Goal: Task Accomplishment & Management: Use online tool/utility

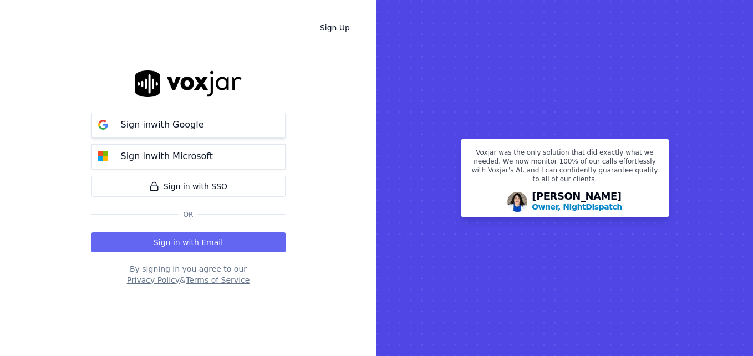
click at [185, 124] on p "Sign in with Google" at bounding box center [162, 124] width 83 height 13
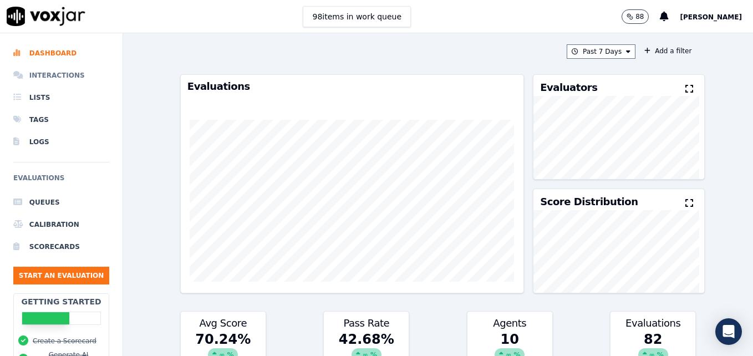
click at [60, 74] on li "Interactions" at bounding box center [61, 75] width 96 height 22
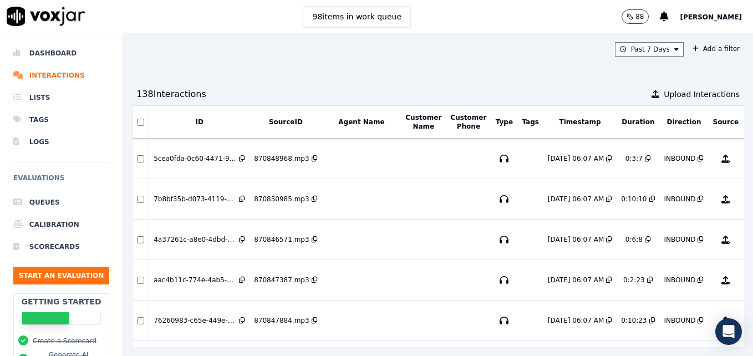
scroll to position [0, 37]
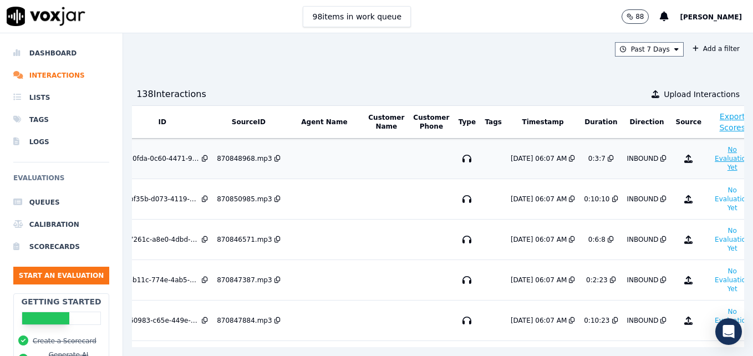
click at [710, 159] on button "No Evaluation Yet" at bounding box center [732, 158] width 44 height 31
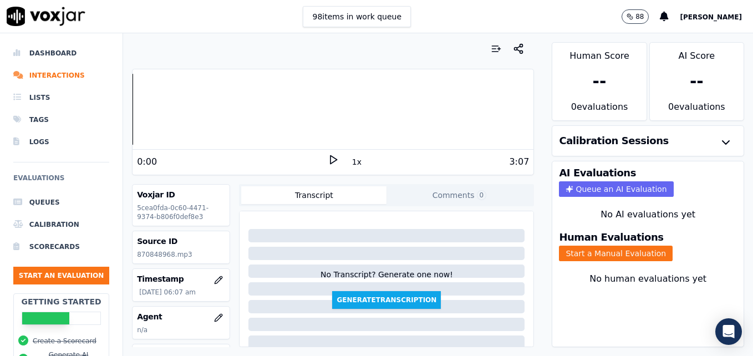
click at [328, 160] on icon at bounding box center [333, 159] width 11 height 11
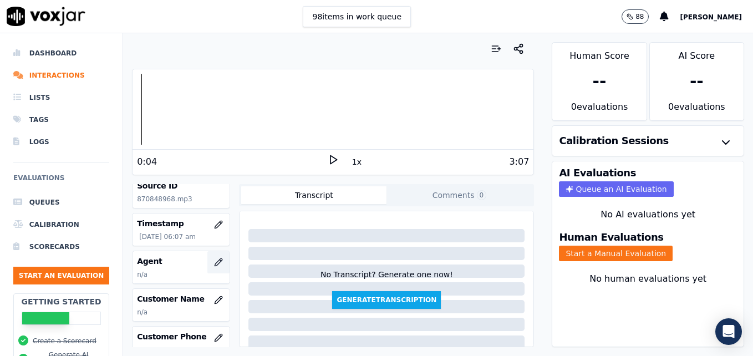
click at [215, 260] on icon "button" at bounding box center [218, 261] width 7 height 7
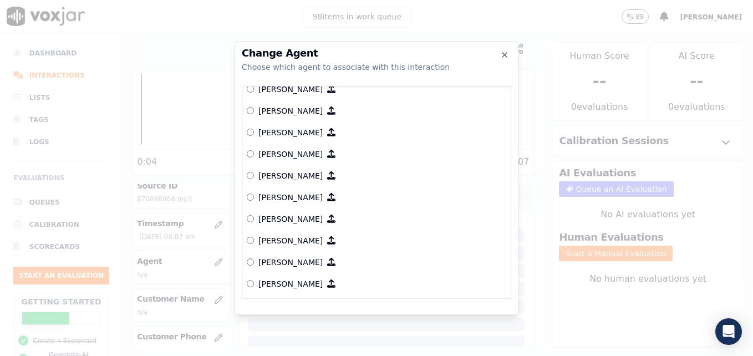
scroll to position [594, 0]
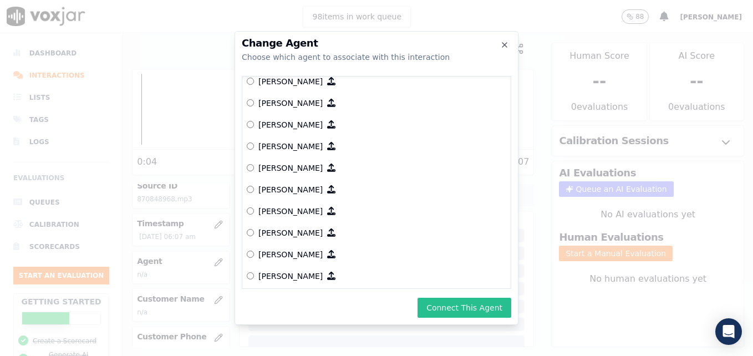
click at [459, 305] on button "Connect This Agent" at bounding box center [464, 308] width 94 height 20
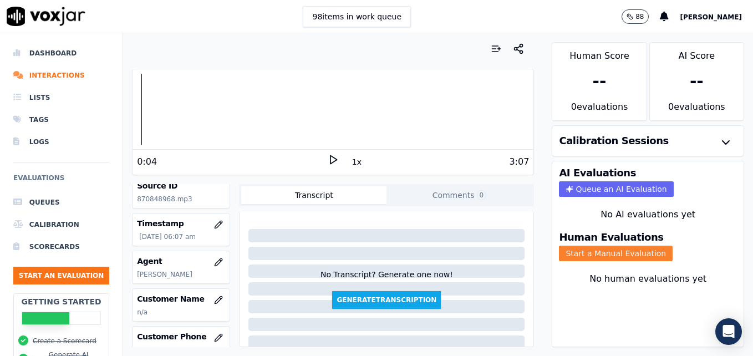
click at [604, 256] on button "Start a Manual Evaluation" at bounding box center [616, 254] width 114 height 16
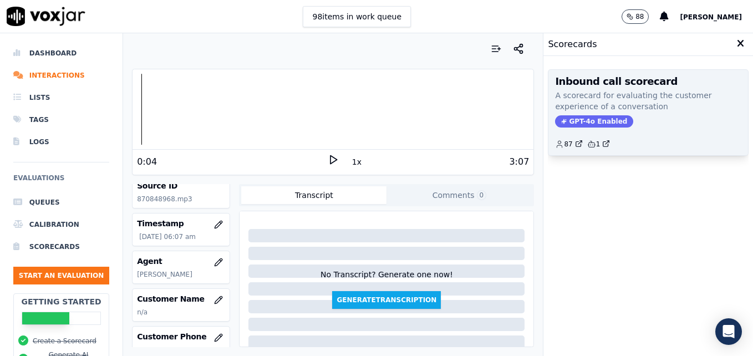
click at [575, 120] on span "GPT-4o Enabled" at bounding box center [594, 121] width 78 height 12
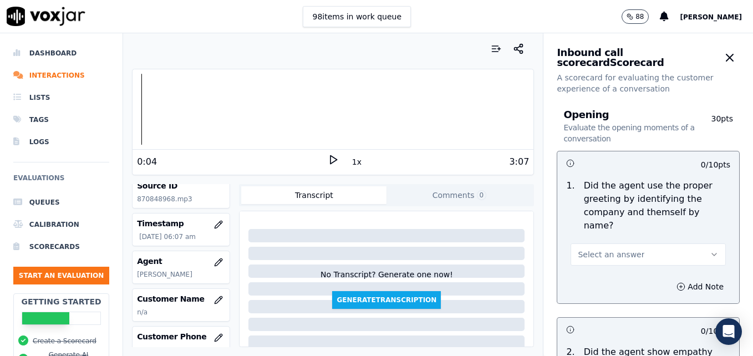
click at [130, 118] on div "Your browser does not support the audio element. 0:04 1x 3:07 Voxjar ID 5cea0fd…" at bounding box center [333, 194] width 420 height 323
click at [134, 117] on div at bounding box center [332, 109] width 401 height 71
click at [328, 160] on icon at bounding box center [333, 159] width 11 height 11
click at [710, 250] on icon "button" at bounding box center [714, 254] width 9 height 9
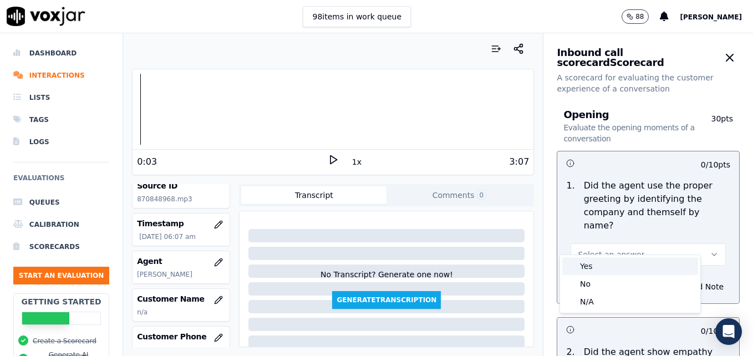
click at [609, 271] on div "Yes" at bounding box center [630, 266] width 136 height 18
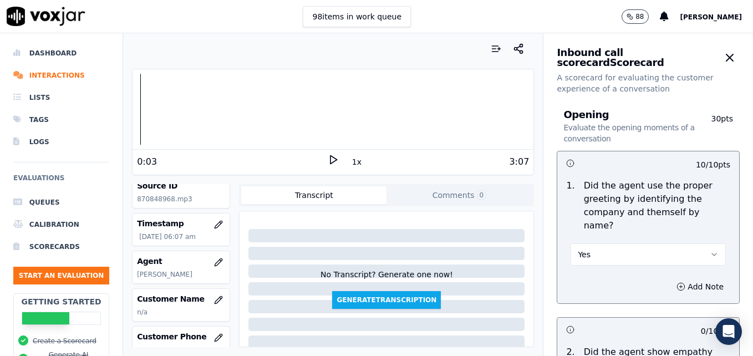
click at [330, 158] on polygon at bounding box center [333, 160] width 7 height 8
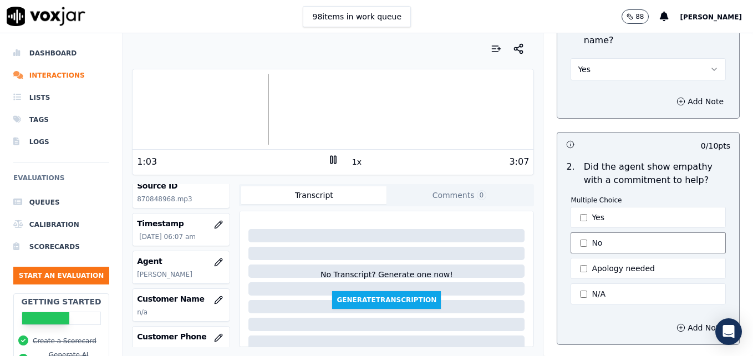
scroll to position [222, 0]
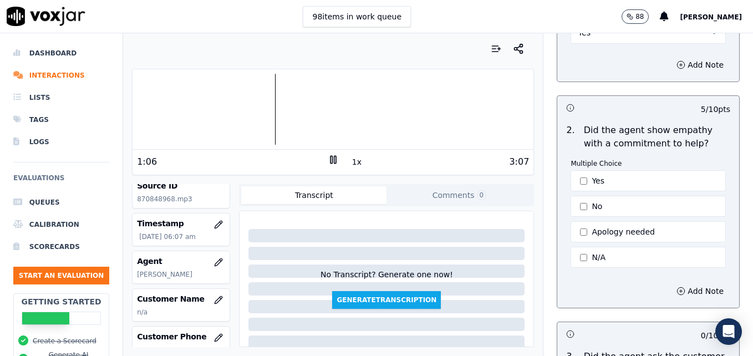
click at [328, 156] on icon at bounding box center [333, 159] width 11 height 11
click at [677, 287] on circle "button" at bounding box center [680, 290] width 7 height 7
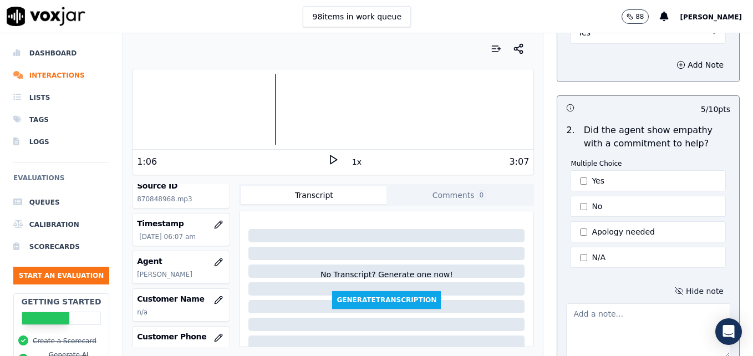
click at [607, 308] on textarea at bounding box center [648, 330] width 164 height 54
click at [615, 303] on textarea at bounding box center [648, 330] width 164 height 54
paste textarea "Try using an ownership statement to convey commitment to help such as "I can de…"
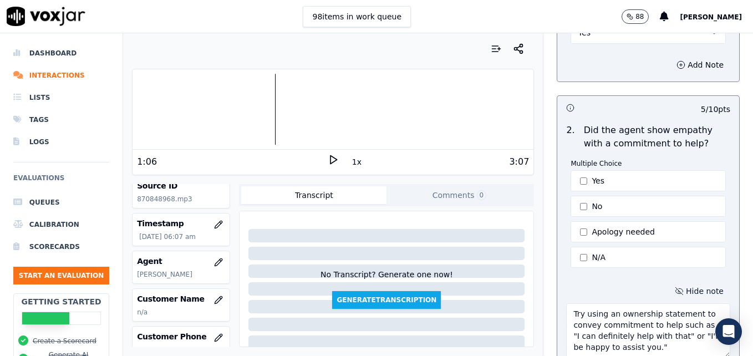
scroll to position [235, 0]
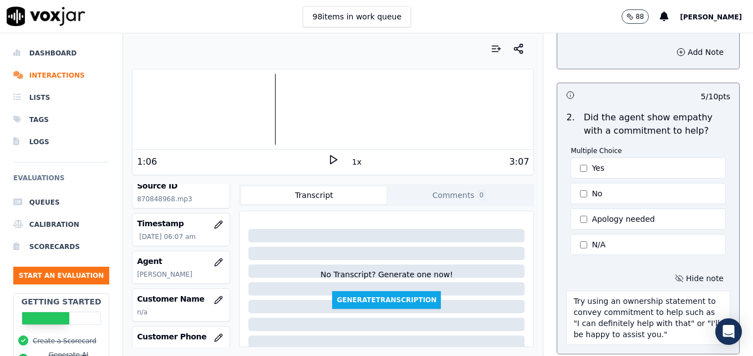
click at [195, 110] on div at bounding box center [332, 109] width 401 height 71
type textarea "Try using an ownership statement to convey commitment to help such as "I can de…"
click at [330, 161] on icon at bounding box center [333, 159] width 11 height 11
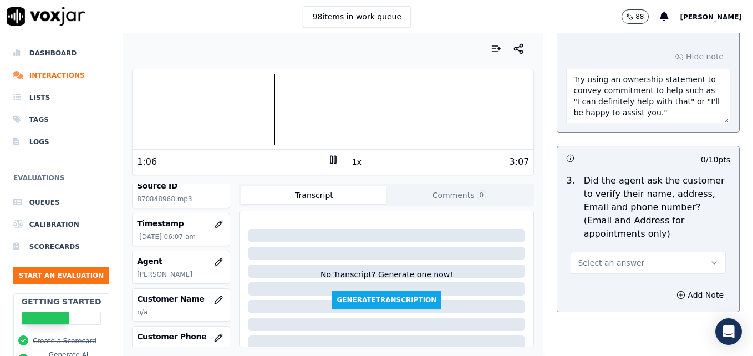
scroll to position [512, 0]
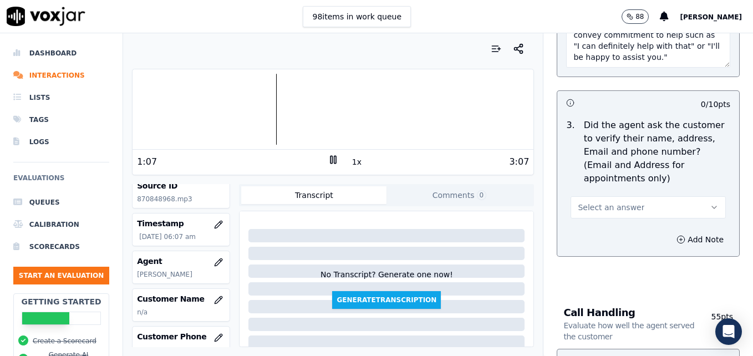
click at [682, 196] on button "Select an answer" at bounding box center [647, 207] width 155 height 22
click at [607, 222] on div "No" at bounding box center [630, 224] width 136 height 18
click at [677, 236] on circle "button" at bounding box center [680, 239] width 7 height 7
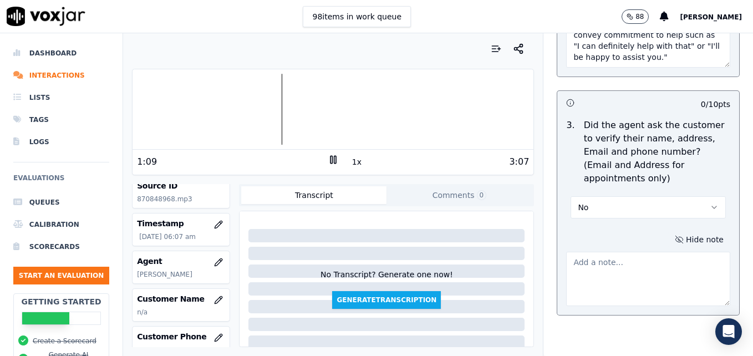
click at [635, 252] on textarea at bounding box center [648, 279] width 164 height 54
click at [150, 105] on div at bounding box center [332, 109] width 401 height 71
type textarea "N"
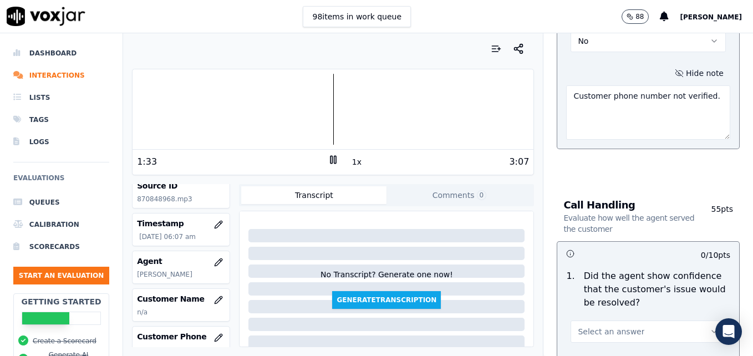
scroll to position [733, 0]
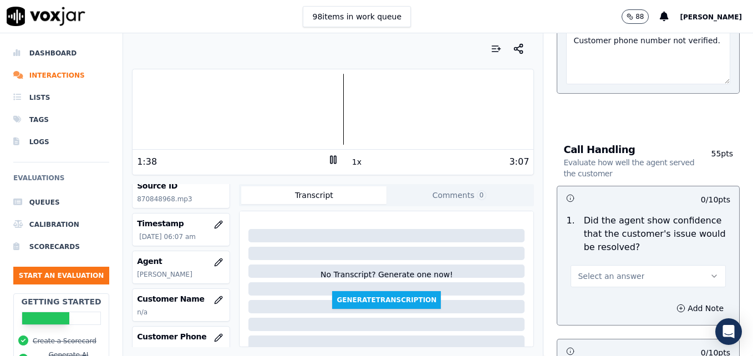
type textarea "Customer phone number not verified."
click at [710, 272] on icon "button" at bounding box center [714, 276] width 9 height 9
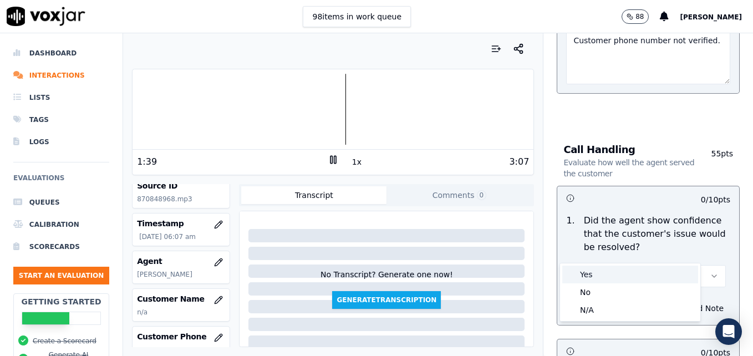
click at [608, 273] on div "Yes" at bounding box center [630, 275] width 136 height 18
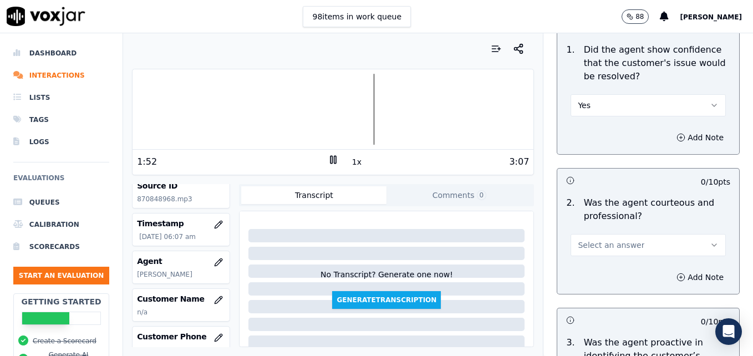
scroll to position [955, 0]
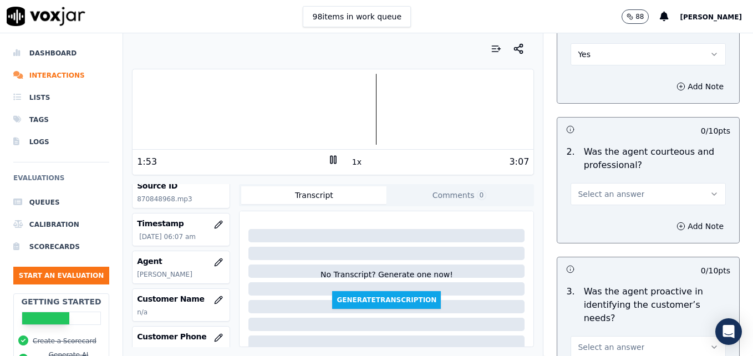
click at [710, 190] on icon "button" at bounding box center [714, 194] width 9 height 9
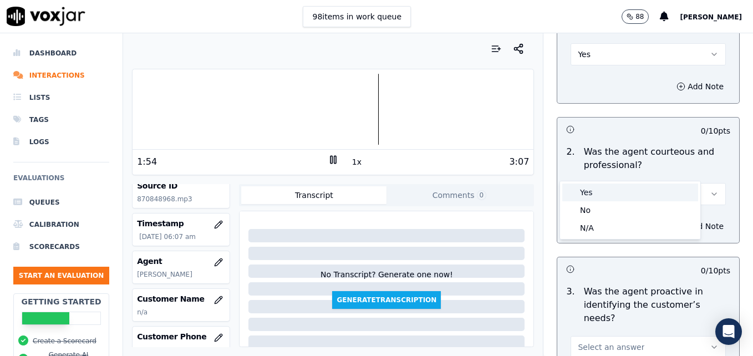
click at [606, 197] on div "Yes" at bounding box center [630, 193] width 136 height 18
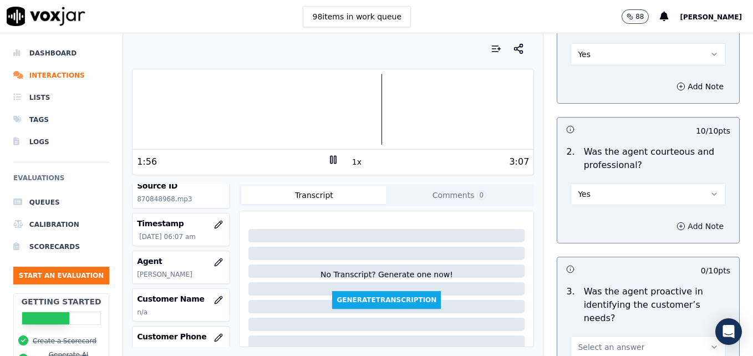
click at [676, 222] on icon "button" at bounding box center [680, 226] width 9 height 9
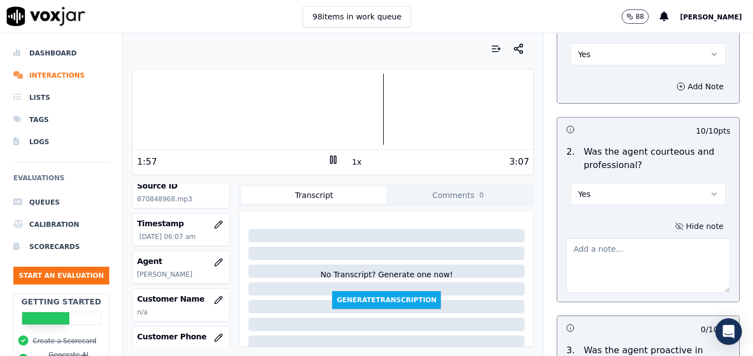
click at [611, 238] on textarea at bounding box center [648, 265] width 164 height 54
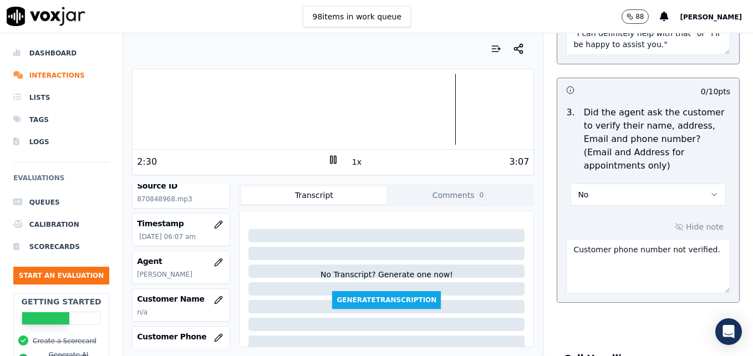
scroll to position [512, 0]
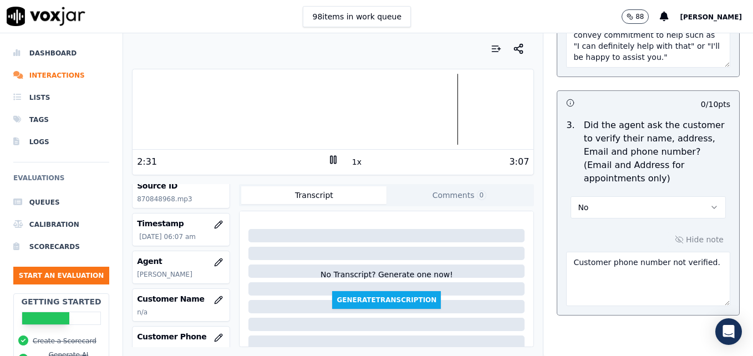
type textarea "Watch dead air."
click at [710, 203] on icon "button" at bounding box center [714, 207] width 9 height 9
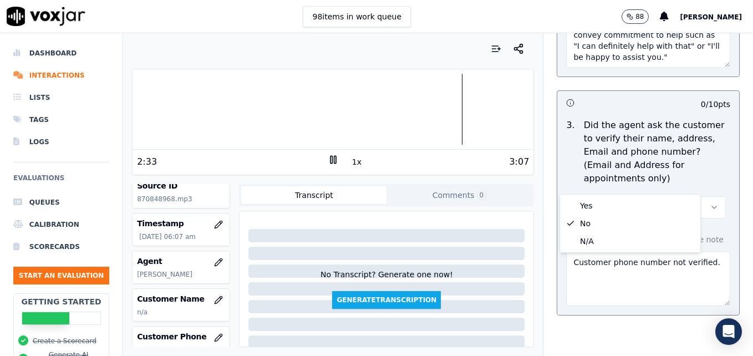
scroll to position [772, 0]
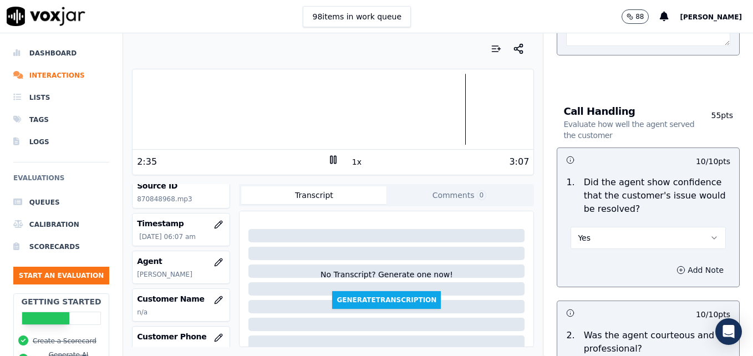
click at [680, 270] on icon "button" at bounding box center [681, 270] width 3 height 0
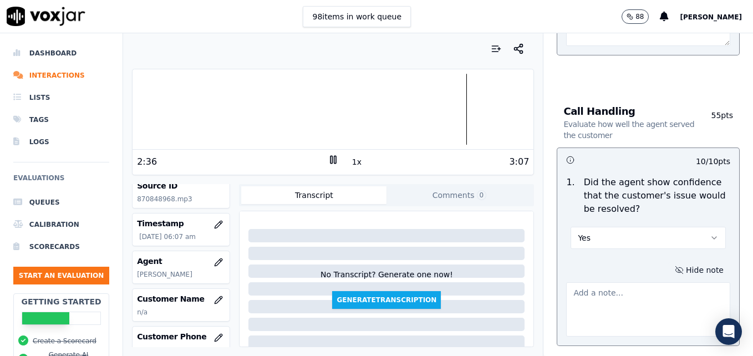
click at [623, 282] on textarea at bounding box center [648, 309] width 164 height 54
click at [334, 159] on rect at bounding box center [335, 159] width 2 height 7
click at [584, 282] on textarea at bounding box center [648, 309] width 164 height 54
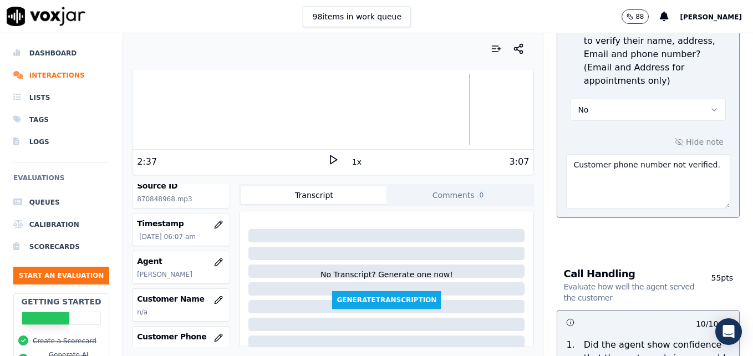
scroll to position [605, 0]
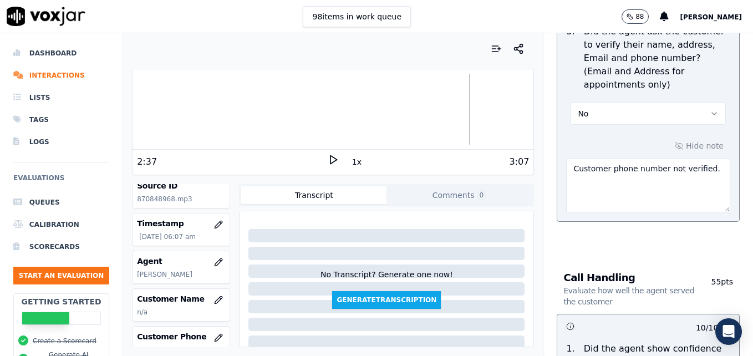
click at [699, 167] on textarea "Customer phone number not verified." at bounding box center [648, 185] width 164 height 54
type textarea "Customer phone number not verified. Vehicle type/service not reconfirmed."
click at [328, 156] on icon at bounding box center [333, 159] width 11 height 11
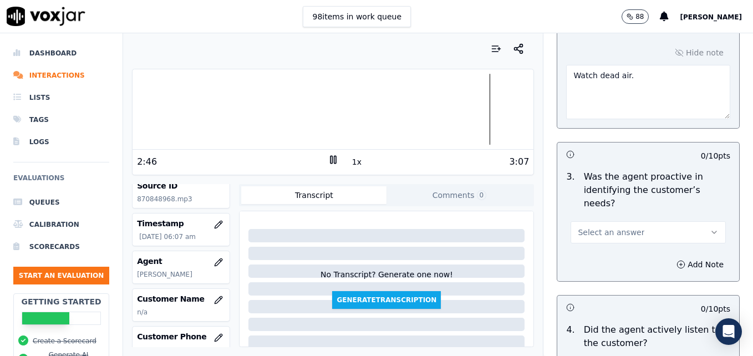
scroll to position [1215, 0]
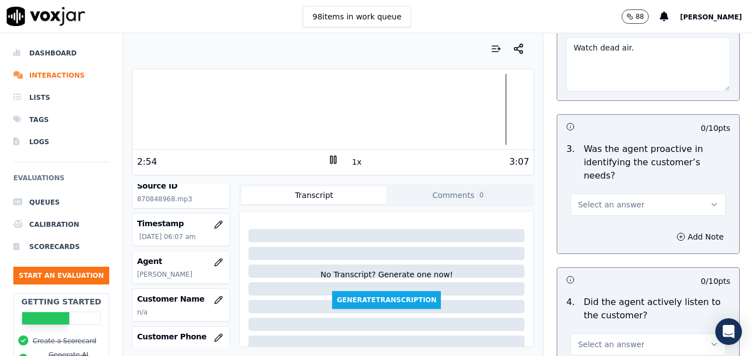
click at [712, 203] on icon "button" at bounding box center [714, 204] width 4 height 2
click at [590, 188] on div "Yes" at bounding box center [630, 190] width 136 height 18
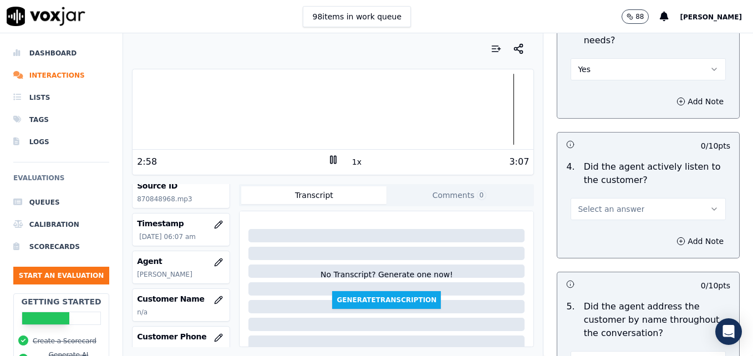
scroll to position [1382, 0]
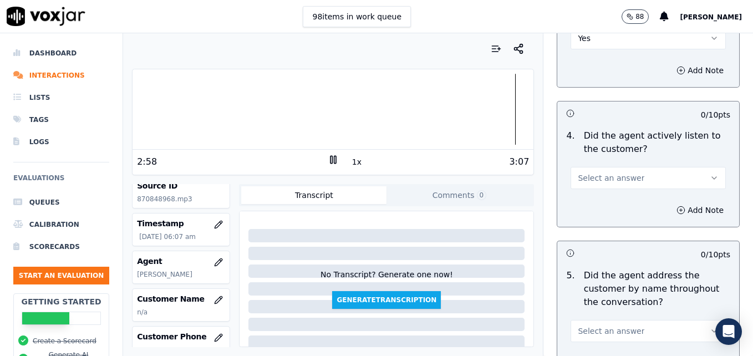
click at [710, 174] on icon "button" at bounding box center [714, 178] width 9 height 9
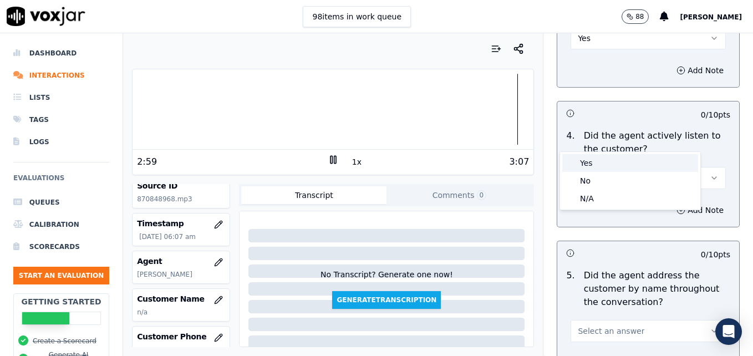
click at [590, 165] on div "Yes" at bounding box center [630, 163] width 136 height 18
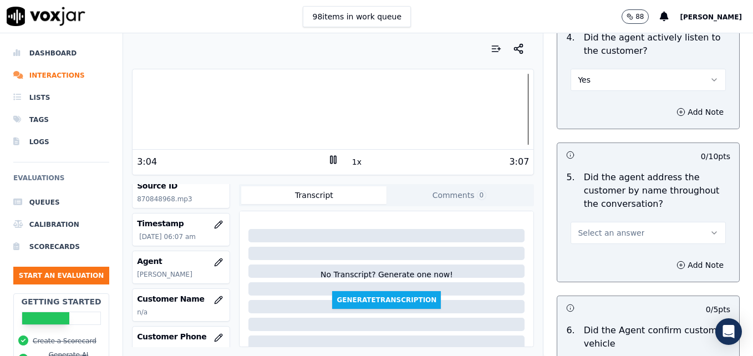
scroll to position [1492, 0]
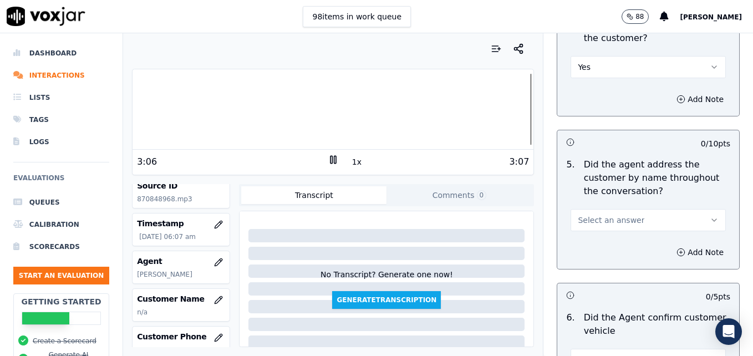
click at [710, 216] on icon "button" at bounding box center [714, 220] width 9 height 9
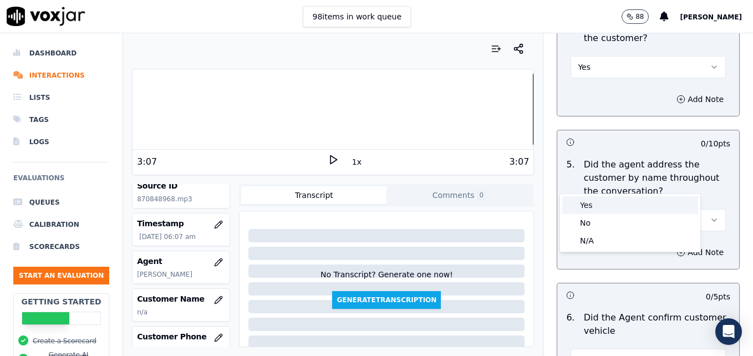
click at [587, 205] on div "Yes" at bounding box center [630, 205] width 136 height 18
click at [676, 248] on icon "button" at bounding box center [680, 252] width 9 height 9
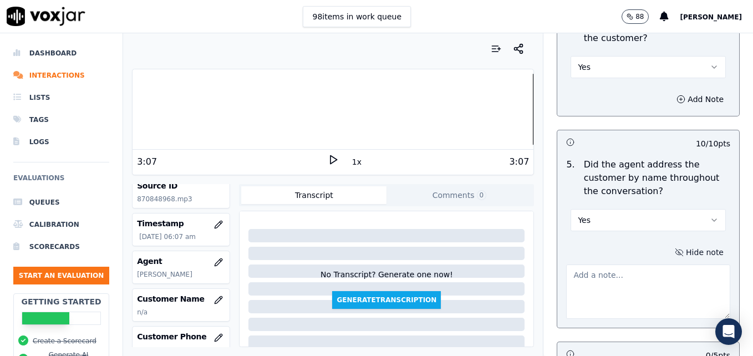
click at [632, 264] on textarea at bounding box center [648, 291] width 164 height 54
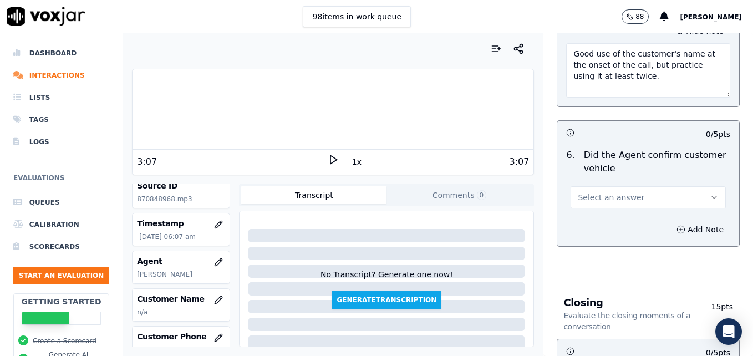
scroll to position [1714, 0]
type textarea "Good use of the customer's name at the onset of the call, but practice using it…"
click at [710, 192] on icon "button" at bounding box center [714, 196] width 9 height 9
click at [599, 187] on div "Yes" at bounding box center [630, 182] width 136 height 18
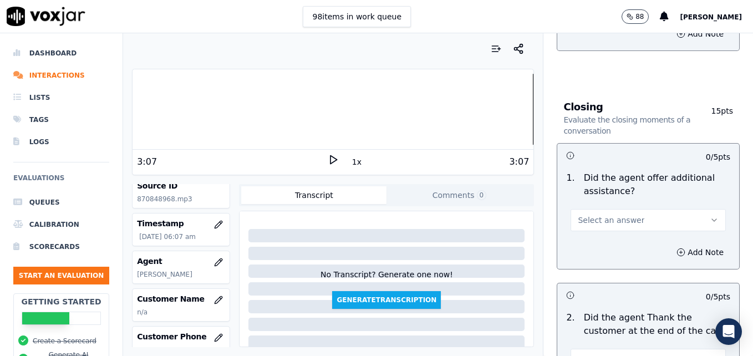
scroll to position [1936, 0]
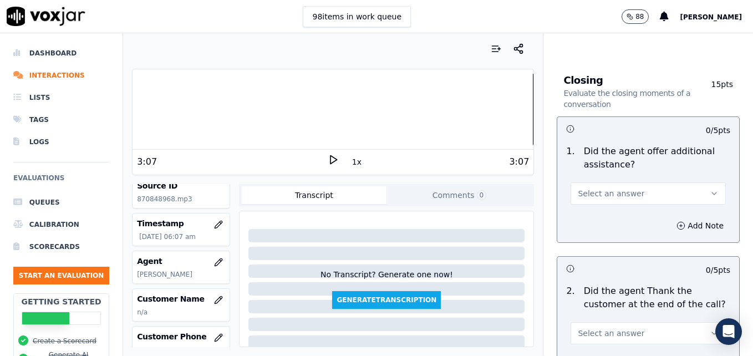
click at [710, 189] on icon "button" at bounding box center [714, 193] width 9 height 9
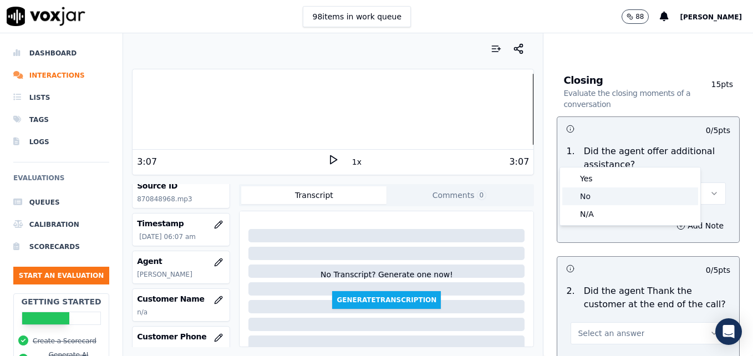
click at [599, 192] on div "No" at bounding box center [630, 196] width 136 height 18
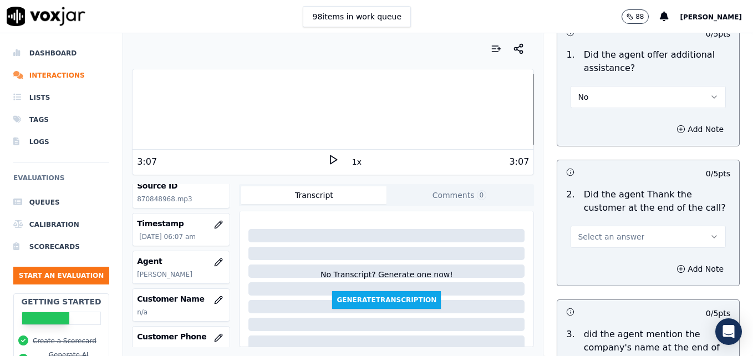
scroll to position [2047, 0]
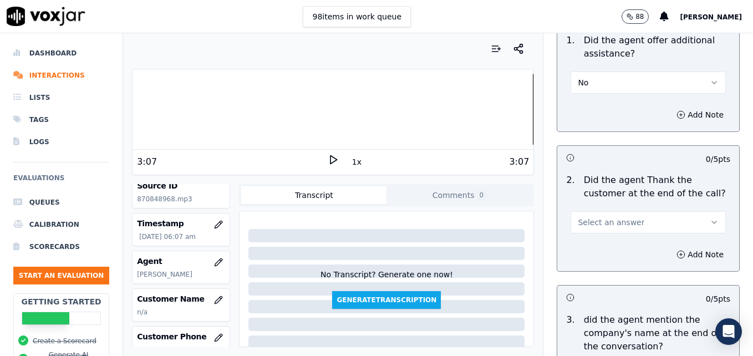
click at [710, 218] on icon "button" at bounding box center [714, 222] width 9 height 9
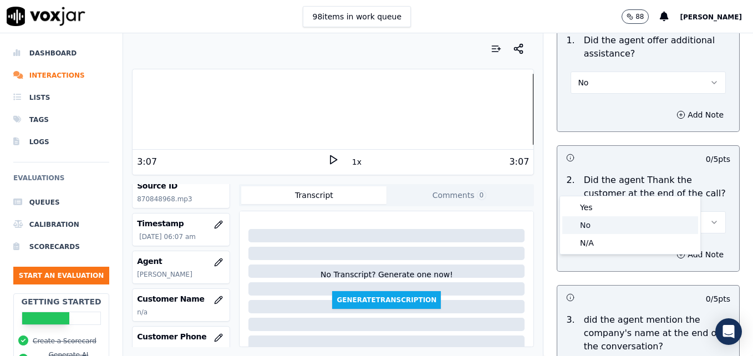
click at [602, 225] on div "No" at bounding box center [630, 225] width 136 height 18
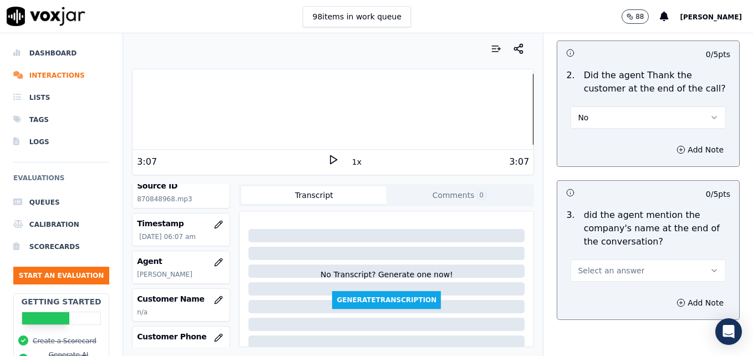
scroll to position [2167, 0]
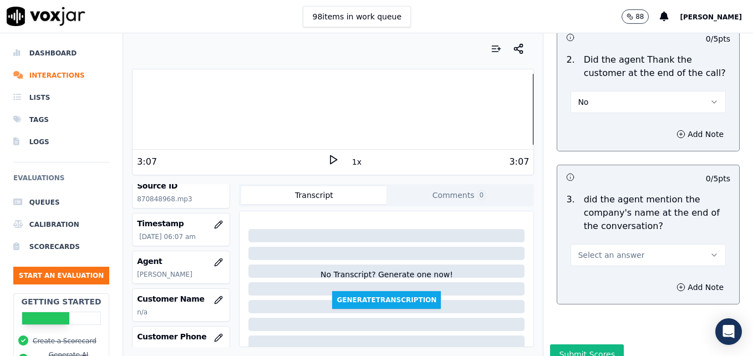
click at [710, 251] on icon "button" at bounding box center [714, 255] width 9 height 9
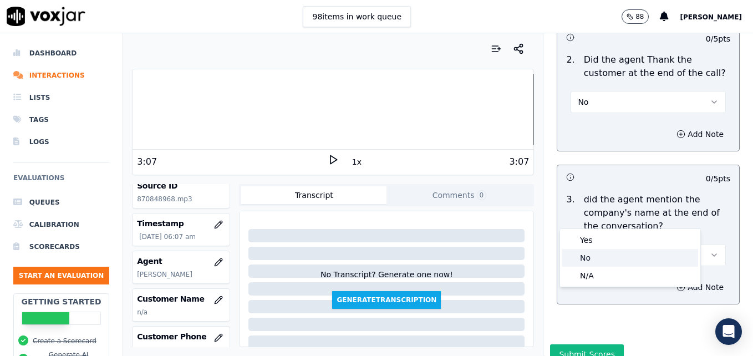
click at [589, 257] on div "No" at bounding box center [630, 258] width 136 height 18
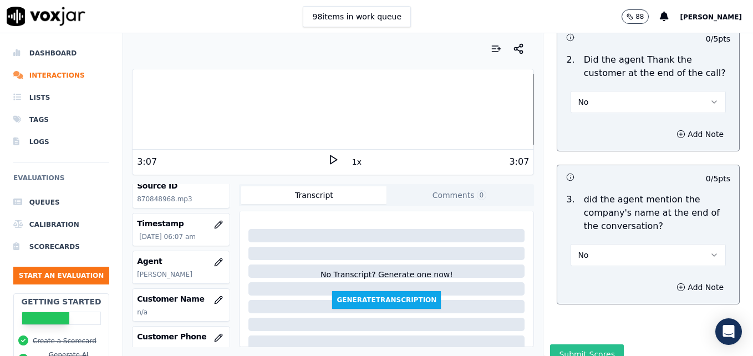
click at [578, 344] on button "Submit Scores" at bounding box center [587, 354] width 74 height 20
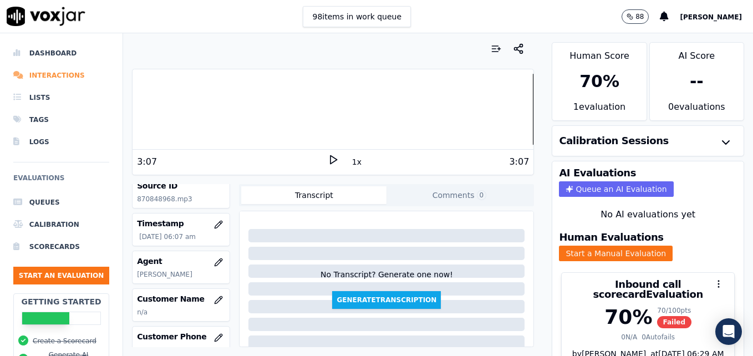
click at [54, 75] on li "Interactions" at bounding box center [61, 75] width 96 height 22
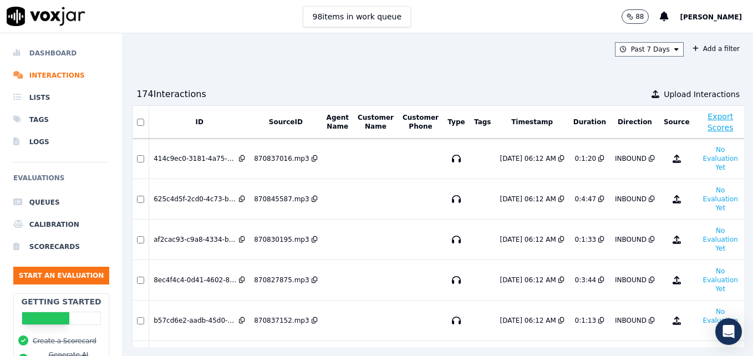
click at [43, 49] on li "Dashboard" at bounding box center [61, 53] width 96 height 22
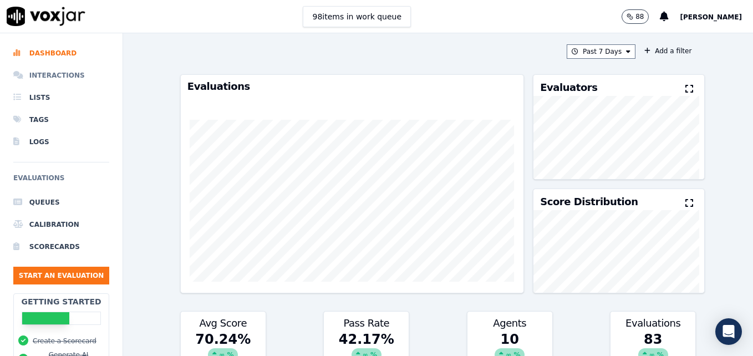
click at [50, 74] on li "Interactions" at bounding box center [61, 75] width 96 height 22
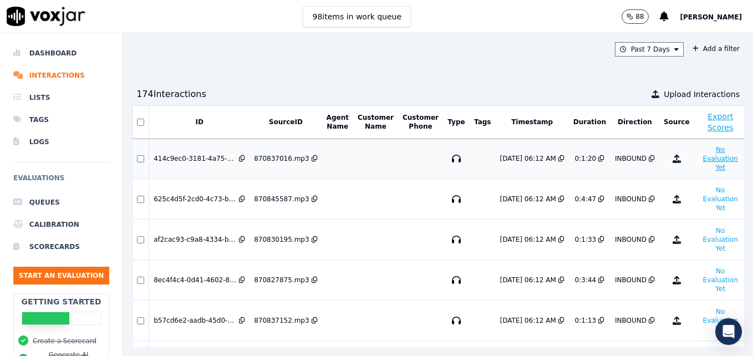
click at [699, 155] on button "No Evaluation Yet" at bounding box center [721, 158] width 44 height 31
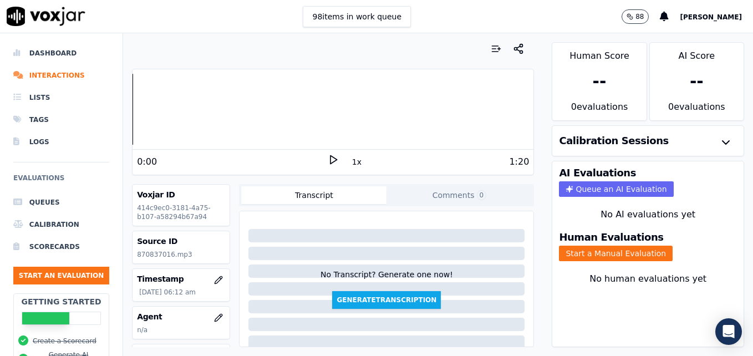
click at [328, 158] on icon at bounding box center [333, 159] width 11 height 11
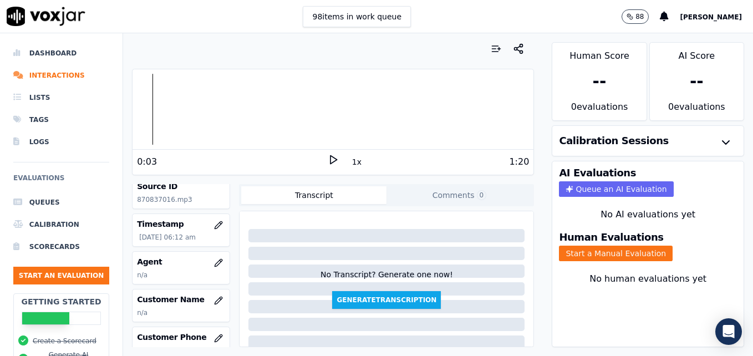
scroll to position [55, 0]
click at [214, 263] on icon "button" at bounding box center [218, 262] width 9 height 9
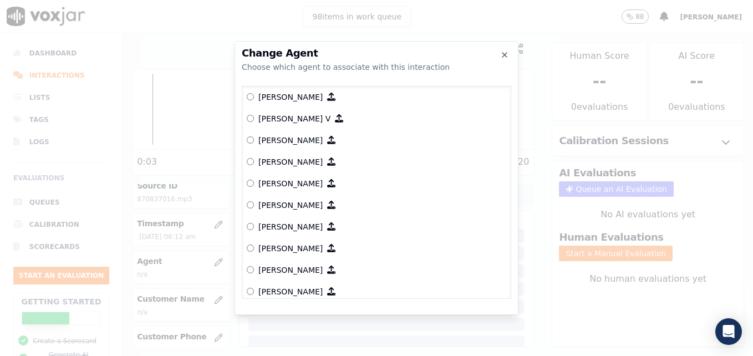
scroll to position [111, 0]
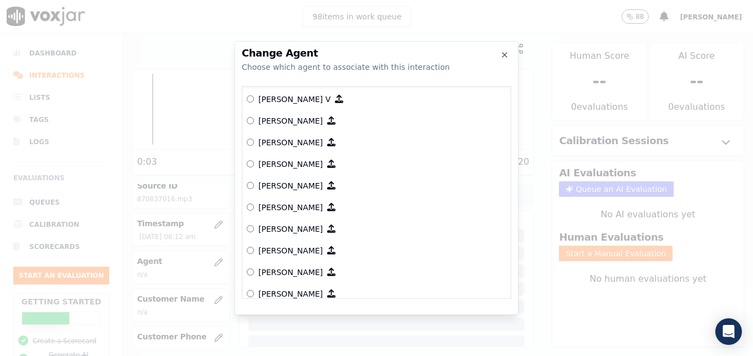
click at [253, 246] on label "Dana Richey" at bounding box center [376, 250] width 259 height 22
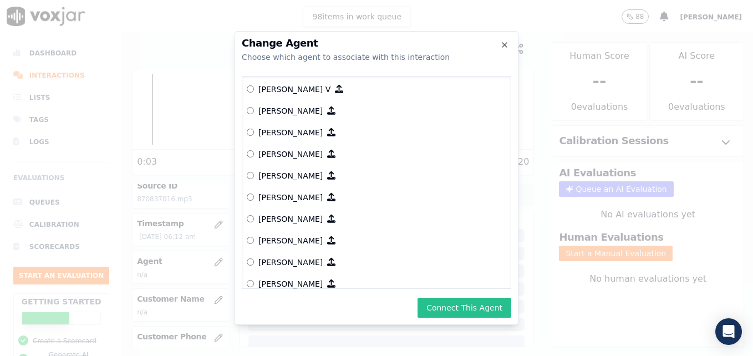
click at [458, 303] on button "Connect This Agent" at bounding box center [464, 308] width 94 height 20
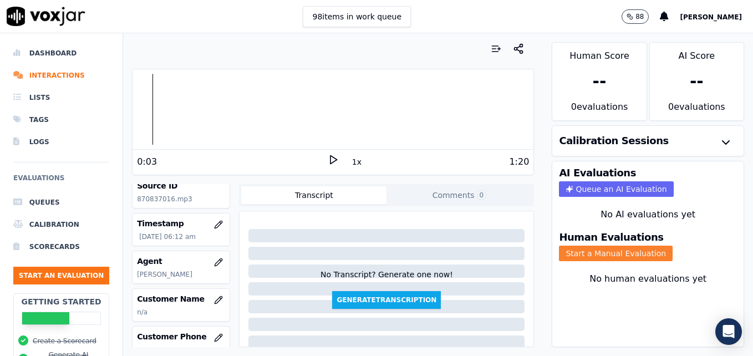
click at [597, 251] on button "Start a Manual Evaluation" at bounding box center [616, 254] width 114 height 16
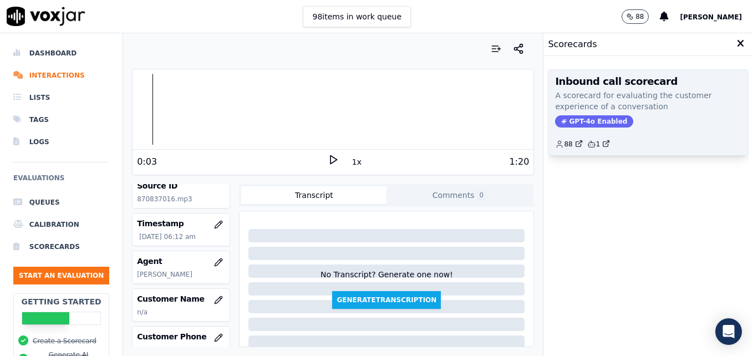
click at [600, 120] on span "GPT-4o Enabled" at bounding box center [594, 121] width 78 height 12
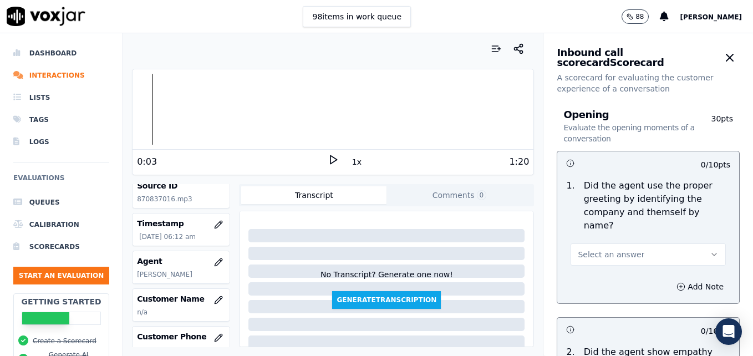
click at [710, 250] on icon "button" at bounding box center [714, 254] width 9 height 9
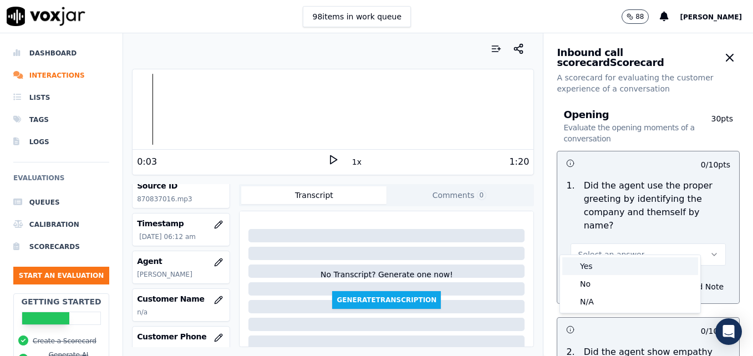
click at [599, 264] on div "Yes" at bounding box center [630, 266] width 136 height 18
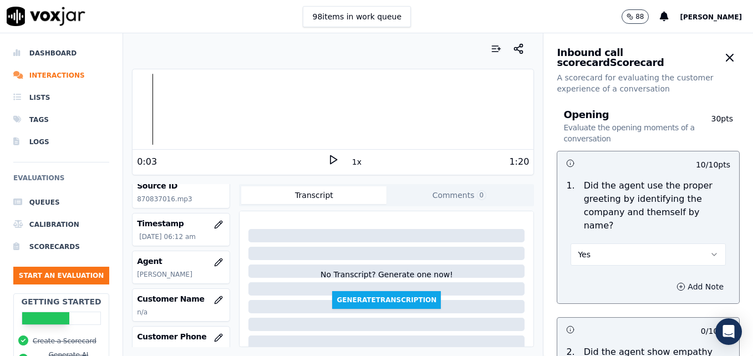
click at [676, 282] on icon "button" at bounding box center [680, 286] width 9 height 9
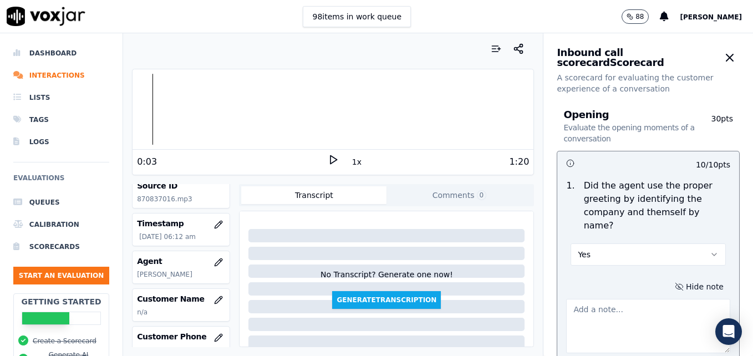
click at [631, 300] on textarea at bounding box center [648, 326] width 164 height 54
type textarea ""Scheduling" not included in greeting."
click at [328, 160] on icon at bounding box center [333, 159] width 11 height 11
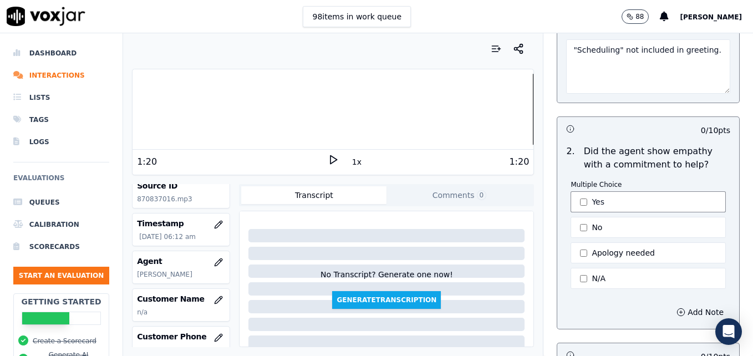
scroll to position [277, 0]
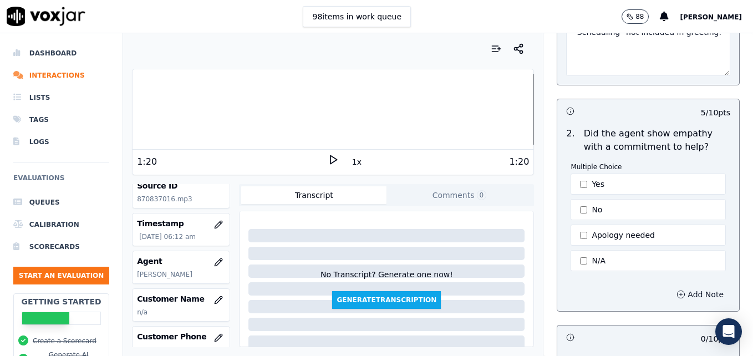
click at [676, 290] on icon "button" at bounding box center [680, 294] width 9 height 9
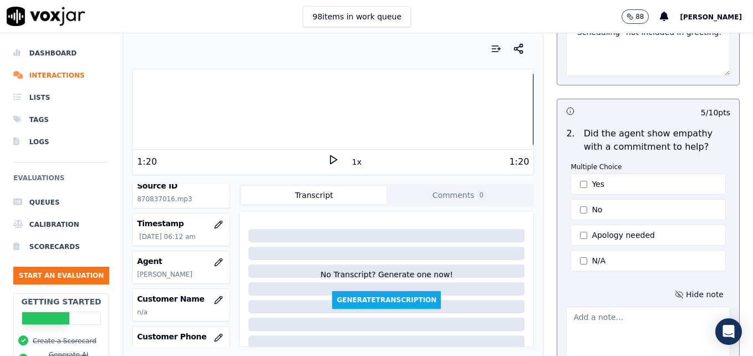
click at [616, 311] on textarea at bounding box center [648, 334] width 164 height 54
click at [598, 308] on textarea at bounding box center [648, 334] width 164 height 54
paste textarea "Try using an ownership statement to convey commitment to help such as "I can de…"
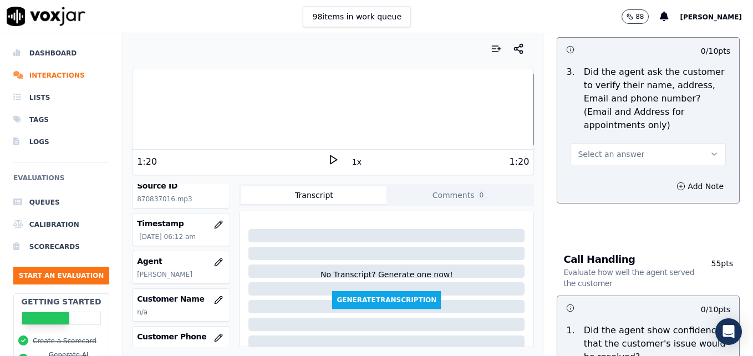
scroll to position [626, 0]
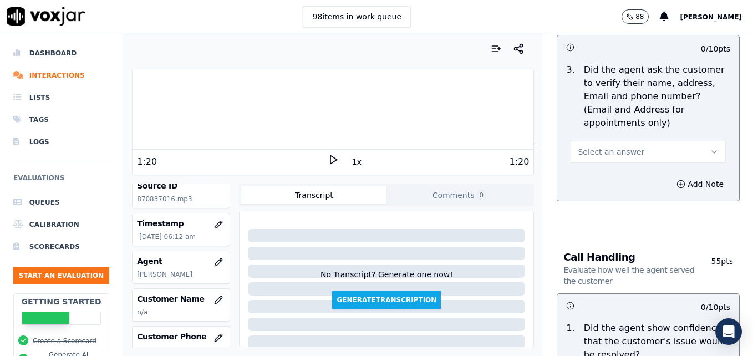
type textarea "Try using an ownership statement to convey commitment to help such as "I can de…"
click at [710, 147] on icon "button" at bounding box center [714, 151] width 9 height 9
click at [596, 166] on div "No" at bounding box center [630, 168] width 136 height 18
click at [676, 180] on icon "button" at bounding box center [680, 184] width 9 height 9
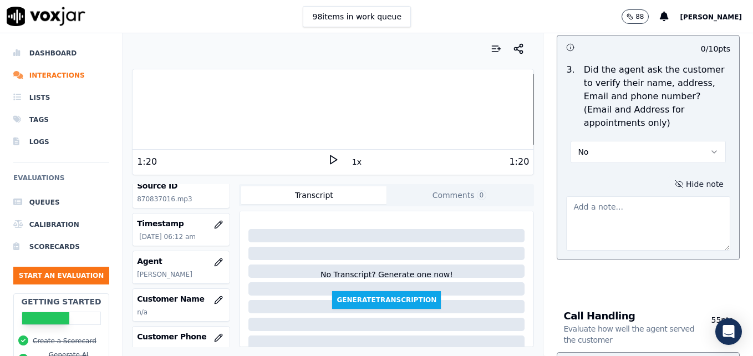
click at [623, 196] on textarea at bounding box center [648, 223] width 164 height 54
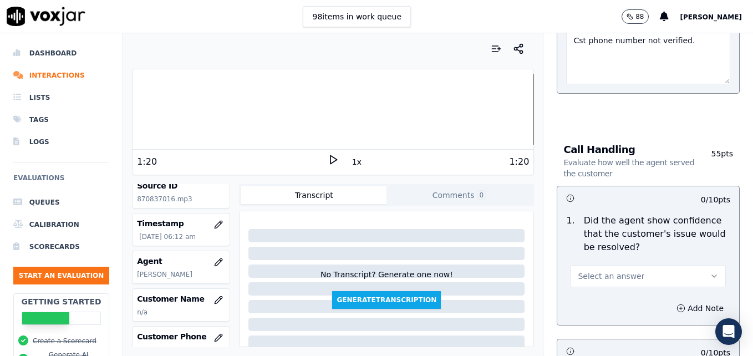
scroll to position [848, 0]
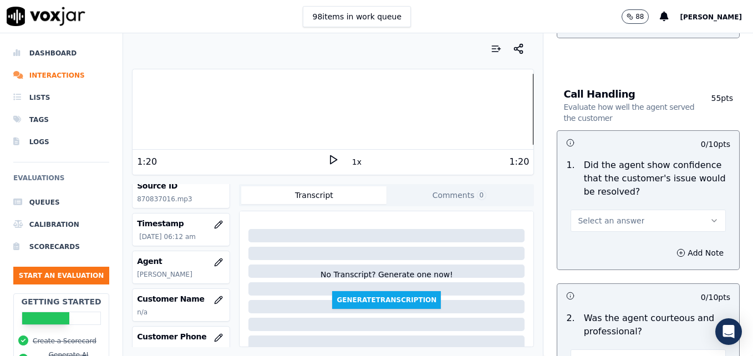
type textarea "Cst phone number not verified."
click at [710, 216] on icon "button" at bounding box center [714, 220] width 9 height 9
click at [623, 228] on div "No" at bounding box center [630, 237] width 136 height 18
click at [685, 210] on button "No" at bounding box center [647, 221] width 155 height 22
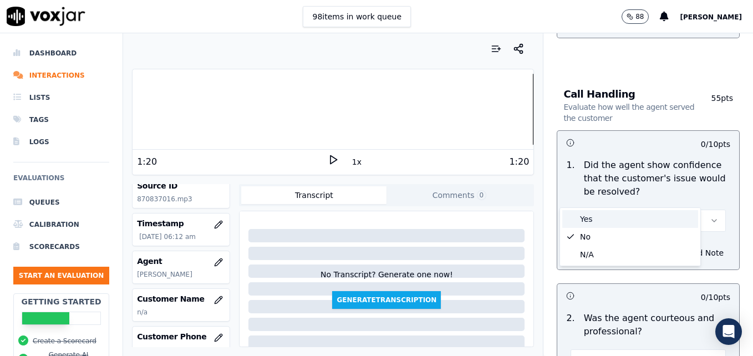
click at [616, 215] on div "Yes" at bounding box center [630, 219] width 136 height 18
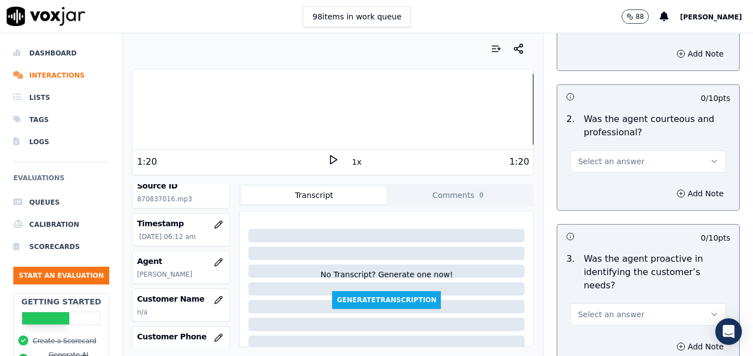
scroll to position [1069, 0]
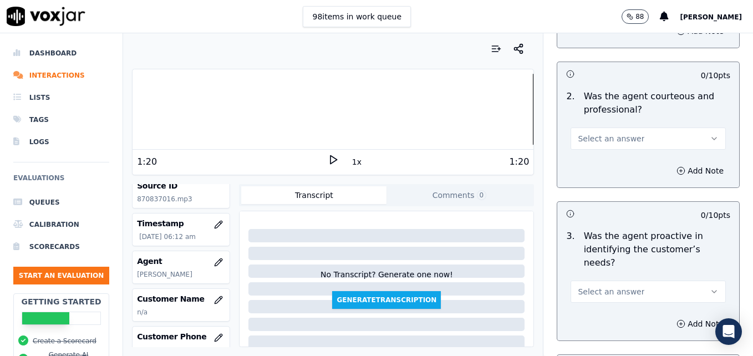
click at [710, 134] on icon "button" at bounding box center [714, 138] width 9 height 9
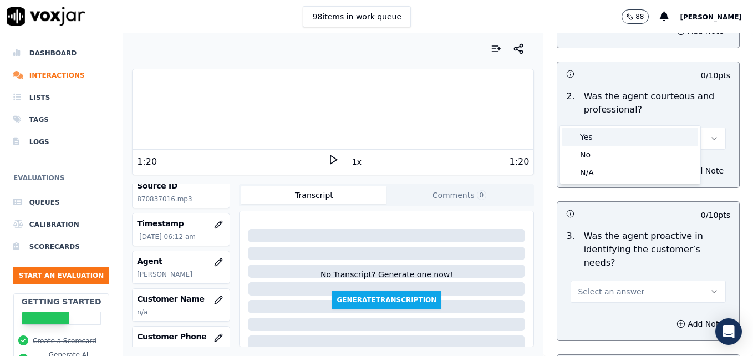
click at [614, 136] on div "Yes" at bounding box center [630, 137] width 136 height 18
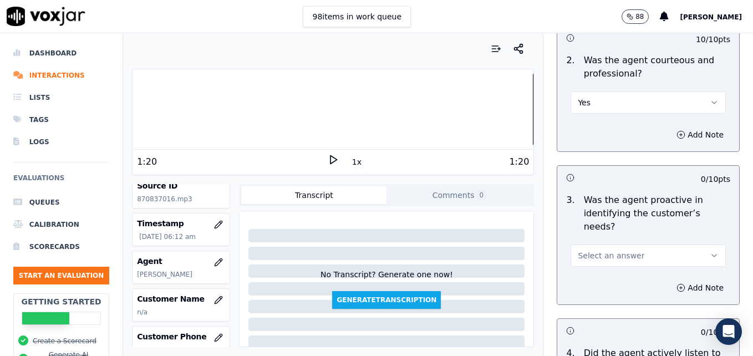
scroll to position [1125, 0]
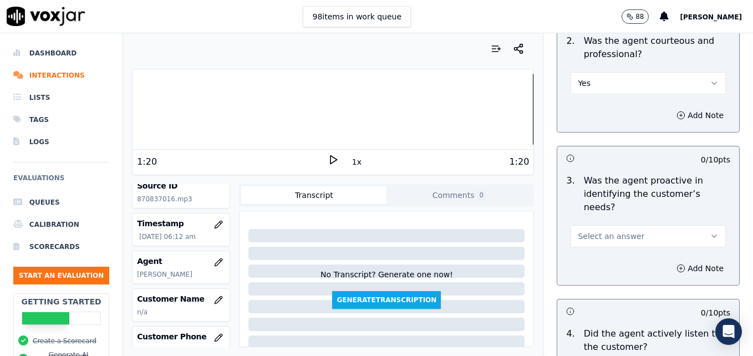
click at [710, 232] on icon "button" at bounding box center [714, 236] width 9 height 9
click at [632, 221] on div "Yes" at bounding box center [630, 221] width 136 height 18
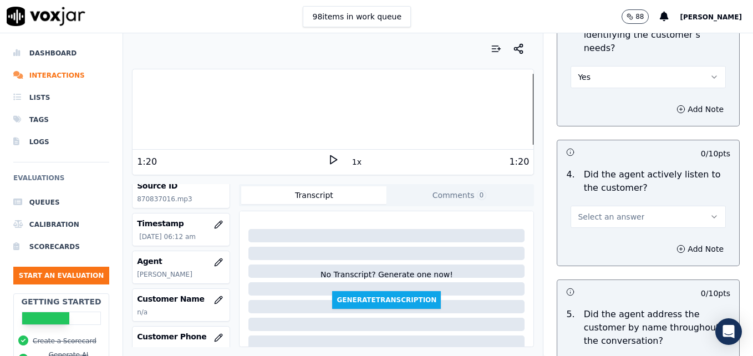
scroll to position [1291, 0]
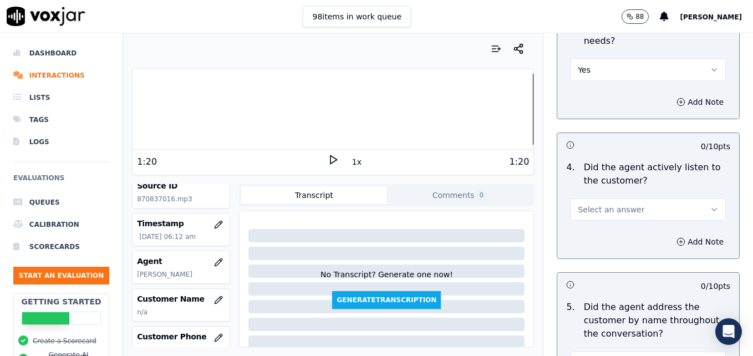
click at [680, 198] on button "Select an answer" at bounding box center [647, 209] width 155 height 22
click at [617, 199] on div "Yes" at bounding box center [630, 195] width 136 height 18
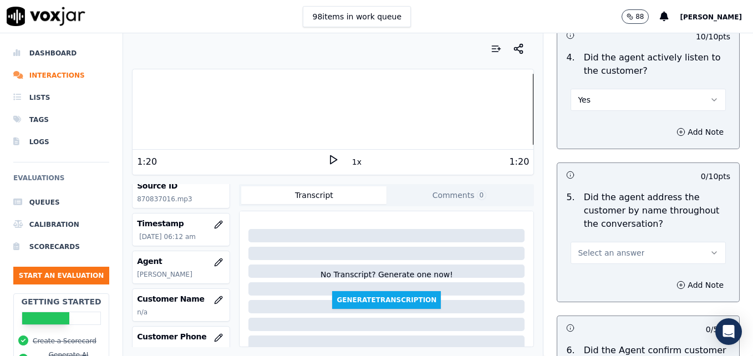
scroll to position [1402, 0]
click at [710, 247] on icon "button" at bounding box center [714, 251] width 9 height 9
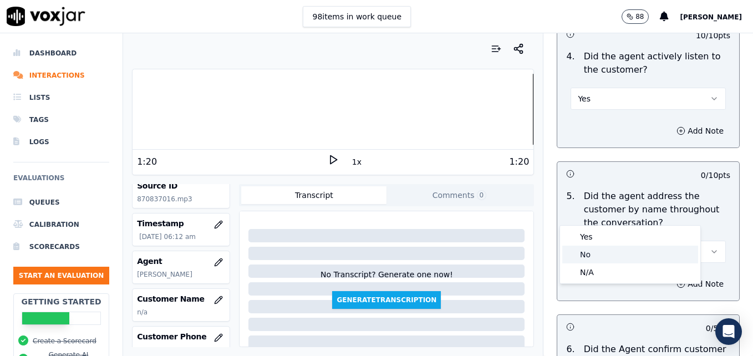
click at [628, 256] on div "No" at bounding box center [630, 255] width 136 height 18
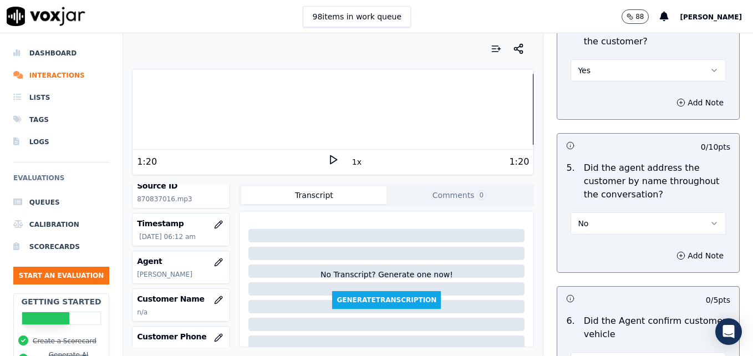
scroll to position [1457, 0]
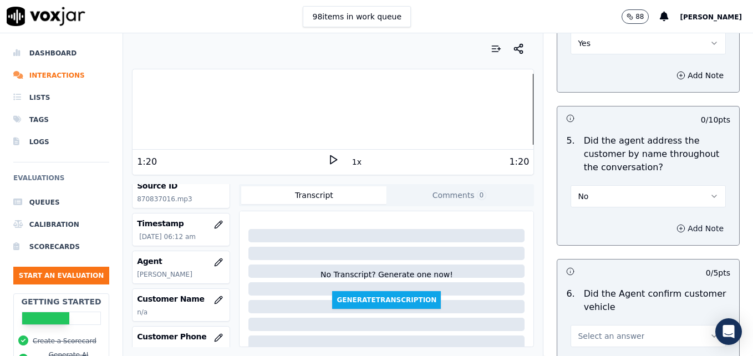
click at [676, 224] on icon "button" at bounding box center [680, 228] width 9 height 9
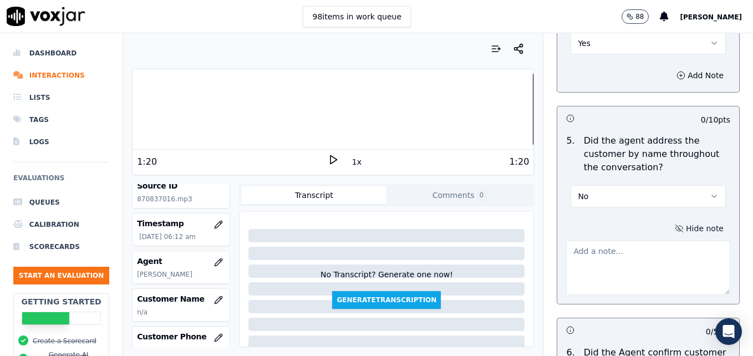
click at [631, 241] on textarea at bounding box center [648, 268] width 164 height 54
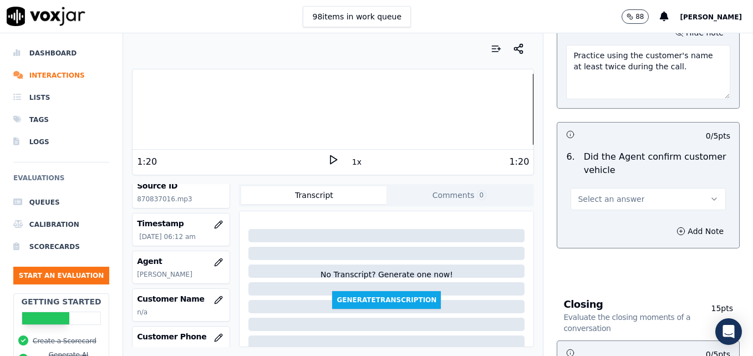
scroll to position [1679, 0]
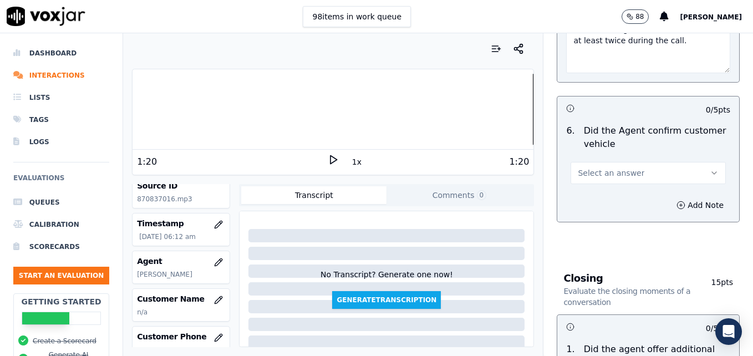
type textarea "Practice using the customer's name at least twice during the call."
drag, startPoint x: 695, startPoint y: 130, endPoint x: 676, endPoint y: 144, distance: 24.2
click at [695, 162] on button "Select an answer" at bounding box center [647, 173] width 155 height 22
click at [621, 178] on div "No" at bounding box center [630, 176] width 136 height 18
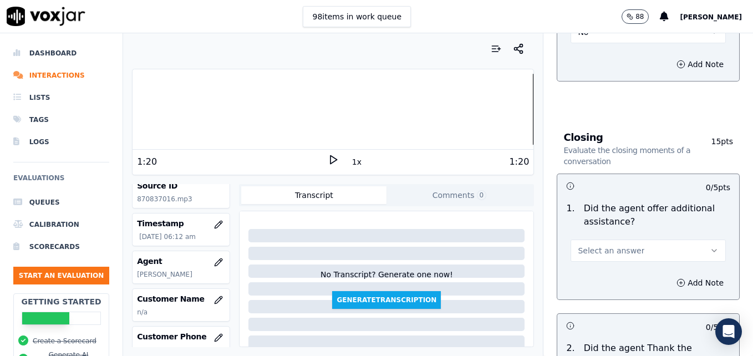
scroll to position [1846, 0]
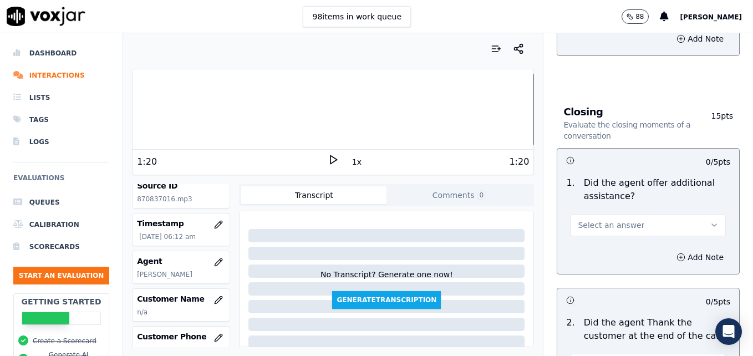
click at [710, 221] on icon "button" at bounding box center [714, 225] width 9 height 9
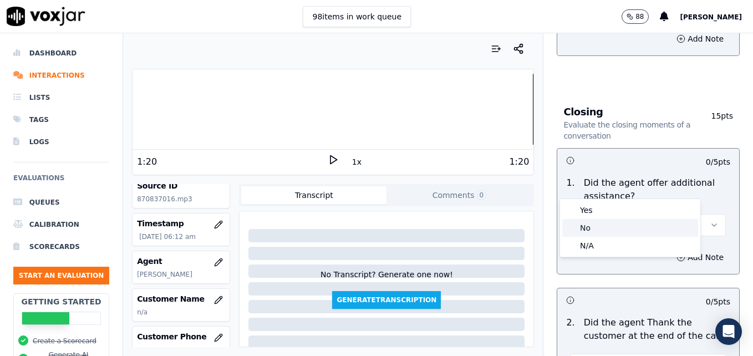
click at [616, 228] on div "No" at bounding box center [630, 228] width 136 height 18
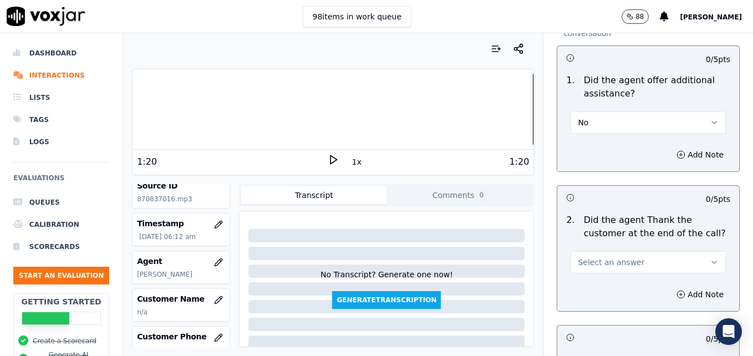
scroll to position [2012, 0]
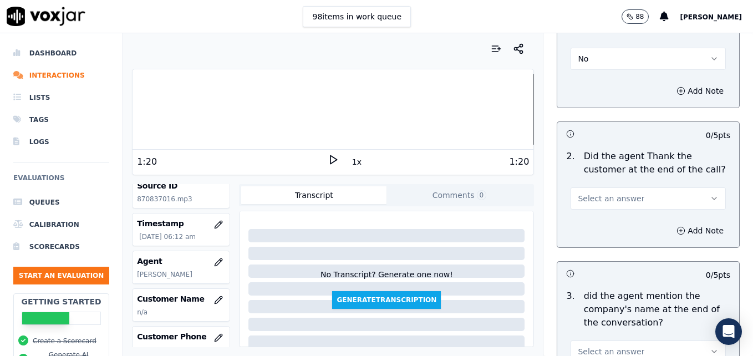
click at [710, 194] on icon "button" at bounding box center [714, 198] width 9 height 9
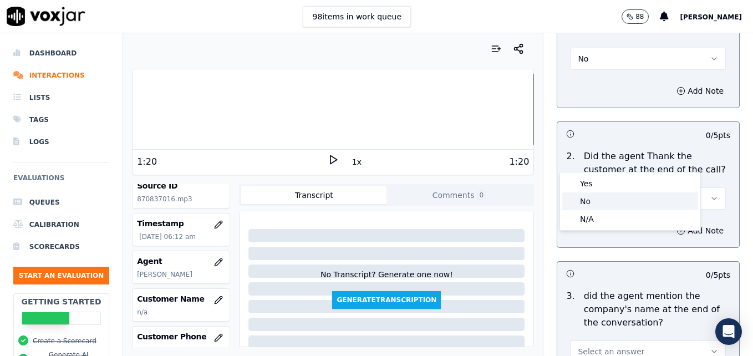
click at [639, 193] on div "No" at bounding box center [630, 201] width 136 height 18
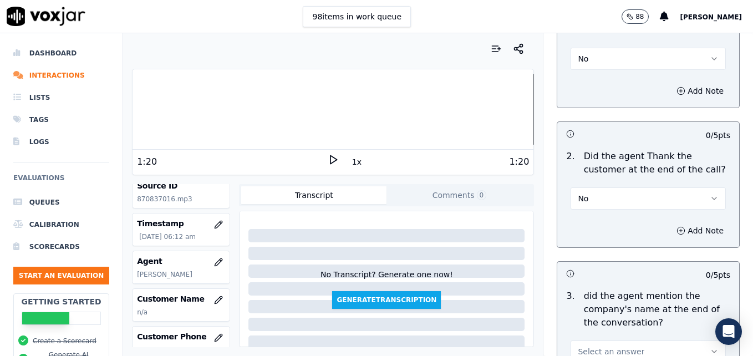
click at [681, 187] on button "No" at bounding box center [647, 198] width 155 height 22
click at [649, 182] on div "Yes" at bounding box center [630, 184] width 136 height 18
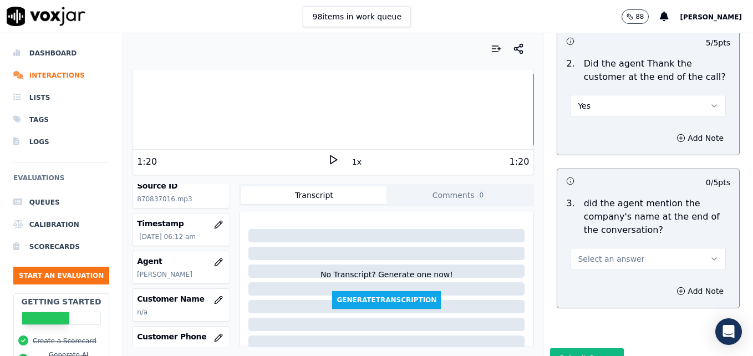
scroll to position [2108, 0]
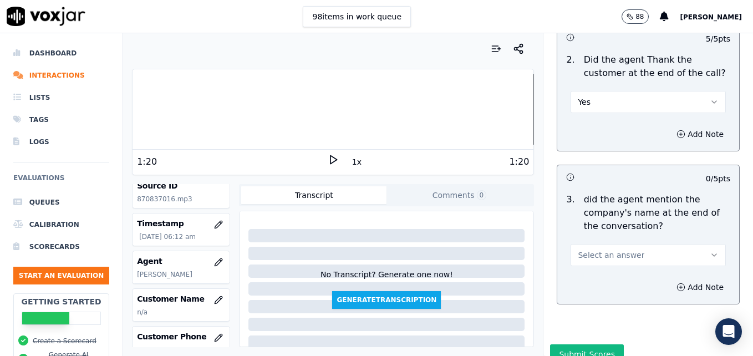
click at [710, 251] on icon "button" at bounding box center [714, 255] width 9 height 9
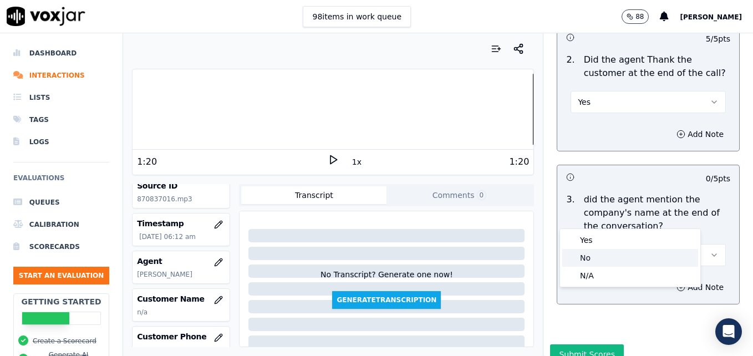
click at [593, 254] on div "No" at bounding box center [630, 258] width 136 height 18
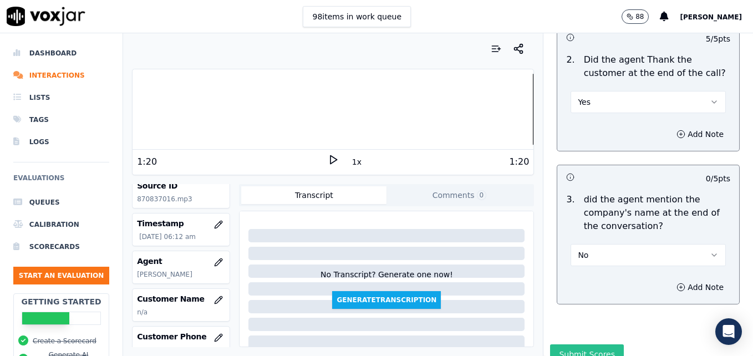
click at [578, 344] on button "Submit Scores" at bounding box center [587, 354] width 74 height 20
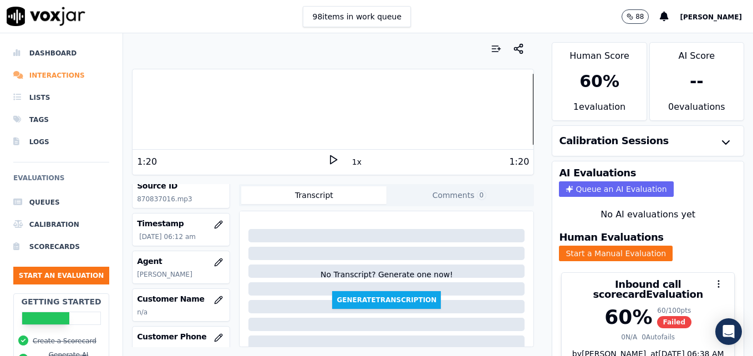
click at [35, 77] on li "Interactions" at bounding box center [61, 75] width 96 height 22
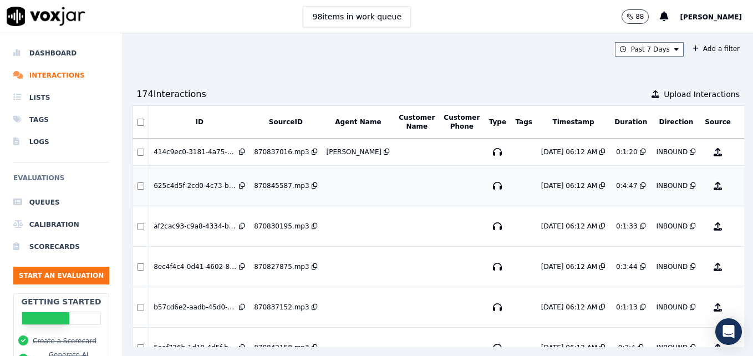
click at [740, 187] on button "No Evaluation Yet" at bounding box center [762, 185] width 44 height 31
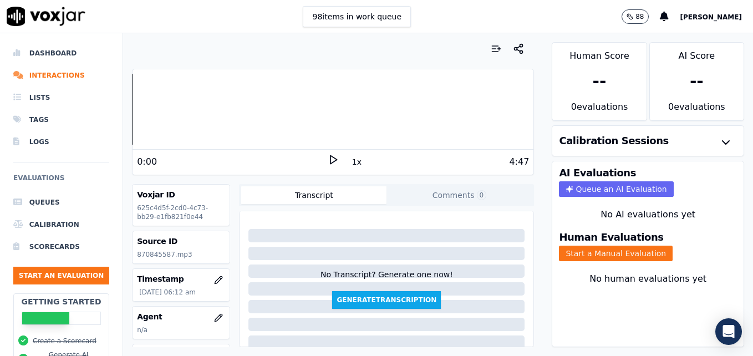
click at [328, 160] on icon at bounding box center [333, 159] width 11 height 11
click at [589, 252] on button "Start a Manual Evaluation" at bounding box center [616, 254] width 114 height 16
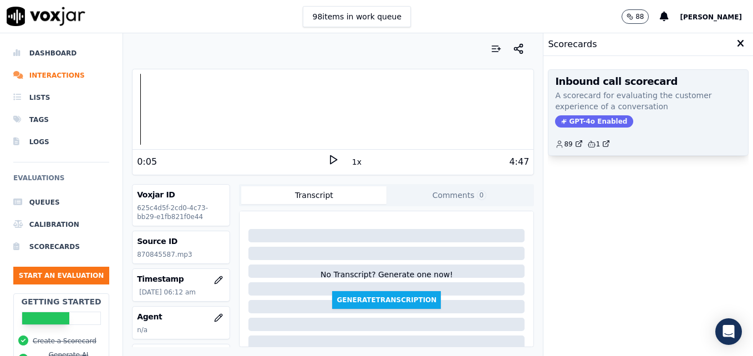
click at [576, 120] on span "GPT-4o Enabled" at bounding box center [594, 121] width 78 height 12
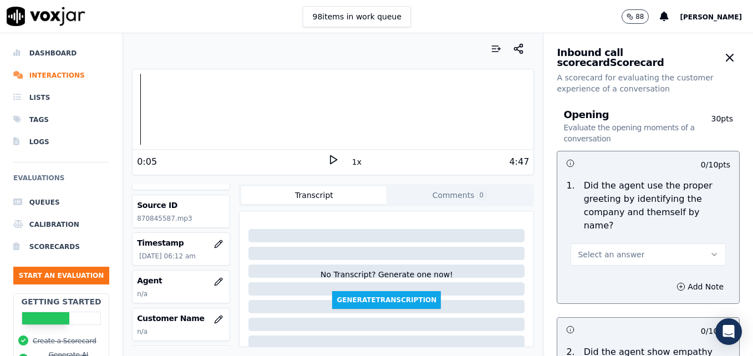
scroll to position [55, 0]
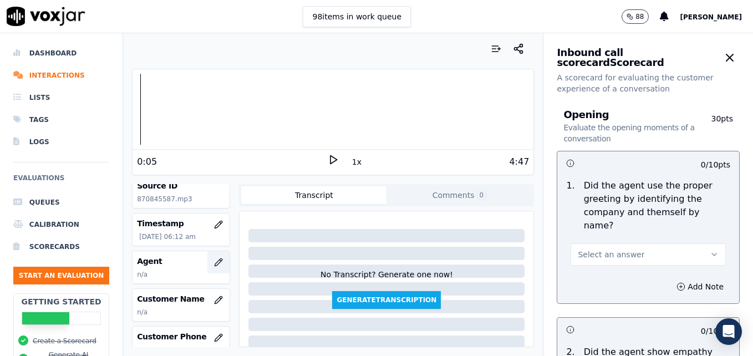
click at [214, 264] on icon "button" at bounding box center [218, 262] width 9 height 9
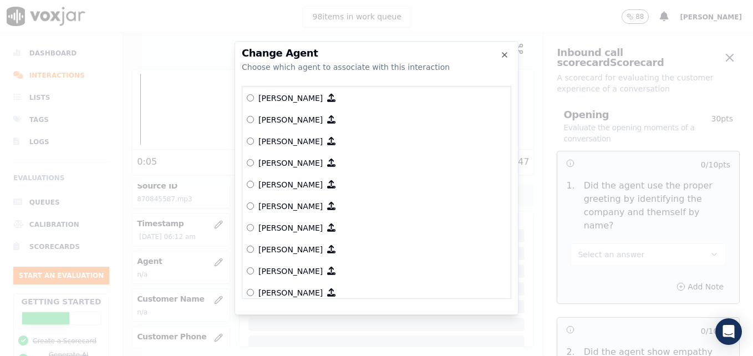
scroll to position [886, 0]
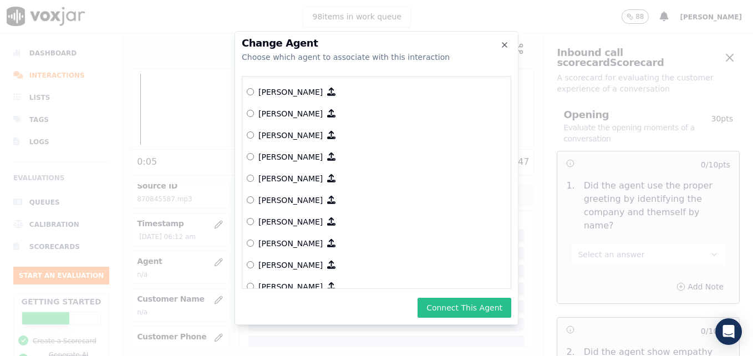
click at [452, 305] on button "Connect This Agent" at bounding box center [464, 308] width 94 height 20
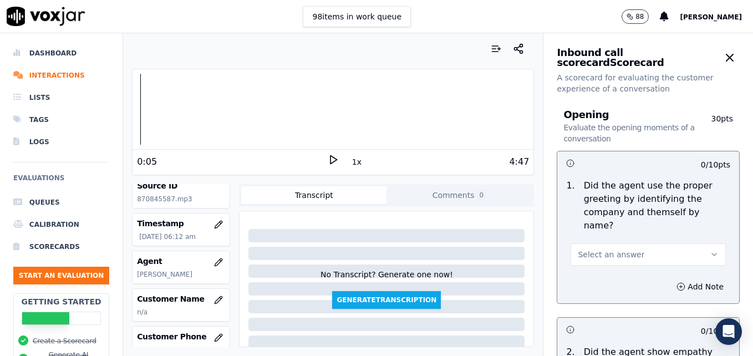
click at [330, 156] on polygon at bounding box center [333, 160] width 7 height 8
click at [330, 156] on rect at bounding box center [331, 159] width 2 height 7
click at [710, 250] on icon "button" at bounding box center [714, 254] width 9 height 9
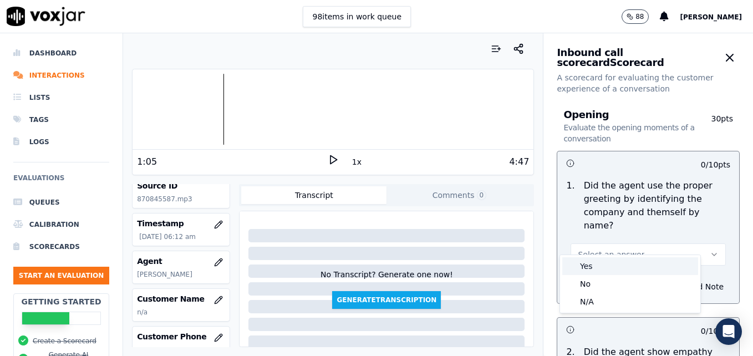
click at [591, 270] on div "Yes" at bounding box center [630, 266] width 136 height 18
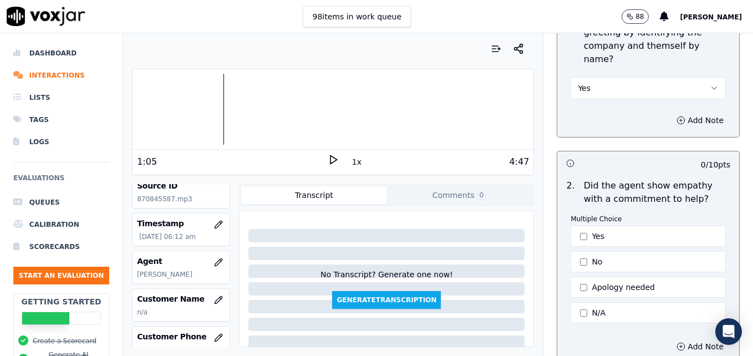
scroll to position [222, 0]
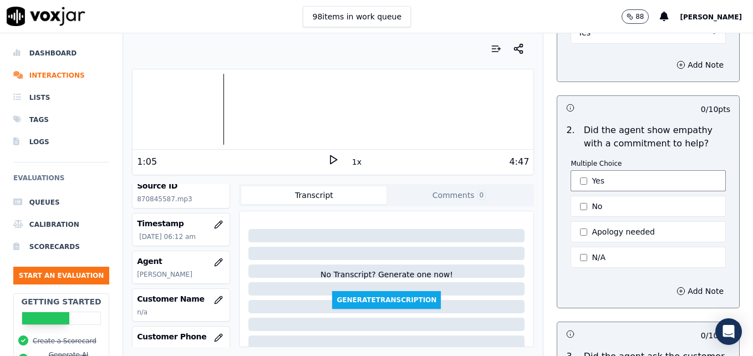
click at [572, 170] on button "Yes" at bounding box center [647, 180] width 155 height 21
click at [330, 156] on polygon at bounding box center [333, 160] width 7 height 8
click at [330, 156] on rect at bounding box center [331, 159] width 2 height 7
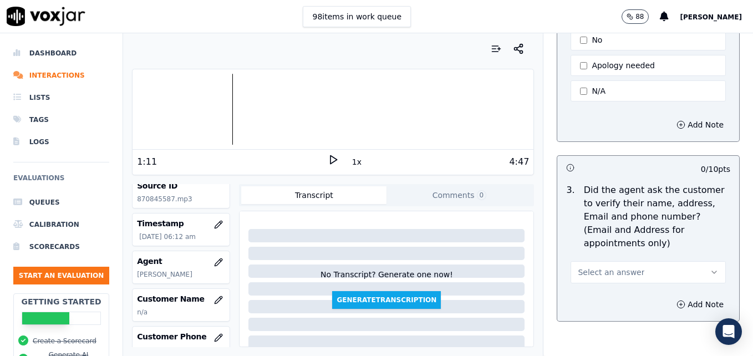
scroll to position [277, 0]
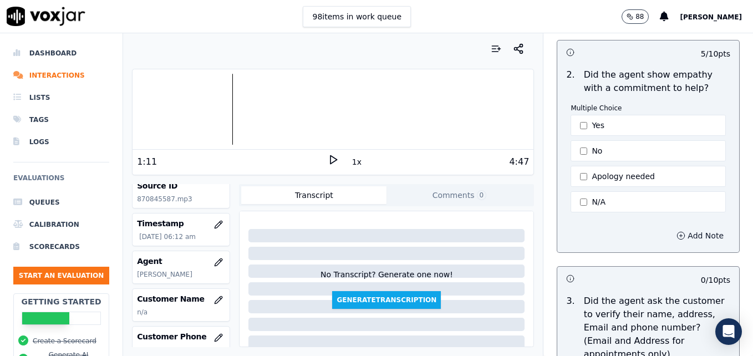
click at [676, 231] on icon "button" at bounding box center [680, 235] width 9 height 9
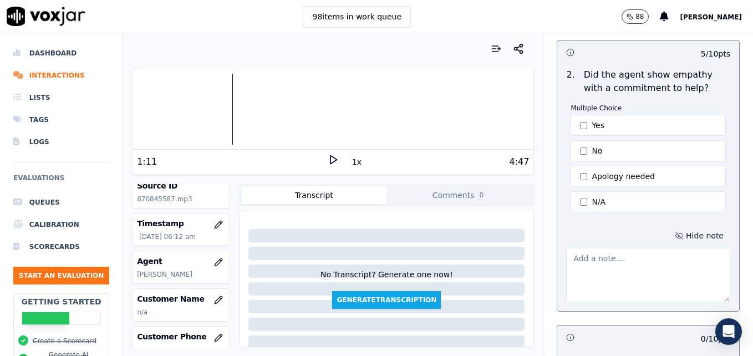
click at [615, 251] on textarea at bounding box center [648, 275] width 164 height 54
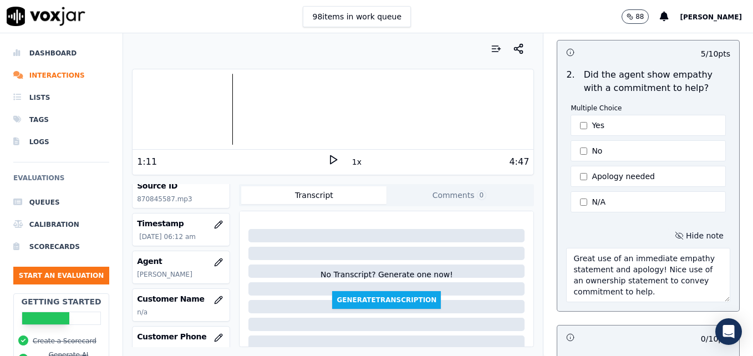
type textarea "Great use of an immediate empathy statement and apology! Nice use of an ownersh…"
click at [328, 157] on icon at bounding box center [333, 159] width 11 height 11
click at [328, 159] on icon at bounding box center [333, 159] width 11 height 11
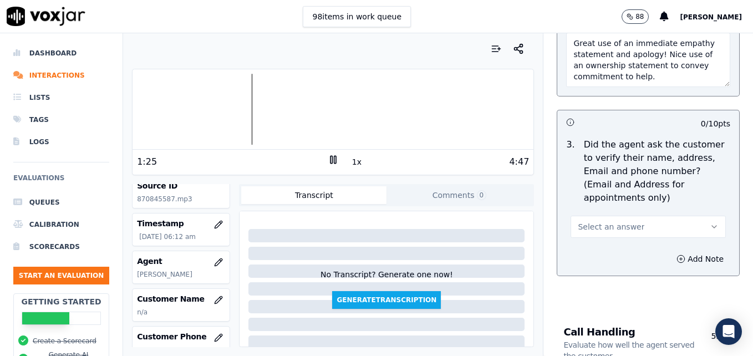
scroll to position [499, 0]
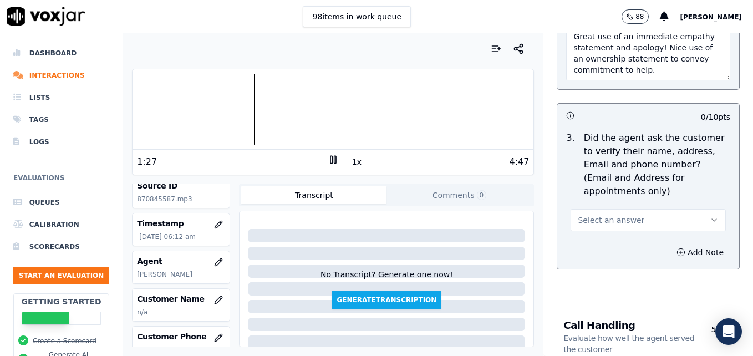
click at [696, 209] on button "Select an answer" at bounding box center [647, 220] width 155 height 22
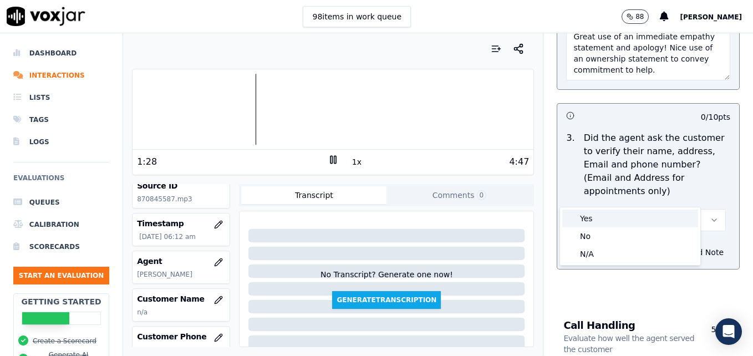
click at [590, 217] on div "Yes" at bounding box center [630, 219] width 136 height 18
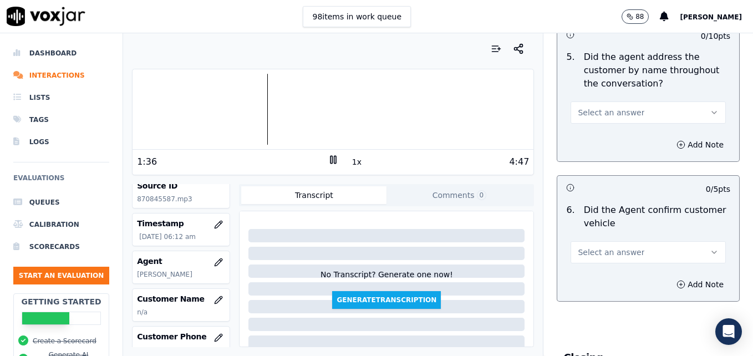
scroll to position [1441, 0]
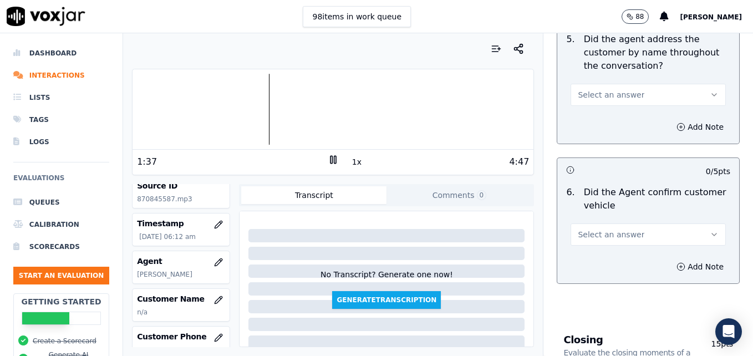
click at [710, 230] on icon "button" at bounding box center [714, 234] width 9 height 9
click at [597, 218] on div "Yes" at bounding box center [630, 220] width 136 height 18
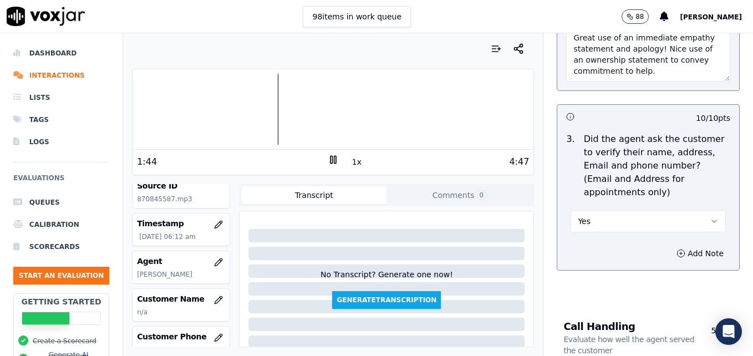
scroll to position [499, 0]
click at [330, 161] on rect at bounding box center [331, 159] width 2 height 7
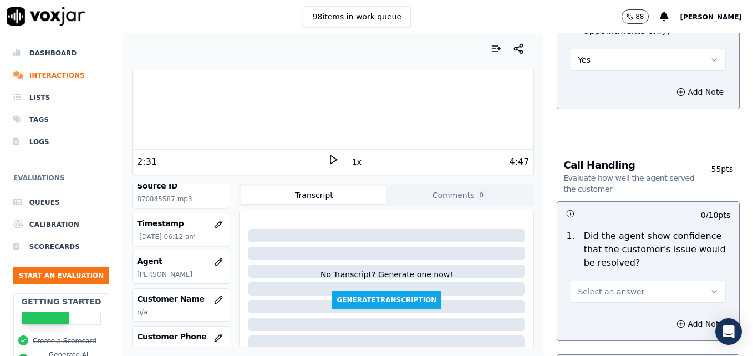
scroll to position [665, 0]
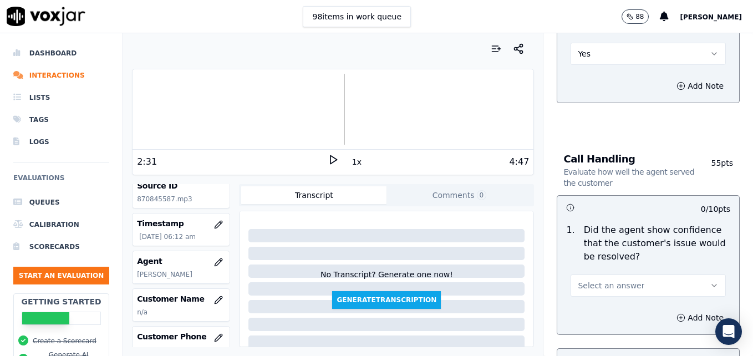
click at [710, 281] on icon "button" at bounding box center [714, 285] width 9 height 9
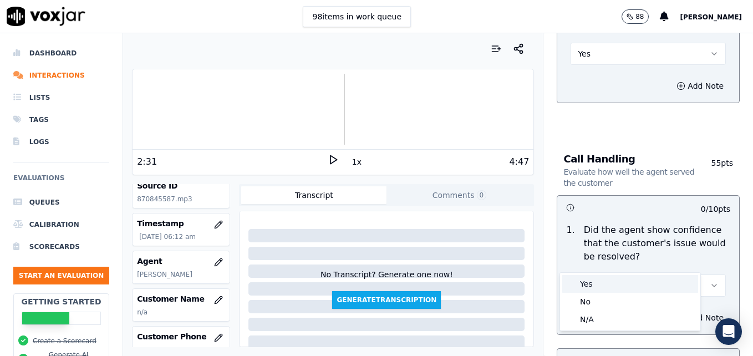
click at [597, 281] on div "Yes" at bounding box center [630, 284] width 136 height 18
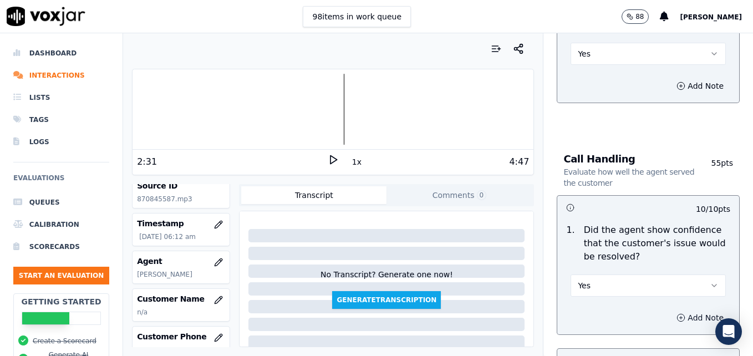
click at [670, 310] on button "Add Note" at bounding box center [700, 318] width 60 height 16
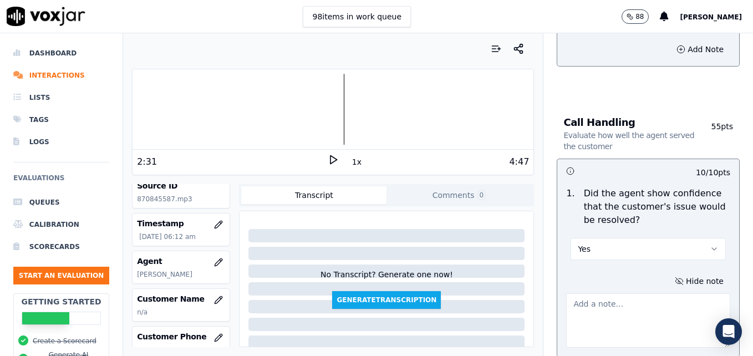
scroll to position [721, 0]
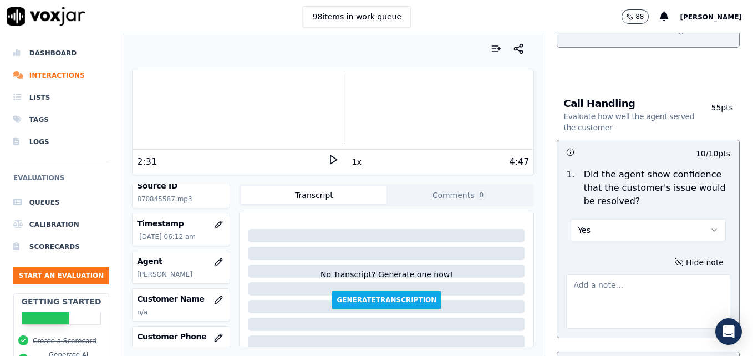
click at [623, 274] on textarea at bounding box center [648, 301] width 164 height 54
type textarea "Nice job setting clear expectations with the customer regarding being on hold."
click at [328, 156] on icon at bounding box center [333, 159] width 11 height 11
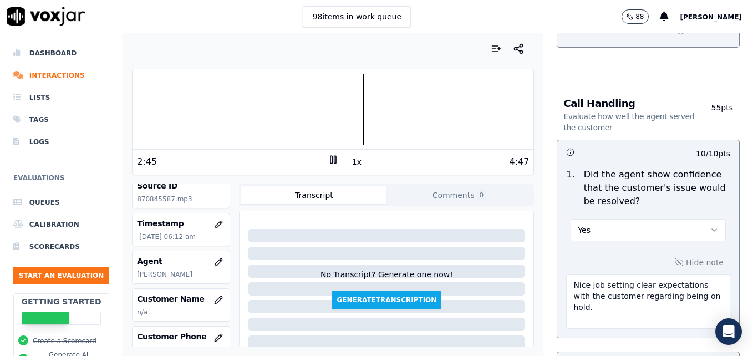
click at [329, 160] on icon at bounding box center [333, 159] width 11 height 11
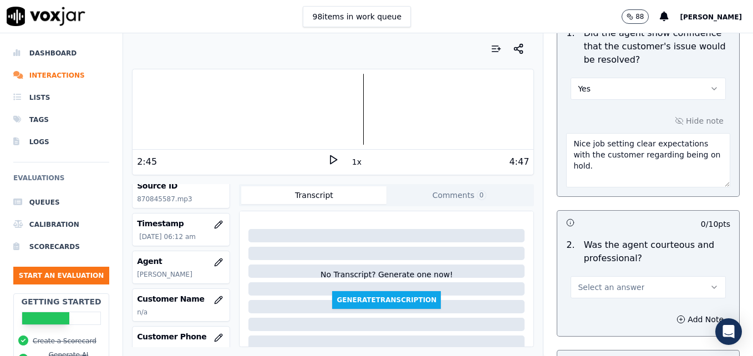
scroll to position [887, 0]
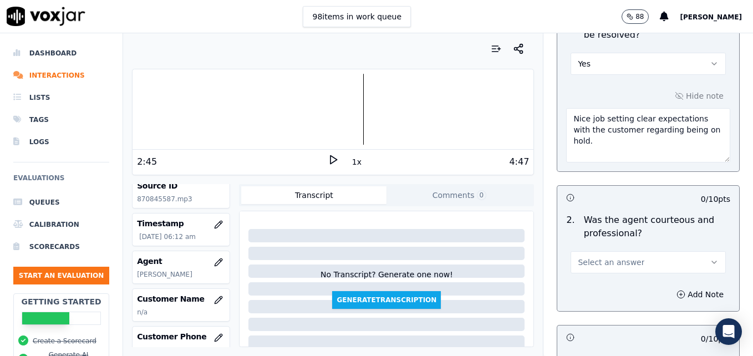
click at [710, 258] on icon "button" at bounding box center [714, 262] width 9 height 9
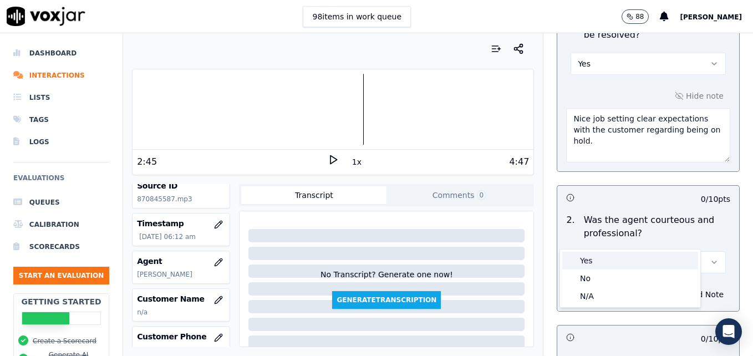
click at [598, 261] on div "Yes" at bounding box center [630, 261] width 136 height 18
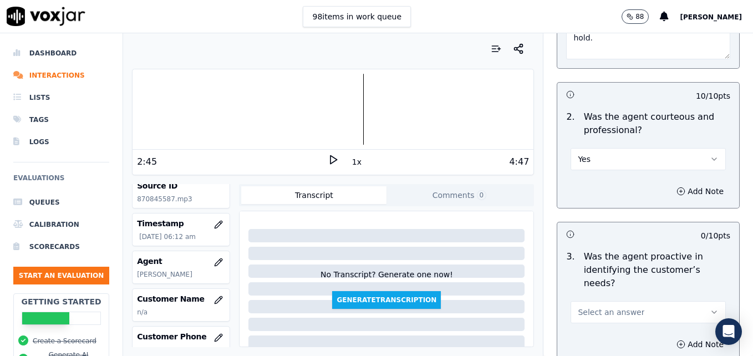
scroll to position [998, 0]
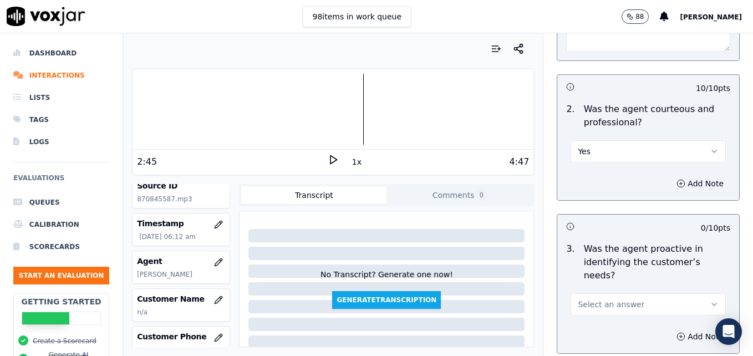
click at [710, 300] on icon "button" at bounding box center [714, 304] width 9 height 9
click at [611, 289] on div "Yes" at bounding box center [630, 290] width 136 height 18
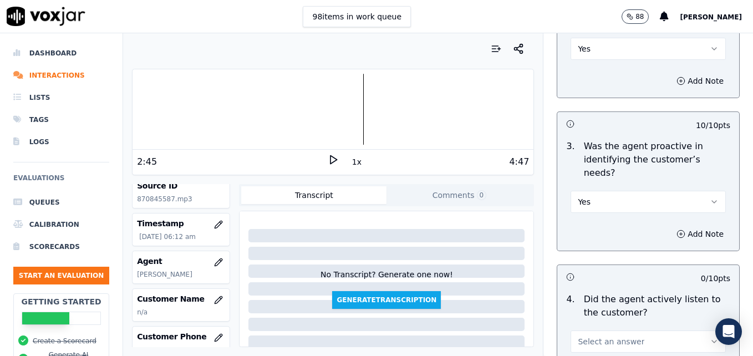
scroll to position [1109, 0]
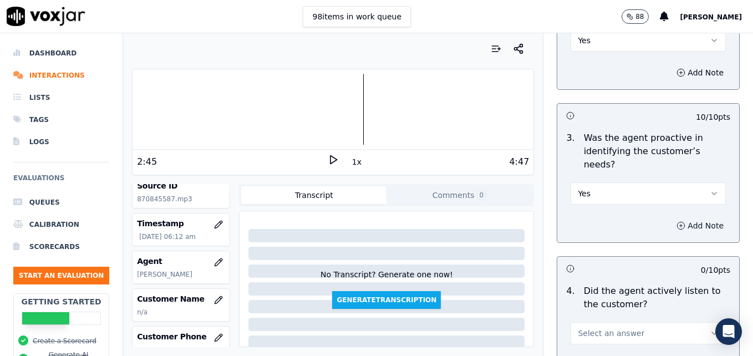
drag, startPoint x: 659, startPoint y: 184, endPoint x: 656, endPoint y: 193, distance: 10.0
click at [676, 221] on icon "button" at bounding box center [680, 225] width 9 height 9
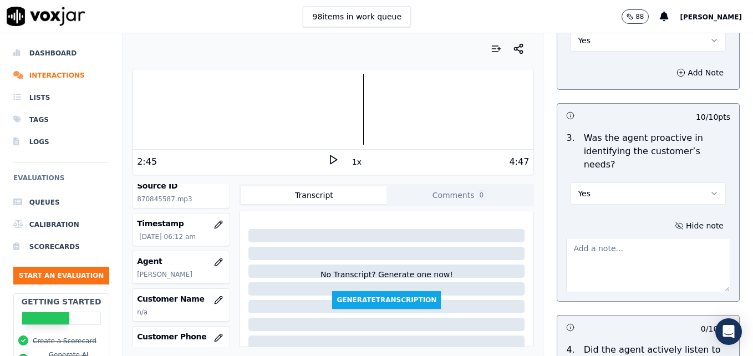
click at [626, 238] on textarea at bounding box center [648, 265] width 164 height 54
type textarea "G"
type textarea "Nice word usage telling the customer what we CAN do."
click at [328, 160] on icon at bounding box center [333, 159] width 11 height 11
click at [329, 161] on icon at bounding box center [333, 159] width 11 height 11
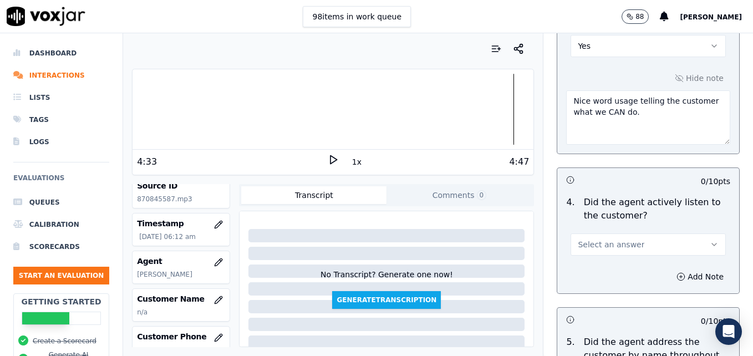
scroll to position [1275, 0]
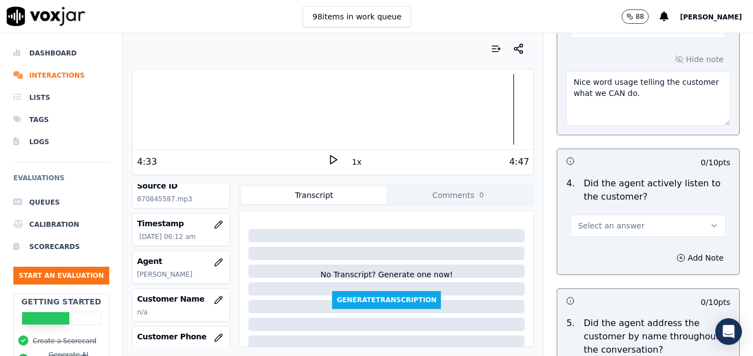
click at [684, 215] on button "Select an answer" at bounding box center [647, 226] width 155 height 22
click at [605, 213] on div "Yes" at bounding box center [630, 211] width 136 height 18
click at [676, 253] on icon "button" at bounding box center [680, 257] width 9 height 9
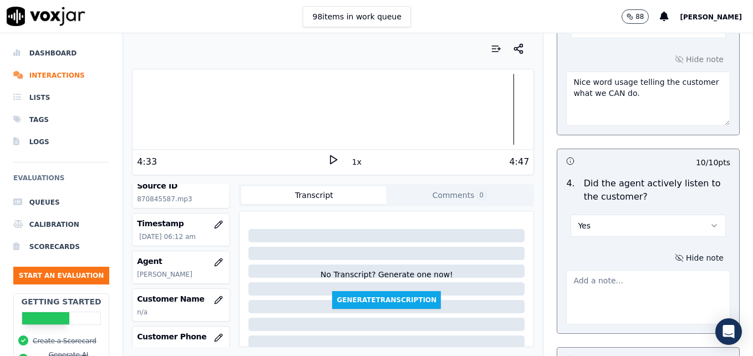
click at [623, 270] on textarea at bounding box center [648, 297] width 164 height 54
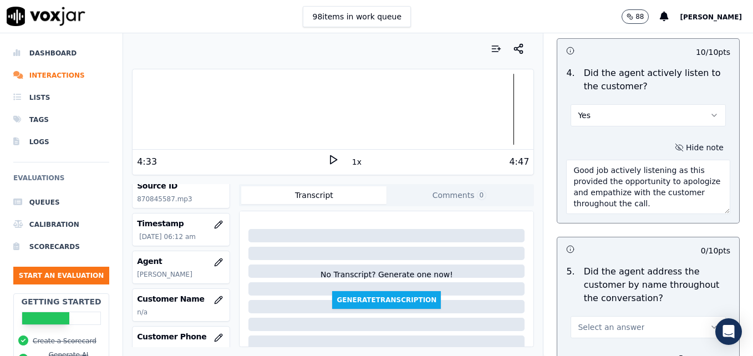
scroll to position [1441, 0]
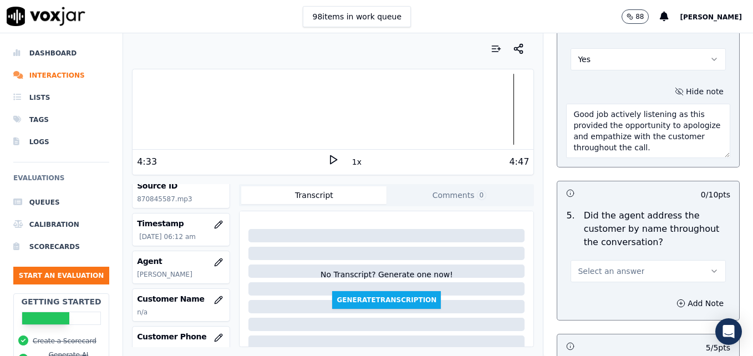
type textarea "Good job actively listening as this provided the opportunity to apologize and e…"
click at [710, 267] on icon "button" at bounding box center [714, 271] width 9 height 9
click at [592, 256] on div "Yes" at bounding box center [630, 256] width 136 height 18
click at [676, 299] on icon "button" at bounding box center [680, 303] width 9 height 9
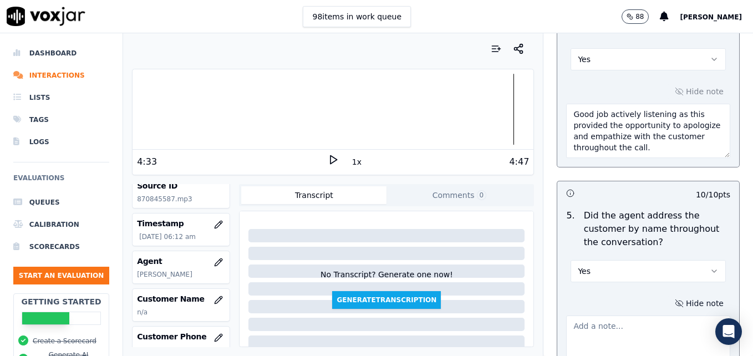
click at [630, 315] on textarea at bounding box center [648, 342] width 164 height 54
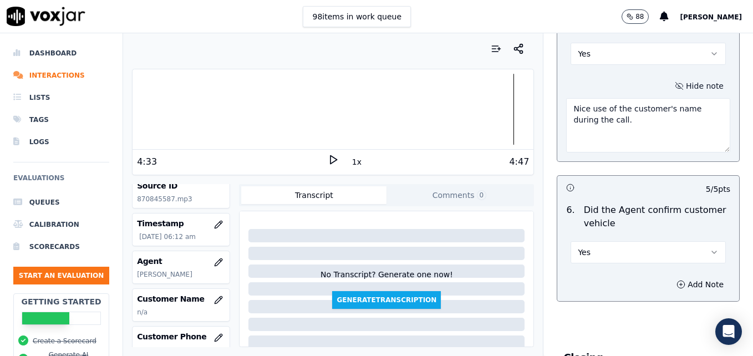
scroll to position [1663, 0]
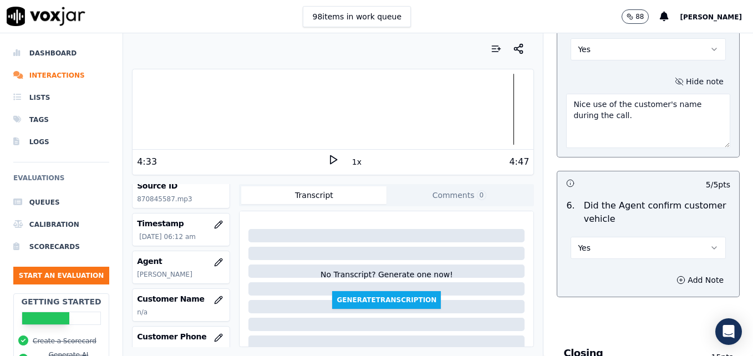
type textarea "Nice use of the customer's name during the call."
click at [710, 243] on icon "button" at bounding box center [714, 247] width 9 height 9
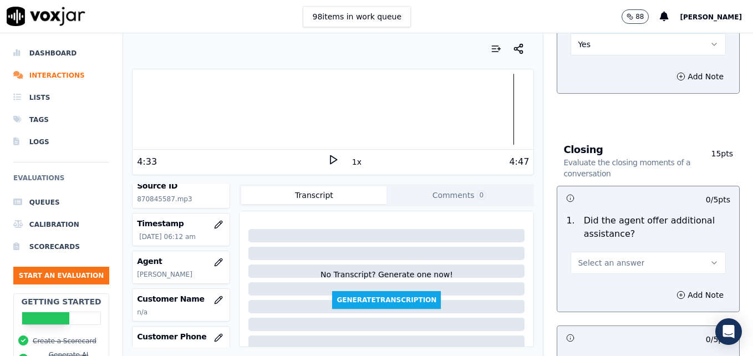
scroll to position [1885, 0]
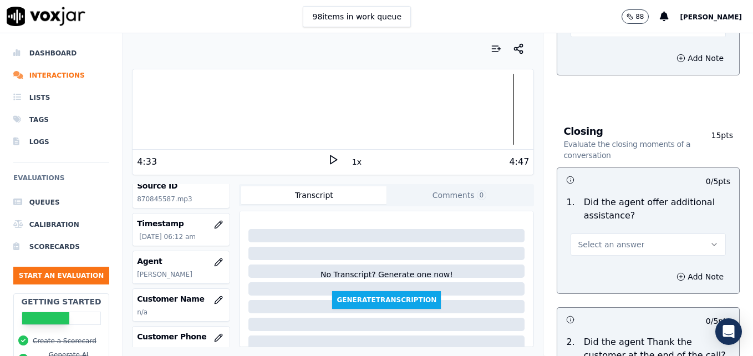
click at [710, 240] on icon "button" at bounding box center [714, 244] width 9 height 9
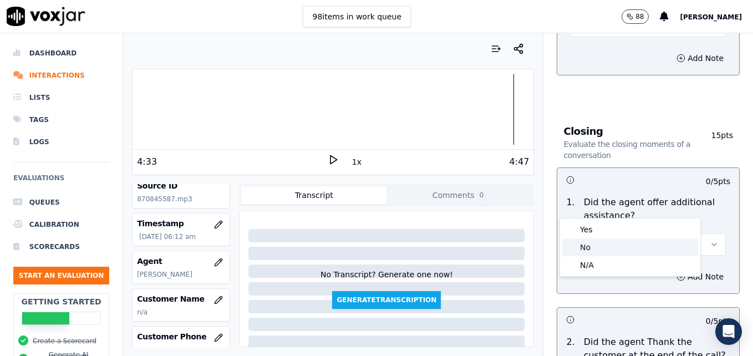
click at [605, 247] on div "No" at bounding box center [630, 247] width 136 height 18
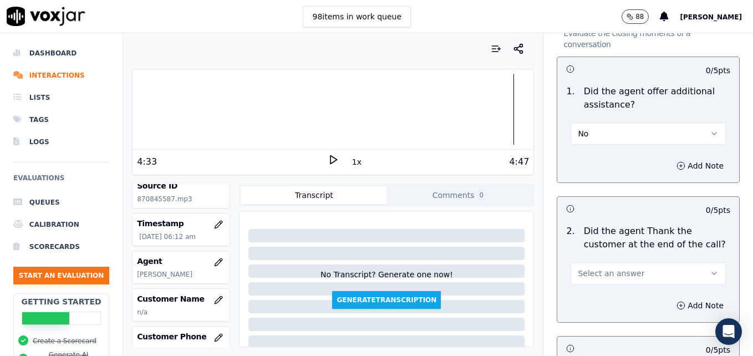
scroll to position [2051, 0]
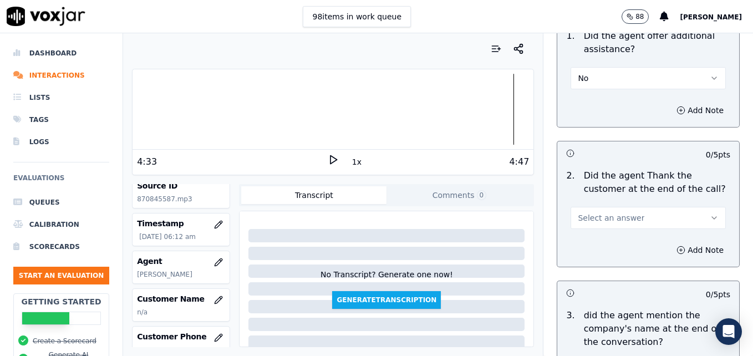
click at [682, 207] on button "Select an answer" at bounding box center [647, 218] width 155 height 22
click at [634, 205] on div "Yes" at bounding box center [630, 203] width 136 height 18
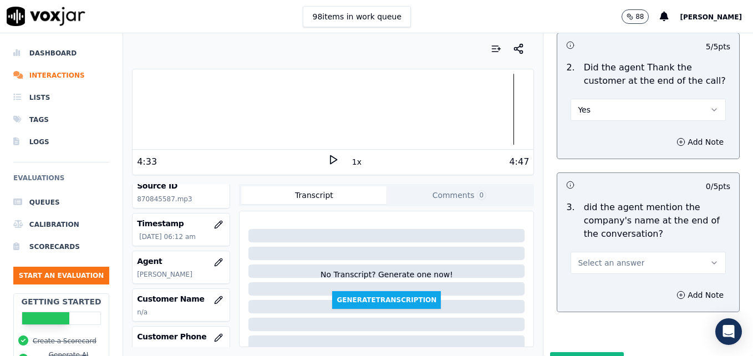
scroll to position [2162, 0]
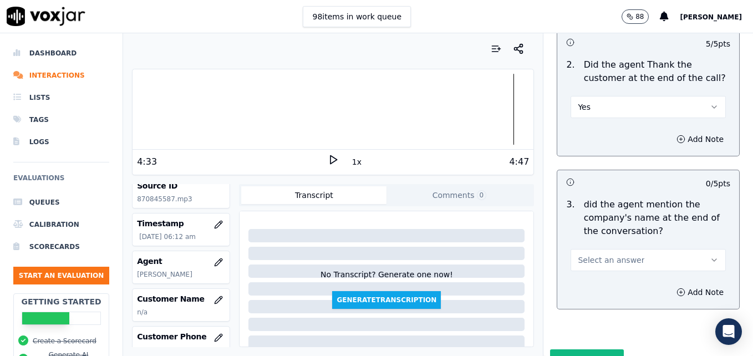
click at [710, 256] on icon "button" at bounding box center [714, 260] width 9 height 9
click at [606, 240] on div "Yes" at bounding box center [630, 245] width 136 height 18
click at [579, 349] on button "Submit Scores" at bounding box center [587, 359] width 74 height 20
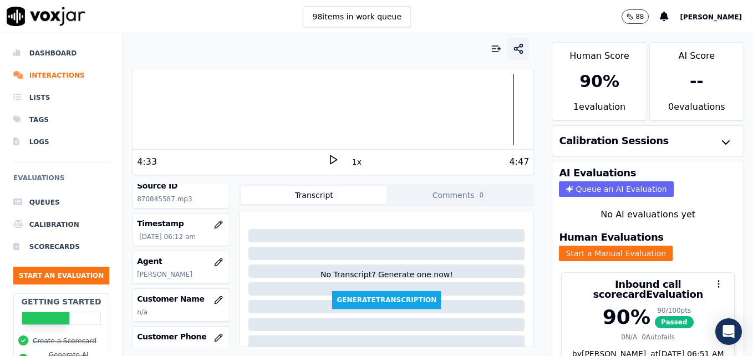
click at [517, 48] on line "button" at bounding box center [518, 47] width 3 height 2
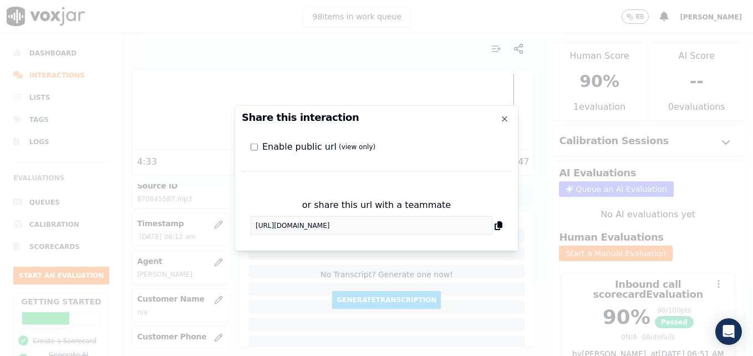
click at [238, 227] on div "Share this interaction Enable public url (view only) or share this url with a t…" at bounding box center [377, 178] width 284 height 146
click at [503, 118] on icon "button" at bounding box center [504, 119] width 4 height 4
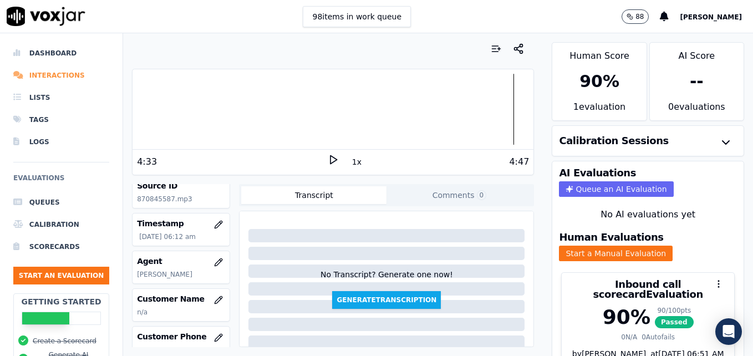
click at [40, 74] on li "Interactions" at bounding box center [61, 75] width 96 height 22
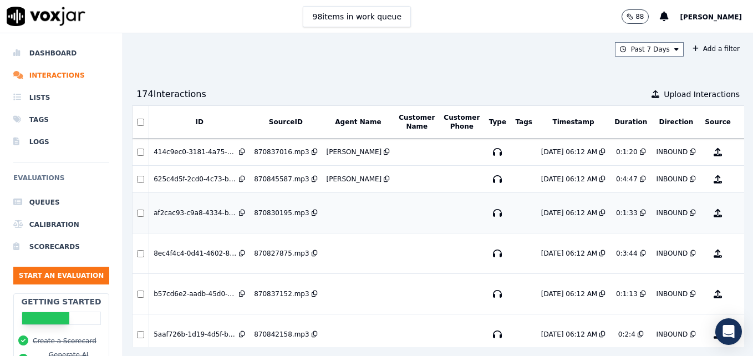
click at [740, 206] on button "No Evaluation Yet" at bounding box center [762, 212] width 44 height 31
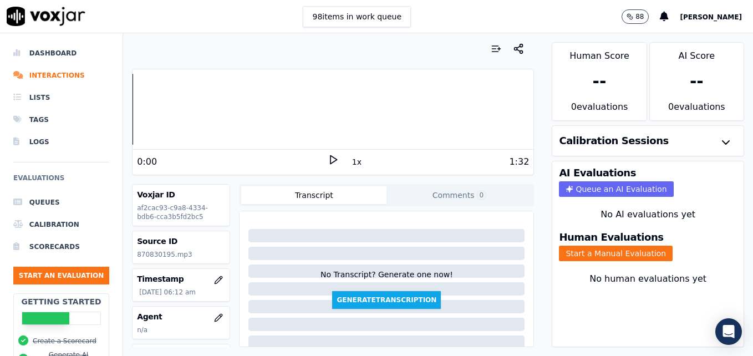
click at [330, 161] on icon at bounding box center [333, 159] width 11 height 11
click at [334, 160] on rect at bounding box center [335, 159] width 2 height 7
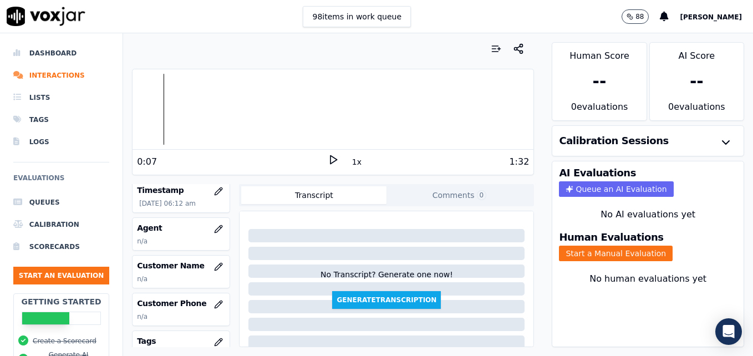
scroll to position [111, 0]
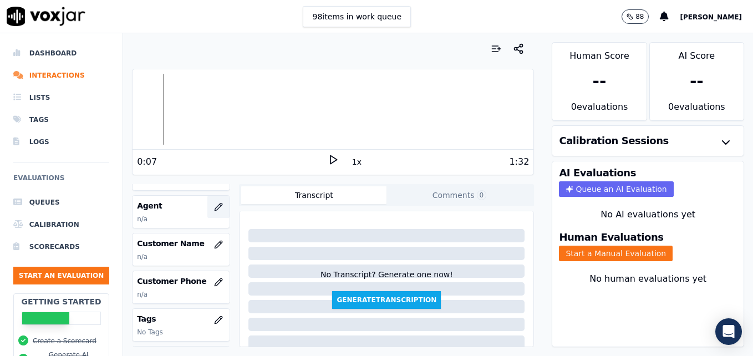
click at [214, 208] on icon "button" at bounding box center [218, 206] width 9 height 9
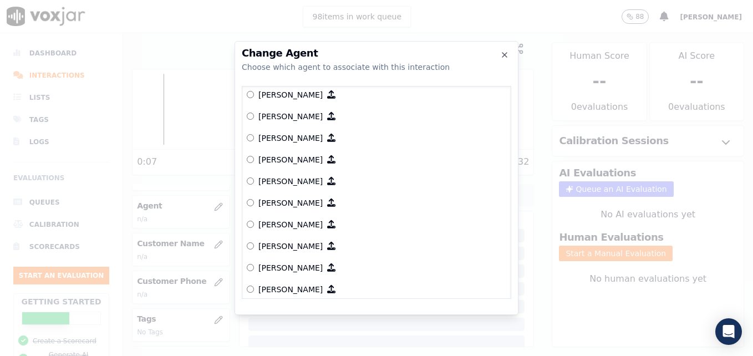
scroll to position [262, 0]
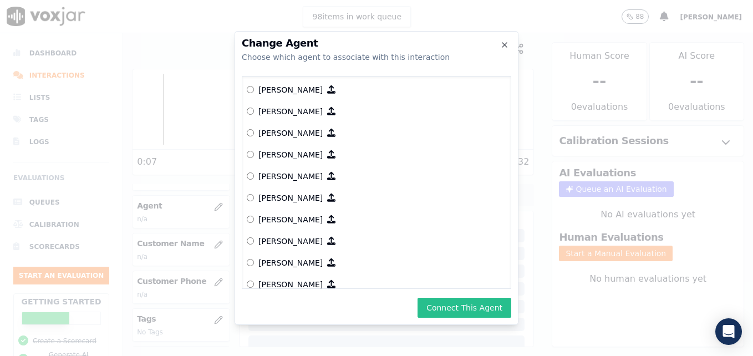
click at [459, 308] on button "Connect This Agent" at bounding box center [464, 308] width 94 height 20
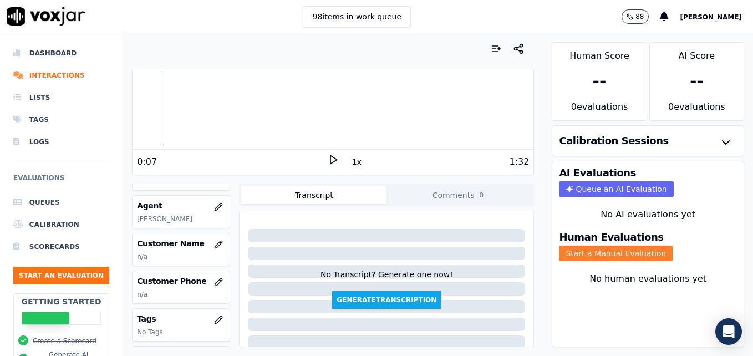
click at [580, 251] on button "Start a Manual Evaluation" at bounding box center [616, 254] width 114 height 16
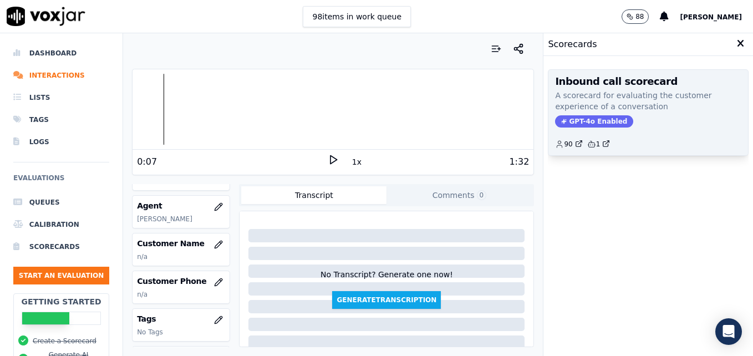
click at [584, 118] on span "GPT-4o Enabled" at bounding box center [594, 121] width 78 height 12
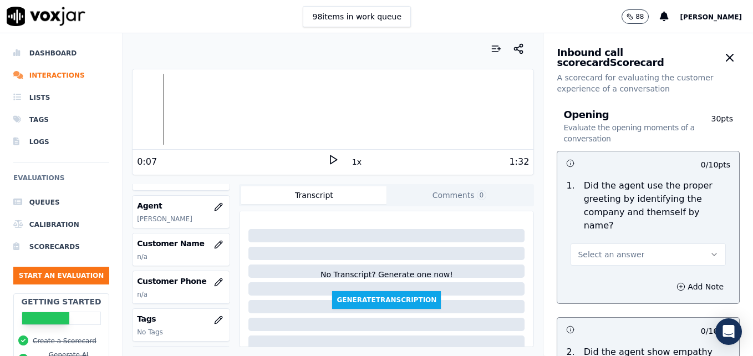
click at [710, 250] on icon "button" at bounding box center [714, 254] width 9 height 9
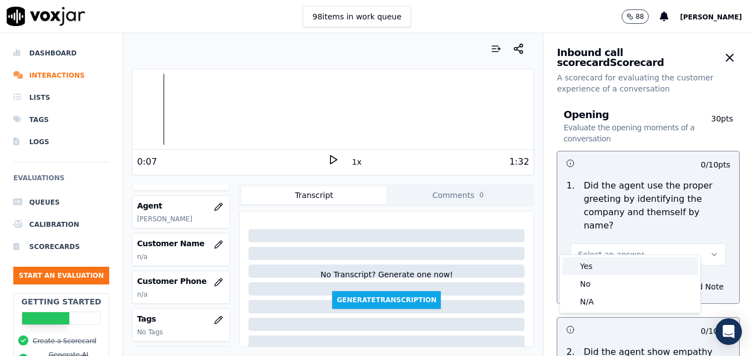
click at [599, 261] on div "Yes" at bounding box center [630, 266] width 136 height 18
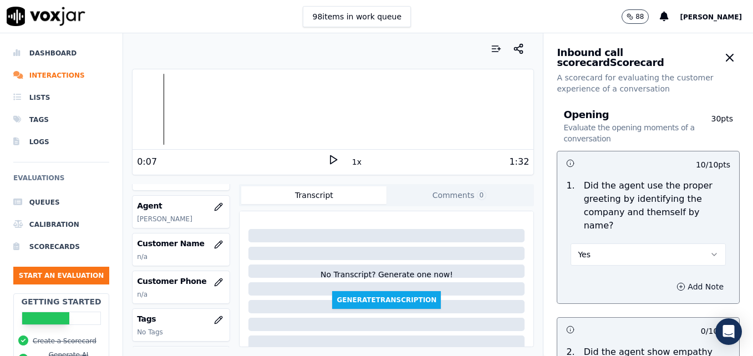
click at [677, 283] on circle "button" at bounding box center [680, 286] width 7 height 7
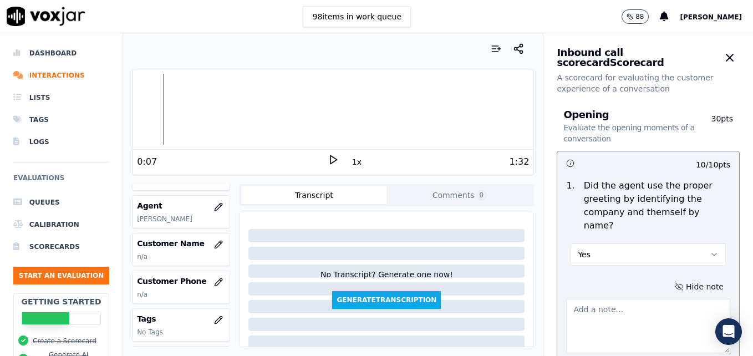
click at [618, 303] on textarea at bounding box center [648, 326] width 164 height 54
type textarea ""Scheduling" not included in greeting."
click at [328, 155] on icon at bounding box center [333, 159] width 11 height 11
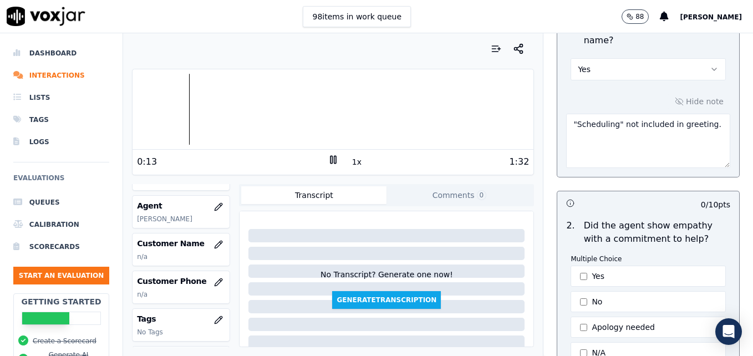
scroll to position [222, 0]
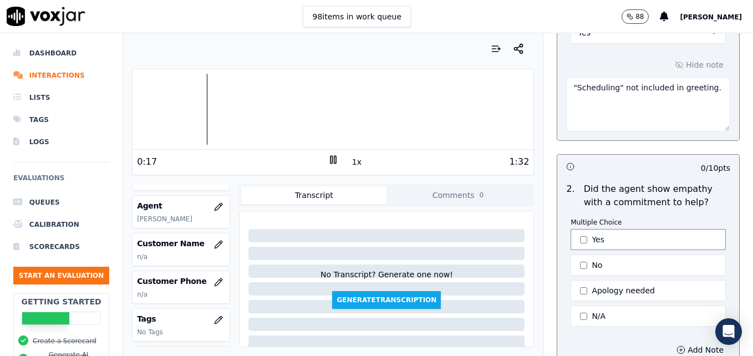
click at [572, 229] on button "Yes" at bounding box center [647, 239] width 155 height 21
click at [334, 161] on rect at bounding box center [335, 159] width 2 height 7
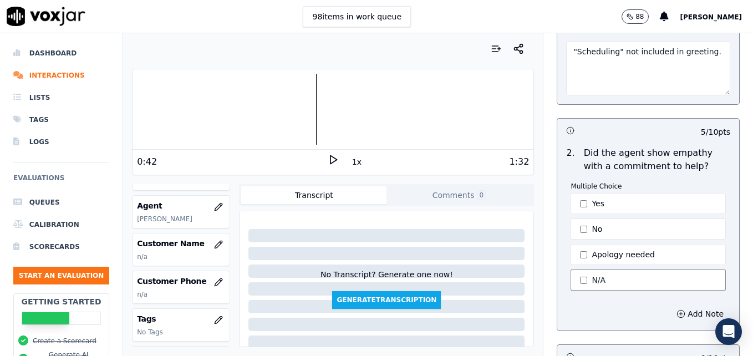
scroll to position [277, 0]
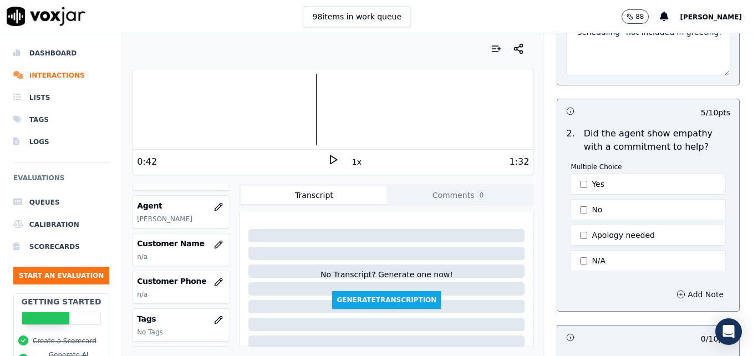
click at [676, 290] on icon "button" at bounding box center [680, 294] width 9 height 9
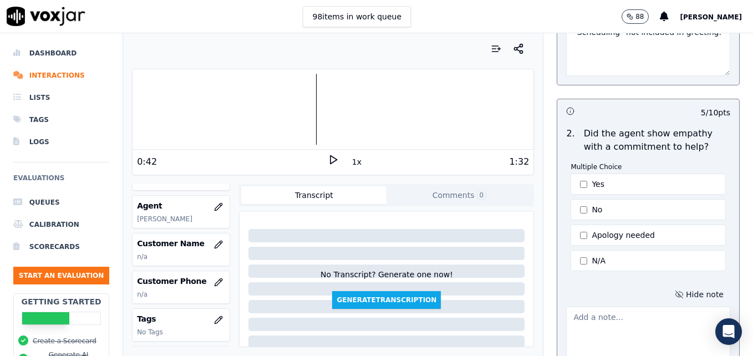
click at [645, 307] on textarea at bounding box center [648, 334] width 164 height 54
click at [617, 308] on textarea at bounding box center [648, 334] width 164 height 54
paste textarea "Try using an ownership statement to convey commitment to help such as "I can de…"
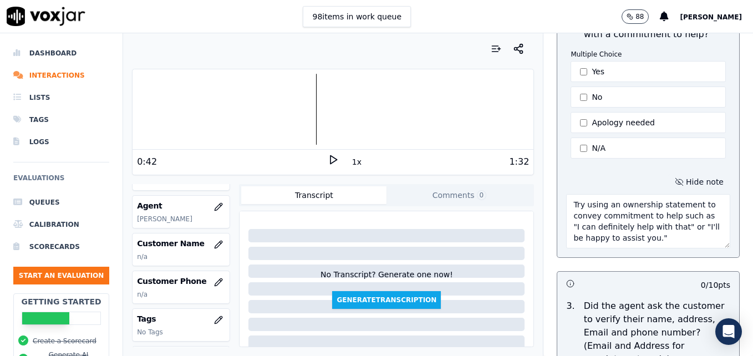
scroll to position [404, 0]
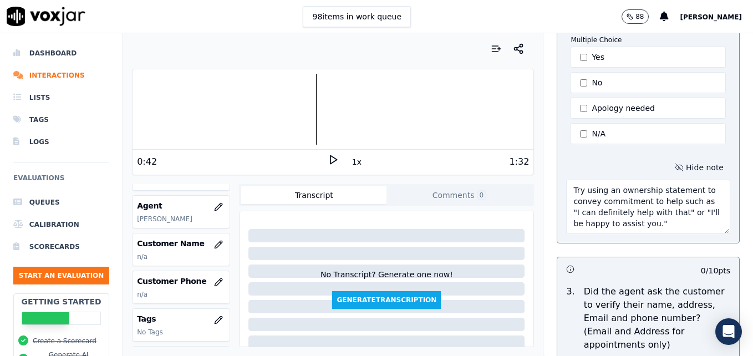
type textarea "Try using an ownership statement to convey commitment to help such as "I can de…"
click at [328, 156] on icon at bounding box center [333, 159] width 11 height 11
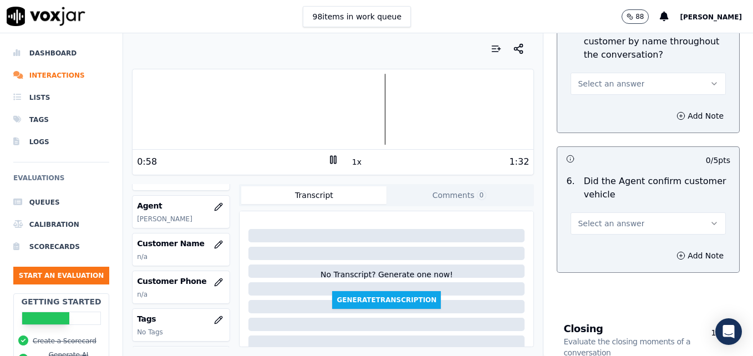
scroll to position [1513, 0]
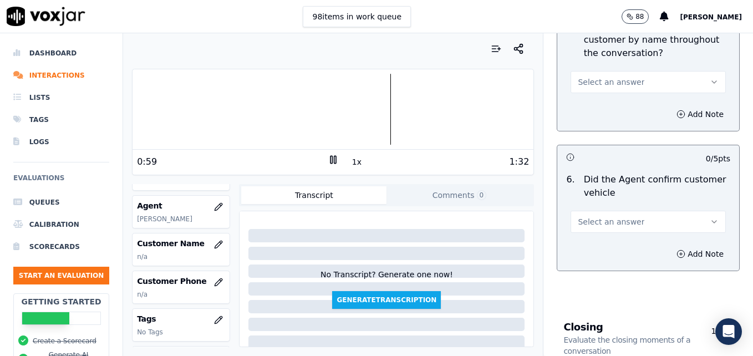
click at [710, 217] on icon "button" at bounding box center [714, 221] width 9 height 9
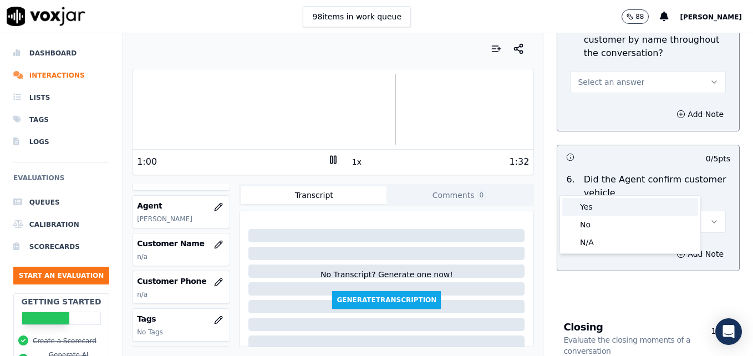
click at [651, 210] on div "Yes" at bounding box center [630, 207] width 136 height 18
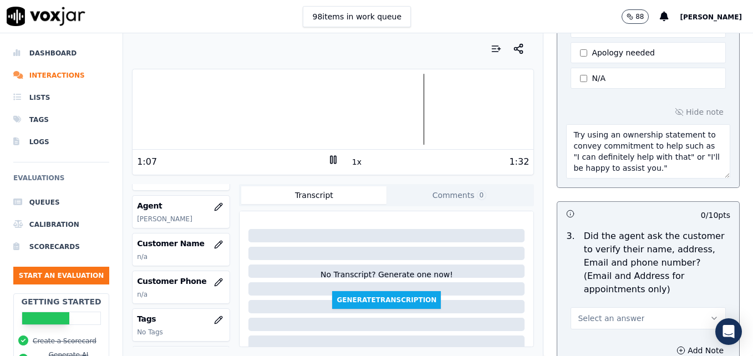
scroll to position [515, 0]
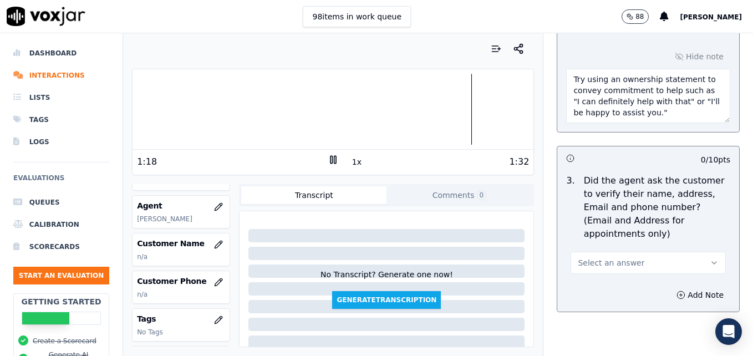
click at [684, 252] on button "Select an answer" at bounding box center [647, 263] width 155 height 22
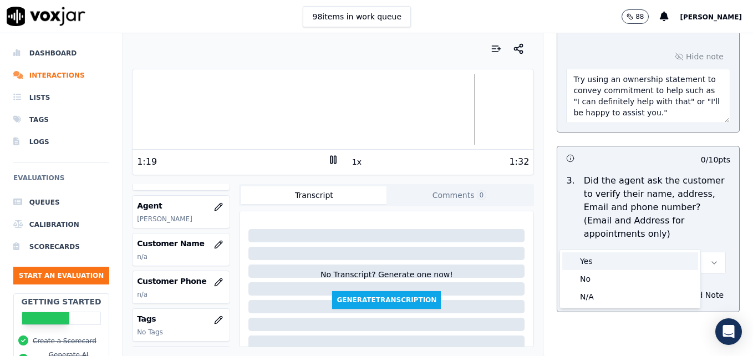
click at [640, 265] on div "Yes" at bounding box center [630, 261] width 136 height 18
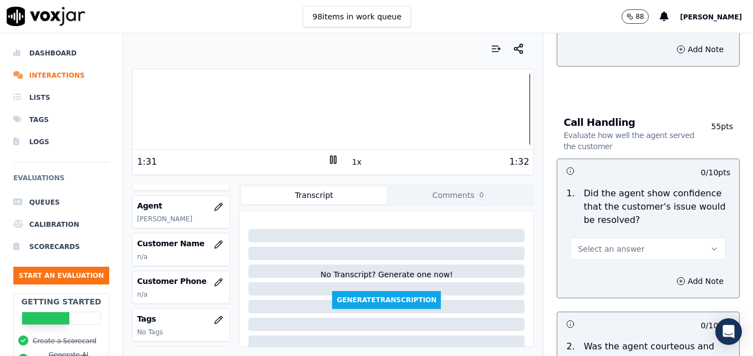
scroll to position [792, 0]
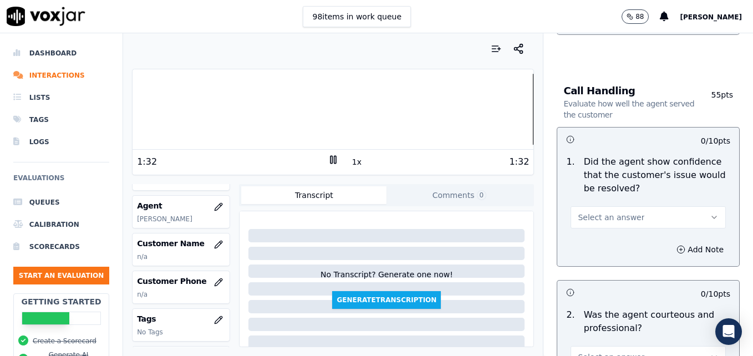
click at [710, 213] on icon "button" at bounding box center [714, 217] width 9 height 9
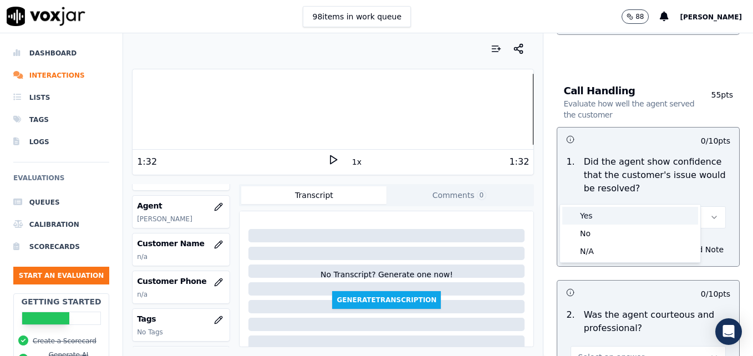
click at [619, 213] on div "Yes" at bounding box center [630, 216] width 136 height 18
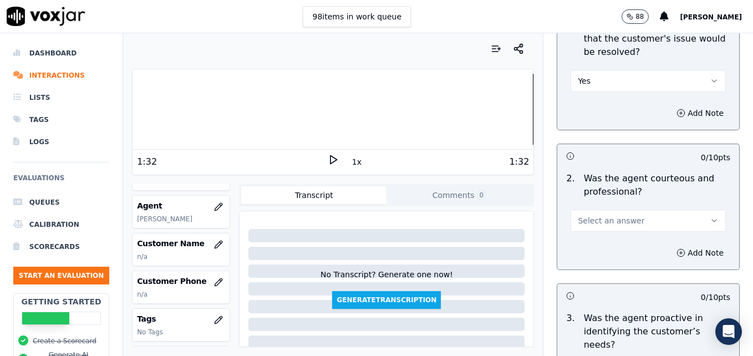
scroll to position [959, 0]
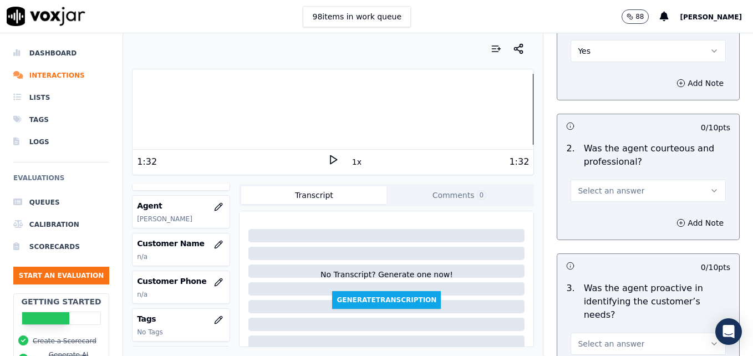
click at [710, 186] on icon "button" at bounding box center [714, 190] width 9 height 9
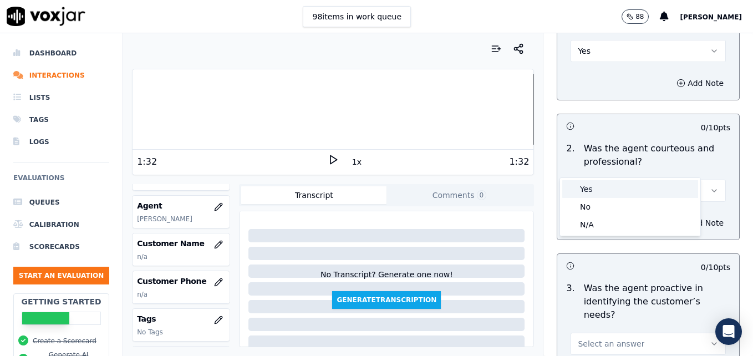
click at [626, 186] on div "Yes" at bounding box center [630, 189] width 136 height 18
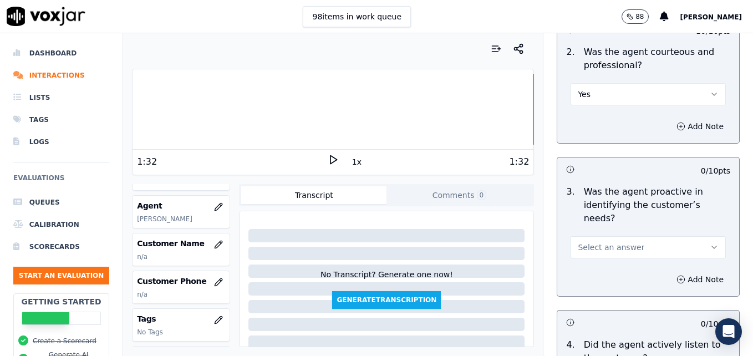
scroll to position [1069, 0]
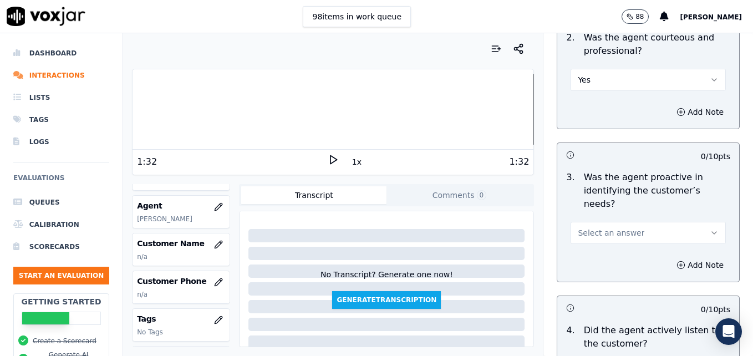
click at [710, 228] on icon "button" at bounding box center [714, 232] width 9 height 9
click at [609, 221] on div "Yes" at bounding box center [630, 218] width 136 height 18
click at [676, 261] on icon "button" at bounding box center [680, 265] width 9 height 9
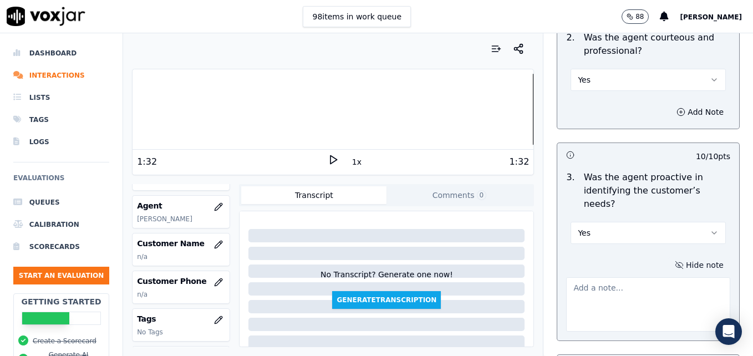
click at [640, 277] on textarea at bounding box center [648, 304] width 164 height 54
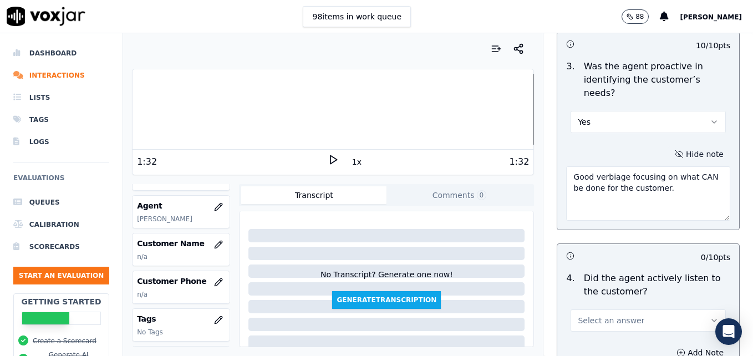
scroll to position [1236, 0]
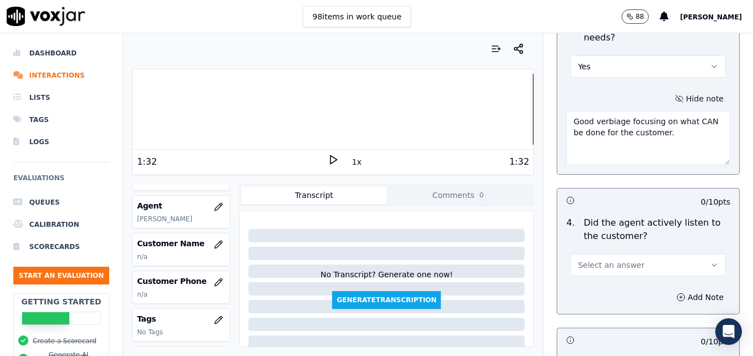
type textarea "Good verbiage focusing on what CAN be done for the customer."
click at [710, 261] on icon "button" at bounding box center [714, 265] width 9 height 9
click at [619, 249] on div "Yes" at bounding box center [630, 250] width 136 height 18
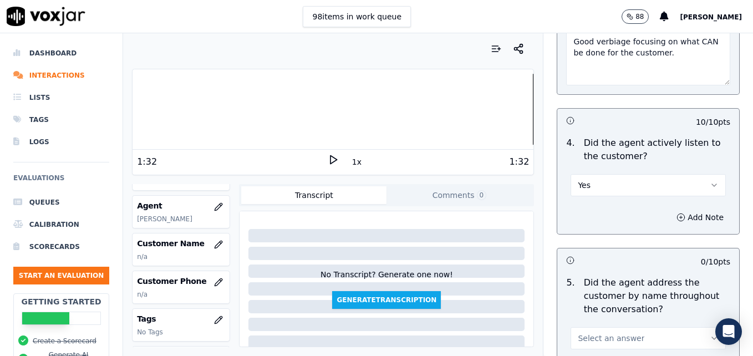
scroll to position [1402, 0]
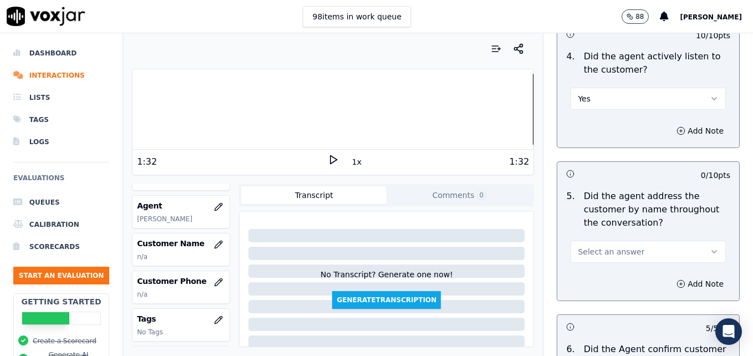
click at [710, 247] on icon "button" at bounding box center [714, 251] width 9 height 9
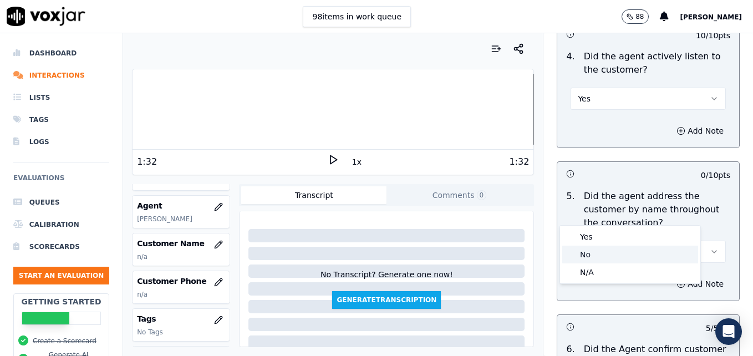
click at [608, 253] on div "No" at bounding box center [630, 255] width 136 height 18
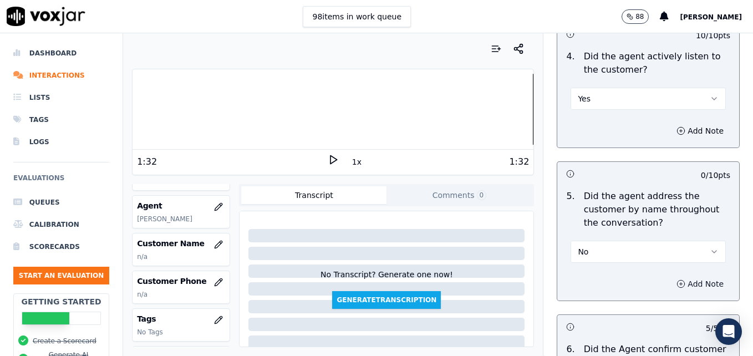
click at [676, 279] on icon "button" at bounding box center [680, 283] width 9 height 9
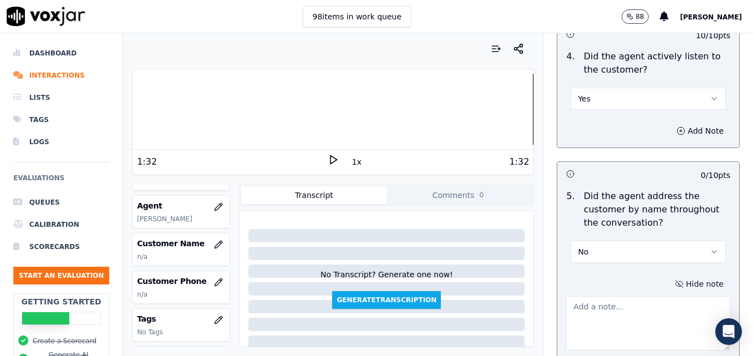
click at [638, 296] on textarea at bounding box center [648, 323] width 164 height 54
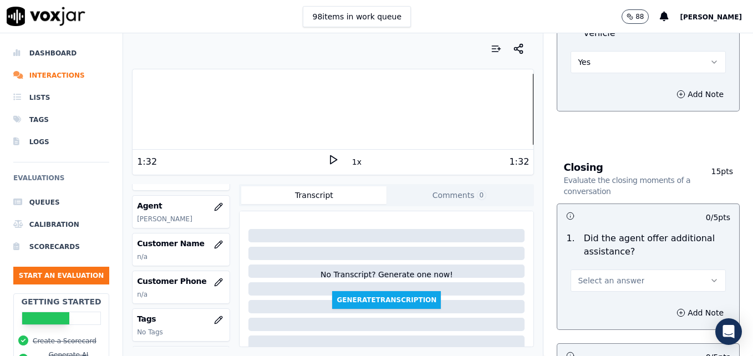
scroll to position [1846, 0]
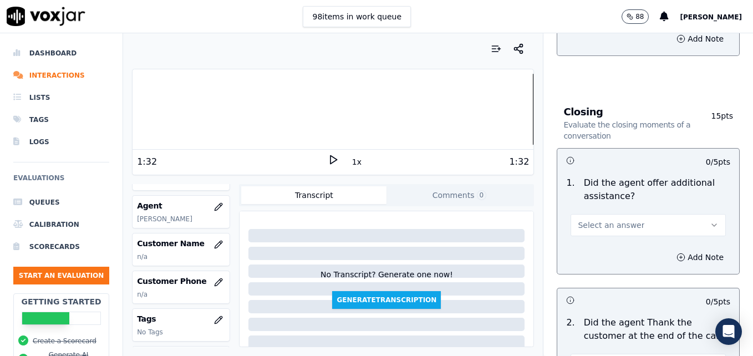
type textarea "Practice using the customer's name at least twice during the call."
click at [684, 214] on button "Select an answer" at bounding box center [647, 225] width 155 height 22
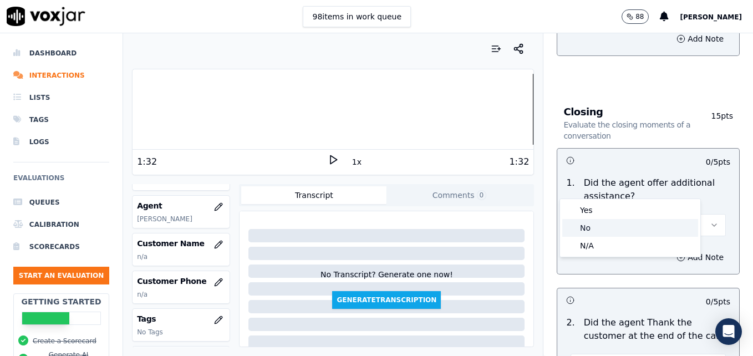
click at [626, 227] on div "No" at bounding box center [630, 228] width 136 height 18
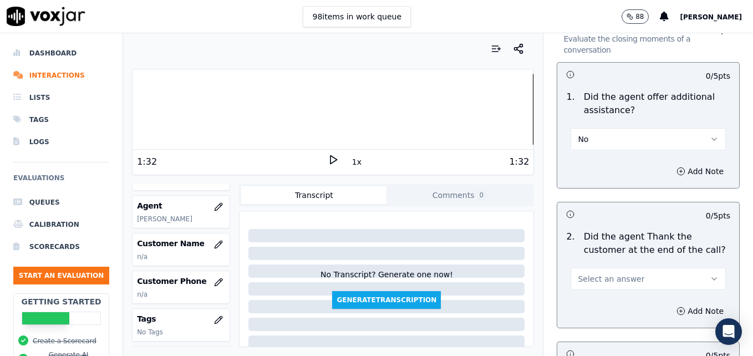
scroll to position [1956, 0]
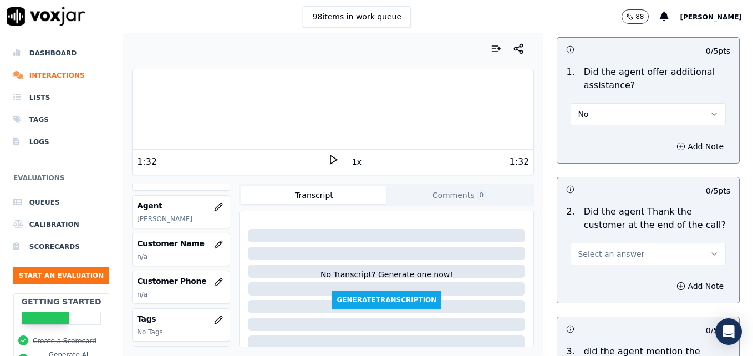
click at [710, 249] on icon "button" at bounding box center [714, 253] width 9 height 9
click at [613, 239] on div "Yes" at bounding box center [630, 239] width 136 height 18
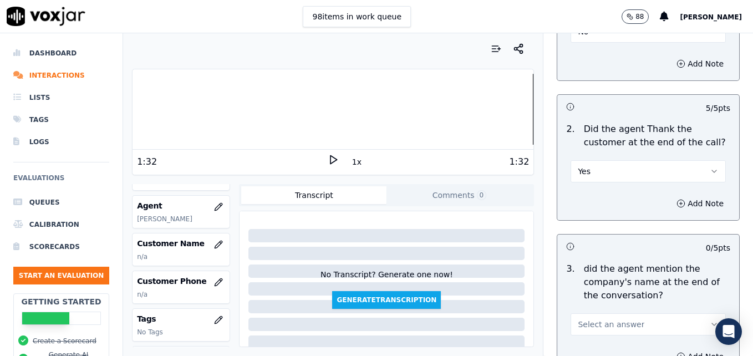
scroll to position [2067, 0]
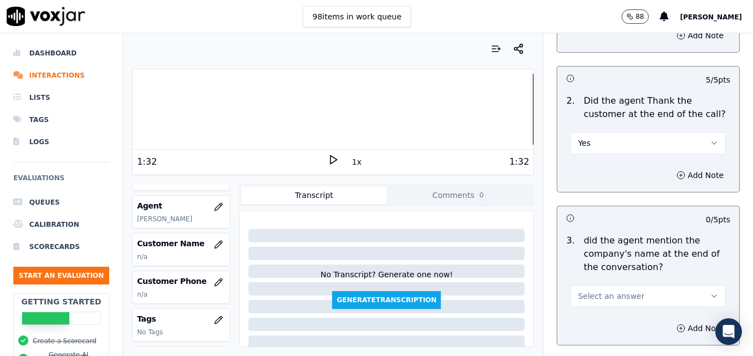
click at [710, 292] on icon "button" at bounding box center [714, 296] width 9 height 9
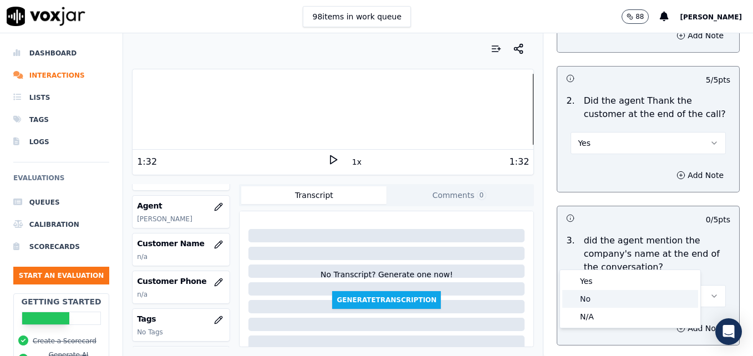
click at [598, 304] on div "No" at bounding box center [630, 299] width 136 height 18
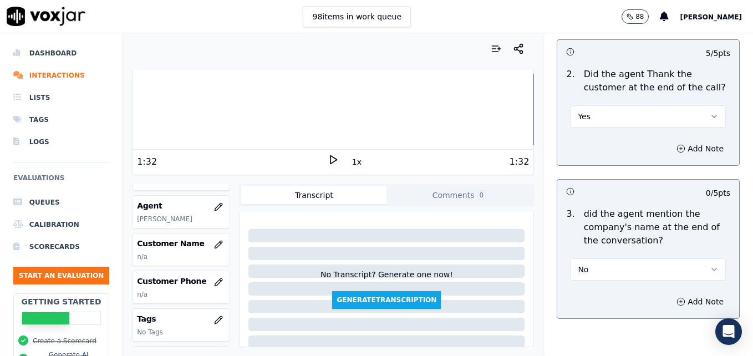
scroll to position [2108, 0]
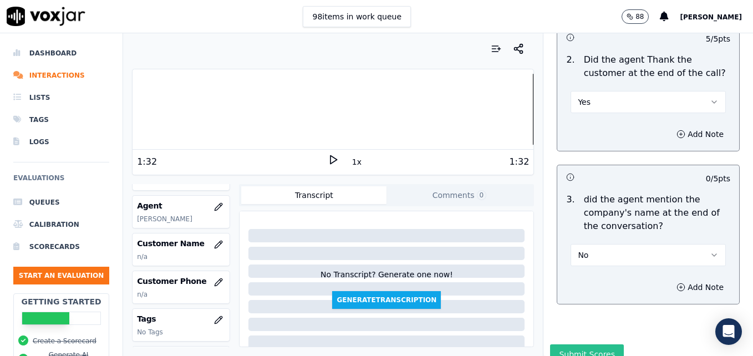
click at [587, 344] on button "Submit Scores" at bounding box center [587, 354] width 74 height 20
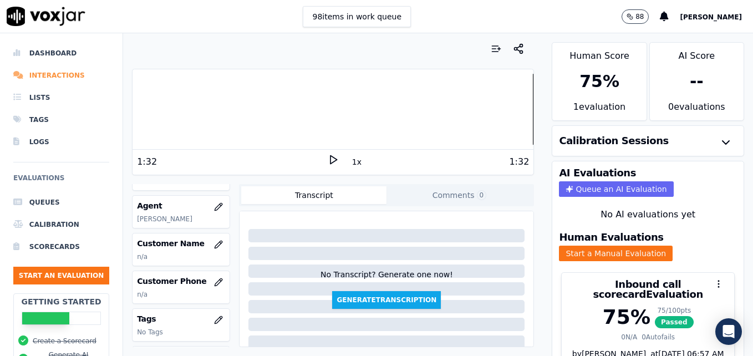
click at [57, 72] on li "Interactions" at bounding box center [61, 75] width 96 height 22
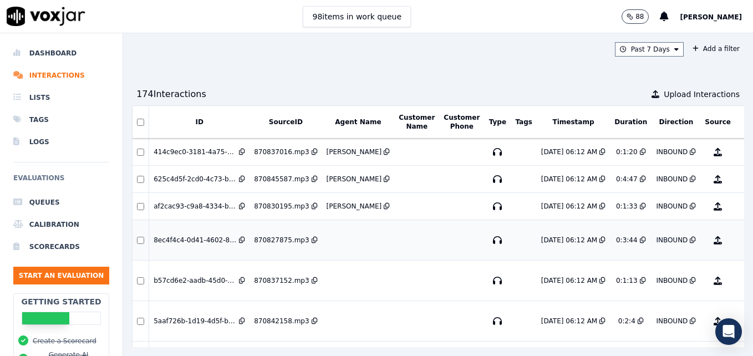
click at [740, 242] on button "No Evaluation Yet" at bounding box center [762, 240] width 44 height 31
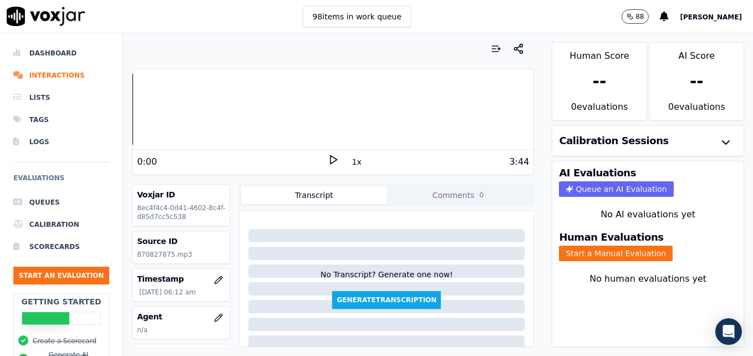
click at [328, 157] on icon at bounding box center [333, 159] width 11 height 11
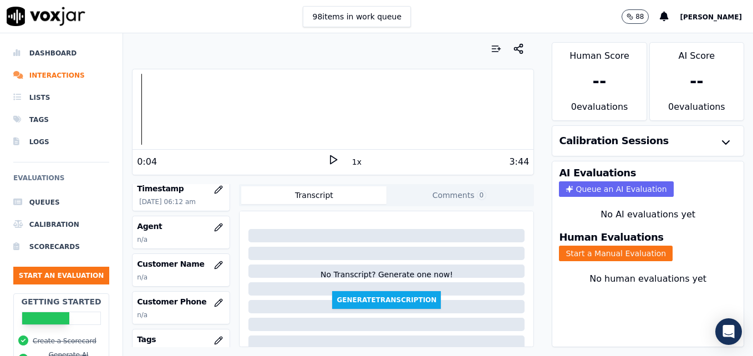
scroll to position [111, 0]
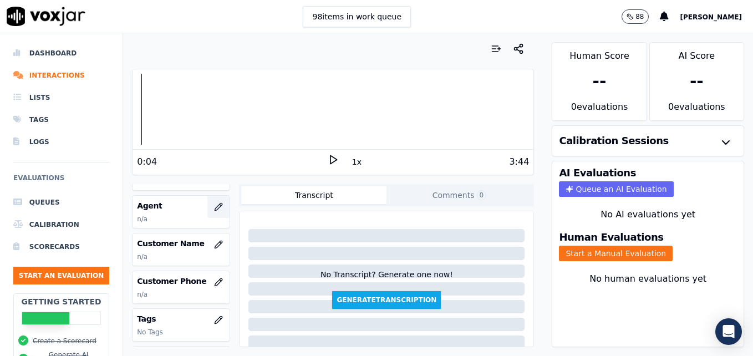
click at [214, 207] on icon "button" at bounding box center [218, 206] width 9 height 9
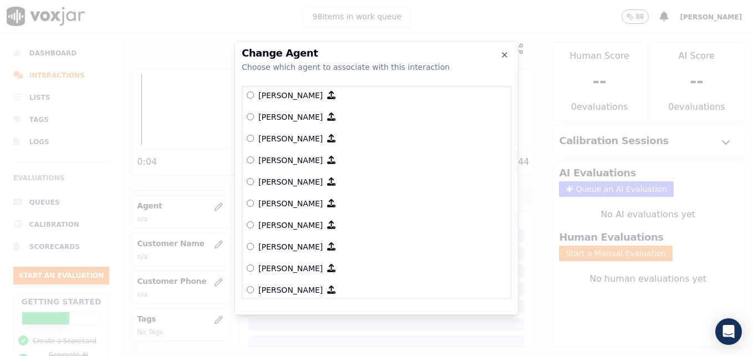
scroll to position [845, 0]
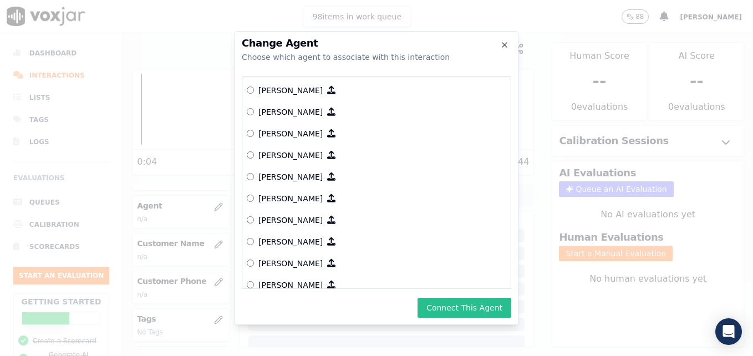
click at [475, 308] on button "Connect This Agent" at bounding box center [464, 308] width 94 height 20
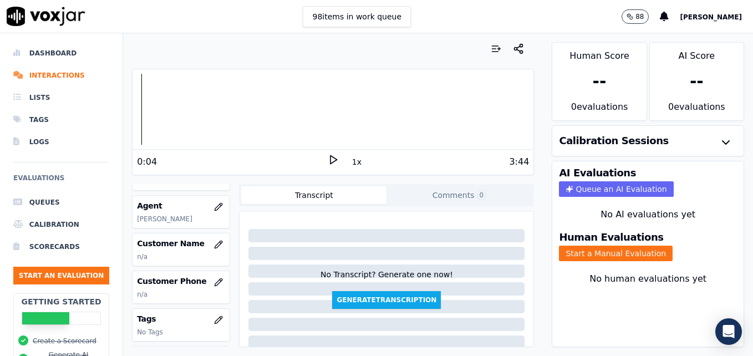
click at [328, 160] on icon at bounding box center [333, 159] width 11 height 11
click at [148, 109] on div at bounding box center [332, 109] width 401 height 71
click at [328, 159] on icon at bounding box center [333, 159] width 11 height 11
click at [328, 160] on icon at bounding box center [333, 159] width 11 height 11
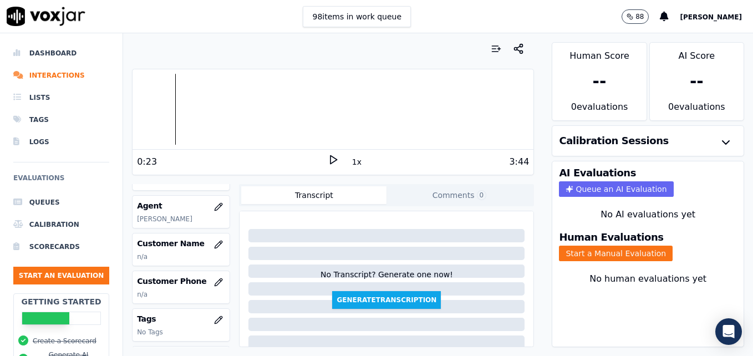
click at [328, 160] on icon at bounding box center [333, 159] width 11 height 11
click at [330, 159] on rect at bounding box center [331, 159] width 2 height 7
click at [330, 159] on polygon at bounding box center [333, 160] width 7 height 8
click at [330, 159] on rect at bounding box center [331, 159] width 2 height 7
click at [578, 252] on button "Start a Manual Evaluation" at bounding box center [616, 254] width 114 height 16
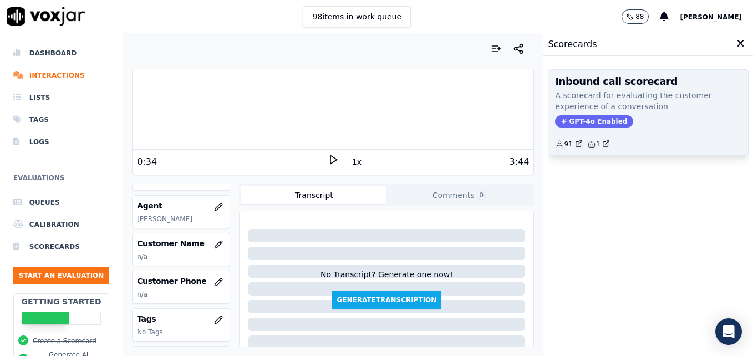
click at [593, 123] on span "GPT-4o Enabled" at bounding box center [594, 121] width 78 height 12
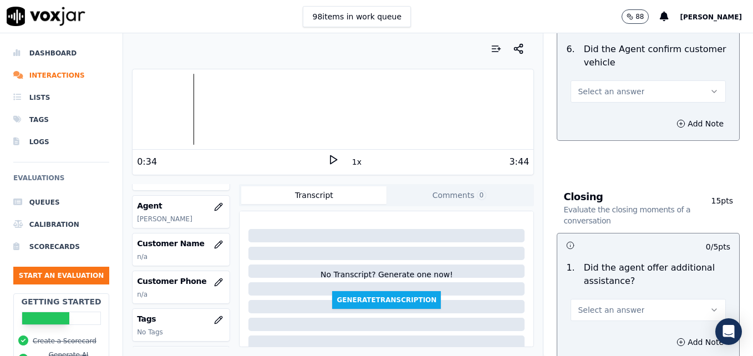
scroll to position [1552, 0]
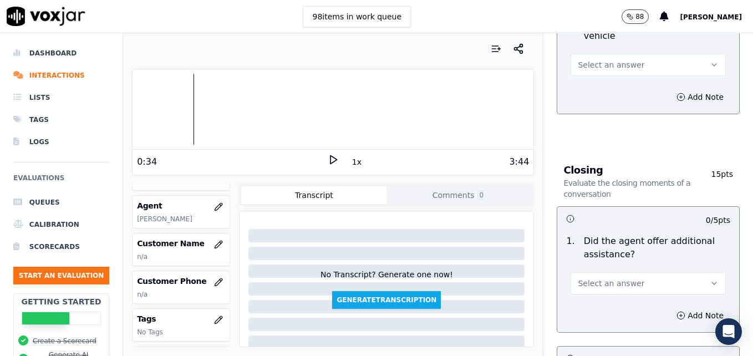
click at [328, 154] on icon at bounding box center [333, 159] width 11 height 11
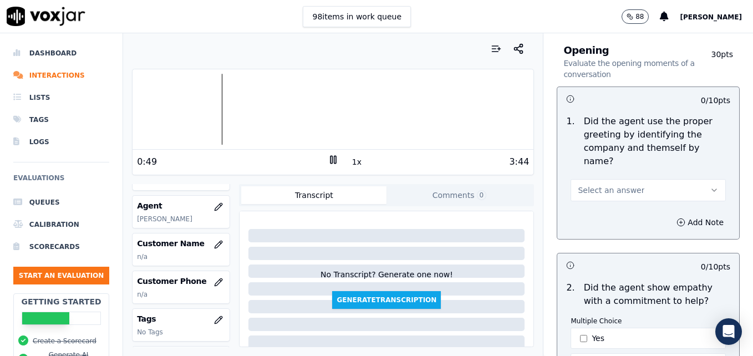
scroll to position [55, 0]
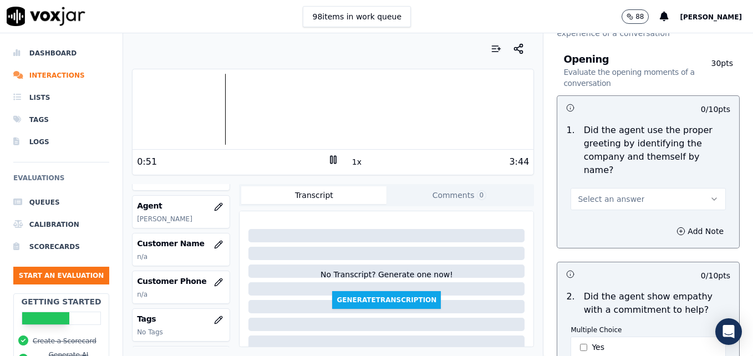
click at [694, 188] on button "Select an answer" at bounding box center [647, 199] width 155 height 22
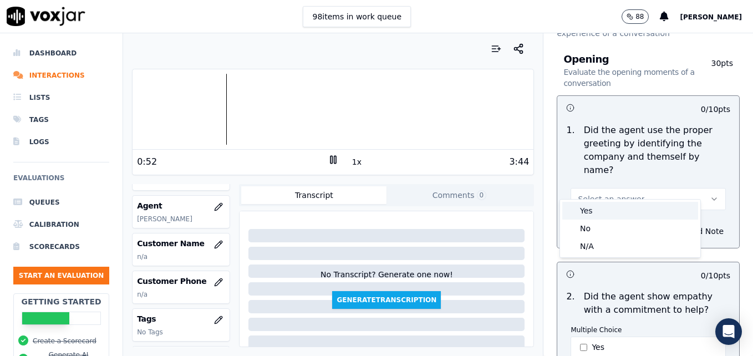
click at [611, 210] on div "Yes" at bounding box center [630, 211] width 136 height 18
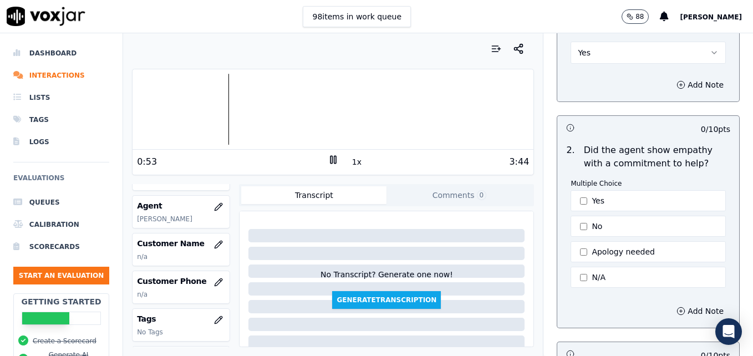
scroll to position [222, 0]
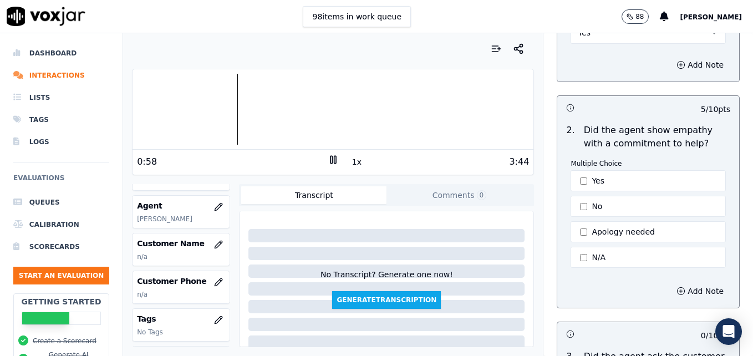
click at [157, 109] on div at bounding box center [332, 109] width 401 height 71
click at [146, 108] on div at bounding box center [332, 109] width 401 height 71
click at [198, 110] on div at bounding box center [332, 109] width 401 height 71
click at [328, 158] on icon at bounding box center [333, 159] width 11 height 11
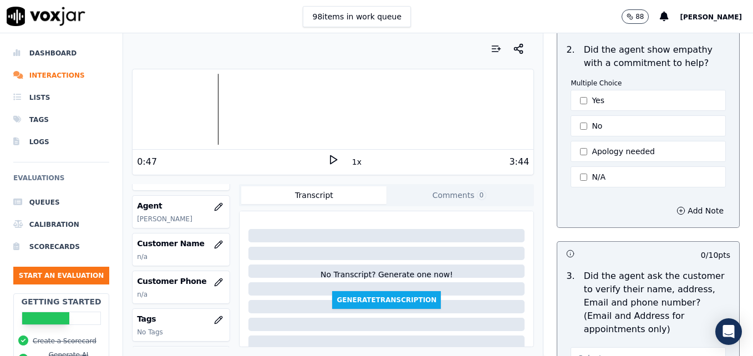
scroll to position [333, 0]
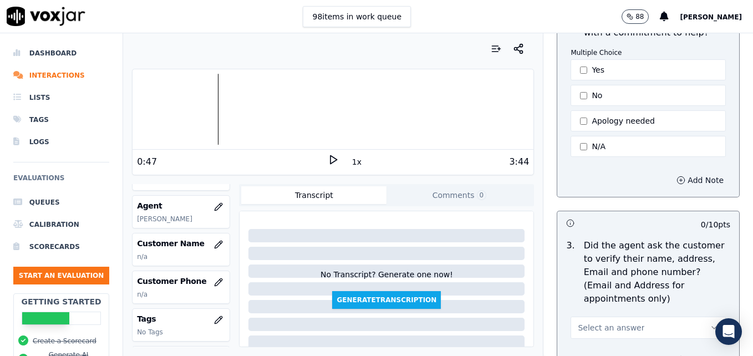
click at [681, 179] on icon "button" at bounding box center [681, 180] width 0 height 3
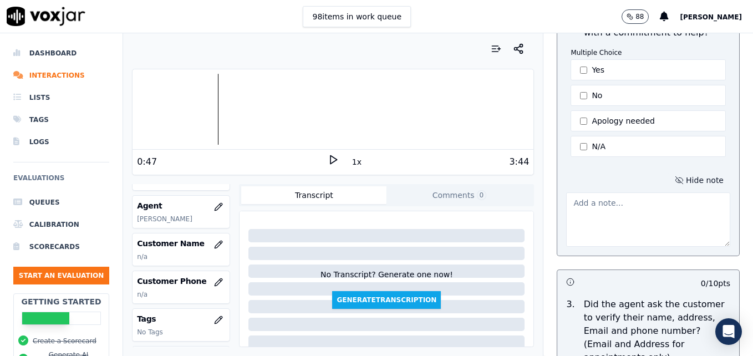
click at [630, 212] on textarea at bounding box center [648, 219] width 164 height 54
type textarea "Good use of an ownership statement to convey abitlity to help."
click at [328, 156] on icon at bounding box center [333, 159] width 11 height 11
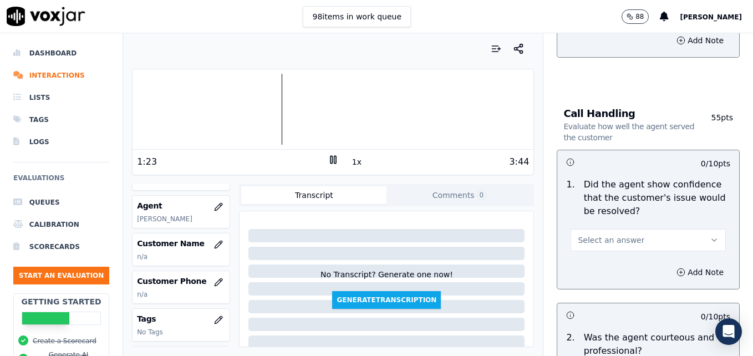
scroll to position [721, 0]
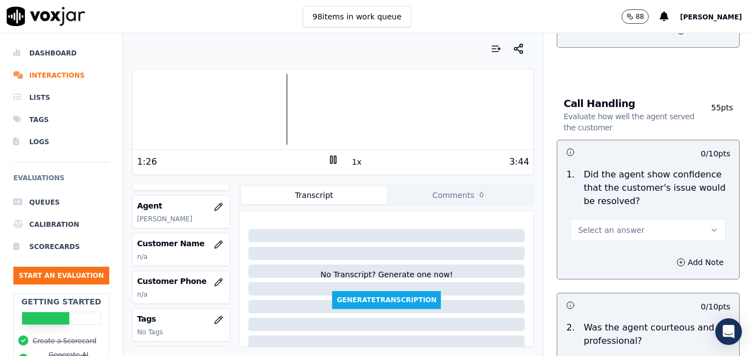
click at [712, 229] on icon "button" at bounding box center [714, 230] width 4 height 2
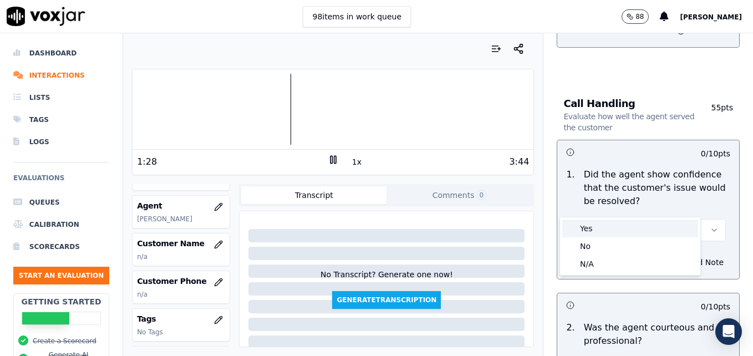
click at [599, 227] on div "Yes" at bounding box center [630, 229] width 136 height 18
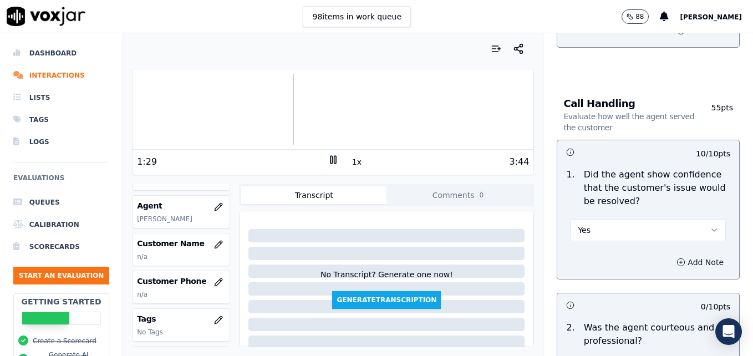
click at [681, 261] on icon "button" at bounding box center [681, 262] width 0 height 3
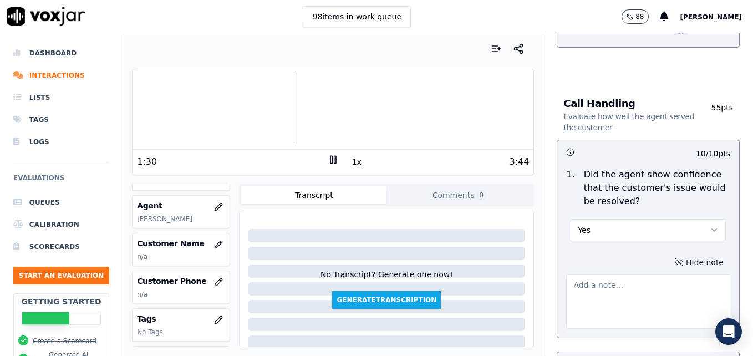
click at [642, 274] on textarea at bounding box center [648, 301] width 164 height 54
type textarea "Nice use of power words to convey understanding/enthusiasm."
click at [330, 157] on rect at bounding box center [331, 159] width 2 height 7
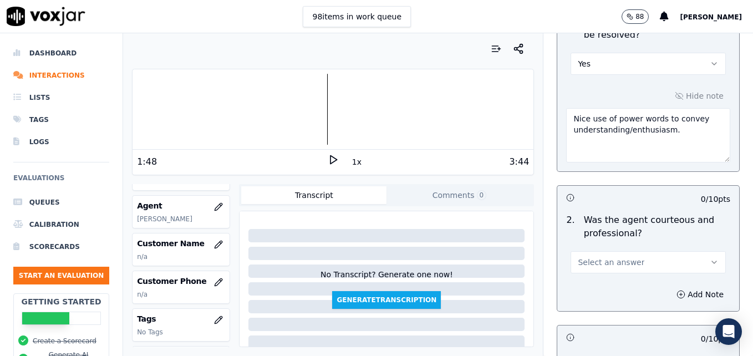
scroll to position [942, 0]
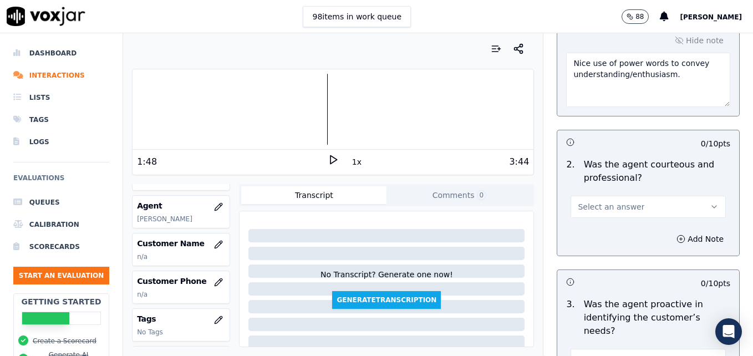
click at [710, 202] on icon "button" at bounding box center [714, 206] width 9 height 9
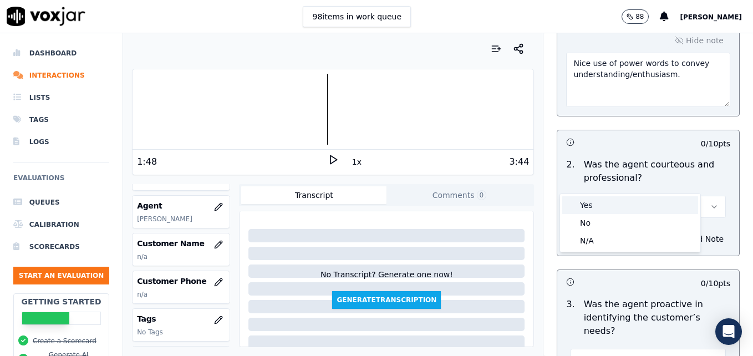
click at [593, 202] on div "Yes" at bounding box center [630, 205] width 136 height 18
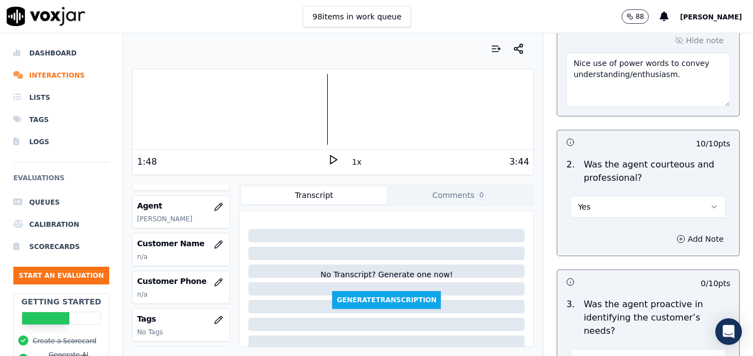
click at [681, 237] on icon "button" at bounding box center [681, 238] width 0 height 3
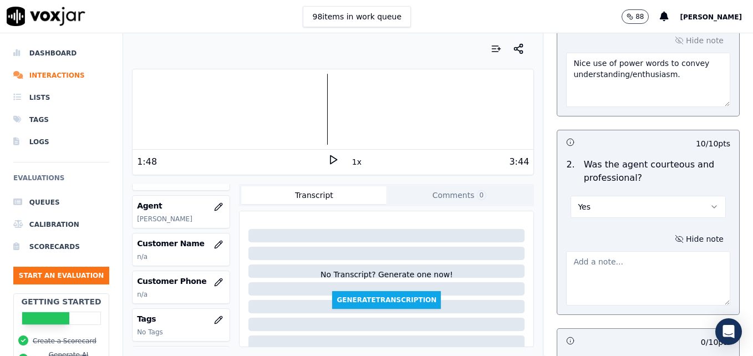
click at [635, 251] on textarea at bounding box center [648, 278] width 164 height 54
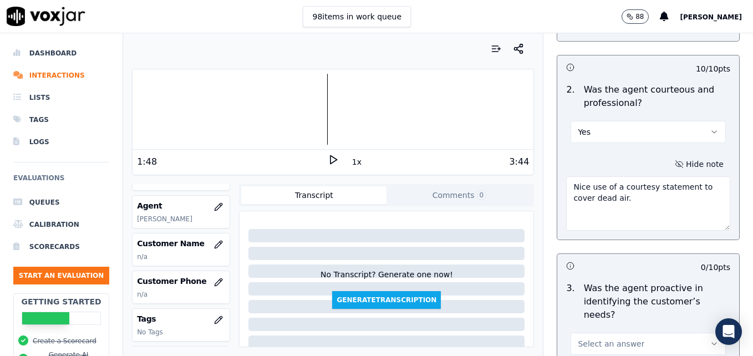
scroll to position [1053, 0]
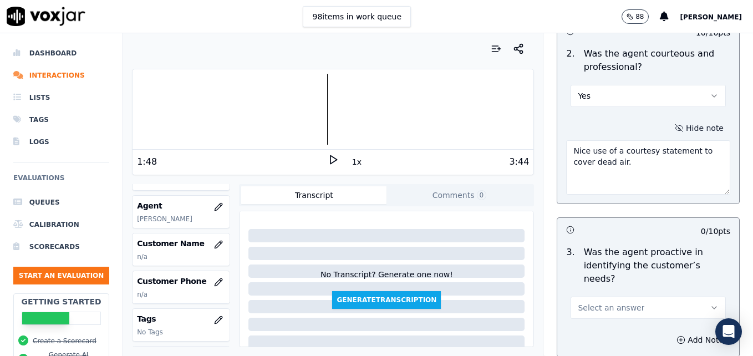
type textarea "Nice use of a courtesy statement to cover dead air."
click at [712, 307] on icon "button" at bounding box center [714, 308] width 4 height 2
click at [596, 292] on div "Yes" at bounding box center [630, 293] width 136 height 18
click at [330, 161] on polygon at bounding box center [333, 160] width 7 height 8
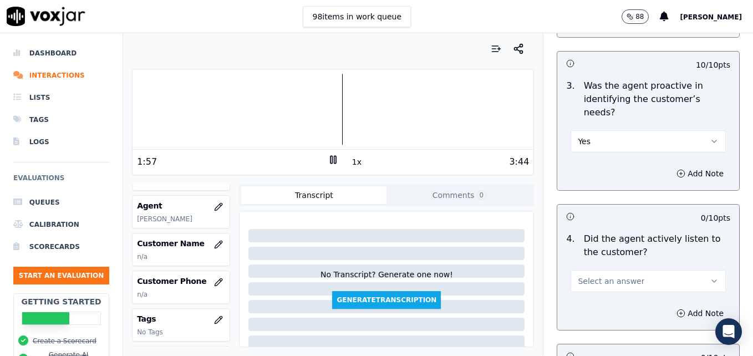
scroll to position [1275, 0]
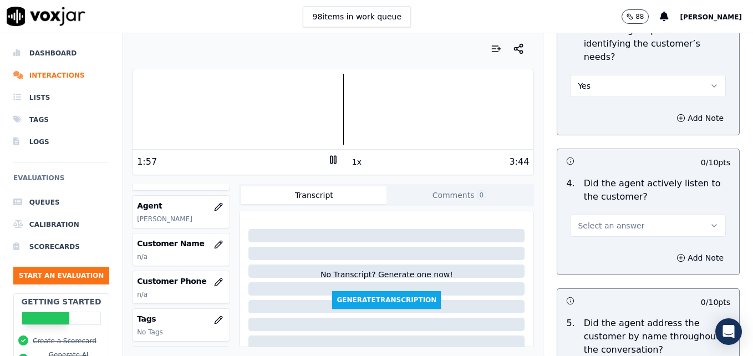
click at [684, 215] on button "Select an answer" at bounding box center [647, 226] width 155 height 22
click at [618, 211] on div "Yes" at bounding box center [630, 211] width 136 height 18
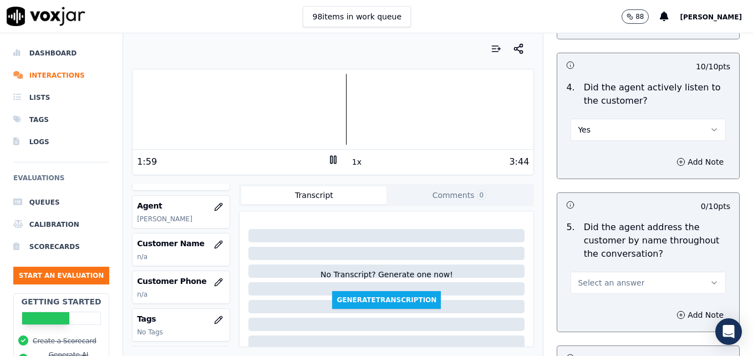
scroll to position [1386, 0]
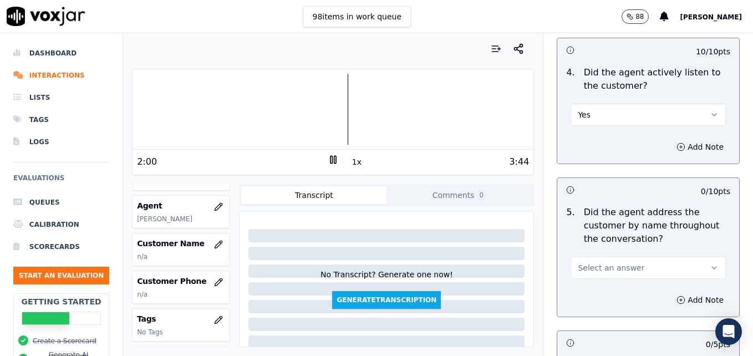
click at [691, 257] on button "Select an answer" at bounding box center [647, 268] width 155 height 22
click at [601, 254] on div "Yes" at bounding box center [630, 253] width 136 height 18
click at [676, 295] on icon "button" at bounding box center [680, 299] width 9 height 9
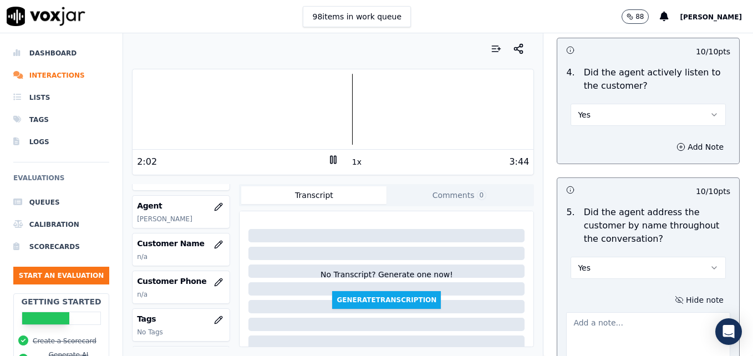
click at [632, 312] on textarea at bounding box center [648, 339] width 164 height 54
type textarea "Nice use of the customer's name throughout the call."
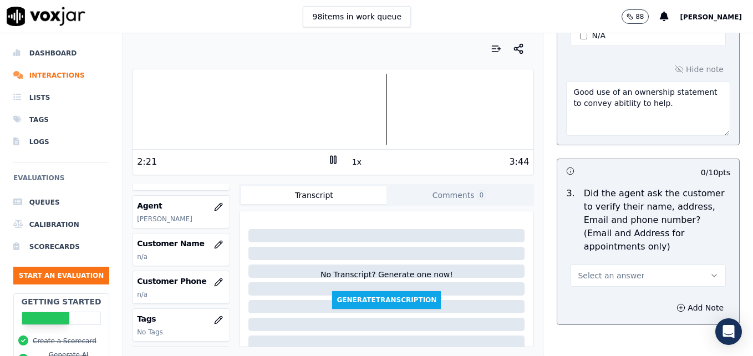
scroll to position [499, 0]
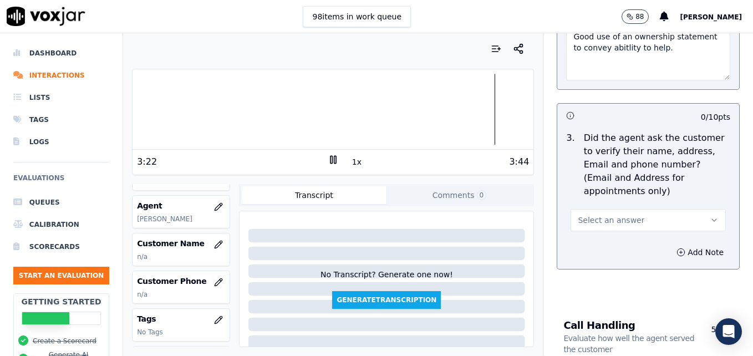
click at [710, 216] on icon "button" at bounding box center [714, 220] width 9 height 9
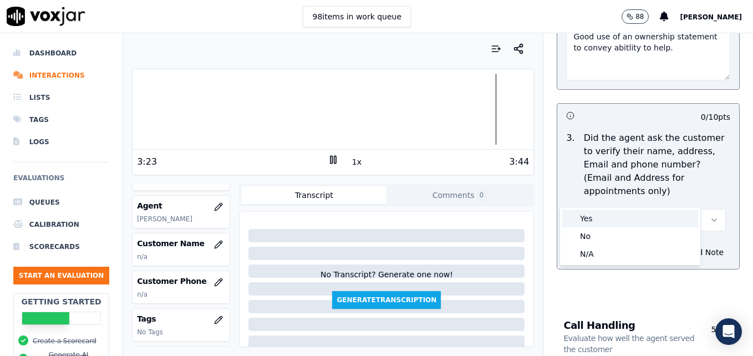
click at [628, 219] on div "Yes" at bounding box center [630, 219] width 136 height 18
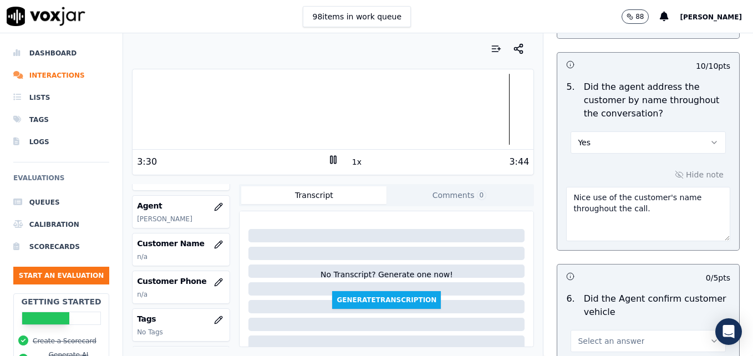
scroll to position [1608, 0]
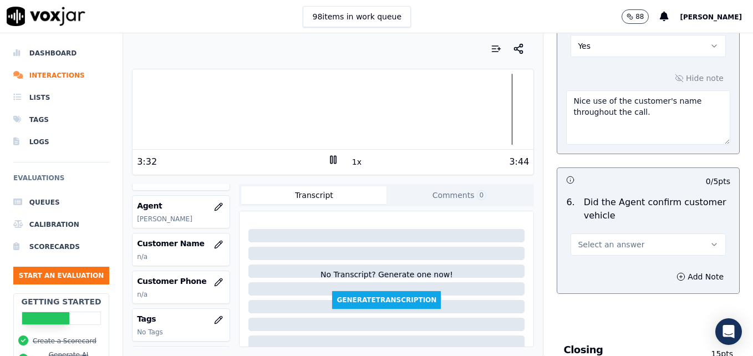
click at [710, 240] on icon "button" at bounding box center [714, 244] width 9 height 9
click at [641, 226] on div "Yes" at bounding box center [630, 230] width 136 height 18
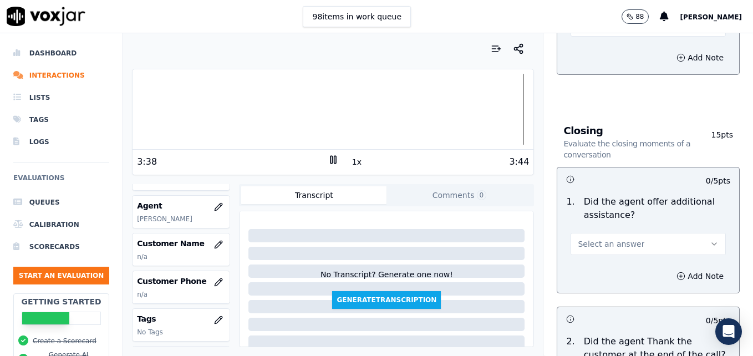
scroll to position [1829, 0]
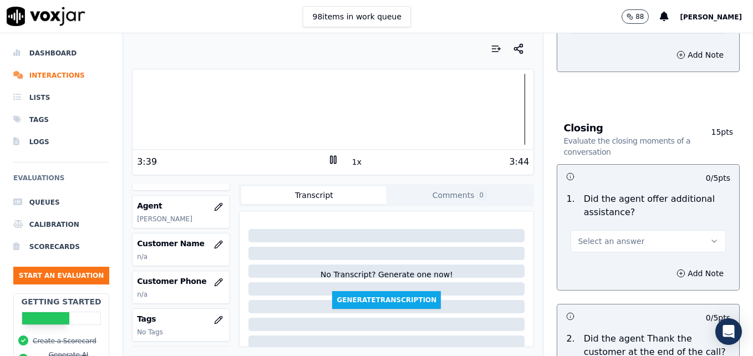
click at [710, 237] on icon "button" at bounding box center [714, 241] width 9 height 9
click at [590, 263] on div "N/A" at bounding box center [630, 262] width 136 height 18
click at [681, 272] on icon "button" at bounding box center [681, 273] width 0 height 3
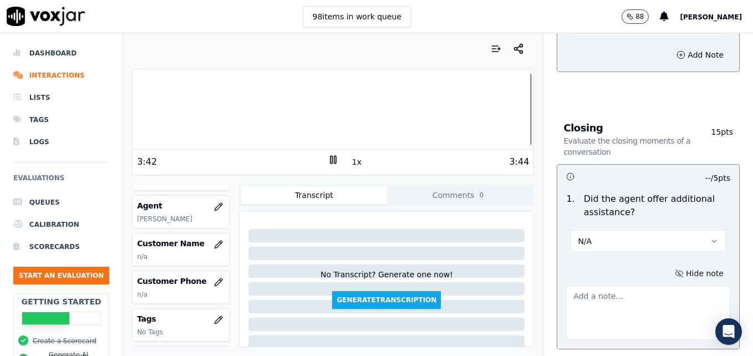
click at [612, 286] on textarea at bounding box center [648, 313] width 164 height 54
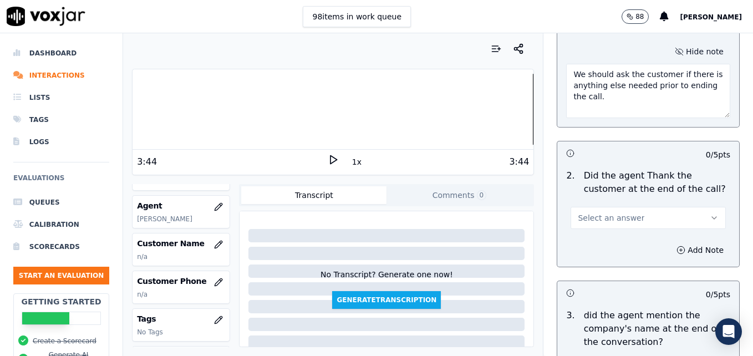
scroll to position [1996, 0]
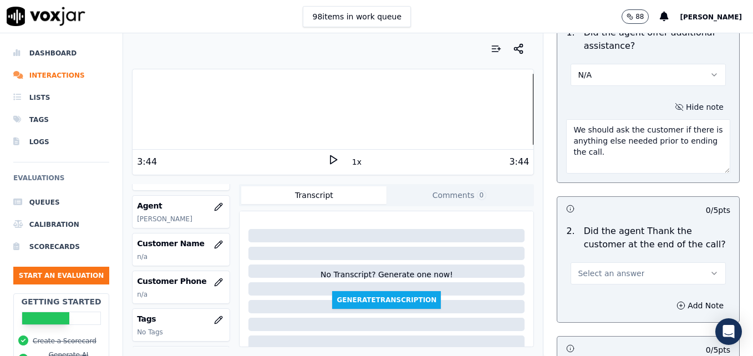
drag, startPoint x: 559, startPoint y: 93, endPoint x: 596, endPoint y: 118, distance: 44.3
click at [596, 119] on textarea "We should ask the customer if there is anything else needed prior to ending the…" at bounding box center [648, 146] width 164 height 54
type textarea "We should ask the customer if there is anything else needed prior to ending the…"
drag, startPoint x: 690, startPoint y: 228, endPoint x: 684, endPoint y: 232, distance: 7.7
click at [690, 262] on button "Select an answer" at bounding box center [647, 273] width 155 height 22
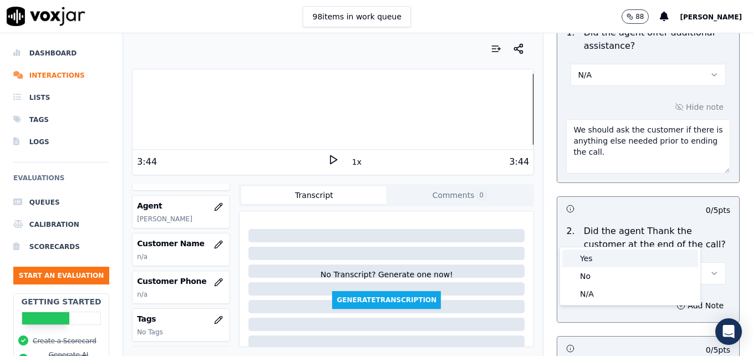
click at [593, 256] on div "Yes" at bounding box center [630, 258] width 136 height 18
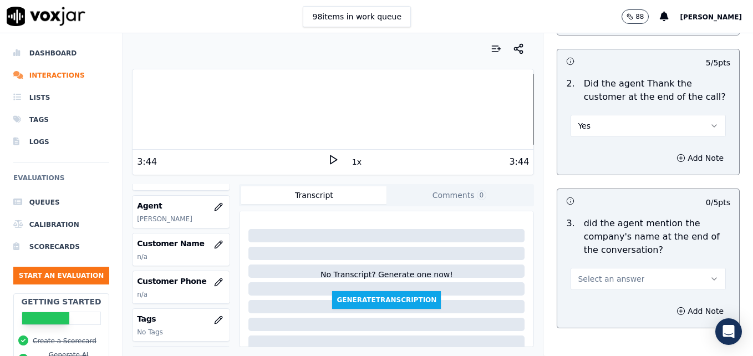
scroll to position [2162, 0]
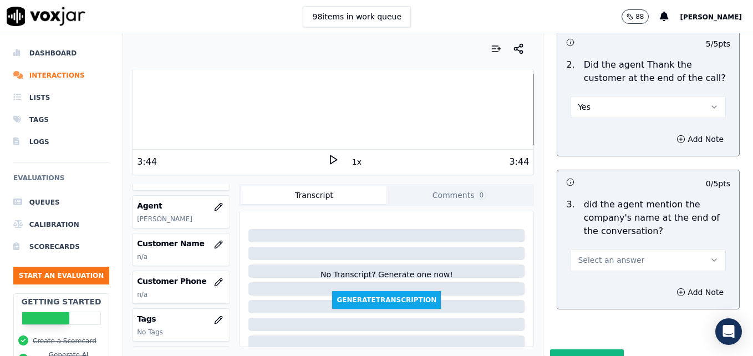
click at [710, 256] on icon "button" at bounding box center [714, 260] width 9 height 9
click at [597, 245] on div "Yes" at bounding box center [630, 245] width 136 height 18
click at [571, 349] on button "Submit Scores" at bounding box center [587, 359] width 74 height 20
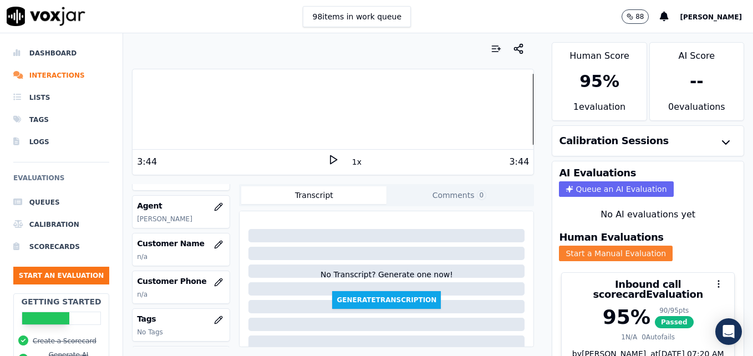
click at [588, 253] on button "Start a Manual Evaluation" at bounding box center [616, 254] width 114 height 16
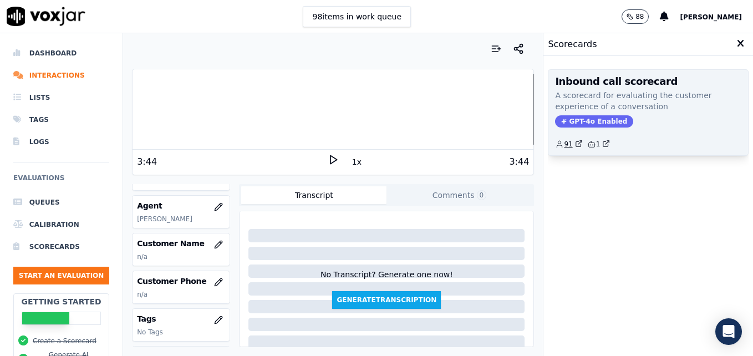
click at [575, 144] on icon "button" at bounding box center [579, 144] width 8 height 8
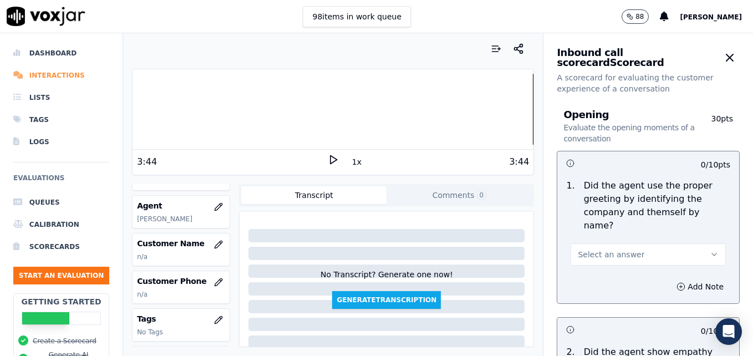
click at [36, 73] on li "Interactions" at bounding box center [61, 75] width 96 height 22
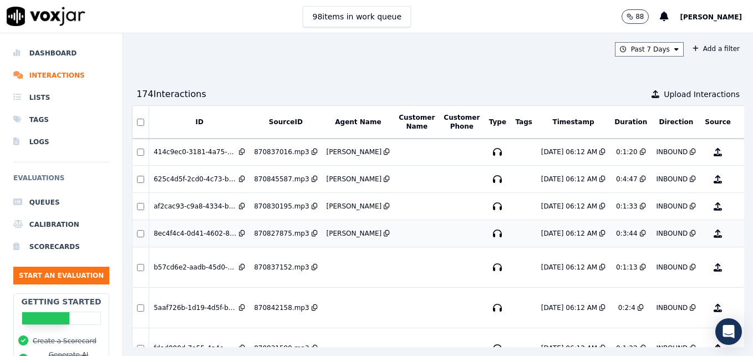
click at [745, 232] on div "94.74 %" at bounding box center [760, 233] width 30 height 13
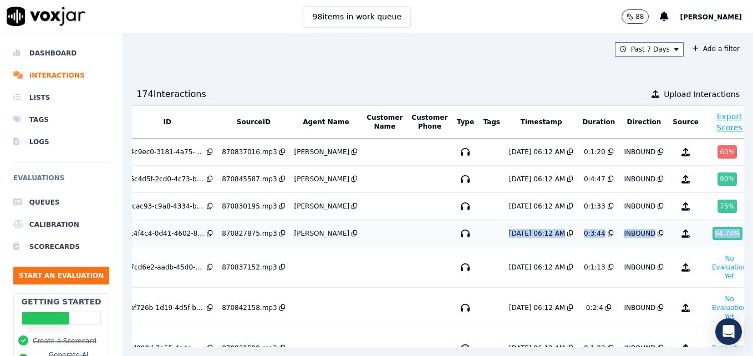
drag, startPoint x: 465, startPoint y: 233, endPoint x: 696, endPoint y: 237, distance: 231.2
click at [696, 237] on tr "8ec4f4c4-0d41-4602-8c4f-d85d7cc5c538 870827875.mp3 Shawn Guelde 8/14/25 06:12 A…" at bounding box center [434, 233] width 668 height 27
copy tr "8/14/25 06:12 AM 0:3:44 INBOUND 94.74 %"
click at [707, 259] on button "No Evaluation Yet" at bounding box center [729, 267] width 44 height 31
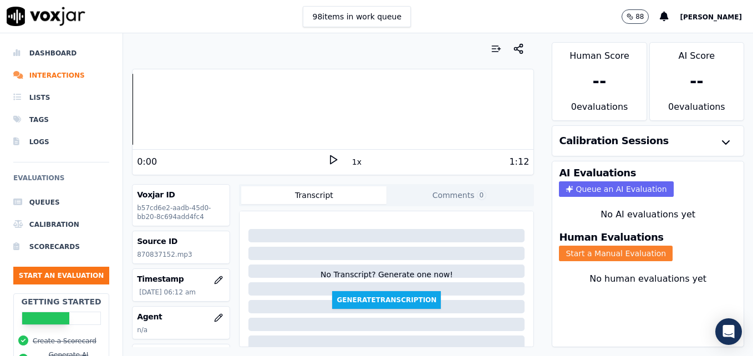
click at [598, 251] on button "Start a Manual Evaluation" at bounding box center [616, 254] width 114 height 16
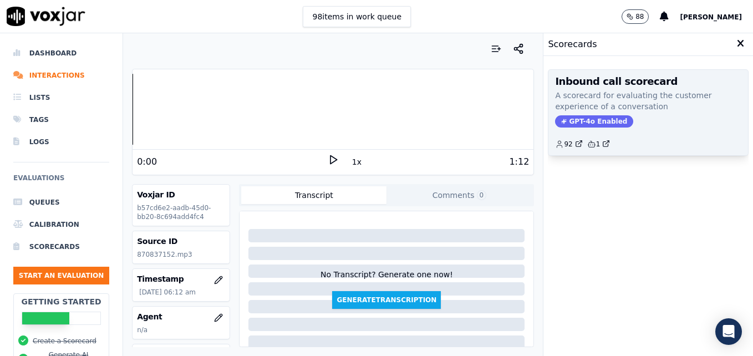
click at [584, 118] on span "GPT-4o Enabled" at bounding box center [594, 121] width 78 height 12
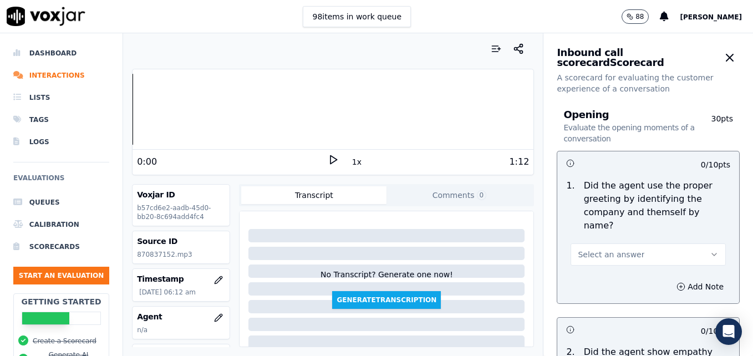
click at [328, 160] on icon at bounding box center [333, 159] width 11 height 11
click at [328, 159] on icon at bounding box center [333, 159] width 11 height 11
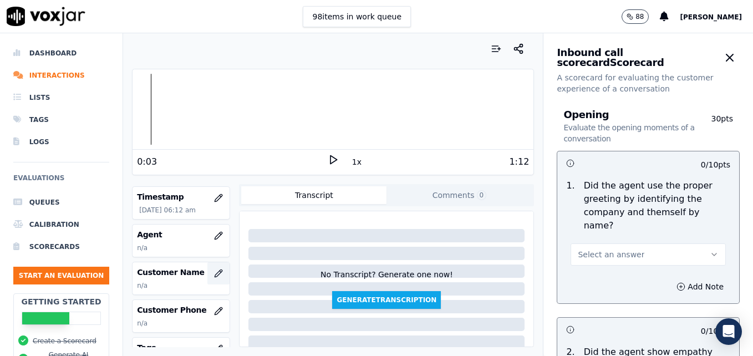
scroll to position [111, 0]
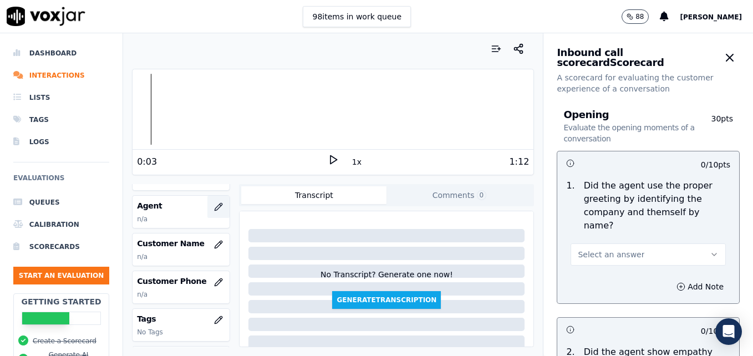
click at [214, 207] on icon "button" at bounding box center [218, 206] width 9 height 9
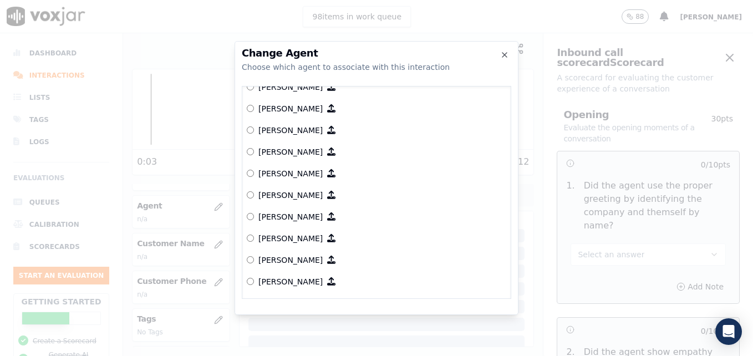
scroll to position [568, 0]
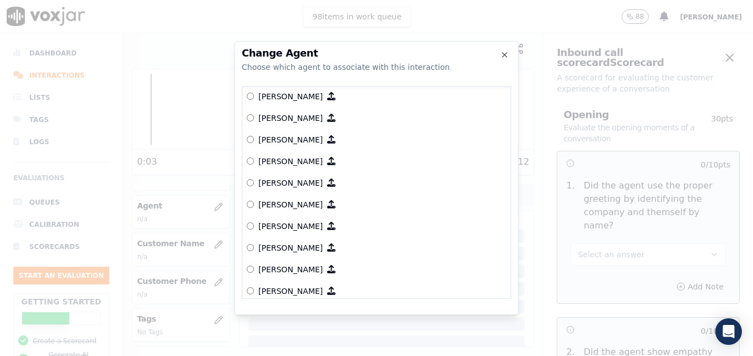
click at [251, 223] on label "Kim Connolly" at bounding box center [376, 226] width 259 height 22
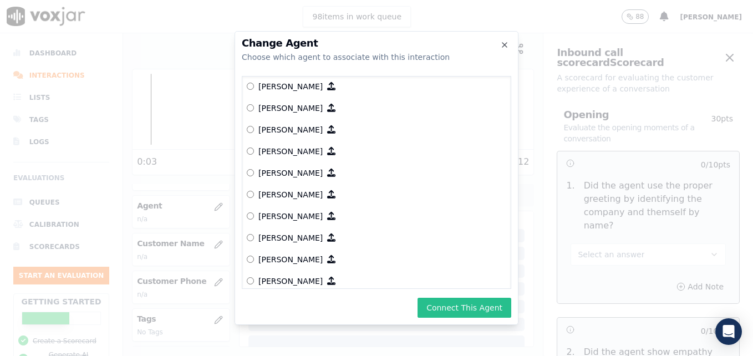
click at [464, 307] on button "Connect This Agent" at bounding box center [464, 308] width 94 height 20
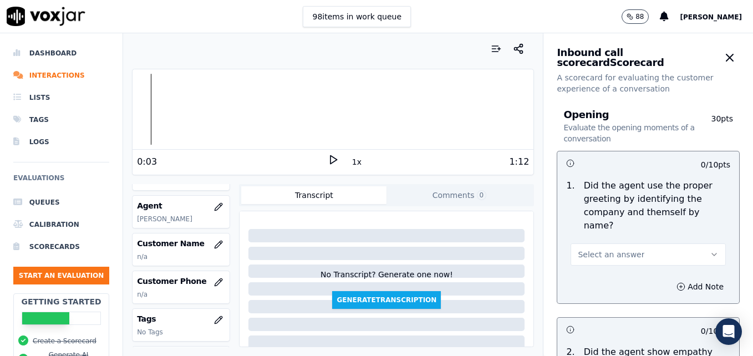
click at [710, 250] on icon "button" at bounding box center [714, 254] width 9 height 9
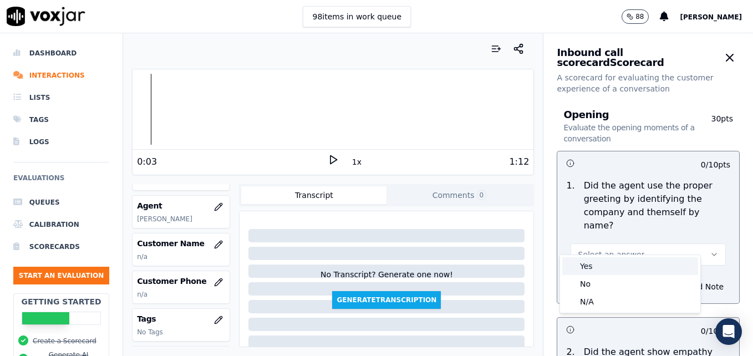
click at [587, 263] on div "Yes" at bounding box center [630, 266] width 136 height 18
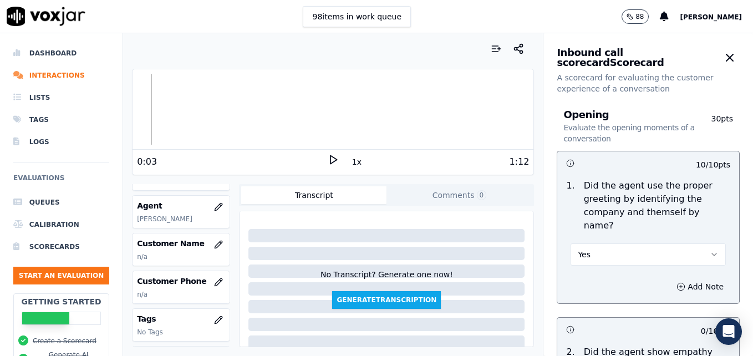
click at [330, 161] on polygon at bounding box center [333, 160] width 7 height 8
click at [155, 111] on div at bounding box center [332, 109] width 401 height 71
click at [134, 106] on div at bounding box center [332, 109] width 401 height 71
click at [328, 160] on icon at bounding box center [333, 159] width 11 height 11
click at [697, 243] on button "Yes" at bounding box center [647, 254] width 155 height 22
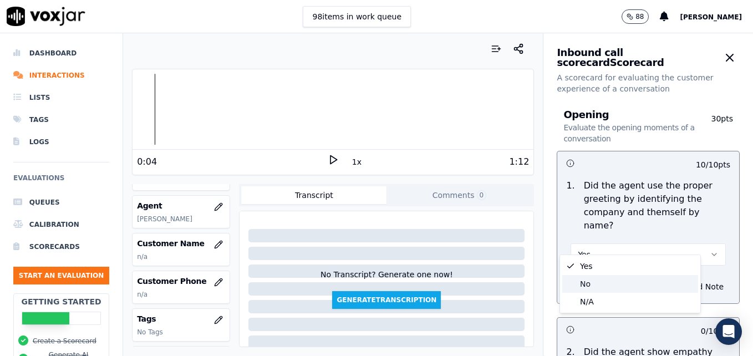
click at [601, 282] on div "No" at bounding box center [630, 284] width 136 height 18
click at [676, 282] on icon "button" at bounding box center [680, 286] width 9 height 9
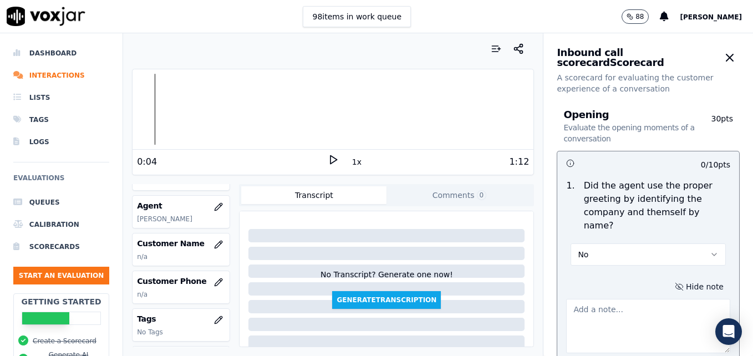
click at [631, 300] on textarea at bounding box center [648, 326] width 164 height 54
type textarea "Agent is still not asking for the customer's name as part of the greeting."
click at [328, 155] on icon at bounding box center [333, 159] width 11 height 11
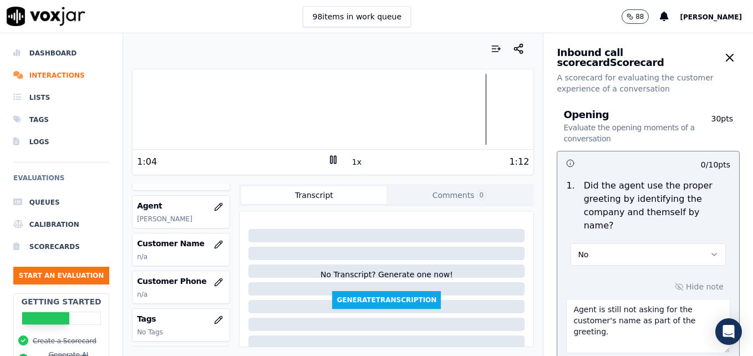
click at [330, 160] on rect at bounding box center [331, 159] width 2 height 7
click at [330, 157] on polygon at bounding box center [333, 160] width 7 height 8
click at [328, 157] on icon at bounding box center [333, 159] width 11 height 11
click at [330, 157] on polygon at bounding box center [333, 160] width 7 height 8
click at [488, 109] on div at bounding box center [332, 109] width 401 height 71
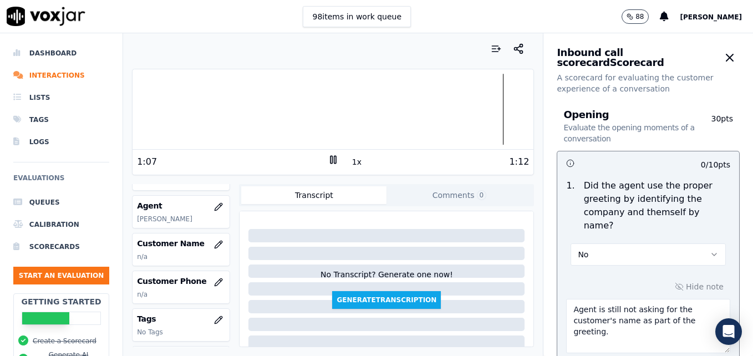
click at [472, 116] on div at bounding box center [332, 109] width 401 height 71
click at [453, 110] on div at bounding box center [332, 109] width 401 height 71
click at [328, 157] on icon at bounding box center [333, 159] width 11 height 11
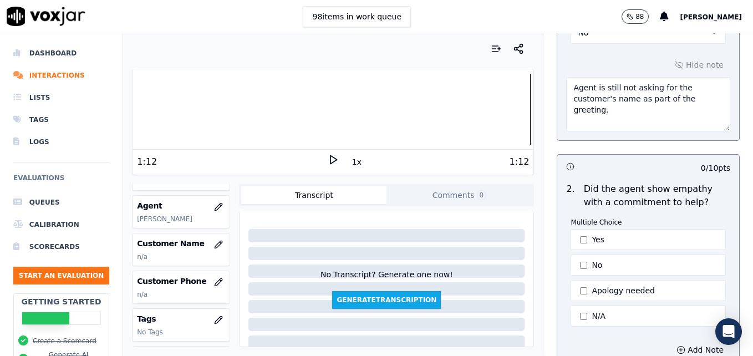
scroll to position [277, 0]
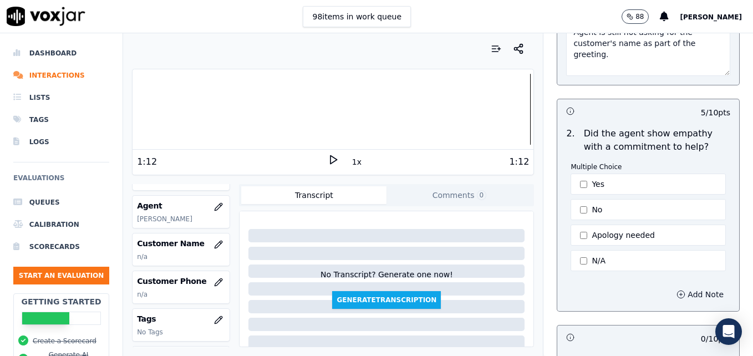
click at [676, 290] on icon "button" at bounding box center [680, 294] width 9 height 9
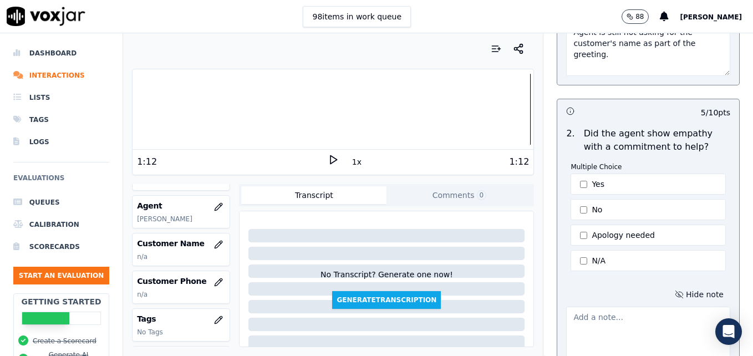
click at [597, 310] on textarea at bounding box center [648, 334] width 164 height 54
click at [618, 307] on textarea at bounding box center [648, 334] width 164 height 54
paste textarea "Try using an ownership statement to convey commitment to help such as "I can de…"
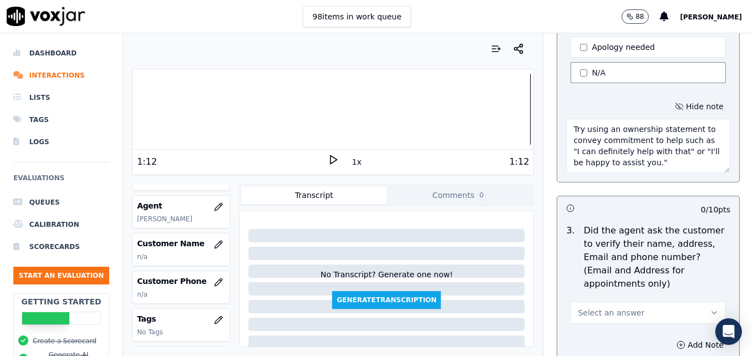
scroll to position [515, 0]
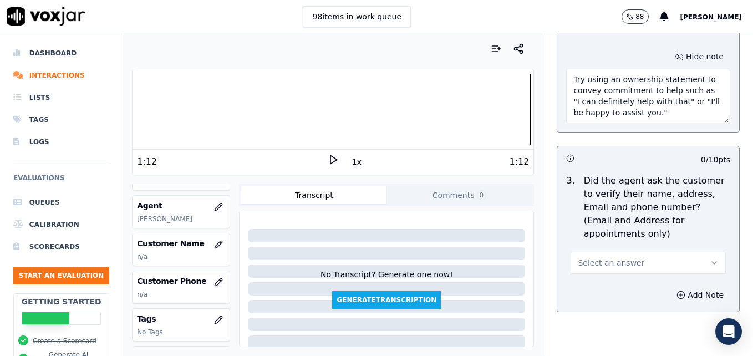
type textarea "Try using an ownership statement to convey commitment to help such as "I can de…"
click at [684, 252] on button "Select an answer" at bounding box center [647, 263] width 155 height 22
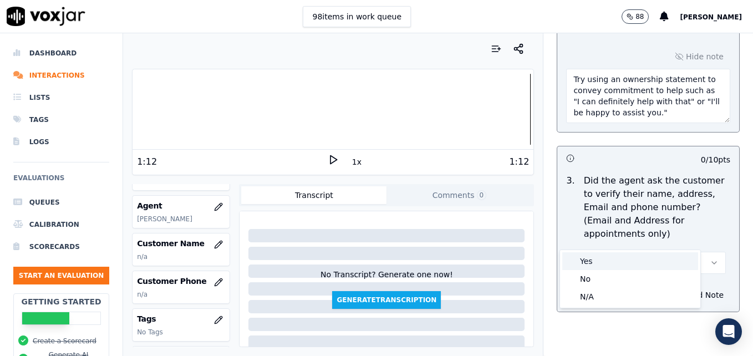
click at [600, 265] on div "Yes" at bounding box center [630, 261] width 136 height 18
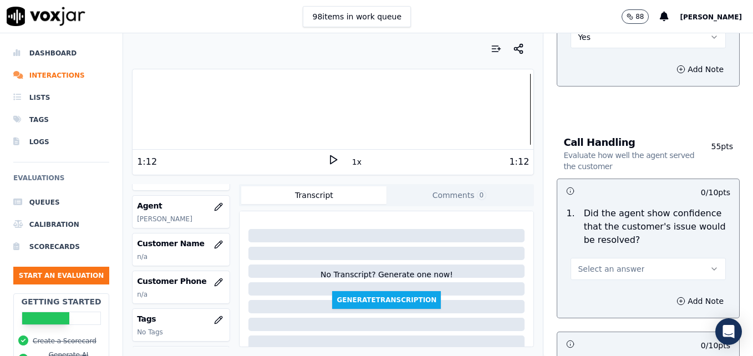
scroll to position [792, 0]
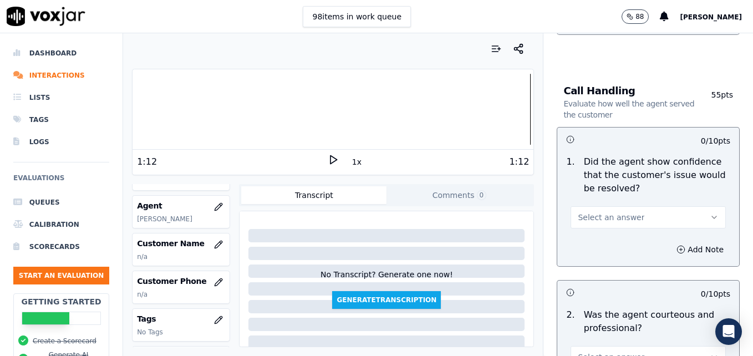
click at [710, 213] on icon "button" at bounding box center [714, 217] width 9 height 9
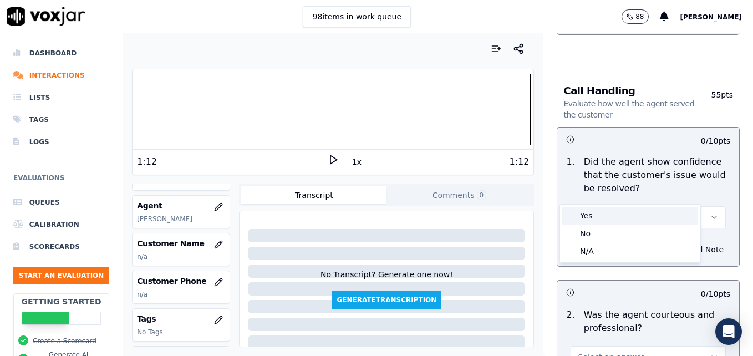
click at [608, 218] on div "Yes" at bounding box center [630, 216] width 136 height 18
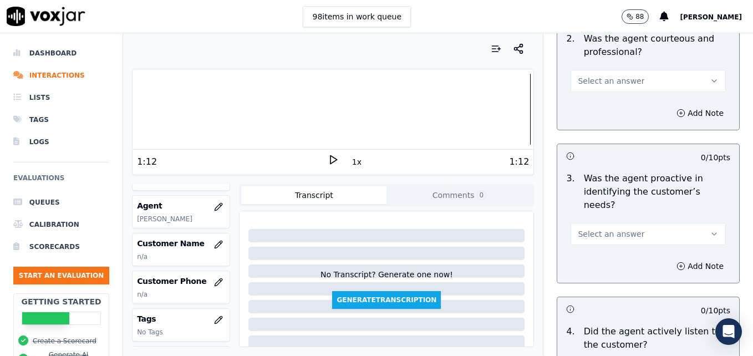
scroll to position [1069, 0]
click at [695, 222] on button "Select an answer" at bounding box center [647, 233] width 155 height 22
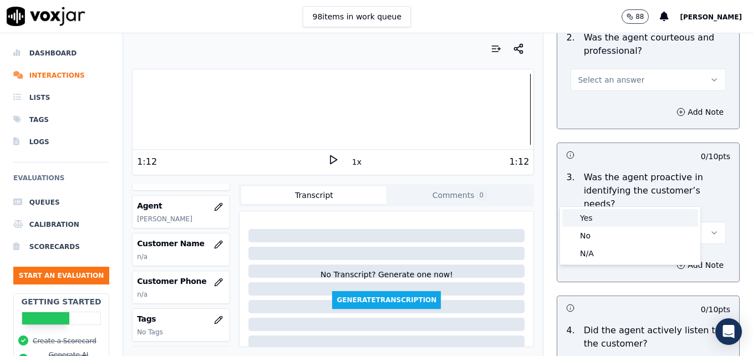
click at [626, 218] on div "Yes" at bounding box center [630, 218] width 136 height 18
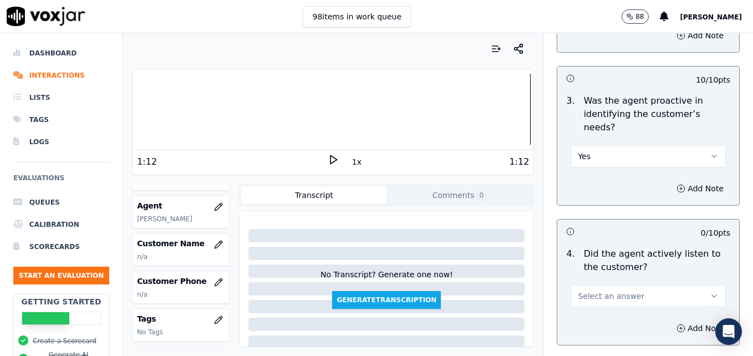
scroll to position [1180, 0]
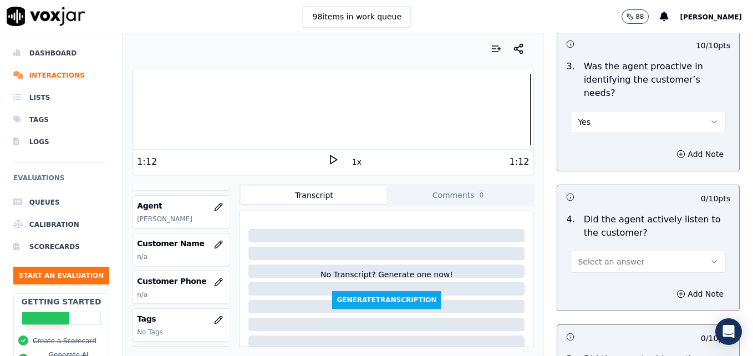
click at [694, 251] on button "Select an answer" at bounding box center [647, 262] width 155 height 22
click at [628, 249] on div "Yes" at bounding box center [630, 247] width 136 height 18
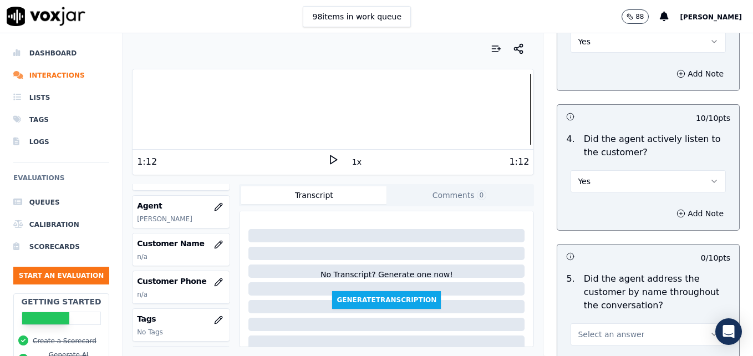
scroll to position [1291, 0]
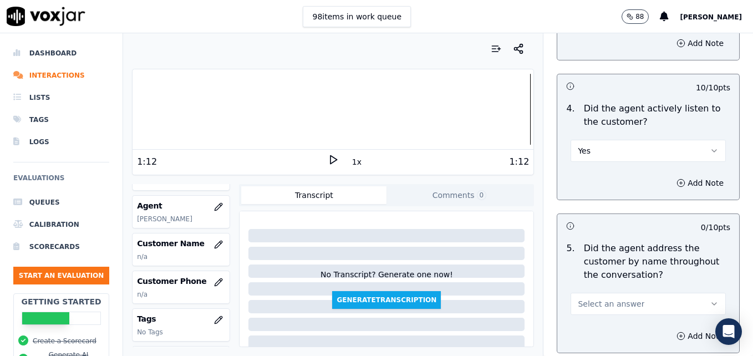
click at [710, 299] on icon "button" at bounding box center [714, 303] width 9 height 9
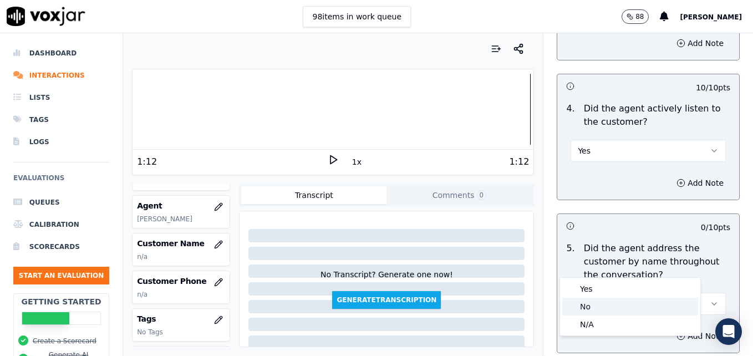
click at [610, 305] on div "No" at bounding box center [630, 307] width 136 height 18
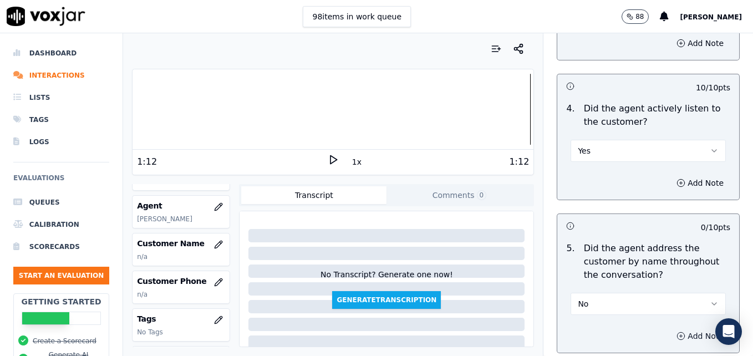
click at [676, 332] on icon "button" at bounding box center [680, 336] width 9 height 9
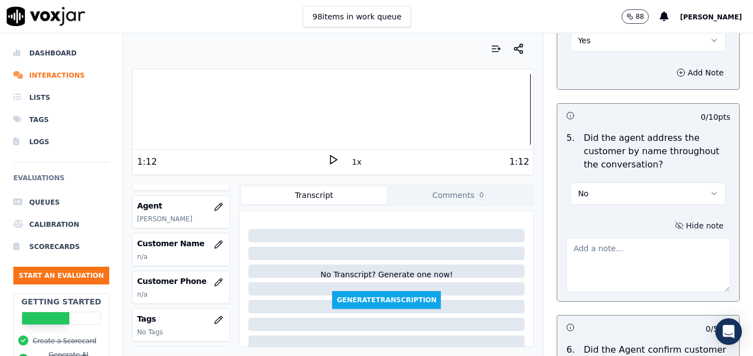
scroll to position [1402, 0]
click at [631, 237] on textarea at bounding box center [648, 264] width 164 height 54
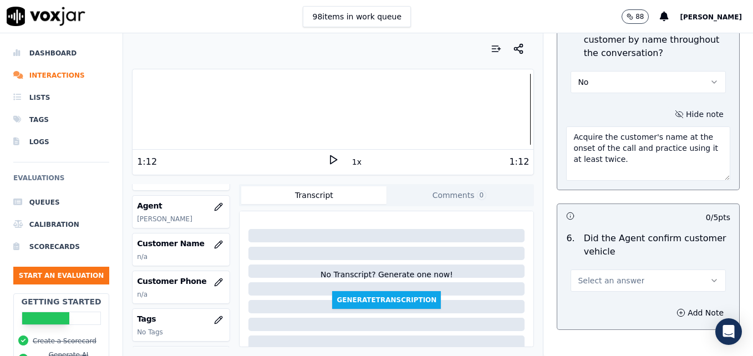
scroll to position [1568, 0]
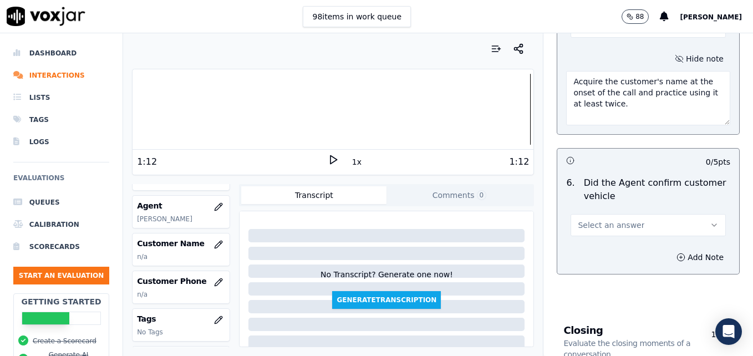
type textarea "Acquire the customer's name at the onset of the call and practice using it at l…"
click at [710, 221] on icon "button" at bounding box center [714, 225] width 9 height 9
click at [588, 211] on div "Yes" at bounding box center [630, 210] width 136 height 18
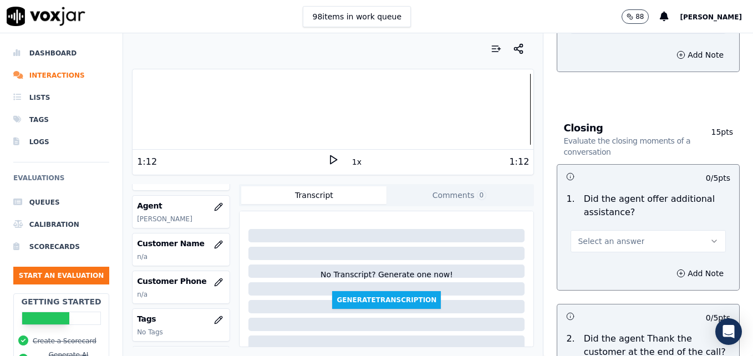
scroll to position [1790, 0]
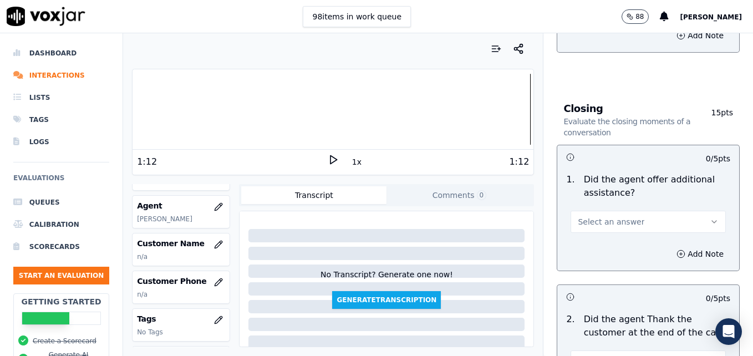
click at [710, 217] on icon "button" at bounding box center [714, 221] width 9 height 9
click at [588, 242] on div "N/A" at bounding box center [630, 242] width 136 height 18
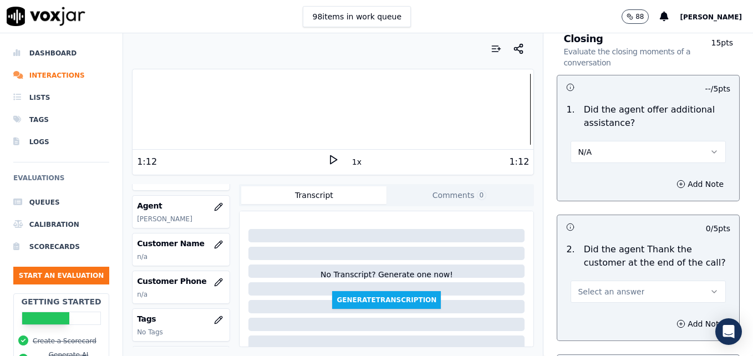
scroll to position [1901, 0]
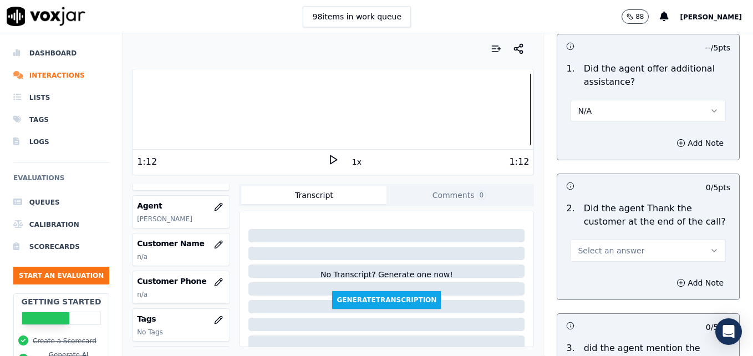
click at [694, 239] on button "Select an answer" at bounding box center [647, 250] width 155 height 22
click at [589, 235] on div "Yes" at bounding box center [630, 236] width 136 height 18
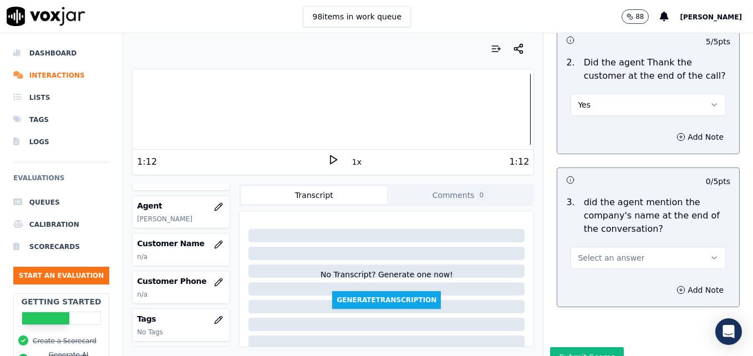
scroll to position [2050, 0]
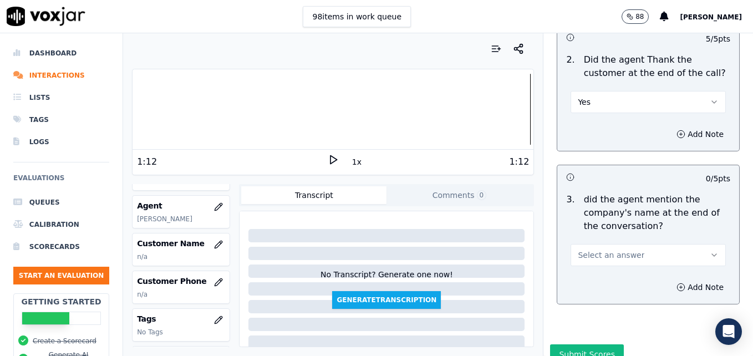
click at [710, 251] on icon "button" at bounding box center [714, 255] width 9 height 9
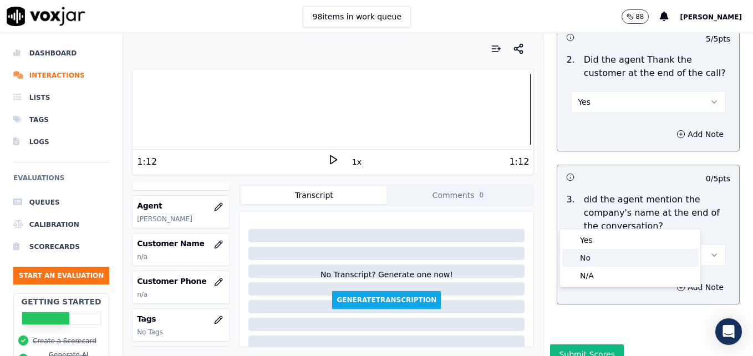
click at [598, 256] on div "No" at bounding box center [630, 258] width 136 height 18
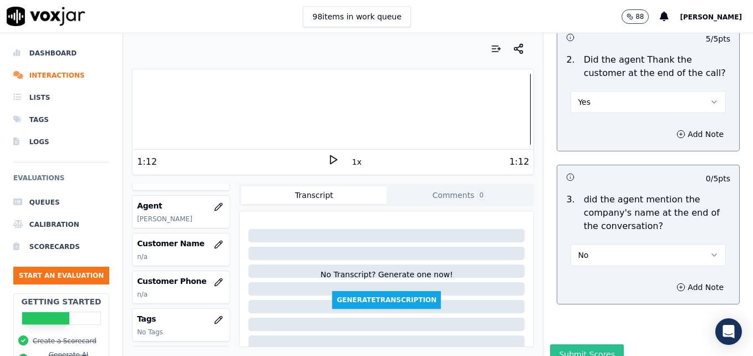
click at [572, 344] on button "Submit Scores" at bounding box center [587, 354] width 74 height 20
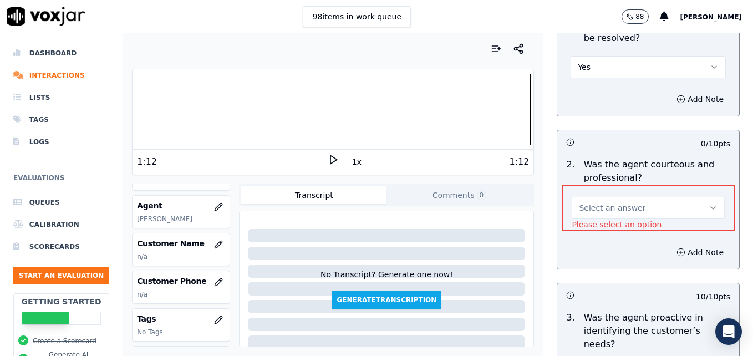
scroll to position [899, 0]
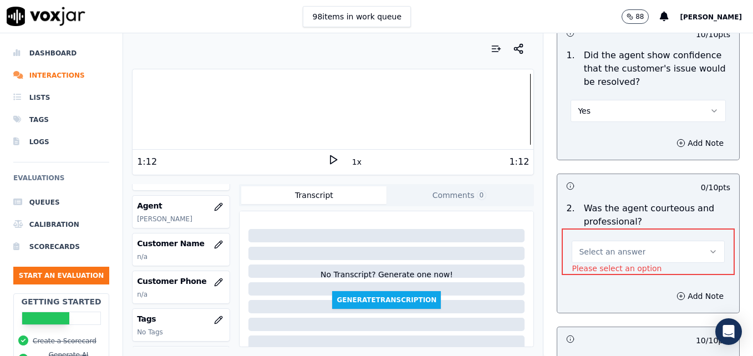
click at [709, 247] on icon "button" at bounding box center [713, 251] width 9 height 9
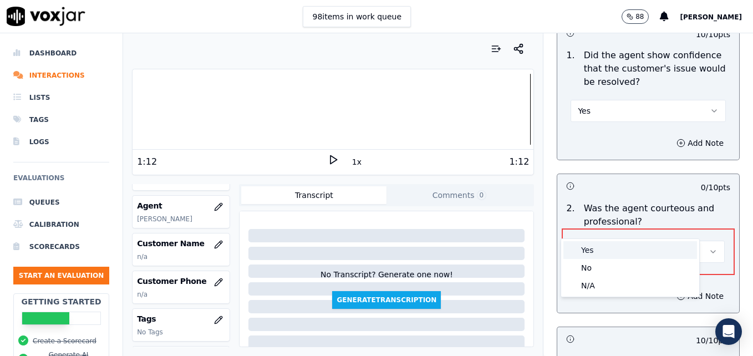
click at [593, 248] on div "Yes" at bounding box center [630, 250] width 134 height 18
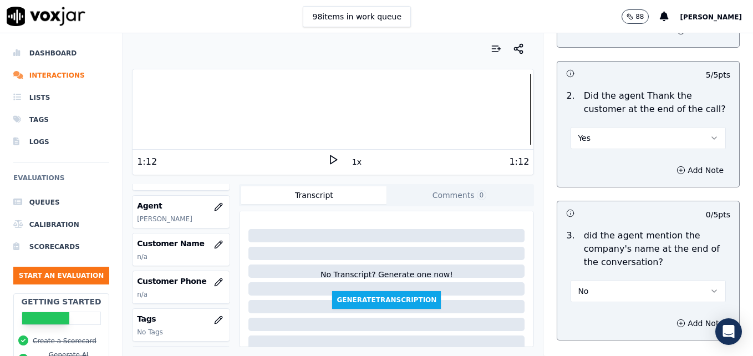
scroll to position [2050, 0]
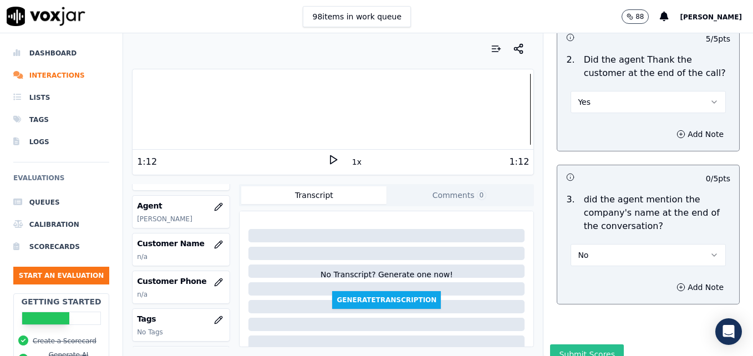
click at [583, 344] on button "Submit Scores" at bounding box center [587, 354] width 74 height 20
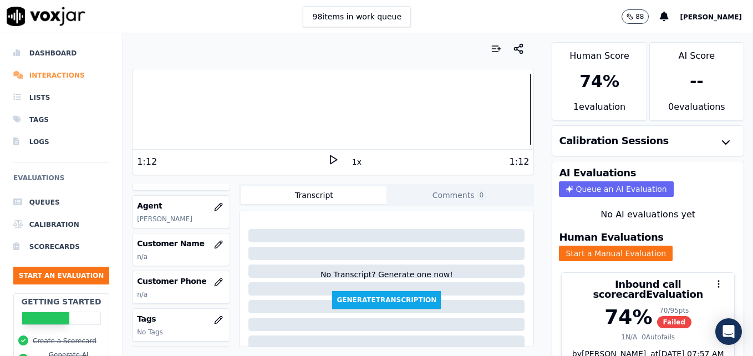
click at [44, 75] on li "Interactions" at bounding box center [61, 75] width 96 height 22
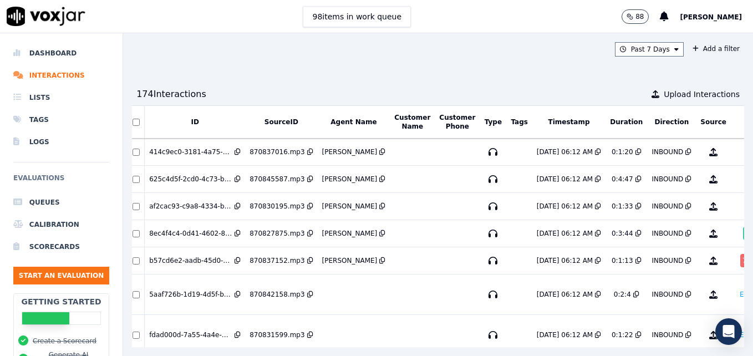
scroll to position [0, 32]
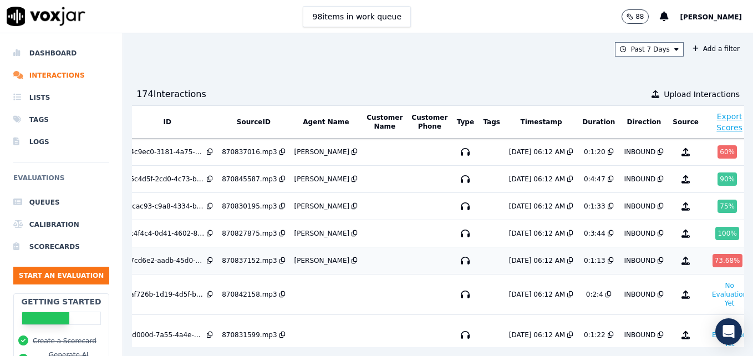
click at [712, 257] on div "73.68 %" at bounding box center [727, 260] width 30 height 13
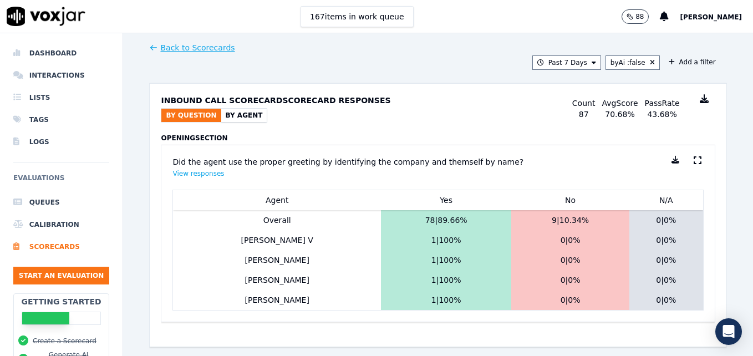
click at [236, 117] on button "By Agent" at bounding box center [244, 115] width 46 height 13
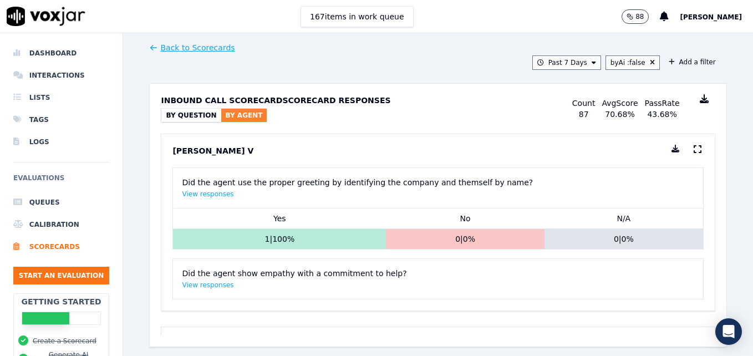
click at [195, 44] on link "Back to Scorecards" at bounding box center [191, 47] width 85 height 11
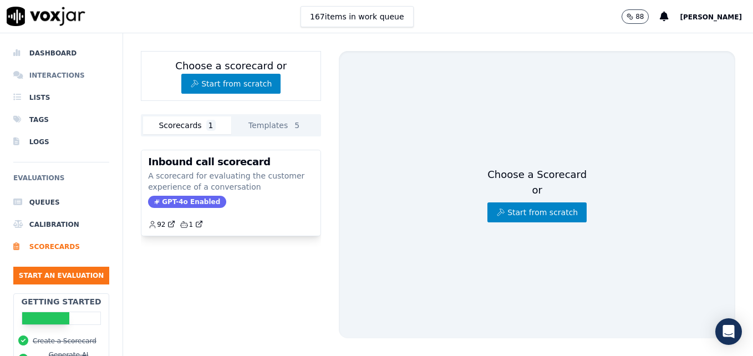
click at [60, 73] on li "Interactions" at bounding box center [61, 75] width 96 height 22
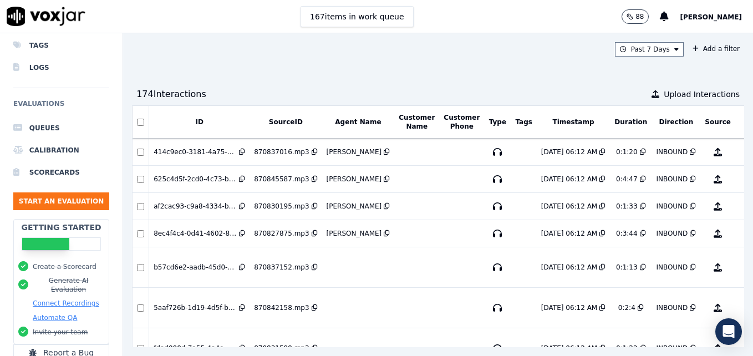
scroll to position [55, 0]
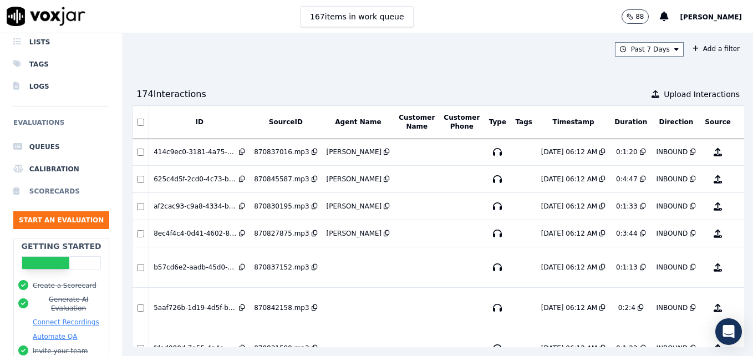
click at [49, 190] on li "Scorecards" at bounding box center [61, 191] width 96 height 22
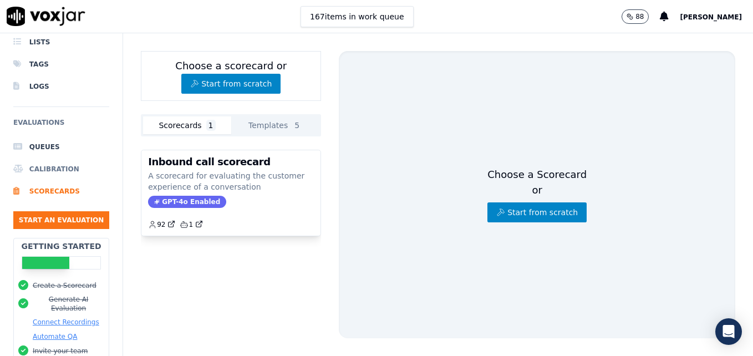
click at [48, 168] on li "Calibration" at bounding box center [61, 169] width 96 height 22
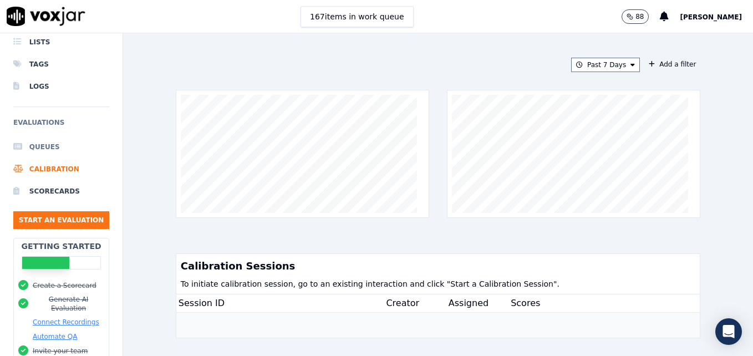
click at [42, 146] on li "Queues" at bounding box center [61, 147] width 96 height 22
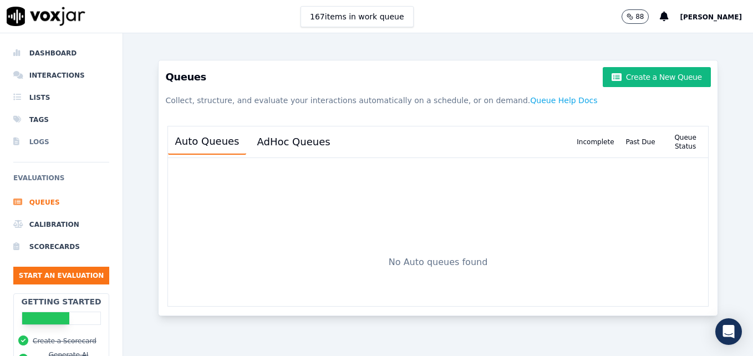
click at [39, 141] on li "Logs" at bounding box center [61, 142] width 96 height 22
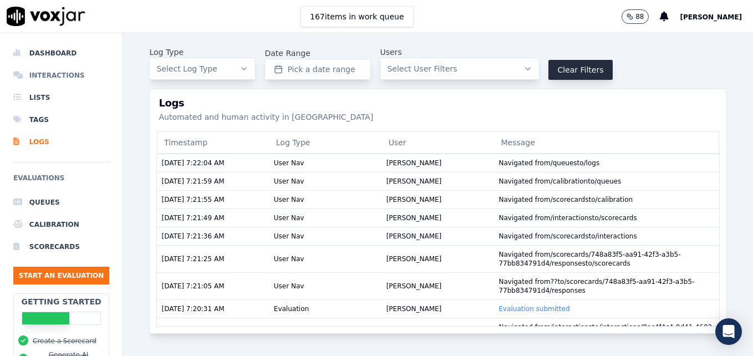
click at [39, 76] on li "Interactions" at bounding box center [61, 75] width 96 height 22
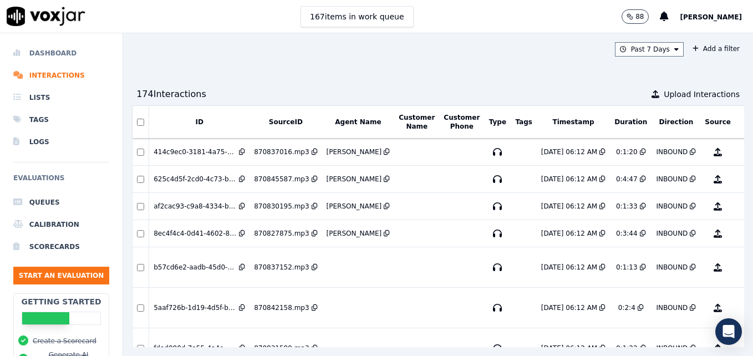
click at [50, 52] on li "Dashboard" at bounding box center [61, 53] width 96 height 22
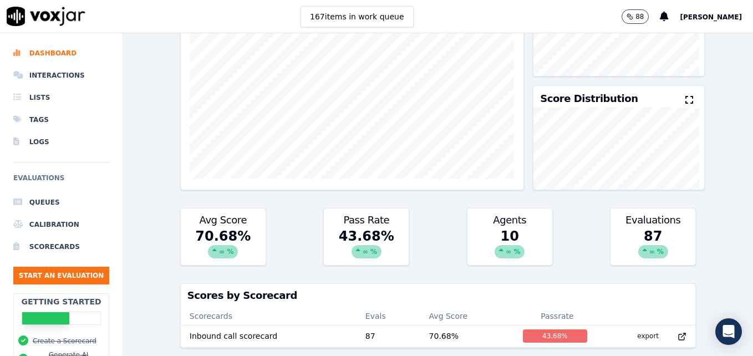
scroll to position [111, 0]
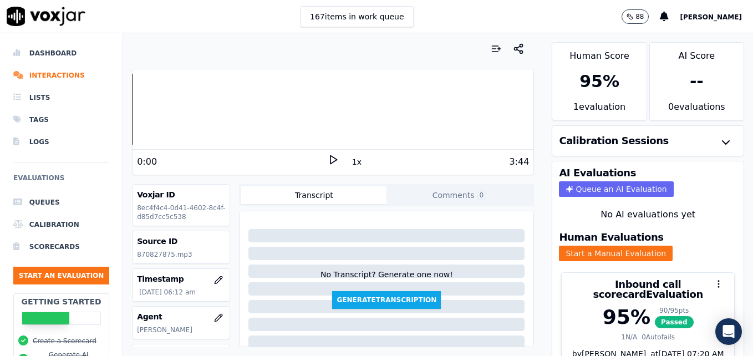
scroll to position [48, 0]
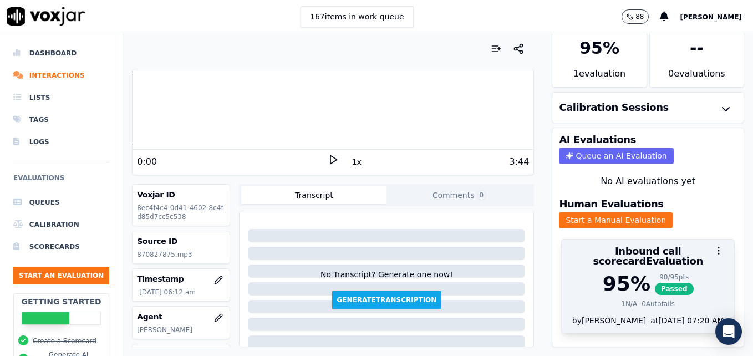
click at [606, 273] on div "95 %" at bounding box center [627, 284] width 48 height 22
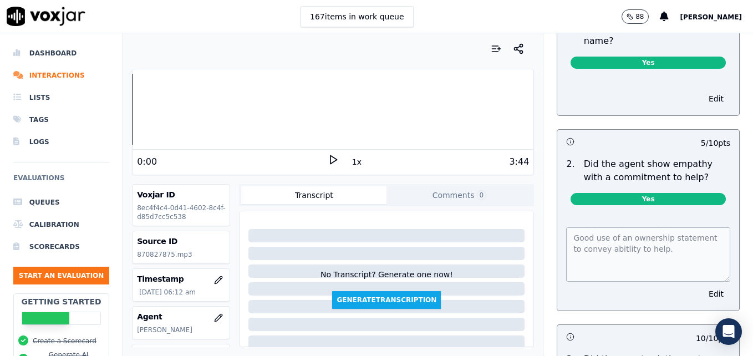
scroll to position [0, 0]
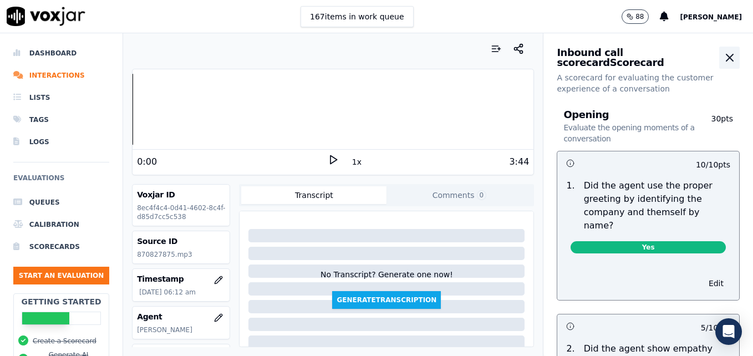
click at [723, 55] on icon "button" at bounding box center [729, 57] width 13 height 13
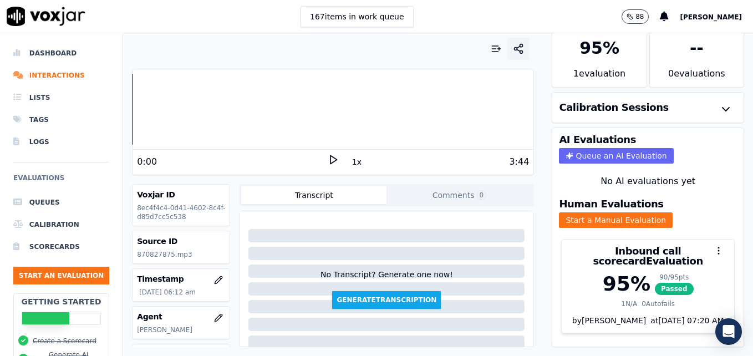
click at [513, 49] on icon "button" at bounding box center [518, 48] width 11 height 11
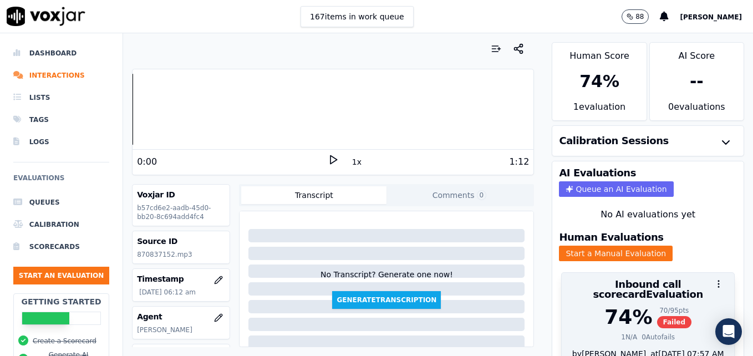
click at [607, 307] on div "74 %" at bounding box center [628, 317] width 48 height 22
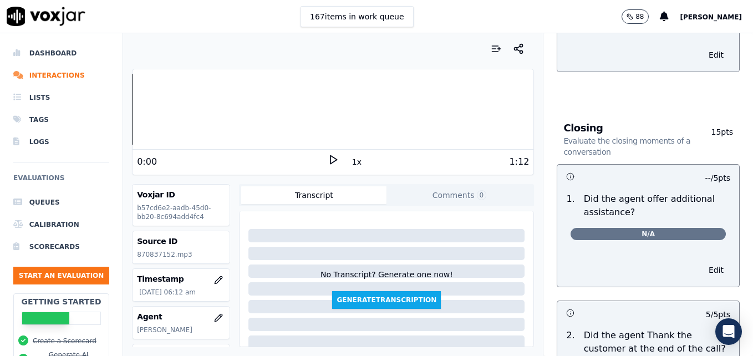
scroll to position [1663, 0]
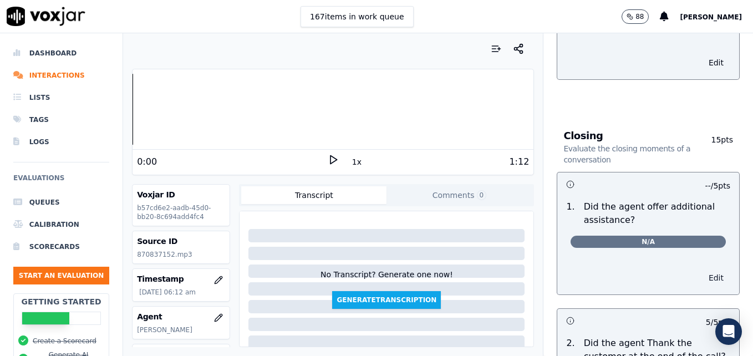
click at [702, 270] on button "Edit" at bounding box center [716, 278] width 28 height 16
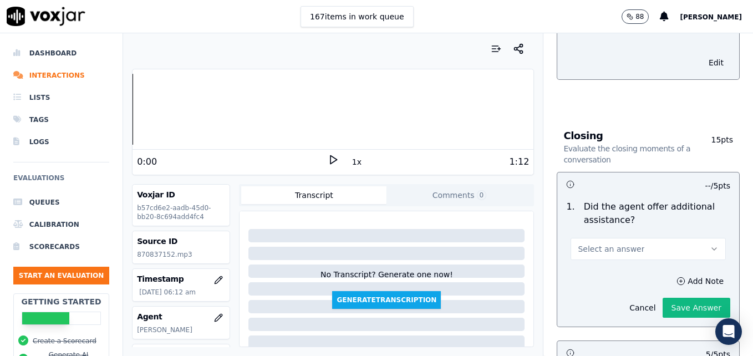
click at [710, 244] on icon "button" at bounding box center [714, 248] width 9 height 9
click at [585, 267] on div "N/A" at bounding box center [630, 270] width 136 height 18
click at [710, 244] on icon "button" at bounding box center [714, 248] width 9 height 9
click at [589, 232] on div "Yes" at bounding box center [630, 234] width 136 height 18
click at [662, 298] on button "Save Answer" at bounding box center [696, 308] width 68 height 20
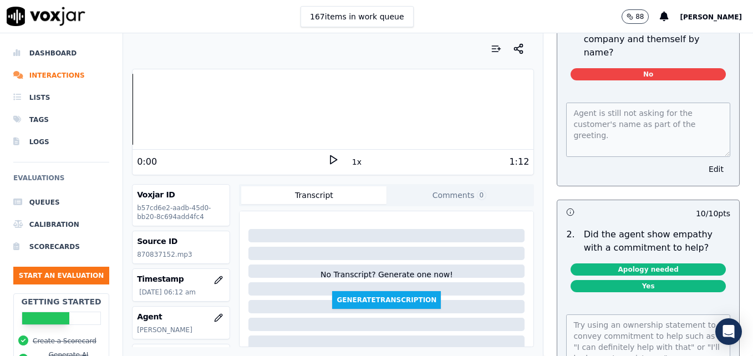
scroll to position [0, 0]
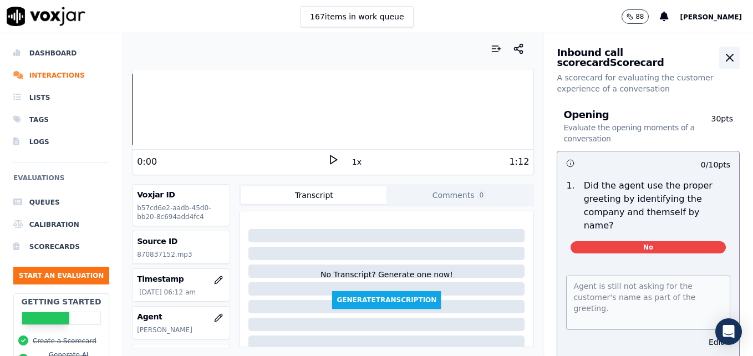
click at [723, 57] on icon "button" at bounding box center [729, 57] width 13 height 13
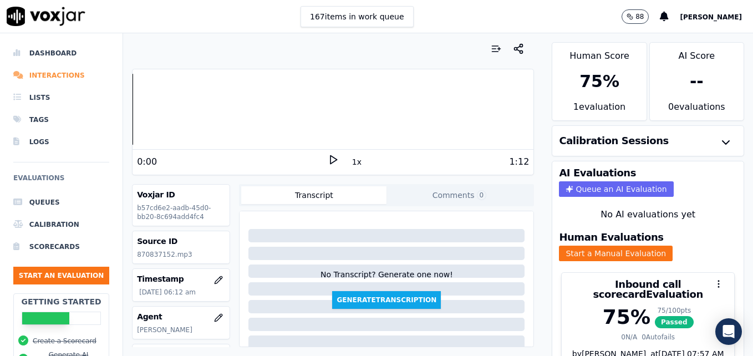
click at [55, 73] on li "Interactions" at bounding box center [61, 75] width 96 height 22
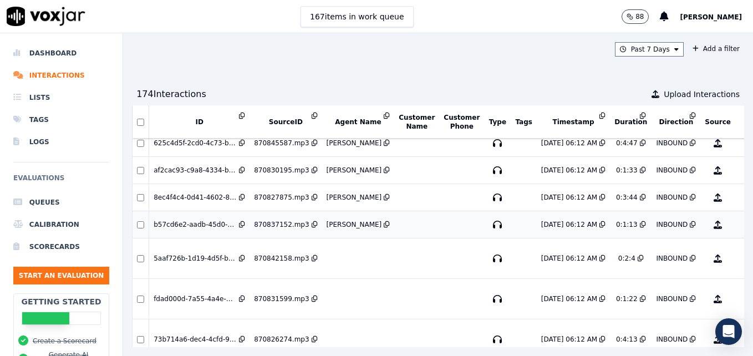
scroll to position [55, 0]
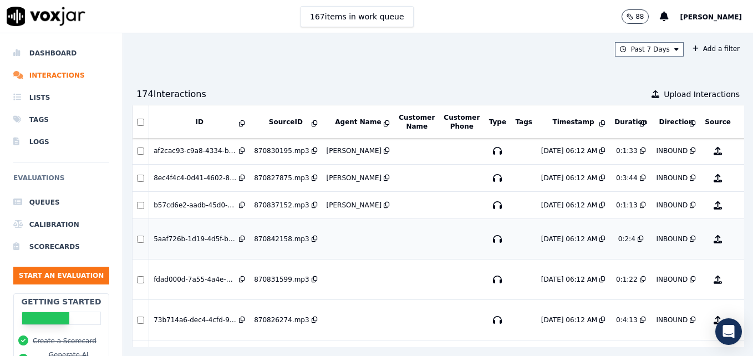
click at [740, 243] on button "No Evaluation Yet" at bounding box center [762, 238] width 44 height 31
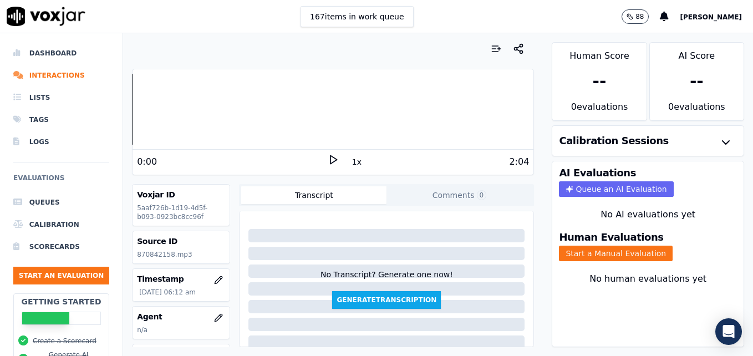
click at [330, 159] on polygon at bounding box center [333, 160] width 7 height 8
click at [328, 159] on icon at bounding box center [333, 159] width 11 height 11
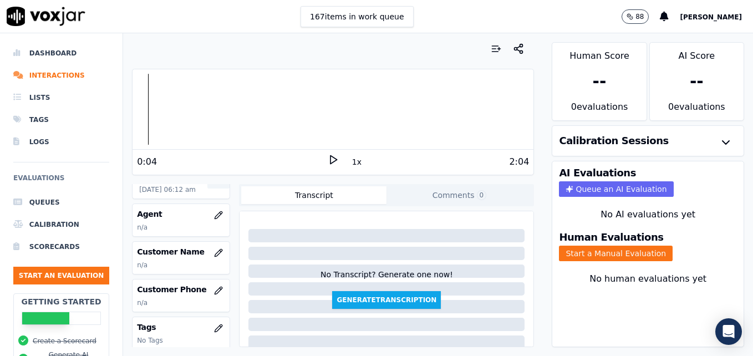
scroll to position [111, 0]
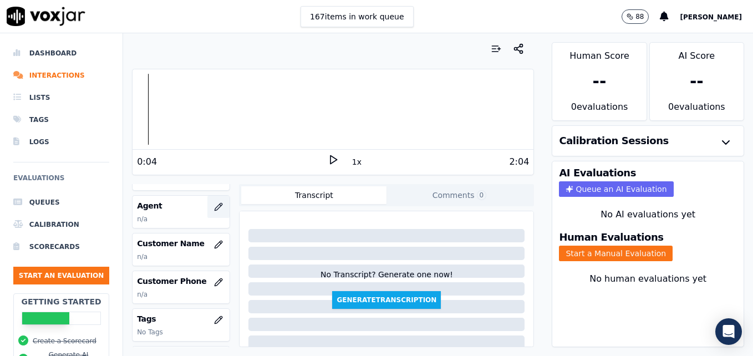
click at [215, 207] on icon "button" at bounding box center [218, 206] width 7 height 7
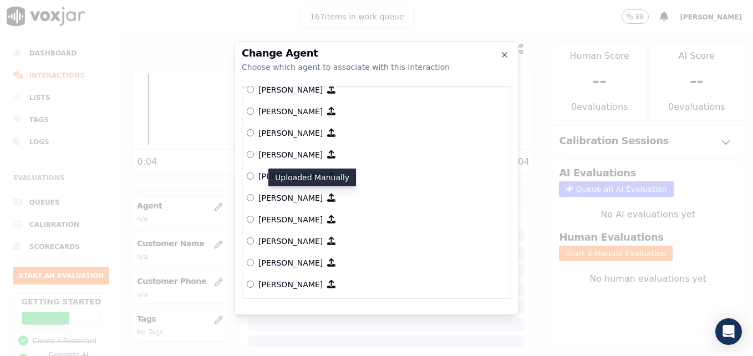
scroll to position [457, 0]
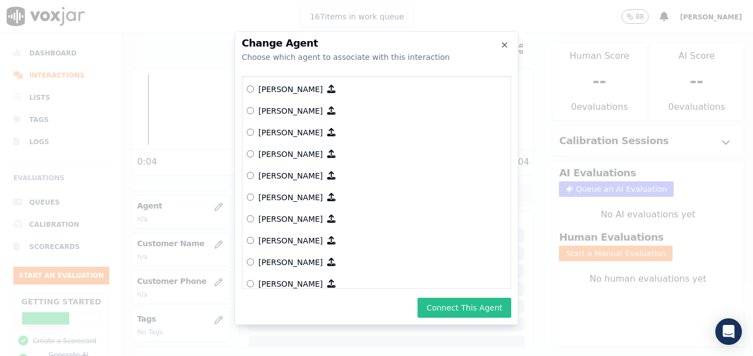
click at [462, 305] on button "Connect This Agent" at bounding box center [464, 308] width 94 height 20
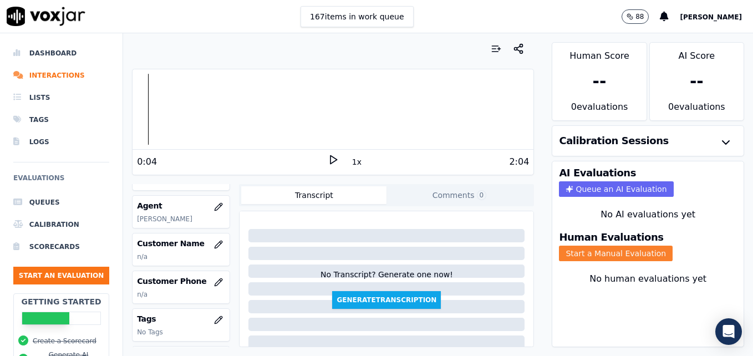
click at [621, 249] on button "Start a Manual Evaluation" at bounding box center [616, 254] width 114 height 16
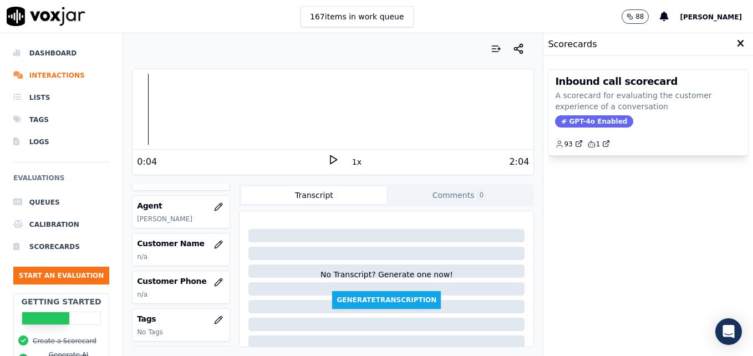
drag, startPoint x: 577, startPoint y: 118, endPoint x: 577, endPoint y: 124, distance: 6.1
click at [577, 118] on span "GPT-4o Enabled" at bounding box center [594, 121] width 78 height 12
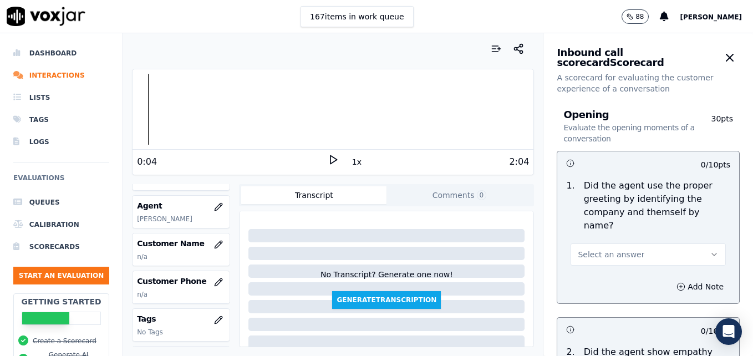
click at [710, 250] on icon "button" at bounding box center [714, 254] width 9 height 9
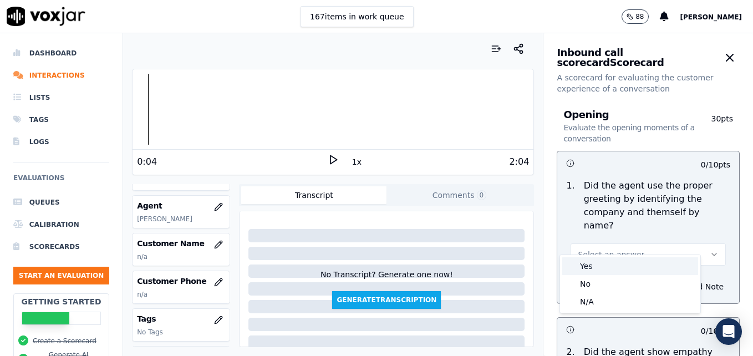
click at [597, 267] on div "Yes" at bounding box center [630, 266] width 136 height 18
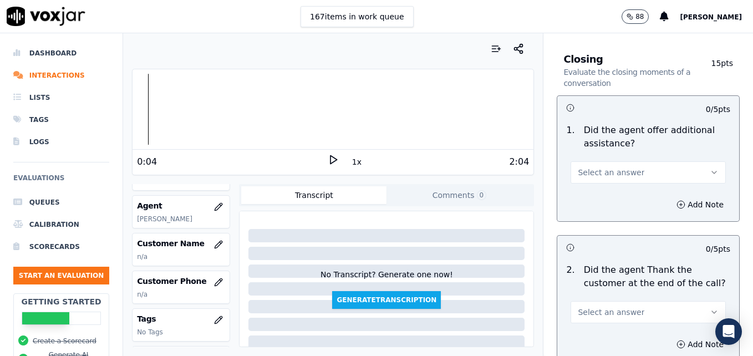
scroll to position [1608, 0]
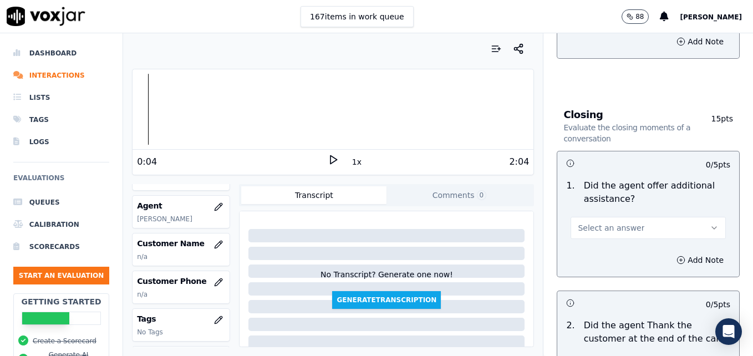
click at [689, 217] on button "Select an answer" at bounding box center [647, 228] width 155 height 22
click at [605, 246] on div "N/A" at bounding box center [630, 248] width 136 height 18
click at [710, 223] on icon "button" at bounding box center [714, 227] width 9 height 9
click at [616, 213] on div "Yes" at bounding box center [630, 213] width 136 height 18
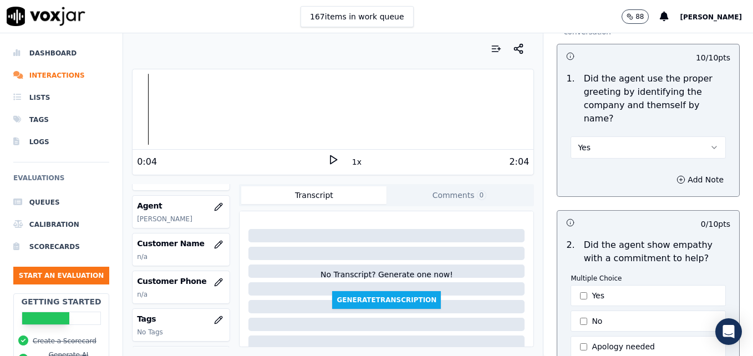
scroll to position [0, 0]
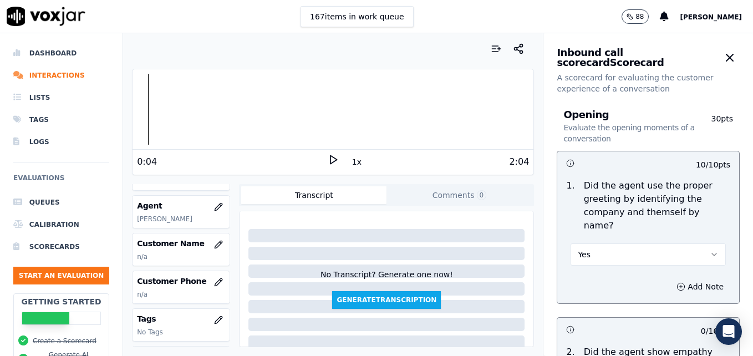
click at [328, 159] on icon at bounding box center [333, 159] width 11 height 11
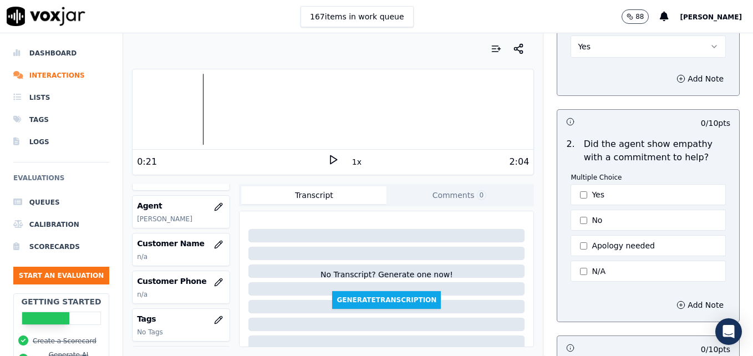
scroll to position [222, 0]
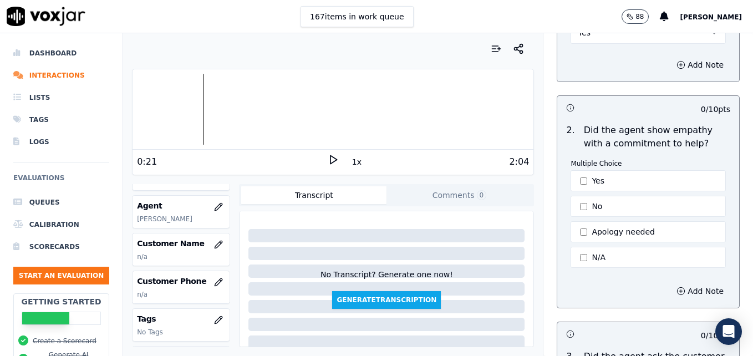
click at [164, 104] on div at bounding box center [332, 109] width 401 height 71
click at [328, 160] on icon at bounding box center [333, 159] width 11 height 11
click at [334, 160] on rect at bounding box center [335, 159] width 2 height 7
click at [328, 157] on icon at bounding box center [333, 159] width 11 height 11
click at [334, 159] on rect at bounding box center [335, 159] width 2 height 7
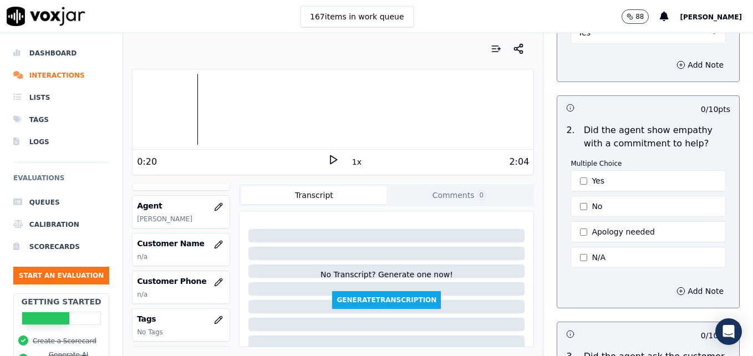
click at [330, 159] on polygon at bounding box center [333, 160] width 7 height 8
click at [147, 104] on div at bounding box center [332, 109] width 401 height 71
click at [676, 287] on icon "button" at bounding box center [680, 291] width 9 height 9
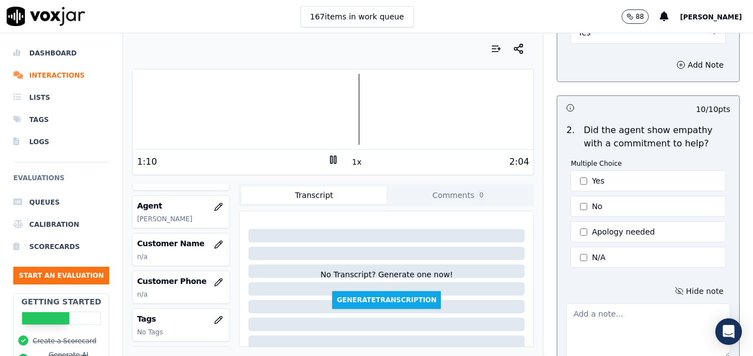
click at [626, 303] on textarea at bounding box center [648, 330] width 164 height 54
paste textarea "Try using an ownership statement to convey commitment to help such as "I can de…"
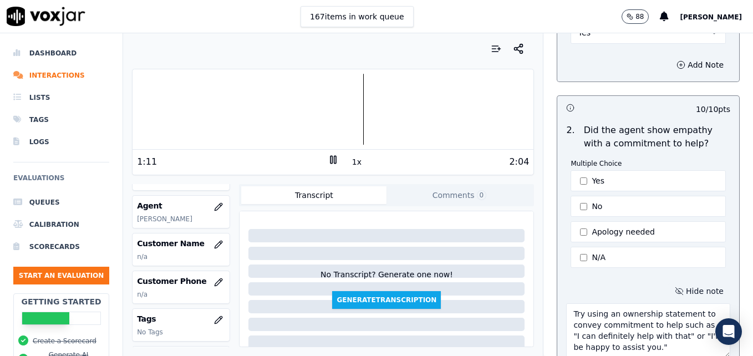
scroll to position [235, 0]
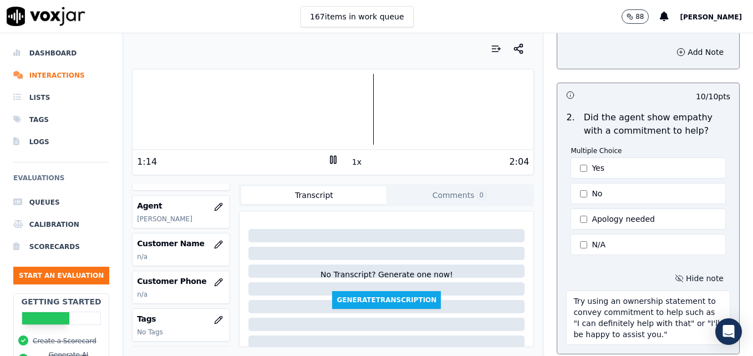
type textarea "Try using an ownership statement to convey commitment to help such as "I can de…"
click at [330, 160] on rect at bounding box center [331, 159] width 2 height 7
click at [328, 160] on icon at bounding box center [333, 159] width 11 height 11
click at [337, 110] on div at bounding box center [332, 109] width 401 height 71
click at [308, 108] on div at bounding box center [332, 109] width 401 height 71
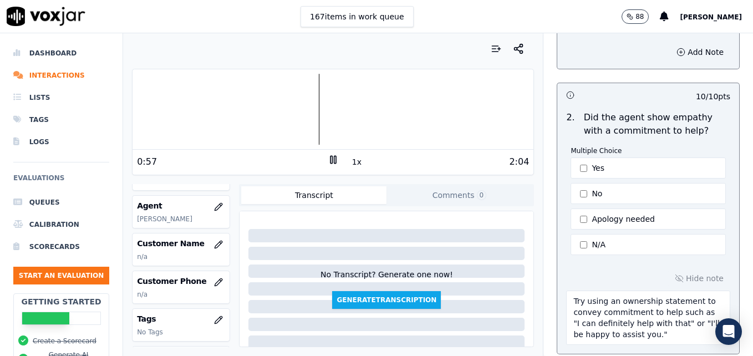
click at [330, 159] on rect at bounding box center [331, 159] width 2 height 7
click at [305, 110] on div at bounding box center [332, 109] width 401 height 71
click at [328, 159] on icon at bounding box center [333, 159] width 11 height 11
click at [328, 160] on icon at bounding box center [333, 159] width 11 height 11
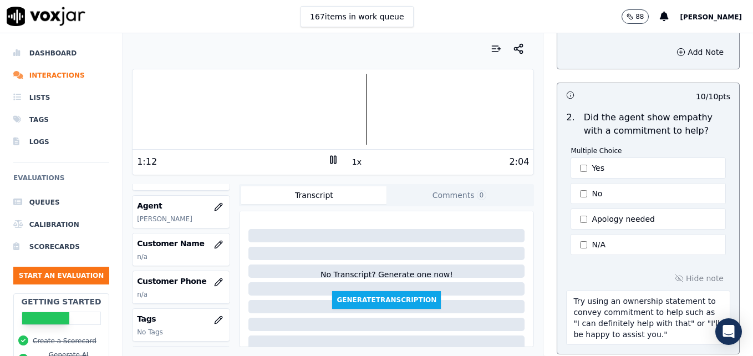
click at [328, 160] on icon at bounding box center [333, 159] width 11 height 11
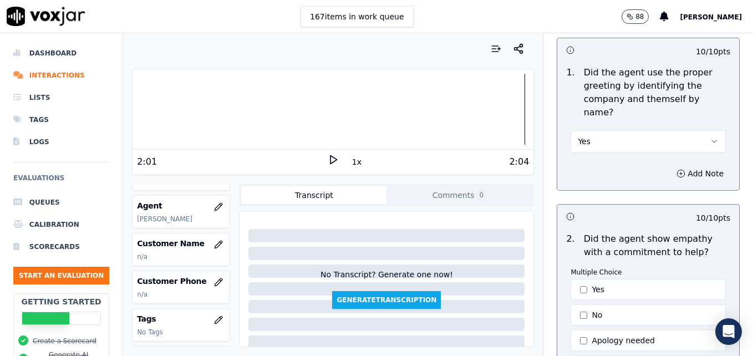
scroll to position [68, 0]
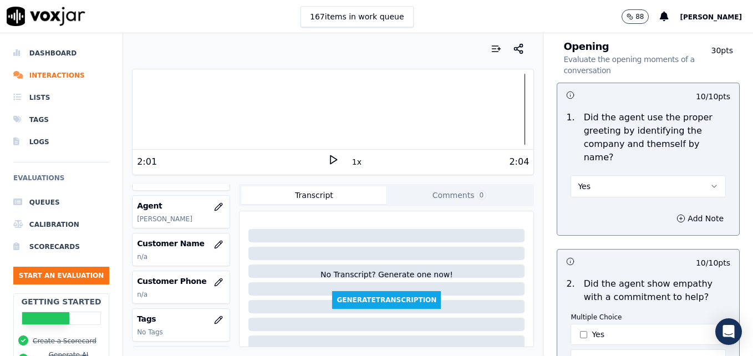
click at [710, 182] on icon "button" at bounding box center [714, 186] width 9 height 9
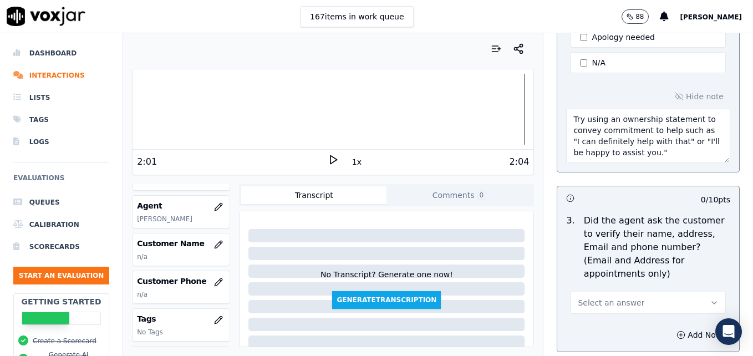
scroll to position [456, 0]
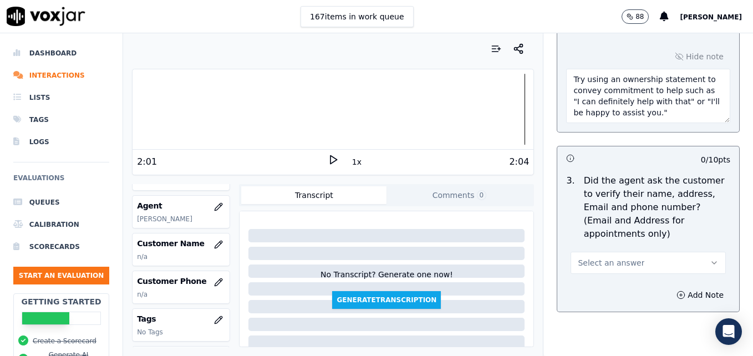
click at [710, 258] on icon "button" at bounding box center [714, 262] width 9 height 9
click at [595, 280] on div "No" at bounding box center [630, 279] width 136 height 18
click at [676, 290] on icon "button" at bounding box center [680, 294] width 9 height 9
click at [605, 307] on textarea at bounding box center [648, 334] width 164 height 54
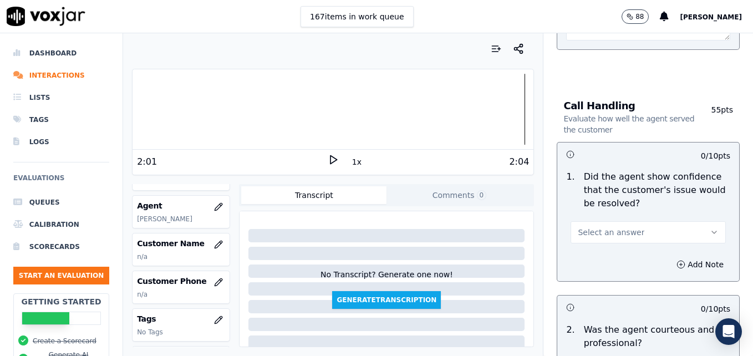
scroll to position [789, 0]
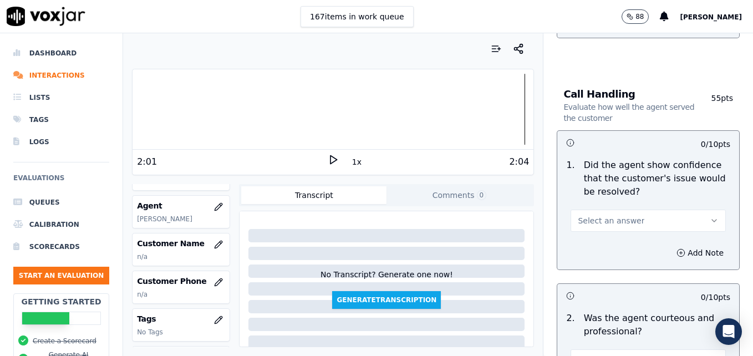
type textarea "Wait/dropoff not confirmed. Vehicle type/service not reconfirmed."
click at [710, 216] on icon "button" at bounding box center [714, 220] width 9 height 9
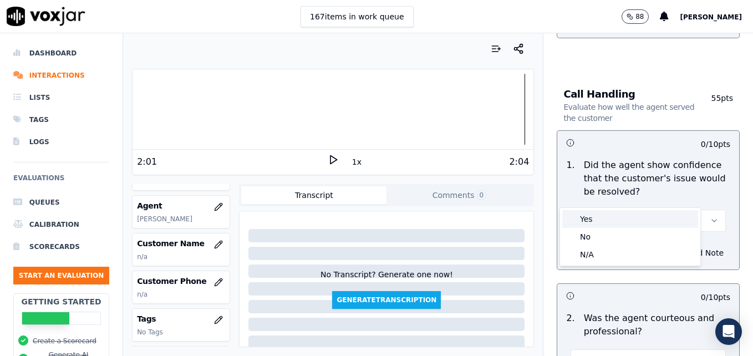
click at [624, 220] on div "Yes" at bounding box center [630, 219] width 136 height 18
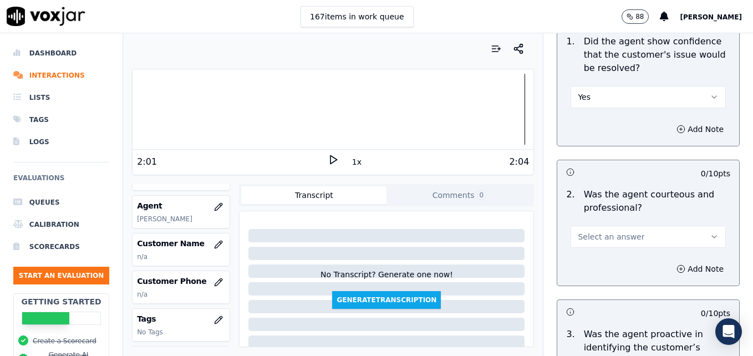
scroll to position [955, 0]
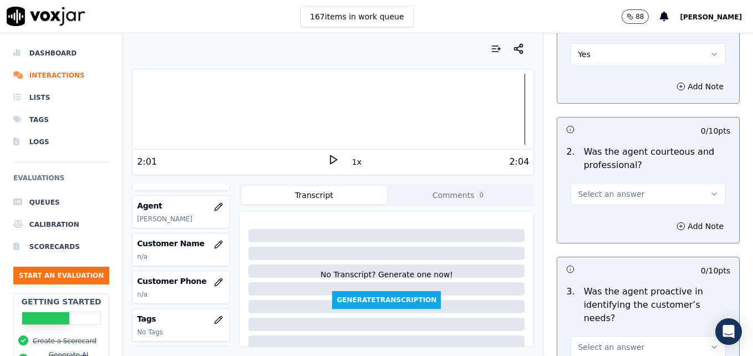
click at [710, 190] on icon "button" at bounding box center [714, 194] width 9 height 9
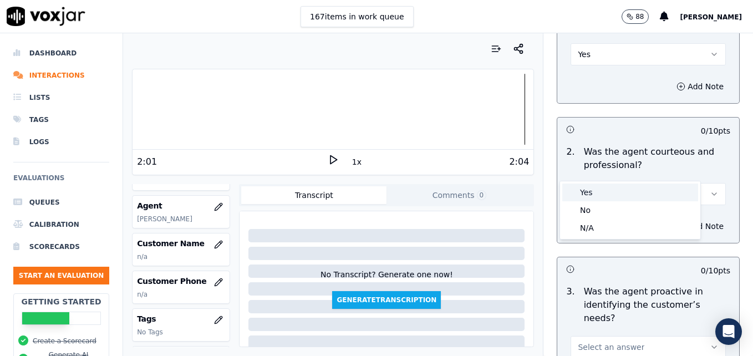
click at [613, 196] on div "Yes" at bounding box center [630, 193] width 136 height 18
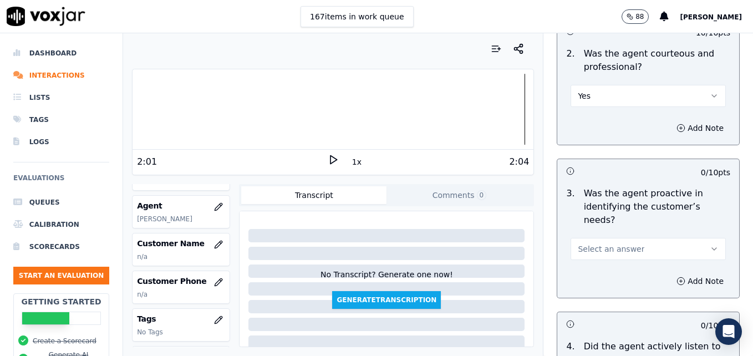
scroll to position [1066, 0]
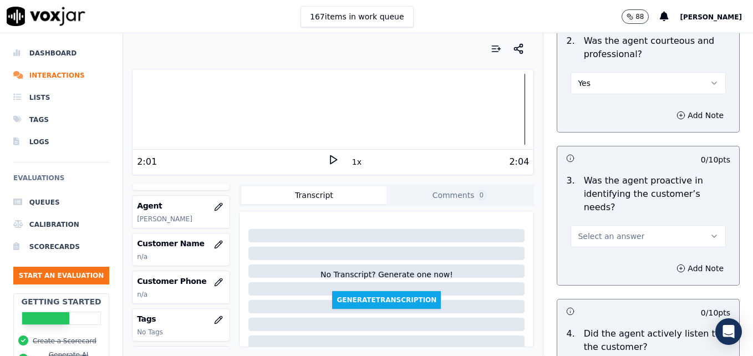
click at [712, 235] on icon "button" at bounding box center [714, 236] width 4 height 2
click at [636, 218] on div "Yes" at bounding box center [630, 221] width 136 height 18
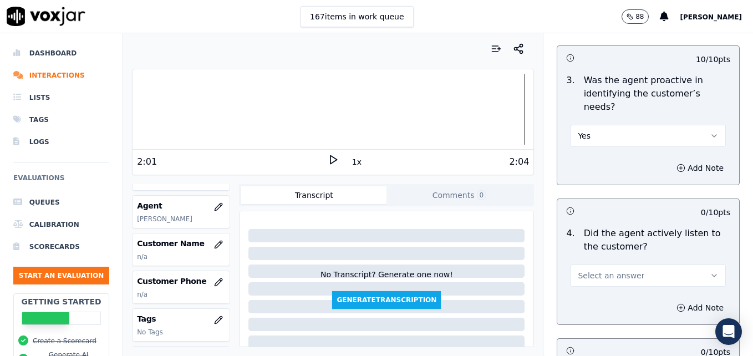
scroll to position [1232, 0]
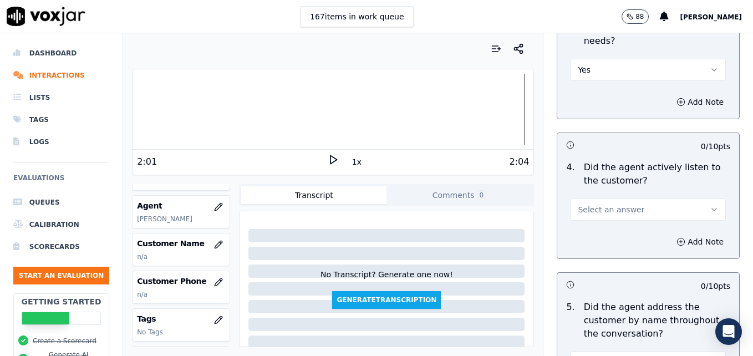
click at [694, 198] on button "Select an answer" at bounding box center [647, 209] width 155 height 22
click at [630, 196] on div "Yes" at bounding box center [630, 195] width 136 height 18
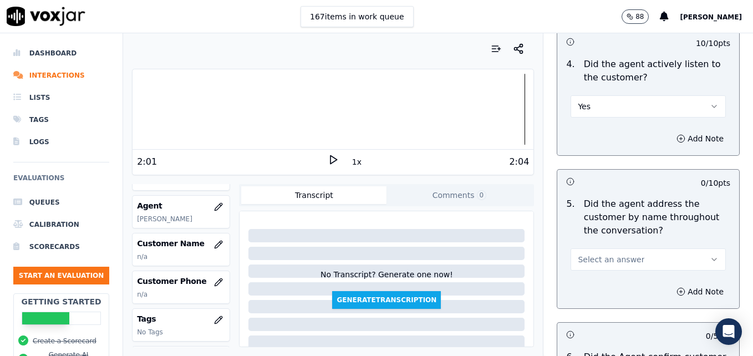
scroll to position [1399, 0]
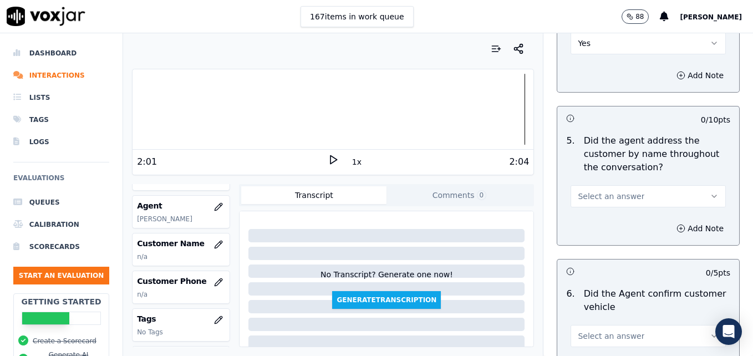
click at [710, 192] on icon "button" at bounding box center [714, 196] width 9 height 9
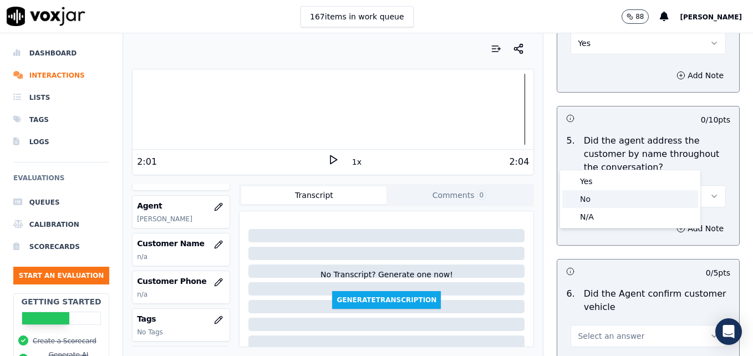
click at [609, 199] on div "No" at bounding box center [630, 199] width 136 height 18
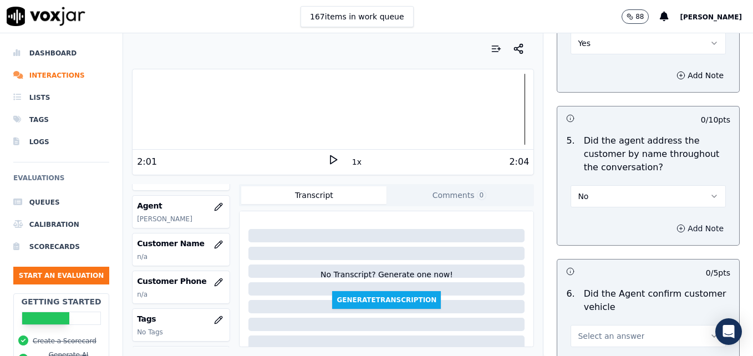
click at [676, 224] on icon "button" at bounding box center [680, 228] width 9 height 9
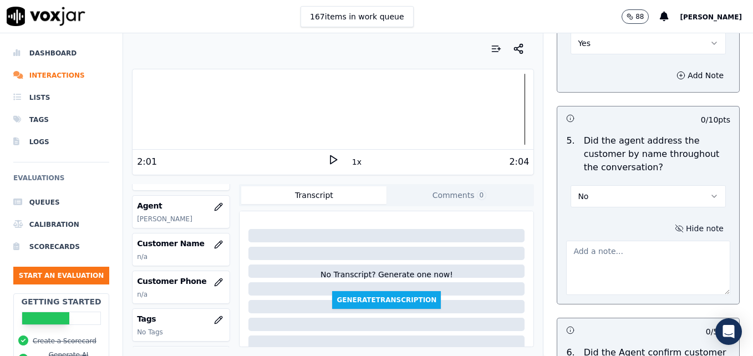
click at [644, 241] on textarea at bounding box center [648, 268] width 164 height 54
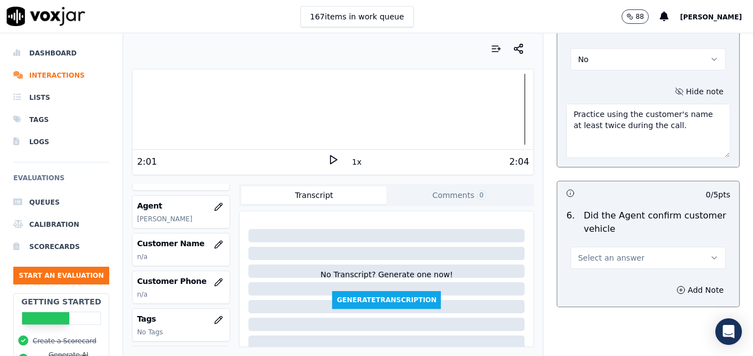
scroll to position [1565, 0]
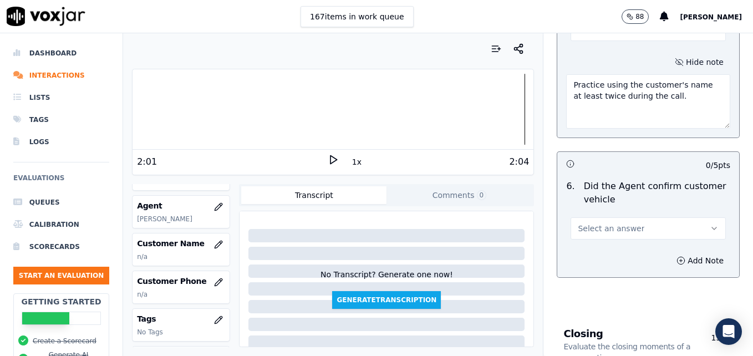
type textarea "Practice using the customer's name at least twice during the call."
click at [710, 224] on icon "button" at bounding box center [714, 228] width 9 height 9
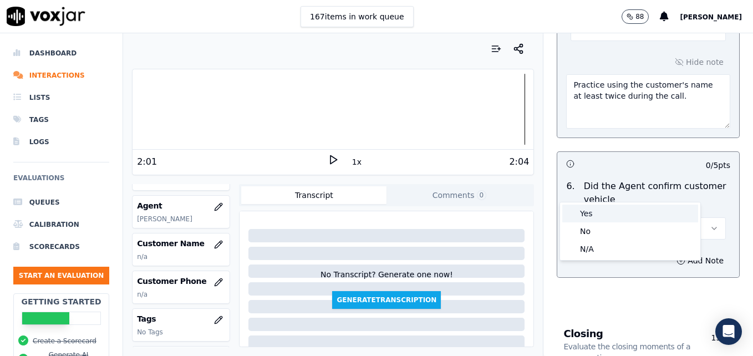
click at [658, 220] on div "Yes" at bounding box center [630, 214] width 136 height 18
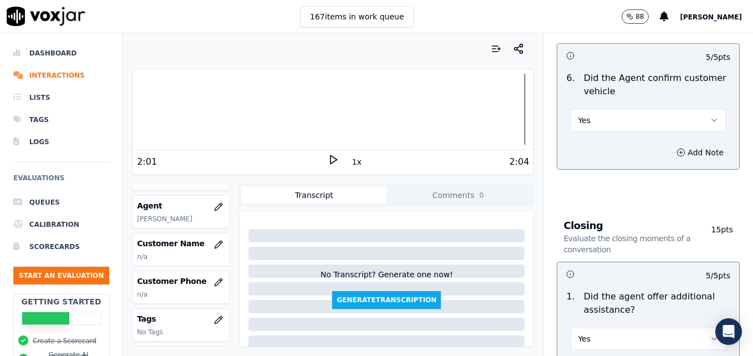
scroll to position [1731, 0]
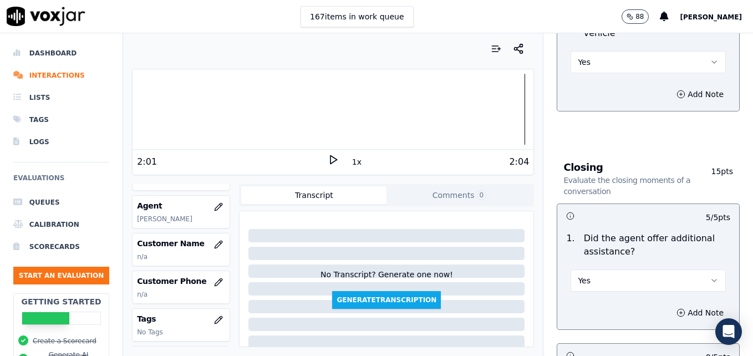
click at [710, 276] on icon "button" at bounding box center [714, 280] width 9 height 9
click at [610, 264] on div "Yes" at bounding box center [630, 266] width 136 height 18
click at [676, 308] on icon "button" at bounding box center [680, 312] width 9 height 9
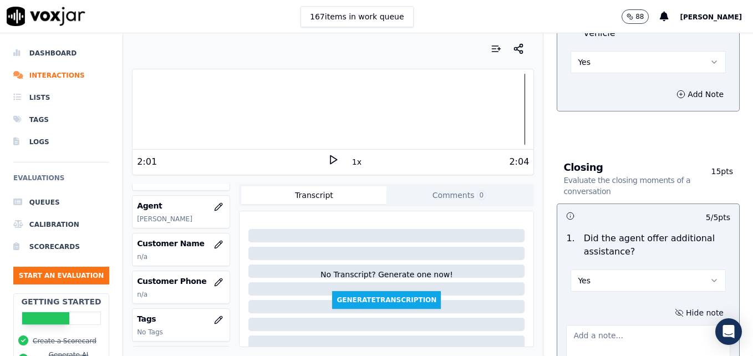
click at [616, 325] on textarea at bounding box center [648, 352] width 164 height 54
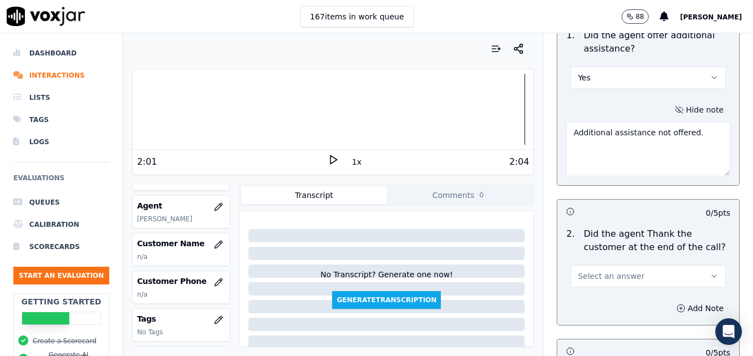
scroll to position [1953, 0]
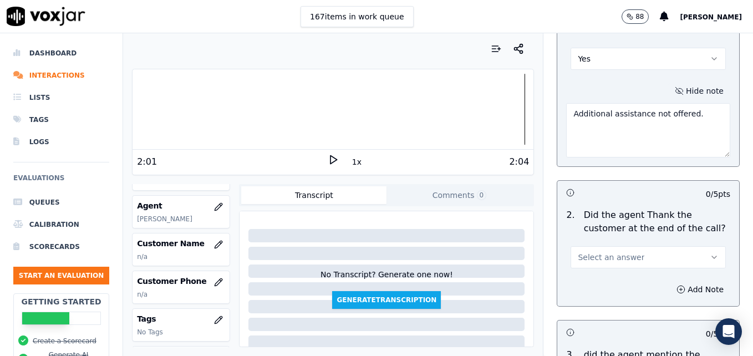
type textarea "Additional assistance not offered."
click at [710, 253] on icon "button" at bounding box center [714, 257] width 9 height 9
click at [631, 242] on div "Yes" at bounding box center [630, 242] width 136 height 18
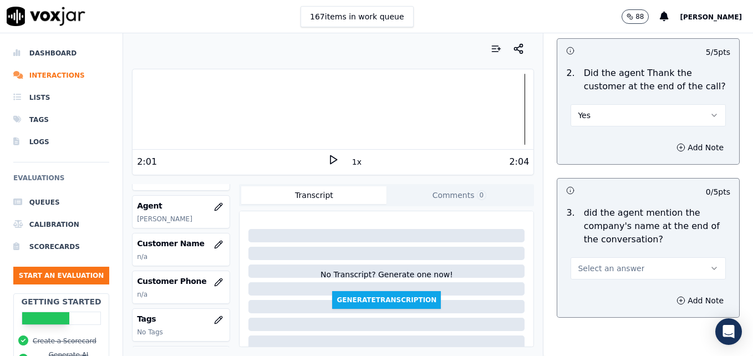
scroll to position [2108, 0]
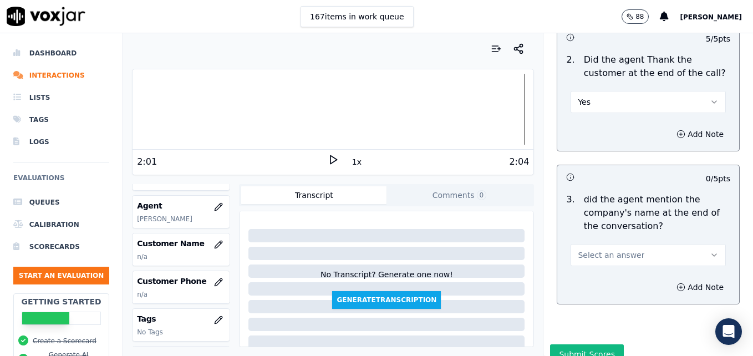
click at [710, 251] on icon "button" at bounding box center [714, 255] width 9 height 9
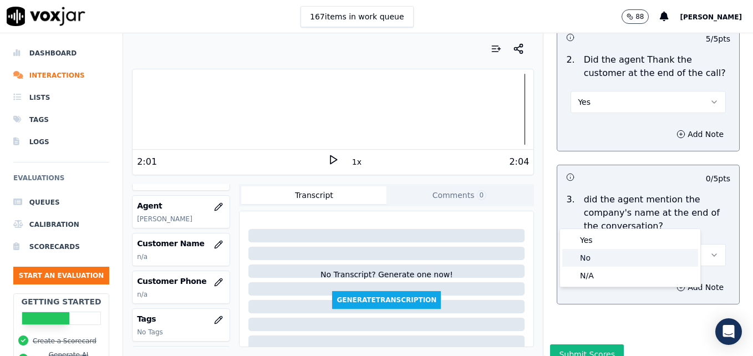
click at [593, 261] on div "No" at bounding box center [630, 258] width 136 height 18
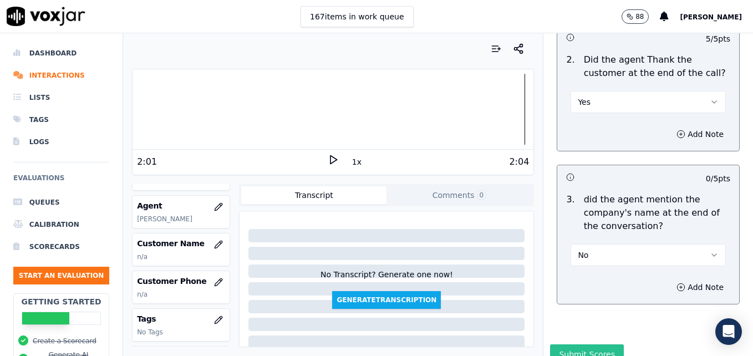
click at [592, 344] on button "Submit Scores" at bounding box center [587, 354] width 74 height 20
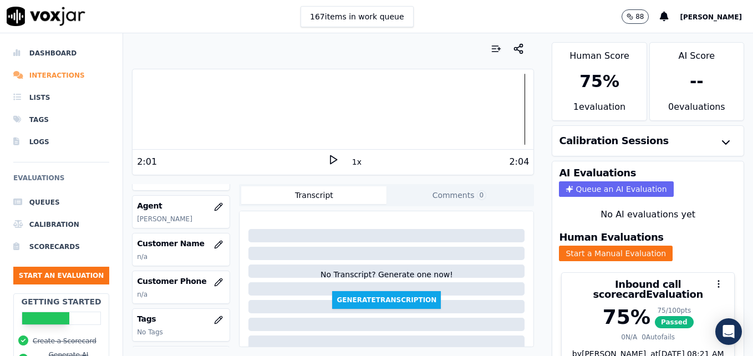
click at [60, 76] on li "Interactions" at bounding box center [61, 75] width 96 height 22
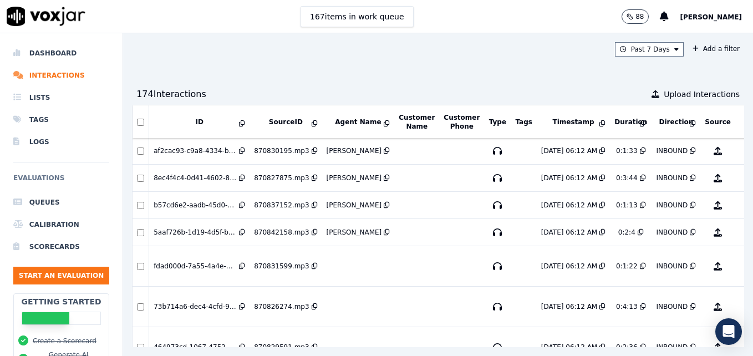
scroll to position [111, 0]
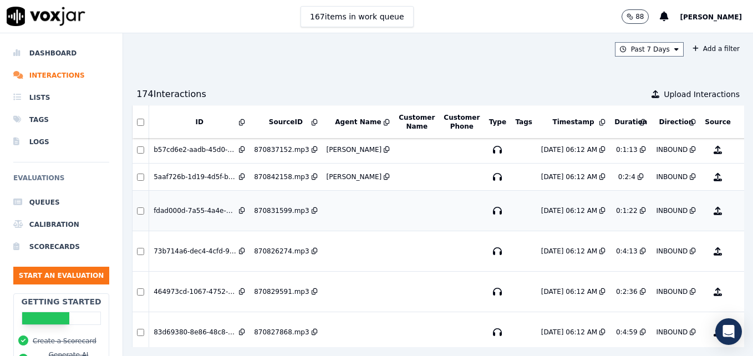
click at [740, 204] on button "No Evaluation Yet" at bounding box center [762, 210] width 44 height 31
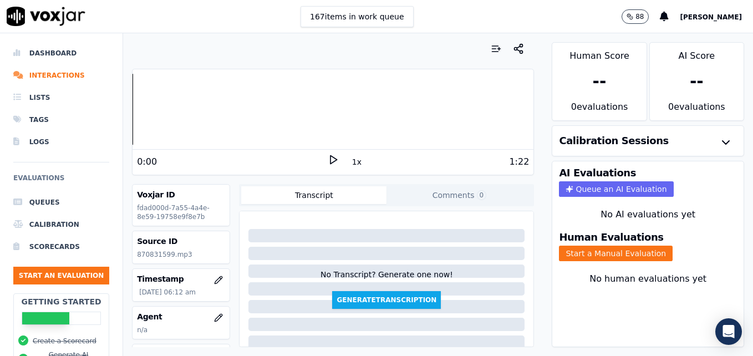
click at [328, 156] on icon at bounding box center [333, 159] width 11 height 11
click at [334, 156] on rect at bounding box center [335, 159] width 2 height 7
click at [132, 113] on div at bounding box center [332, 109] width 401 height 71
click at [330, 157] on icon at bounding box center [333, 159] width 11 height 11
click at [133, 110] on div at bounding box center [332, 109] width 401 height 71
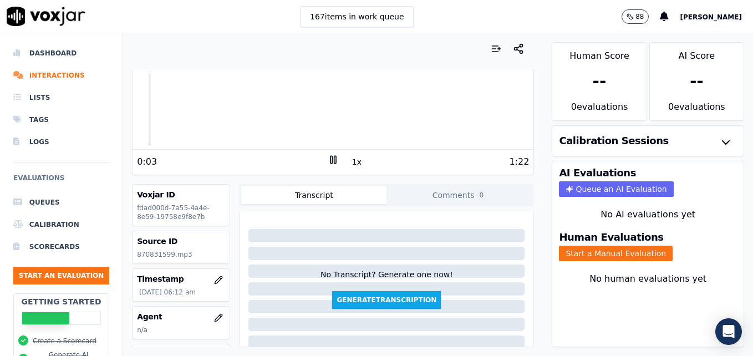
click at [133, 110] on div at bounding box center [332, 109] width 401 height 71
click at [134, 110] on div at bounding box center [332, 109] width 401 height 71
click at [328, 156] on icon at bounding box center [333, 159] width 11 height 11
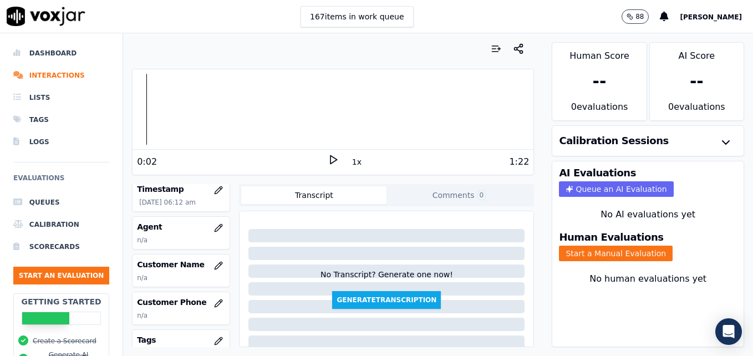
scroll to position [111, 0]
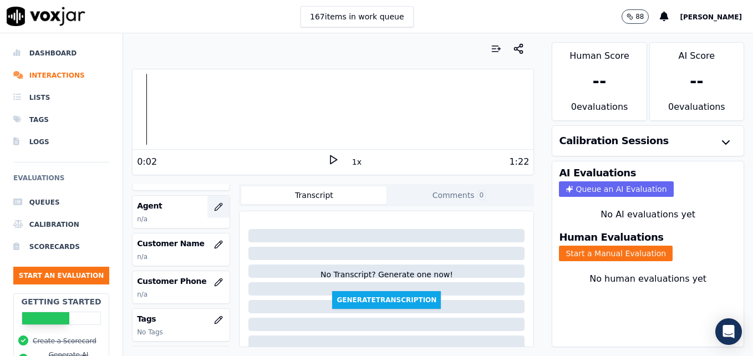
click at [207, 200] on button "button" at bounding box center [218, 207] width 22 height 22
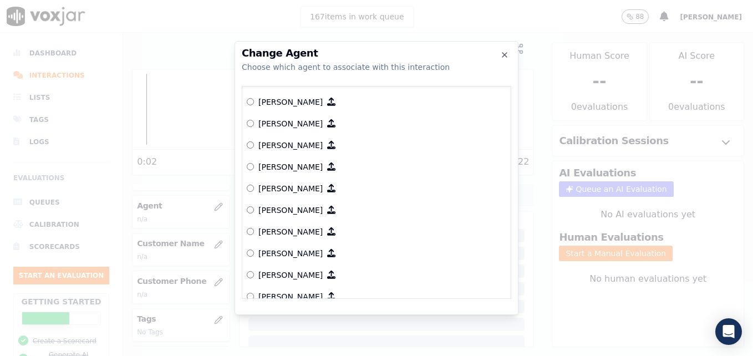
scroll to position [457, 0]
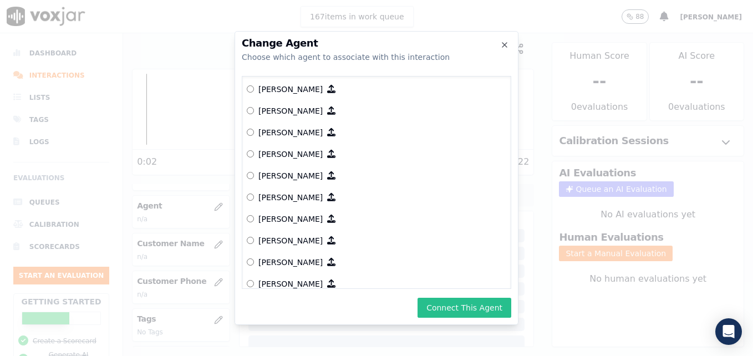
click at [466, 309] on button "Connect This Agent" at bounding box center [464, 308] width 94 height 20
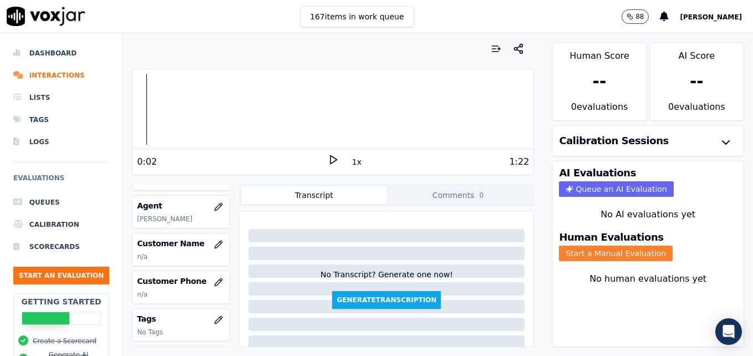
click at [590, 249] on button "Start a Manual Evaluation" at bounding box center [616, 254] width 114 height 16
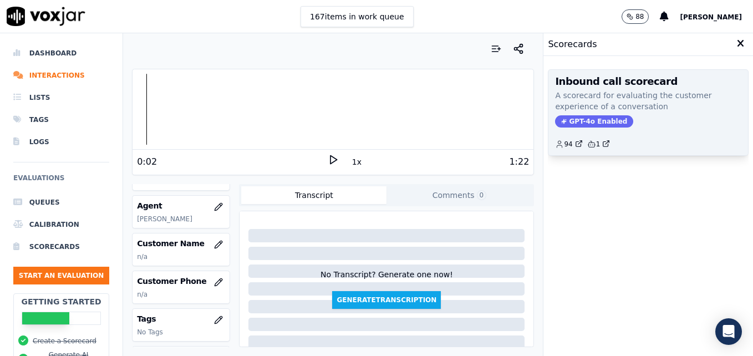
click at [598, 115] on div "Inbound call scorecard A scorecard for evaluating the customer experience of a …" at bounding box center [648, 112] width 200 height 85
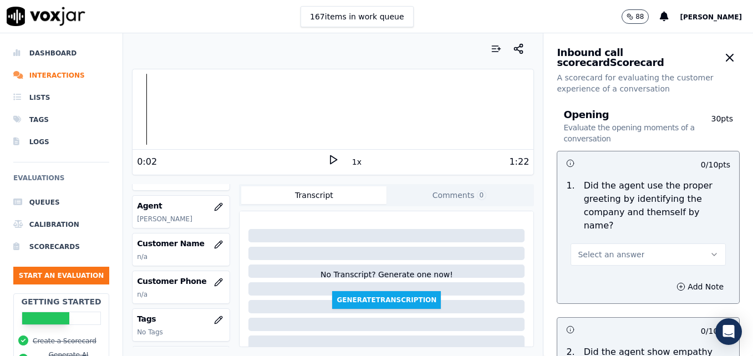
click at [710, 250] on icon "button" at bounding box center [714, 254] width 9 height 9
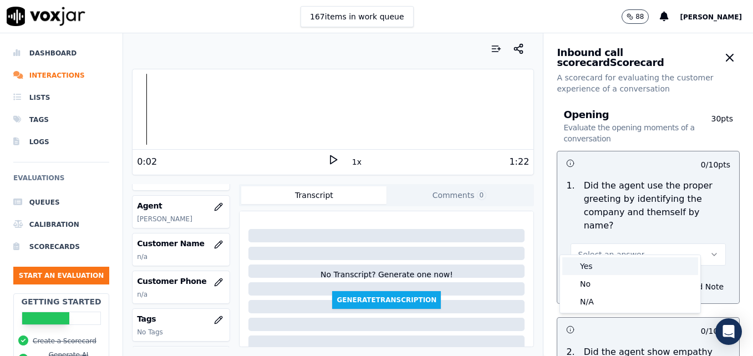
click at [598, 264] on div "Yes" at bounding box center [630, 266] width 136 height 18
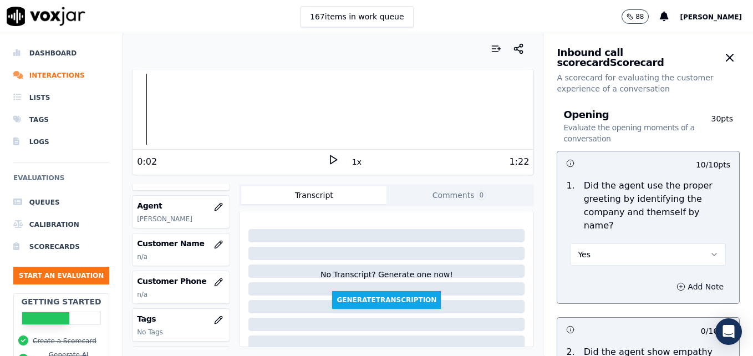
click at [676, 282] on icon "button" at bounding box center [680, 286] width 9 height 9
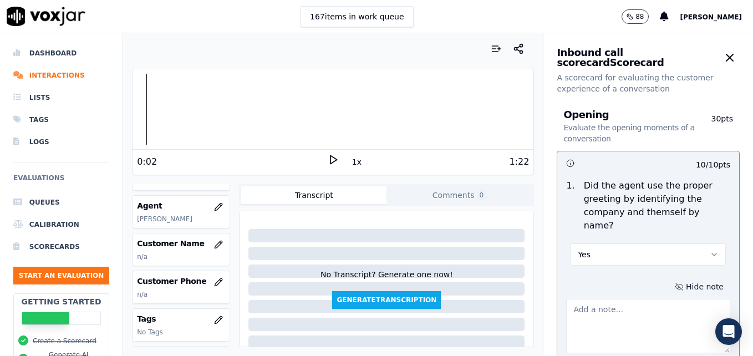
click at [619, 299] on textarea at bounding box center [648, 326] width 164 height 54
type textarea "W"
type textarea "Pace was too fast going into the call. "Scheduling" not included in greeting."
click at [330, 156] on polygon at bounding box center [333, 160] width 7 height 8
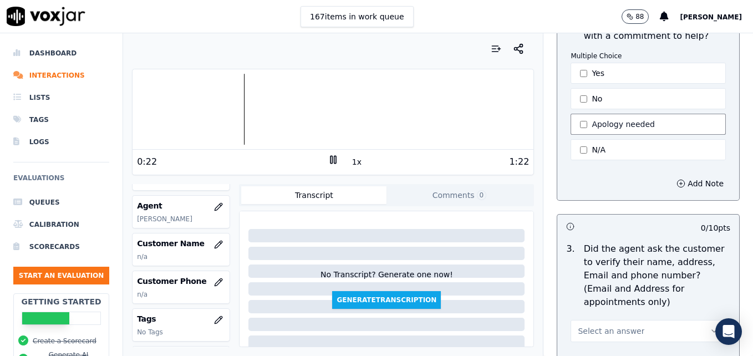
scroll to position [444, 0]
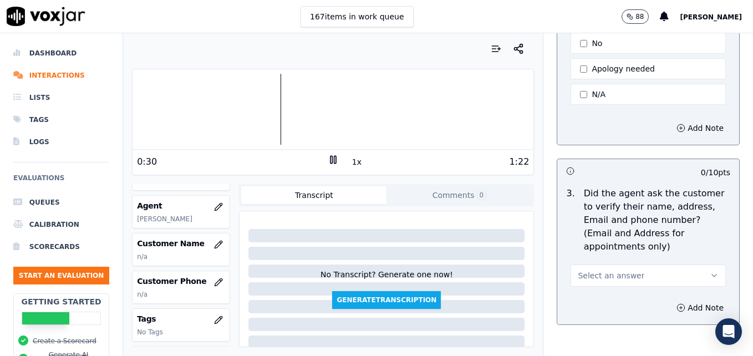
click at [153, 108] on div at bounding box center [332, 109] width 401 height 71
click at [710, 271] on icon "button" at bounding box center [714, 275] width 9 height 9
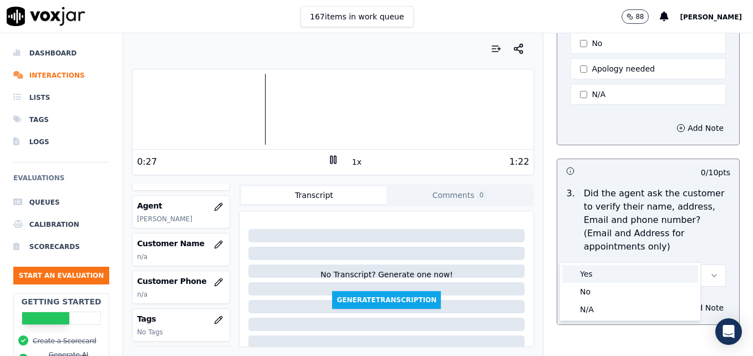
click at [610, 279] on div "Yes" at bounding box center [630, 274] width 136 height 18
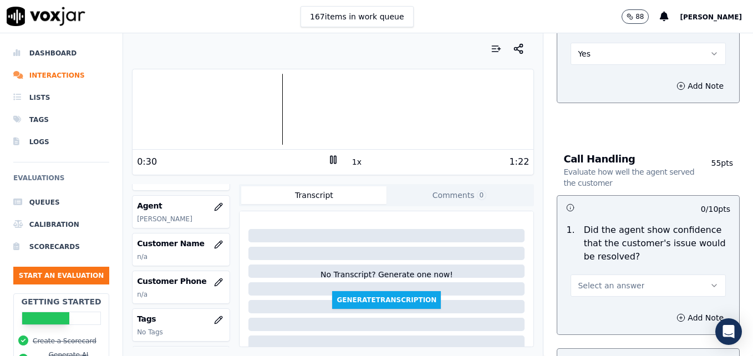
scroll to position [721, 0]
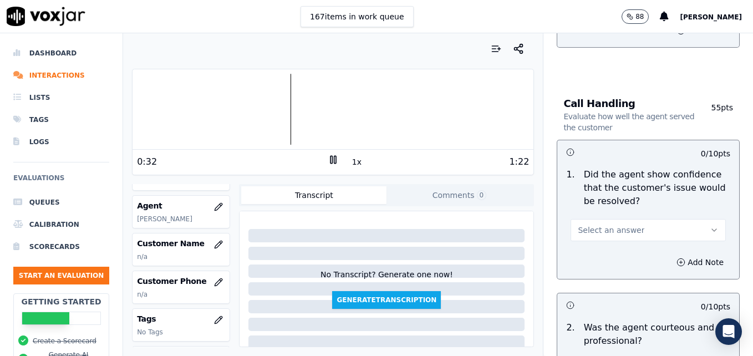
click at [710, 226] on icon "button" at bounding box center [714, 230] width 9 height 9
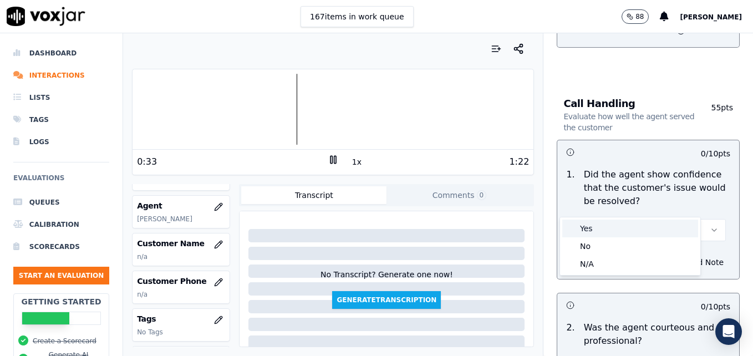
click at [588, 229] on div "Yes" at bounding box center [630, 229] width 136 height 18
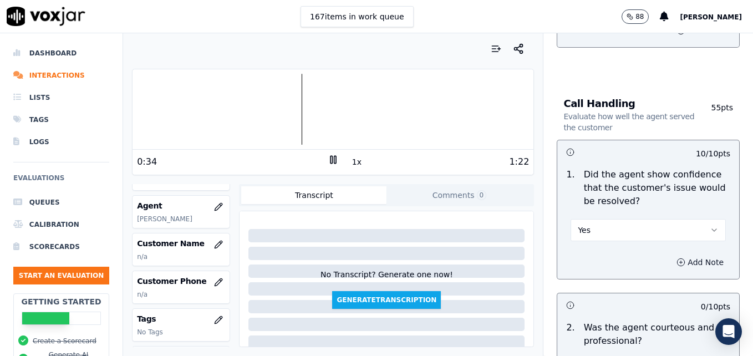
click at [681, 261] on icon "button" at bounding box center [681, 262] width 0 height 3
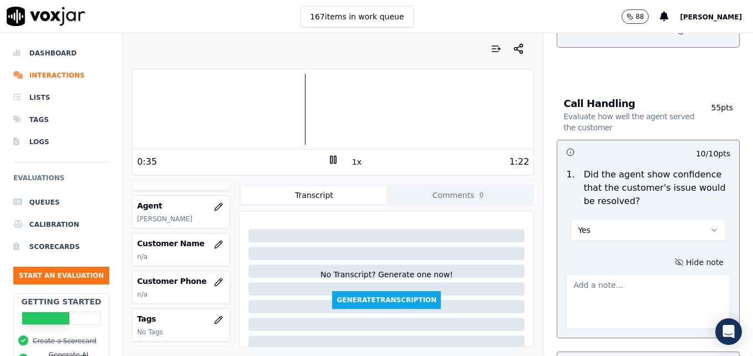
click at [637, 277] on textarea at bounding box center [648, 301] width 164 height 54
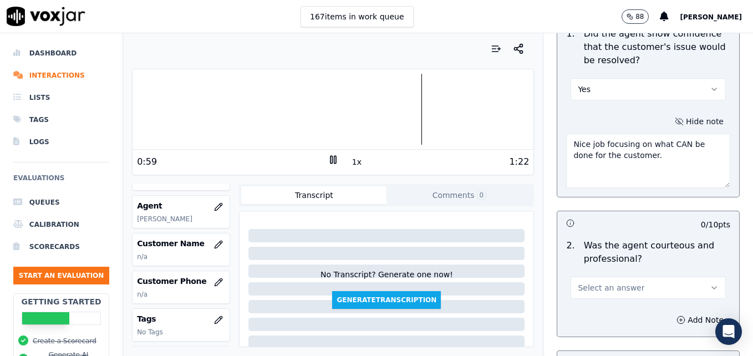
scroll to position [887, 0]
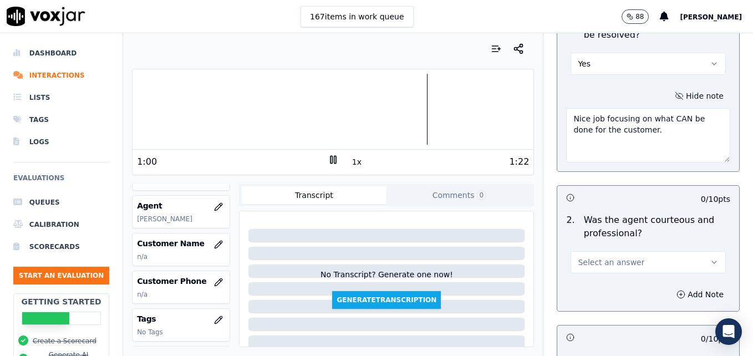
type textarea "Nice job focusing on what CAN be done for the customer."
click at [710, 258] on icon "button" at bounding box center [714, 262] width 9 height 9
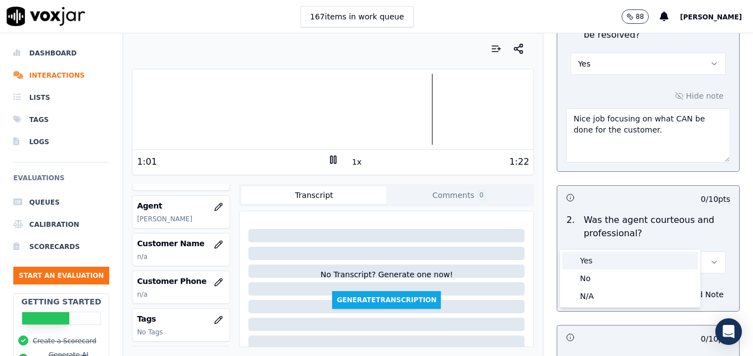
click at [590, 262] on div "Yes" at bounding box center [630, 261] width 136 height 18
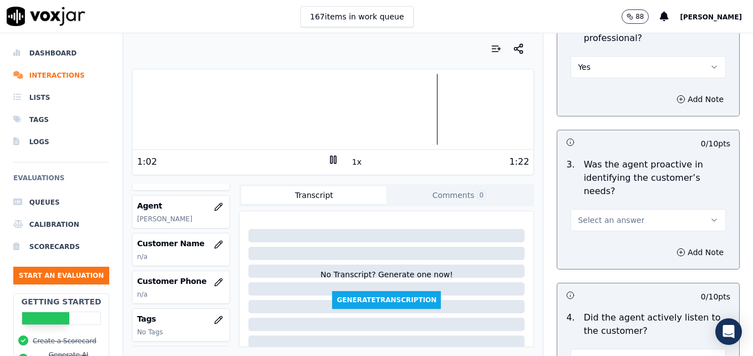
scroll to position [1109, 0]
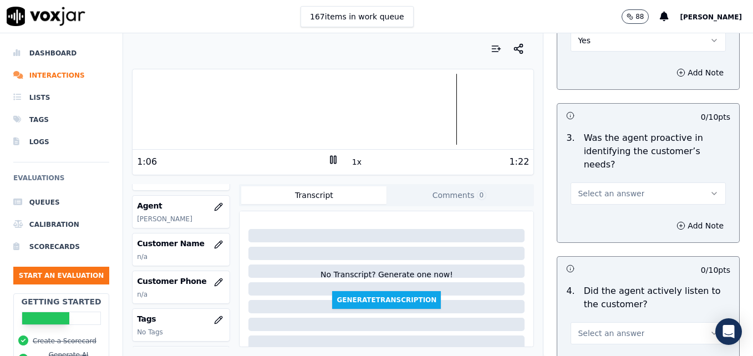
click at [710, 189] on icon "button" at bounding box center [714, 193] width 9 height 9
click at [614, 180] on div "Yes" at bounding box center [630, 179] width 136 height 18
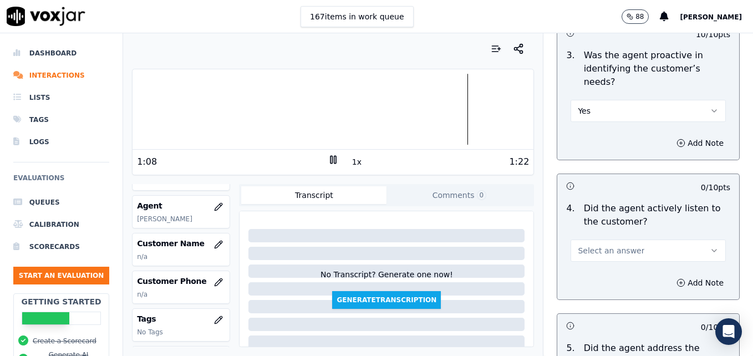
scroll to position [1220, 0]
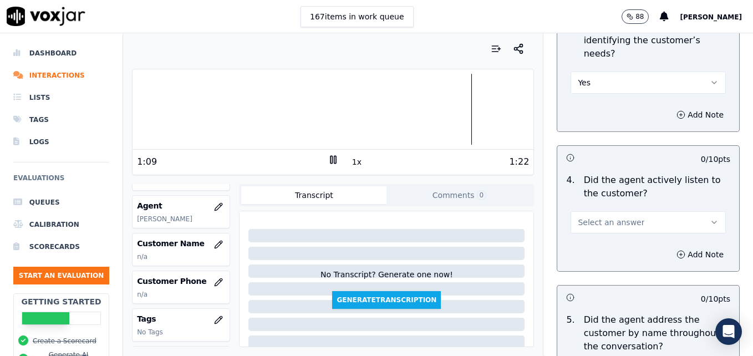
click at [710, 218] on icon "button" at bounding box center [714, 222] width 9 height 9
click at [609, 206] on div "Yes" at bounding box center [630, 207] width 136 height 18
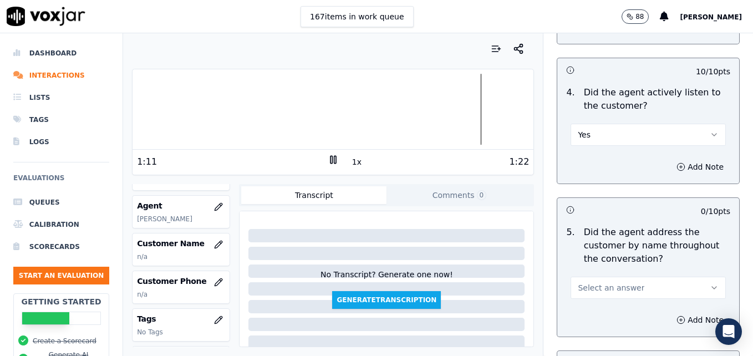
scroll to position [1331, 0]
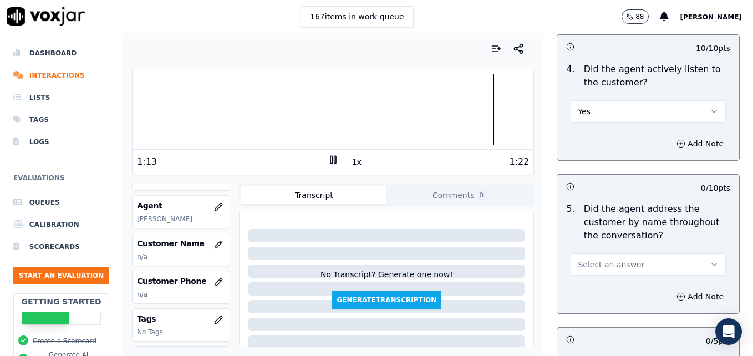
click at [710, 260] on icon "button" at bounding box center [714, 264] width 9 height 9
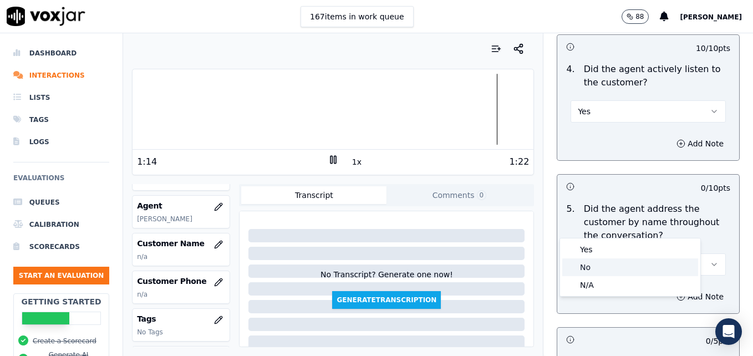
click at [615, 265] on div "No" at bounding box center [630, 267] width 136 height 18
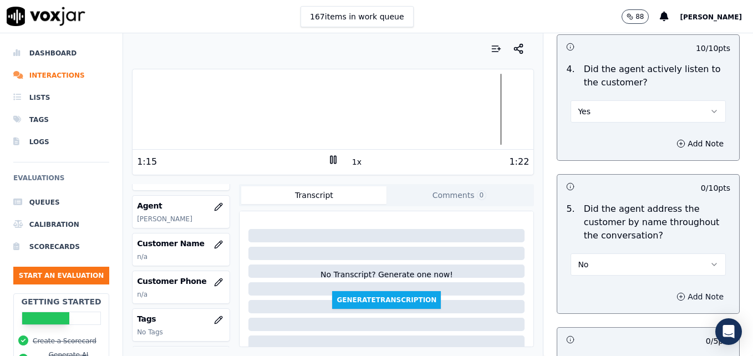
click at [670, 289] on button "Add Note" at bounding box center [700, 297] width 60 height 16
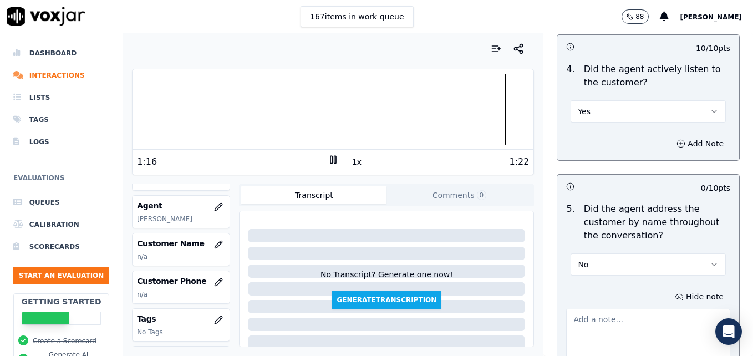
click at [615, 309] on textarea at bounding box center [648, 336] width 164 height 54
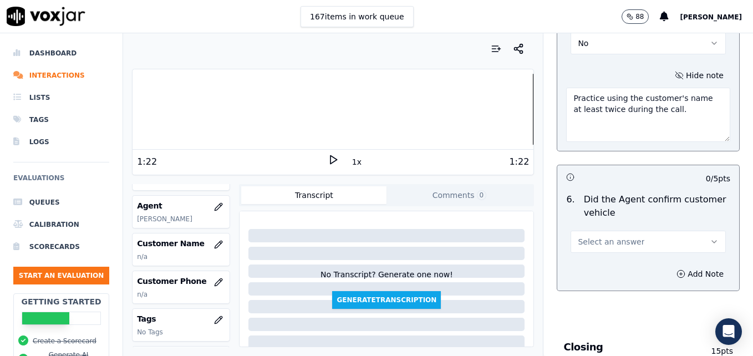
scroll to position [1552, 0]
type textarea "Practice using the customer's name at least twice during the call."
click at [710, 237] on icon "button" at bounding box center [714, 241] width 9 height 9
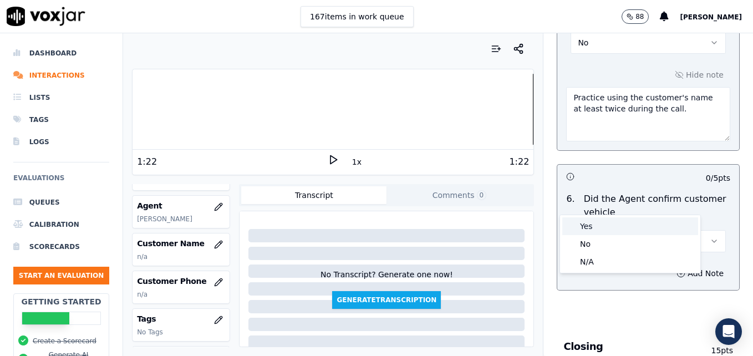
click at [610, 227] on div "Yes" at bounding box center [630, 226] width 136 height 18
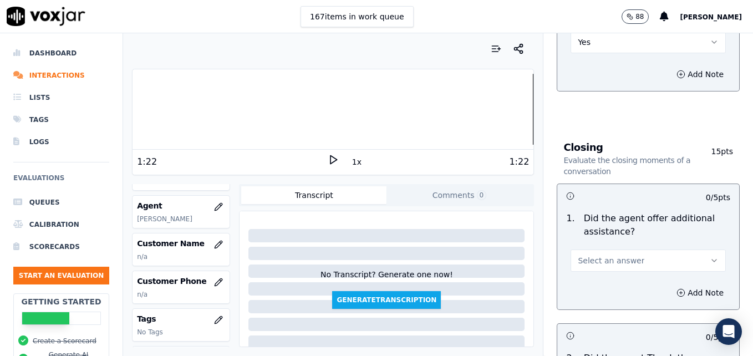
scroll to position [1774, 0]
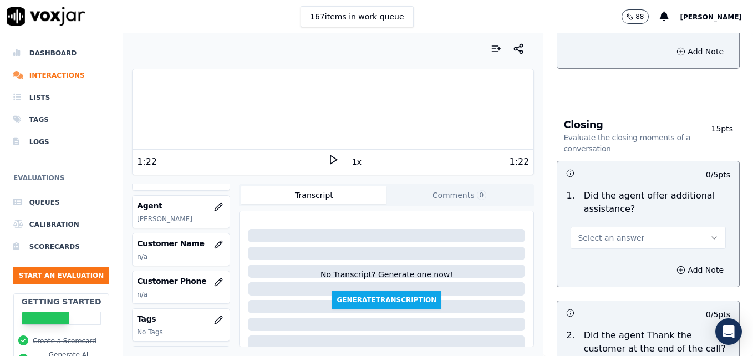
click at [682, 227] on button "Select an answer" at bounding box center [647, 238] width 155 height 22
click at [628, 219] on div "Yes" at bounding box center [630, 223] width 136 height 18
click at [681, 268] on icon "button" at bounding box center [681, 269] width 0 height 3
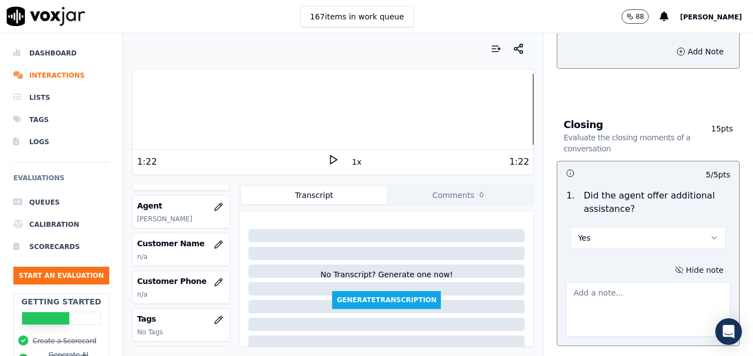
click at [644, 282] on textarea at bounding box center [648, 309] width 164 height 54
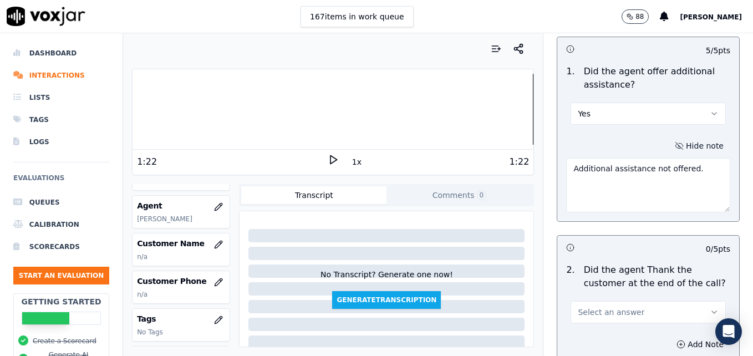
scroll to position [1940, 0]
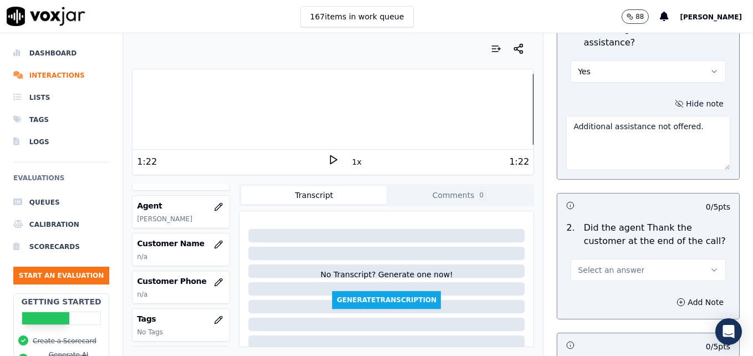
type textarea "Additional assistance not offered."
click at [689, 259] on button "Select an answer" at bounding box center [647, 270] width 155 height 22
click at [620, 253] on div "Yes" at bounding box center [630, 255] width 136 height 18
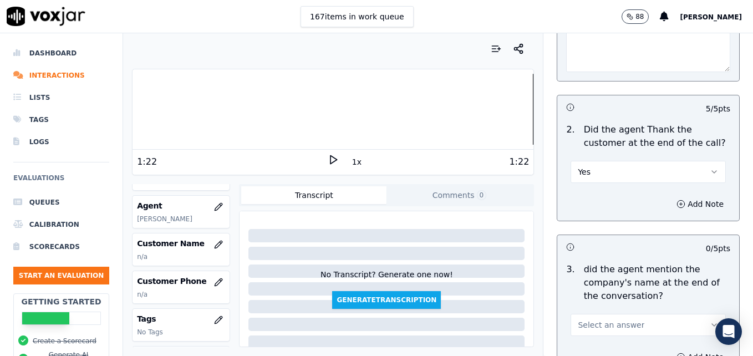
scroll to position [2051, 0]
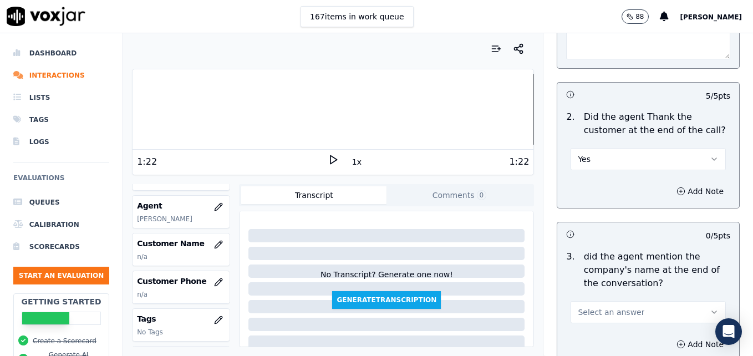
click at [685, 301] on button "Select an answer" at bounding box center [647, 312] width 155 height 22
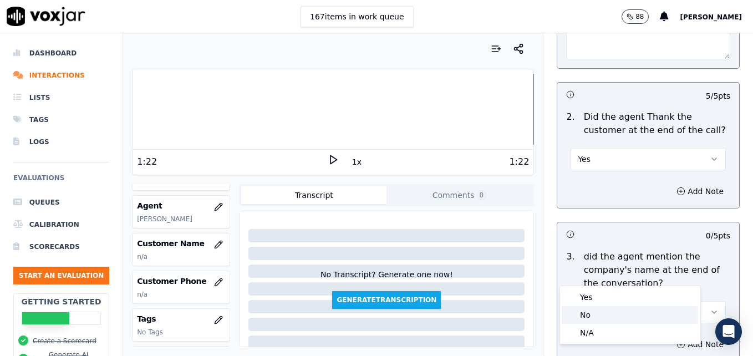
click at [603, 317] on div "No" at bounding box center [630, 315] width 136 height 18
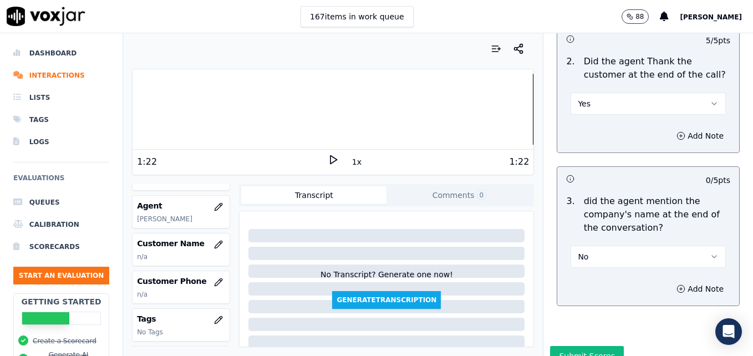
scroll to position [2108, 0]
click at [573, 344] on button "Submit Scores" at bounding box center [587, 354] width 74 height 20
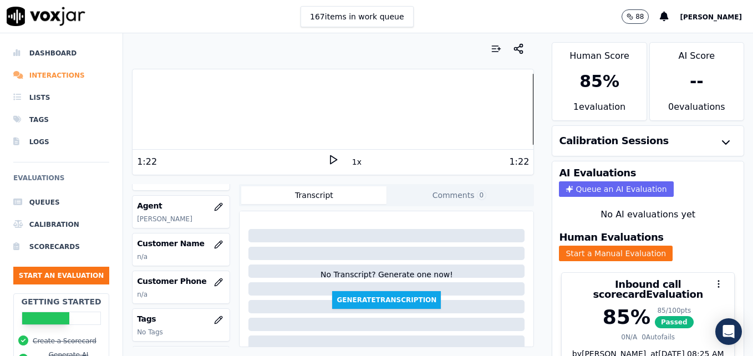
click at [63, 73] on li "Interactions" at bounding box center [61, 75] width 96 height 22
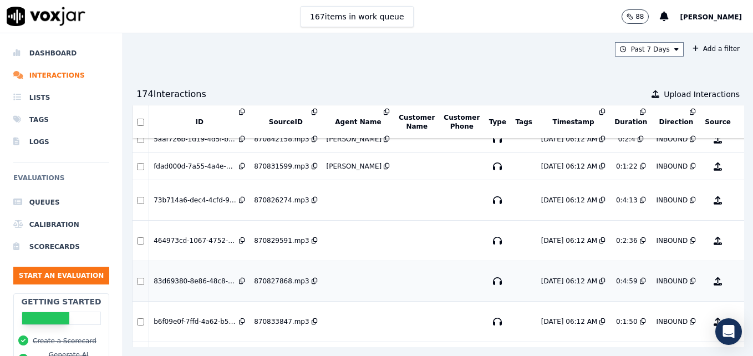
scroll to position [166, 0]
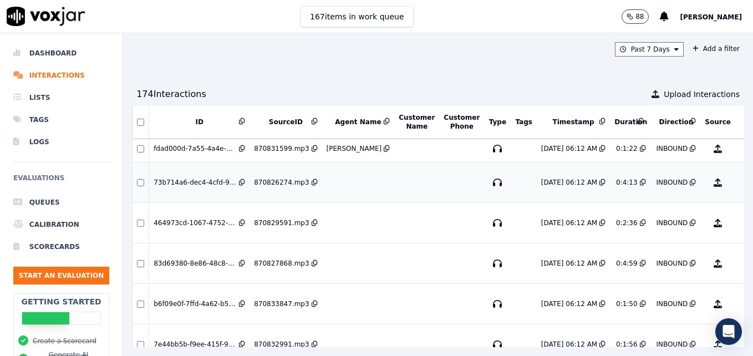
click at [740, 184] on button "No Evaluation Yet" at bounding box center [762, 182] width 44 height 31
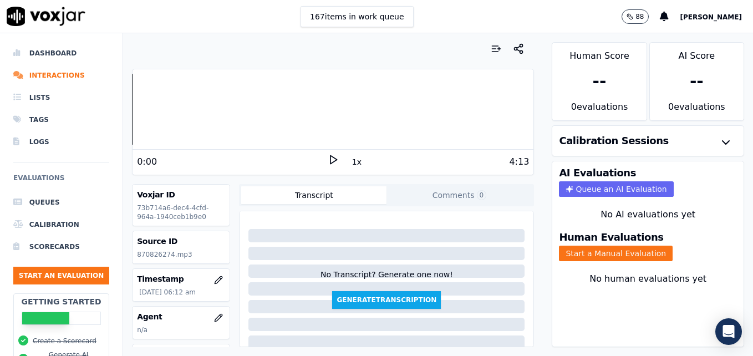
click at [330, 157] on polygon at bounding box center [333, 160] width 7 height 8
click at [330, 157] on rect at bounding box center [331, 159] width 2 height 7
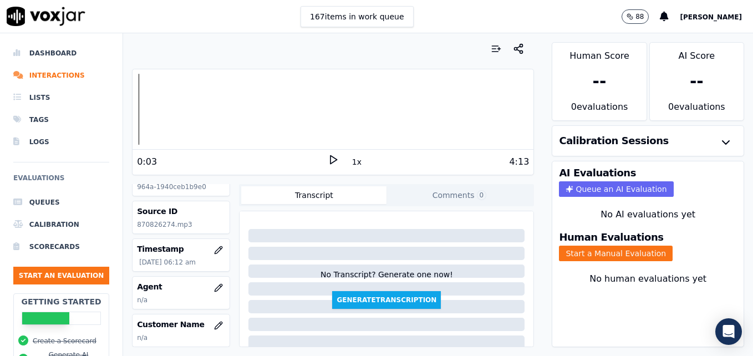
scroll to position [55, 0]
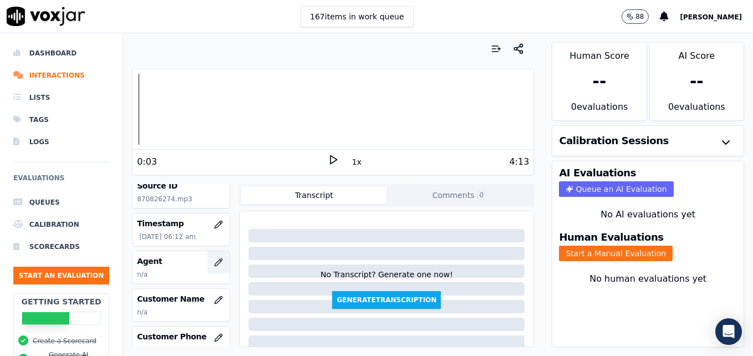
click at [214, 266] on icon "button" at bounding box center [218, 262] width 9 height 9
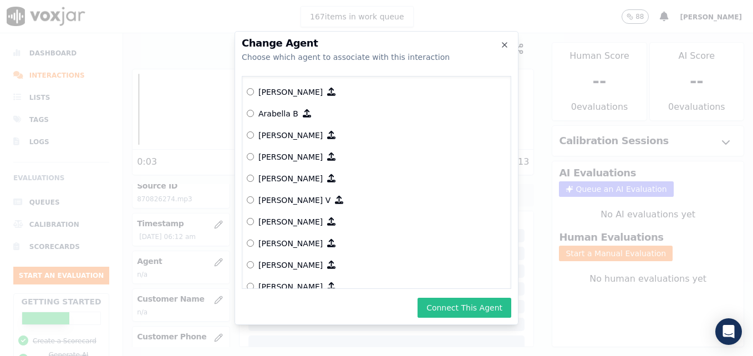
click at [437, 305] on button "Connect This Agent" at bounding box center [464, 308] width 94 height 20
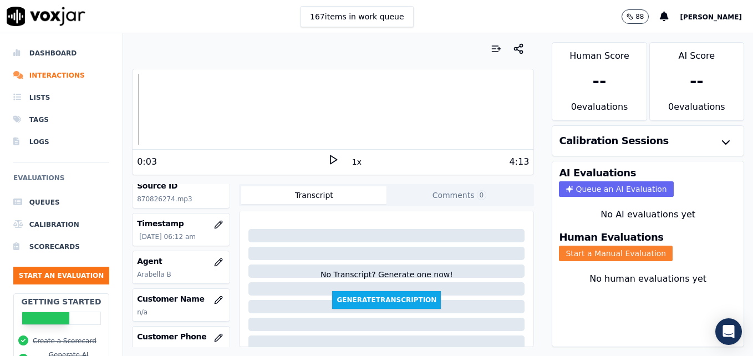
click at [579, 249] on button "Start a Manual Evaluation" at bounding box center [616, 254] width 114 height 16
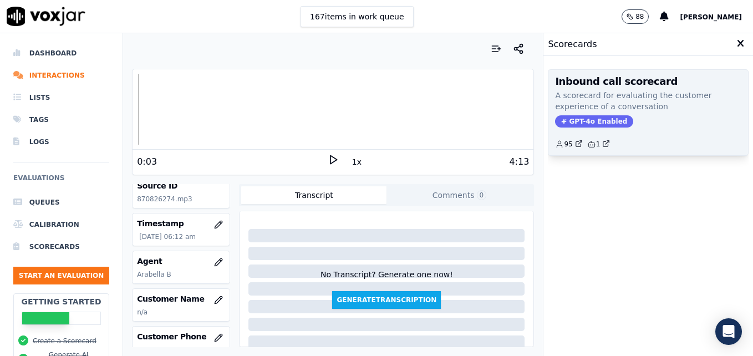
click at [592, 123] on span "GPT-4o Enabled" at bounding box center [594, 121] width 78 height 12
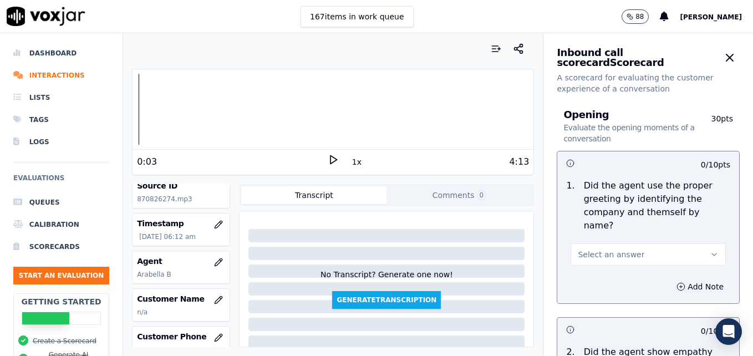
click at [710, 250] on icon "button" at bounding box center [714, 254] width 9 height 9
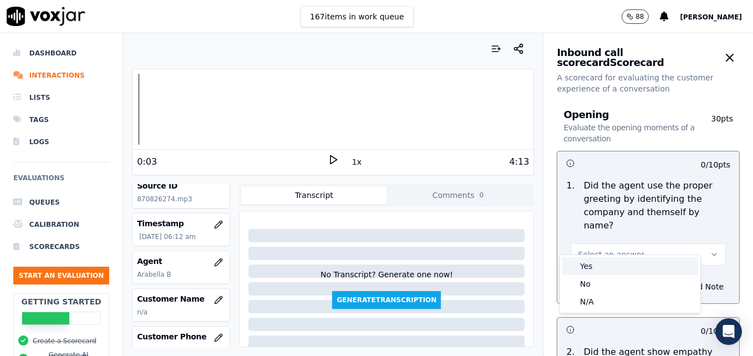
click at [590, 266] on div "Yes" at bounding box center [630, 266] width 136 height 18
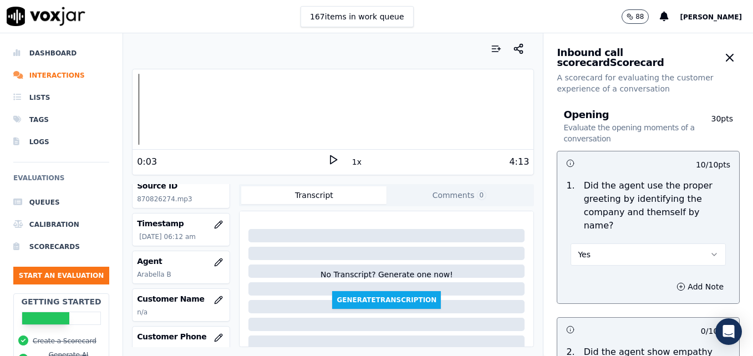
click at [328, 159] on icon at bounding box center [333, 159] width 11 height 11
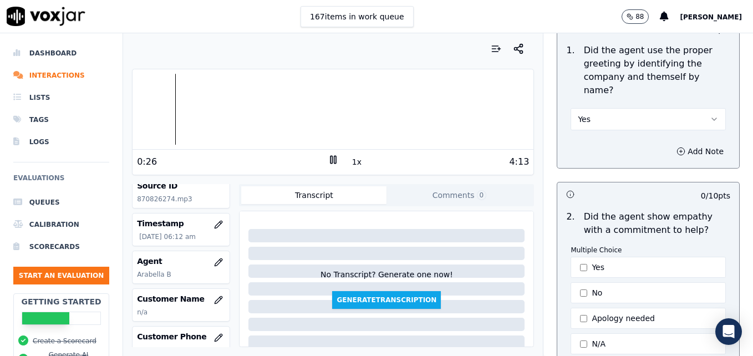
scroll to position [166, 0]
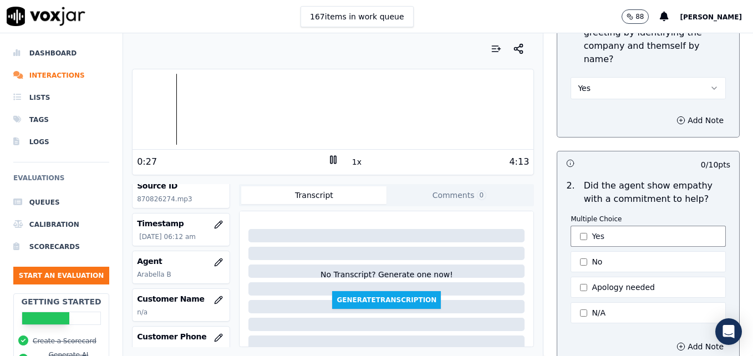
click at [570, 226] on button "Yes" at bounding box center [647, 236] width 155 height 21
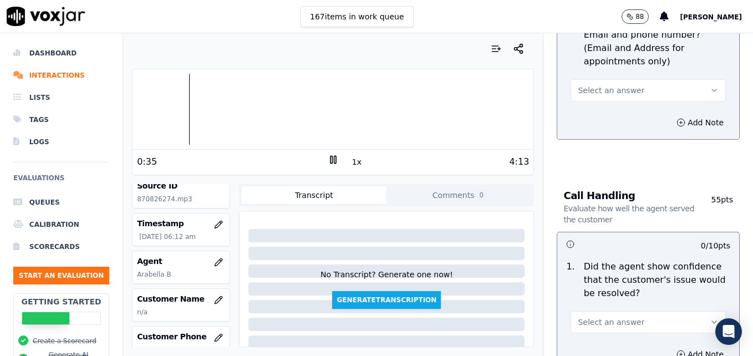
scroll to position [610, 0]
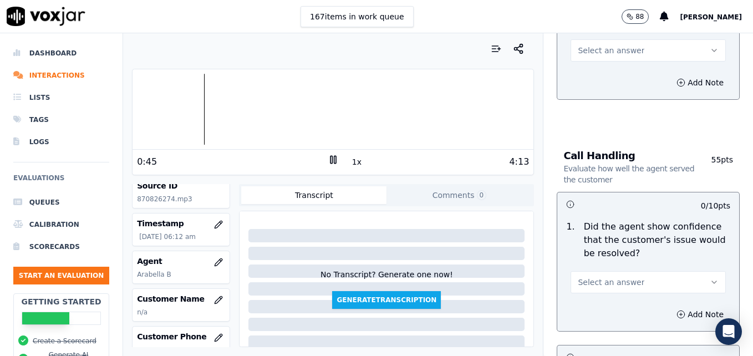
click at [328, 162] on icon at bounding box center [333, 159] width 11 height 11
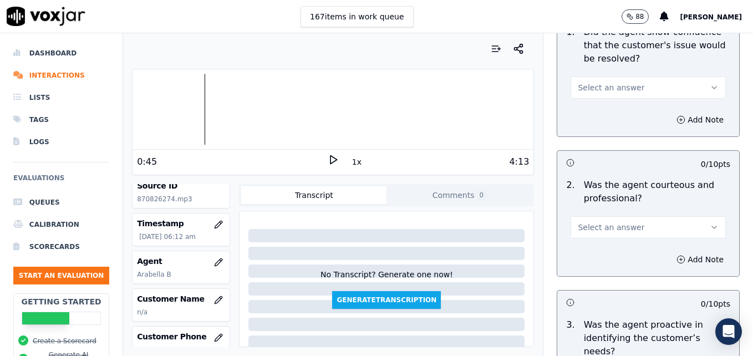
scroll to position [832, 0]
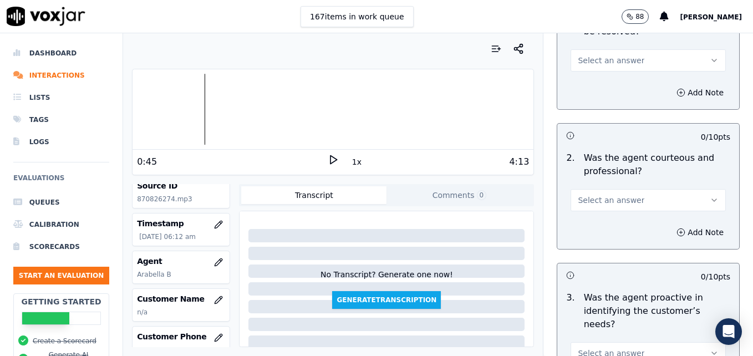
click at [710, 196] on icon "button" at bounding box center [714, 200] width 9 height 9
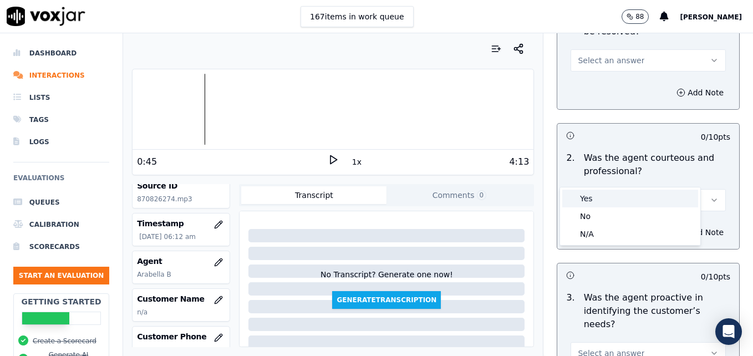
click at [618, 204] on div "Yes" at bounding box center [630, 199] width 136 height 18
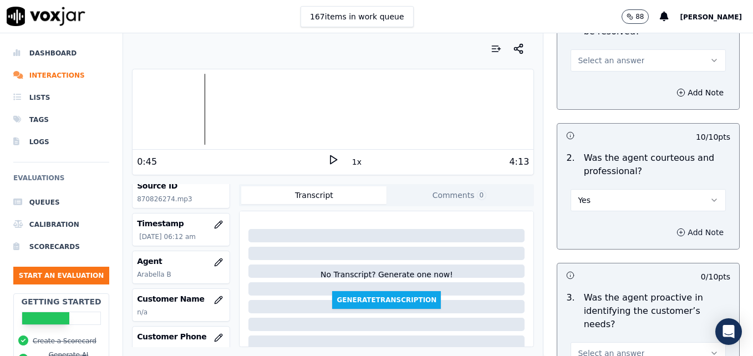
click at [676, 228] on icon "button" at bounding box center [680, 232] width 9 height 9
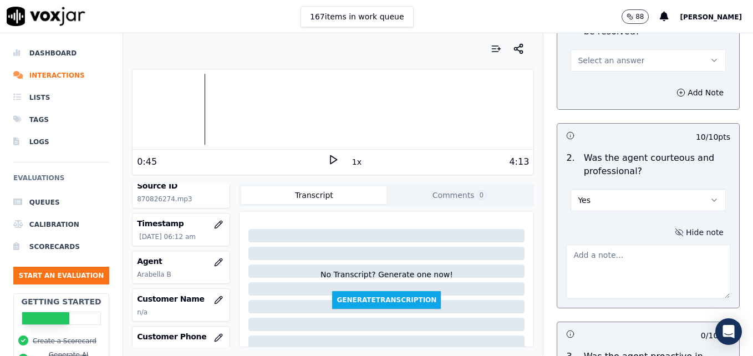
click at [640, 244] on textarea at bounding box center [648, 271] width 164 height 54
click at [330, 158] on polygon at bounding box center [333, 160] width 7 height 8
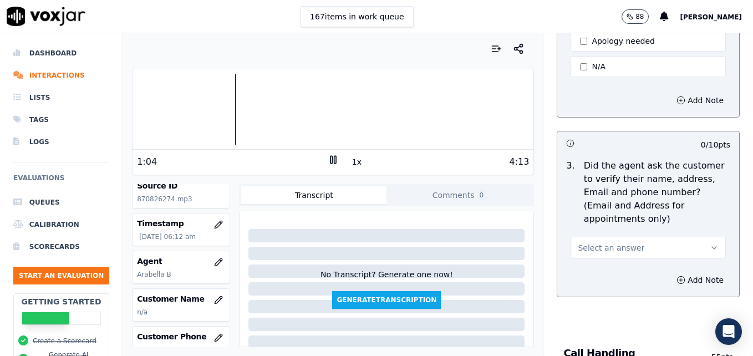
scroll to position [388, 0]
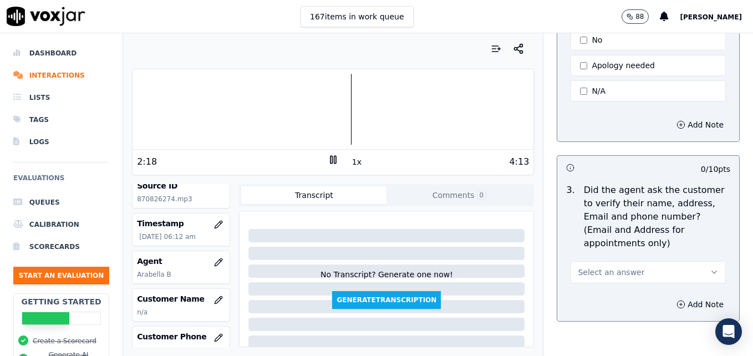
click at [328, 159] on icon at bounding box center [333, 159] width 11 height 11
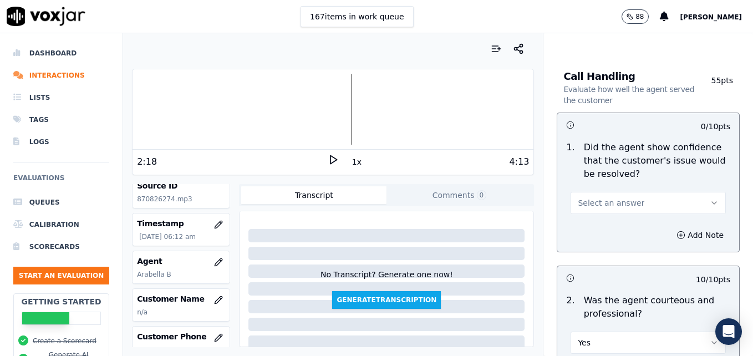
scroll to position [721, 0]
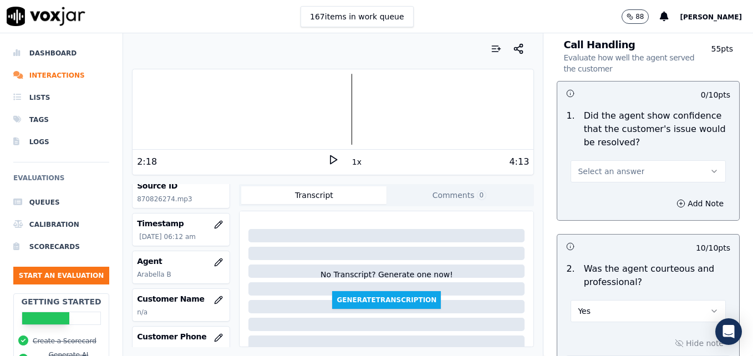
click at [710, 167] on icon "button" at bounding box center [714, 171] width 9 height 9
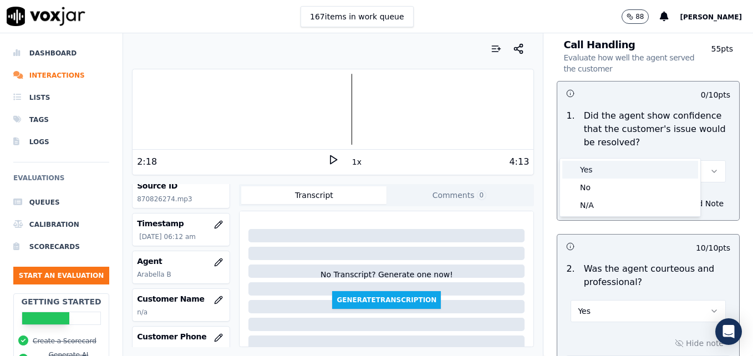
click at [605, 170] on div "Yes" at bounding box center [630, 170] width 136 height 18
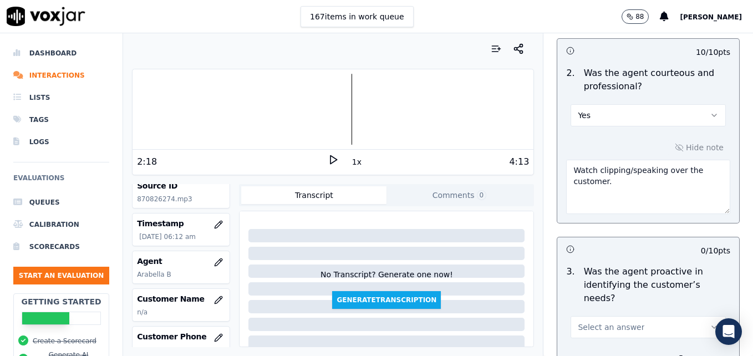
scroll to position [942, 0]
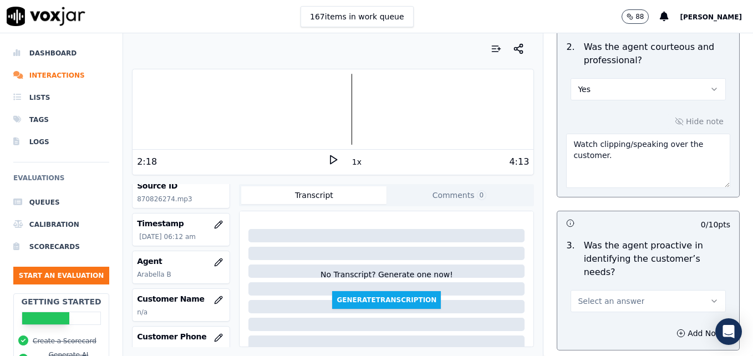
click at [619, 135] on textarea "Watch clipping/speaking over the customer." at bounding box center [648, 161] width 164 height 54
type textarea "Watch clipping/speaking over the customer. Good use of multiple courtesy statem…"
click at [330, 156] on polygon at bounding box center [333, 160] width 7 height 8
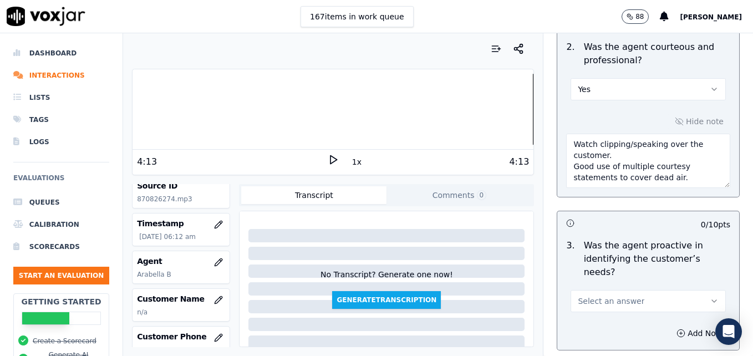
scroll to position [998, 0]
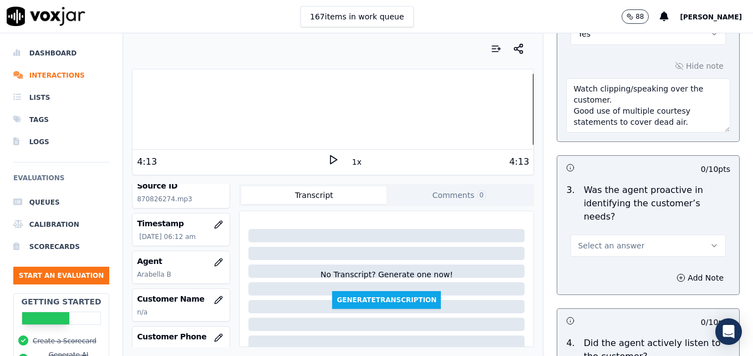
click at [694, 235] on button "Select an answer" at bounding box center [647, 246] width 155 height 22
click at [611, 230] on div "Yes" at bounding box center [630, 231] width 136 height 18
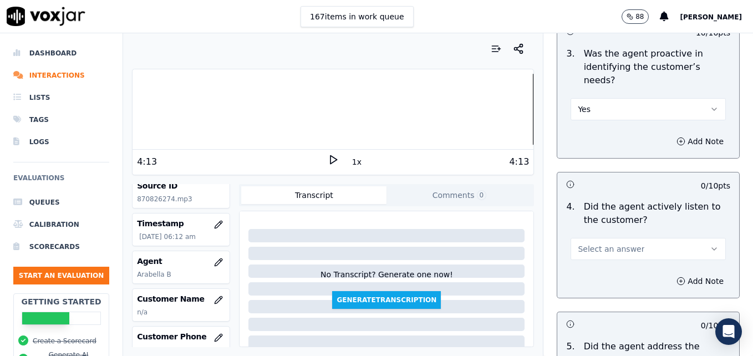
scroll to position [1164, 0]
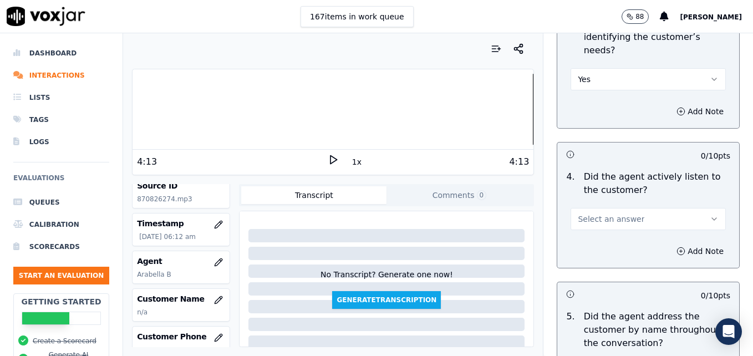
click at [694, 208] on button "Select an answer" at bounding box center [647, 219] width 155 height 22
click at [624, 206] on div "Yes" at bounding box center [630, 204] width 136 height 18
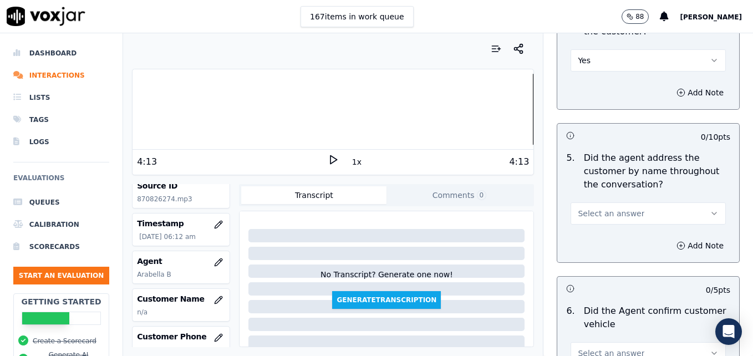
scroll to position [1331, 0]
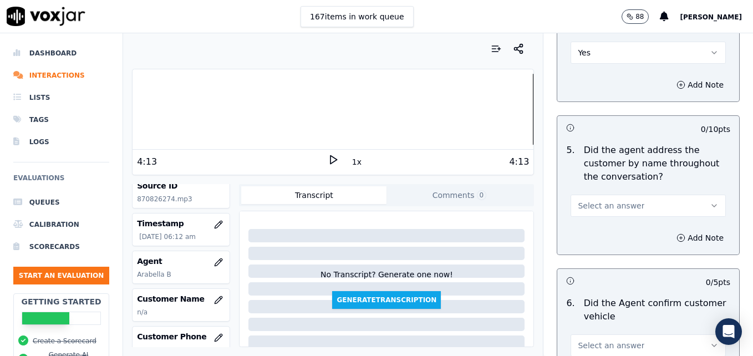
click at [692, 195] on button "Select an answer" at bounding box center [647, 206] width 155 height 22
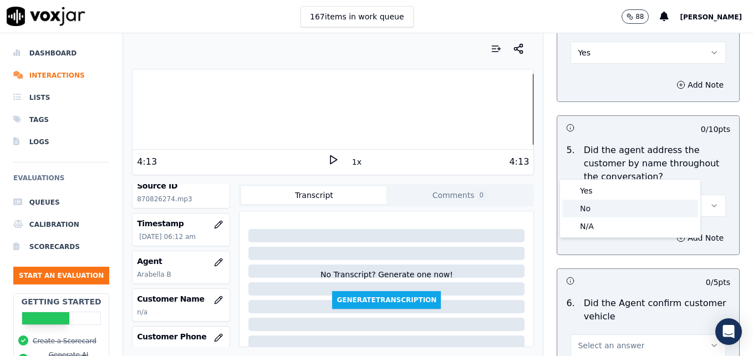
click at [603, 208] on div "No" at bounding box center [630, 209] width 136 height 18
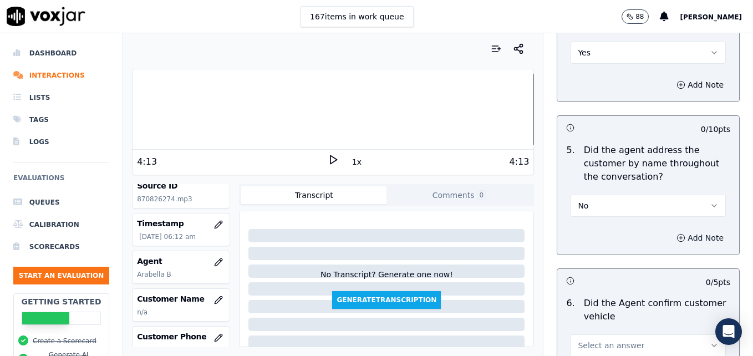
click at [676, 233] on icon "button" at bounding box center [680, 237] width 9 height 9
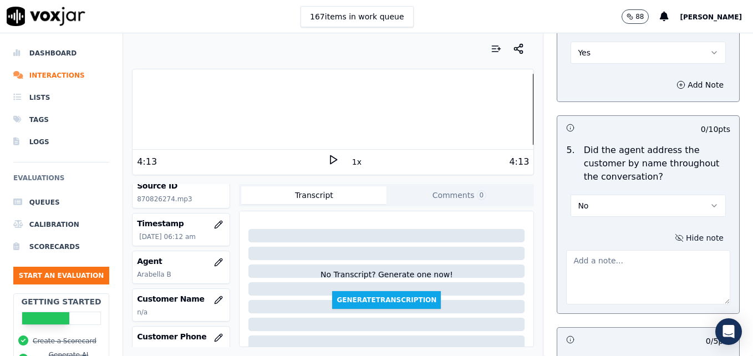
click at [638, 250] on textarea at bounding box center [648, 277] width 164 height 54
type textarea "p"
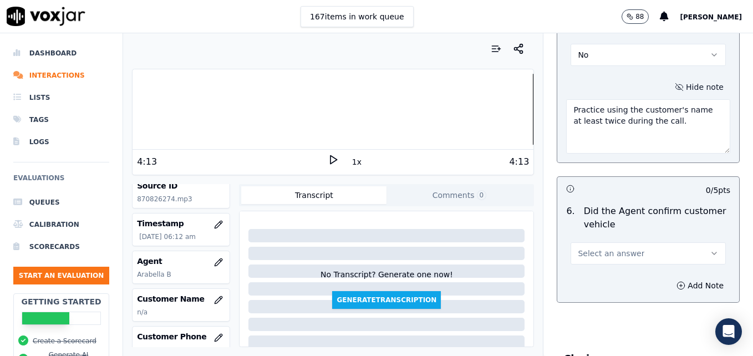
scroll to position [1497, 0]
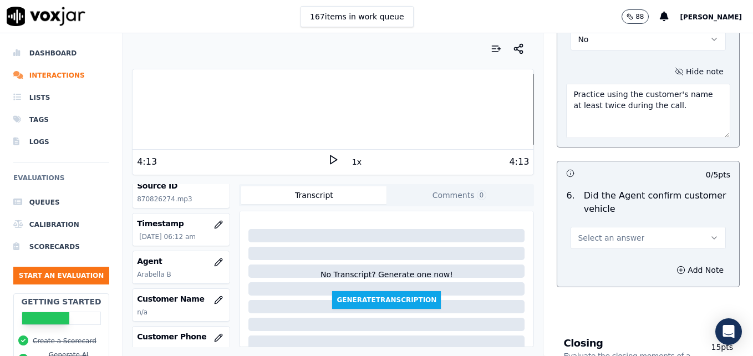
type textarea "Practice using the customer's name at least twice during the call."
click at [684, 227] on button "Select an answer" at bounding box center [647, 238] width 155 height 22
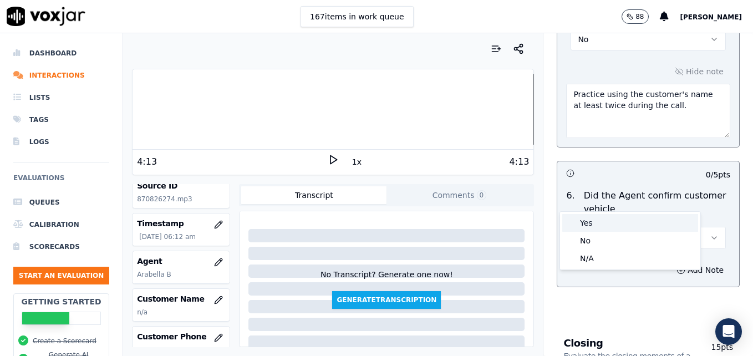
click at [621, 222] on div "Yes" at bounding box center [630, 223] width 136 height 18
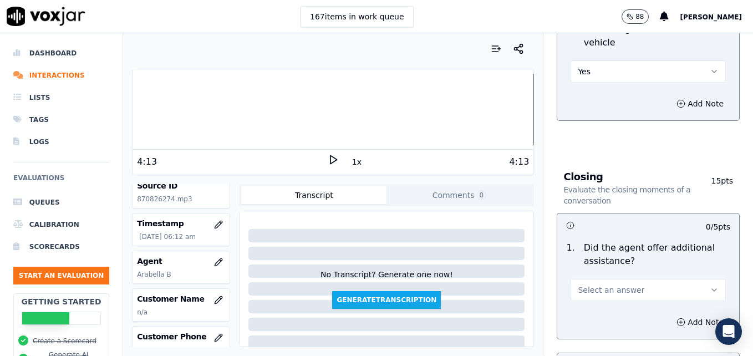
scroll to position [1719, 0]
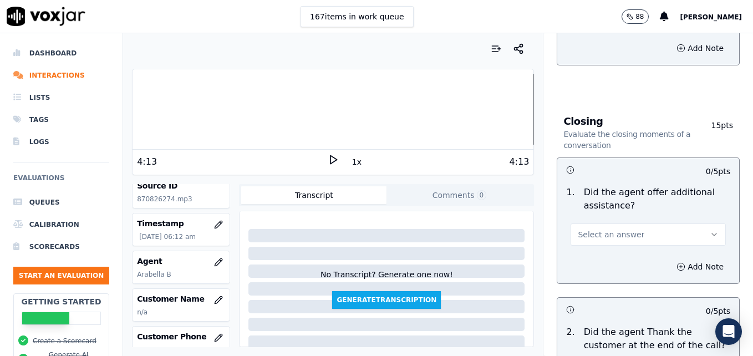
click at [682, 223] on button "Select an answer" at bounding box center [647, 234] width 155 height 22
click at [633, 218] on div "Yes" at bounding box center [630, 220] width 136 height 18
click at [676, 262] on icon "button" at bounding box center [680, 266] width 9 height 9
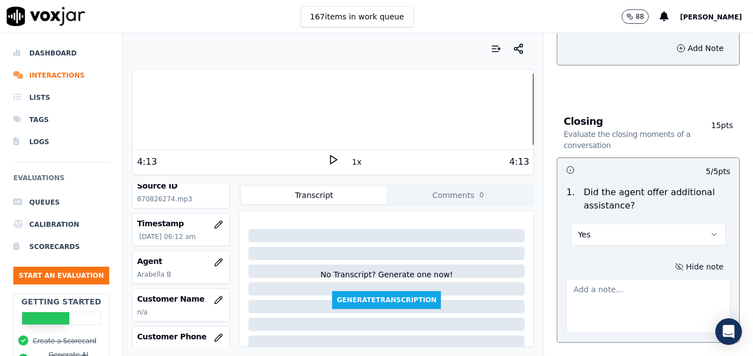
click at [640, 279] on textarea at bounding box center [648, 306] width 164 height 54
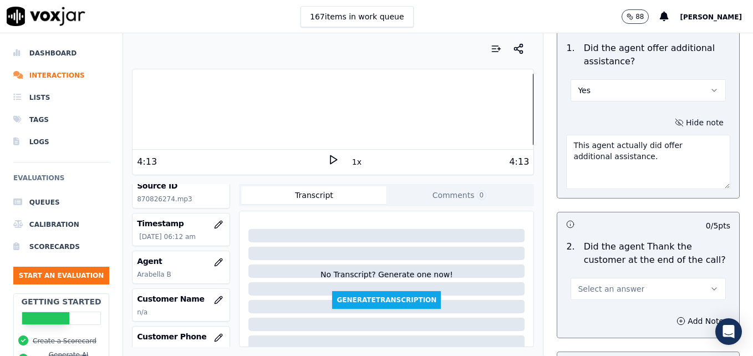
scroll to position [1885, 0]
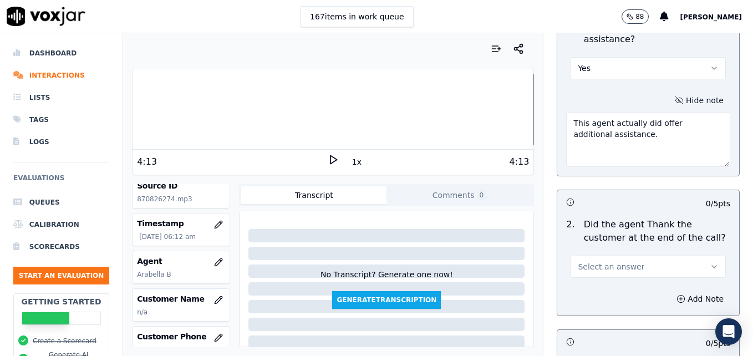
type textarea "This agent actually did offer additional assistance."
click at [682, 256] on button "Select an answer" at bounding box center [647, 267] width 155 height 22
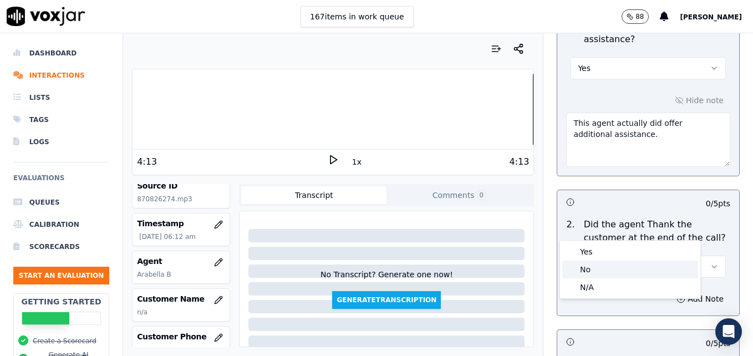
click at [620, 273] on div "No" at bounding box center [630, 270] width 136 height 18
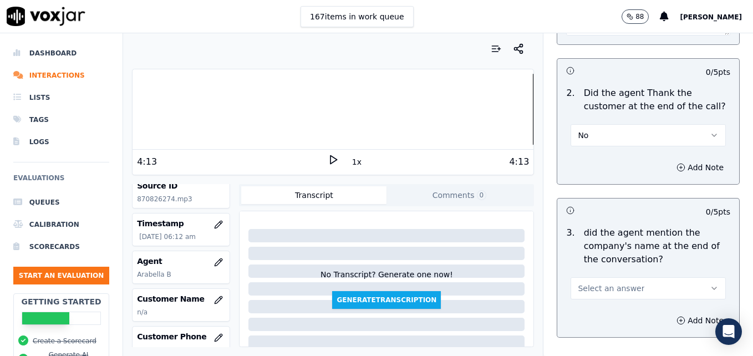
scroll to position [2050, 0]
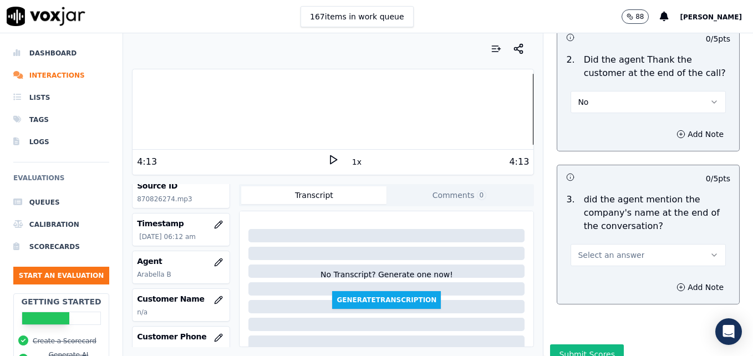
click at [690, 244] on button "Select an answer" at bounding box center [647, 255] width 155 height 22
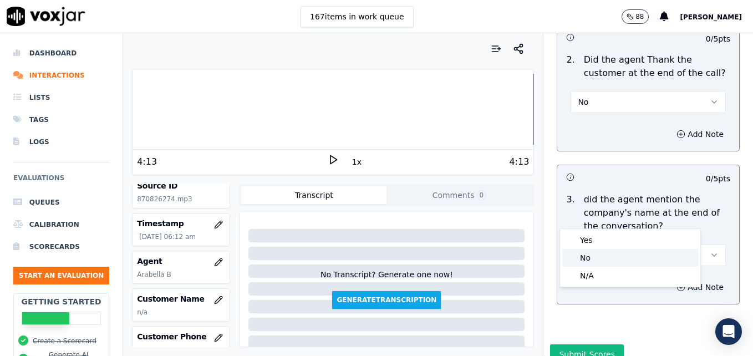
click at [608, 256] on div "No" at bounding box center [630, 258] width 136 height 18
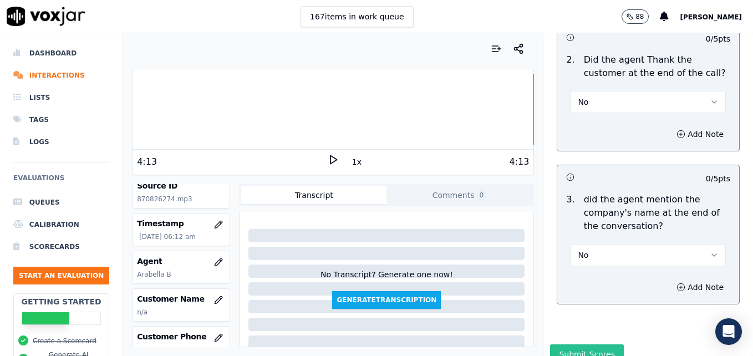
click at [577, 344] on button "Submit Scores" at bounding box center [587, 354] width 74 height 20
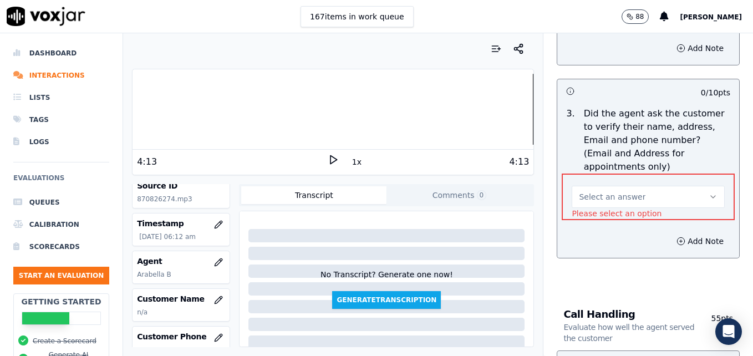
scroll to position [400, 0]
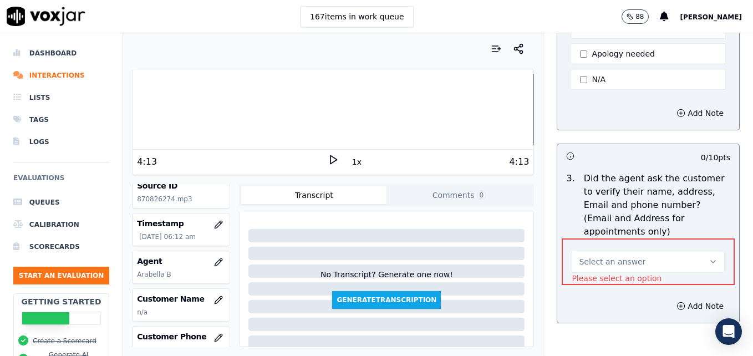
click at [709, 257] on icon "button" at bounding box center [713, 261] width 9 height 9
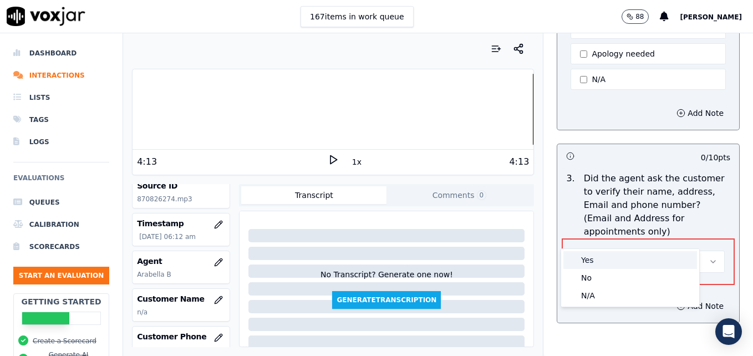
click at [628, 256] on div "Yes" at bounding box center [630, 260] width 134 height 18
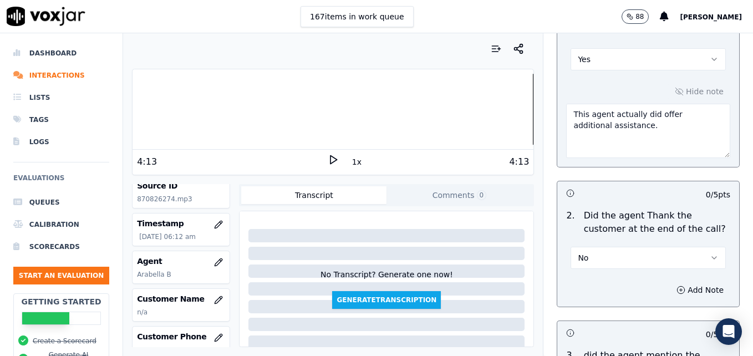
scroll to position [2050, 0]
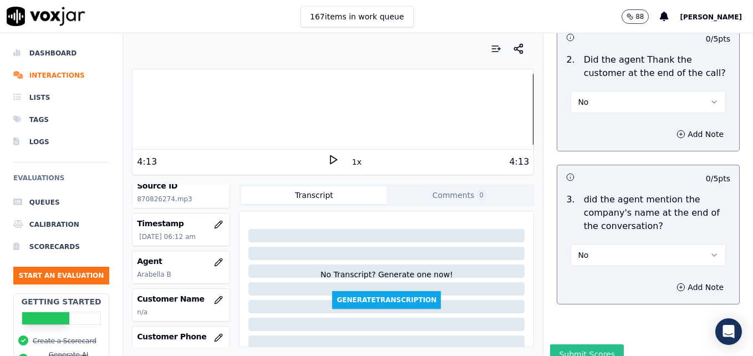
click at [589, 344] on button "Submit Scores" at bounding box center [587, 354] width 74 height 20
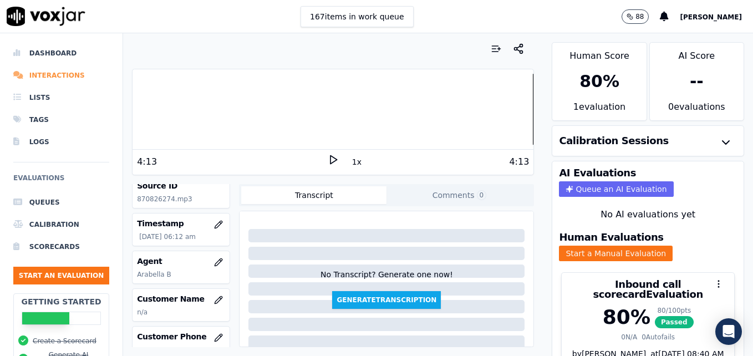
click at [52, 73] on li "Interactions" at bounding box center [61, 75] width 96 height 22
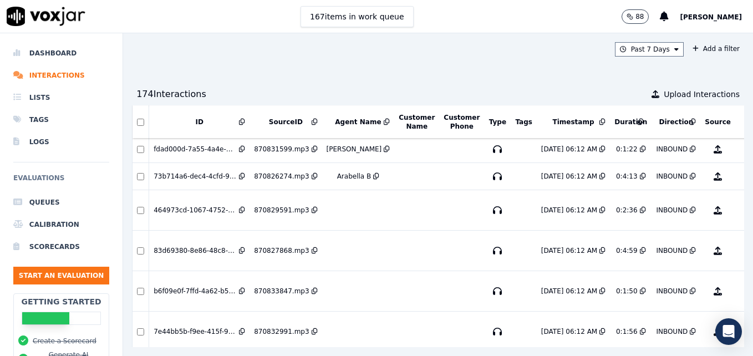
scroll to position [166, 0]
click at [740, 209] on button "No Evaluation Yet" at bounding box center [762, 209] width 44 height 31
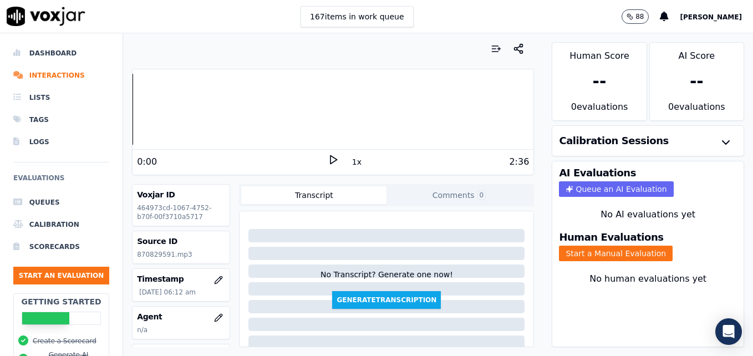
click at [328, 157] on icon at bounding box center [333, 159] width 11 height 11
click at [328, 158] on icon at bounding box center [333, 159] width 11 height 11
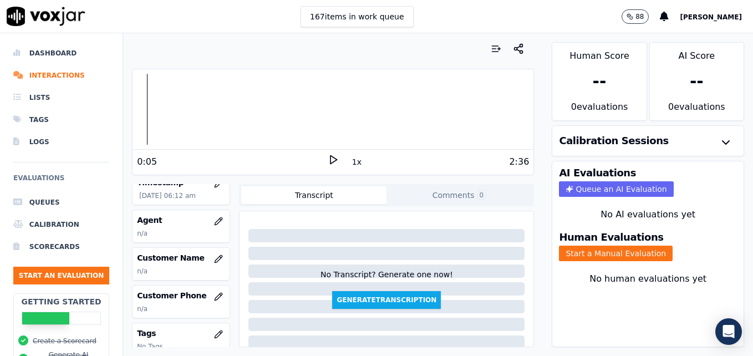
scroll to position [111, 0]
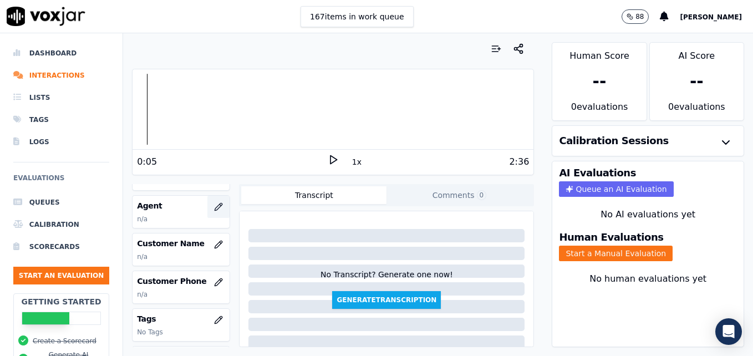
click at [215, 206] on icon "button" at bounding box center [218, 206] width 7 height 7
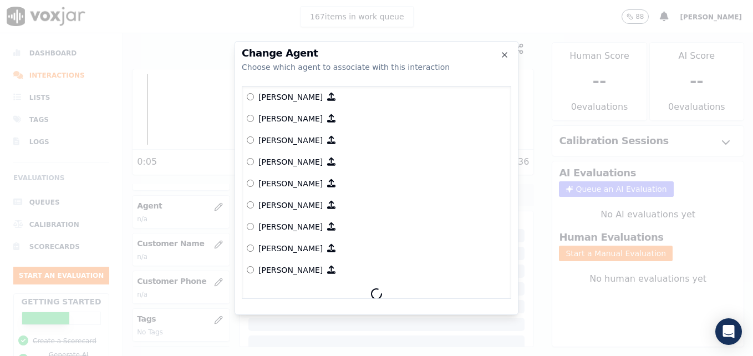
scroll to position [908, 0]
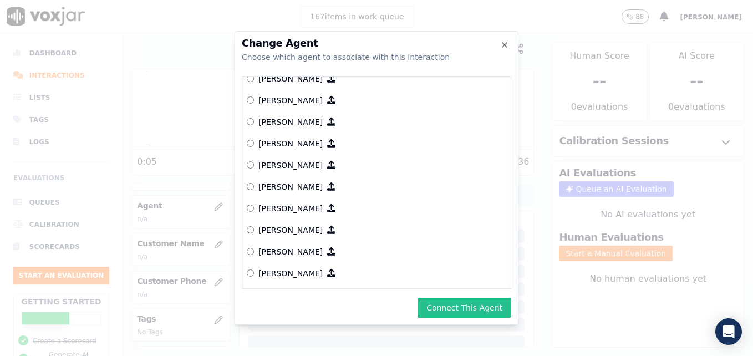
click at [466, 308] on button "Connect This Agent" at bounding box center [464, 308] width 94 height 20
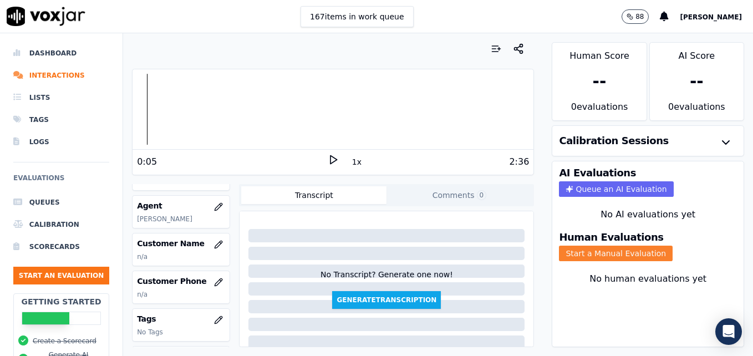
click at [592, 249] on button "Start a Manual Evaluation" at bounding box center [616, 254] width 114 height 16
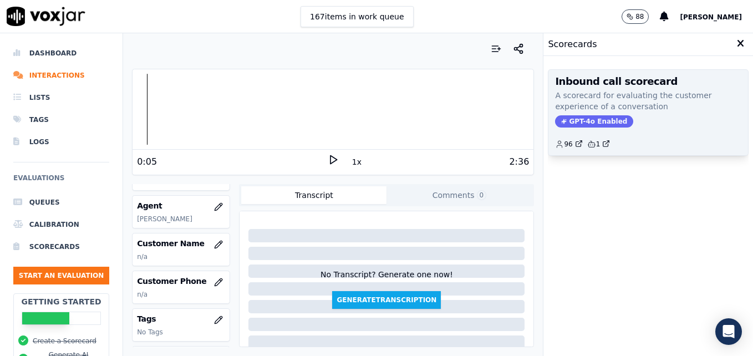
click at [582, 116] on span "GPT-4o Enabled" at bounding box center [594, 121] width 78 height 12
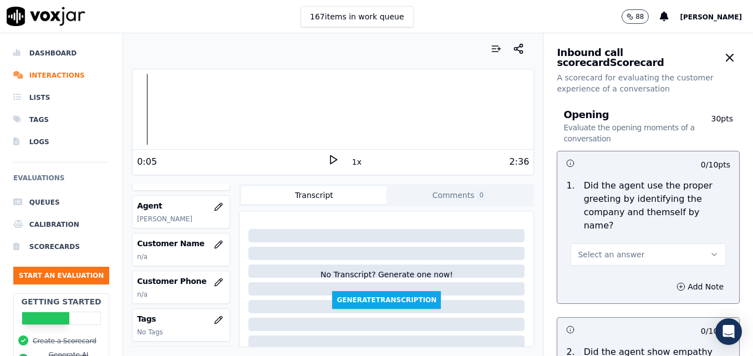
click at [694, 243] on button "Select an answer" at bounding box center [647, 254] width 155 height 22
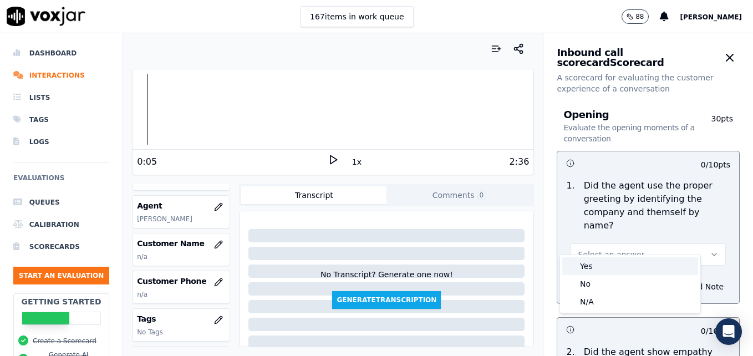
click at [613, 264] on div "Yes" at bounding box center [630, 266] width 136 height 18
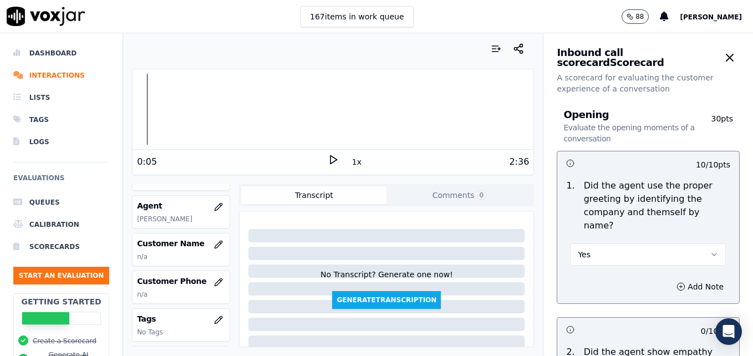
click at [329, 155] on icon at bounding box center [333, 159] width 11 height 11
click at [328, 161] on icon at bounding box center [333, 159] width 11 height 11
click at [381, 110] on div at bounding box center [332, 109] width 401 height 71
click at [330, 157] on polygon at bounding box center [333, 160] width 7 height 8
click at [328, 157] on icon at bounding box center [333, 159] width 11 height 11
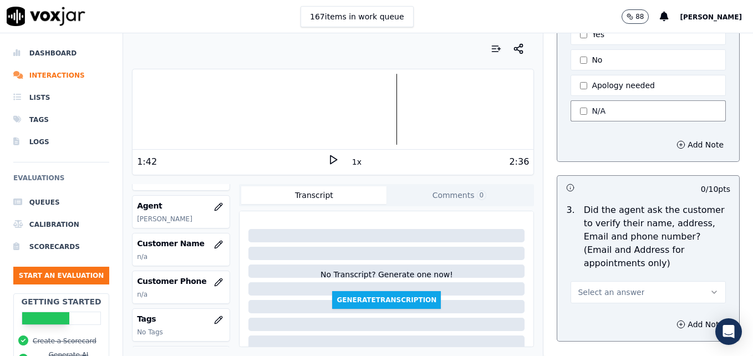
scroll to position [388, 0]
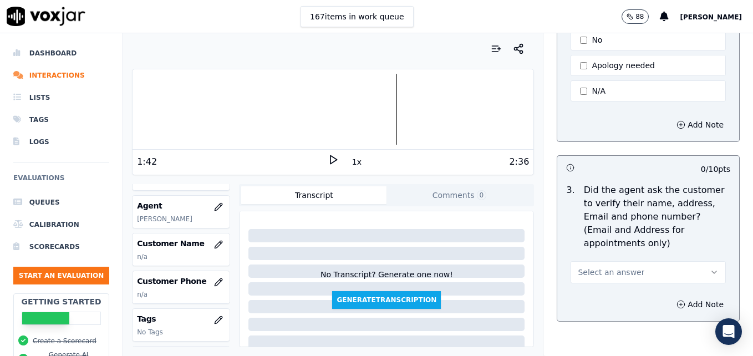
click at [330, 162] on polygon at bounding box center [333, 160] width 7 height 8
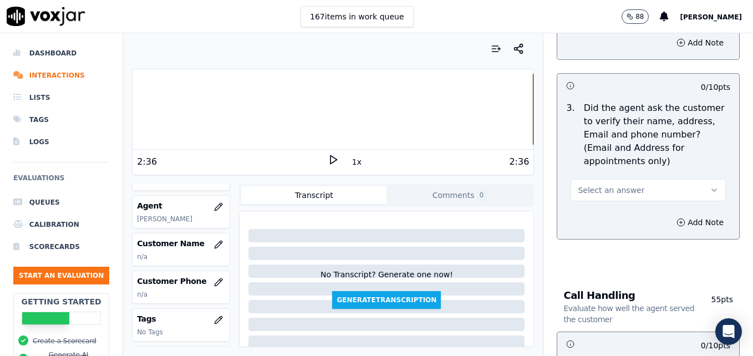
scroll to position [499, 0]
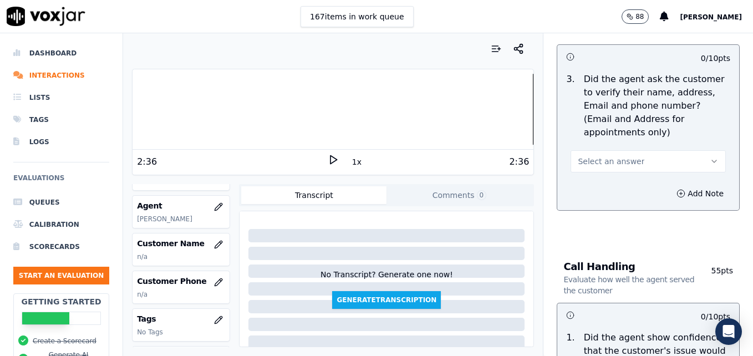
click at [710, 157] on icon "button" at bounding box center [714, 161] width 9 height 9
click at [611, 180] on div "No" at bounding box center [630, 178] width 136 height 18
click at [676, 189] on icon "button" at bounding box center [680, 193] width 9 height 9
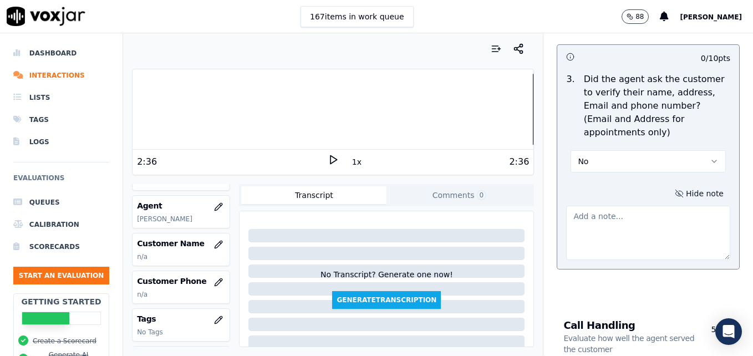
click at [640, 206] on textarea at bounding box center [648, 233] width 164 height 54
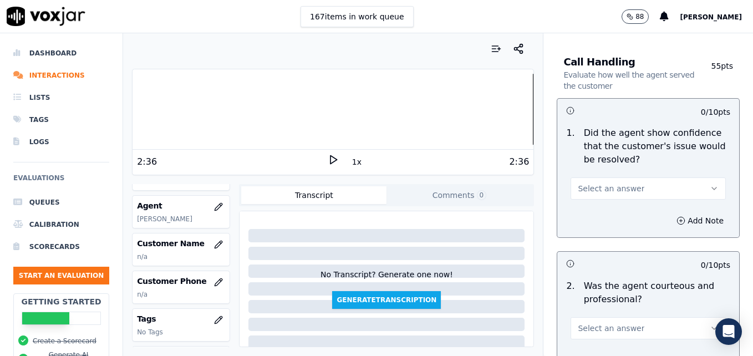
scroll to position [776, 0]
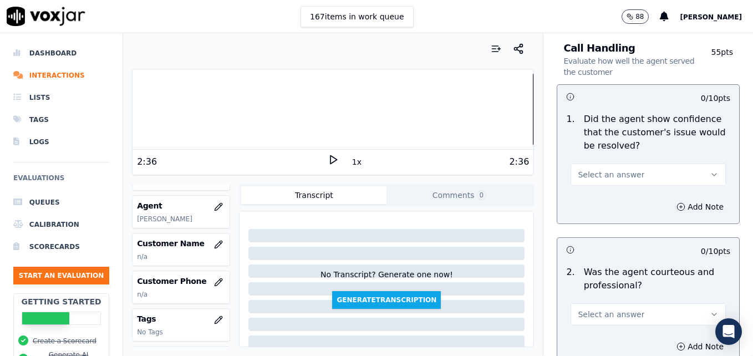
type textarea "Customer phone number not verified."
click at [710, 170] on icon "button" at bounding box center [714, 174] width 9 height 9
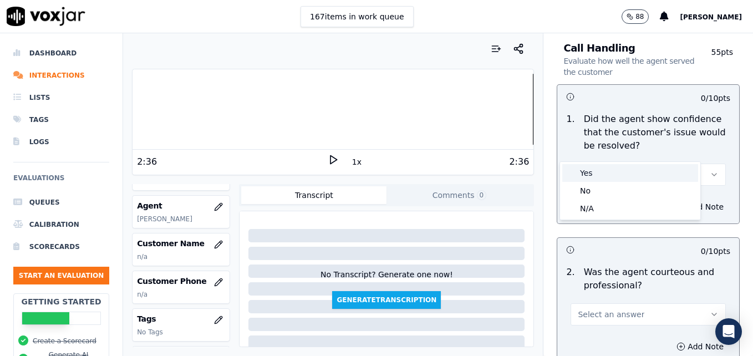
click at [628, 177] on div "Yes" at bounding box center [630, 173] width 136 height 18
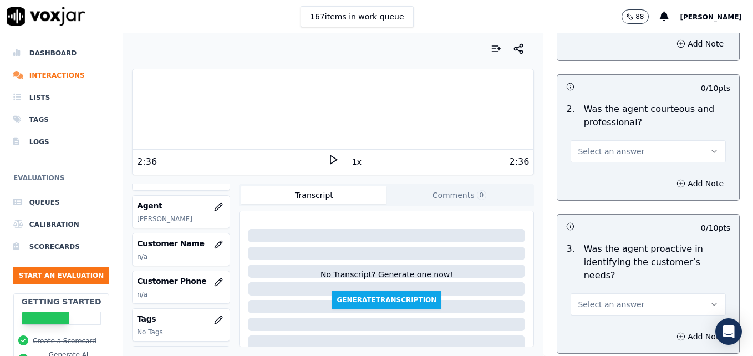
scroll to position [942, 0]
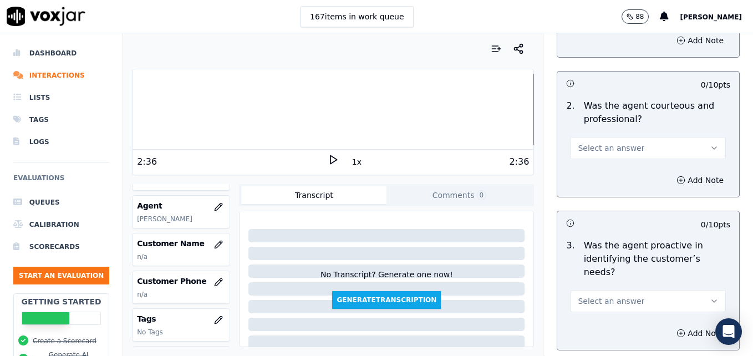
click at [682, 137] on button "Select an answer" at bounding box center [647, 148] width 155 height 22
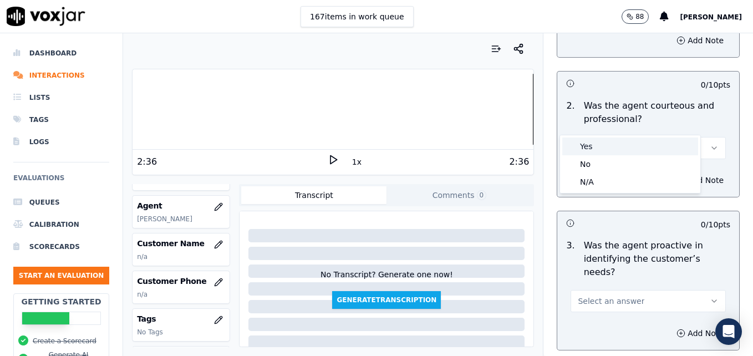
click at [609, 146] on div "Yes" at bounding box center [630, 146] width 136 height 18
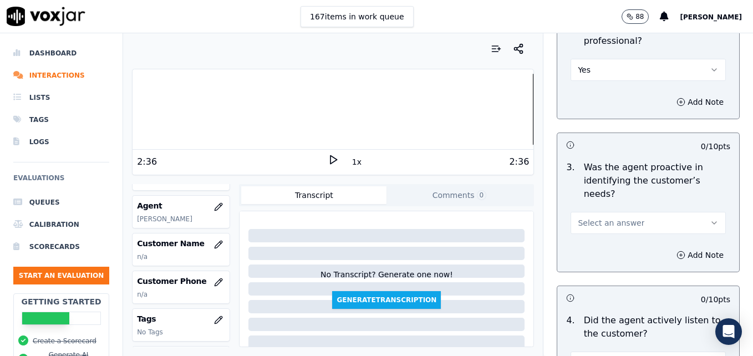
scroll to position [1053, 0]
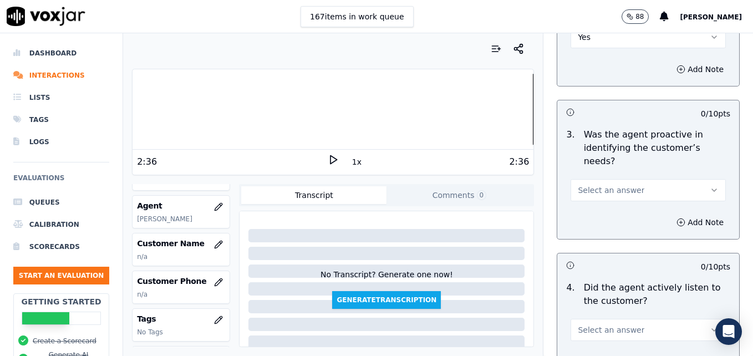
click at [710, 186] on icon "button" at bounding box center [714, 190] width 9 height 9
click at [614, 178] on div "Yes" at bounding box center [630, 175] width 136 height 18
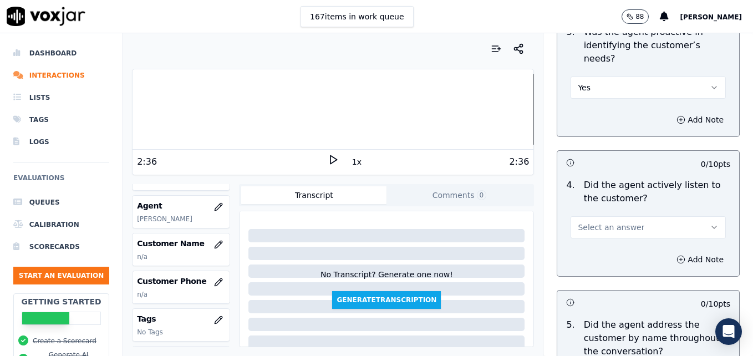
scroll to position [1164, 0]
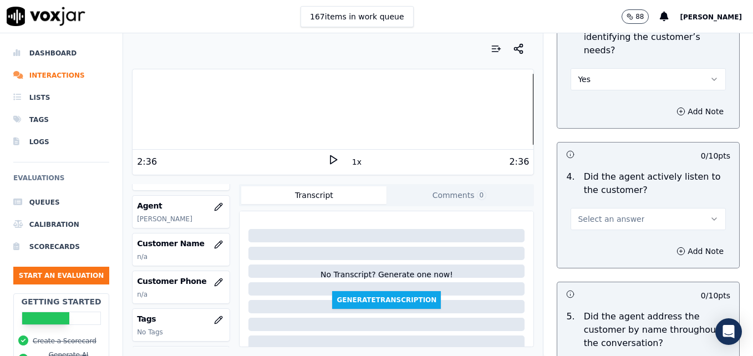
drag, startPoint x: 686, startPoint y: 176, endPoint x: 671, endPoint y: 188, distance: 19.3
click at [710, 215] on icon "button" at bounding box center [714, 219] width 9 height 9
click at [623, 210] on div "Yes" at bounding box center [630, 204] width 136 height 18
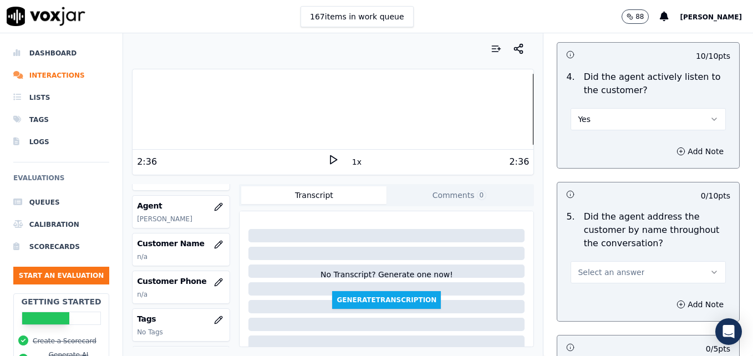
scroll to position [1331, 0]
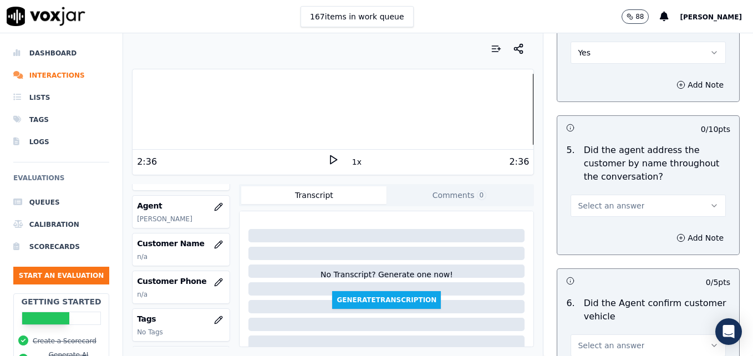
click at [710, 201] on icon "button" at bounding box center [714, 205] width 9 height 9
click at [610, 192] on div "Yes" at bounding box center [630, 191] width 136 height 18
click at [676, 233] on icon "button" at bounding box center [680, 237] width 9 height 9
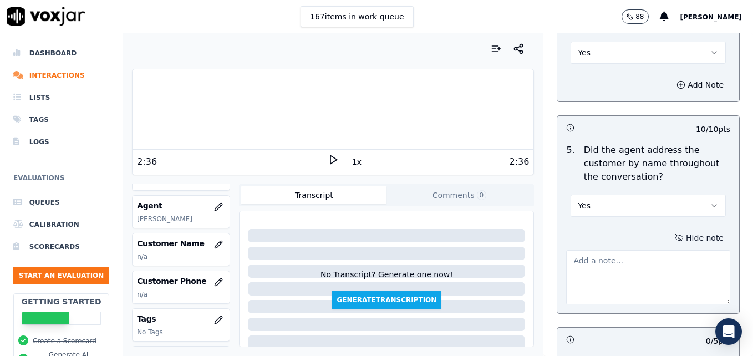
click at [636, 250] on textarea at bounding box center [648, 277] width 164 height 54
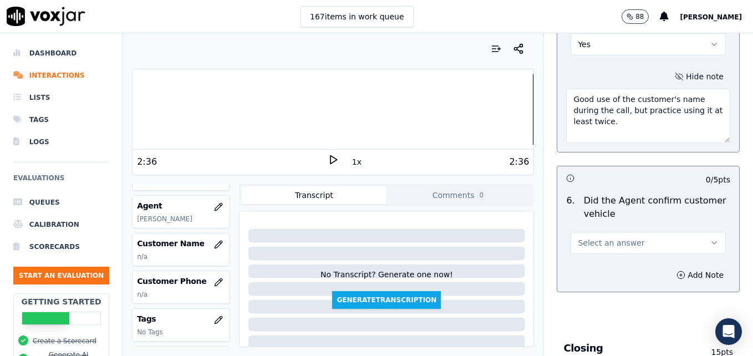
scroll to position [1497, 0]
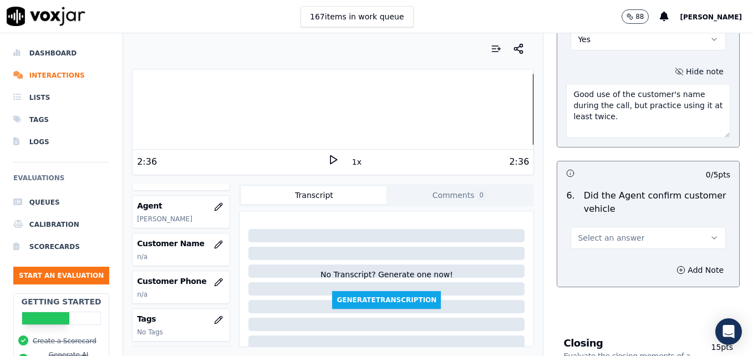
type textarea "Good use of the customer's name during the call, but practice using it at least…"
click at [710, 233] on icon "button" at bounding box center [714, 237] width 9 height 9
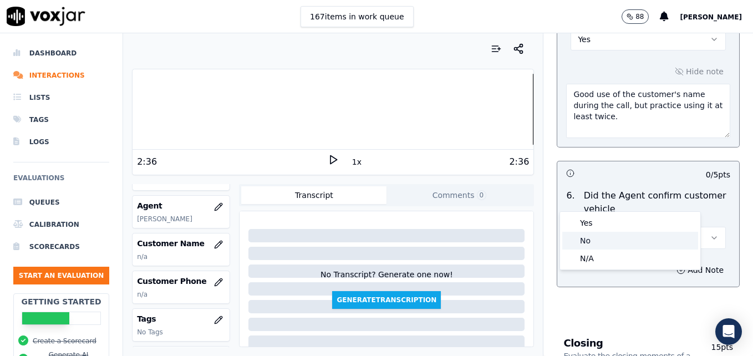
click at [630, 239] on div "No" at bounding box center [630, 241] width 136 height 18
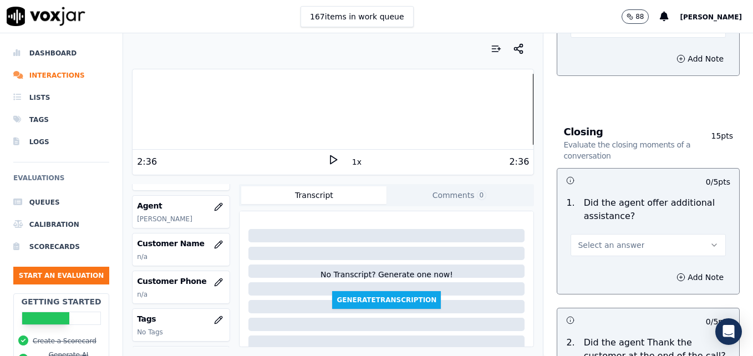
scroll to position [1719, 0]
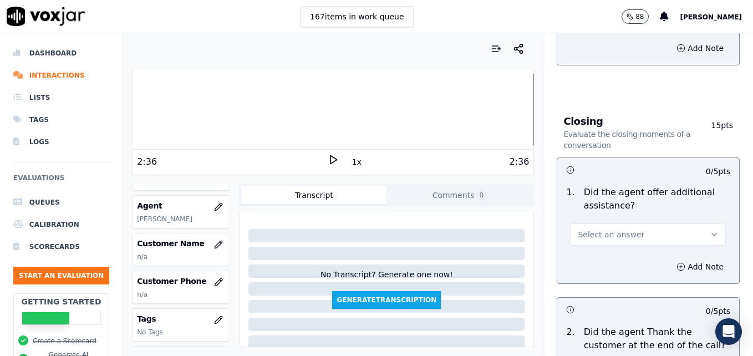
click at [710, 230] on icon "button" at bounding box center [714, 234] width 9 height 9
click at [628, 217] on div "Yes" at bounding box center [630, 220] width 136 height 18
click at [676, 262] on icon "button" at bounding box center [680, 266] width 9 height 9
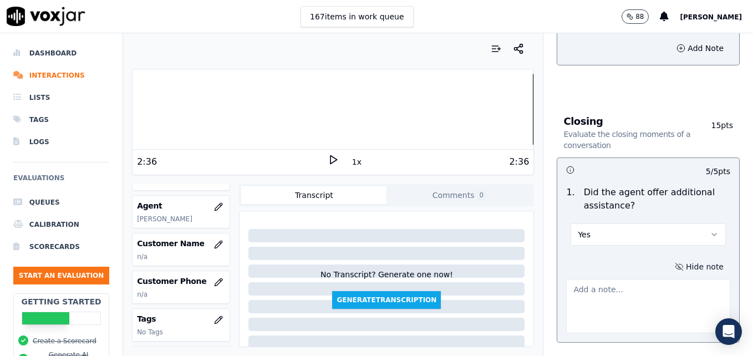
click at [645, 279] on textarea at bounding box center [648, 306] width 164 height 54
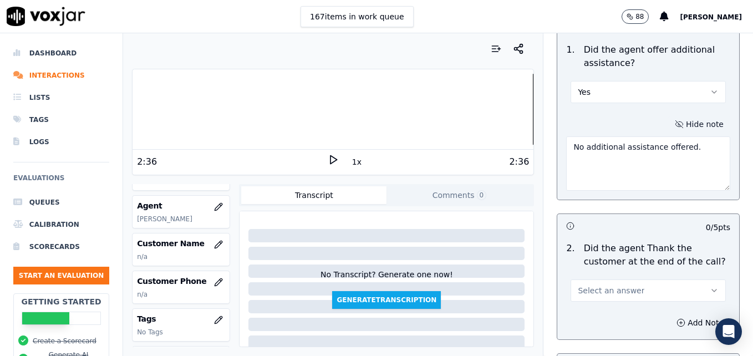
scroll to position [1885, 0]
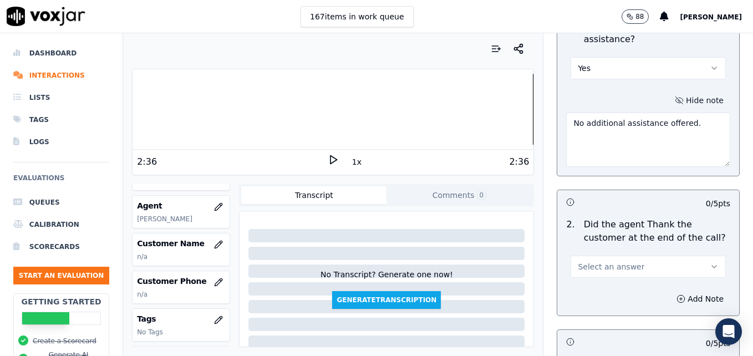
type textarea "No additional assistance offered."
click at [710, 262] on icon "button" at bounding box center [714, 266] width 9 height 9
click at [593, 253] on div "Yes" at bounding box center [630, 252] width 136 height 18
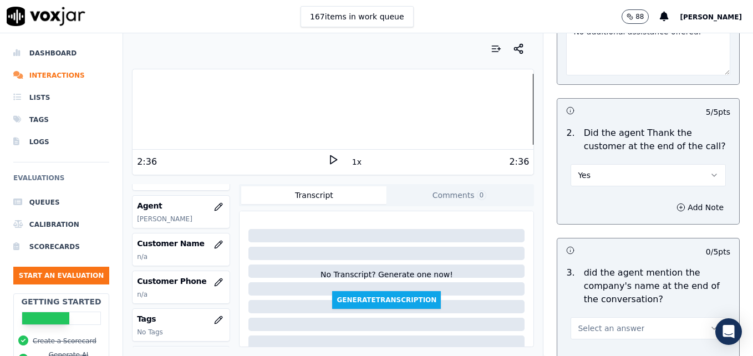
scroll to position [2050, 0]
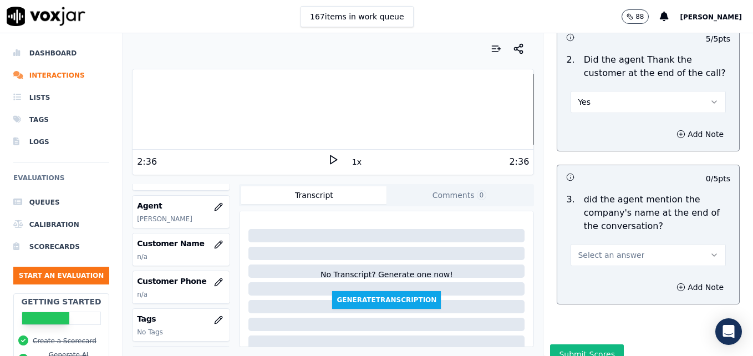
click at [710, 251] on icon "button" at bounding box center [714, 255] width 9 height 9
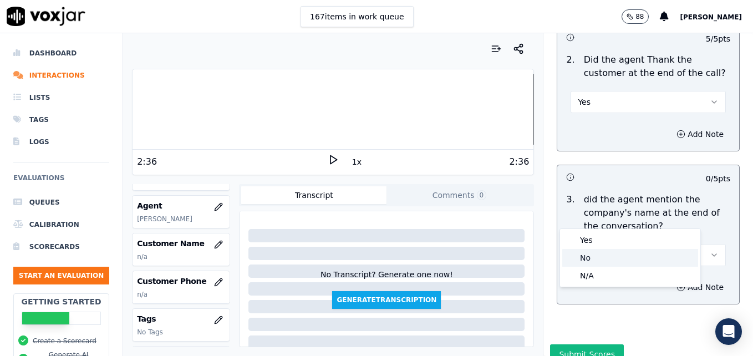
click at [609, 258] on div "No" at bounding box center [630, 258] width 136 height 18
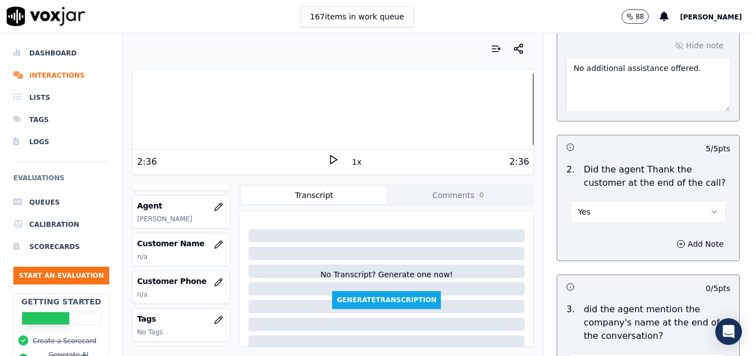
scroll to position [1939, 0]
click at [676, 241] on icon "button" at bounding box center [680, 245] width 9 height 9
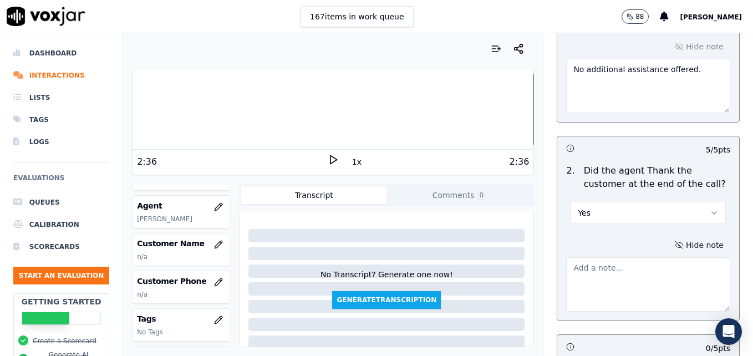
click at [634, 257] on textarea at bounding box center [648, 284] width 164 height 54
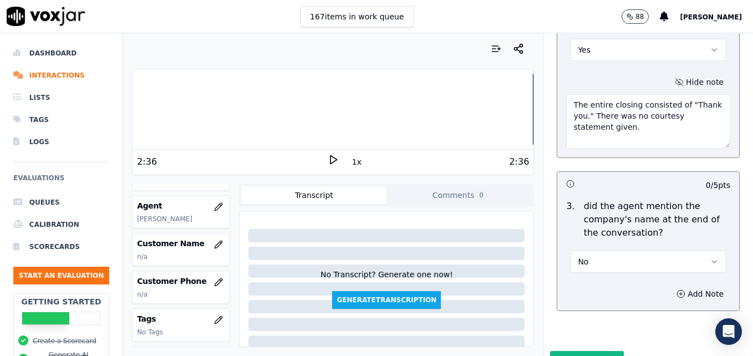
scroll to position [2108, 0]
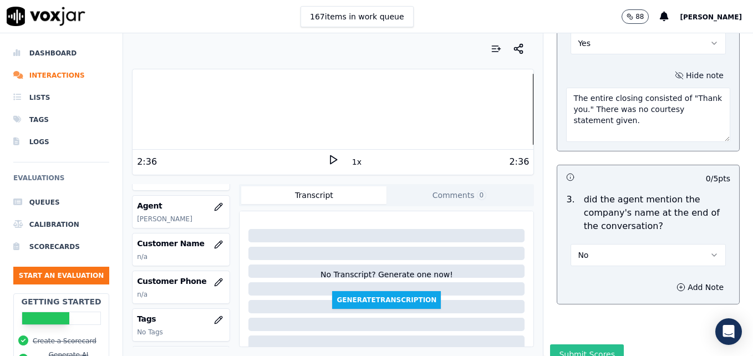
type textarea "The entire closing consisted of "Thank you." There was no courtesy statement gi…"
click at [582, 344] on button "Submit Scores" at bounding box center [587, 354] width 74 height 20
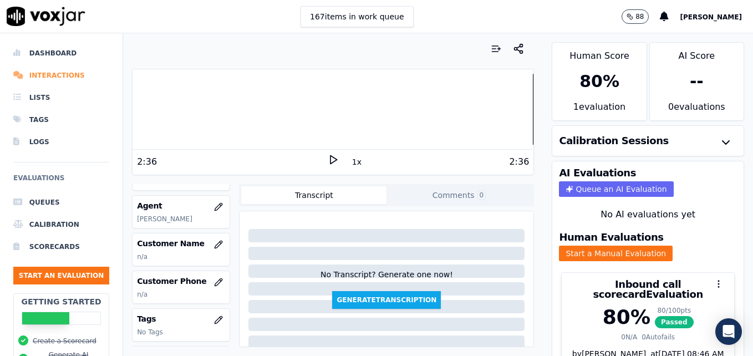
click at [48, 77] on li "Interactions" at bounding box center [61, 75] width 96 height 22
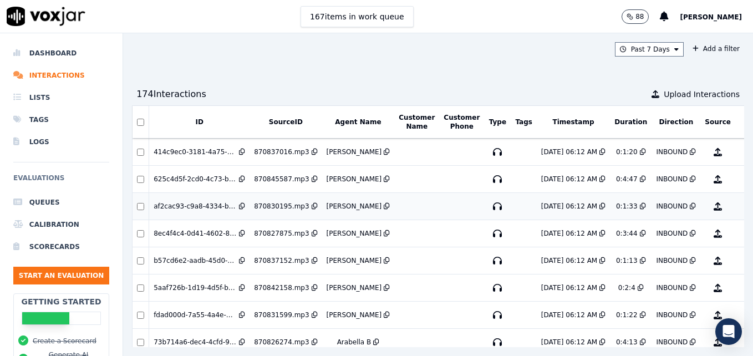
scroll to position [111, 0]
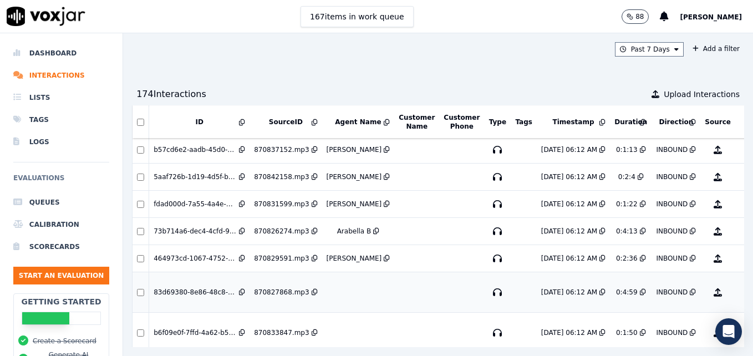
click at [740, 289] on button "No Evaluation Yet" at bounding box center [762, 292] width 44 height 31
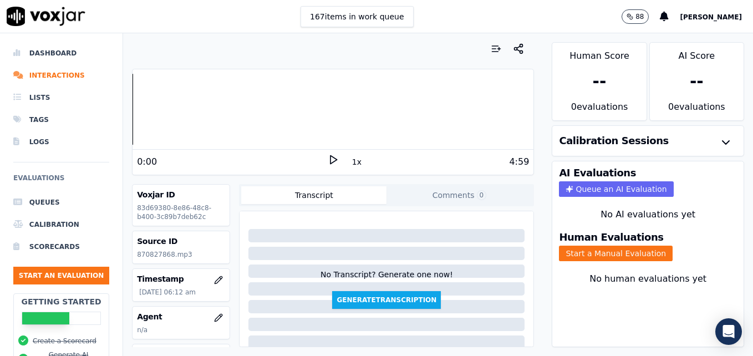
click at [328, 159] on icon at bounding box center [333, 159] width 11 height 11
click at [330, 159] on rect at bounding box center [331, 159] width 2 height 7
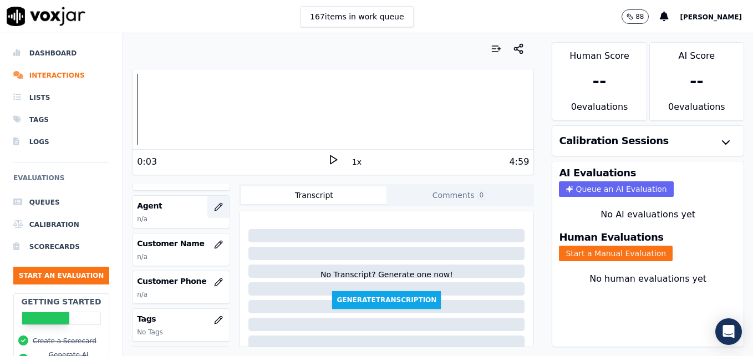
click at [214, 205] on icon "button" at bounding box center [218, 206] width 9 height 9
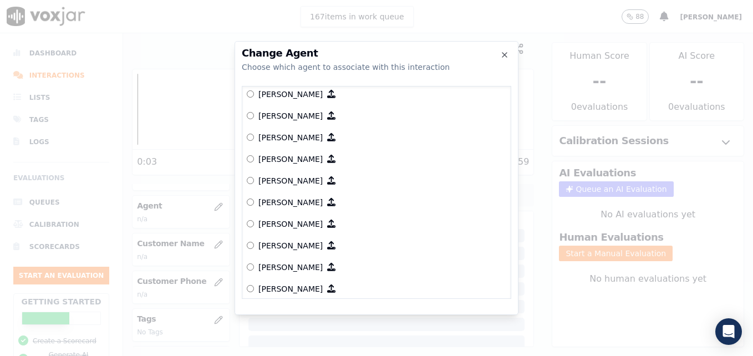
scroll to position [512, 0]
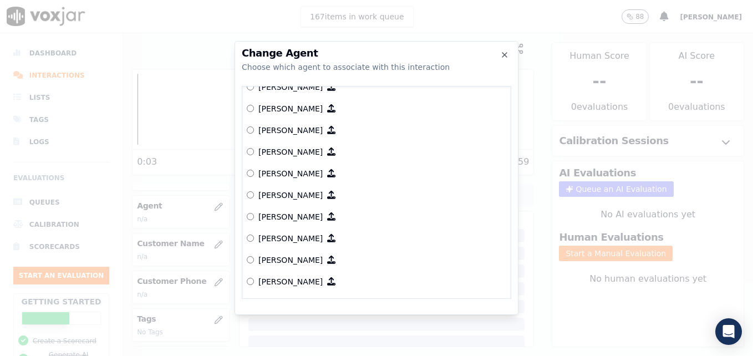
click at [248, 191] on label "Josh Gonzales" at bounding box center [376, 195] width 259 height 22
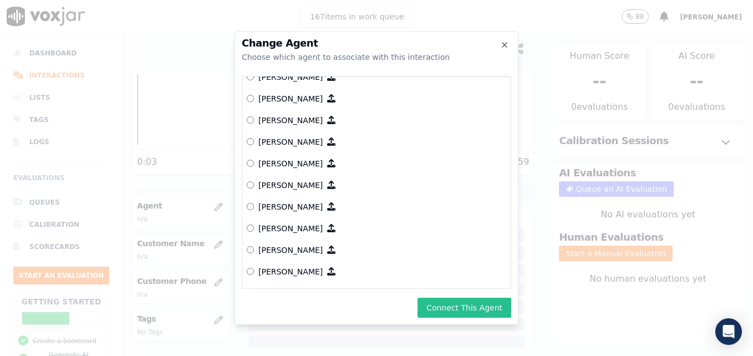
click at [461, 305] on button "Connect This Agent" at bounding box center [464, 308] width 94 height 20
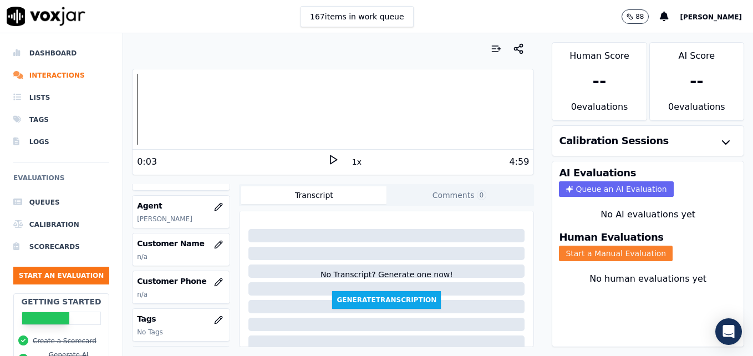
click at [621, 254] on button "Start a Manual Evaluation" at bounding box center [616, 254] width 114 height 16
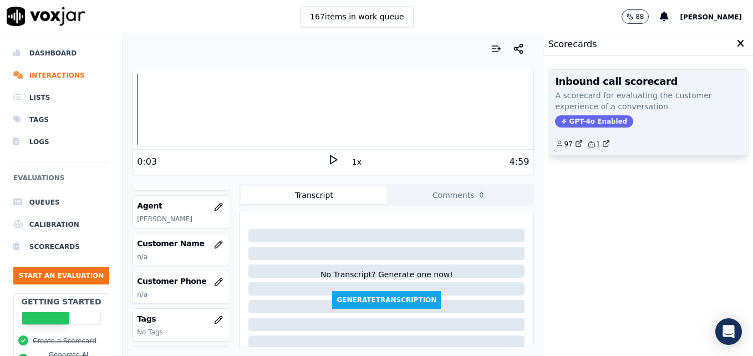
click at [597, 122] on span "GPT-4o Enabled" at bounding box center [594, 121] width 78 height 12
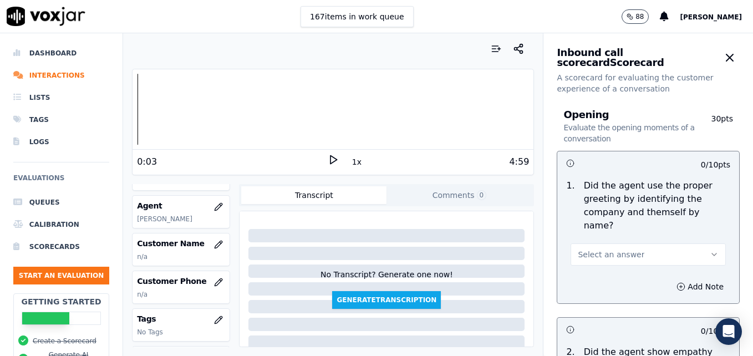
click at [694, 243] on button "Select an answer" at bounding box center [647, 254] width 155 height 22
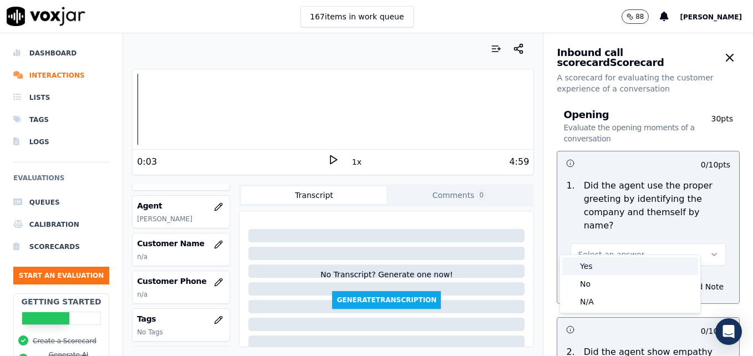
click at [603, 265] on div "Yes" at bounding box center [630, 266] width 136 height 18
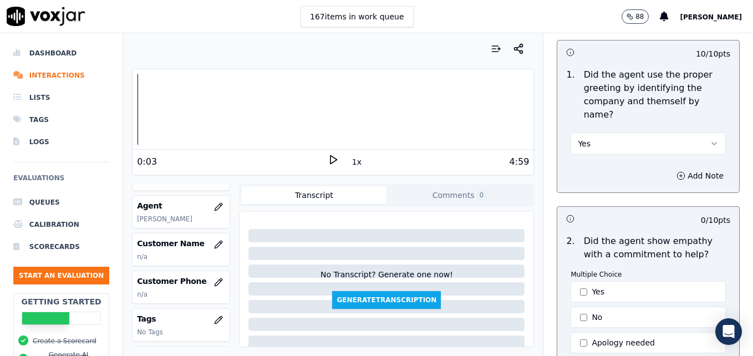
scroll to position [166, 0]
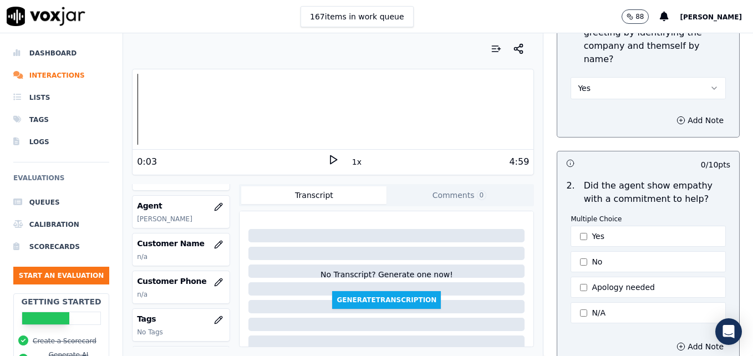
click at [328, 160] on icon at bounding box center [333, 159] width 11 height 11
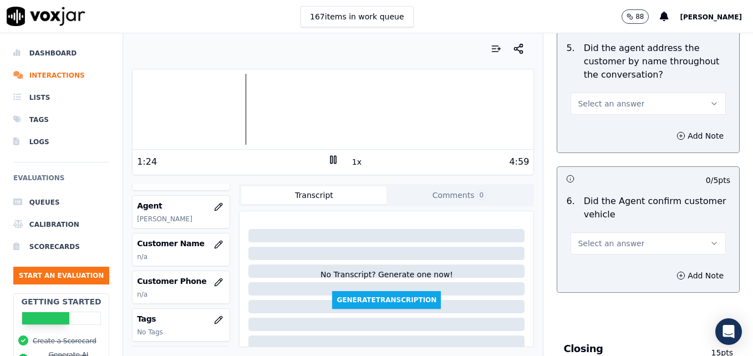
scroll to position [1441, 0]
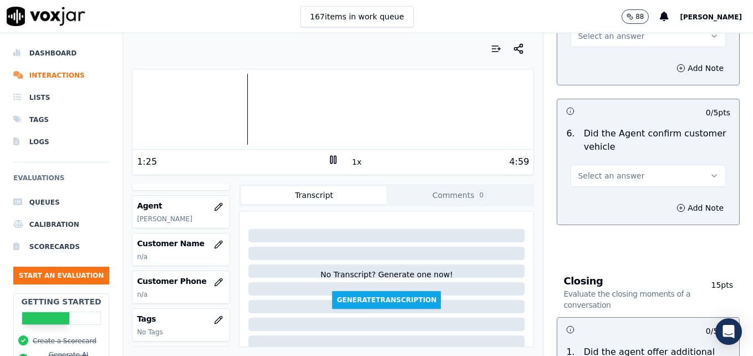
click at [710, 171] on icon "button" at bounding box center [714, 175] width 9 height 9
click at [660, 162] on div "Yes" at bounding box center [630, 161] width 136 height 18
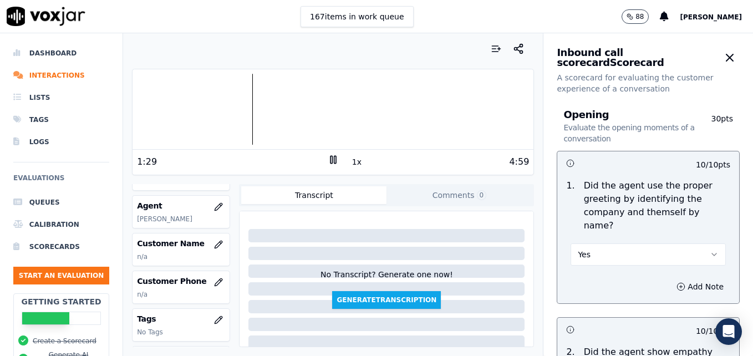
scroll to position [111, 0]
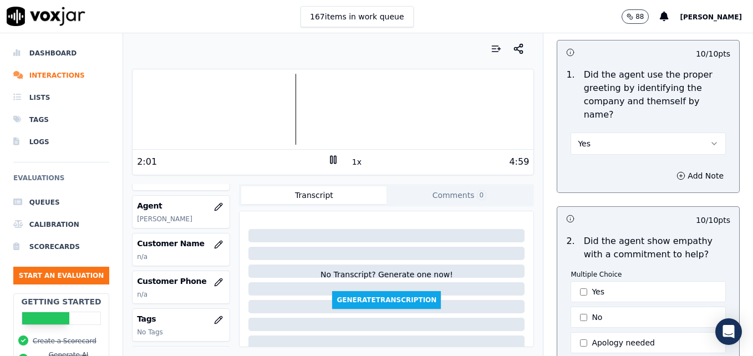
click at [330, 160] on rect at bounding box center [331, 159] width 2 height 7
click at [330, 160] on polygon at bounding box center [333, 160] width 7 height 8
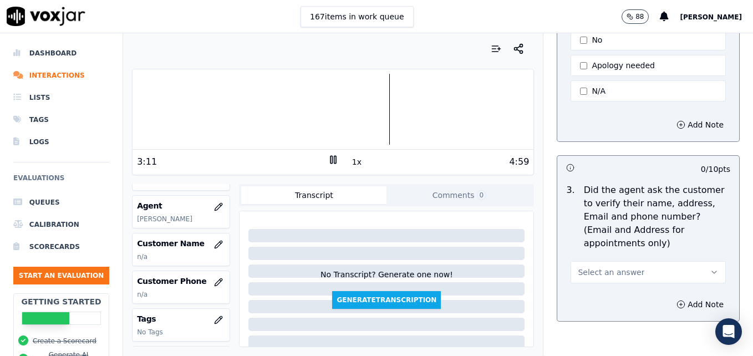
scroll to position [444, 0]
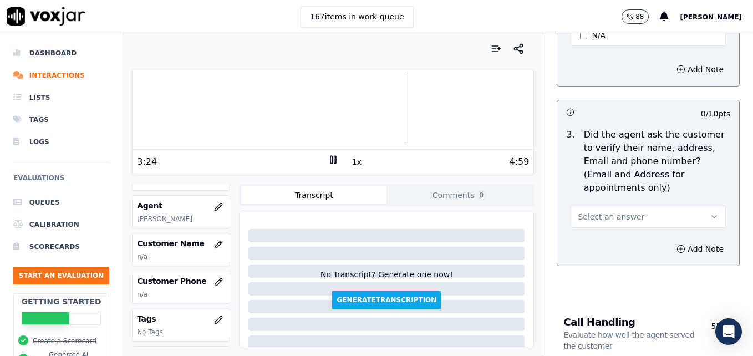
click at [334, 156] on rect at bounding box center [335, 159] width 2 height 7
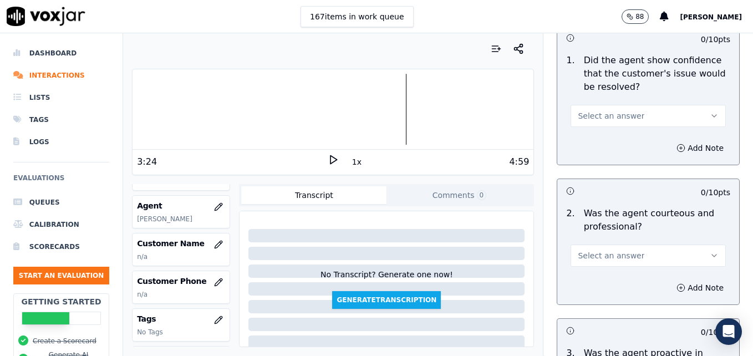
scroll to position [832, 0]
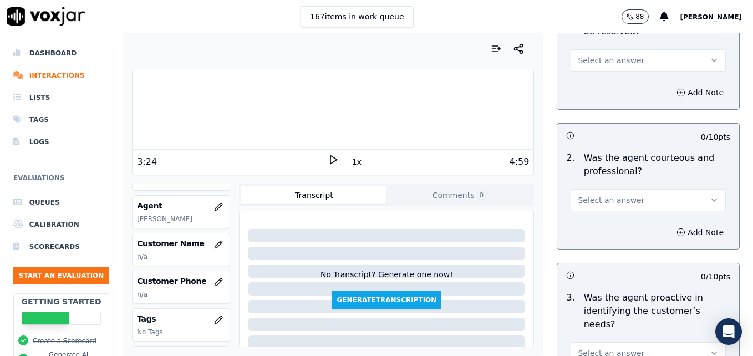
click at [691, 189] on button "Select an answer" at bounding box center [647, 200] width 155 height 22
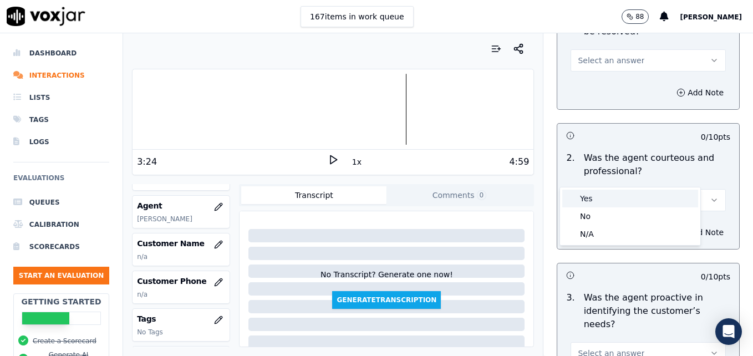
click at [610, 197] on div "Yes" at bounding box center [630, 199] width 136 height 18
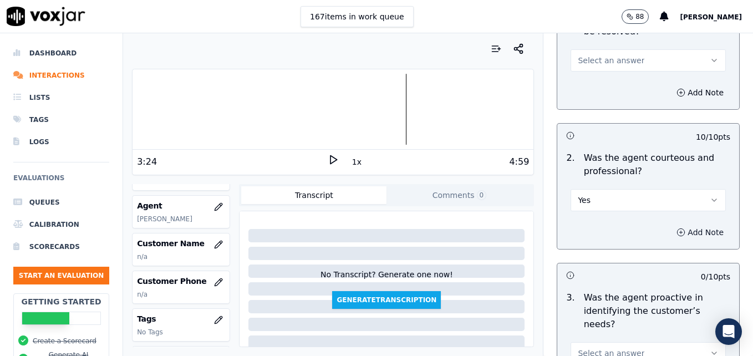
click at [676, 228] on icon "button" at bounding box center [680, 232] width 9 height 9
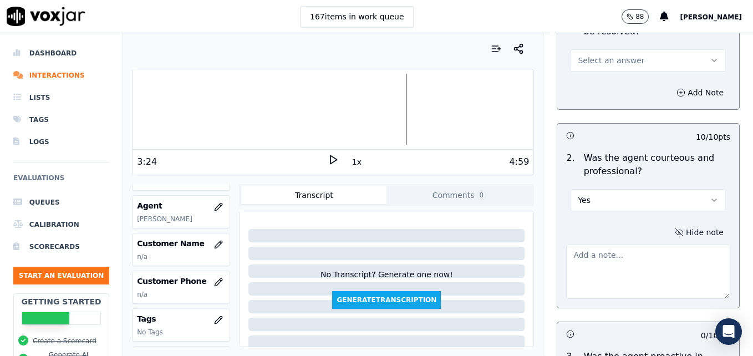
click at [644, 249] on textarea at bounding box center [648, 271] width 164 height 54
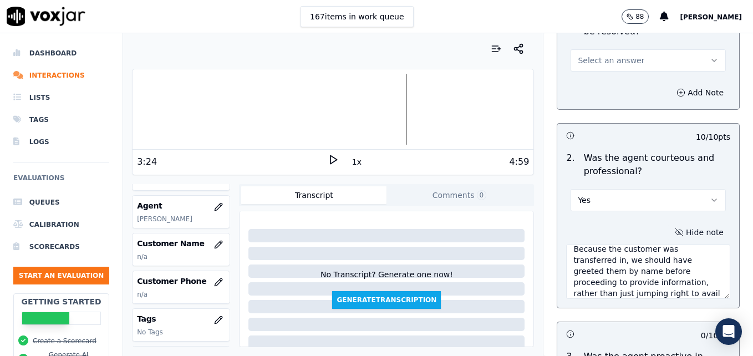
scroll to position [17, 0]
type textarea "Because the customer was transferred in, we should have greeted them by name be…"
click at [328, 160] on icon at bounding box center [333, 159] width 11 height 11
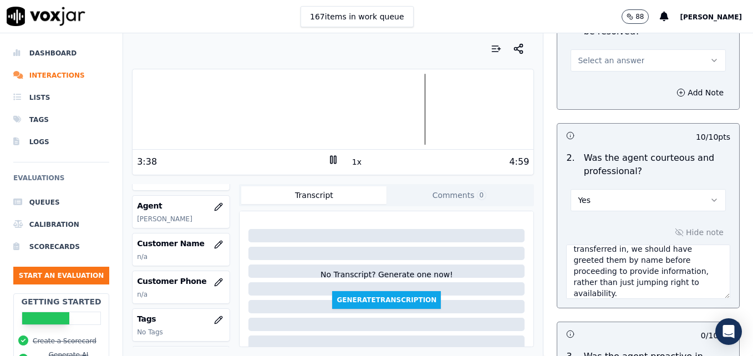
click at [330, 160] on rect at bounding box center [331, 159] width 2 height 7
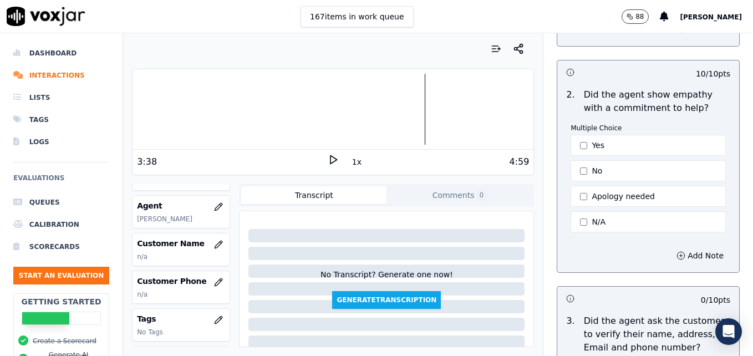
scroll to position [277, 0]
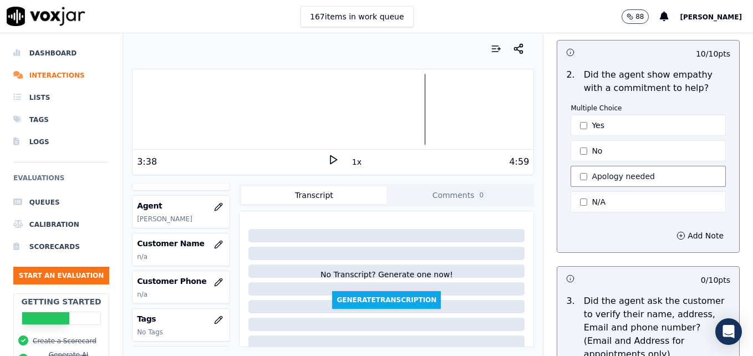
click at [570, 166] on button "Apology needed" at bounding box center [647, 176] width 155 height 21
click at [676, 231] on icon "button" at bounding box center [680, 235] width 9 height 9
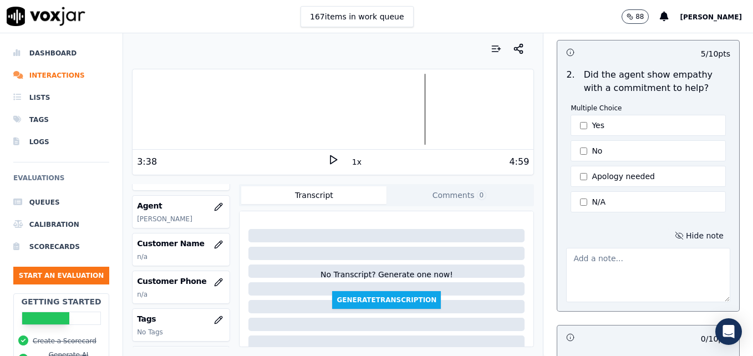
click at [613, 263] on textarea at bounding box center [648, 275] width 164 height 54
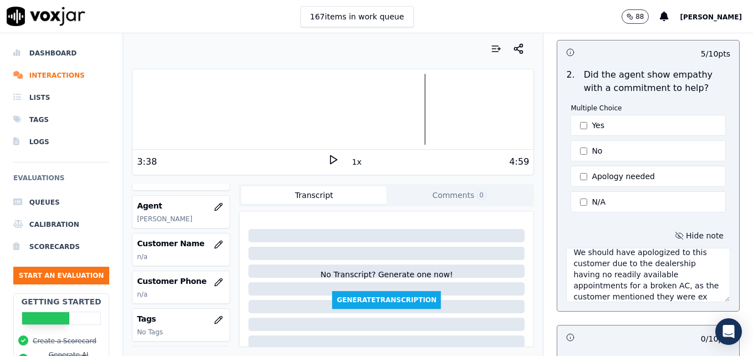
scroll to position [17, 0]
type textarea "We should have apologized to this customer due to the dealership having no read…"
click at [328, 154] on icon at bounding box center [333, 159] width 11 height 11
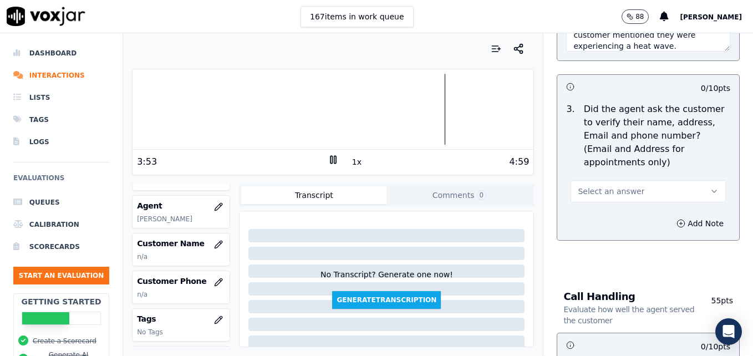
scroll to position [554, 0]
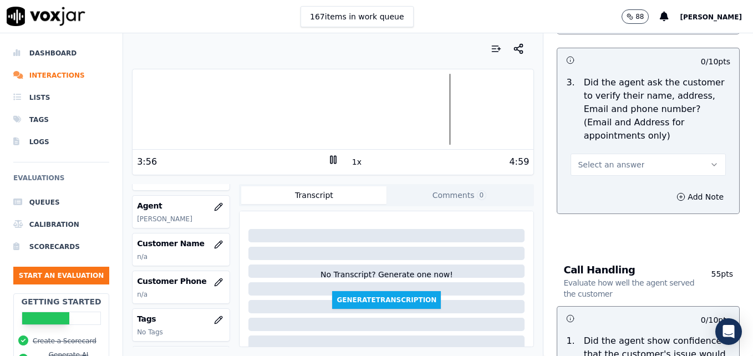
drag, startPoint x: 691, startPoint y: 135, endPoint x: 679, endPoint y: 144, distance: 15.4
click at [710, 160] on icon "button" at bounding box center [714, 164] width 9 height 9
click at [590, 180] on div "No" at bounding box center [630, 181] width 136 height 18
click at [676, 192] on icon "button" at bounding box center [680, 196] width 9 height 9
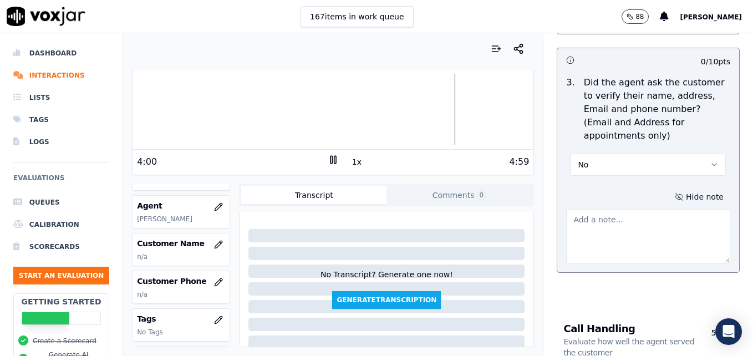
click at [636, 209] on textarea at bounding box center [648, 236] width 164 height 54
click at [618, 209] on textarea "Customer email/mailing address not verified." at bounding box center [648, 236] width 164 height 54
click at [698, 209] on textarea "Customer mailing address not verified." at bounding box center [648, 236] width 164 height 54
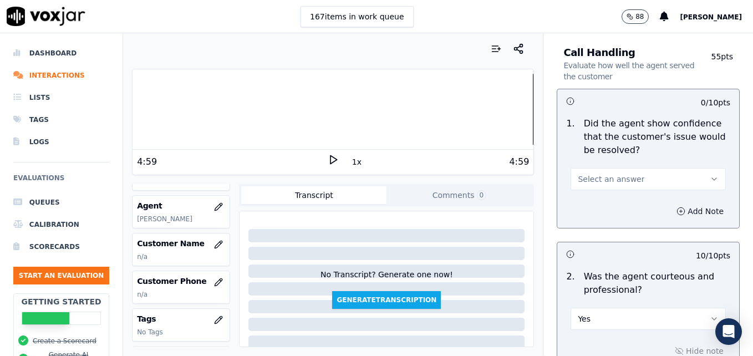
scroll to position [832, 0]
type textarea "Customer mailing address not verified. New/returning customer not verified. Veh…"
click at [710, 174] on icon "button" at bounding box center [714, 178] width 9 height 9
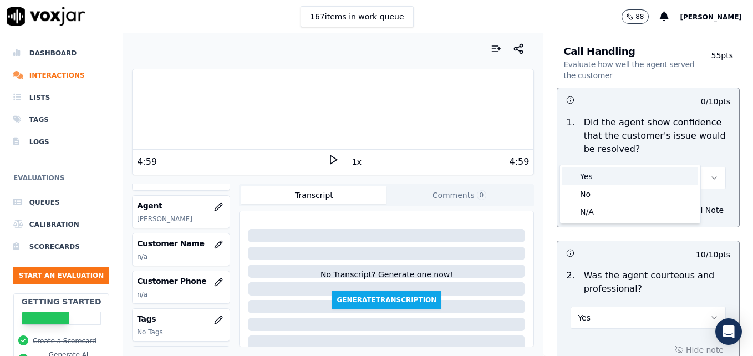
click at [614, 174] on div "Yes" at bounding box center [630, 176] width 136 height 18
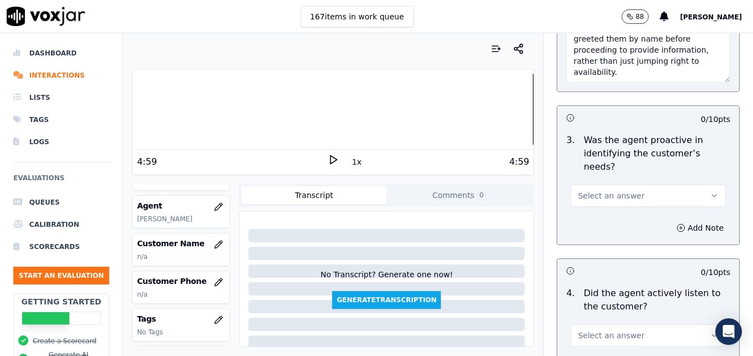
scroll to position [1220, 0]
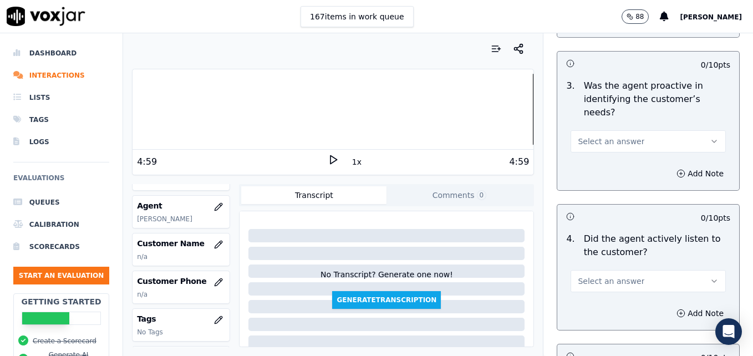
click at [710, 137] on icon "button" at bounding box center [714, 141] width 9 height 9
click at [621, 128] on div "Yes" at bounding box center [630, 127] width 136 height 18
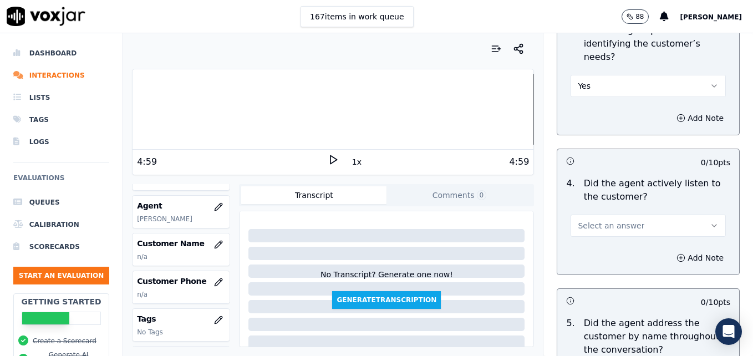
click at [710, 221] on icon "button" at bounding box center [714, 225] width 9 height 9
click at [655, 213] on div "Yes" at bounding box center [630, 211] width 136 height 18
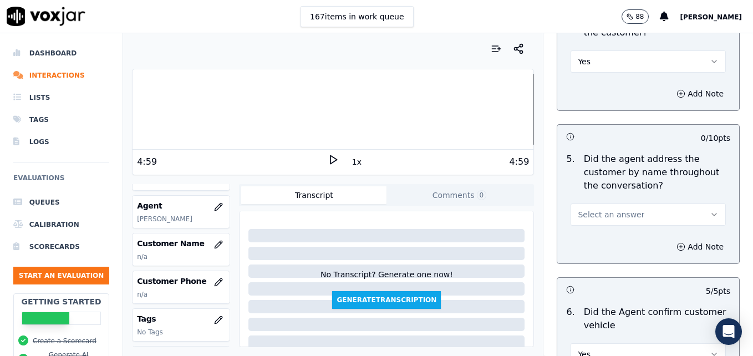
scroll to position [1441, 0]
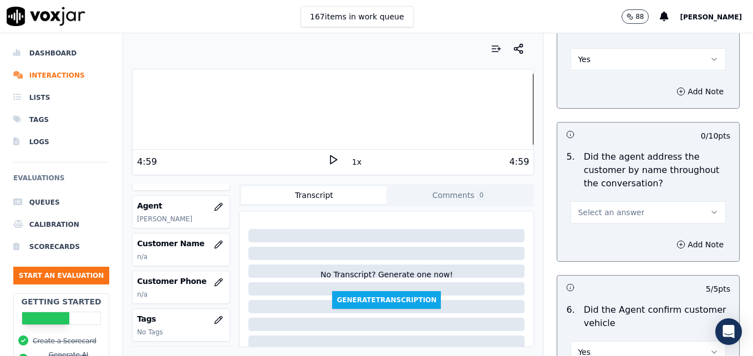
click at [710, 208] on icon "button" at bounding box center [714, 212] width 9 height 9
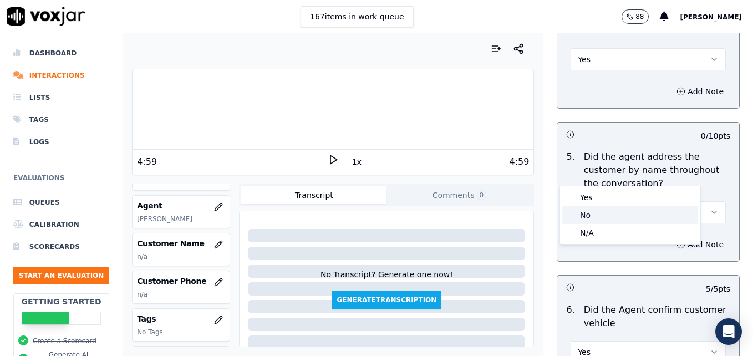
click at [608, 215] on div "No" at bounding box center [630, 215] width 136 height 18
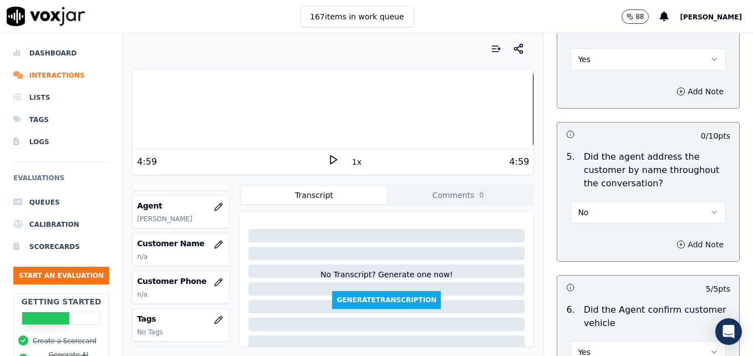
click at [676, 240] on icon "button" at bounding box center [680, 244] width 9 height 9
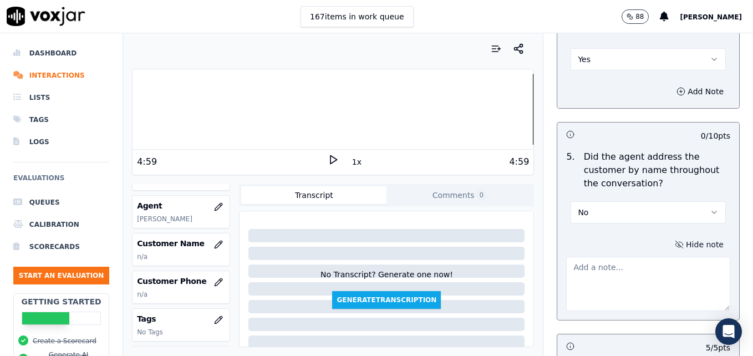
click at [639, 257] on textarea at bounding box center [648, 284] width 164 height 54
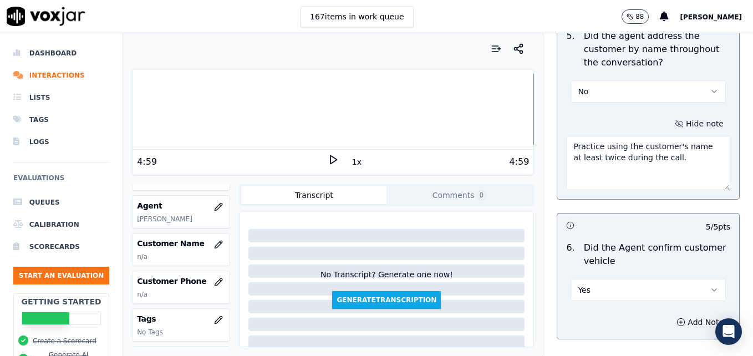
scroll to position [1608, 0]
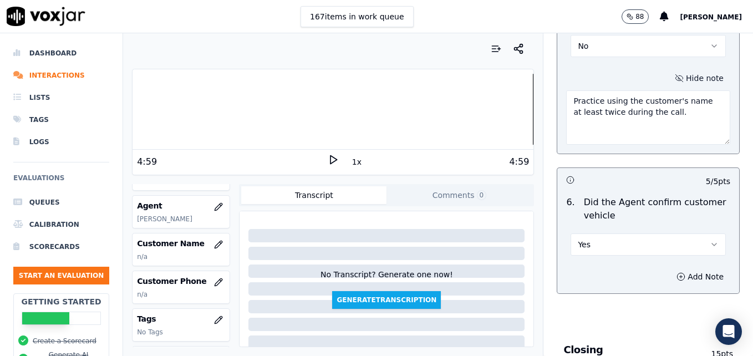
type textarea "Practice using the customer's name at least twice during the call."
click at [684, 233] on button "Yes" at bounding box center [647, 244] width 155 height 22
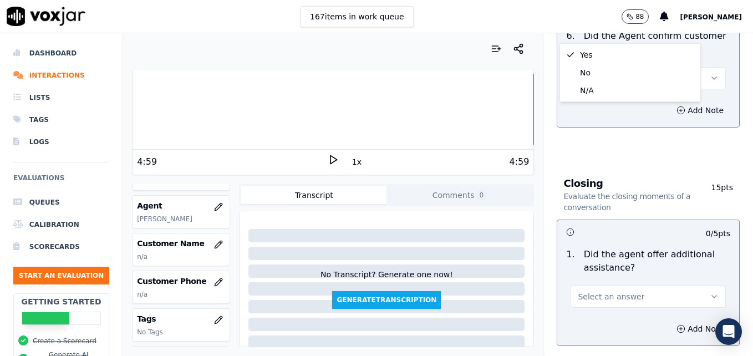
scroll to position [1829, 0]
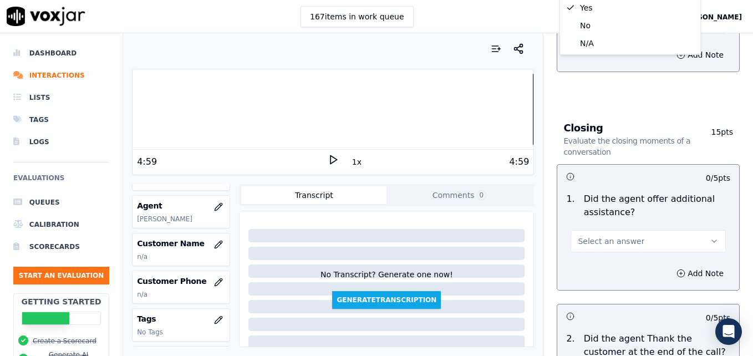
click at [710, 237] on icon "button" at bounding box center [714, 241] width 9 height 9
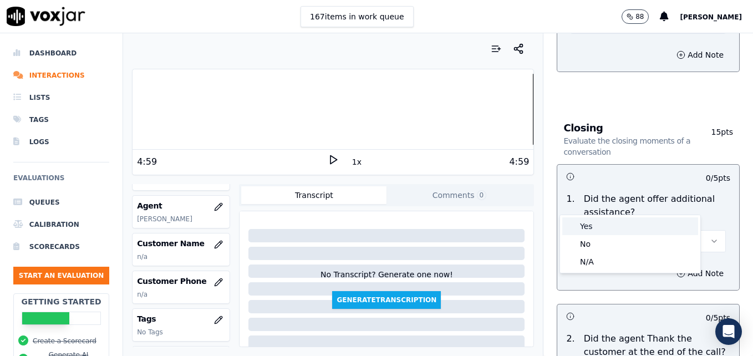
click at [592, 225] on div "Yes" at bounding box center [630, 226] width 136 height 18
click at [677, 269] on circle "button" at bounding box center [680, 272] width 7 height 7
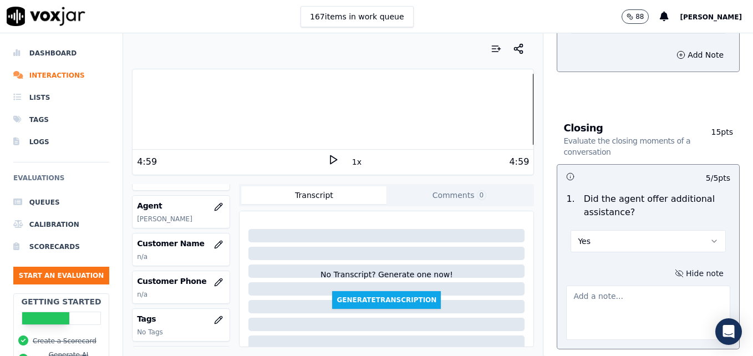
click at [642, 286] on textarea at bounding box center [648, 313] width 164 height 54
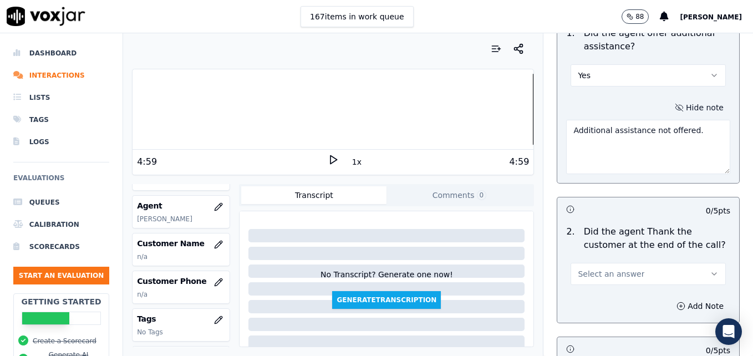
scroll to position [1996, 0]
type textarea "Additional assistance not offered."
click at [710, 269] on icon "button" at bounding box center [714, 273] width 9 height 9
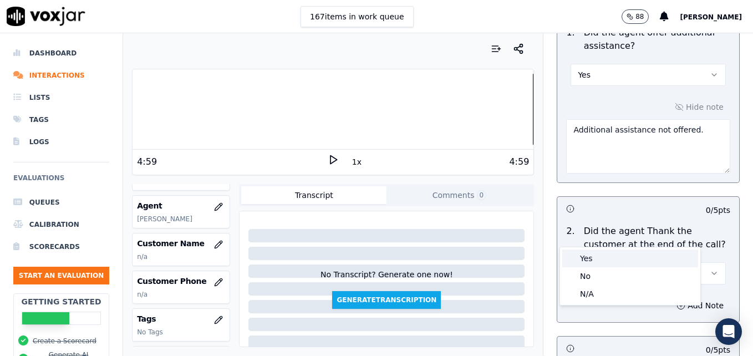
click at [602, 262] on div "Yes" at bounding box center [630, 258] width 136 height 18
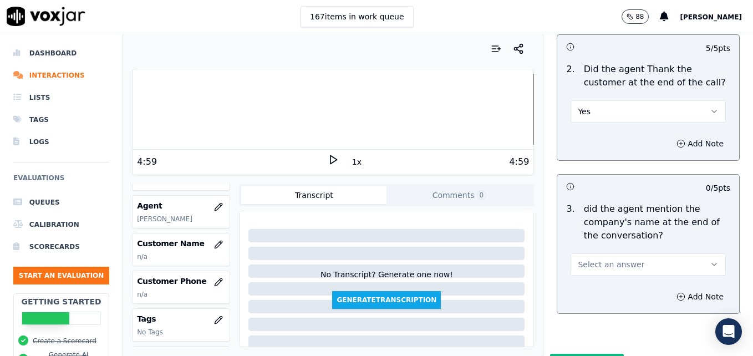
scroll to position [2162, 0]
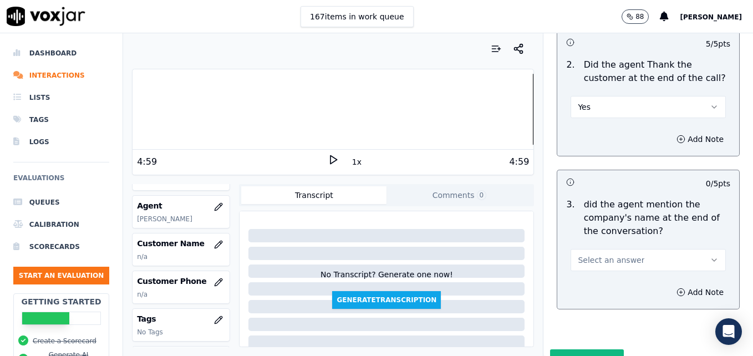
click at [710, 256] on icon "button" at bounding box center [714, 260] width 9 height 9
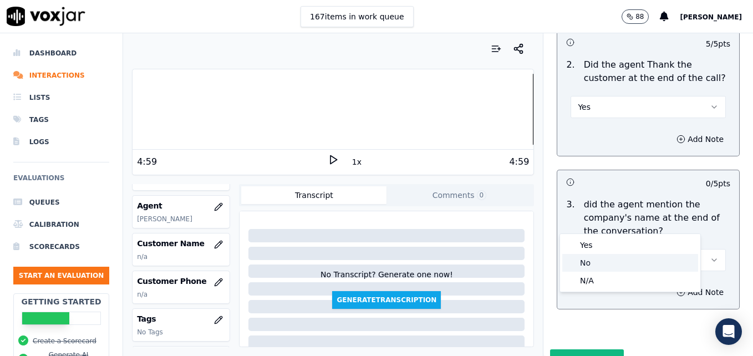
click at [609, 254] on div "No" at bounding box center [630, 263] width 136 height 18
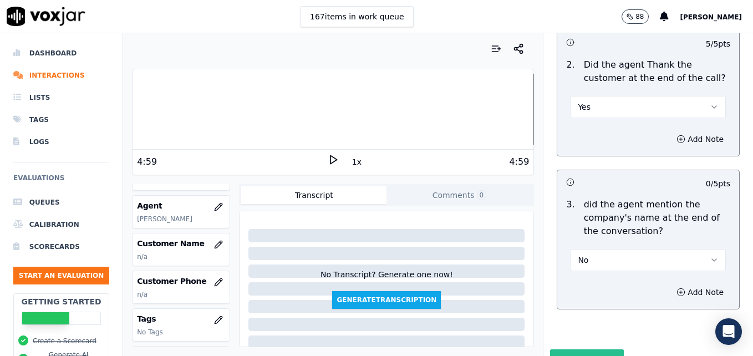
click at [567, 349] on button "Submit Scores" at bounding box center [587, 359] width 74 height 20
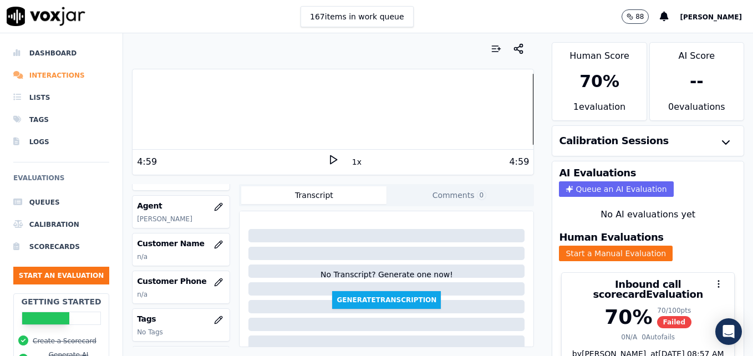
click at [47, 74] on li "Interactions" at bounding box center [61, 75] width 96 height 22
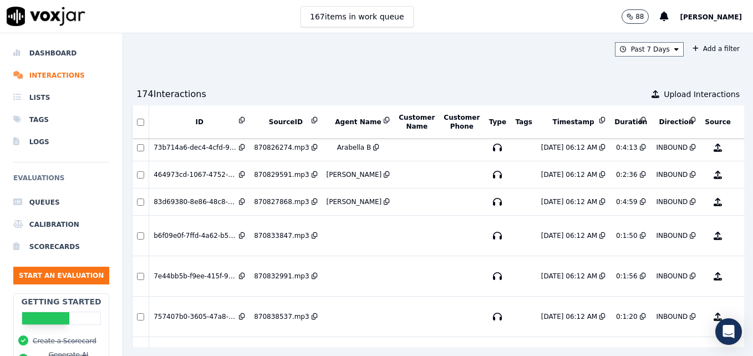
scroll to position [222, 0]
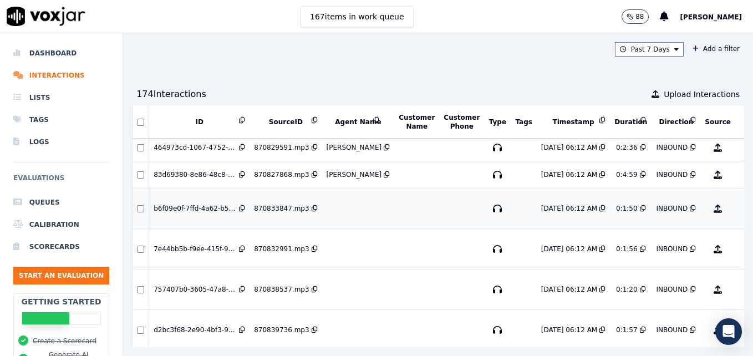
click at [740, 201] on button "No Evaluation Yet" at bounding box center [762, 208] width 44 height 31
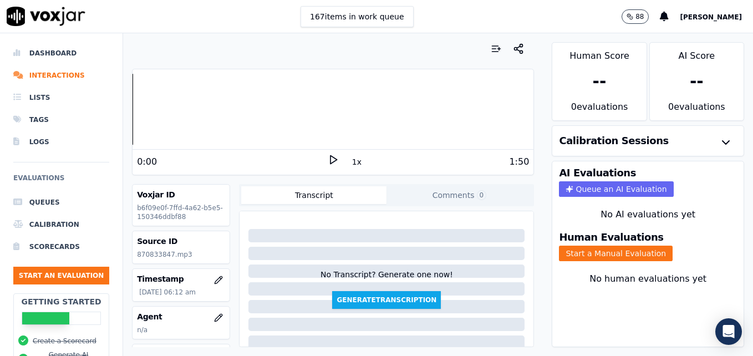
click at [328, 156] on icon at bounding box center [333, 159] width 11 height 11
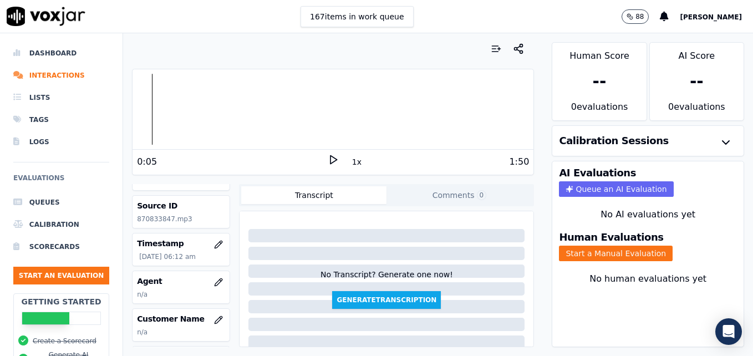
scroll to position [55, 0]
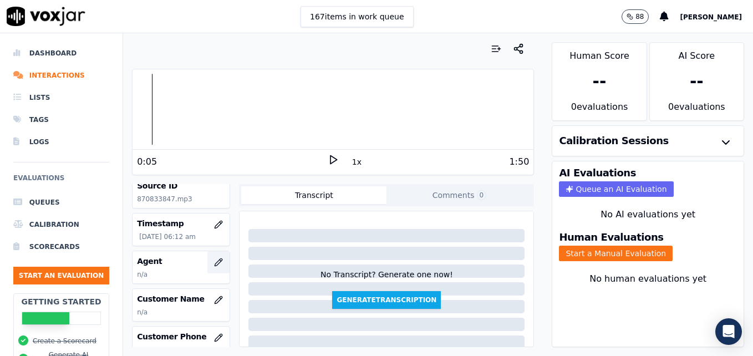
click at [214, 266] on icon "button" at bounding box center [218, 262] width 9 height 9
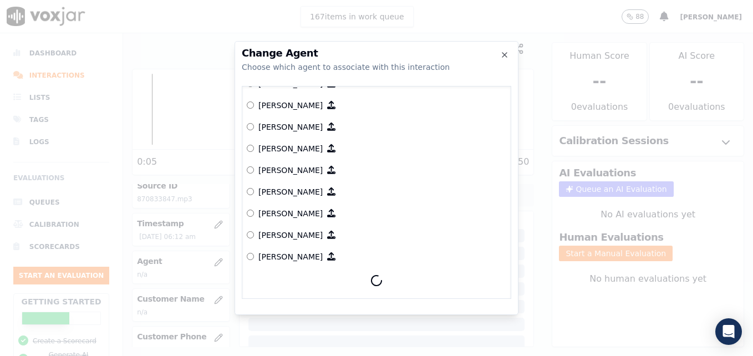
scroll to position [908, 0]
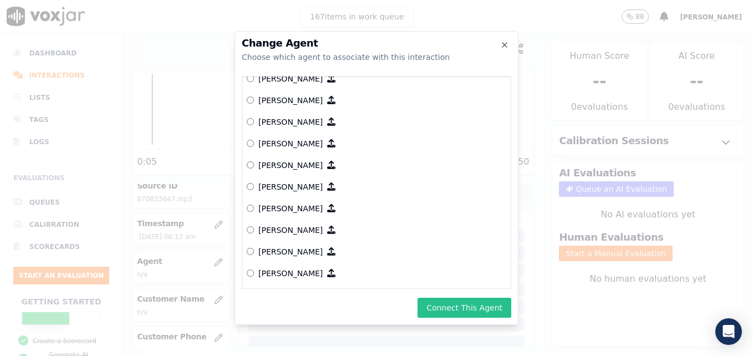
drag, startPoint x: 488, startPoint y: 307, endPoint x: 498, endPoint y: 304, distance: 10.0
click at [487, 307] on button "Connect This Agent" at bounding box center [464, 308] width 94 height 20
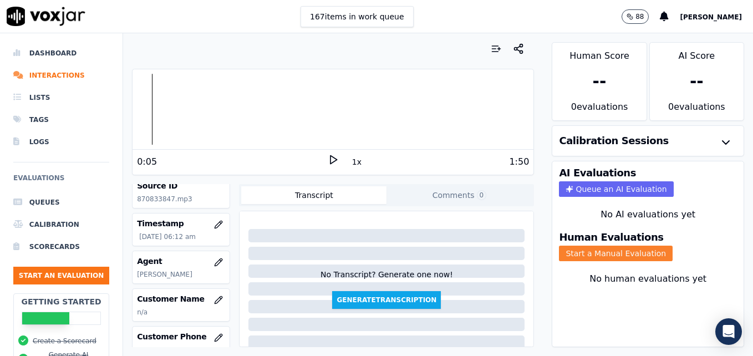
click at [606, 257] on button "Start a Manual Evaluation" at bounding box center [616, 254] width 114 height 16
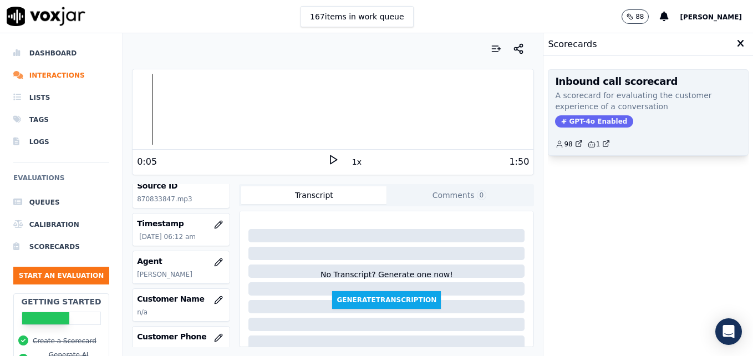
click at [580, 115] on span "GPT-4o Enabled" at bounding box center [594, 121] width 78 height 12
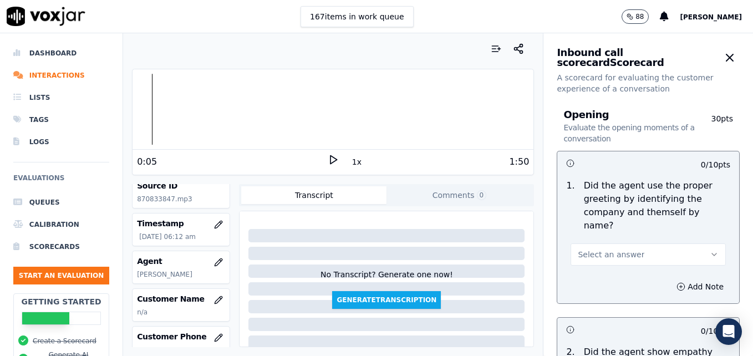
click at [710, 250] on icon "button" at bounding box center [714, 254] width 9 height 9
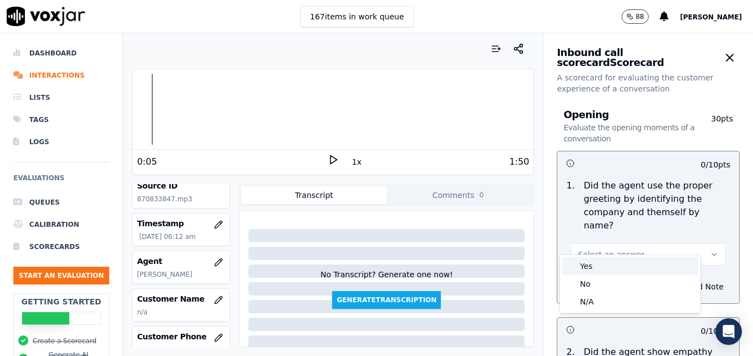
click at [615, 272] on div "Yes" at bounding box center [630, 266] width 136 height 18
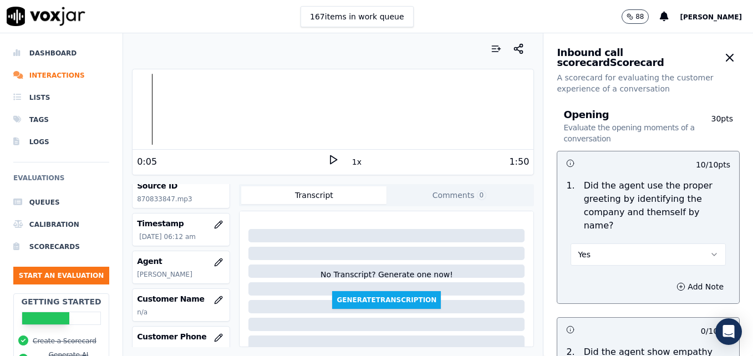
click at [328, 156] on icon at bounding box center [333, 159] width 11 height 11
click at [330, 156] on rect at bounding box center [331, 159] width 2 height 7
click at [676, 282] on icon "button" at bounding box center [680, 286] width 9 height 9
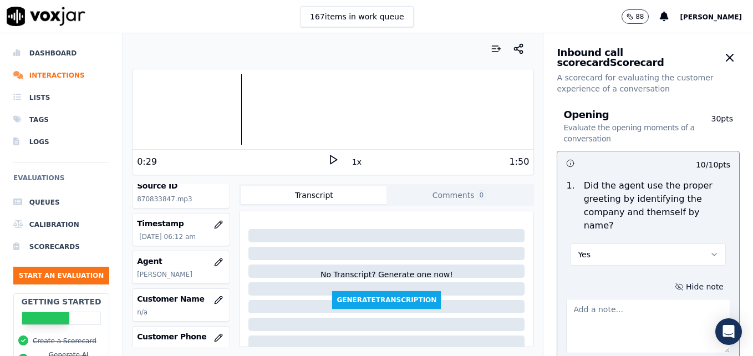
click at [618, 299] on textarea at bounding box center [648, 326] width 164 height 54
type textarea "G"
type textarea "a"
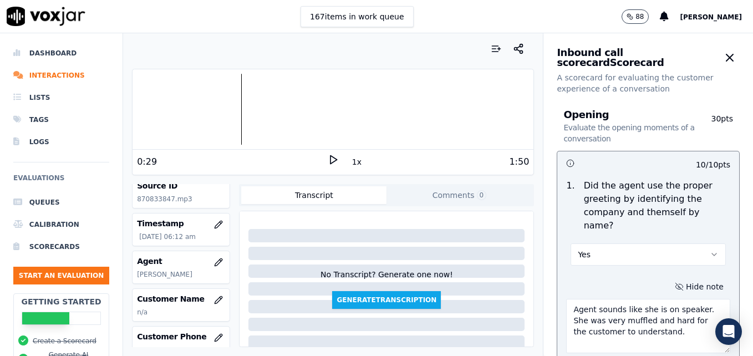
type textarea "Agent sounds like she is on speaker. She was very muffled and hard for the cust…"
click at [328, 157] on icon at bounding box center [333, 159] width 11 height 11
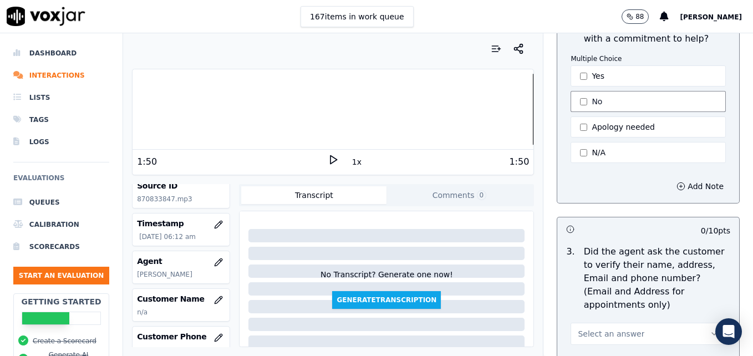
scroll to position [388, 0]
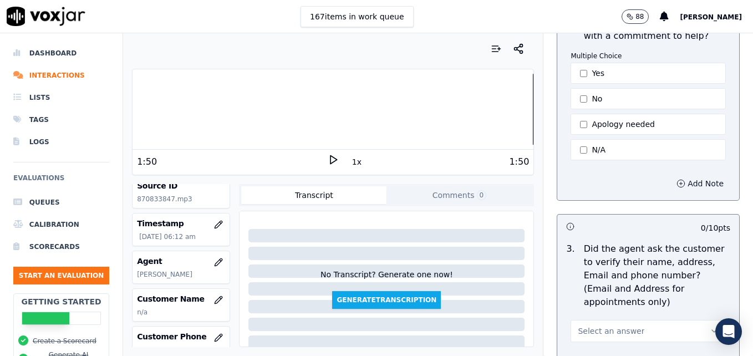
click at [676, 179] on icon "button" at bounding box center [680, 183] width 9 height 9
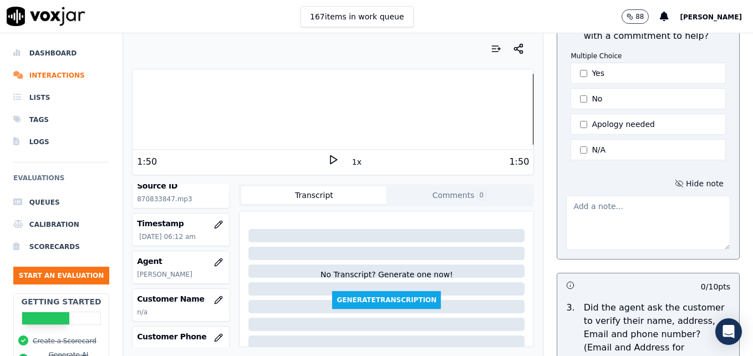
click at [608, 205] on textarea at bounding box center [648, 223] width 164 height 54
click at [623, 211] on textarea at bounding box center [648, 223] width 164 height 54
paste textarea "Try using an ownership statement to convey commitment to help such as "I can de…"
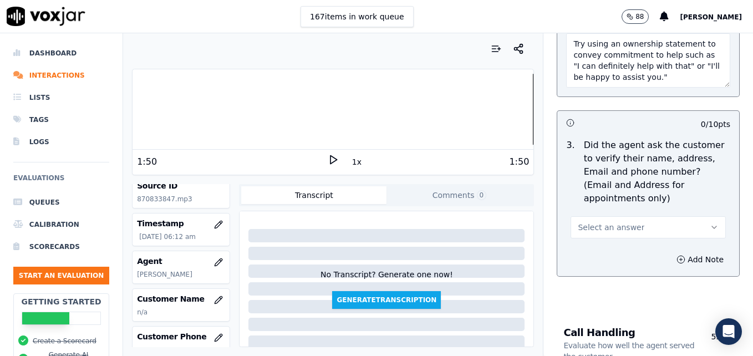
scroll to position [554, 0]
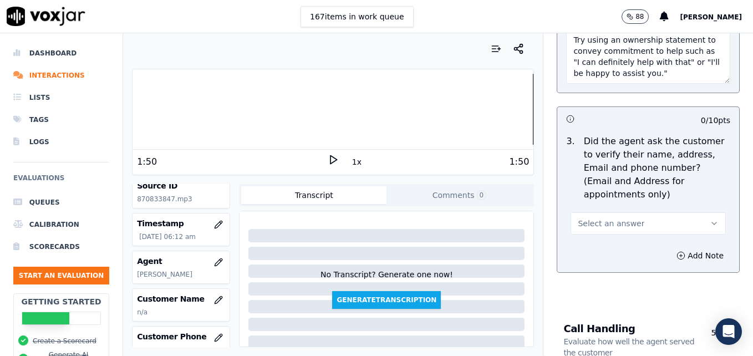
type textarea "Try using an ownership statement to convey commitment to help such as "I can de…"
click at [710, 219] on icon "button" at bounding box center [714, 223] width 9 height 9
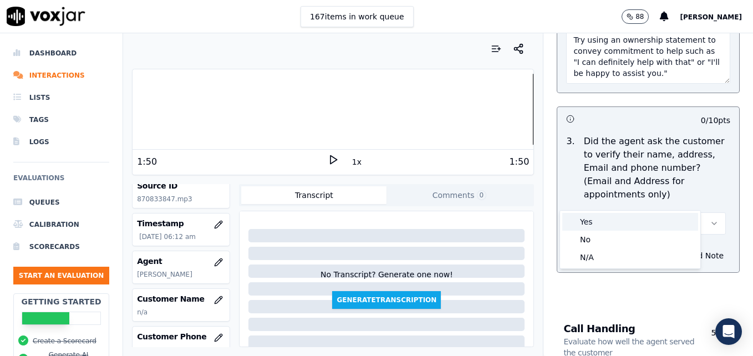
click at [610, 222] on div "Yes" at bounding box center [630, 222] width 136 height 18
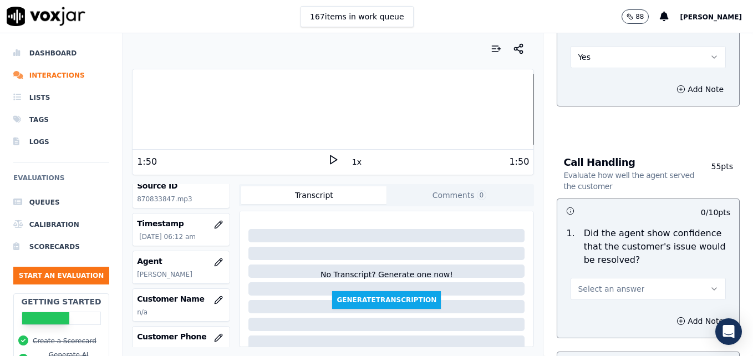
scroll to position [776, 0]
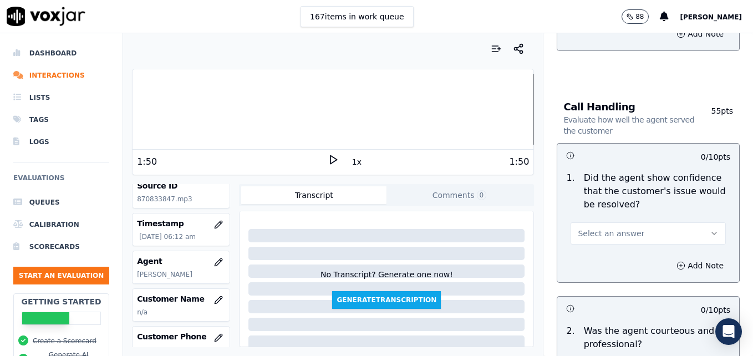
click at [710, 229] on icon "button" at bounding box center [714, 233] width 9 height 9
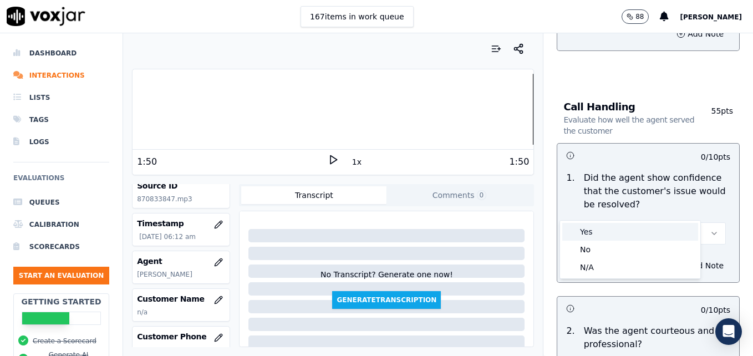
click at [643, 231] on div "Yes" at bounding box center [630, 232] width 136 height 18
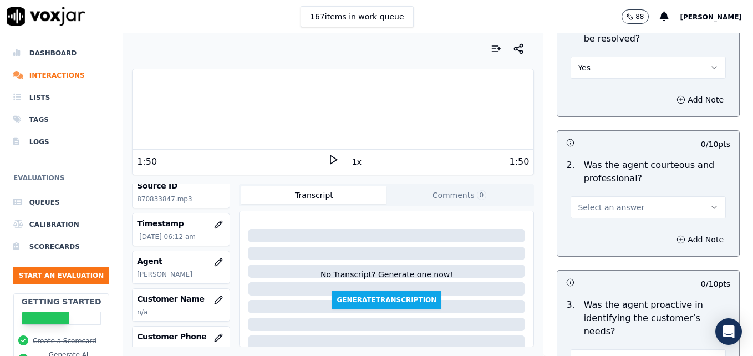
scroll to position [942, 0]
drag, startPoint x: 691, startPoint y: 176, endPoint x: 655, endPoint y: 184, distance: 36.4
click at [710, 202] on icon "button" at bounding box center [714, 206] width 9 height 9
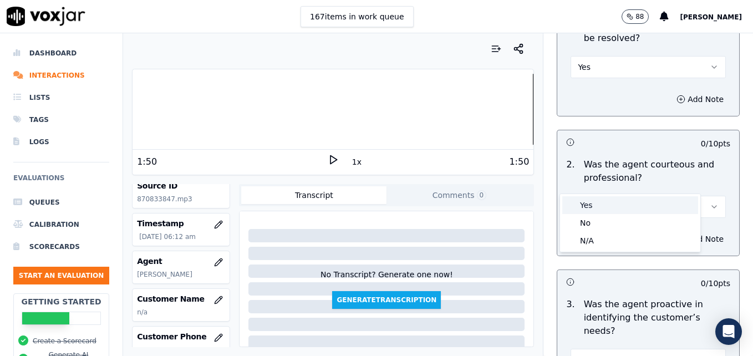
click at [630, 204] on div "Yes" at bounding box center [630, 205] width 136 height 18
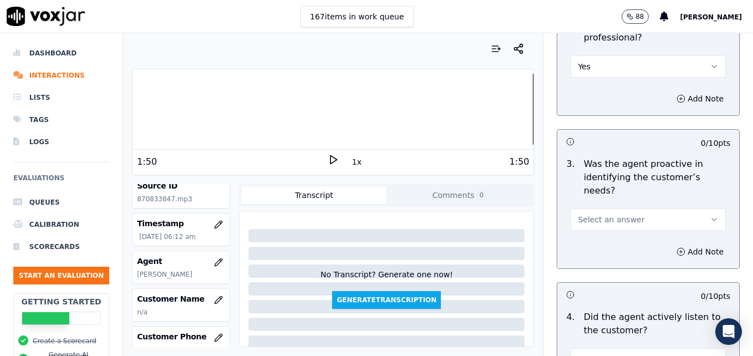
scroll to position [1109, 0]
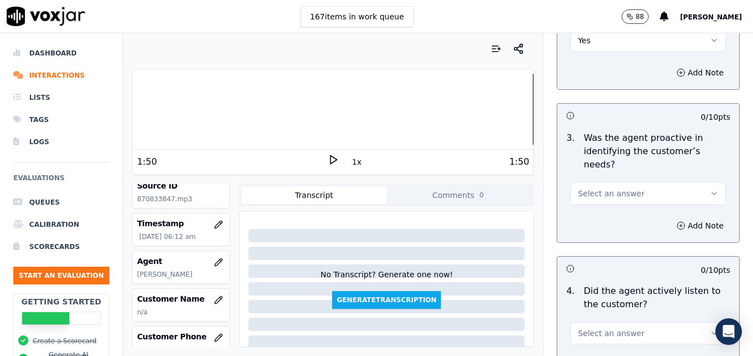
click at [710, 189] on icon "button" at bounding box center [714, 193] width 9 height 9
click at [635, 181] on div "Yes" at bounding box center [630, 179] width 136 height 18
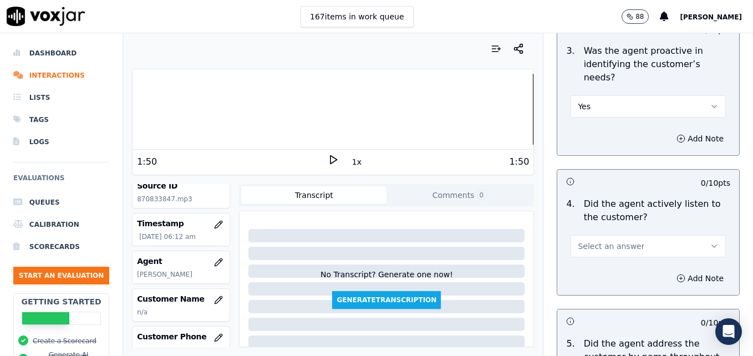
scroll to position [1220, 0]
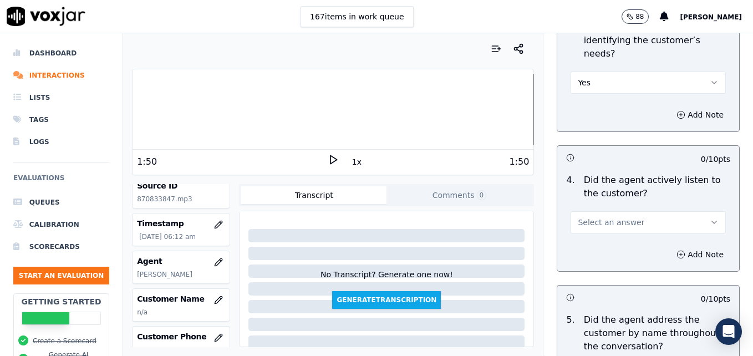
drag, startPoint x: 696, startPoint y: 181, endPoint x: 691, endPoint y: 182, distance: 5.8
click at [696, 211] on button "Select an answer" at bounding box center [647, 222] width 155 height 22
click at [587, 207] on div "Yes" at bounding box center [630, 207] width 136 height 18
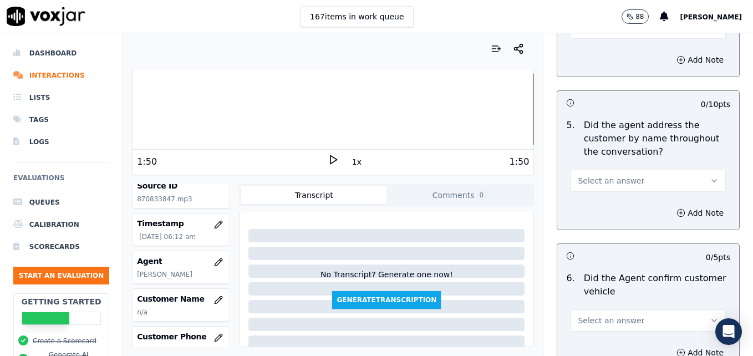
scroll to position [1441, 0]
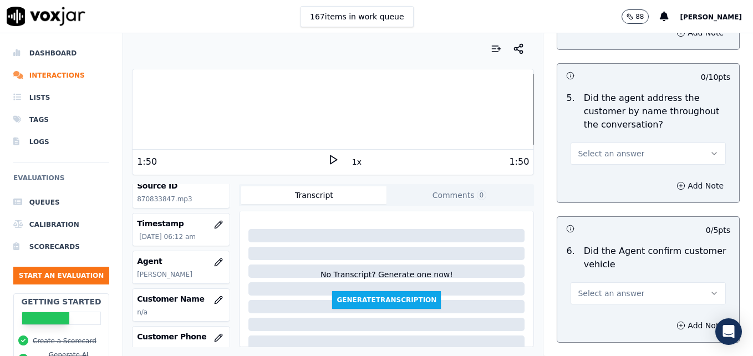
click at [677, 182] on circle "button" at bounding box center [680, 185] width 7 height 7
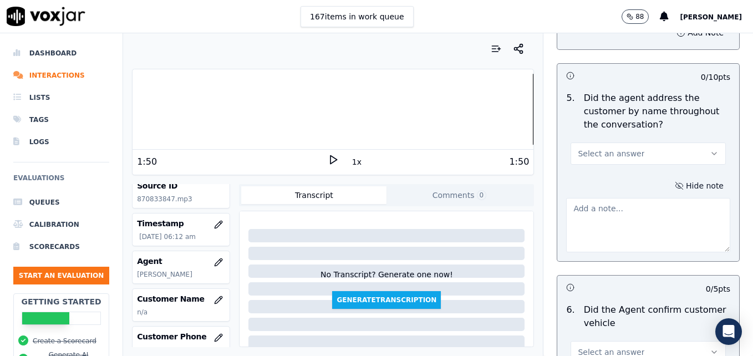
click at [684, 142] on button "Select an answer" at bounding box center [647, 153] width 155 height 22
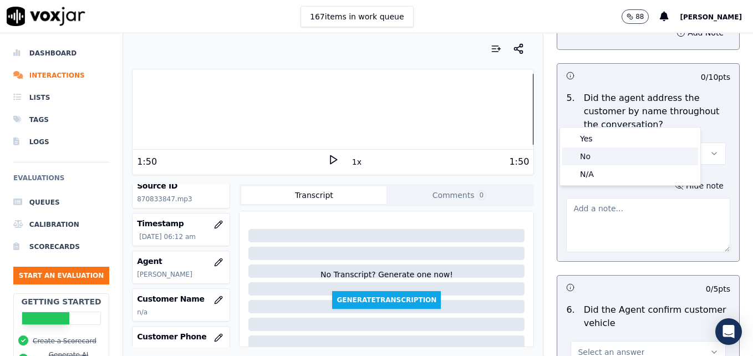
click at [617, 155] on div "No" at bounding box center [630, 156] width 136 height 18
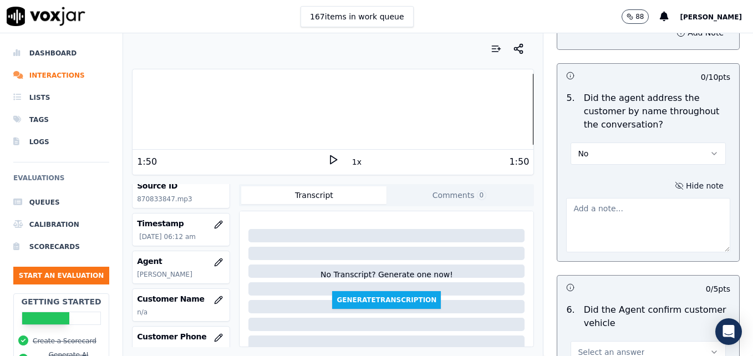
click at [611, 198] on textarea at bounding box center [648, 225] width 164 height 54
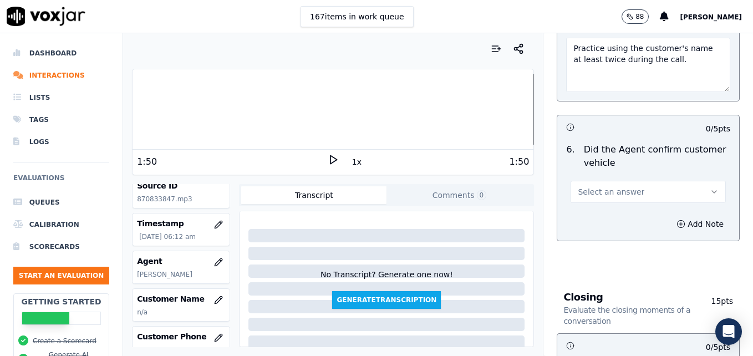
scroll to position [1608, 0]
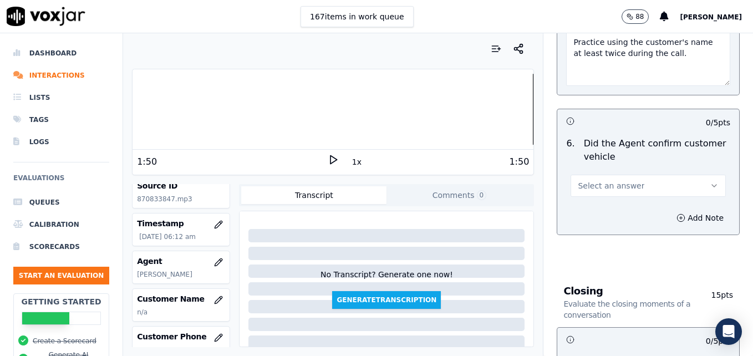
type textarea "Practice using the customer's name at least twice during the call."
click at [684, 175] on button "Select an answer" at bounding box center [647, 186] width 155 height 22
click at [650, 168] on div "Yes" at bounding box center [630, 171] width 136 height 18
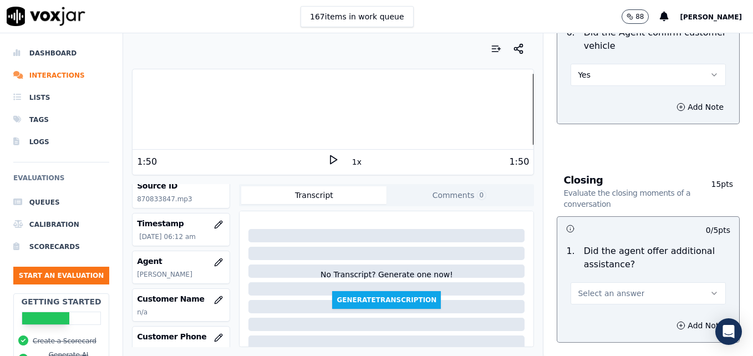
scroll to position [1774, 0]
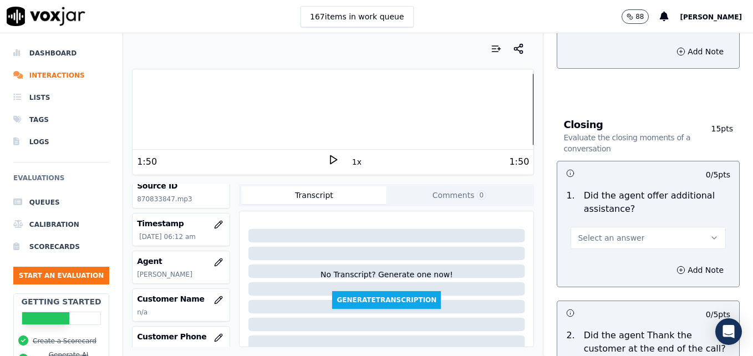
click at [697, 227] on button "Select an answer" at bounding box center [647, 238] width 155 height 22
click at [617, 220] on div "Yes" at bounding box center [630, 223] width 136 height 18
click at [676, 266] on icon "button" at bounding box center [680, 270] width 9 height 9
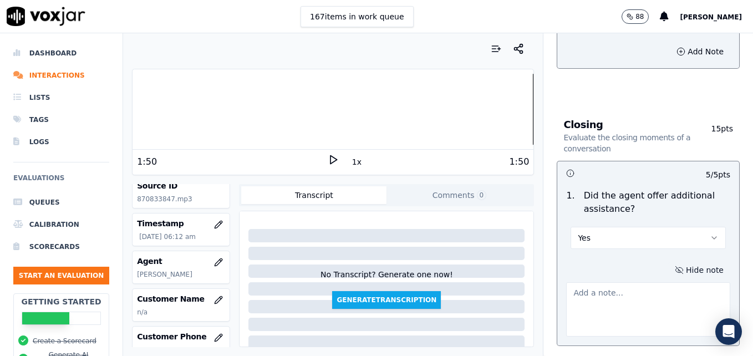
drag, startPoint x: 639, startPoint y: 263, endPoint x: 632, endPoint y: 263, distance: 6.7
click at [638, 282] on textarea at bounding box center [648, 309] width 164 height 54
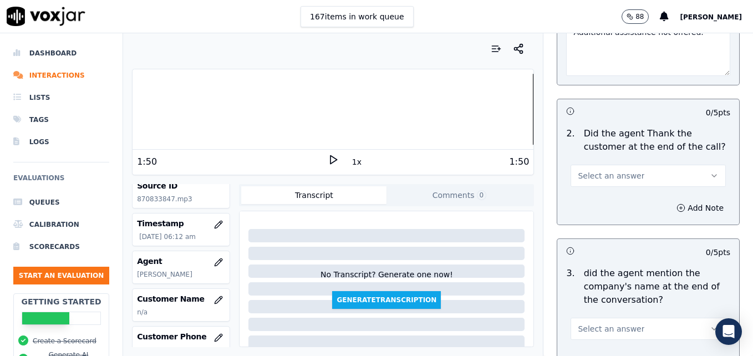
scroll to position [2051, 0]
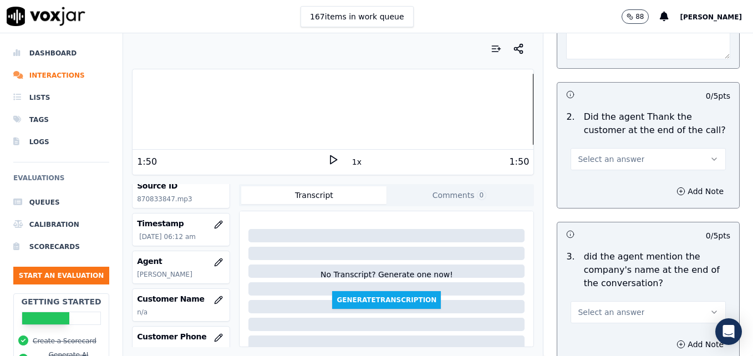
type textarea "Additional assistance not offered."
click at [712, 158] on icon "button" at bounding box center [714, 159] width 4 height 2
click at [605, 145] on div "Yes" at bounding box center [630, 144] width 136 height 18
drag, startPoint x: 697, startPoint y: 268, endPoint x: 687, endPoint y: 273, distance: 11.2
click at [697, 301] on button "Select an answer" at bounding box center [647, 312] width 155 height 22
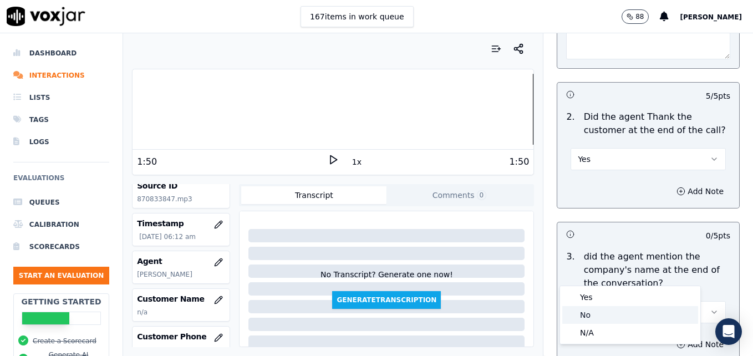
click at [583, 314] on div "No" at bounding box center [630, 315] width 136 height 18
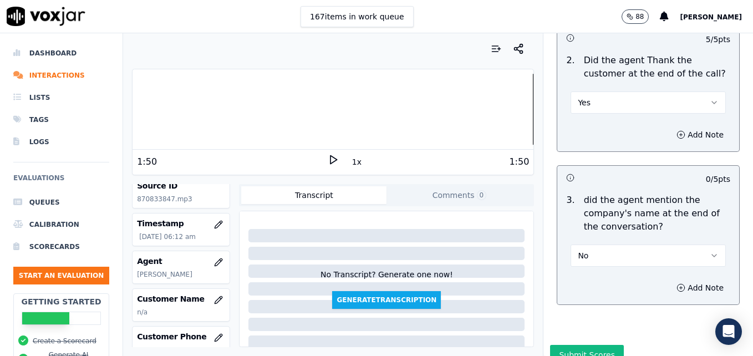
scroll to position [2108, 0]
click at [576, 344] on button "Submit Scores" at bounding box center [587, 354] width 74 height 20
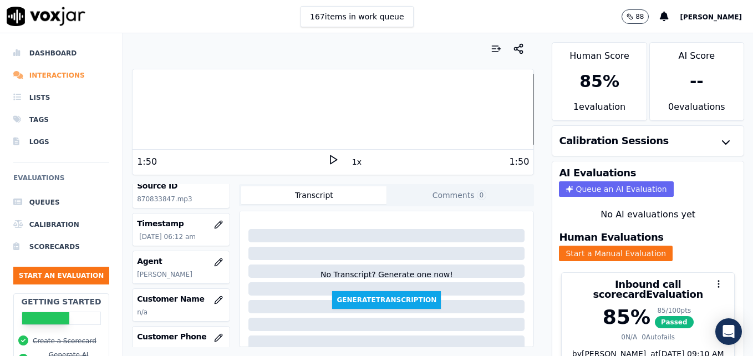
click at [56, 73] on li "Interactions" at bounding box center [61, 75] width 96 height 22
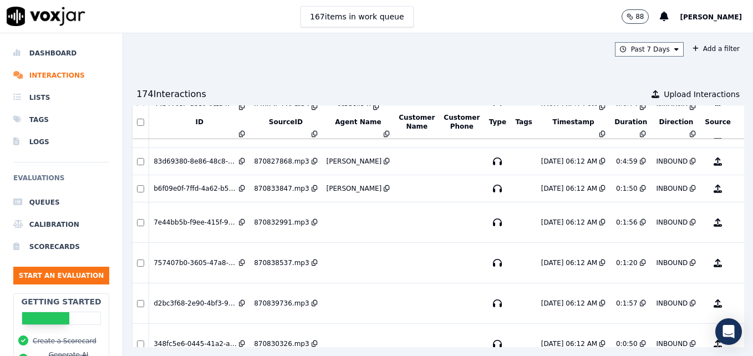
scroll to position [277, 0]
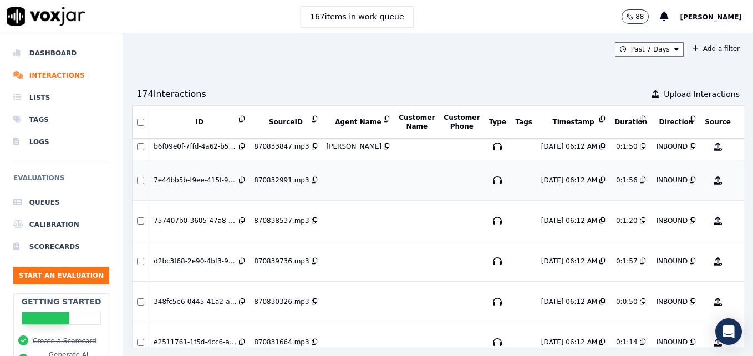
click at [740, 182] on button "No Evaluation Yet" at bounding box center [762, 180] width 44 height 31
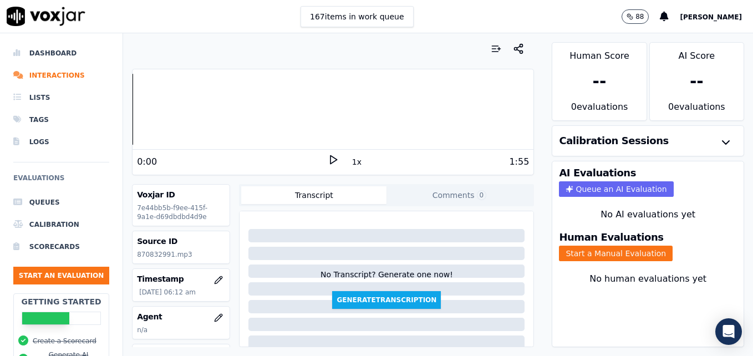
click at [328, 159] on icon at bounding box center [333, 159] width 11 height 11
click at [132, 110] on div at bounding box center [332, 109] width 401 height 71
click at [330, 161] on rect at bounding box center [331, 159] width 2 height 7
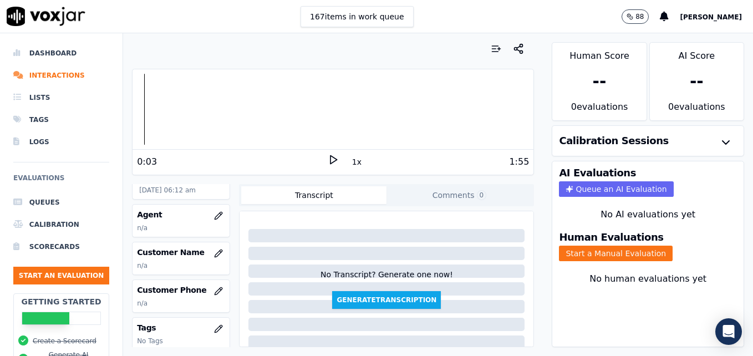
scroll to position [111, 0]
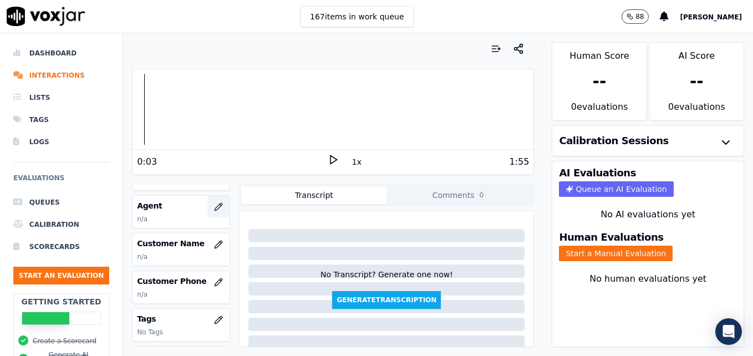
click at [214, 207] on icon "button" at bounding box center [218, 206] width 9 height 9
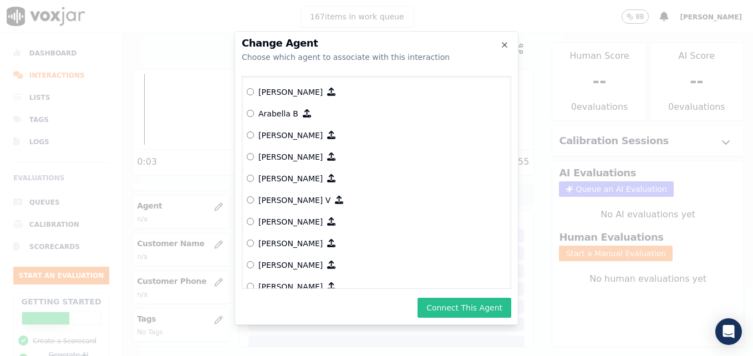
click at [461, 304] on button "Connect This Agent" at bounding box center [464, 308] width 94 height 20
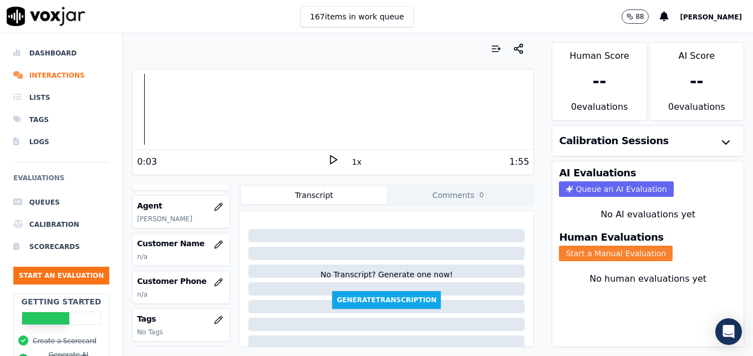
click at [616, 258] on button "Start a Manual Evaluation" at bounding box center [616, 254] width 114 height 16
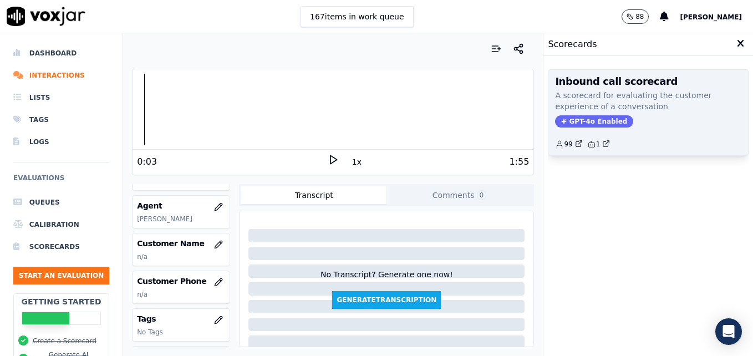
click at [582, 115] on div "Inbound call scorecard A scorecard for evaluating the customer experience of a …" at bounding box center [648, 112] width 200 height 85
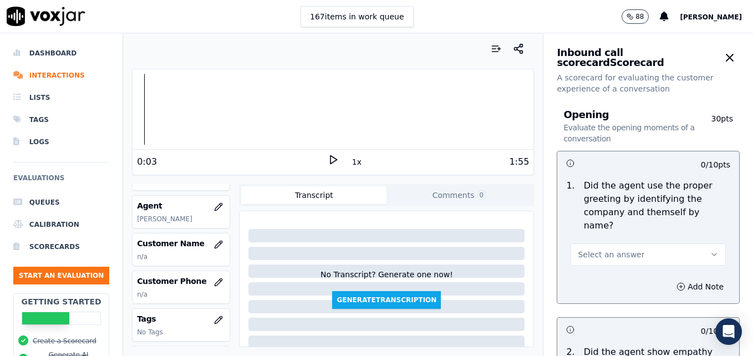
click at [710, 250] on icon "button" at bounding box center [714, 254] width 9 height 9
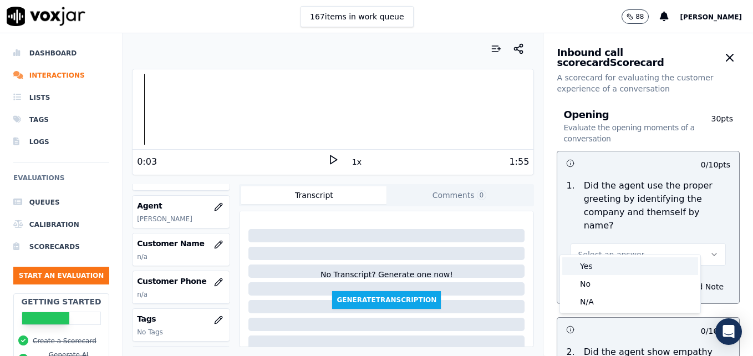
click at [584, 262] on div "Yes" at bounding box center [630, 266] width 136 height 18
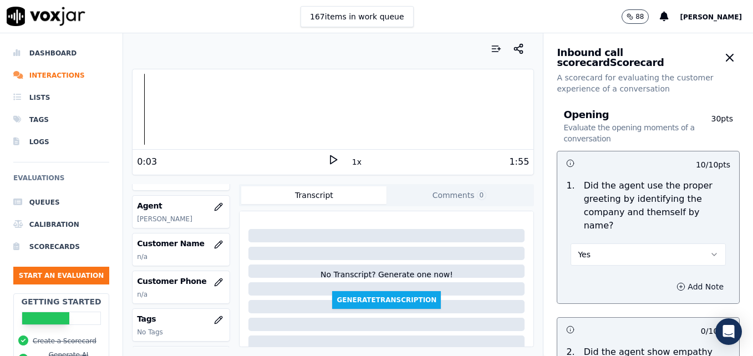
click at [671, 279] on button "Add Note" at bounding box center [700, 287] width 60 height 16
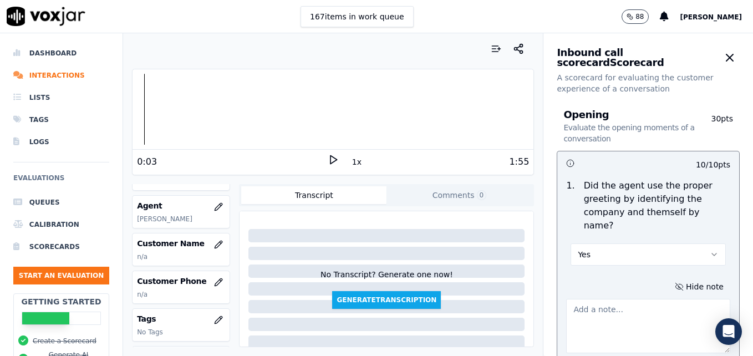
click at [629, 299] on textarea at bounding box center [648, 326] width 164 height 54
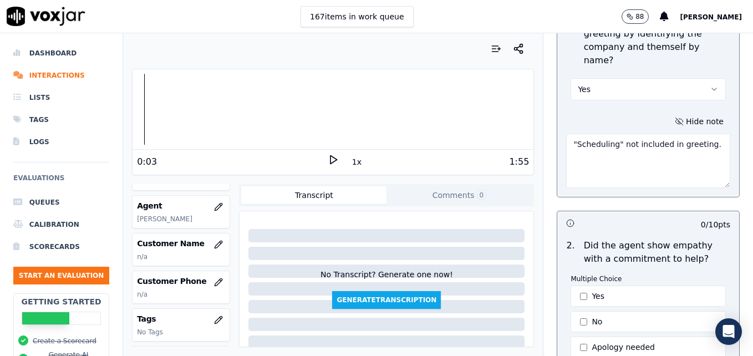
scroll to position [166, 0]
type textarea ""Scheduling" not included in greeting."
click at [614, 284] on button "Yes" at bounding box center [647, 294] width 155 height 21
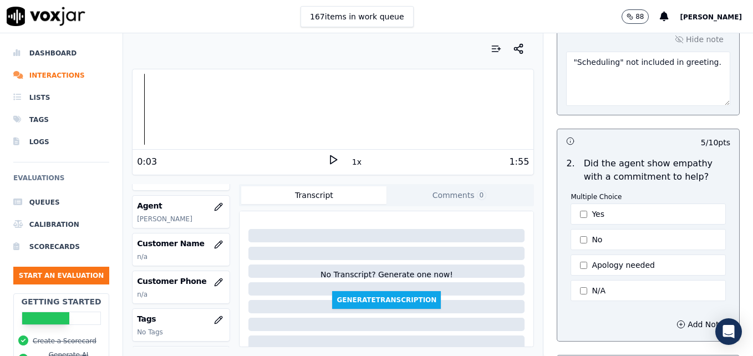
scroll to position [277, 0]
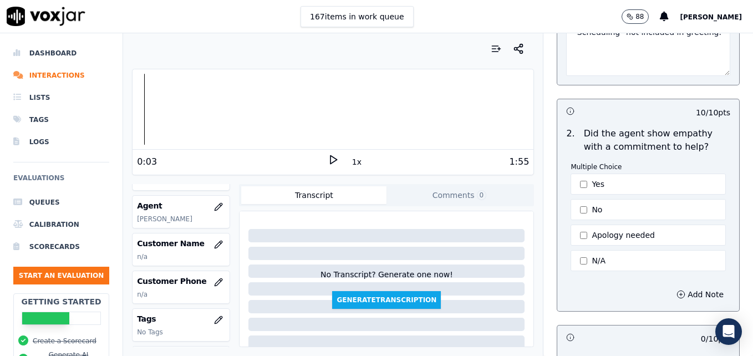
click at [328, 160] on icon at bounding box center [333, 159] width 11 height 11
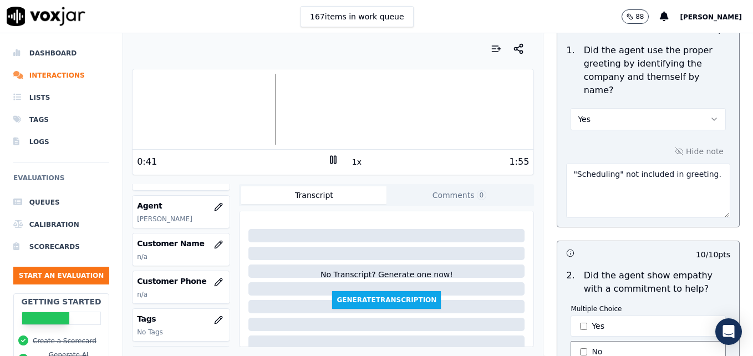
scroll to position [166, 0]
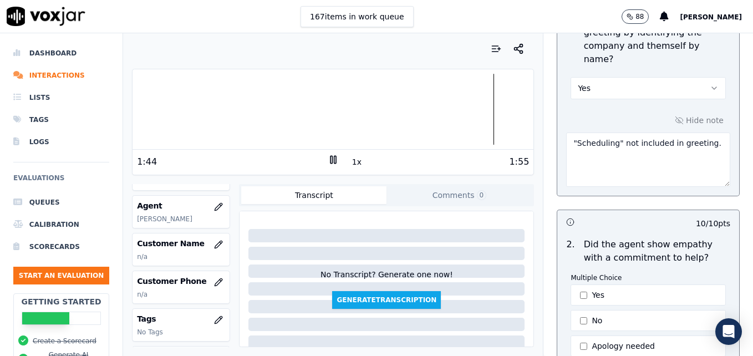
click at [328, 159] on icon at bounding box center [333, 159] width 11 height 11
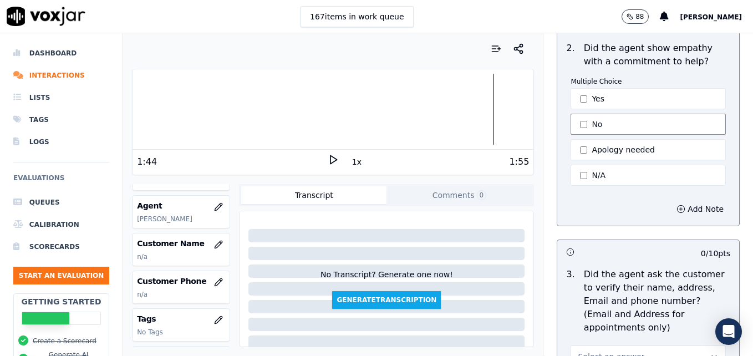
scroll to position [388, 0]
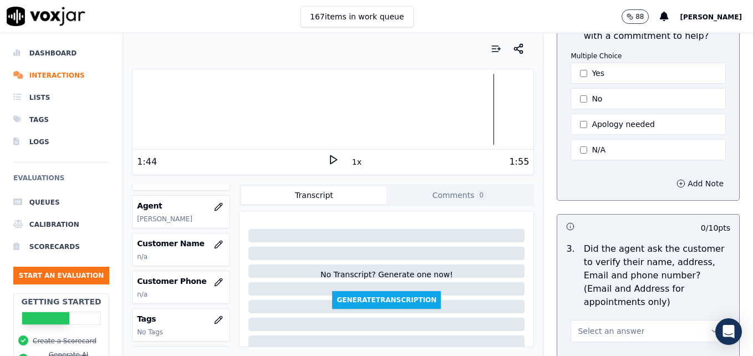
click at [676, 179] on icon "button" at bounding box center [680, 183] width 9 height 9
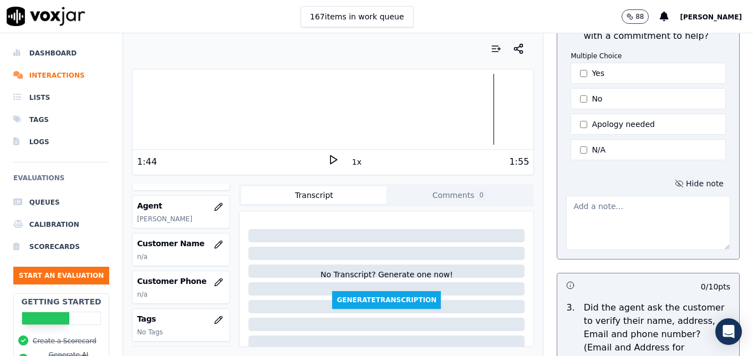
click at [630, 211] on textarea at bounding box center [648, 223] width 164 height 54
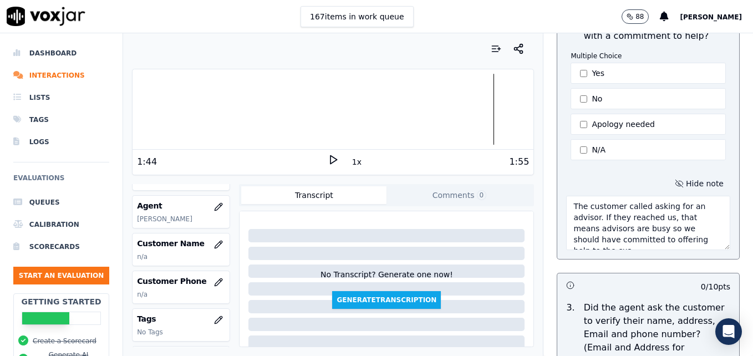
scroll to position [6, 0]
type textarea "The customer called asking for an advisor. If they reached us, that means advis…"
click at [328, 159] on icon at bounding box center [333, 159] width 11 height 11
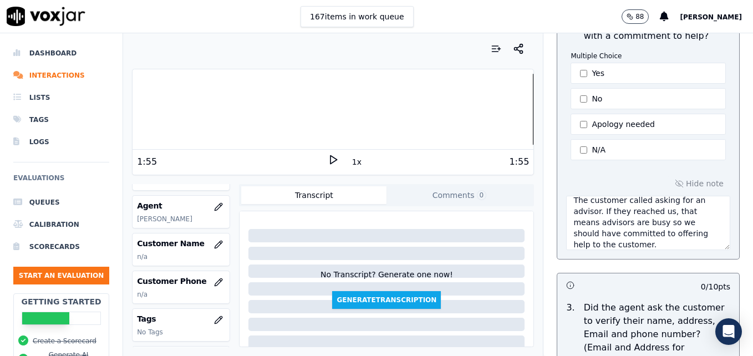
click at [155, 105] on div at bounding box center [332, 109] width 401 height 71
click at [330, 161] on polygon at bounding box center [333, 160] width 7 height 8
click at [328, 159] on icon at bounding box center [333, 159] width 11 height 11
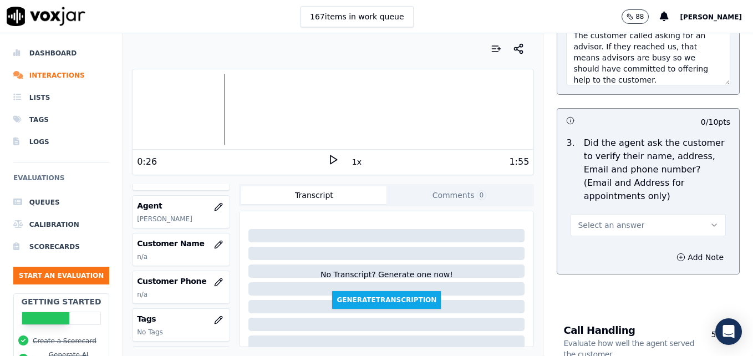
scroll to position [554, 0]
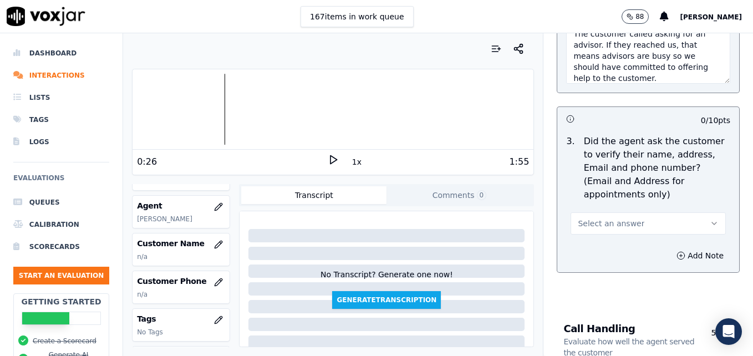
click at [710, 219] on icon "button" at bounding box center [714, 223] width 9 height 9
click at [608, 235] on div "No" at bounding box center [630, 240] width 136 height 18
click at [681, 254] on icon "button" at bounding box center [681, 255] width 0 height 3
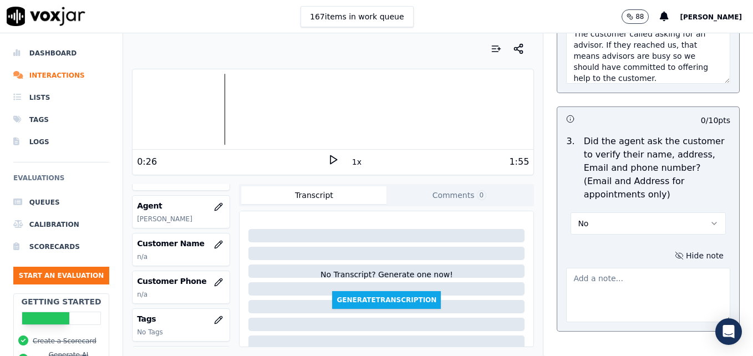
click at [627, 268] on textarea at bounding box center [648, 295] width 164 height 54
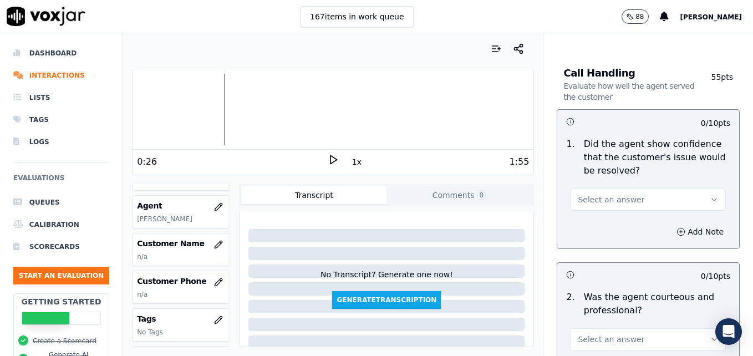
scroll to position [887, 0]
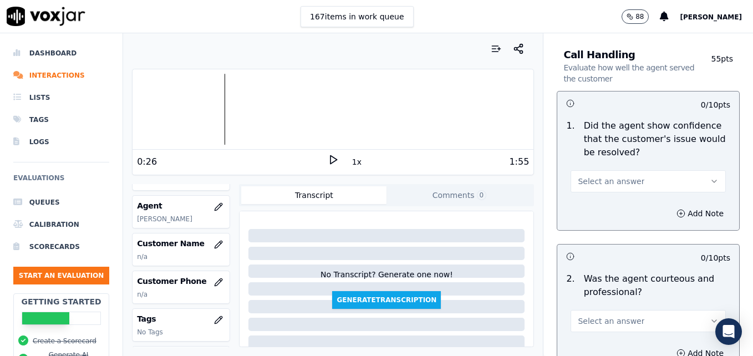
type textarea "Customer name never verified."
click at [710, 177] on icon "button" at bounding box center [714, 181] width 9 height 9
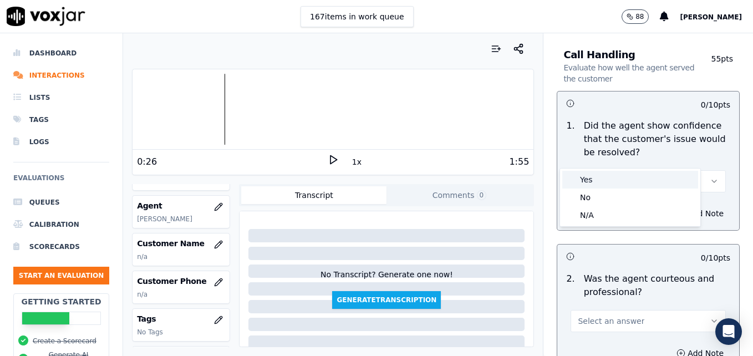
click at [619, 180] on div "Yes" at bounding box center [630, 180] width 136 height 18
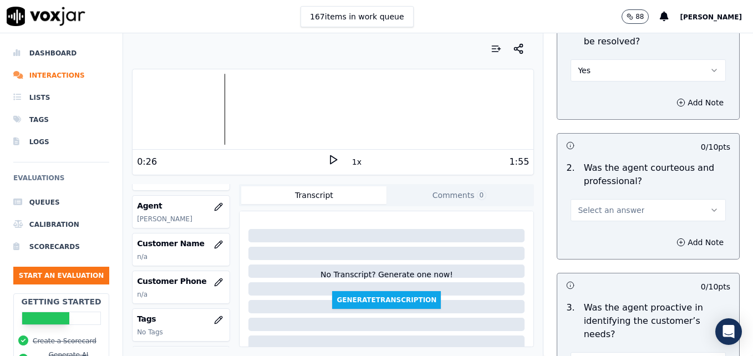
scroll to position [1053, 0]
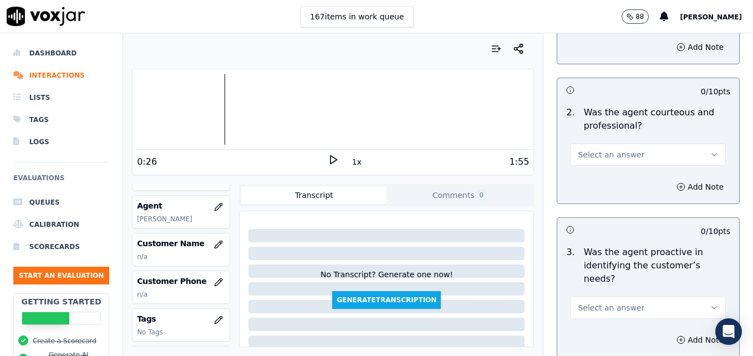
click at [684, 144] on button "Select an answer" at bounding box center [647, 155] width 155 height 22
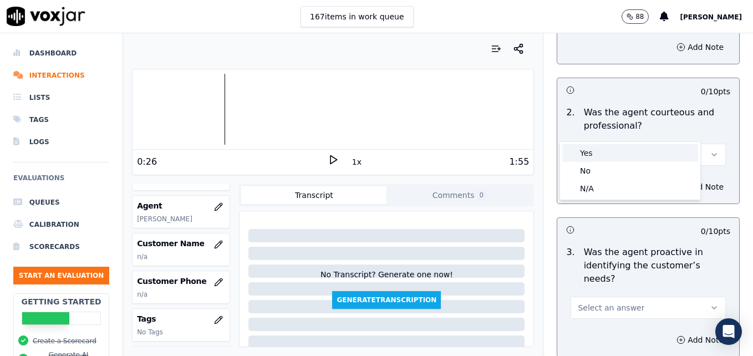
click at [592, 152] on div "Yes" at bounding box center [630, 153] width 136 height 18
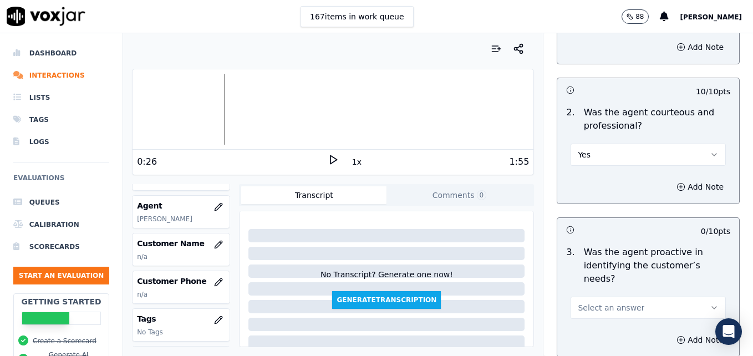
scroll to position [1109, 0]
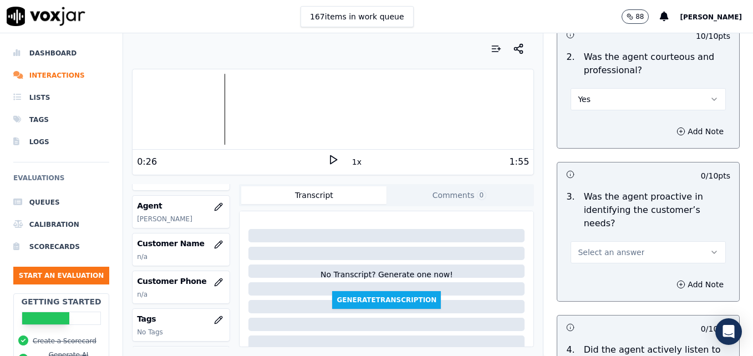
click at [710, 248] on icon "button" at bounding box center [714, 252] width 9 height 9
click at [591, 252] on div "No" at bounding box center [630, 255] width 136 height 18
click at [676, 280] on icon "button" at bounding box center [680, 284] width 9 height 9
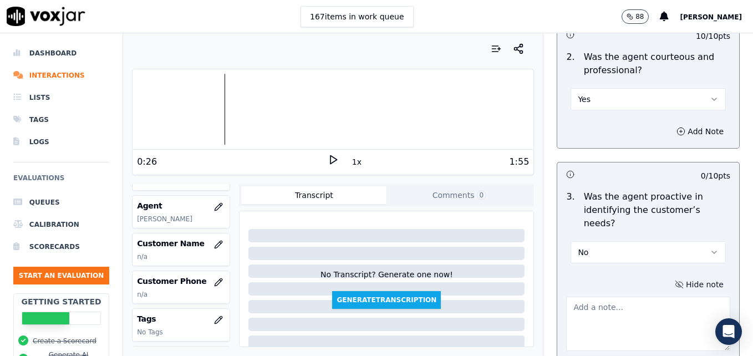
click at [611, 297] on textarea at bounding box center [648, 324] width 164 height 54
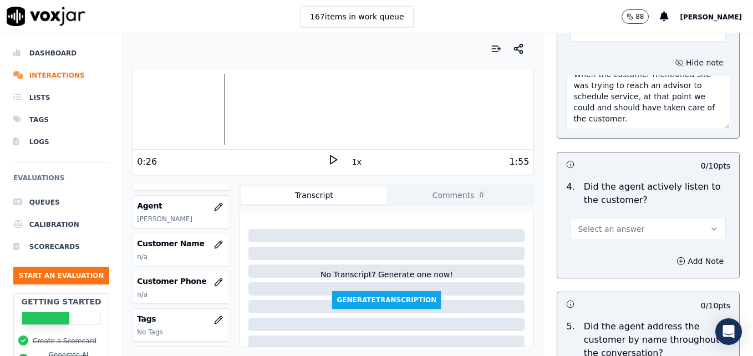
scroll to position [1386, 0]
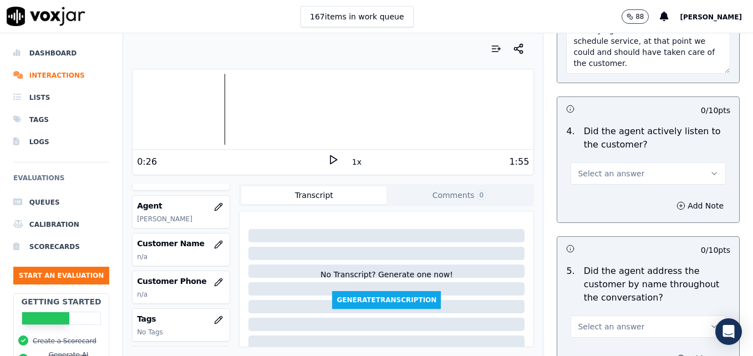
type textarea "When the customer mentioned she was trying to reach an advisor to schedule serv…"
click at [710, 169] on icon "button" at bounding box center [714, 173] width 9 height 9
click at [584, 159] on div "Yes" at bounding box center [630, 159] width 136 height 18
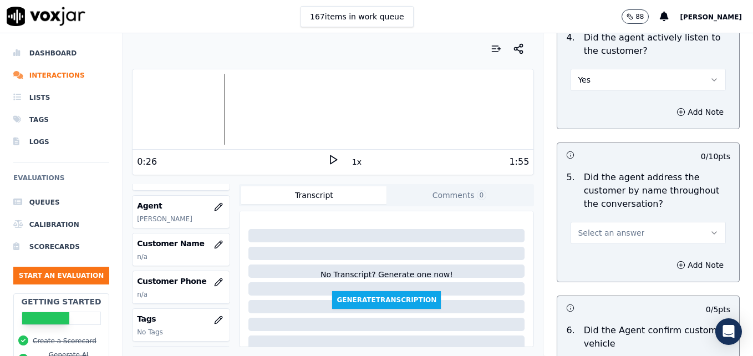
scroll to position [1497, 0]
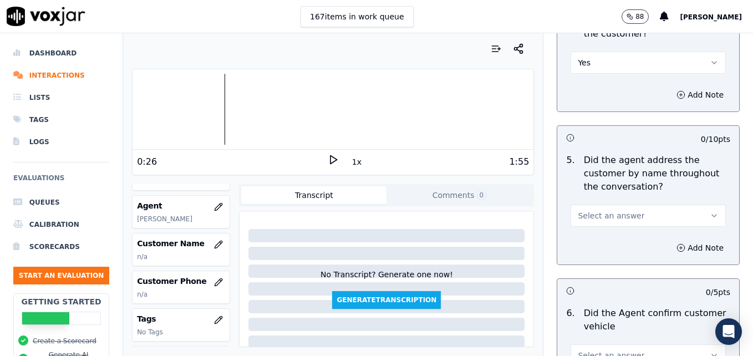
click at [692, 205] on button "Select an answer" at bounding box center [647, 216] width 155 height 22
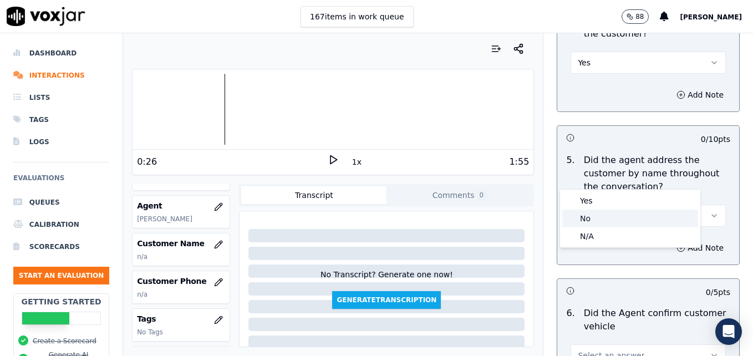
click at [599, 217] on div "No" at bounding box center [630, 219] width 136 height 18
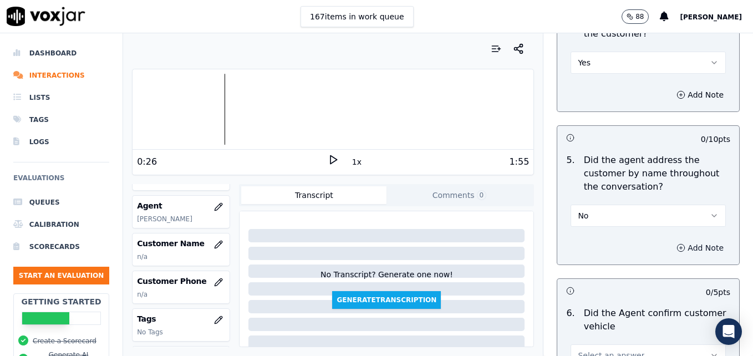
click at [676, 243] on icon "button" at bounding box center [680, 247] width 9 height 9
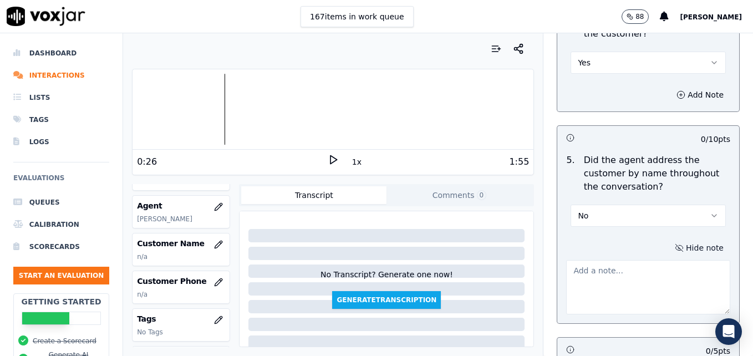
click at [629, 260] on textarea at bounding box center [648, 287] width 164 height 54
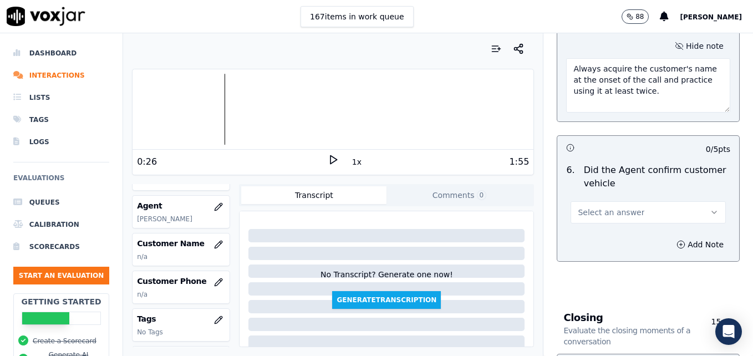
scroll to position [1719, 0]
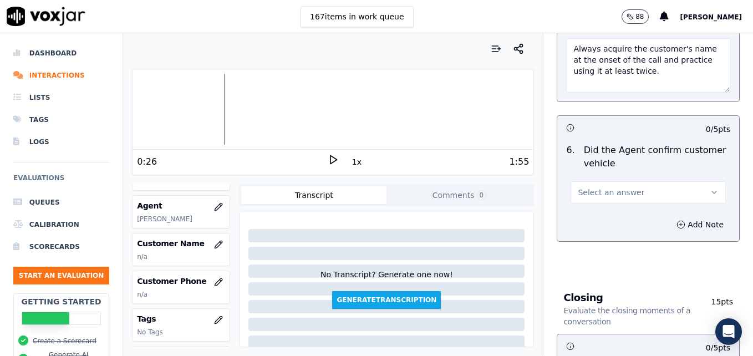
type textarea "Always acquire the customer's name at the onset of the call and practice using …"
click at [686, 181] on button "Select an answer" at bounding box center [647, 192] width 155 height 22
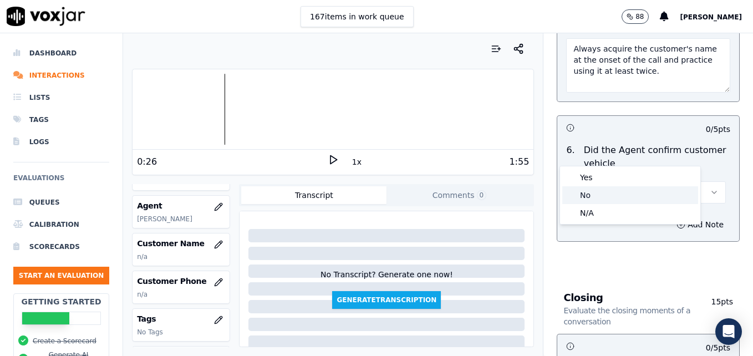
click at [623, 197] on div "No" at bounding box center [630, 195] width 136 height 18
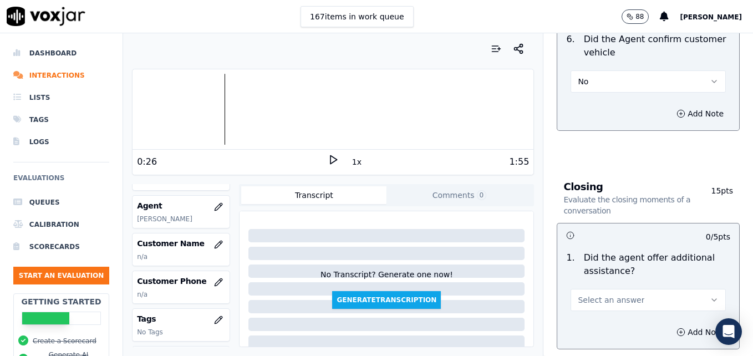
scroll to position [1885, 0]
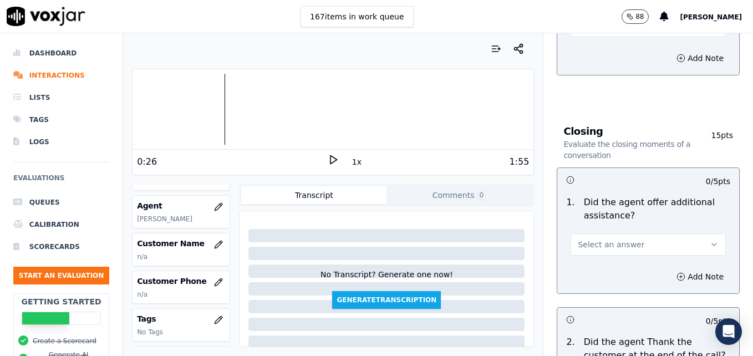
click at [710, 240] on icon "button" at bounding box center [714, 244] width 9 height 9
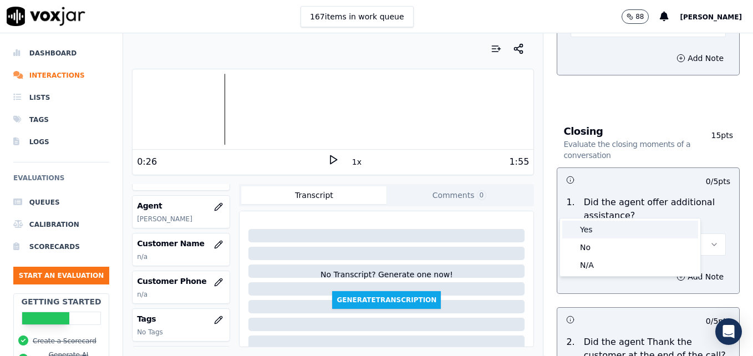
click at [609, 232] on div "Yes" at bounding box center [630, 230] width 136 height 18
click at [670, 269] on button "Add Note" at bounding box center [700, 277] width 60 height 16
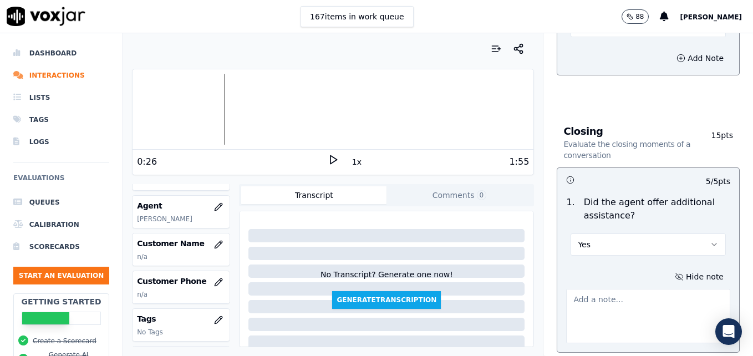
click at [620, 289] on textarea at bounding box center [648, 316] width 164 height 54
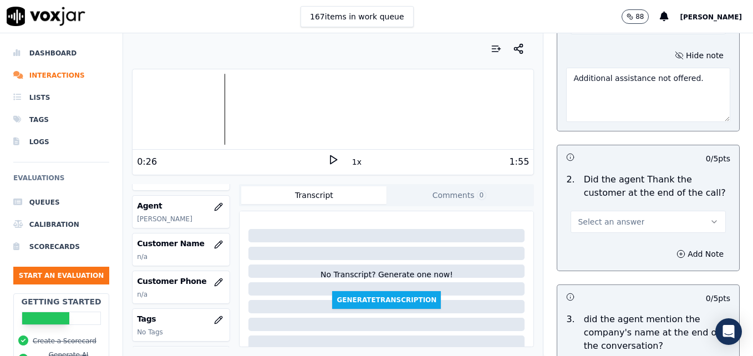
scroll to position [2107, 0]
type textarea "Additional assistance not offered."
click at [710, 217] on icon "button" at bounding box center [714, 221] width 9 height 9
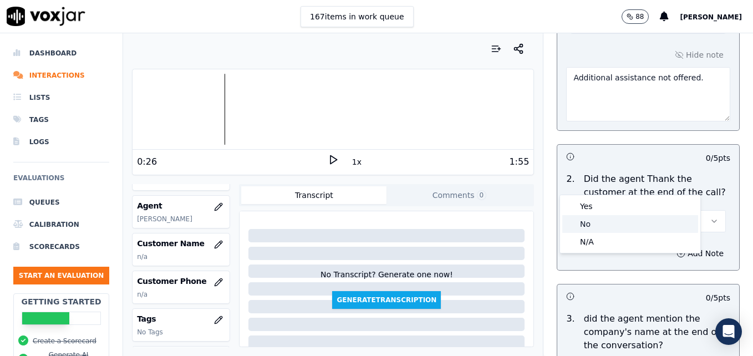
drag, startPoint x: 580, startPoint y: 225, endPoint x: 597, endPoint y: 224, distance: 16.1
click at [582, 225] on div "No" at bounding box center [630, 224] width 136 height 18
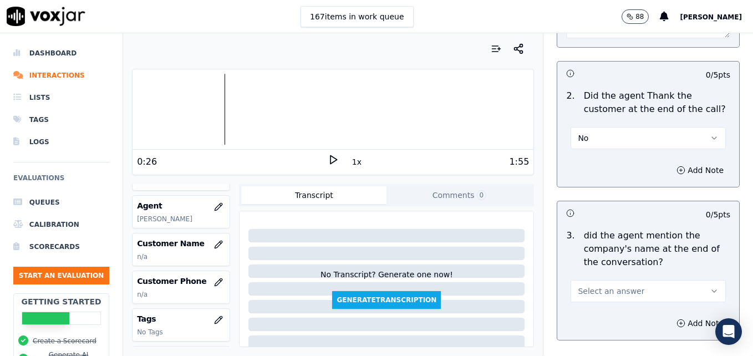
scroll to position [2218, 0]
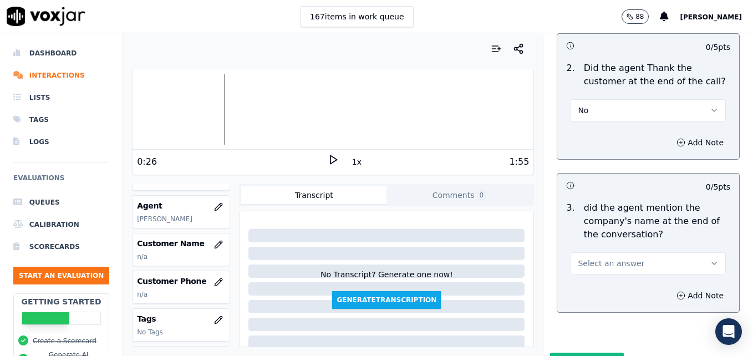
click at [686, 252] on button "Select an answer" at bounding box center [647, 263] width 155 height 22
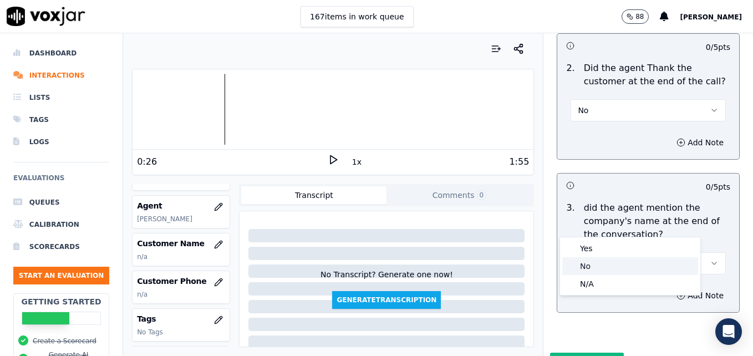
click at [598, 265] on div "No" at bounding box center [630, 266] width 136 height 18
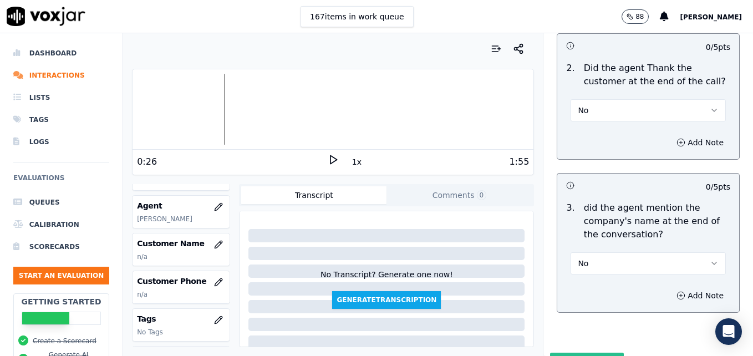
click at [577, 353] on button "Submit Scores" at bounding box center [587, 363] width 74 height 20
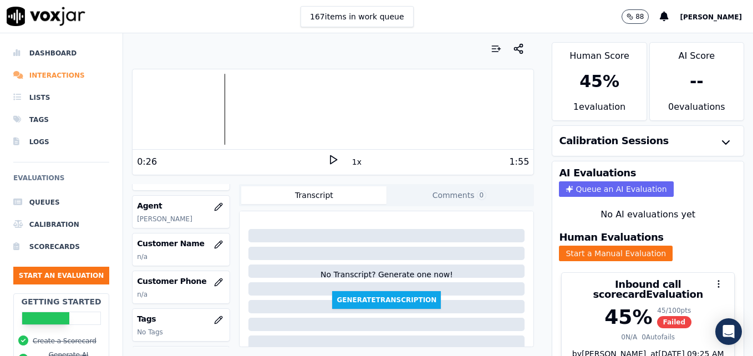
click at [40, 74] on li "Interactions" at bounding box center [61, 75] width 96 height 22
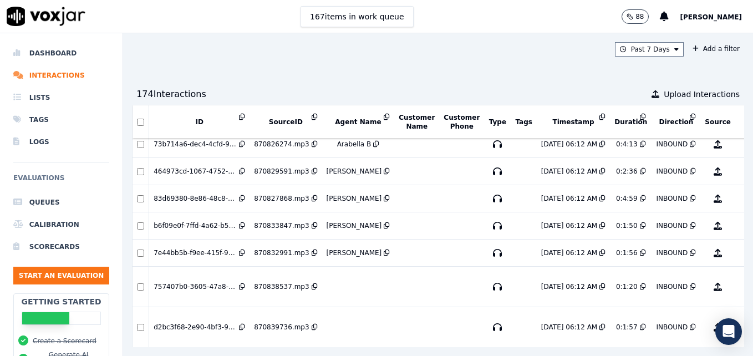
scroll to position [222, 0]
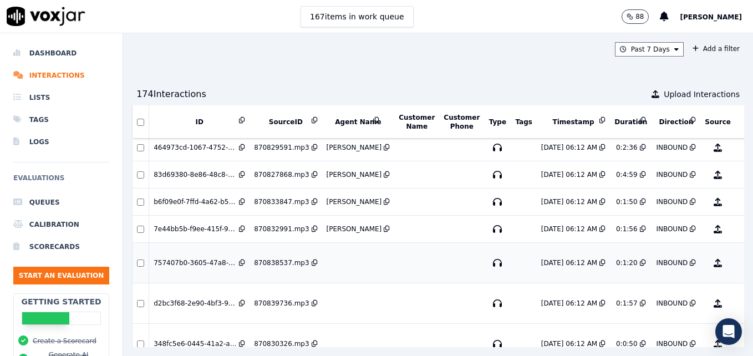
click at [740, 263] on button "No Evaluation Yet" at bounding box center [762, 262] width 44 height 31
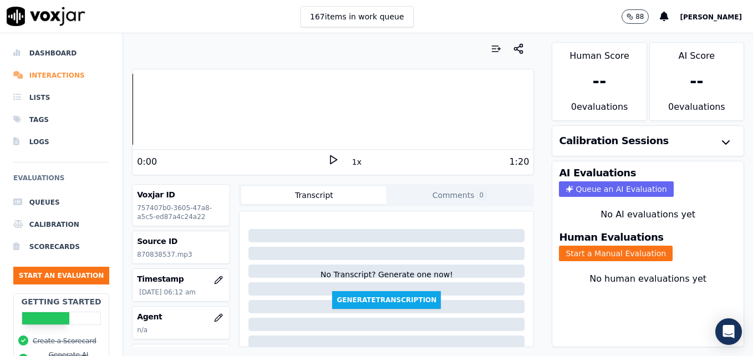
click at [43, 77] on li "Interactions" at bounding box center [61, 75] width 96 height 22
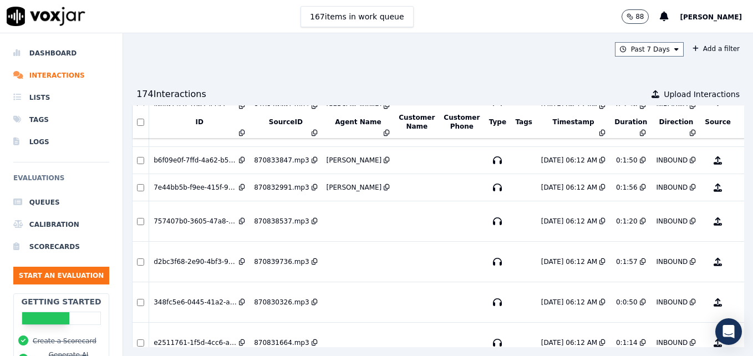
scroll to position [277, 0]
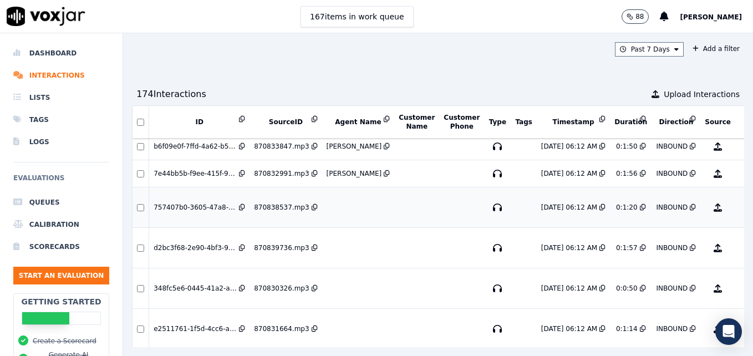
click at [740, 208] on button "No Evaluation Yet" at bounding box center [762, 207] width 44 height 31
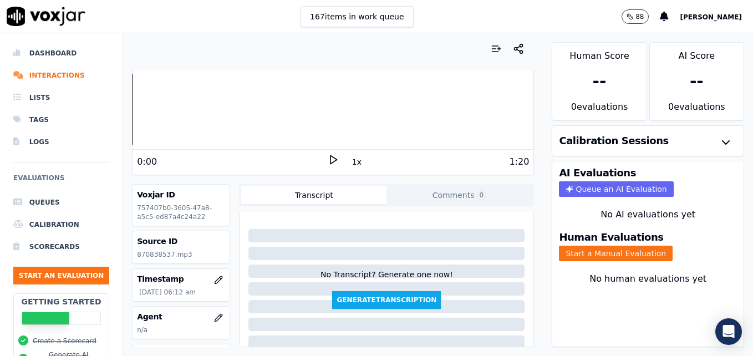
click at [329, 157] on icon at bounding box center [333, 159] width 11 height 11
click at [334, 157] on rect at bounding box center [335, 159] width 2 height 7
click at [214, 319] on icon "button" at bounding box center [218, 317] width 9 height 9
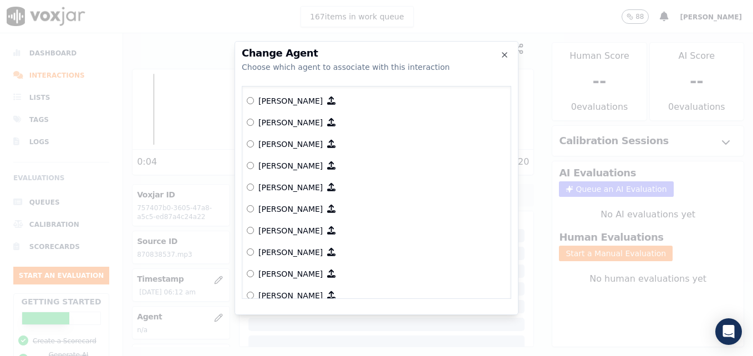
scroll to position [457, 0]
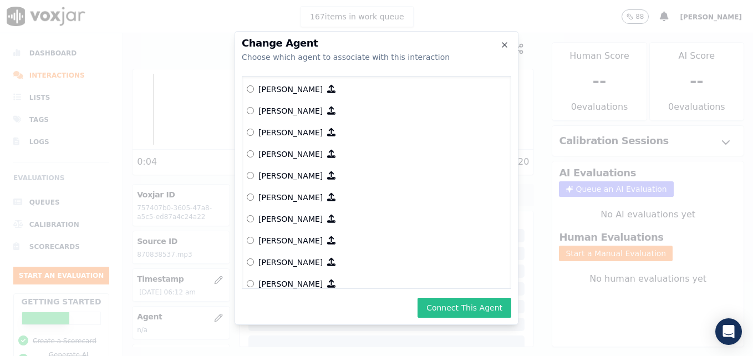
click at [471, 310] on button "Connect This Agent" at bounding box center [464, 308] width 94 height 20
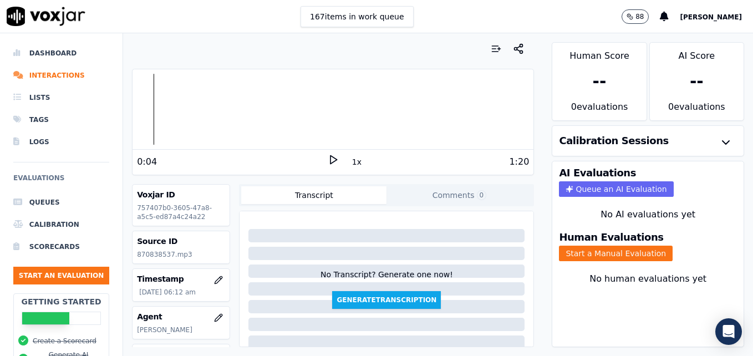
click at [330, 156] on polygon at bounding box center [333, 160] width 7 height 8
click at [156, 112] on div at bounding box center [332, 109] width 401 height 71
click at [599, 253] on button "Start a Manual Evaluation" at bounding box center [616, 254] width 114 height 16
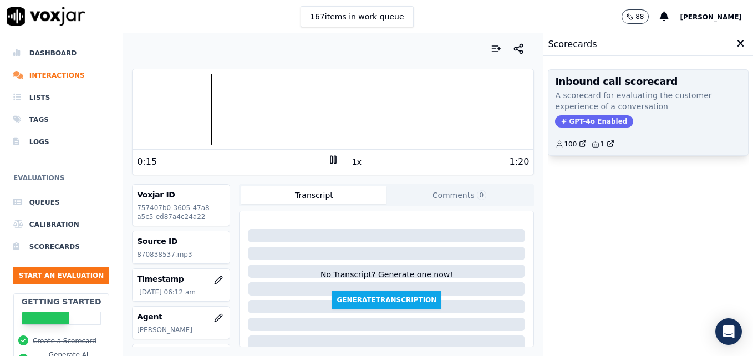
click at [590, 120] on span "GPT-4o Enabled" at bounding box center [594, 121] width 78 height 12
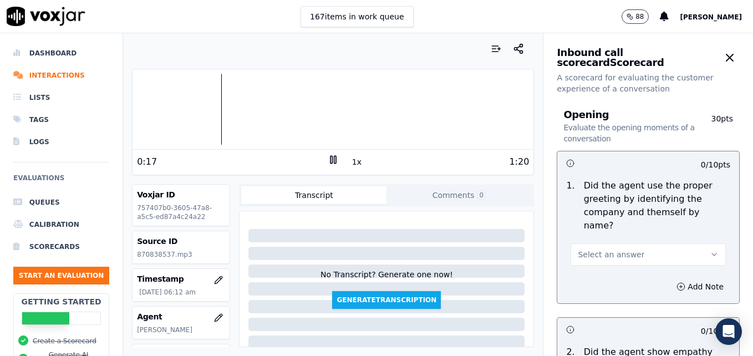
click at [710, 250] on icon "button" at bounding box center [714, 254] width 9 height 9
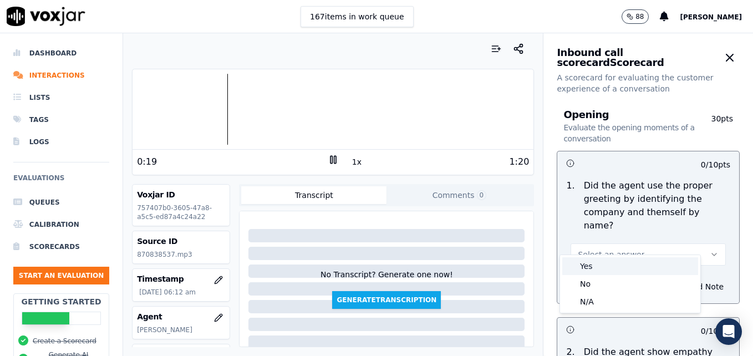
click at [608, 271] on div "Yes" at bounding box center [630, 266] width 136 height 18
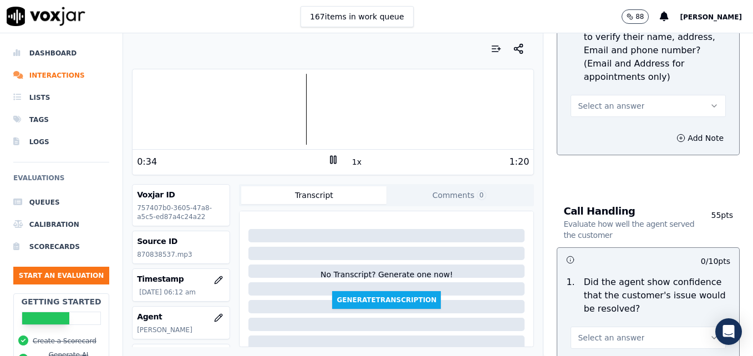
scroll to position [610, 0]
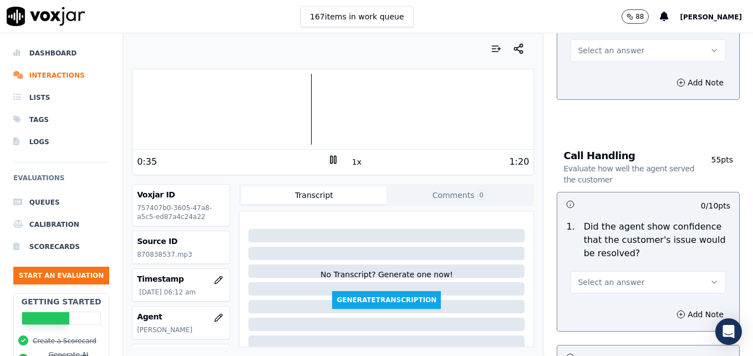
click at [710, 278] on icon "button" at bounding box center [714, 282] width 9 height 9
click at [619, 289] on div "No" at bounding box center [630, 298] width 136 height 18
click at [710, 278] on icon "button" at bounding box center [714, 282] width 9 height 9
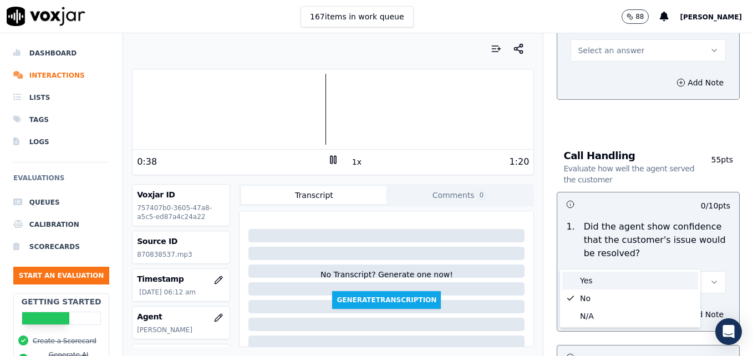
click at [620, 285] on div "Yes" at bounding box center [630, 281] width 136 height 18
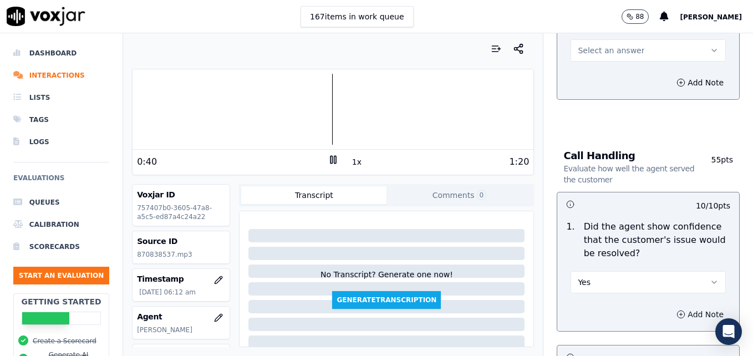
click at [676, 310] on icon "button" at bounding box center [680, 314] width 9 height 9
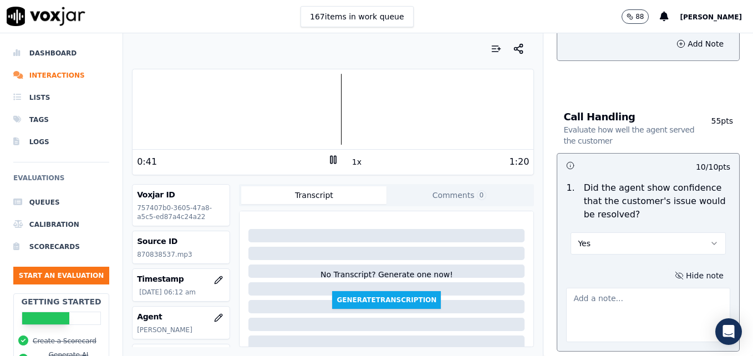
scroll to position [665, 0]
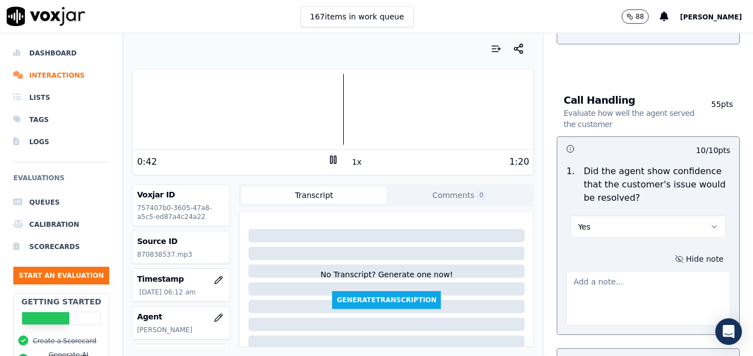
click at [621, 271] on textarea at bounding box center [648, 298] width 164 height 54
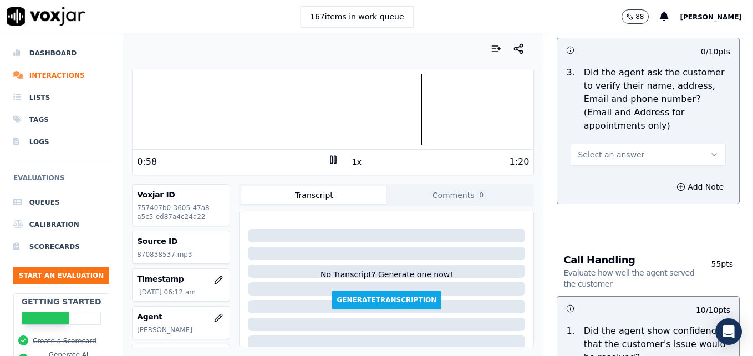
scroll to position [444, 0]
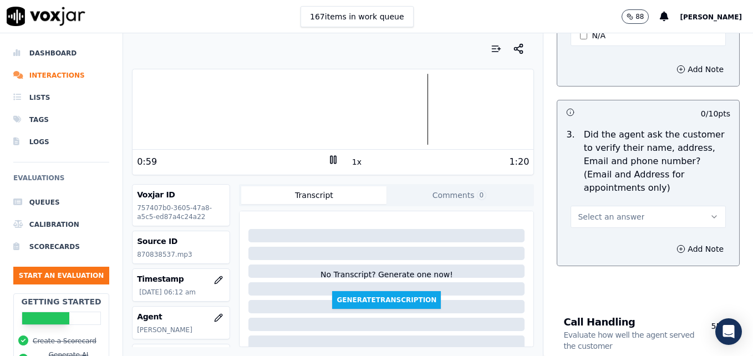
type textarea "Good use of an ownership statement to convey ability to help."
click at [679, 206] on button "Select an answer" at bounding box center [647, 217] width 155 height 22
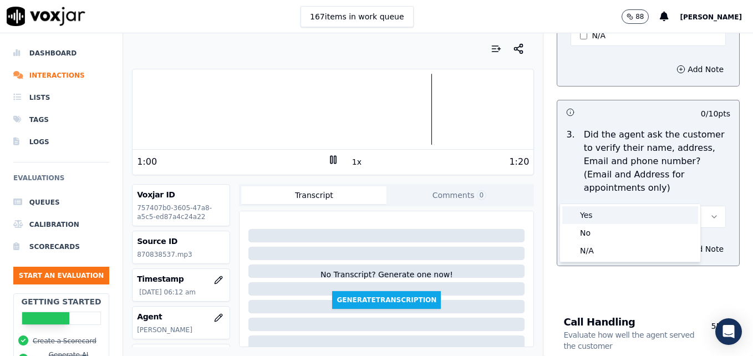
click at [628, 217] on div "Yes" at bounding box center [630, 215] width 136 height 18
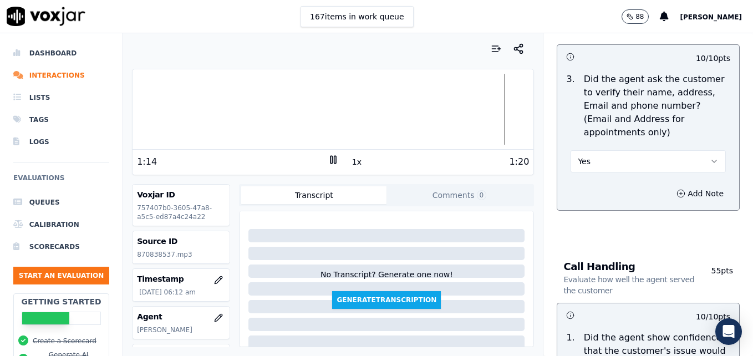
scroll to position [554, 0]
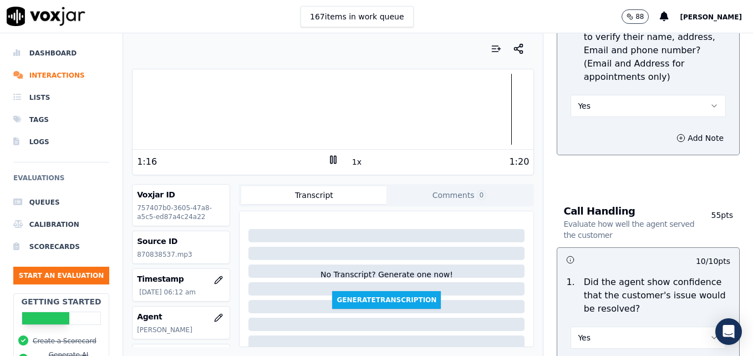
click at [286, 105] on div at bounding box center [332, 109] width 401 height 71
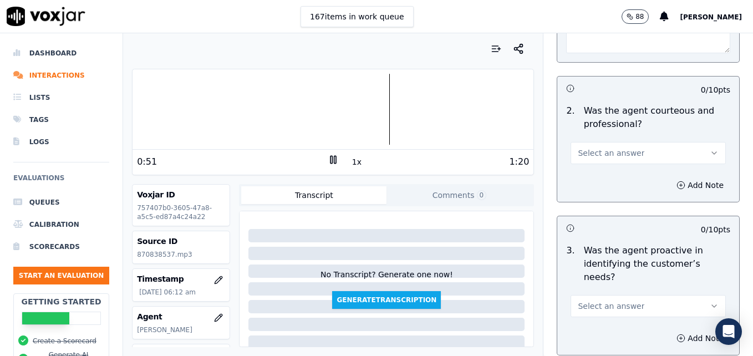
scroll to position [942, 0]
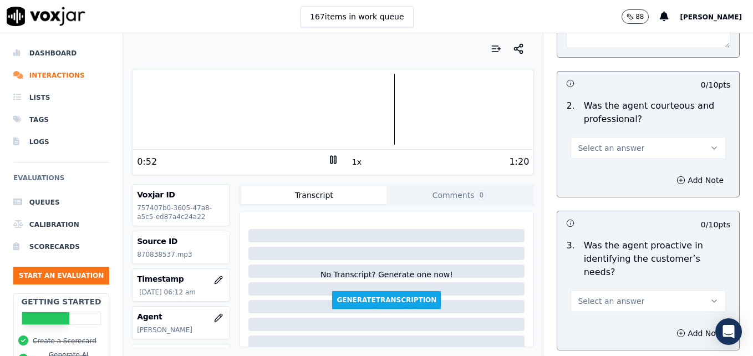
click at [710, 144] on icon "button" at bounding box center [714, 148] width 9 height 9
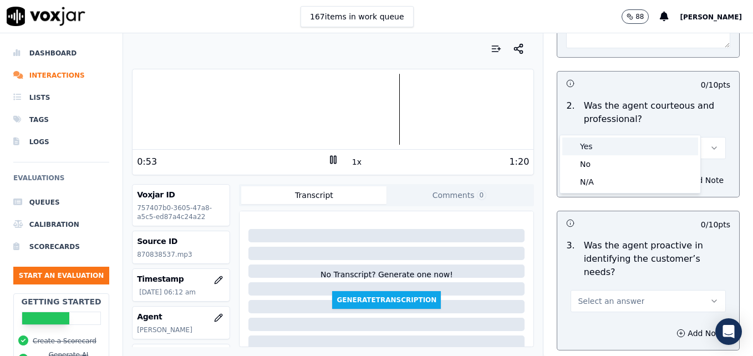
click at [644, 152] on div "Yes" at bounding box center [630, 146] width 136 height 18
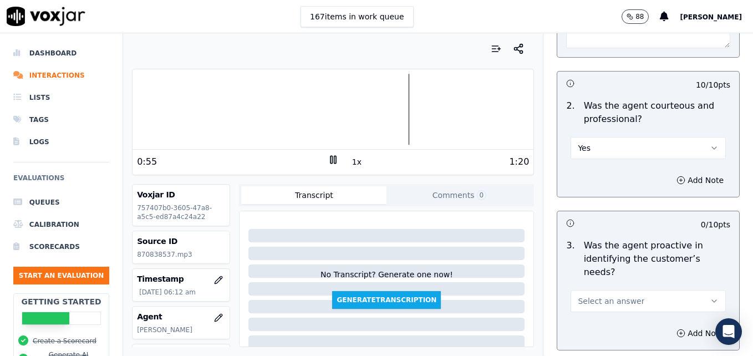
scroll to position [998, 0]
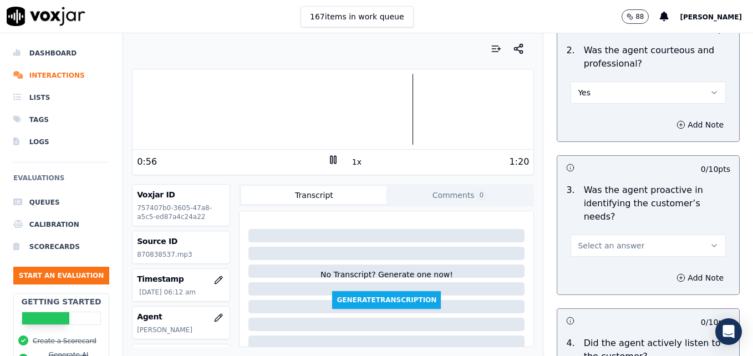
click at [710, 241] on icon "button" at bounding box center [714, 245] width 9 height 9
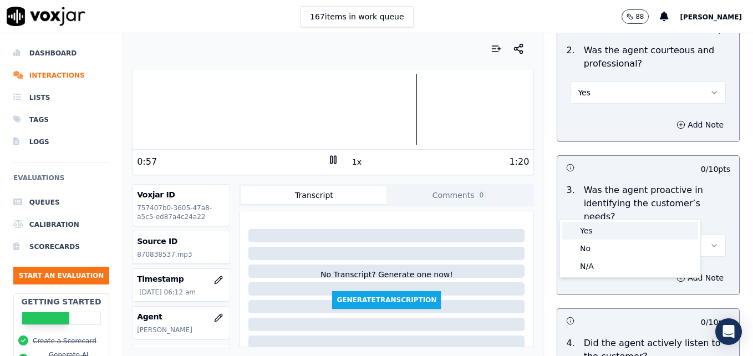
click at [643, 237] on div "Yes" at bounding box center [630, 231] width 136 height 18
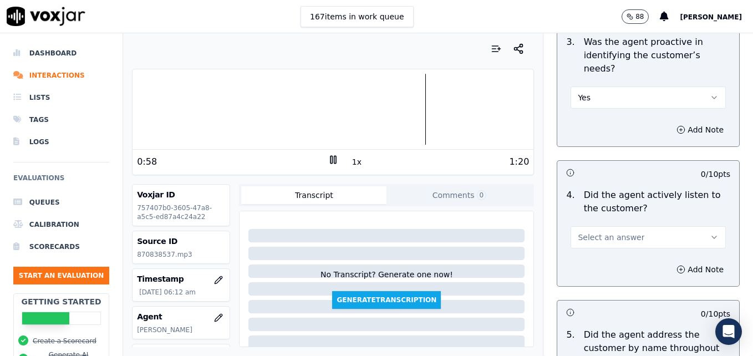
scroll to position [1164, 0]
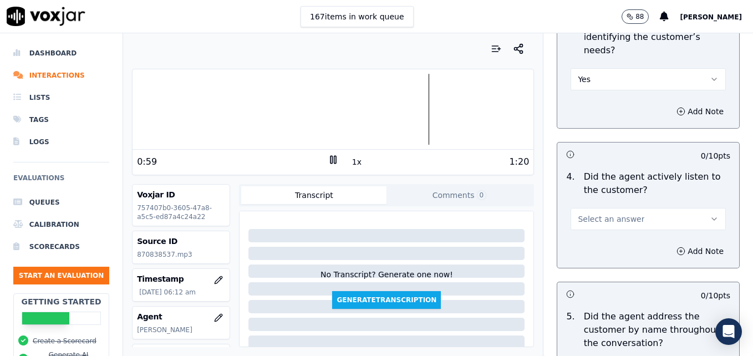
click at [681, 208] on button "Select an answer" at bounding box center [647, 219] width 155 height 22
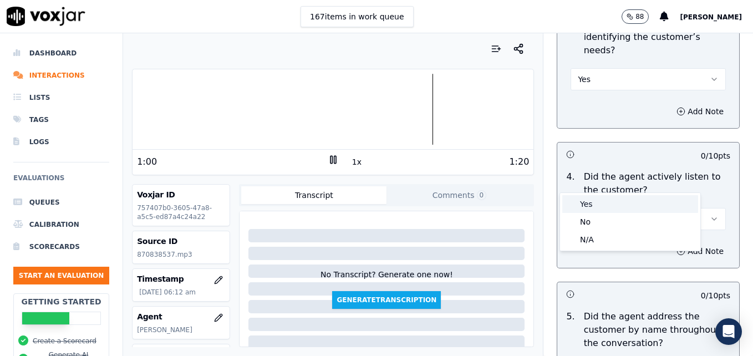
click at [624, 209] on div "Yes" at bounding box center [630, 204] width 136 height 18
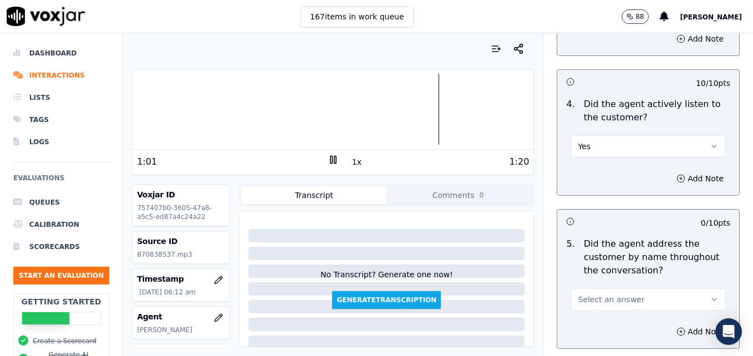
scroll to position [1275, 0]
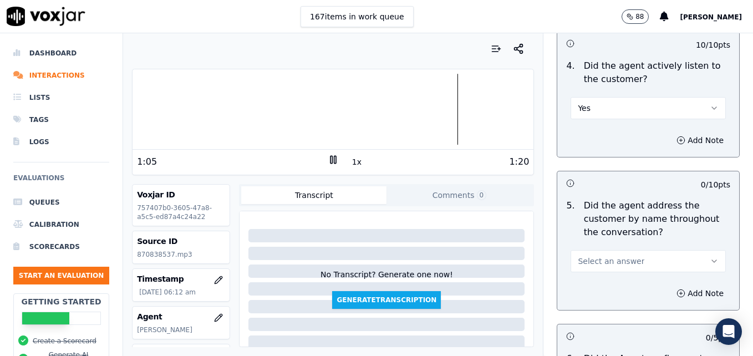
click at [710, 257] on icon "button" at bounding box center [714, 261] width 9 height 9
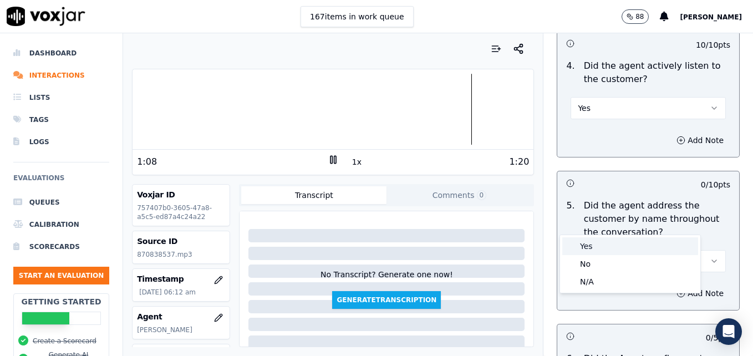
click at [595, 247] on div "Yes" at bounding box center [630, 246] width 136 height 18
click at [676, 289] on icon "button" at bounding box center [680, 293] width 9 height 9
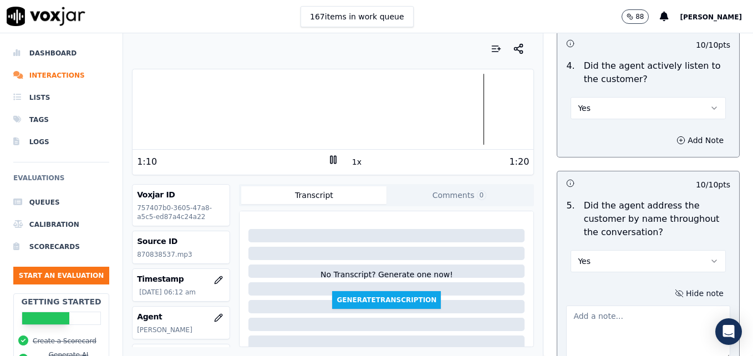
click at [631, 305] on textarea at bounding box center [648, 332] width 164 height 54
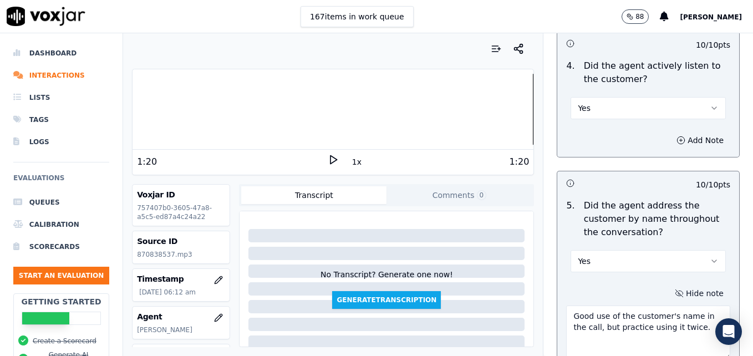
click at [476, 108] on div at bounding box center [332, 109] width 401 height 71
type textarea "Good use of the customer's name in the call, but practice using it twice."
click at [328, 154] on div "1:10 1x 1:20" at bounding box center [332, 162] width 401 height 24
click at [328, 155] on icon at bounding box center [333, 159] width 11 height 11
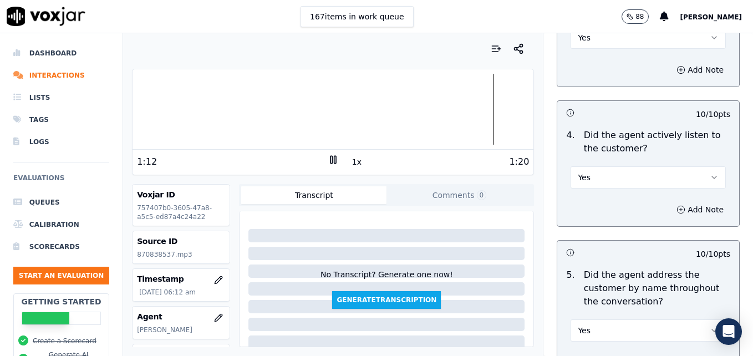
scroll to position [1164, 0]
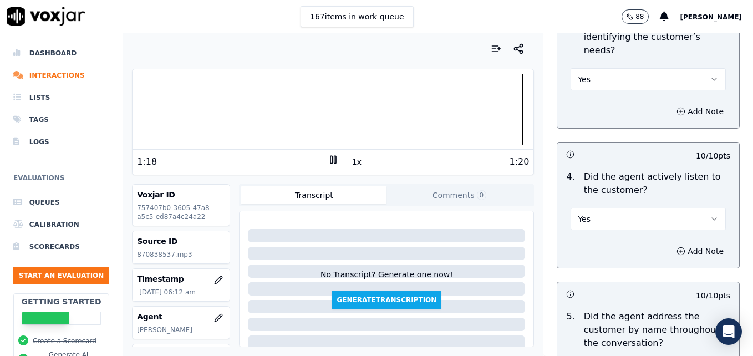
click at [328, 158] on icon at bounding box center [333, 159] width 11 height 11
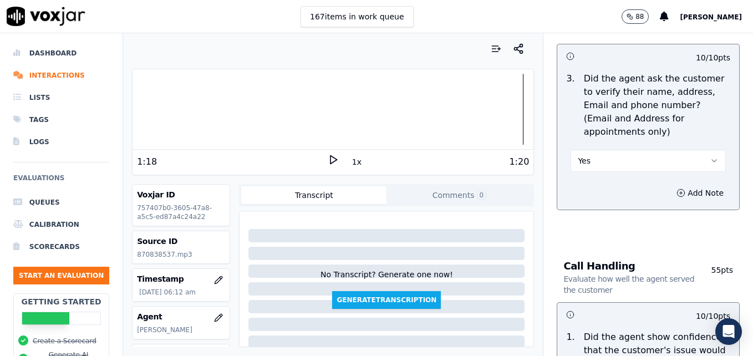
scroll to position [499, 0]
click at [710, 157] on icon "button" at bounding box center [714, 161] width 9 height 9
click at [598, 172] on div "No" at bounding box center [630, 178] width 136 height 18
click at [676, 189] on icon "button" at bounding box center [680, 193] width 9 height 9
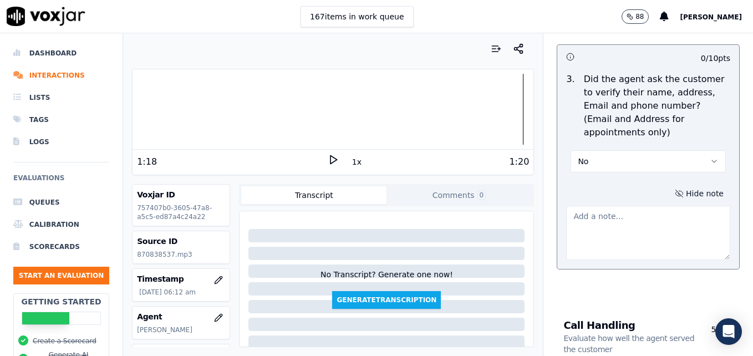
click at [644, 206] on textarea at bounding box center [648, 233] width 164 height 54
type textarea "h"
type textarea "V"
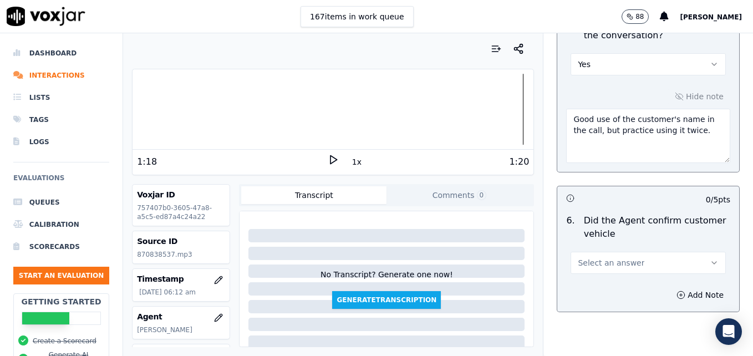
scroll to position [1552, 0]
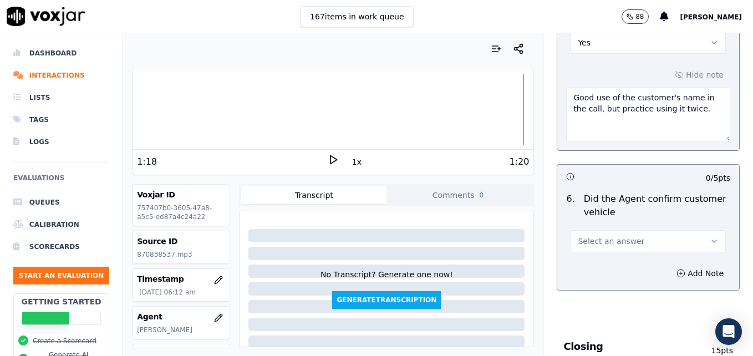
type textarea "Vehicle type/service not reconfirmed."
click at [679, 230] on button "Select an answer" at bounding box center [647, 241] width 155 height 22
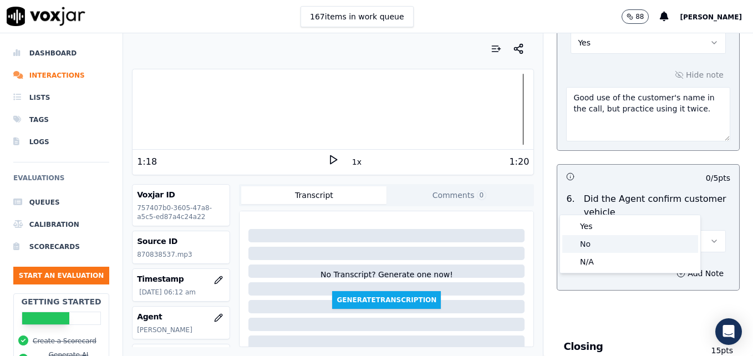
click at [623, 249] on div "No" at bounding box center [630, 244] width 136 height 18
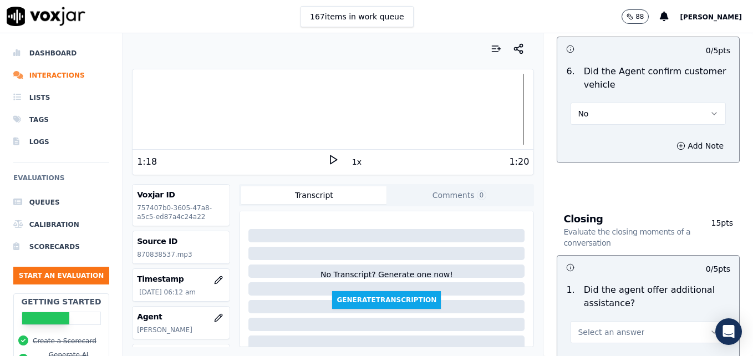
scroll to position [1719, 0]
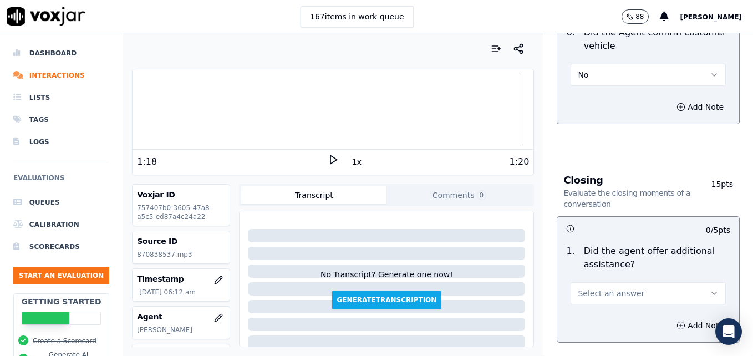
click at [695, 282] on button "Select an answer" at bounding box center [647, 293] width 155 height 22
click at [619, 274] on div "Yes" at bounding box center [630, 278] width 136 height 18
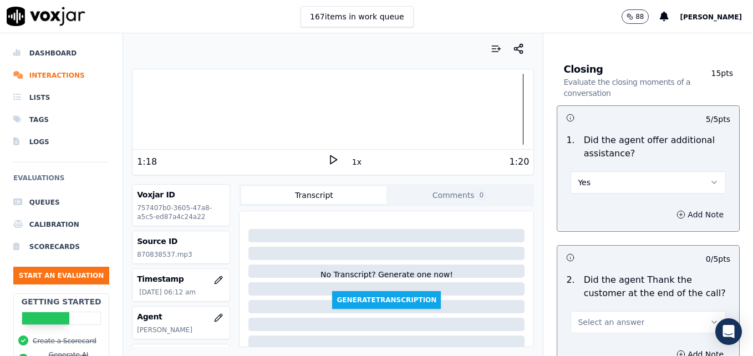
click at [676, 210] on icon "button" at bounding box center [680, 214] width 9 height 9
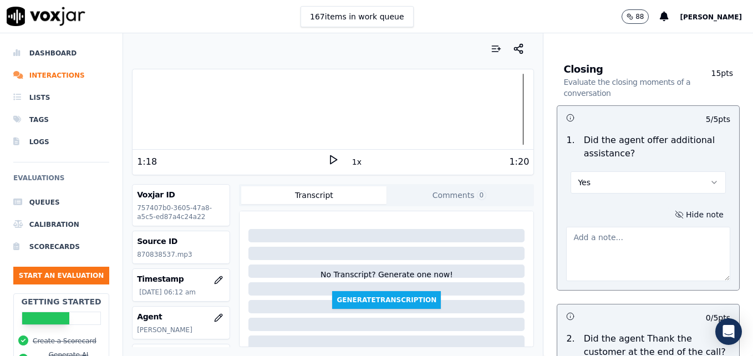
click at [642, 227] on textarea at bounding box center [648, 254] width 164 height 54
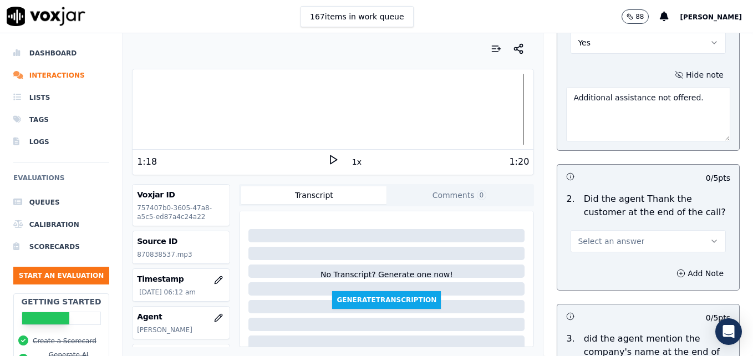
scroll to position [1996, 0]
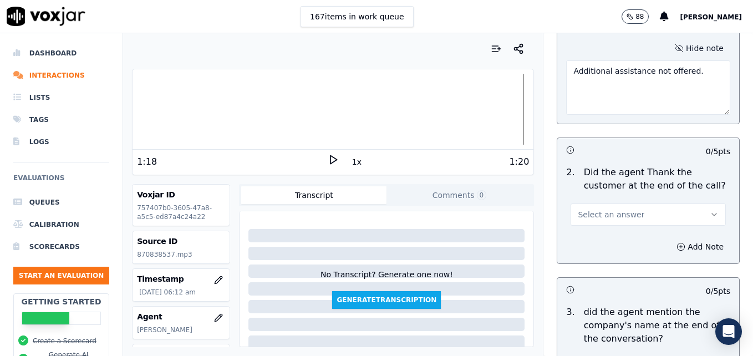
type textarea "Additional assistance not offered."
click at [682, 203] on button "Select an answer" at bounding box center [647, 214] width 155 height 22
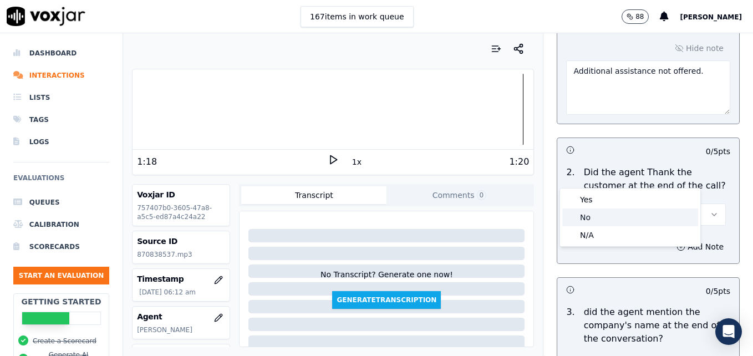
click at [640, 220] on div "No" at bounding box center [630, 217] width 136 height 18
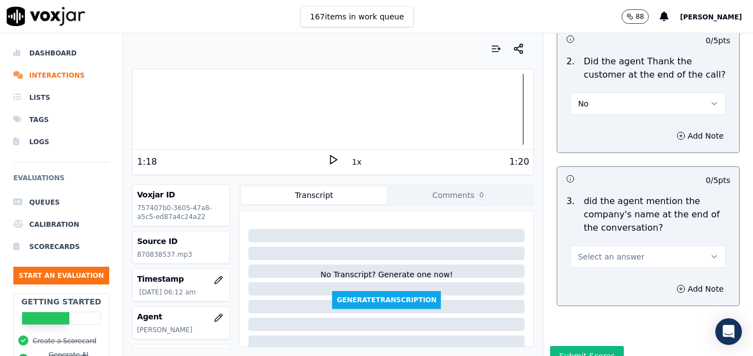
scroll to position [2108, 0]
click at [686, 244] on button "Select an answer" at bounding box center [647, 255] width 155 height 22
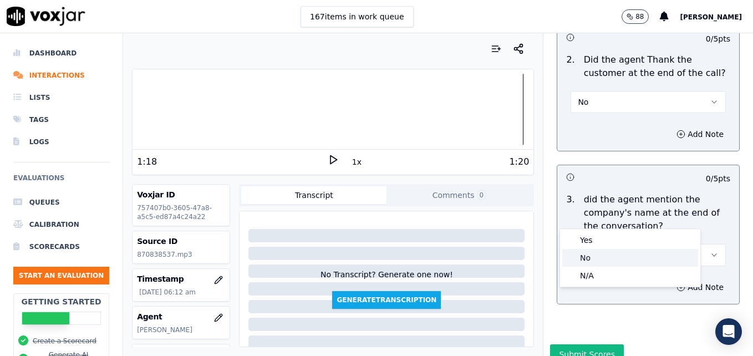
click at [598, 262] on div "No" at bounding box center [630, 258] width 136 height 18
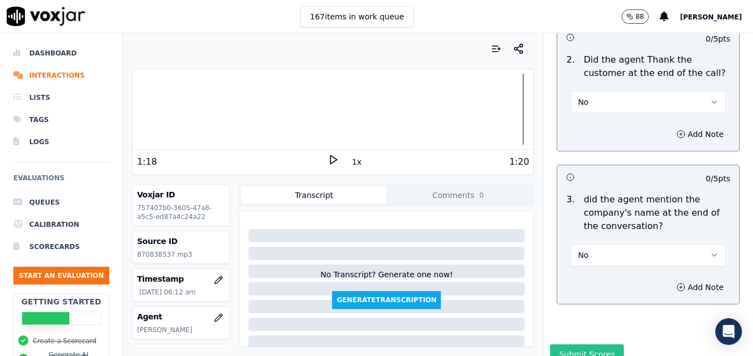
click at [589, 344] on button "Submit Scores" at bounding box center [587, 354] width 74 height 20
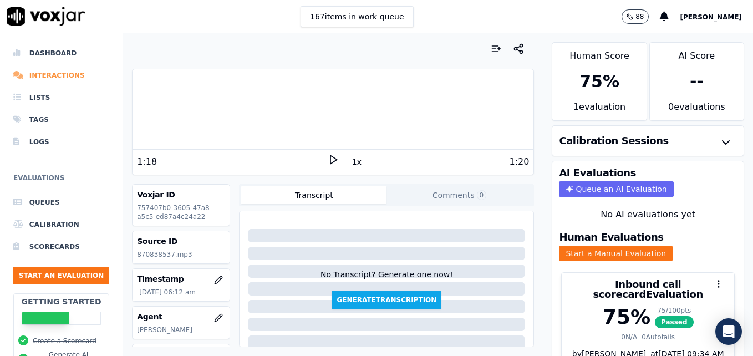
click at [63, 75] on li "Interactions" at bounding box center [61, 75] width 96 height 22
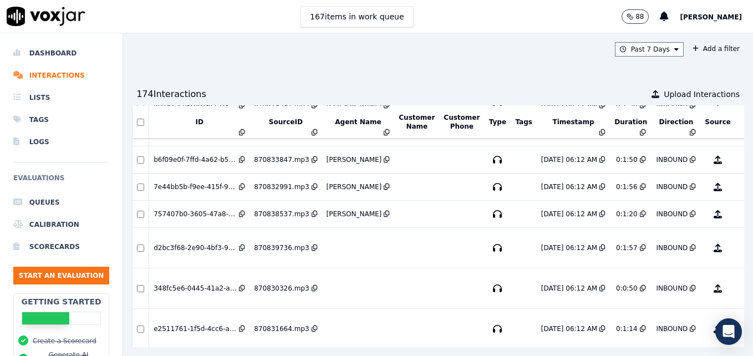
scroll to position [277, 0]
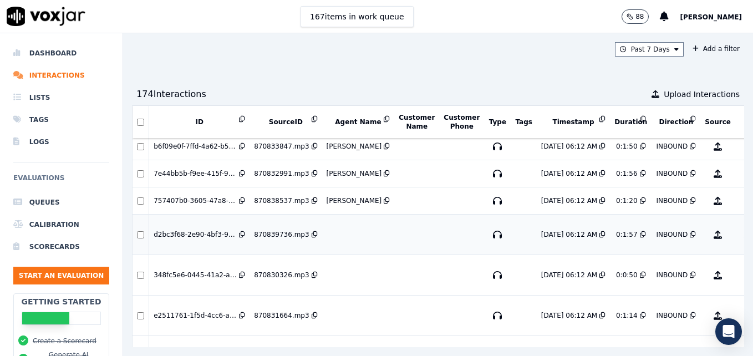
click at [740, 236] on button "No Evaluation Yet" at bounding box center [762, 234] width 44 height 31
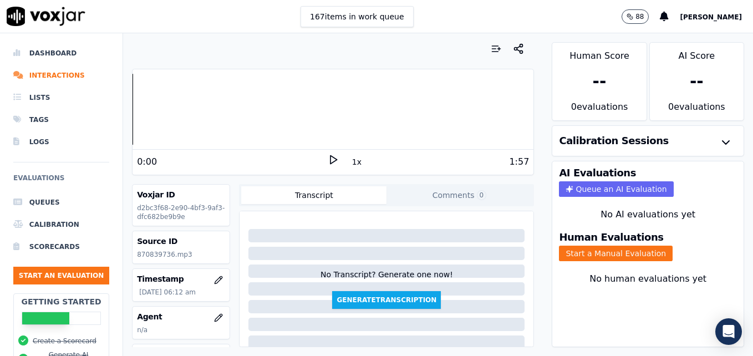
click at [328, 161] on icon at bounding box center [333, 159] width 11 height 11
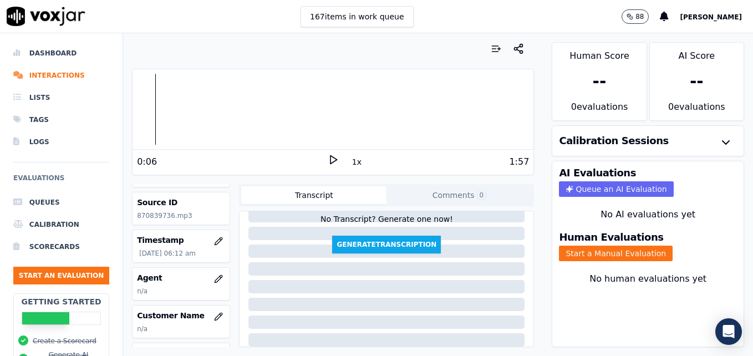
scroll to position [55, 0]
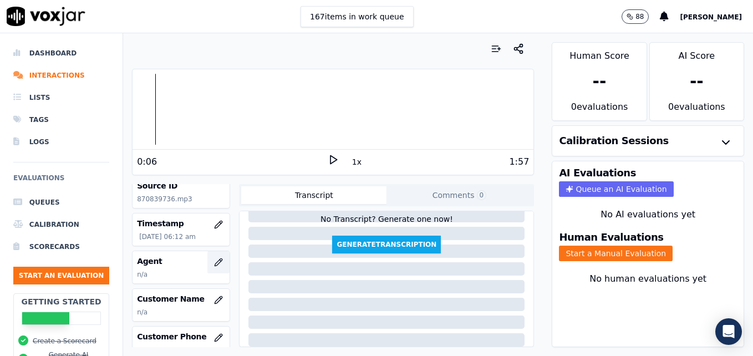
click at [215, 263] on icon "button" at bounding box center [218, 261] width 7 height 7
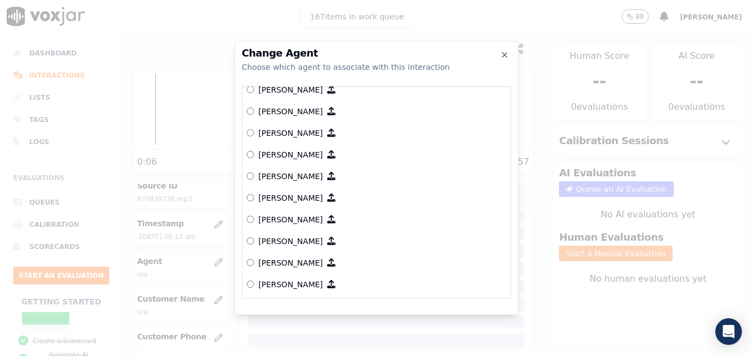
scroll to position [457, 0]
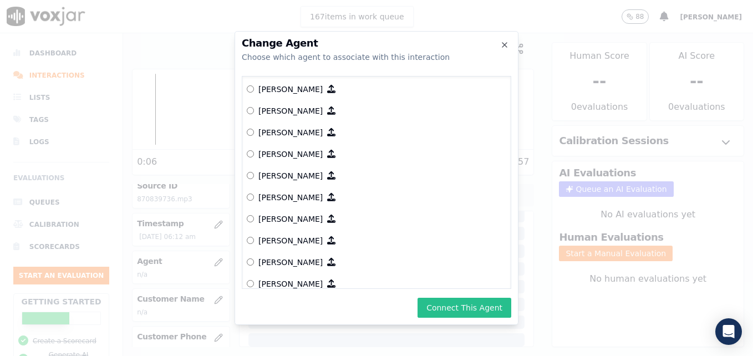
click at [441, 309] on button "Connect This Agent" at bounding box center [464, 308] width 94 height 20
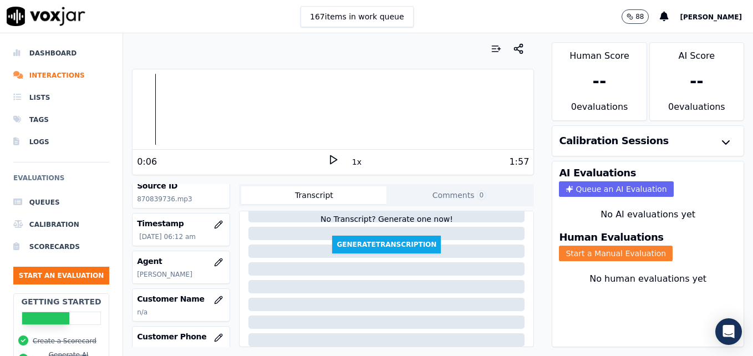
click at [592, 256] on button "Start a Manual Evaluation" at bounding box center [616, 254] width 114 height 16
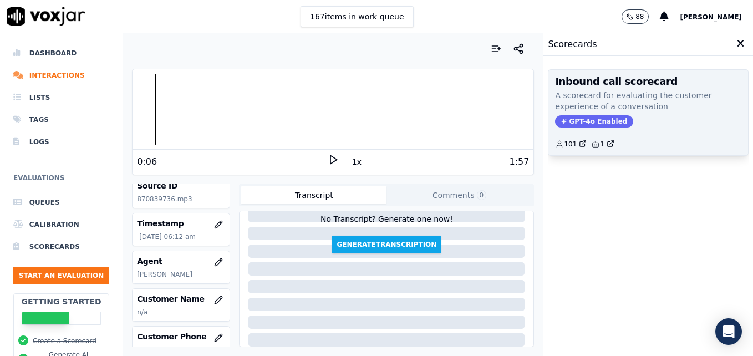
click at [592, 121] on span "GPT-4o Enabled" at bounding box center [594, 121] width 78 height 12
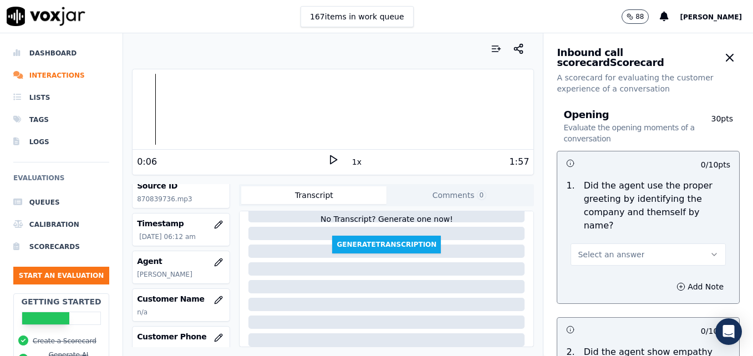
click at [684, 243] on button "Select an answer" at bounding box center [647, 254] width 155 height 22
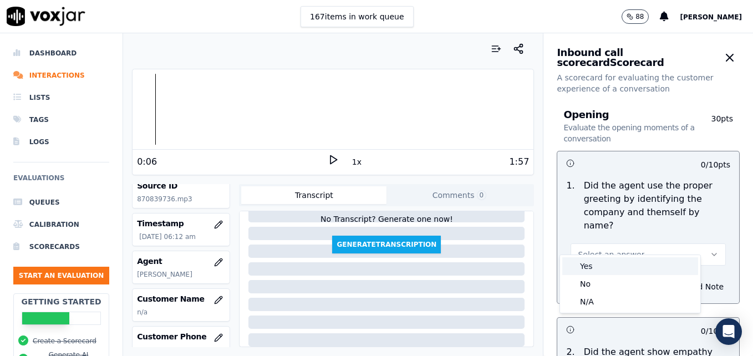
click at [599, 266] on div "Yes" at bounding box center [630, 266] width 136 height 18
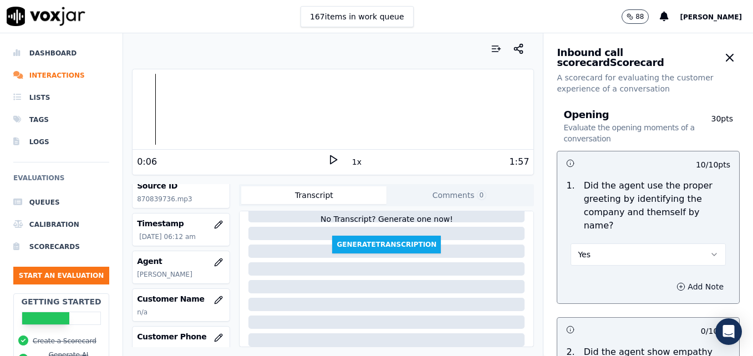
click at [676, 282] on icon "button" at bounding box center [680, 286] width 9 height 9
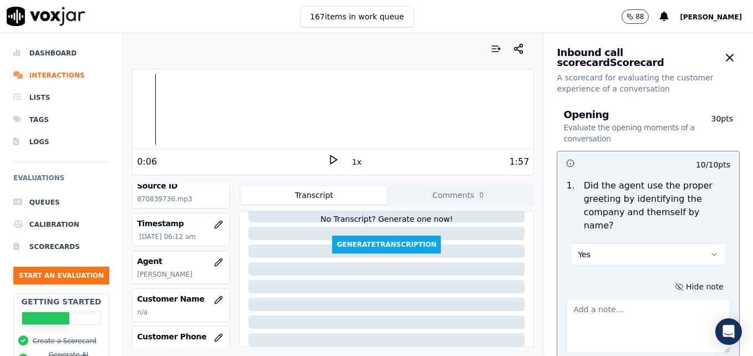
click at [638, 304] on textarea at bounding box center [648, 326] width 164 height 54
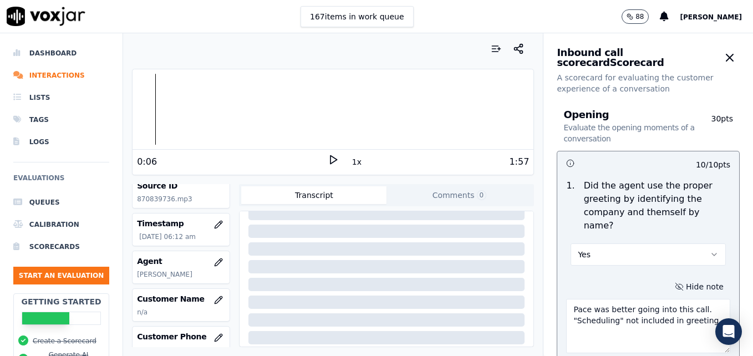
scroll to position [0, 0]
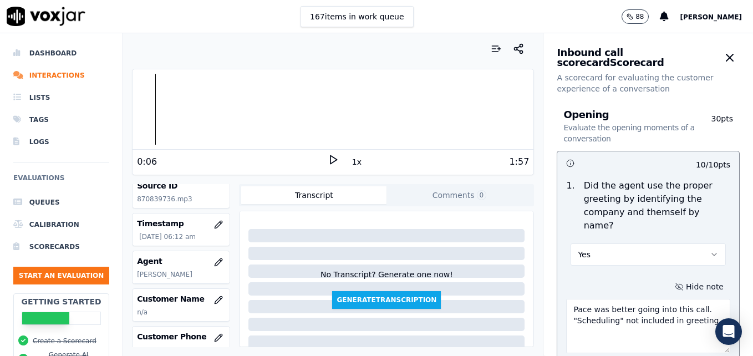
type textarea "Pace was better going into this call. "Scheduling" not included in greeting."
click at [330, 157] on polygon at bounding box center [333, 160] width 7 height 8
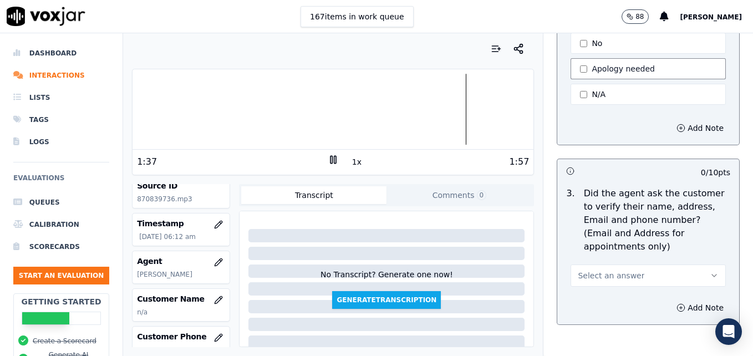
scroll to position [499, 0]
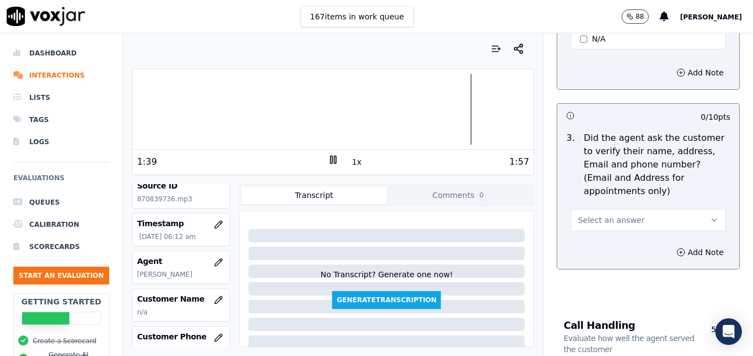
click at [687, 209] on button "Select an answer" at bounding box center [647, 220] width 155 height 22
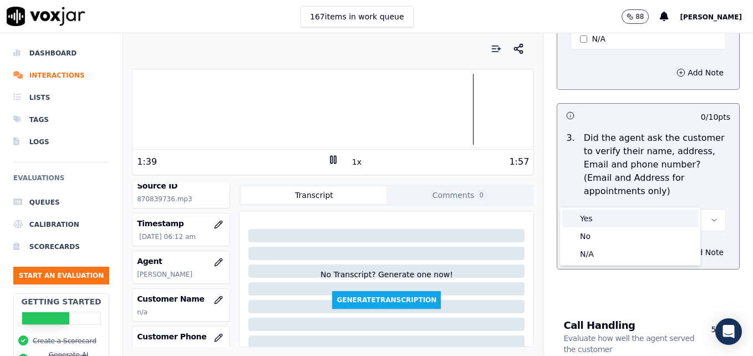
click at [624, 225] on div "Yes" at bounding box center [630, 219] width 136 height 18
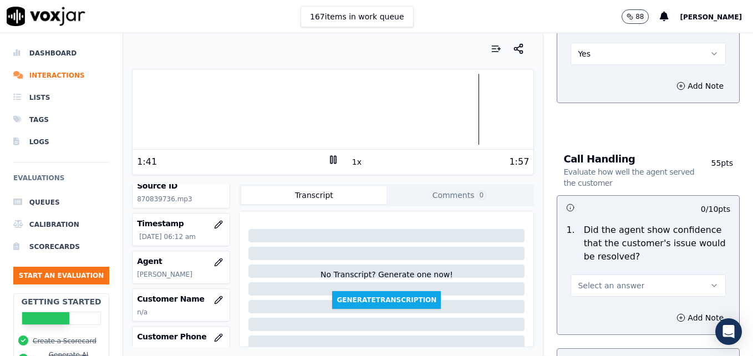
scroll to position [721, 0]
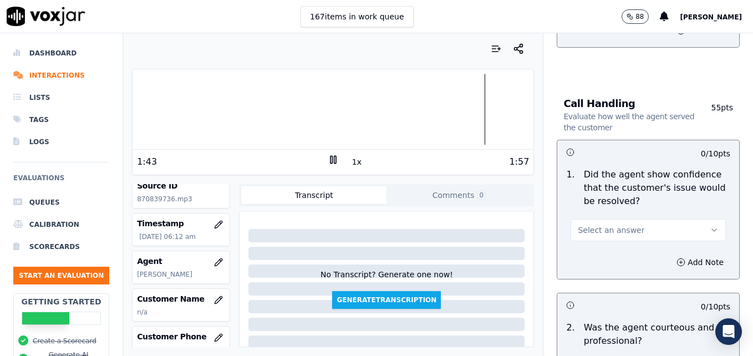
click at [710, 226] on icon "button" at bounding box center [714, 230] width 9 height 9
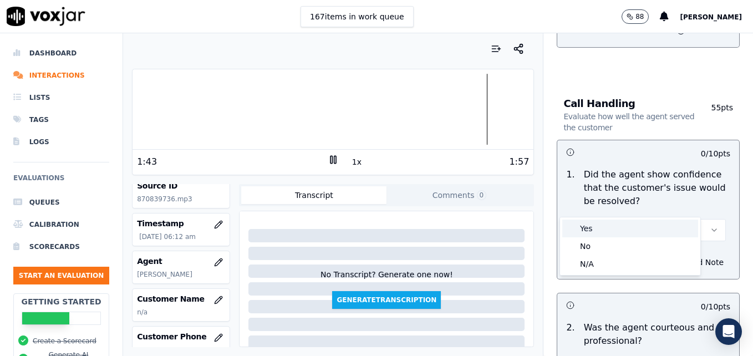
click at [618, 231] on div "Yes" at bounding box center [630, 229] width 136 height 18
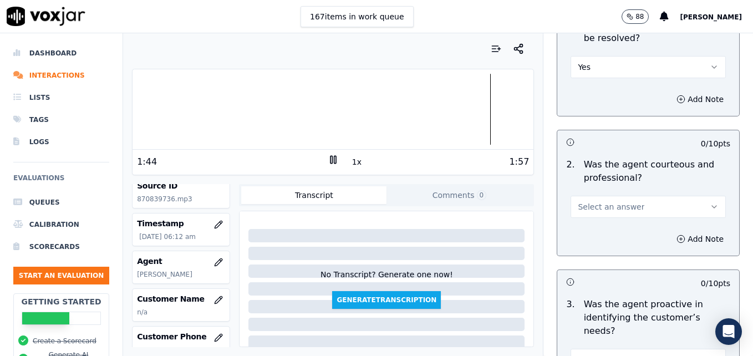
scroll to position [887, 0]
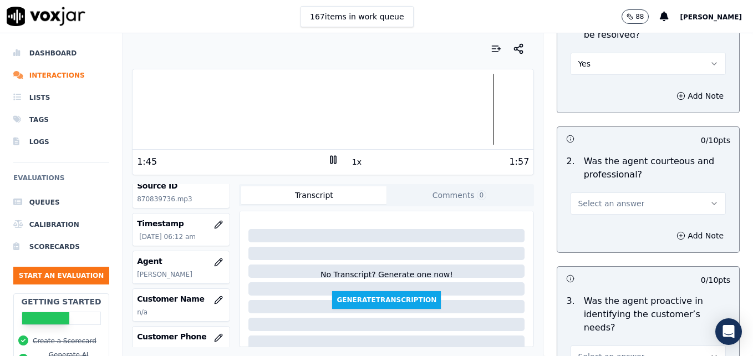
click at [710, 199] on icon "button" at bounding box center [714, 203] width 9 height 9
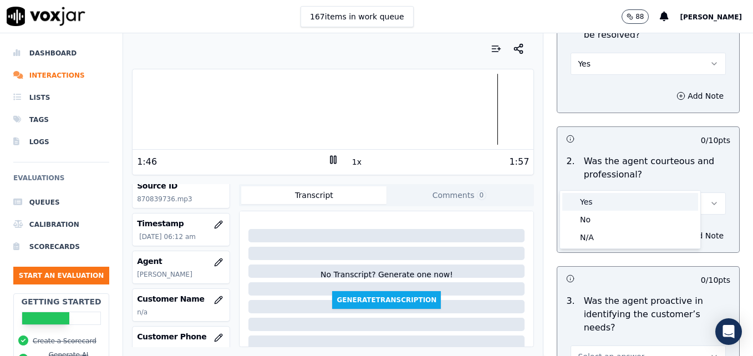
click at [605, 206] on div "Yes" at bounding box center [630, 202] width 136 height 18
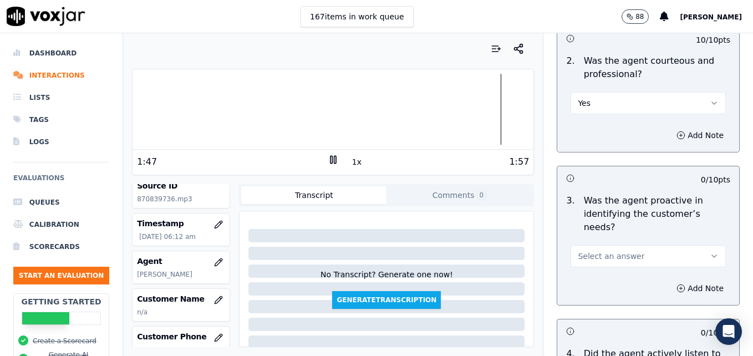
scroll to position [998, 0]
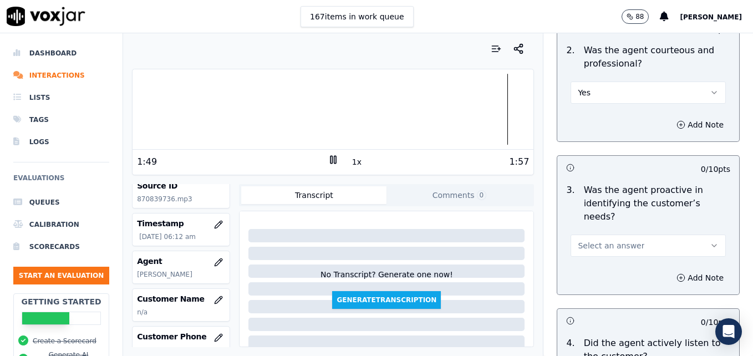
click at [710, 241] on icon "button" at bounding box center [714, 245] width 9 height 9
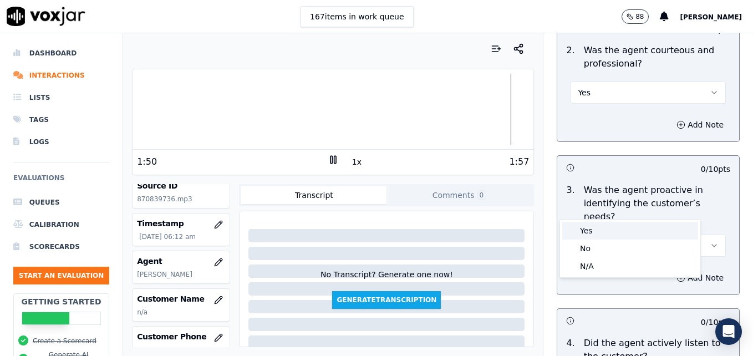
click at [618, 233] on div "Yes" at bounding box center [630, 231] width 136 height 18
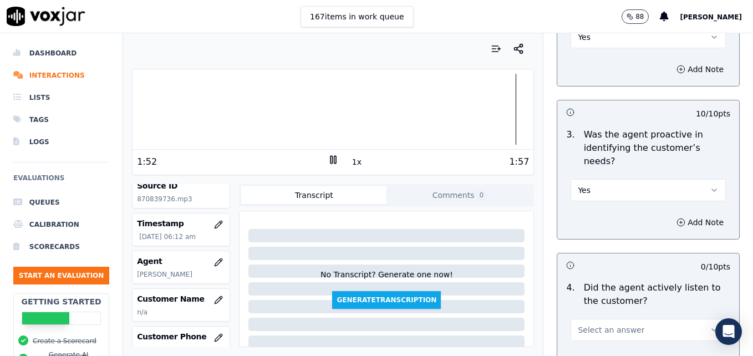
scroll to position [1109, 0]
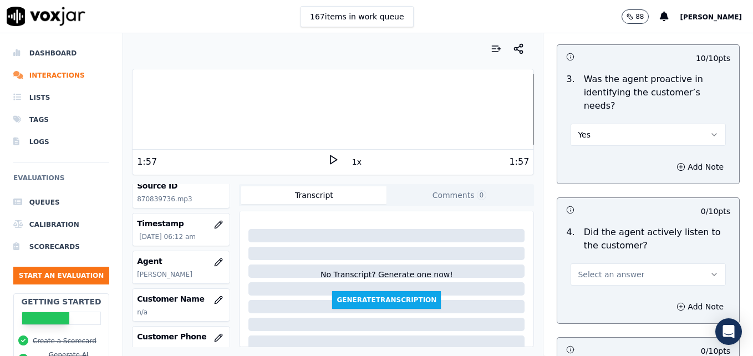
drag, startPoint x: 689, startPoint y: 232, endPoint x: 646, endPoint y: 242, distance: 43.3
click at [710, 270] on icon "button" at bounding box center [714, 274] width 9 height 9
click at [603, 261] on div "Yes" at bounding box center [630, 260] width 136 height 18
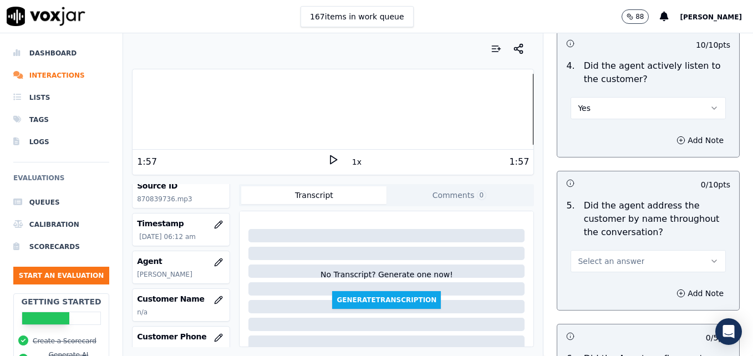
scroll to position [1331, 0]
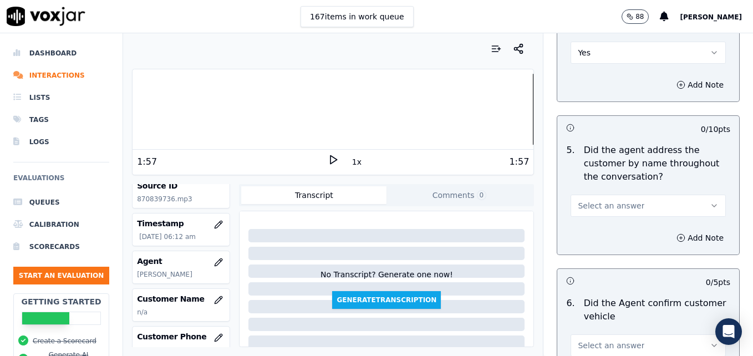
click at [710, 201] on icon "button" at bounding box center [714, 205] width 9 height 9
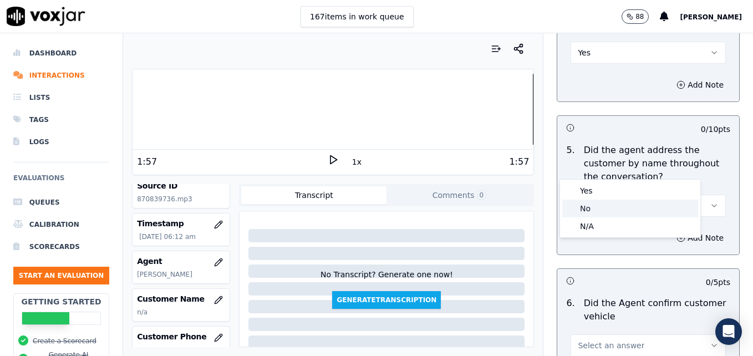
click at [597, 207] on div "No" at bounding box center [630, 209] width 136 height 18
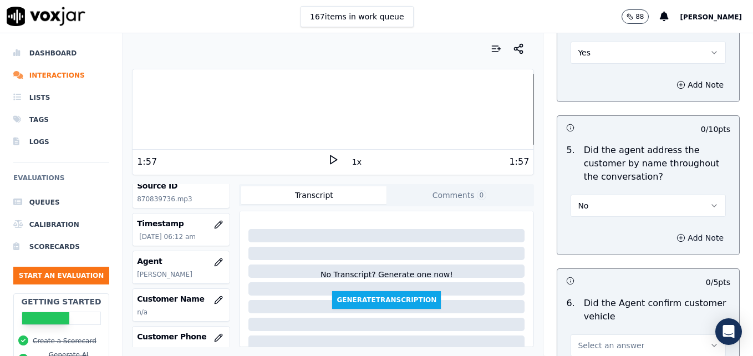
click at [676, 233] on icon "button" at bounding box center [680, 237] width 9 height 9
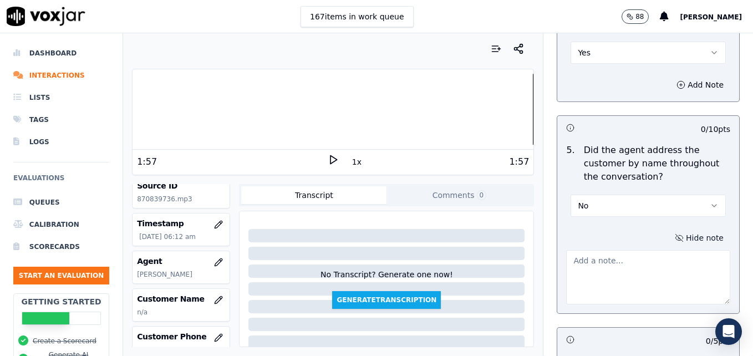
click at [627, 250] on textarea at bounding box center [648, 277] width 164 height 54
type textarea "Practice using the customer's name at least twice during the call."
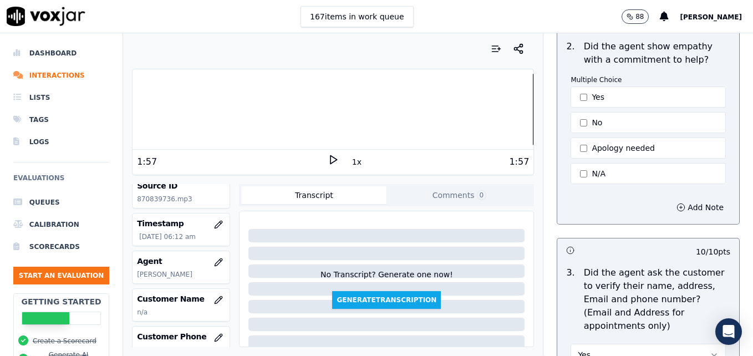
scroll to position [333, 0]
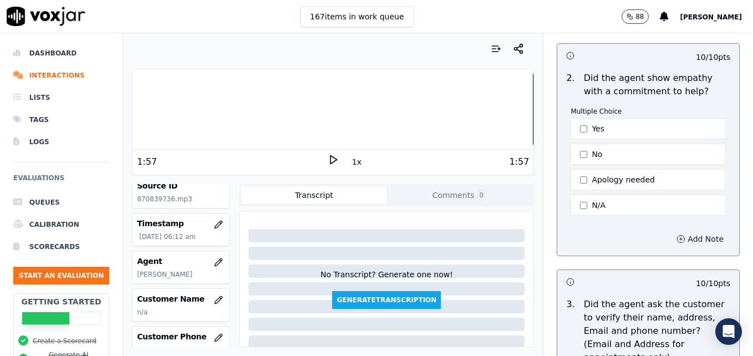
click at [677, 231] on button "Add Note" at bounding box center [700, 239] width 60 height 16
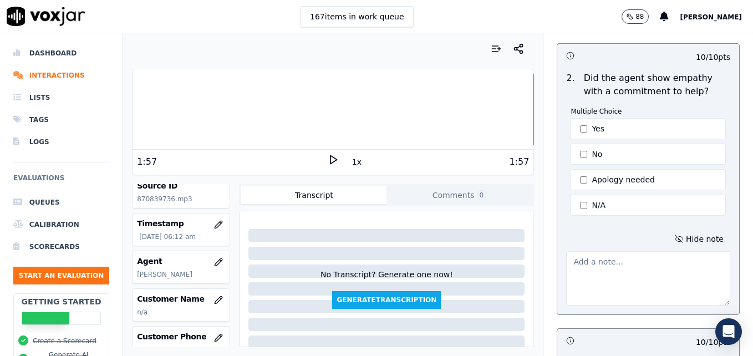
click at [624, 258] on textarea at bounding box center [648, 278] width 164 height 54
paste textarea "Try using an ownership statement to convey commitment to help such as "I can de…"
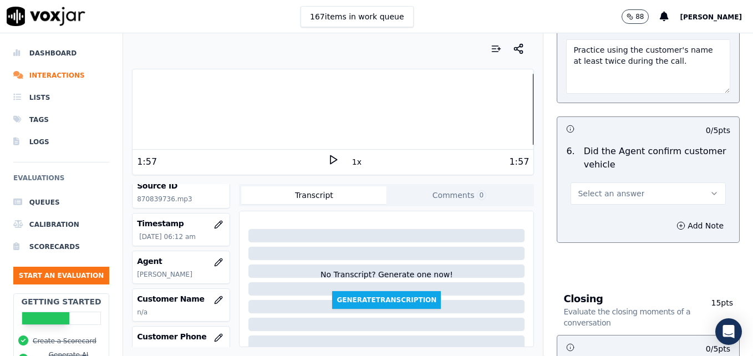
scroll to position [1608, 0]
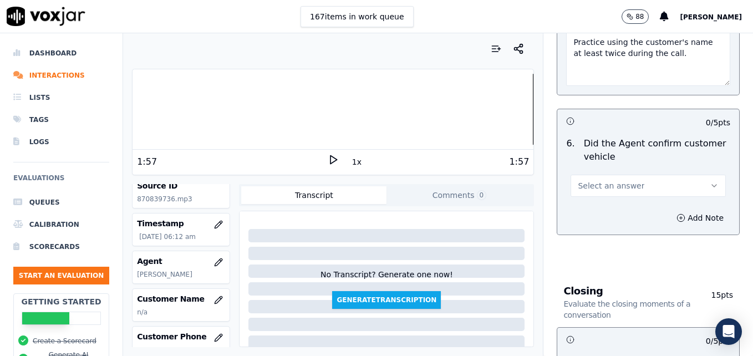
type textarea "Try using an ownership statement to convey commitment to help such as "I can de…"
click at [710, 181] on icon "button" at bounding box center [714, 185] width 9 height 9
click at [641, 178] on div "Yes" at bounding box center [630, 171] width 136 height 18
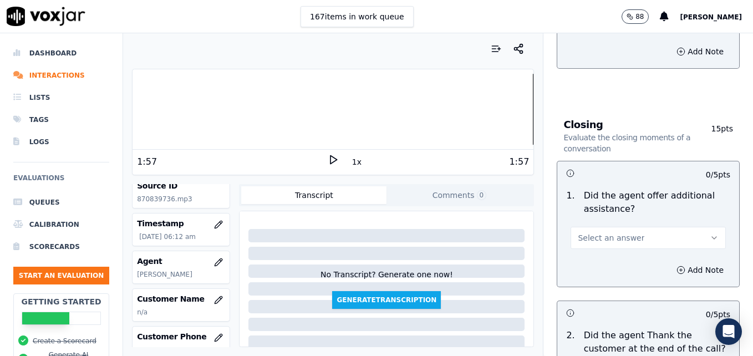
scroll to position [1829, 0]
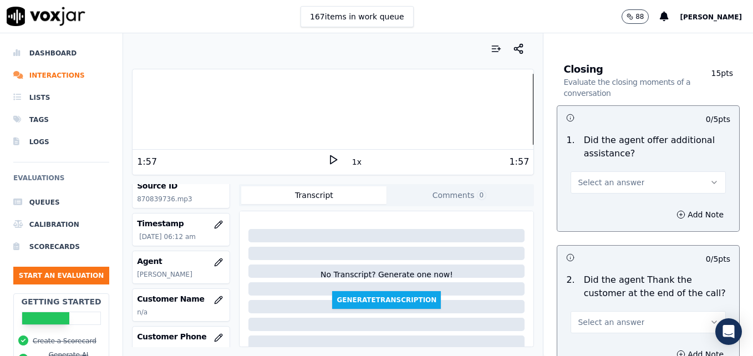
click at [710, 178] on icon "button" at bounding box center [714, 182] width 9 height 9
click at [596, 165] on div "Yes" at bounding box center [630, 168] width 136 height 18
click at [676, 210] on icon "button" at bounding box center [680, 214] width 9 height 9
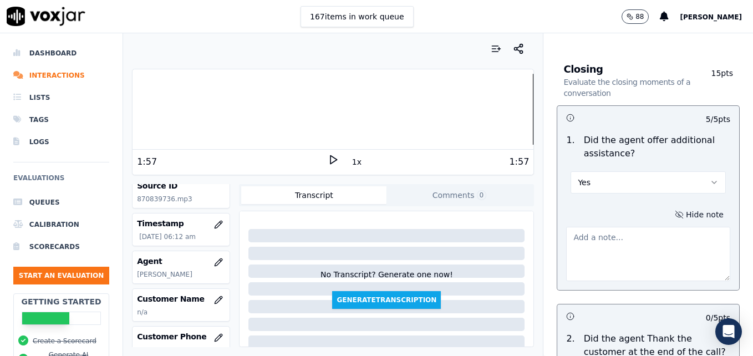
click at [649, 227] on textarea at bounding box center [648, 254] width 164 height 54
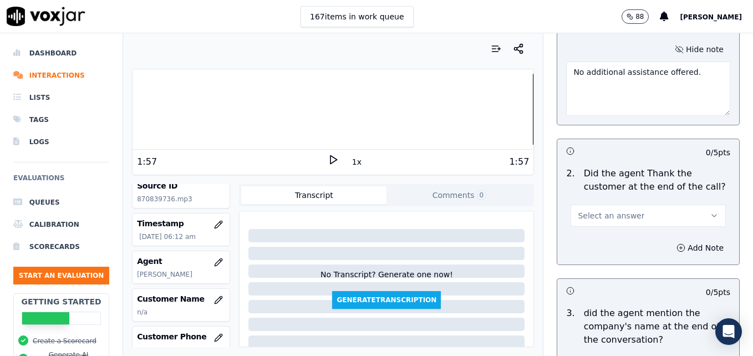
scroll to position [1996, 0]
type textarea "No additional assistance offered."
click at [710, 210] on icon "button" at bounding box center [714, 214] width 9 height 9
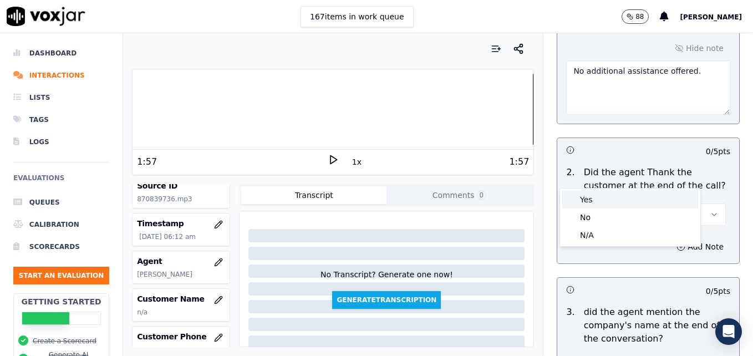
click at [644, 202] on div "Yes" at bounding box center [630, 200] width 136 height 18
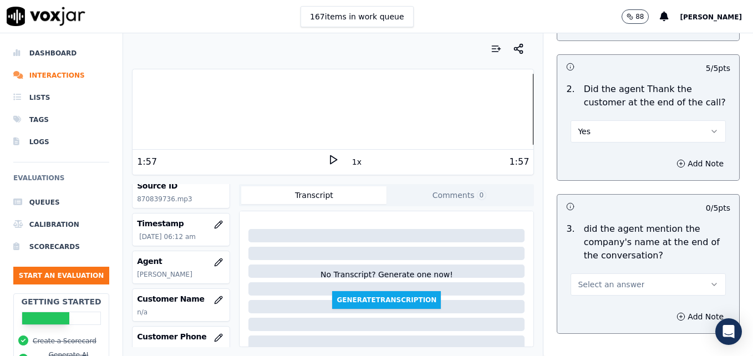
scroll to position [2108, 0]
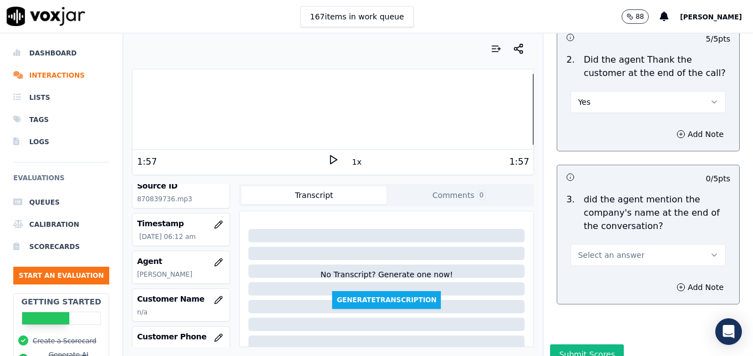
click at [680, 244] on button "Select an answer" at bounding box center [647, 255] width 155 height 22
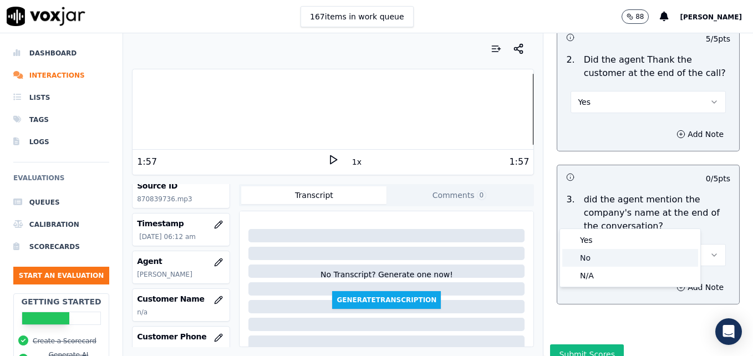
click at [624, 257] on div "No" at bounding box center [630, 258] width 136 height 18
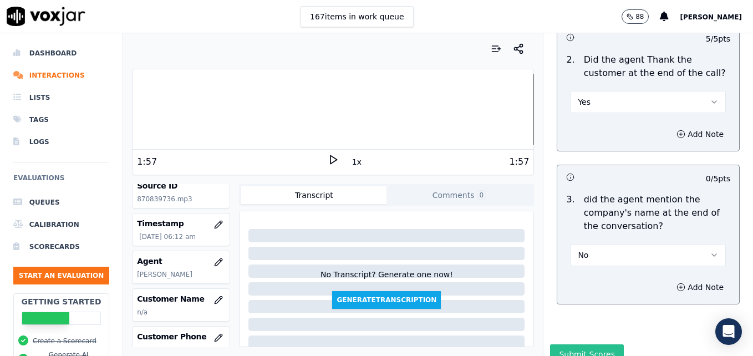
click at [582, 344] on button "Submit Scores" at bounding box center [587, 354] width 74 height 20
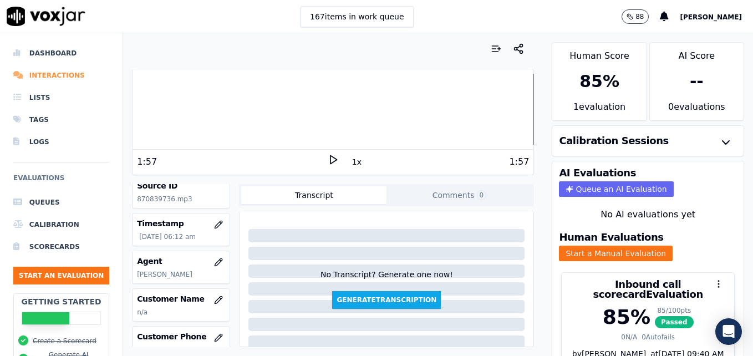
click at [45, 70] on li "Interactions" at bounding box center [61, 75] width 96 height 22
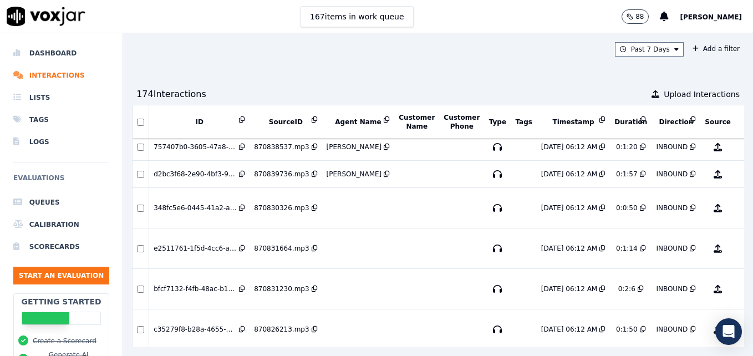
scroll to position [333, 0]
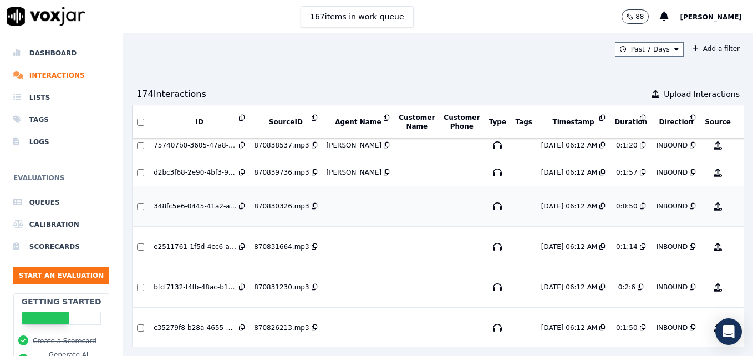
click at [740, 207] on button "No Evaluation Yet" at bounding box center [762, 206] width 44 height 31
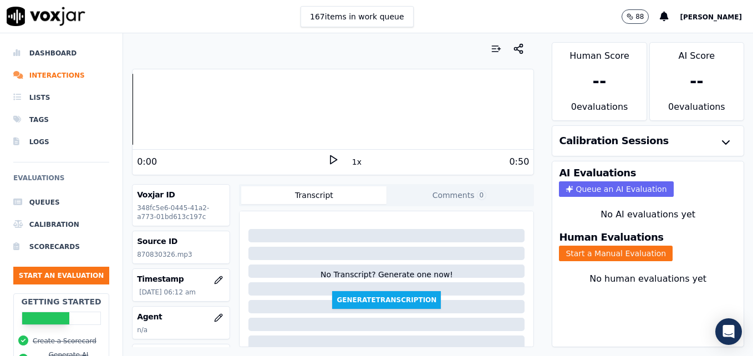
click at [328, 157] on icon at bounding box center [333, 159] width 11 height 11
click at [330, 156] on rect at bounding box center [331, 159] width 2 height 7
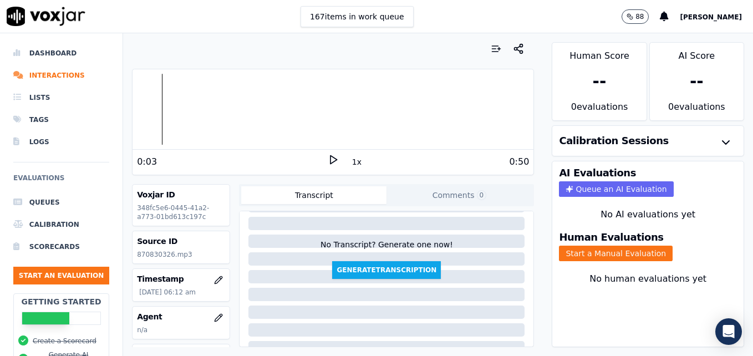
scroll to position [55, 0]
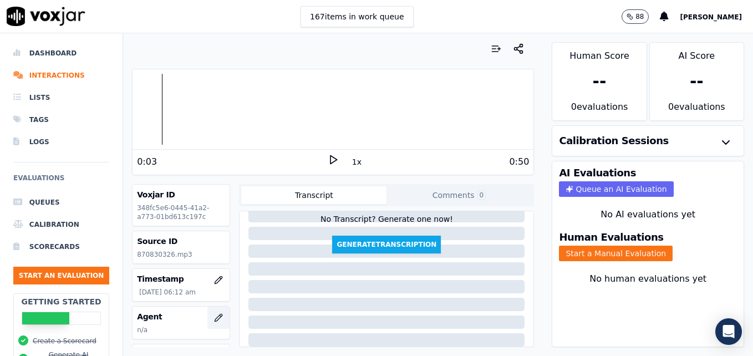
click at [215, 317] on icon "button" at bounding box center [218, 317] width 7 height 7
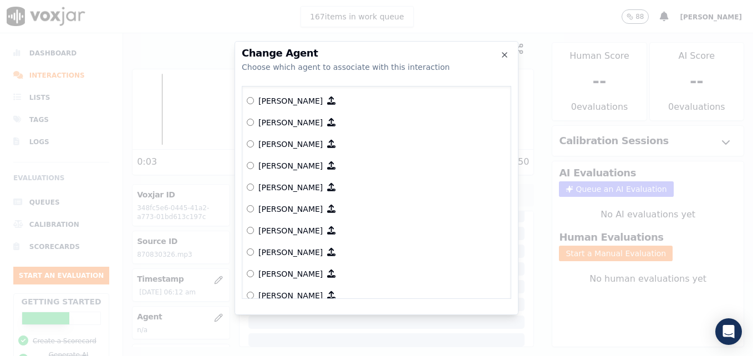
scroll to position [568, 0]
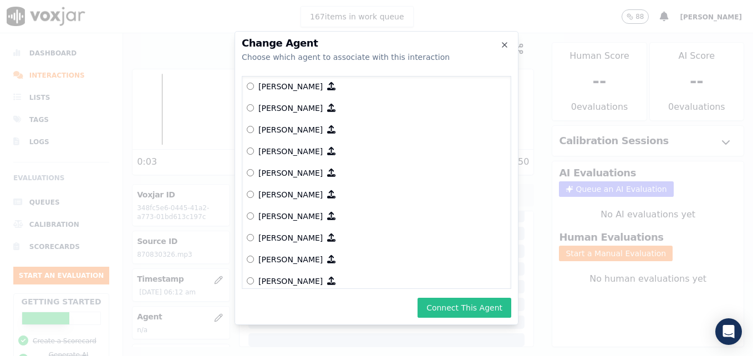
click at [456, 305] on button "Connect This Agent" at bounding box center [464, 308] width 94 height 20
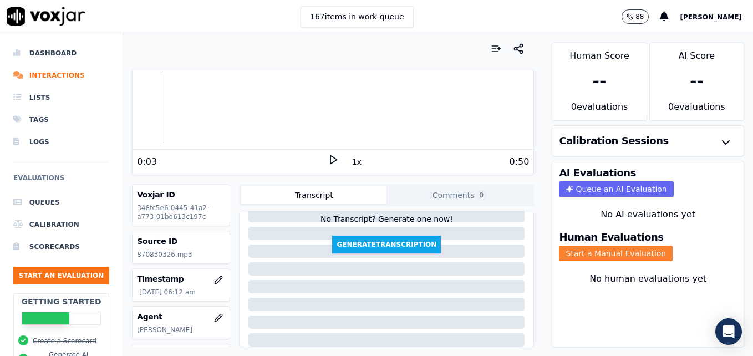
click at [590, 253] on button "Start a Manual Evaluation" at bounding box center [616, 254] width 114 height 16
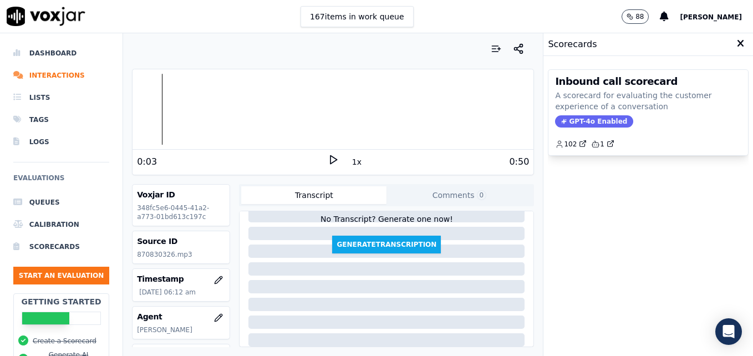
click at [601, 123] on span "GPT-4o Enabled" at bounding box center [594, 121] width 78 height 12
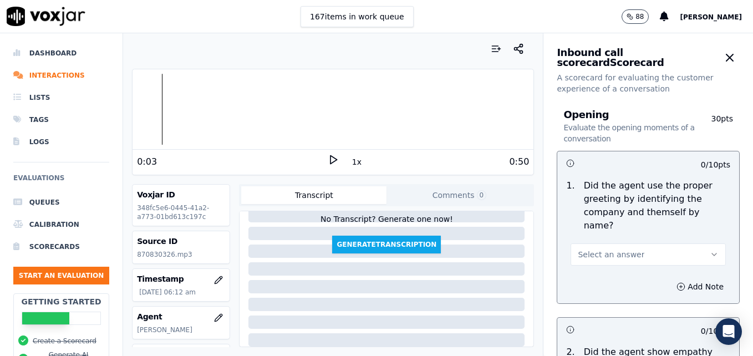
click at [710, 250] on icon "button" at bounding box center [714, 254] width 9 height 9
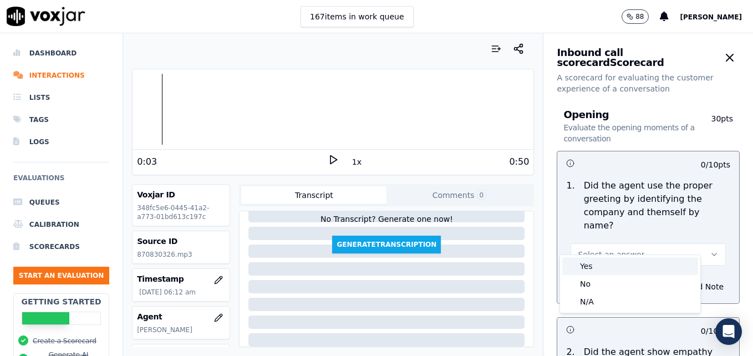
click at [599, 267] on div "Yes" at bounding box center [630, 266] width 136 height 18
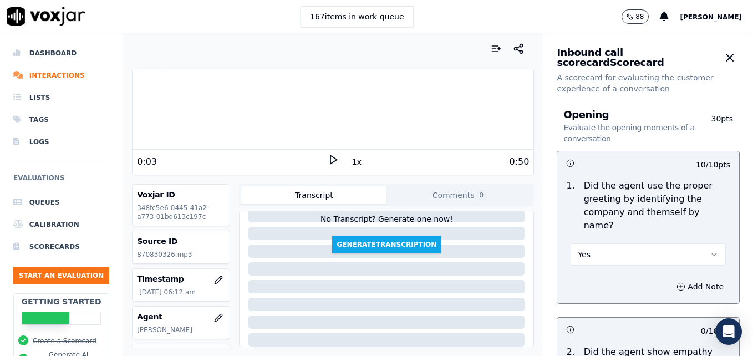
click at [331, 159] on icon at bounding box center [333, 159] width 11 height 11
click at [328, 155] on icon at bounding box center [333, 159] width 11 height 11
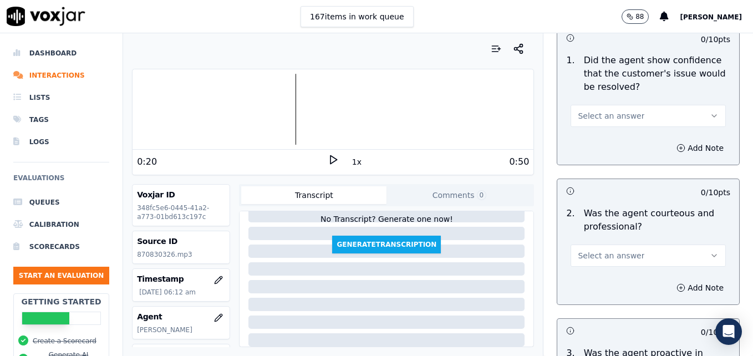
scroll to position [832, 0]
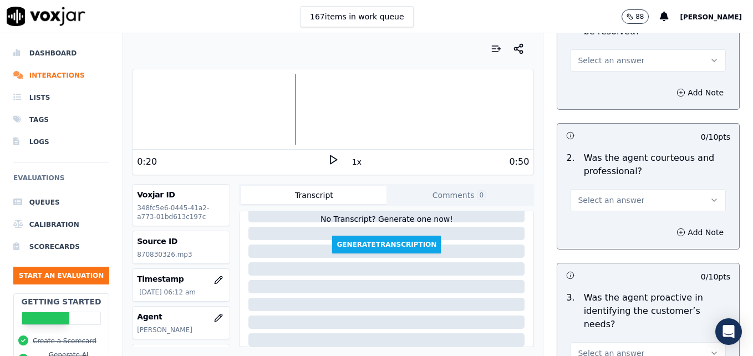
drag, startPoint x: 694, startPoint y: 176, endPoint x: 675, endPoint y: 179, distance: 18.6
click at [692, 189] on button "Select an answer" at bounding box center [647, 200] width 155 height 22
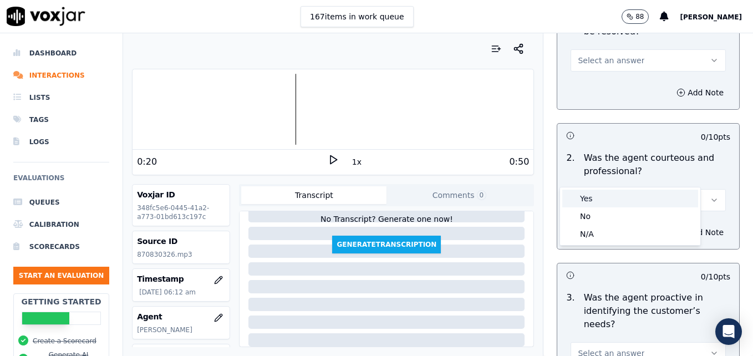
click at [598, 201] on div "Yes" at bounding box center [630, 199] width 136 height 18
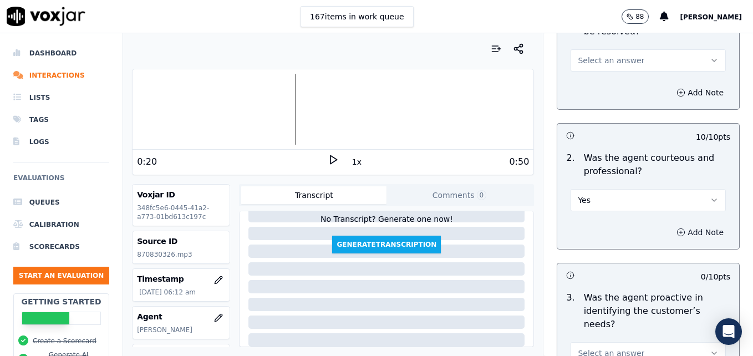
click at [676, 228] on icon "button" at bounding box center [680, 232] width 9 height 9
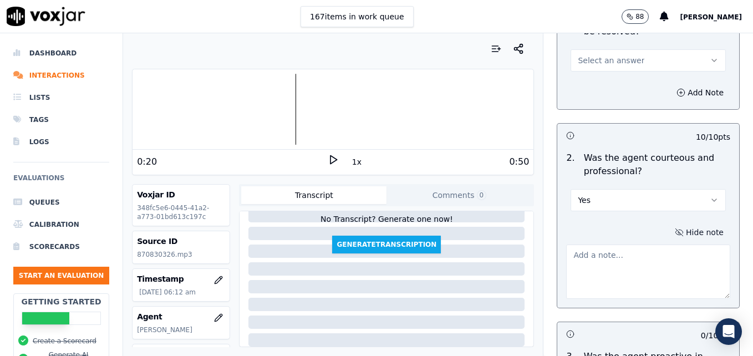
click at [628, 250] on textarea at bounding box center [648, 271] width 164 height 54
type textarea "Watch clipping/speaking over the customer."
click at [725, 89] on div "Opening Evaluate the opening moments of a conversation 30 pts 10 / 10 pts 1 . D…" at bounding box center [648, 354] width 210 height 2182
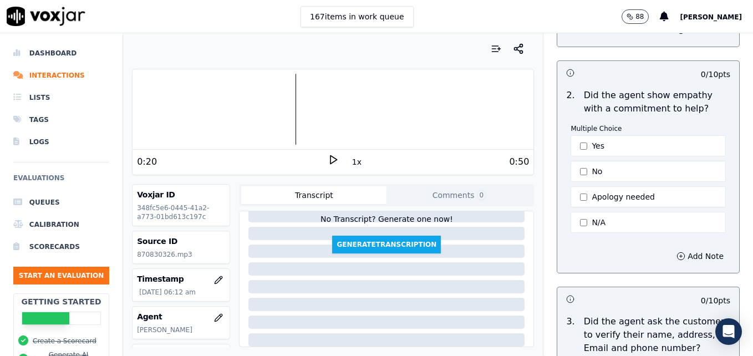
scroll to position [222, 0]
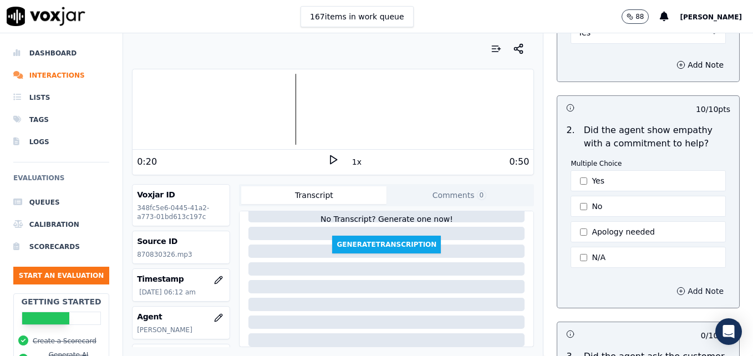
click at [676, 287] on icon "button" at bounding box center [680, 291] width 9 height 9
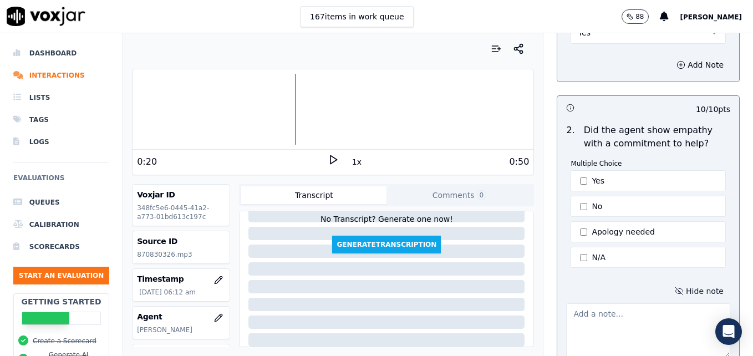
click at [647, 303] on textarea at bounding box center [648, 330] width 164 height 54
paste textarea "Try using an ownership statement to convey commitment to help such as "I can de…"
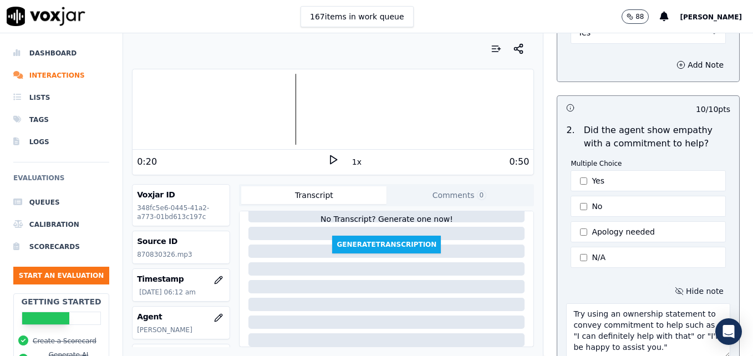
scroll to position [235, 0]
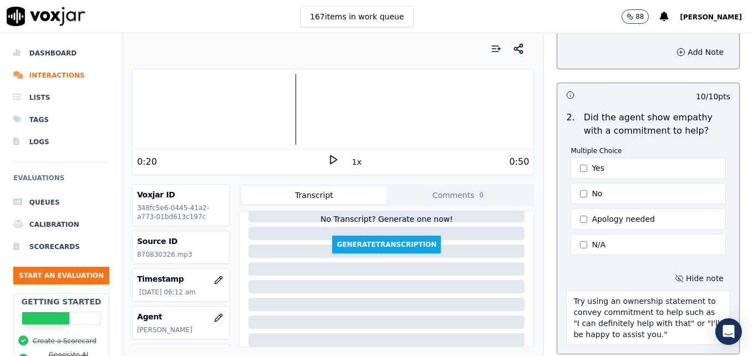
type textarea "Try using an ownership statement to convey commitment to help such as "I can de…"
click at [329, 157] on icon at bounding box center [333, 159] width 11 height 11
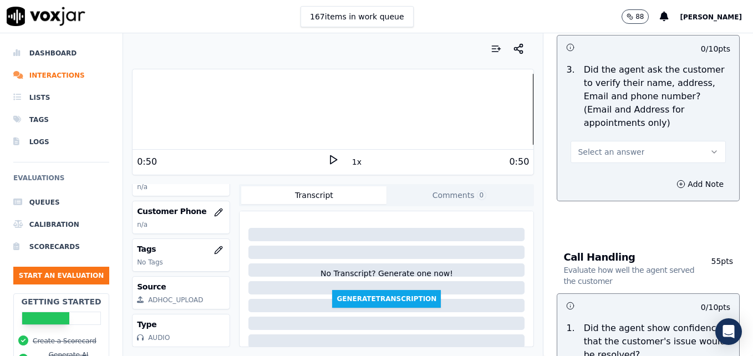
scroll to position [0, 0]
click at [710, 147] on icon "button" at bounding box center [714, 151] width 9 height 9
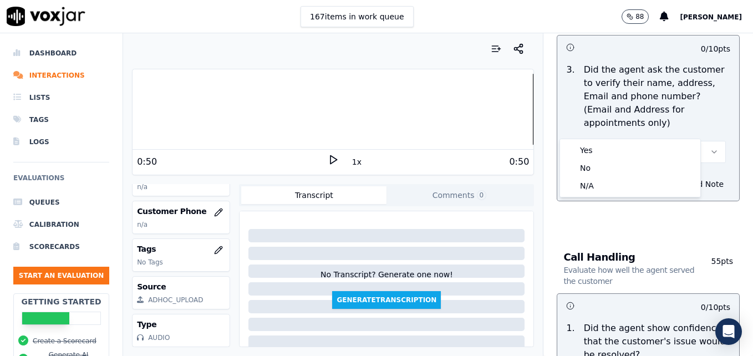
click at [145, 112] on div at bounding box center [332, 109] width 401 height 71
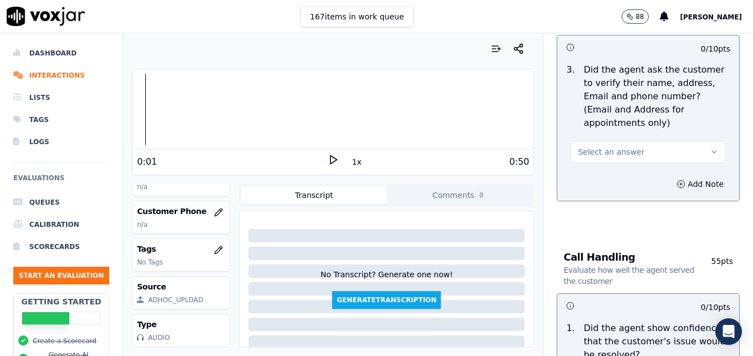
click at [329, 159] on icon at bounding box center [333, 159] width 11 height 11
click at [330, 161] on rect at bounding box center [331, 159] width 2 height 7
click at [710, 147] on icon "button" at bounding box center [714, 151] width 9 height 9
click at [607, 169] on div "No" at bounding box center [630, 168] width 136 height 18
click at [676, 180] on icon "button" at bounding box center [680, 184] width 9 height 9
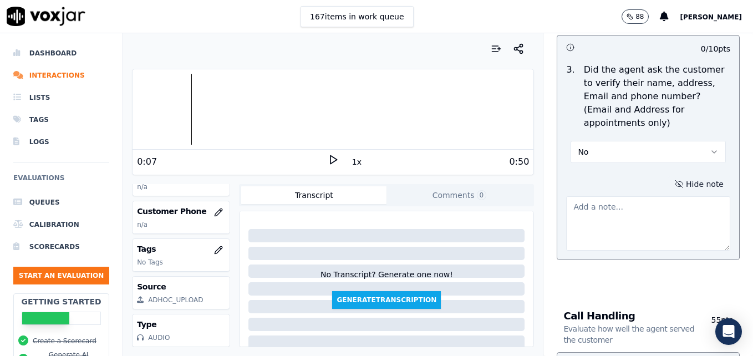
click at [638, 196] on textarea at bounding box center [648, 223] width 164 height 54
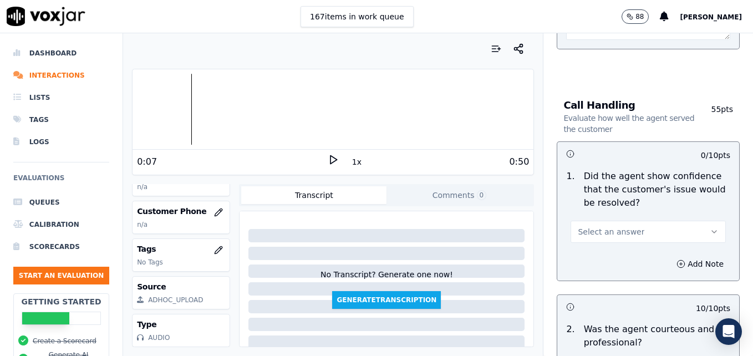
scroll to position [789, 0]
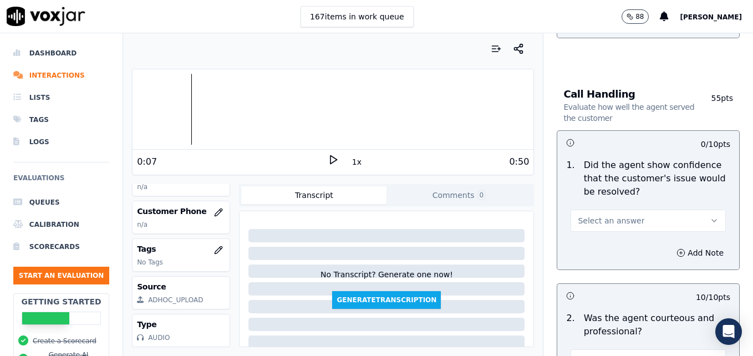
type textarea "Customer phone number not verified."
drag, startPoint x: 696, startPoint y: 196, endPoint x: 682, endPoint y: 200, distance: 14.0
click at [695, 210] on button "Select an answer" at bounding box center [647, 221] width 155 height 22
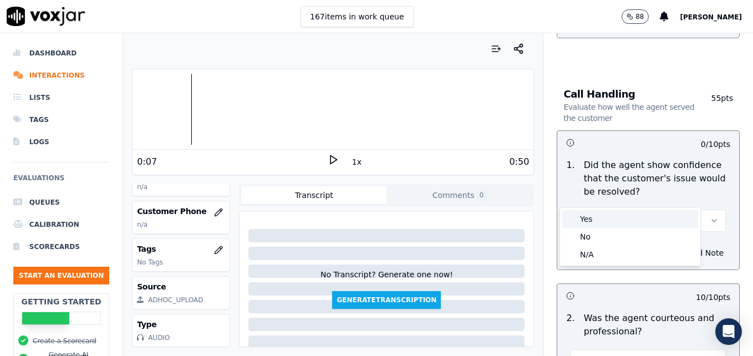
click at [604, 221] on div "Yes" at bounding box center [630, 219] width 136 height 18
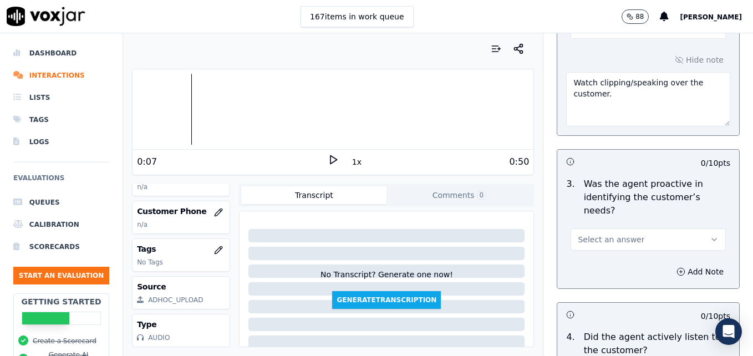
scroll to position [1177, 0]
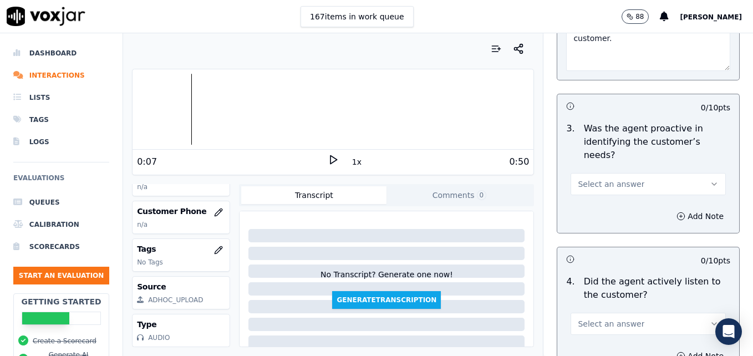
click at [695, 173] on button "Select an answer" at bounding box center [647, 184] width 155 height 22
click at [629, 171] on div "Yes" at bounding box center [630, 169] width 136 height 18
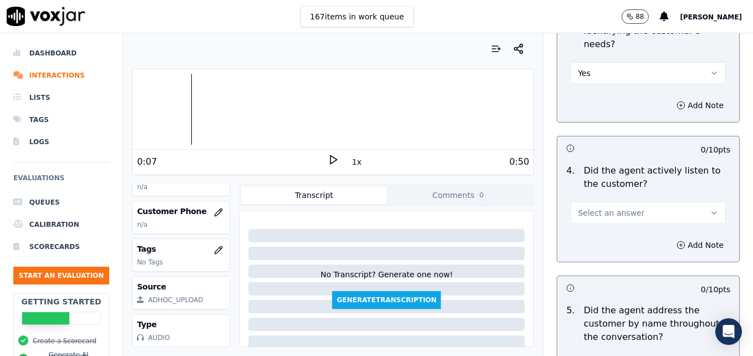
scroll to position [1343, 0]
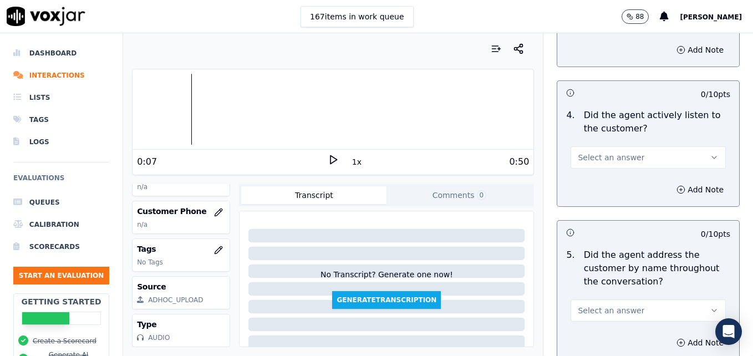
click at [710, 153] on icon "button" at bounding box center [714, 157] width 9 height 9
click at [629, 152] on div "No" at bounding box center [630, 160] width 136 height 18
click at [683, 146] on button "No" at bounding box center [647, 157] width 155 height 22
click at [624, 135] on div "Yes" at bounding box center [630, 143] width 136 height 18
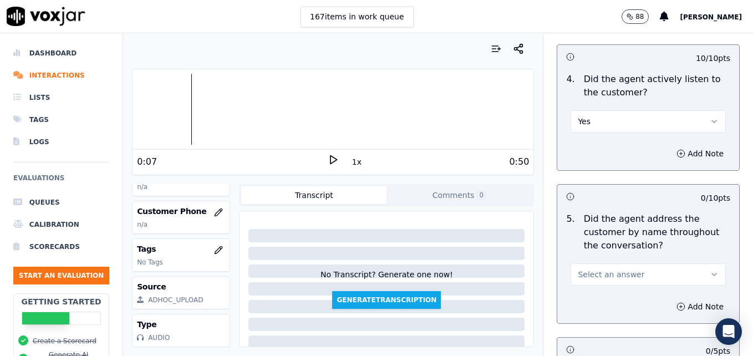
scroll to position [1399, 0]
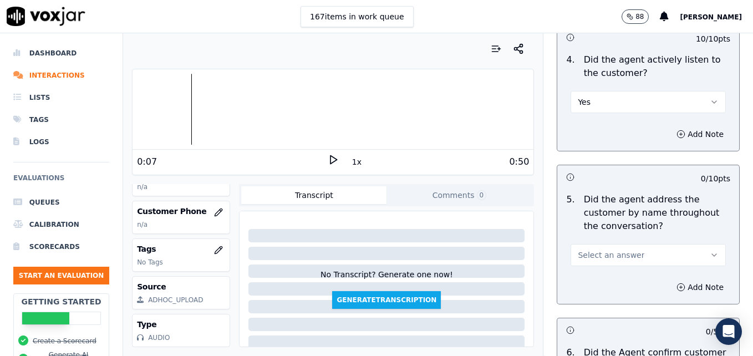
click at [710, 251] on icon "button" at bounding box center [714, 255] width 9 height 9
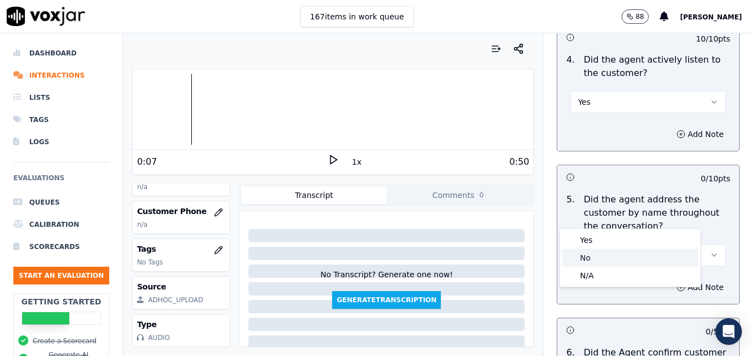
click at [599, 257] on div "No" at bounding box center [630, 258] width 136 height 18
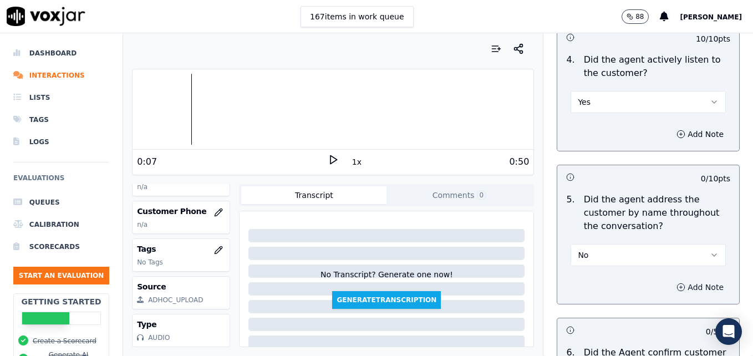
click at [676, 283] on icon "button" at bounding box center [680, 287] width 9 height 9
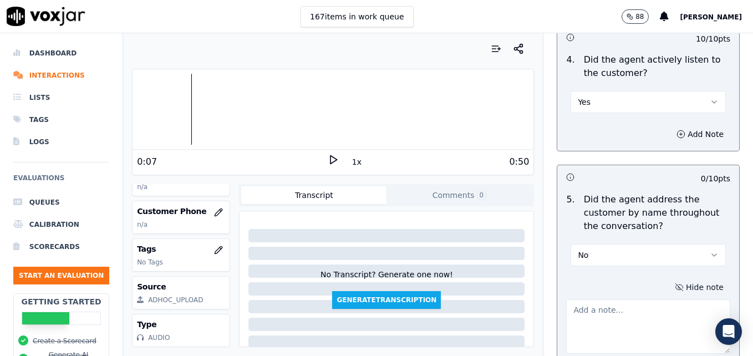
click at [632, 299] on textarea at bounding box center [648, 326] width 164 height 54
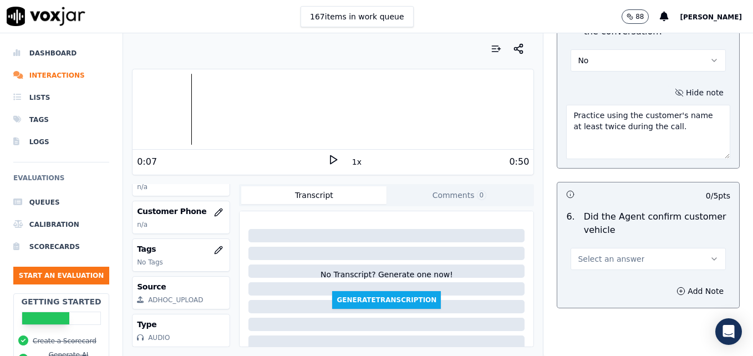
scroll to position [1620, 0]
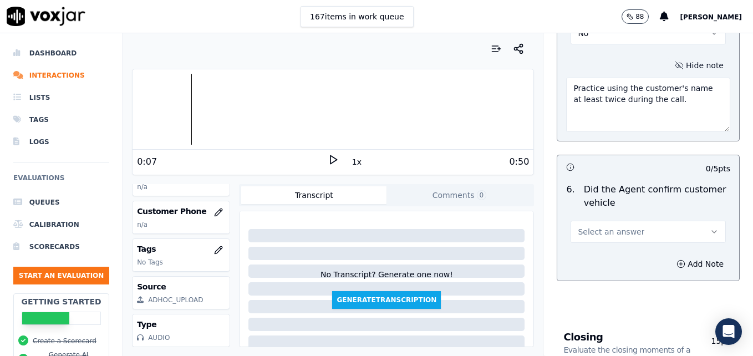
type textarea "Practice using the customer's name at least twice during the call."
drag, startPoint x: 690, startPoint y: 191, endPoint x: 682, endPoint y: 192, distance: 7.8
click at [710, 227] on icon "button" at bounding box center [714, 231] width 9 height 9
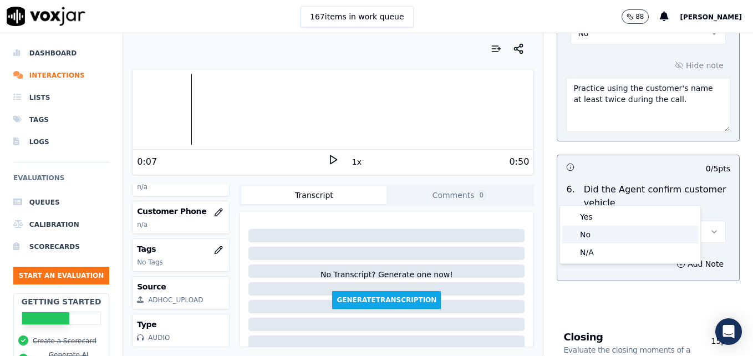
click at [611, 236] on div "No" at bounding box center [630, 235] width 136 height 18
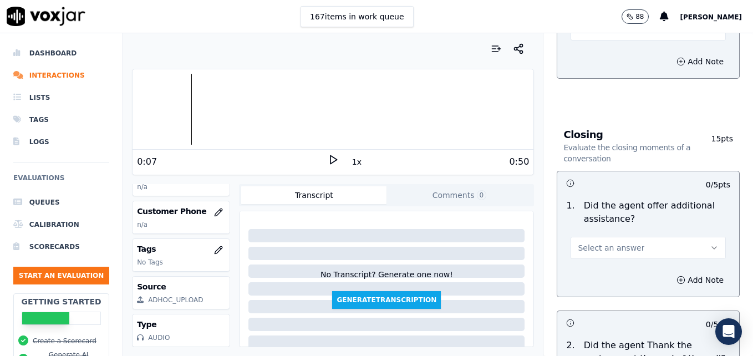
scroll to position [1842, 0]
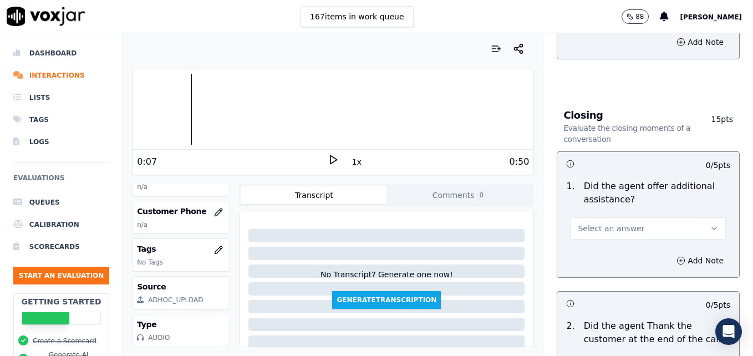
click at [710, 224] on icon "button" at bounding box center [714, 228] width 9 height 9
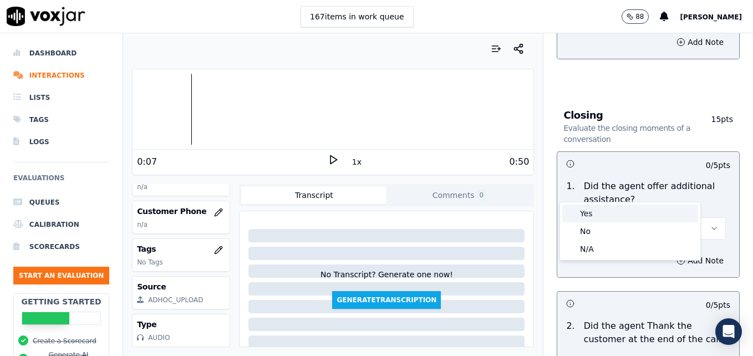
click at [623, 212] on div "Yes" at bounding box center [630, 214] width 136 height 18
click at [677, 257] on circle "button" at bounding box center [680, 260] width 7 height 7
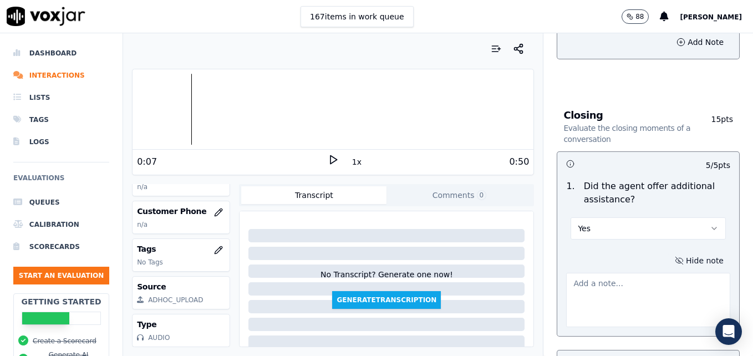
click at [656, 273] on textarea at bounding box center [648, 300] width 164 height 54
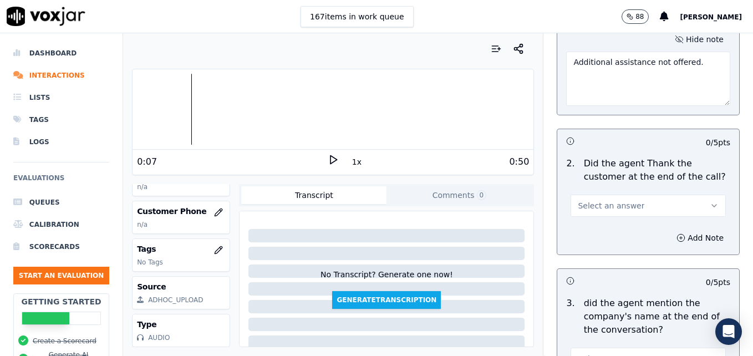
scroll to position [2064, 0]
type textarea "Additional assistance not offered."
click at [710, 201] on icon "button" at bounding box center [714, 205] width 9 height 9
click at [328, 159] on icon at bounding box center [333, 159] width 11 height 11
click at [330, 161] on rect at bounding box center [331, 159] width 2 height 7
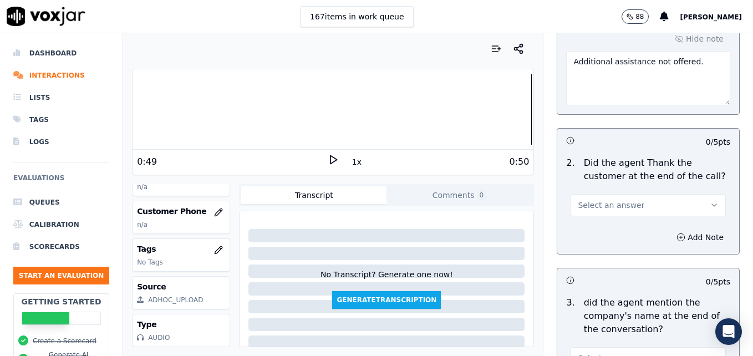
click at [710, 201] on icon "button" at bounding box center [714, 205] width 9 height 9
click at [591, 191] on div "Yes" at bounding box center [630, 190] width 136 height 18
click at [680, 237] on icon "button" at bounding box center [681, 237] width 3 height 0
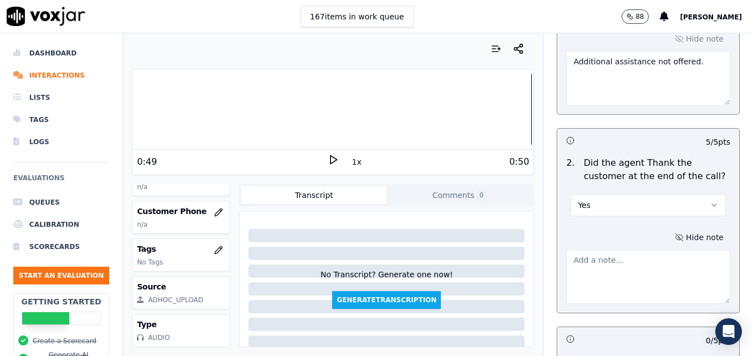
click at [615, 249] on textarea at bounding box center [648, 276] width 164 height 54
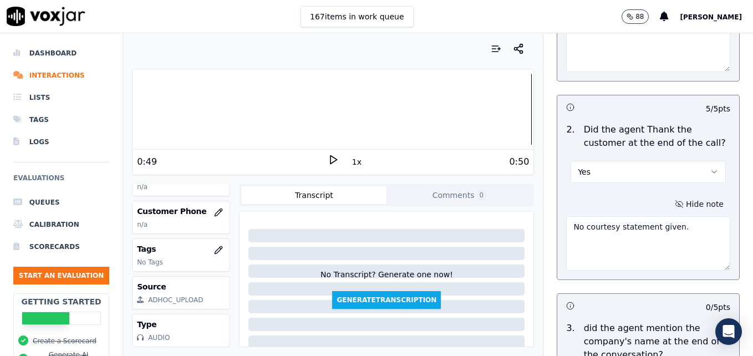
scroll to position [2175, 0]
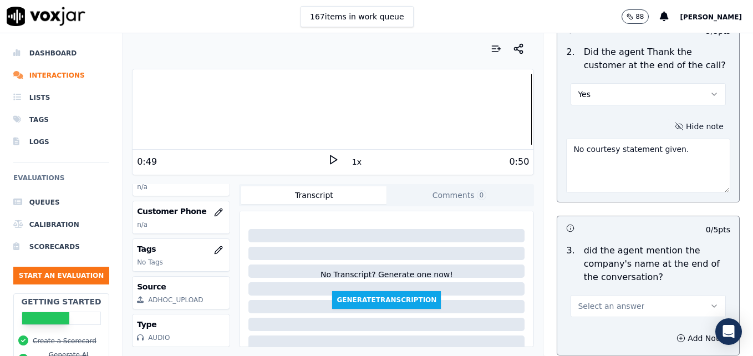
type textarea "No courtesy statement given."
drag, startPoint x: 691, startPoint y: 266, endPoint x: 666, endPoint y: 278, distance: 27.0
click at [710, 302] on icon "button" at bounding box center [714, 306] width 9 height 9
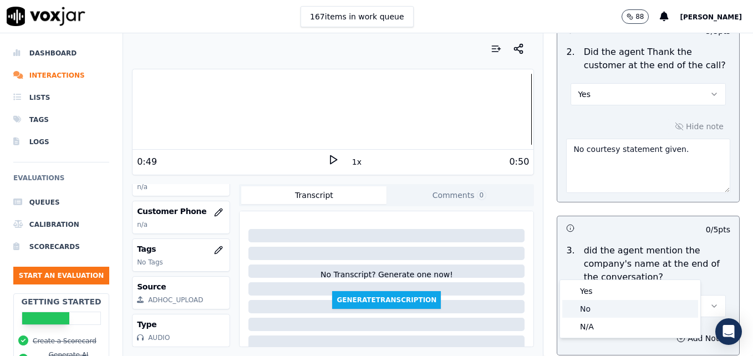
click at [598, 311] on div "No" at bounding box center [630, 309] width 136 height 18
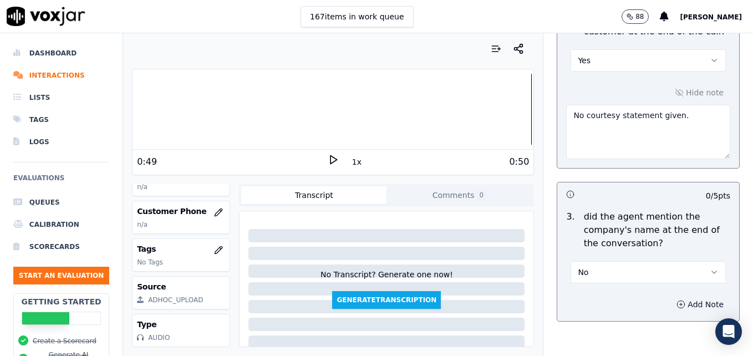
scroll to position [2226, 0]
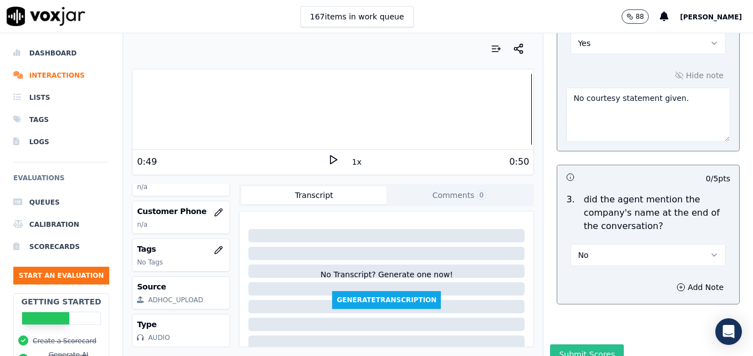
click at [581, 344] on button "Submit Scores" at bounding box center [587, 354] width 74 height 20
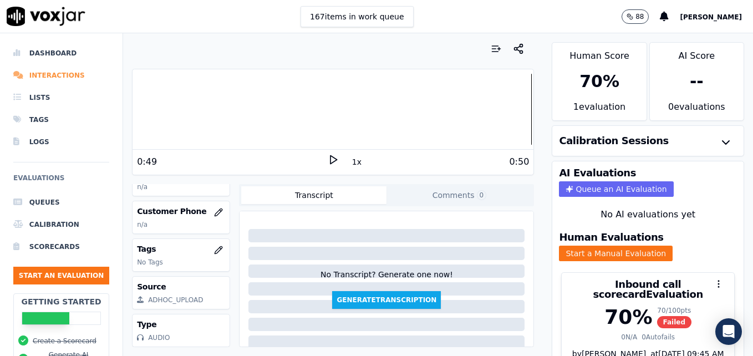
click at [49, 73] on li "Interactions" at bounding box center [61, 75] width 96 height 22
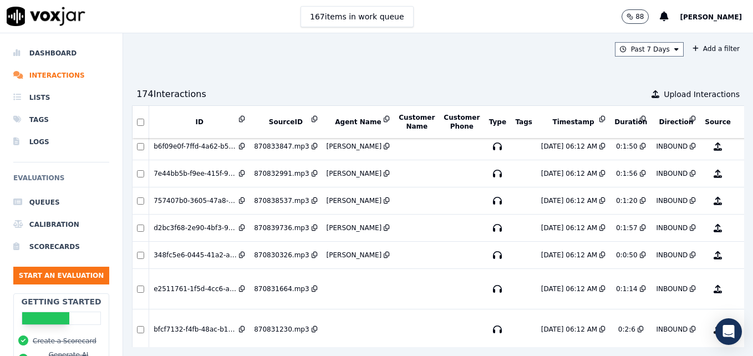
scroll to position [333, 0]
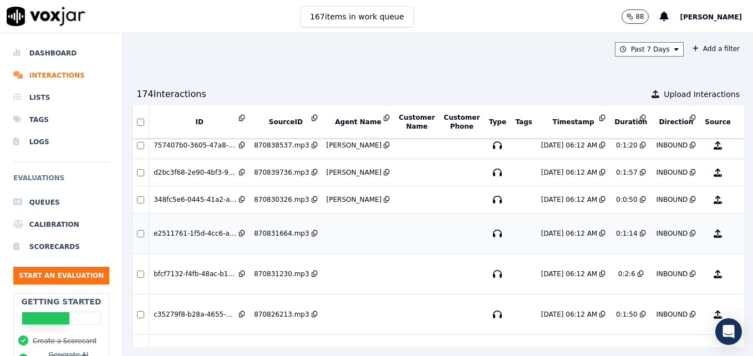
click at [740, 230] on button "No Evaluation Yet" at bounding box center [762, 233] width 44 height 31
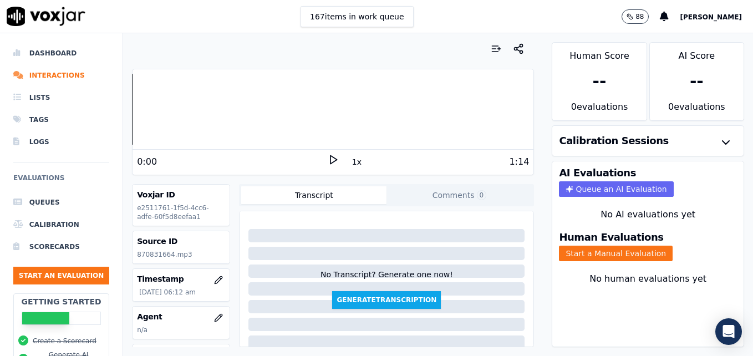
click at [328, 159] on icon at bounding box center [333, 159] width 11 height 11
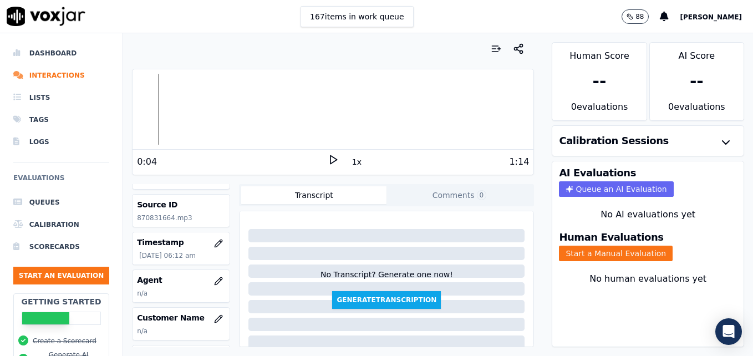
scroll to position [111, 0]
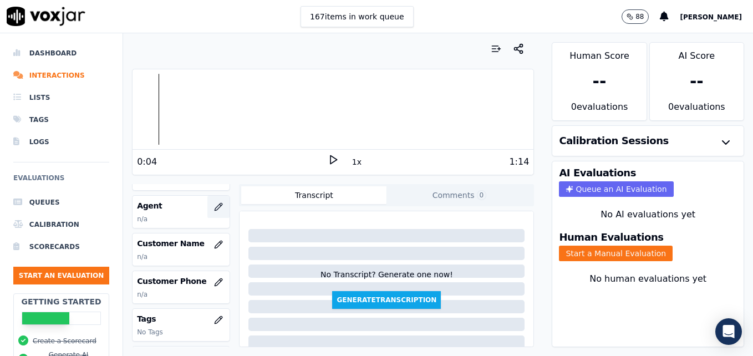
click at [214, 208] on icon "button" at bounding box center [218, 206] width 9 height 9
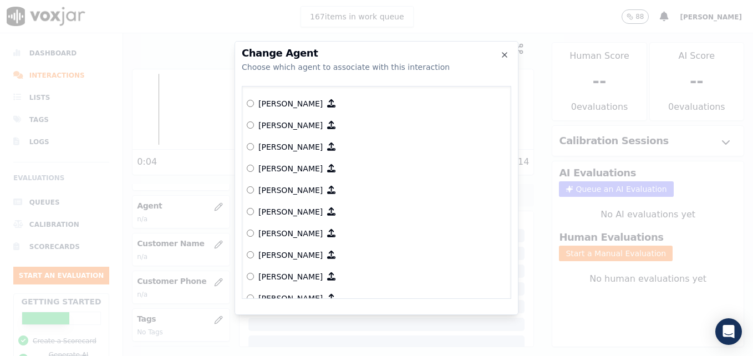
scroll to position [483, 0]
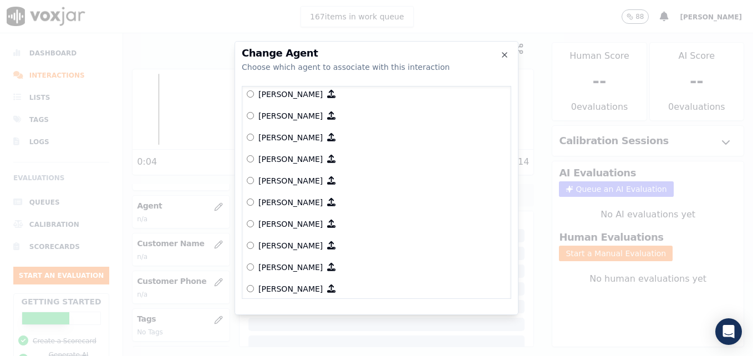
click at [251, 88] on label "Jackelin L" at bounding box center [376, 94] width 259 height 22
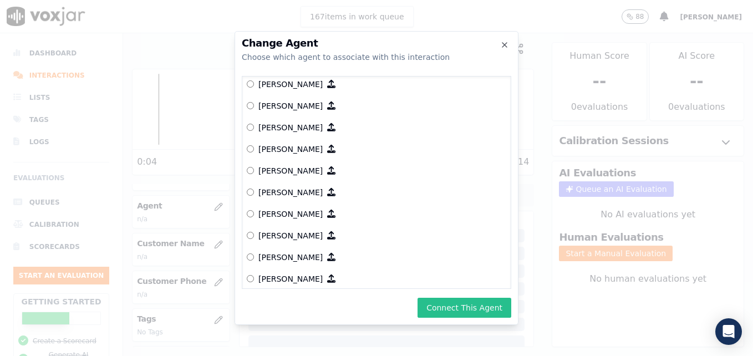
click at [490, 310] on button "Connect This Agent" at bounding box center [464, 308] width 94 height 20
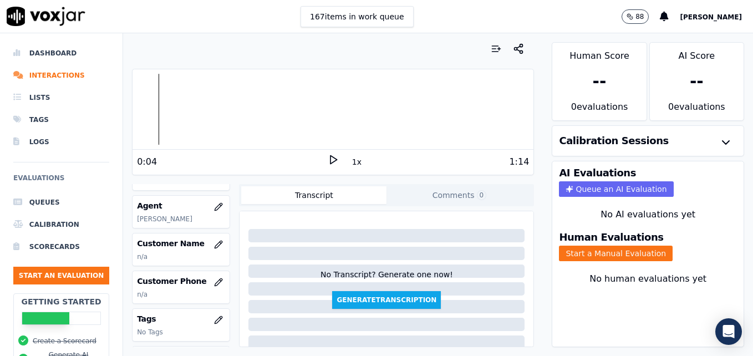
click at [328, 160] on icon at bounding box center [333, 159] width 11 height 11
click at [596, 251] on button "Start a Manual Evaluation" at bounding box center [616, 254] width 114 height 16
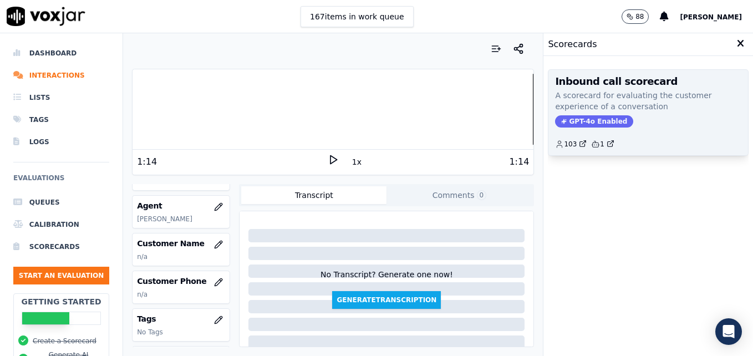
click at [596, 116] on span "GPT-4o Enabled" at bounding box center [594, 121] width 78 height 12
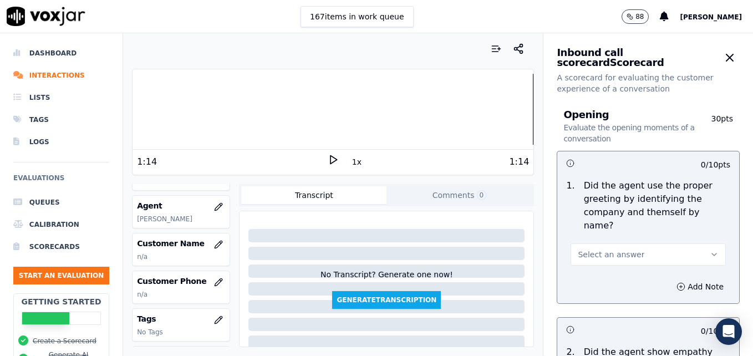
click at [710, 250] on icon "button" at bounding box center [714, 254] width 9 height 9
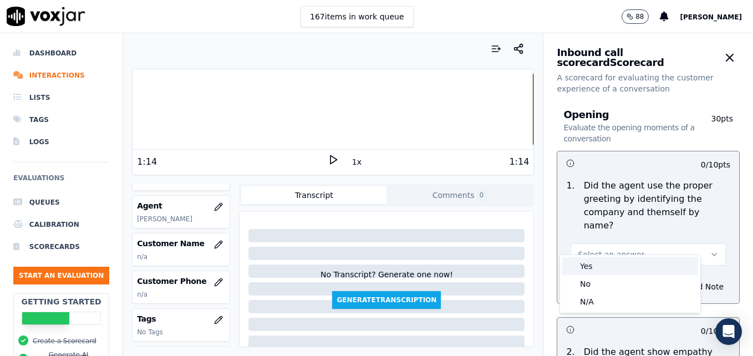
click at [604, 268] on div "Yes" at bounding box center [630, 266] width 136 height 18
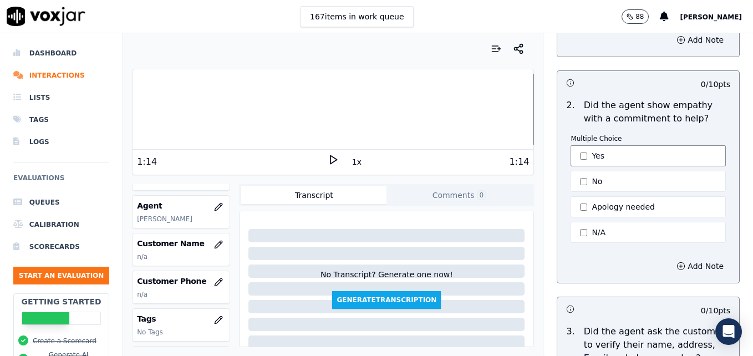
scroll to position [277, 0]
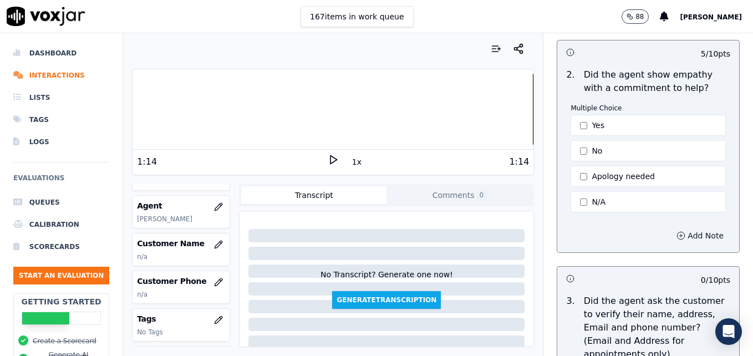
click at [680, 236] on icon "button" at bounding box center [681, 236] width 3 height 0
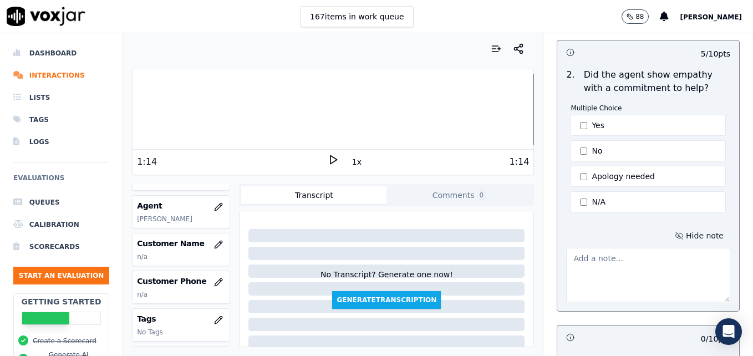
click at [614, 257] on textarea at bounding box center [648, 275] width 164 height 54
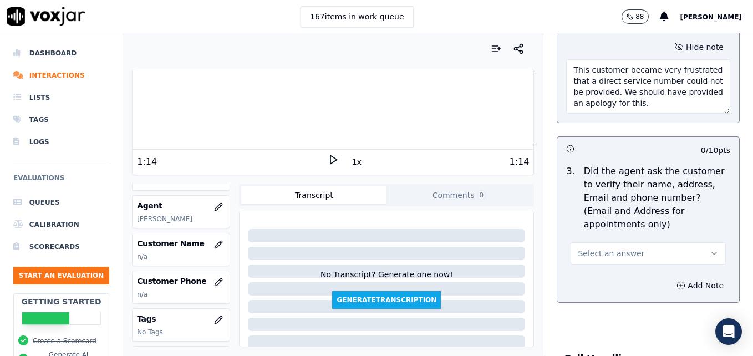
scroll to position [499, 0]
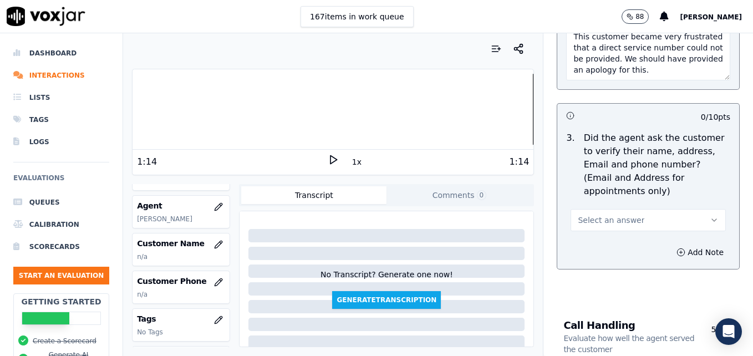
click at [251, 105] on div at bounding box center [332, 109] width 401 height 71
type textarea "This customer became very frustrated that a direct service number could not be …"
click at [328, 155] on icon at bounding box center [333, 159] width 11 height 11
click at [302, 112] on div at bounding box center [332, 109] width 401 height 71
click at [334, 157] on rect at bounding box center [335, 159] width 2 height 7
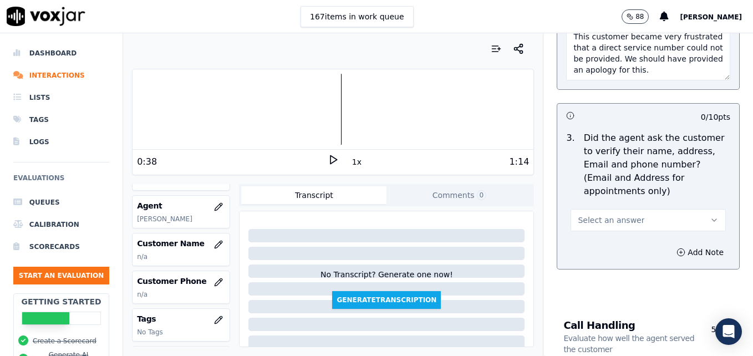
click at [710, 216] on icon "button" at bounding box center [714, 220] width 9 height 9
click at [585, 249] on div "N/A" at bounding box center [630, 254] width 136 height 18
click at [710, 216] on icon "button" at bounding box center [714, 220] width 9 height 9
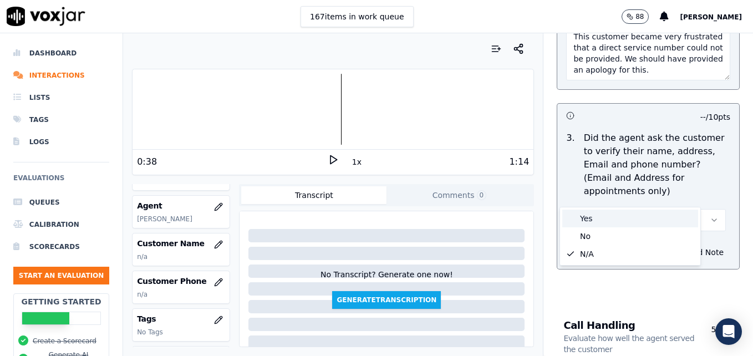
click at [600, 213] on div "Yes" at bounding box center [630, 219] width 136 height 18
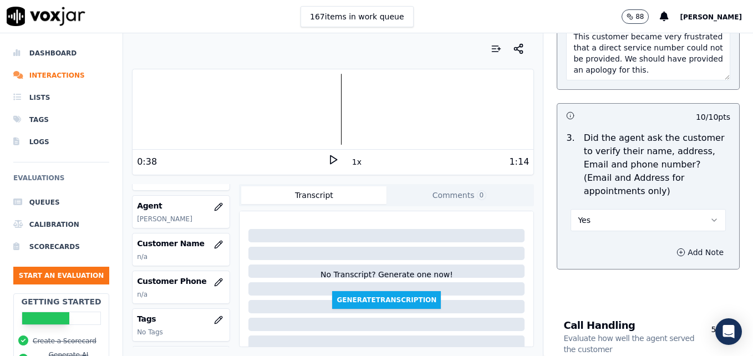
click at [676, 248] on icon "button" at bounding box center [680, 252] width 9 height 9
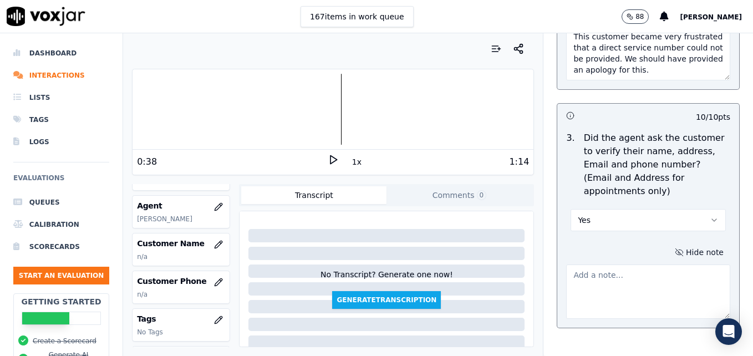
click at [620, 264] on textarea at bounding box center [648, 291] width 164 height 54
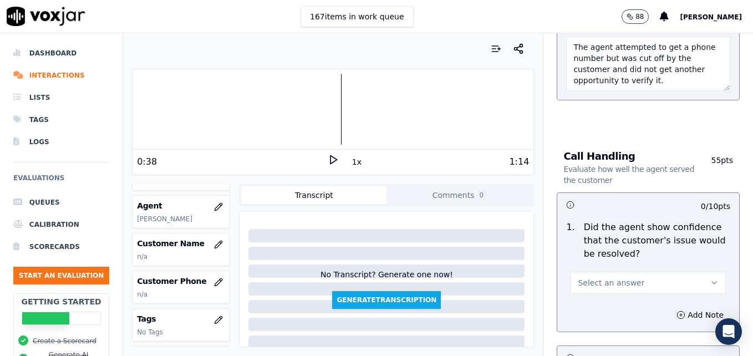
scroll to position [776, 0]
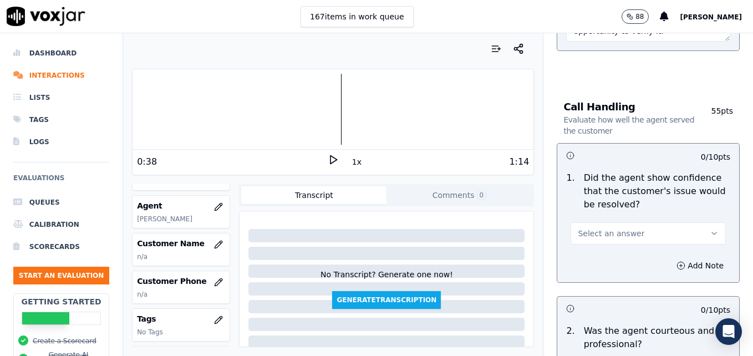
type textarea "The agent attempted to get a phone number but was cut off by the customer and d…"
click at [682, 222] on button "Select an answer" at bounding box center [647, 233] width 155 height 22
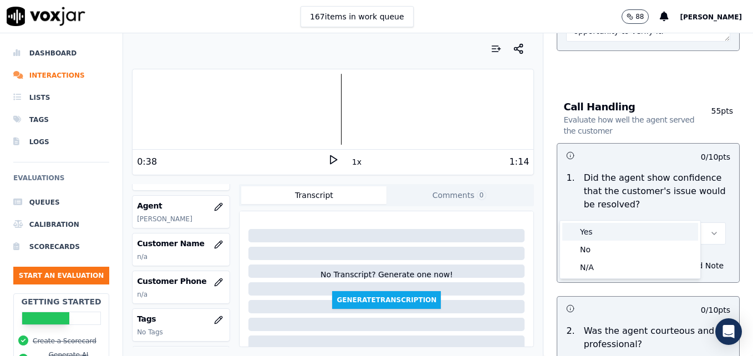
click at [593, 230] on div "Yes" at bounding box center [630, 232] width 136 height 18
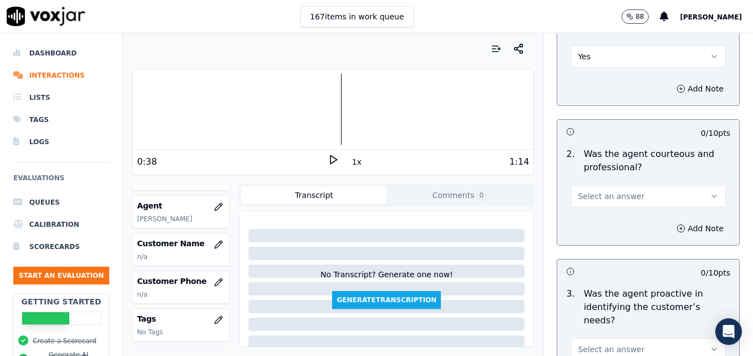
scroll to position [998, 0]
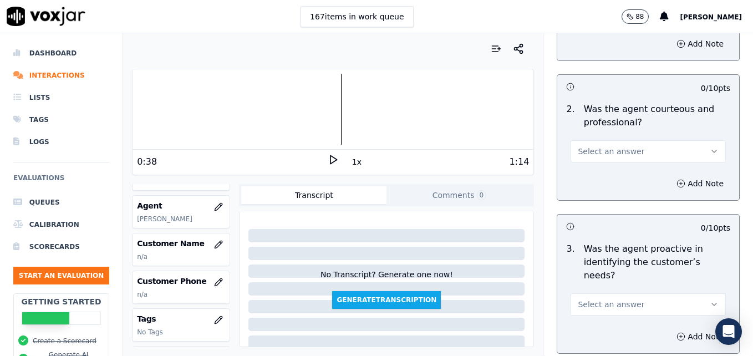
drag, startPoint x: 690, startPoint y: 119, endPoint x: 682, endPoint y: 126, distance: 10.6
click at [688, 140] on button "Select an answer" at bounding box center [647, 151] width 155 height 22
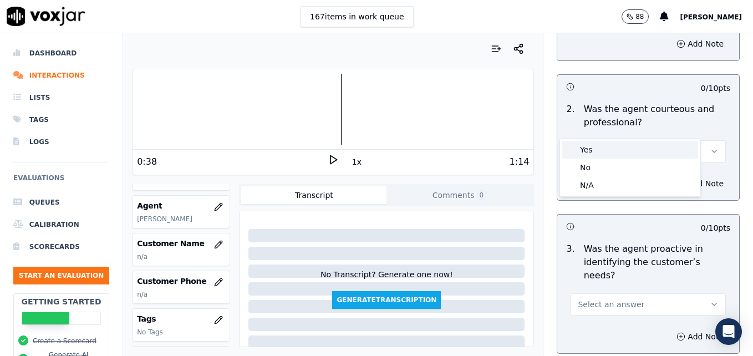
click at [601, 147] on div "Yes" at bounding box center [630, 150] width 136 height 18
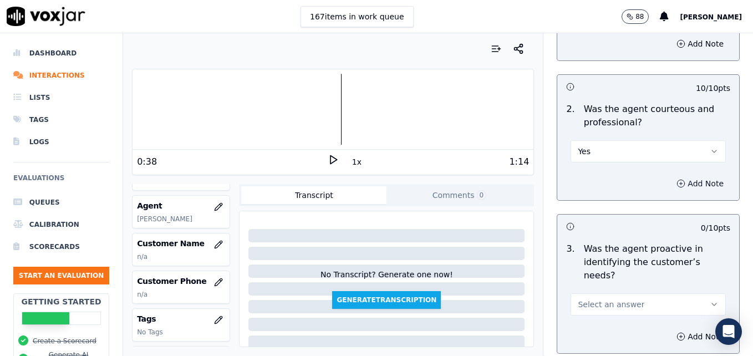
click at [676, 179] on icon "button" at bounding box center [680, 183] width 9 height 9
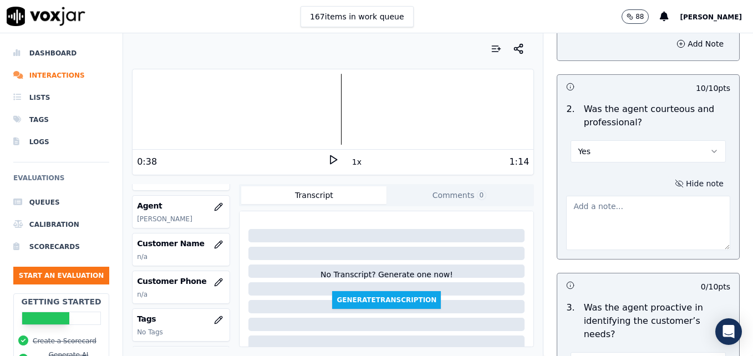
click at [625, 198] on textarea at bounding box center [648, 223] width 164 height 54
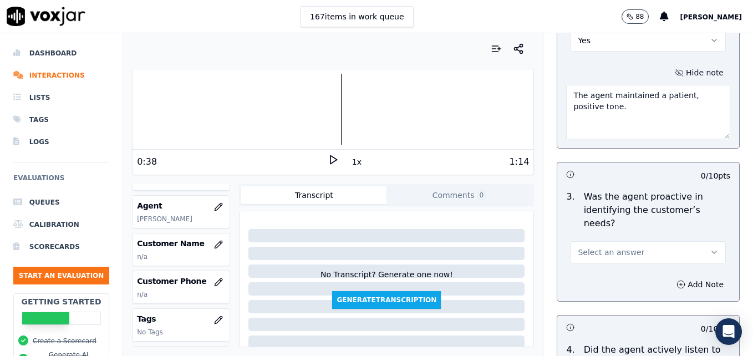
scroll to position [1164, 0]
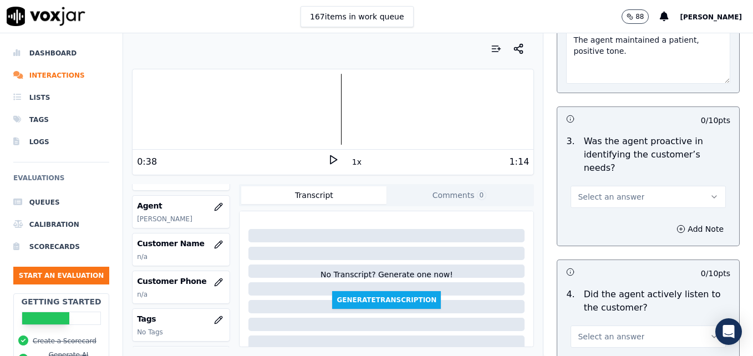
type textarea "The agent maintained a patient, positive tone."
click at [710, 192] on icon "button" at bounding box center [714, 196] width 9 height 9
click at [595, 183] on div "Yes" at bounding box center [630, 182] width 136 height 18
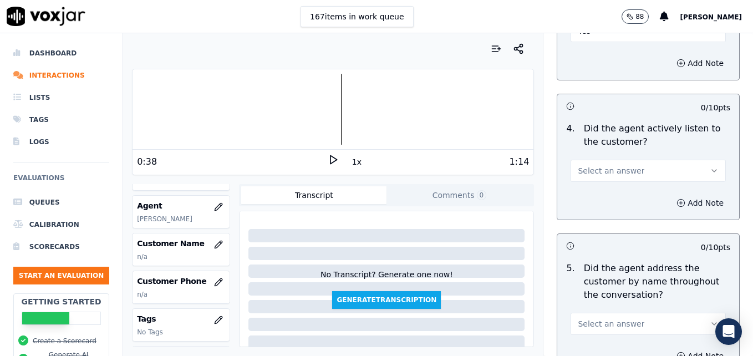
scroll to position [1331, 0]
click at [684, 159] on button "Select an answer" at bounding box center [647, 170] width 155 height 22
click at [613, 156] on div "Yes" at bounding box center [630, 155] width 136 height 18
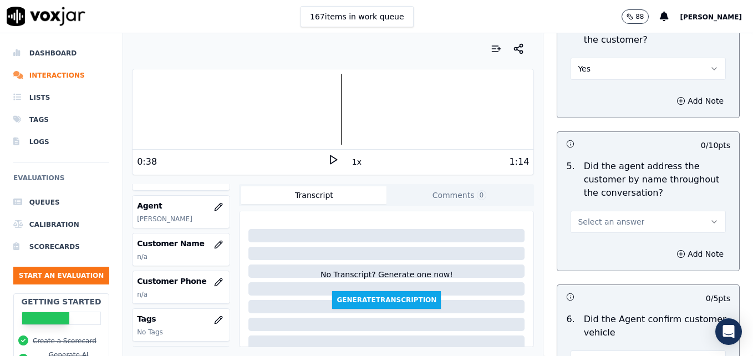
scroll to position [1441, 0]
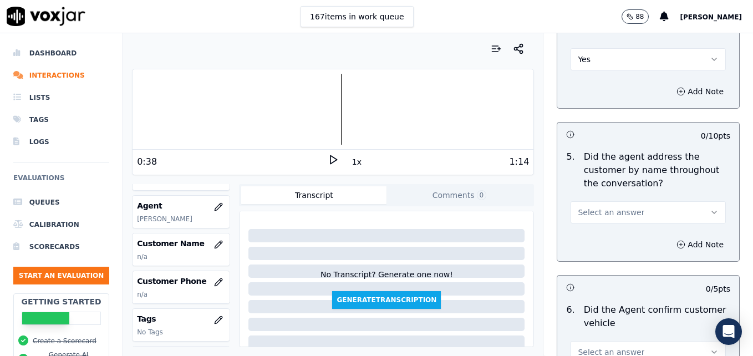
click at [710, 208] on icon "button" at bounding box center [714, 212] width 9 height 9
click at [596, 200] on div "Yes" at bounding box center [630, 197] width 136 height 18
click at [676, 240] on icon "button" at bounding box center [680, 244] width 9 height 9
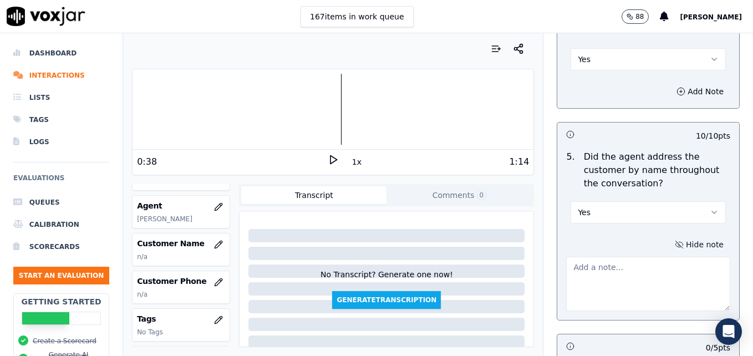
click at [635, 257] on textarea at bounding box center [648, 284] width 164 height 54
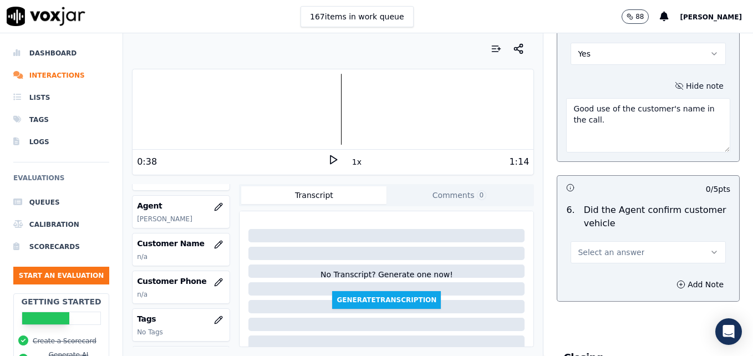
scroll to position [1608, 0]
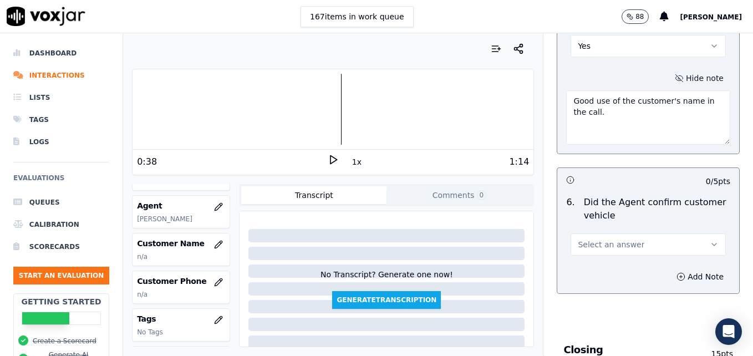
type textarea "Good use of the customer's name in the call."
click at [710, 240] on icon "button" at bounding box center [714, 244] width 9 height 9
click at [583, 267] on div "N/A" at bounding box center [630, 265] width 136 height 18
click at [710, 240] on icon "button" at bounding box center [714, 244] width 9 height 9
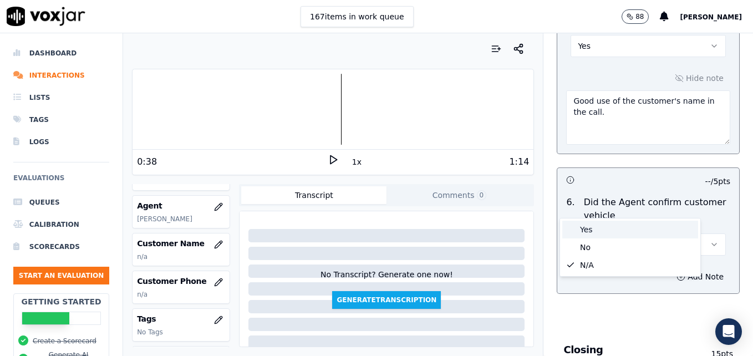
click at [592, 230] on div "Yes" at bounding box center [630, 230] width 136 height 18
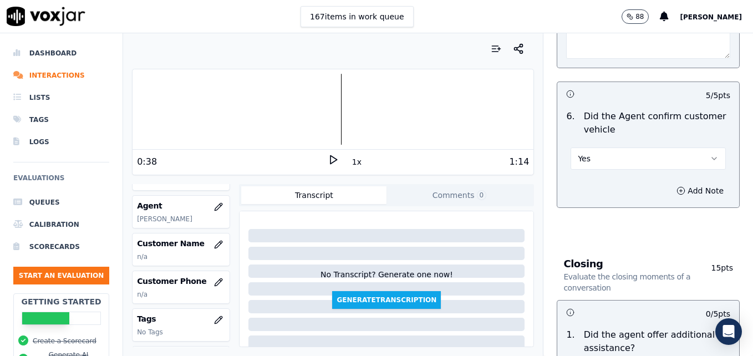
scroll to position [1719, 0]
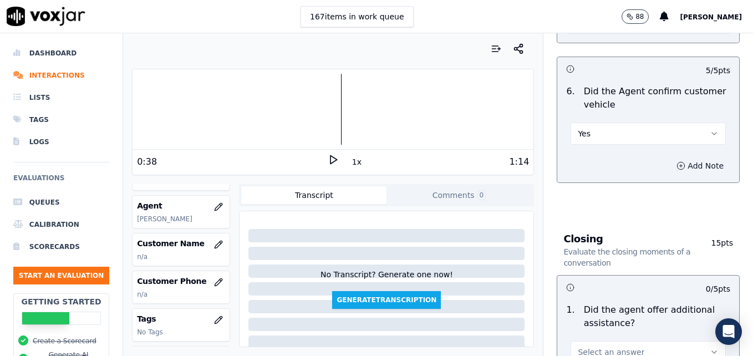
click at [672, 158] on button "Add Note" at bounding box center [700, 166] width 60 height 16
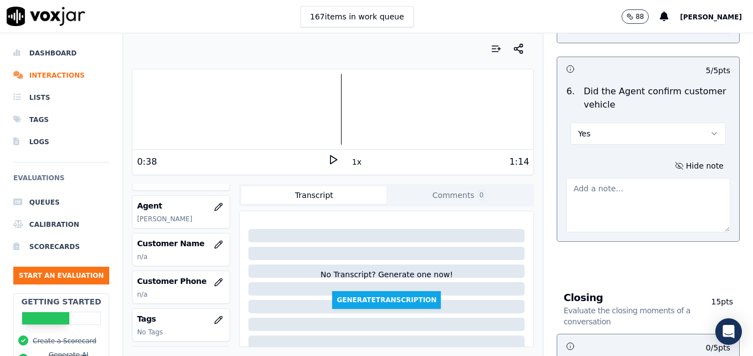
click at [634, 178] on textarea at bounding box center [648, 205] width 164 height 54
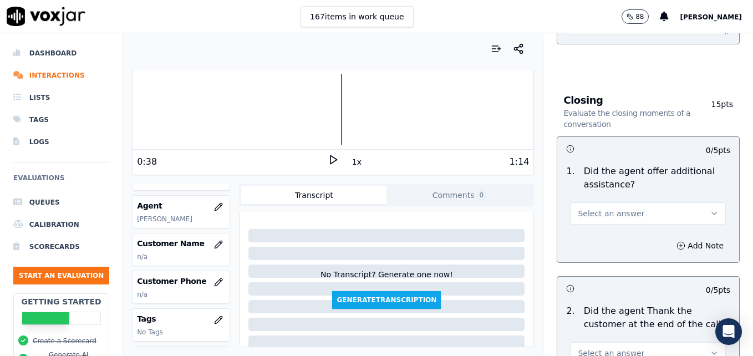
scroll to position [1940, 0]
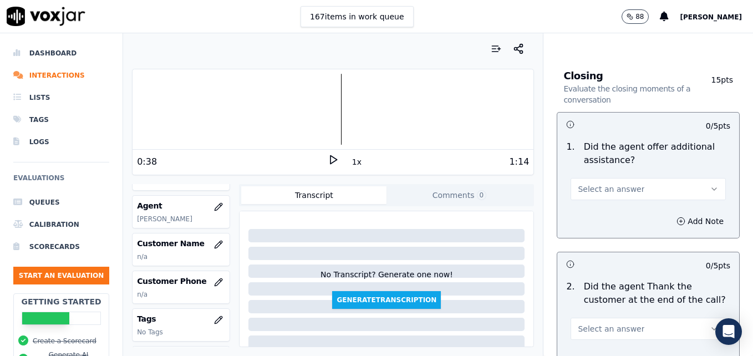
type textarea "Agent not given the opportunity to confirm information."
click at [683, 178] on button "Select an answer" at bounding box center [647, 189] width 155 height 22
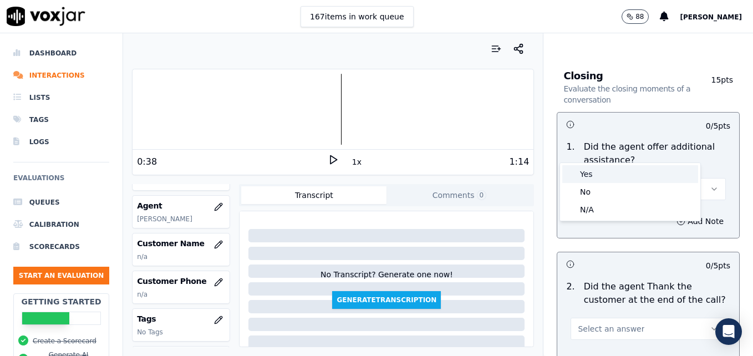
click at [590, 172] on div "Yes" at bounding box center [630, 174] width 136 height 18
click at [677, 217] on circle "button" at bounding box center [680, 220] width 7 height 7
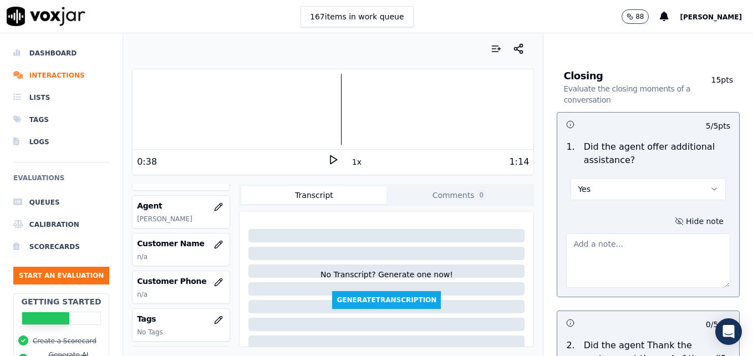
click at [619, 233] on textarea at bounding box center [648, 260] width 164 height 54
drag, startPoint x: 559, startPoint y: 206, endPoint x: 646, endPoint y: 218, distance: 88.0
click at [646, 233] on textarea "Agent not given the opportunity due to customer disconnect." at bounding box center [648, 260] width 164 height 54
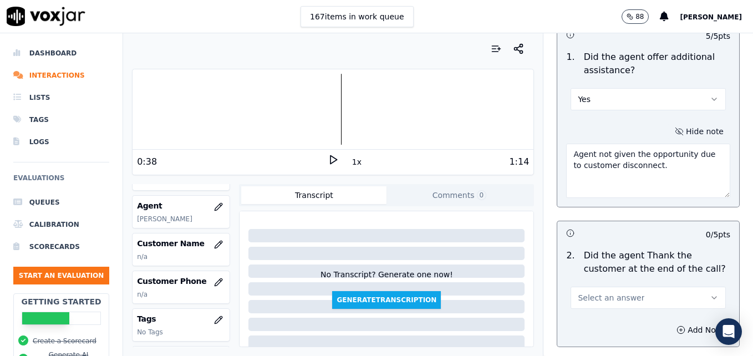
scroll to position [2051, 0]
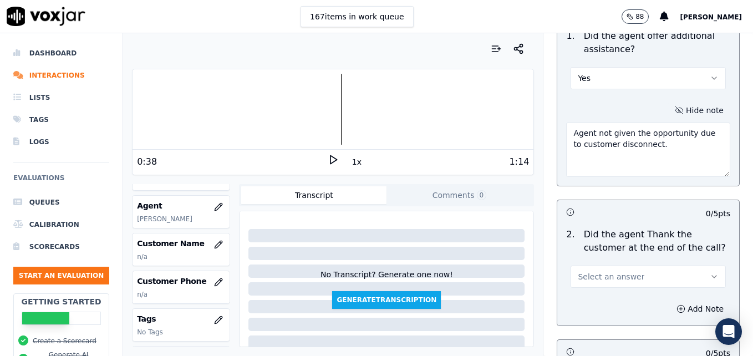
type textarea "Agent not given the opportunity due to customer disconnect."
click at [658, 266] on button "Select an answer" at bounding box center [647, 277] width 155 height 22
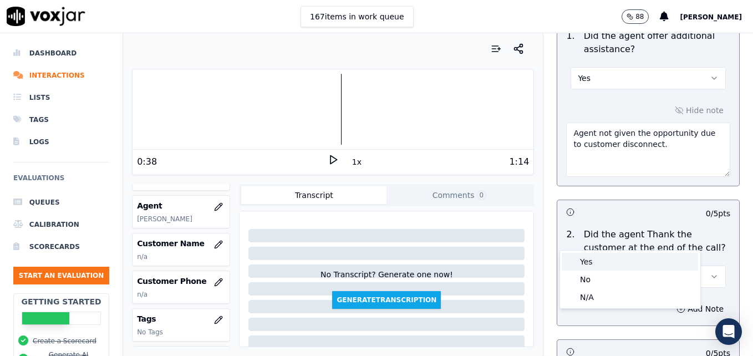
click at [589, 260] on div "Yes" at bounding box center [630, 262] width 136 height 18
click at [677, 305] on circle "button" at bounding box center [680, 308] width 7 height 7
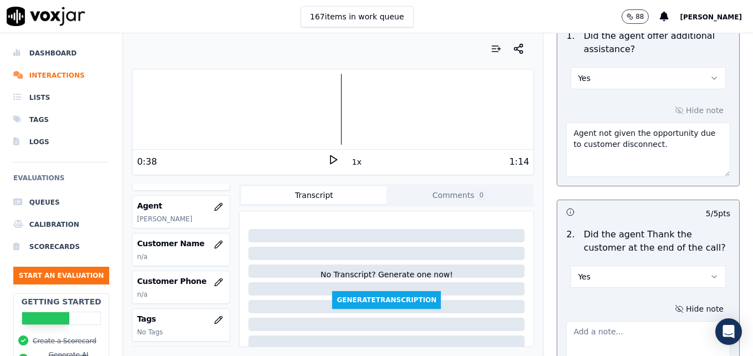
click at [635, 321] on textarea at bounding box center [648, 348] width 164 height 54
paste textarea "Agent not given the opportunity due to customer disconnect."
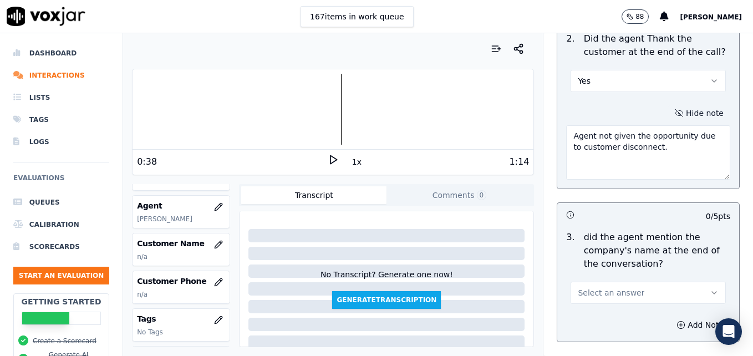
scroll to position [2273, 0]
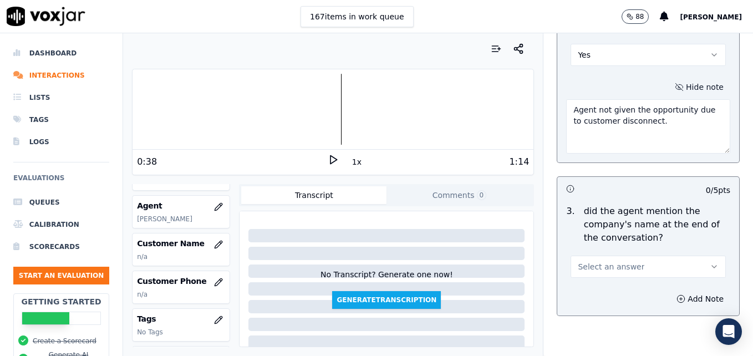
type textarea "Agent not given the opportunity due to customer disconnect."
click at [710, 262] on icon "button" at bounding box center [714, 266] width 9 height 9
click at [594, 289] on div "N/A" at bounding box center [630, 287] width 136 height 18
click at [683, 256] on button "N/A" at bounding box center [647, 267] width 155 height 22
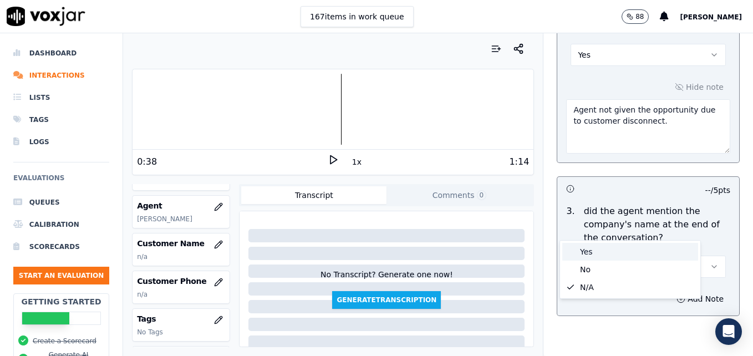
click at [594, 253] on div "Yes" at bounding box center [630, 252] width 136 height 18
click at [676, 294] on icon "button" at bounding box center [680, 298] width 9 height 9
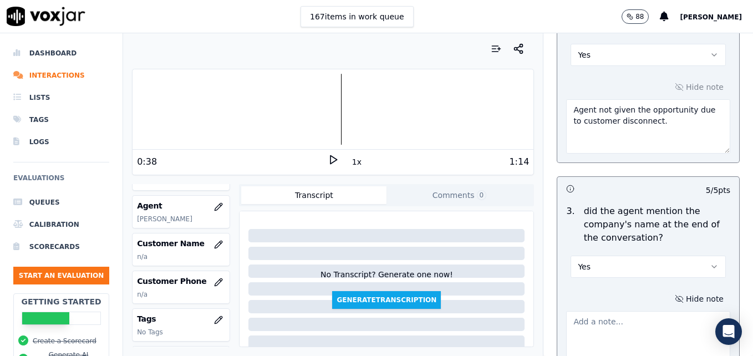
click at [627, 311] on textarea at bounding box center [648, 338] width 164 height 54
paste textarea "Agent not given the opportunity due to customer disconnect."
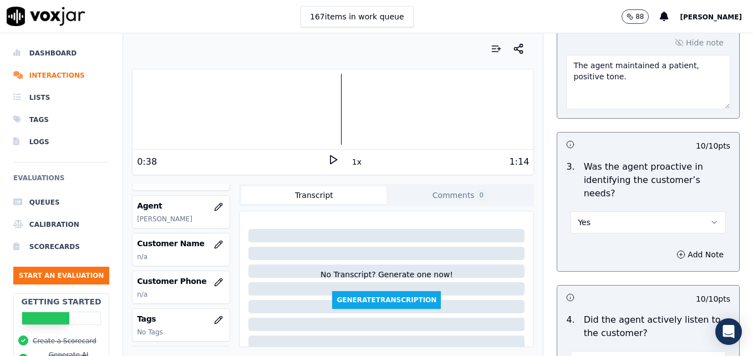
scroll to position [1109, 0]
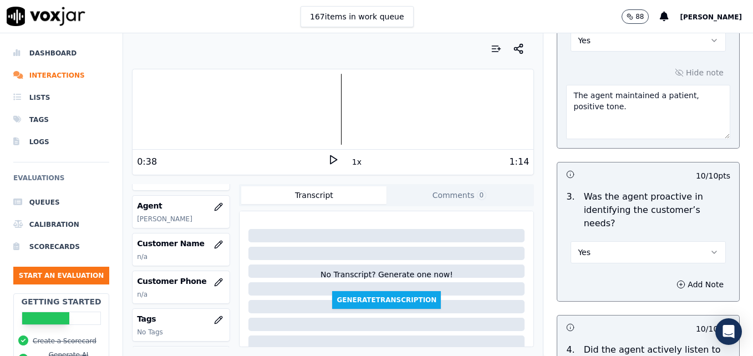
type textarea "Agent not given the opportunity due to customer disconnect."
click at [710, 248] on icon "button" at bounding box center [714, 252] width 9 height 9
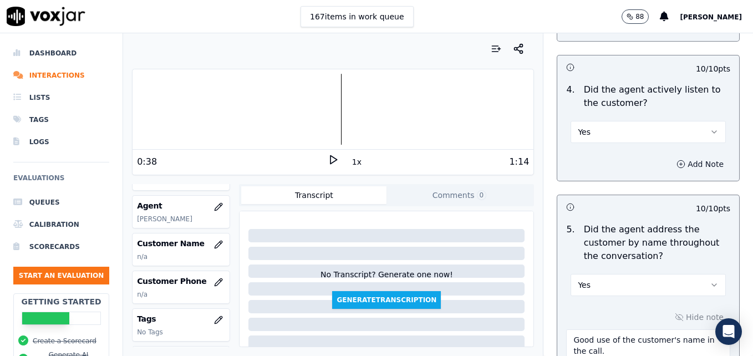
click at [676, 160] on icon "button" at bounding box center [680, 164] width 9 height 9
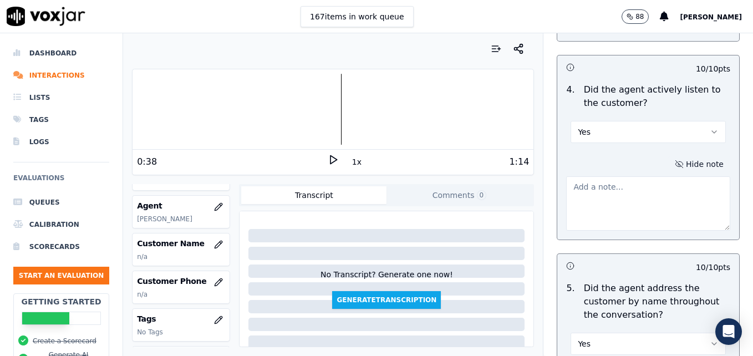
click at [637, 176] on textarea at bounding box center [648, 203] width 164 height 54
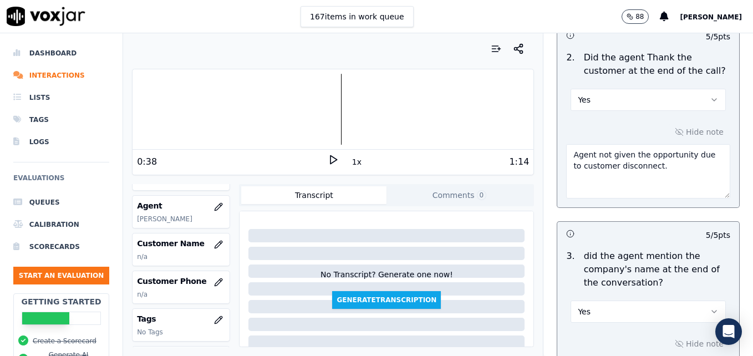
scroll to position [2402, 0]
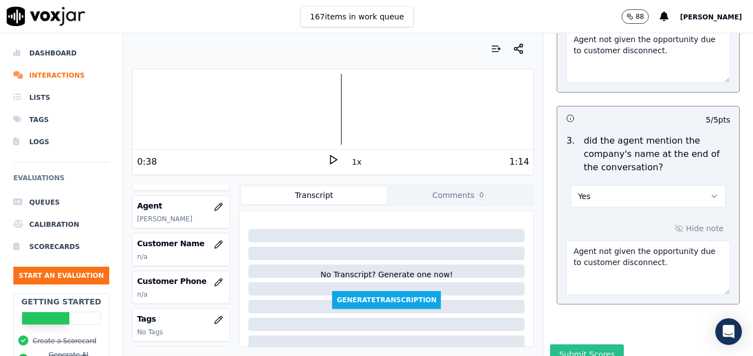
type textarea "The agent could have done a better job of explaining why she did not have a dir…"
click at [561, 344] on button "Submit Scores" at bounding box center [587, 354] width 74 height 20
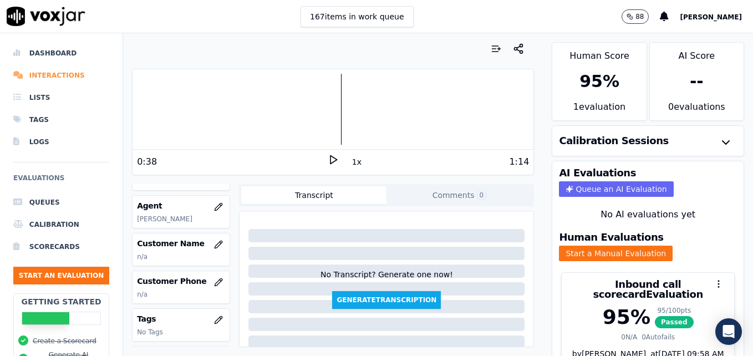
click at [45, 75] on li "Interactions" at bounding box center [61, 75] width 96 height 22
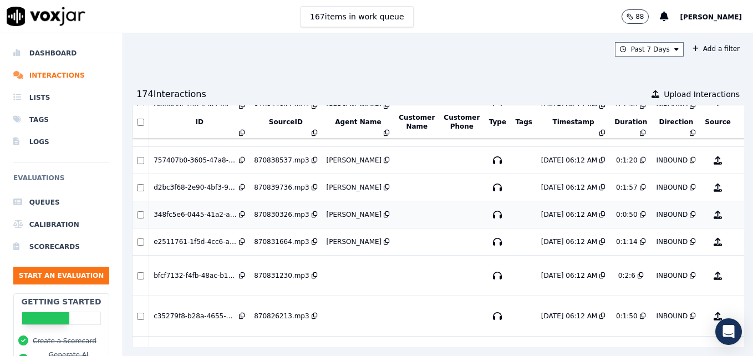
scroll to position [371, 0]
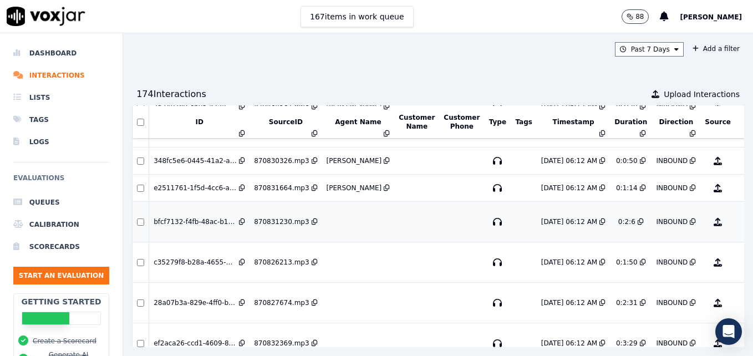
click at [740, 221] on button "No Evaluation Yet" at bounding box center [762, 221] width 44 height 31
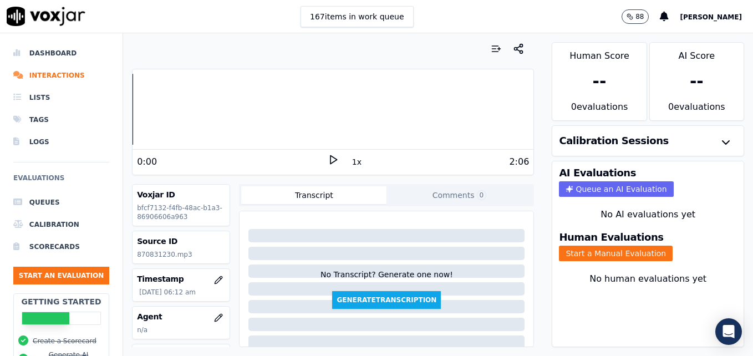
click at [330, 158] on polygon at bounding box center [333, 160] width 7 height 8
click at [328, 158] on icon at bounding box center [333, 159] width 11 height 11
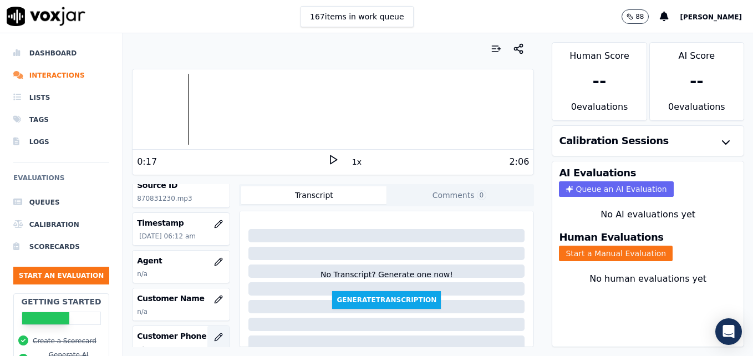
scroll to position [55, 0]
click at [215, 263] on icon "button" at bounding box center [218, 261] width 7 height 7
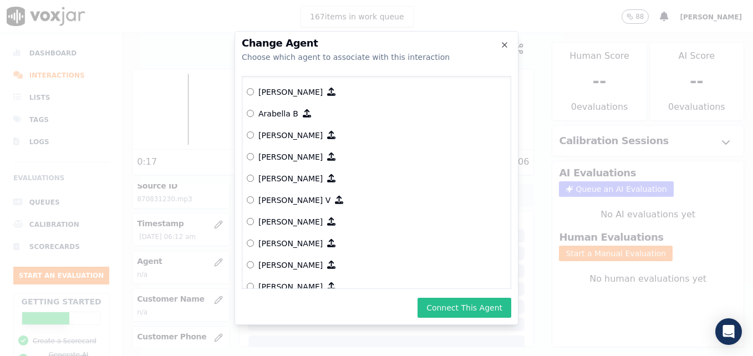
click at [465, 306] on button "Connect This Agent" at bounding box center [464, 308] width 94 height 20
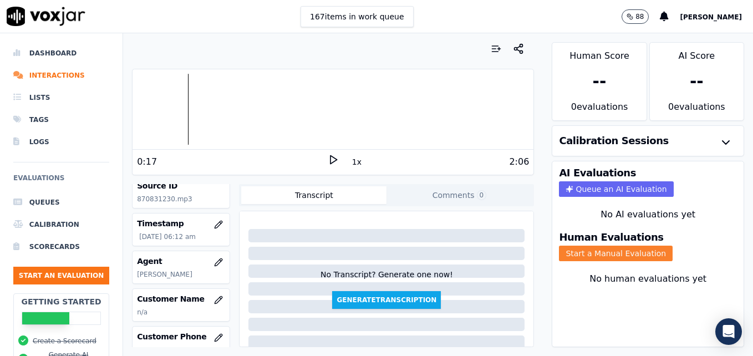
click at [597, 250] on button "Start a Manual Evaluation" at bounding box center [616, 254] width 114 height 16
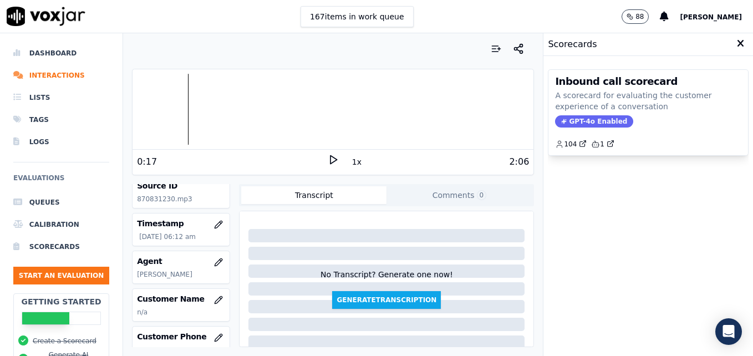
drag, startPoint x: 592, startPoint y: 116, endPoint x: 583, endPoint y: 220, distance: 103.5
click at [592, 116] on span "GPT-4o Enabled" at bounding box center [594, 121] width 78 height 12
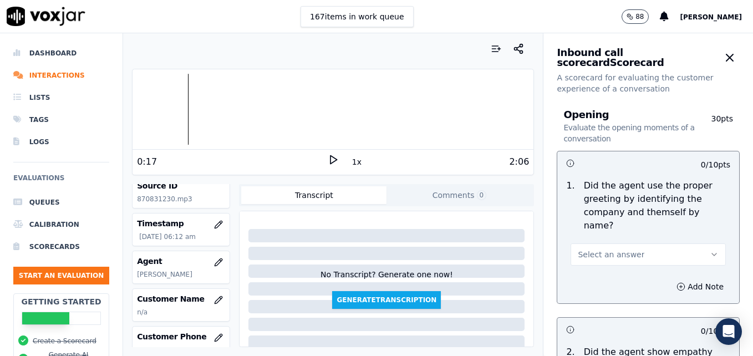
click at [710, 250] on icon "button" at bounding box center [714, 254] width 9 height 9
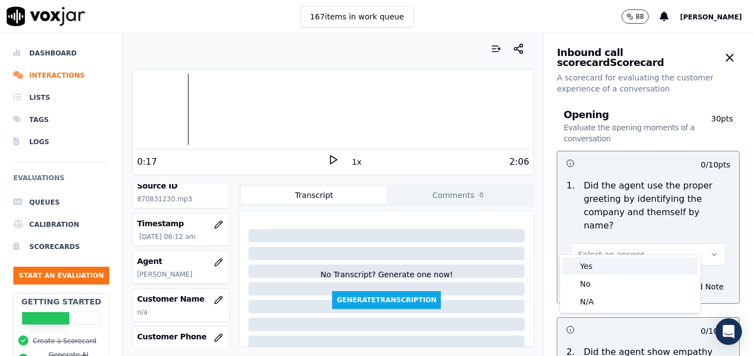
click at [594, 261] on div "Yes" at bounding box center [630, 266] width 136 height 18
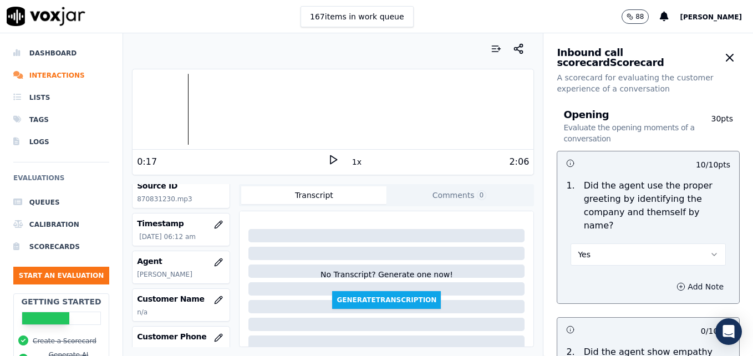
click at [681, 285] on icon "button" at bounding box center [681, 286] width 0 height 3
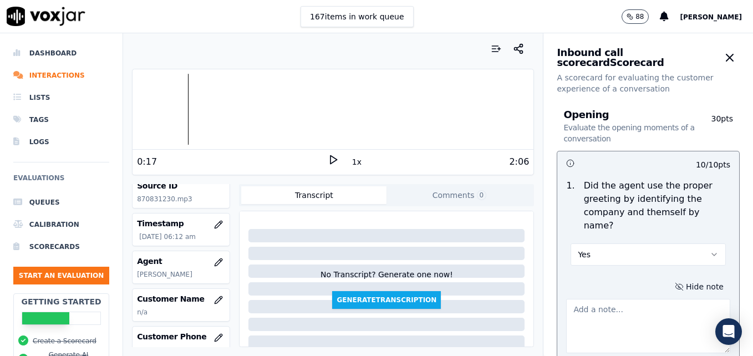
click at [625, 299] on textarea at bounding box center [648, 326] width 164 height 54
click at [161, 108] on div at bounding box center [332, 109] width 401 height 71
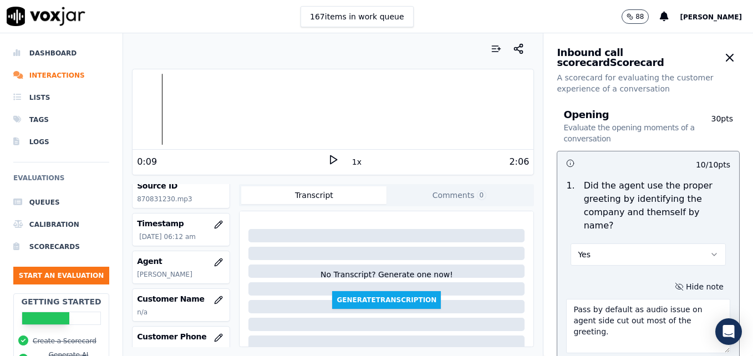
type textarea "Pass by default as audio issue on agent side cut out most of the greeting."
click at [328, 157] on icon at bounding box center [333, 159] width 11 height 11
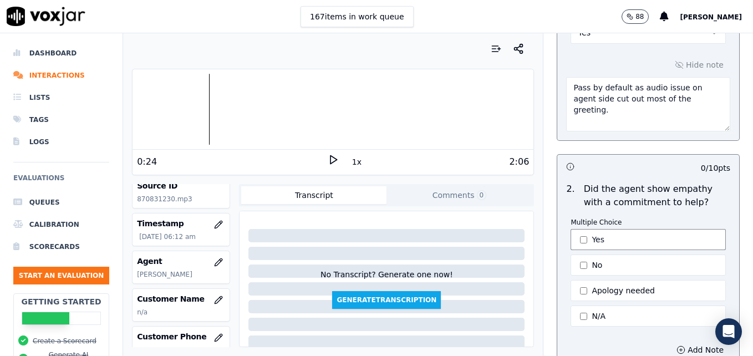
scroll to position [277, 0]
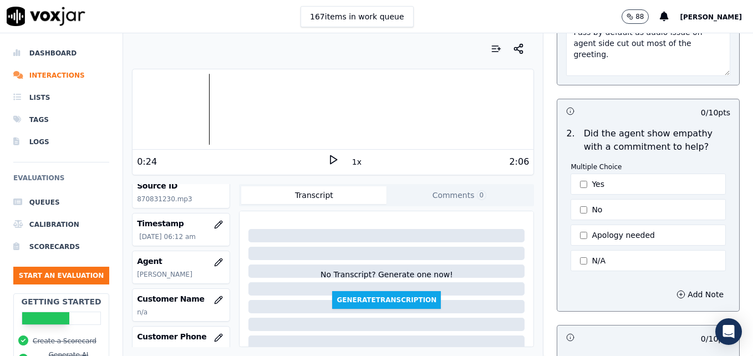
click at [570, 176] on button "Yes" at bounding box center [647, 184] width 155 height 21
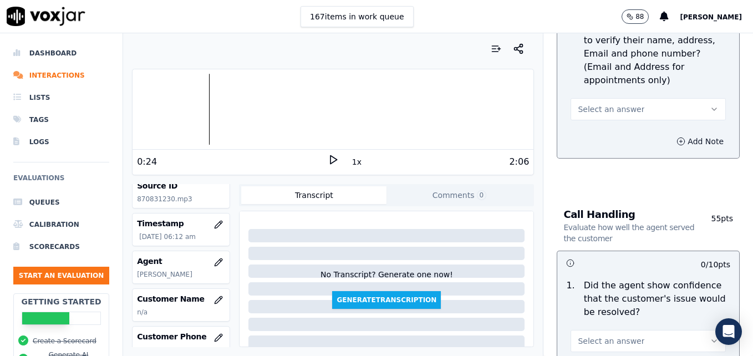
scroll to position [665, 0]
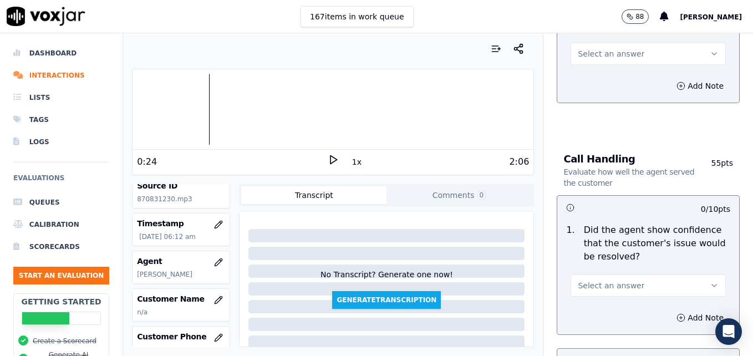
click at [710, 281] on icon "button" at bounding box center [714, 285] width 9 height 9
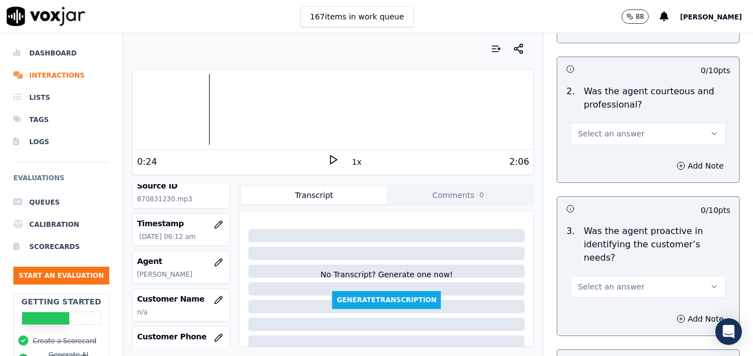
scroll to position [981, 0]
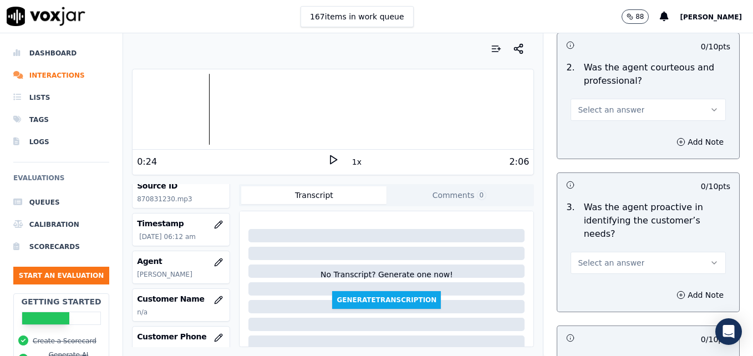
click at [684, 252] on button "Select an answer" at bounding box center [647, 263] width 155 height 22
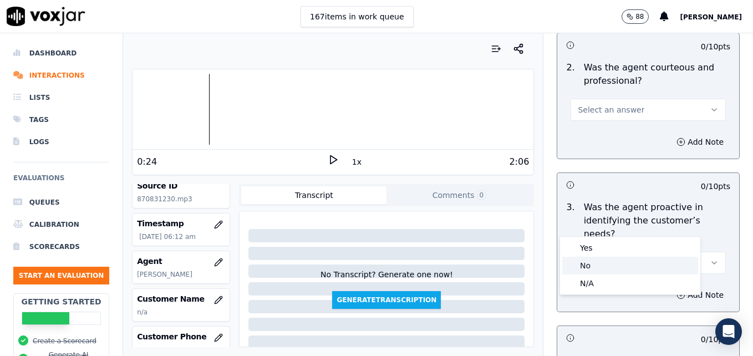
click at [598, 265] on div "No" at bounding box center [630, 266] width 136 height 18
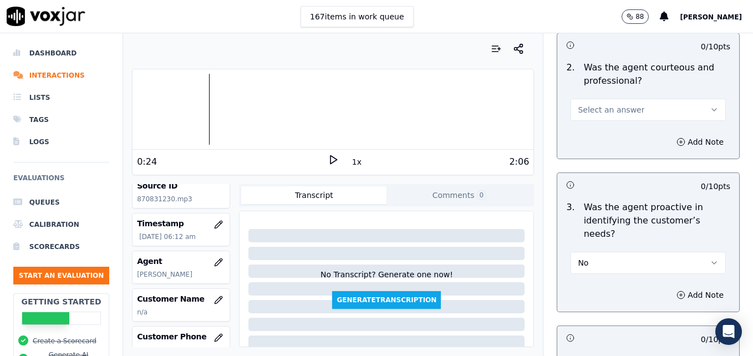
click at [710, 258] on icon "button" at bounding box center [714, 262] width 9 height 9
click at [620, 246] on div "Yes" at bounding box center [630, 248] width 136 height 18
click at [676, 290] on icon "button" at bounding box center [680, 294] width 9 height 9
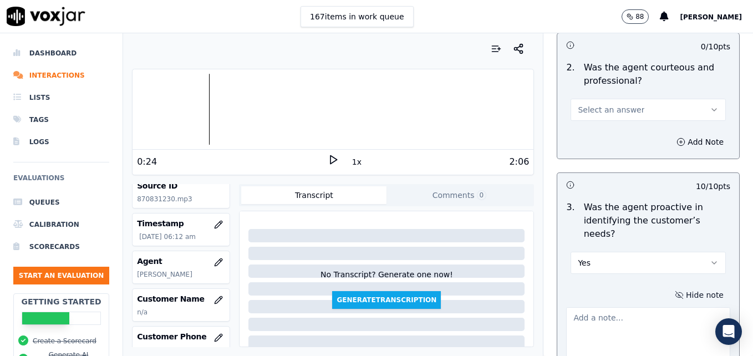
click at [630, 307] on textarea at bounding box center [648, 334] width 164 height 54
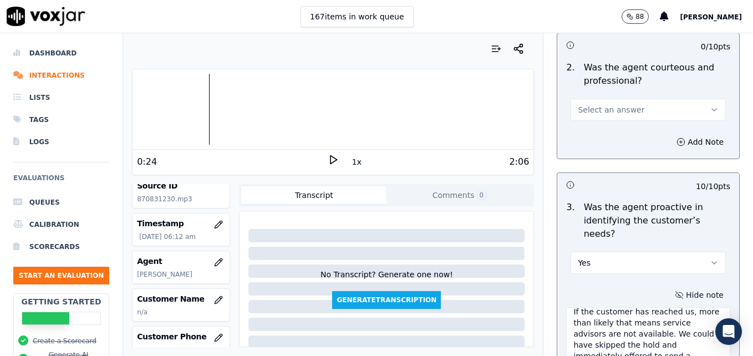
scroll to position [17, 0]
type textarea "If the customer has reached us, more than likely that means service advisors ar…"
click at [330, 159] on polygon at bounding box center [333, 160] width 7 height 8
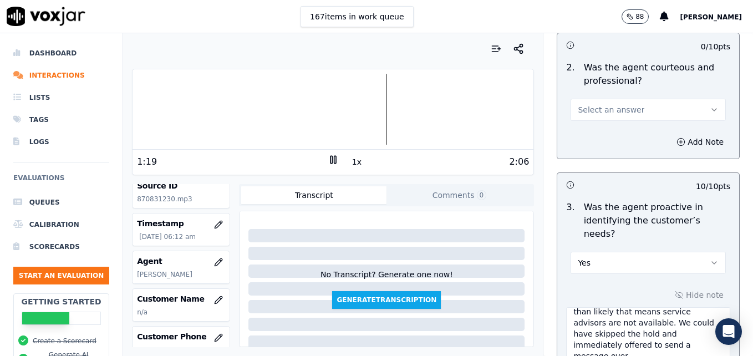
click at [334, 157] on rect at bounding box center [335, 159] width 2 height 7
click at [684, 99] on button "Select an answer" at bounding box center [647, 110] width 155 height 22
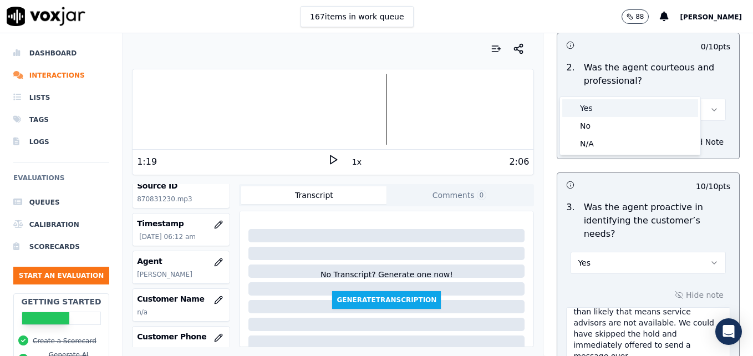
click at [600, 108] on div "Yes" at bounding box center [630, 108] width 136 height 18
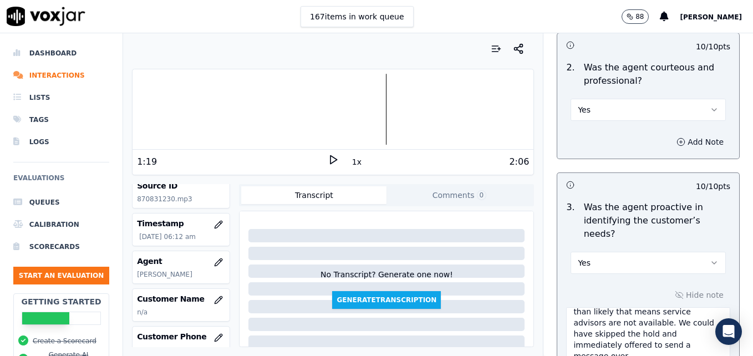
click at [676, 137] on icon "button" at bounding box center [680, 141] width 9 height 9
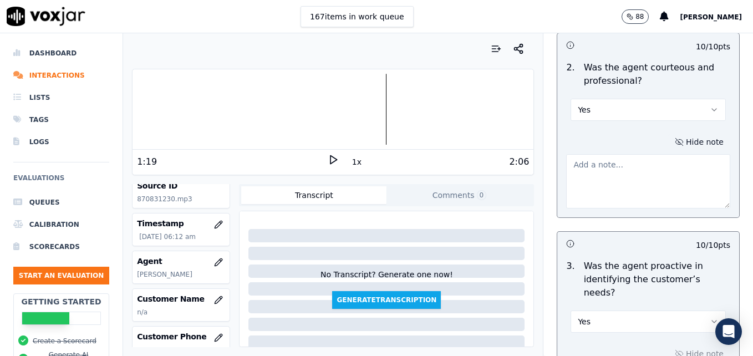
click at [638, 156] on textarea at bounding box center [648, 181] width 164 height 54
type textarea "Good job thanking the customer for holding."
click at [330, 157] on polygon at bounding box center [333, 160] width 7 height 8
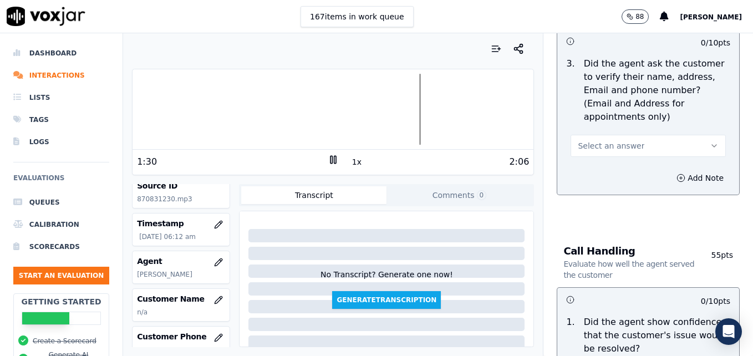
scroll to position [537, 0]
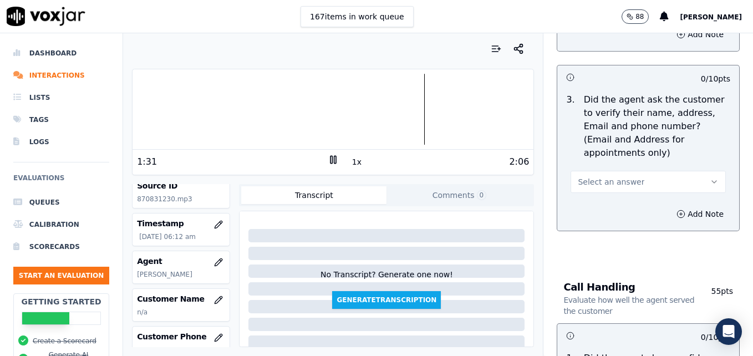
click at [710, 177] on icon "button" at bounding box center [714, 181] width 9 height 9
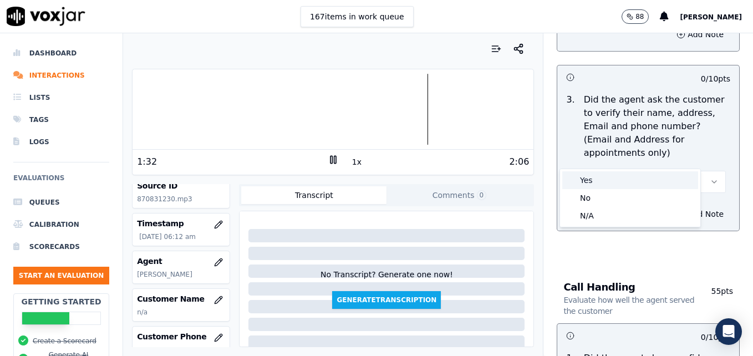
click at [602, 180] on div "Yes" at bounding box center [630, 180] width 136 height 18
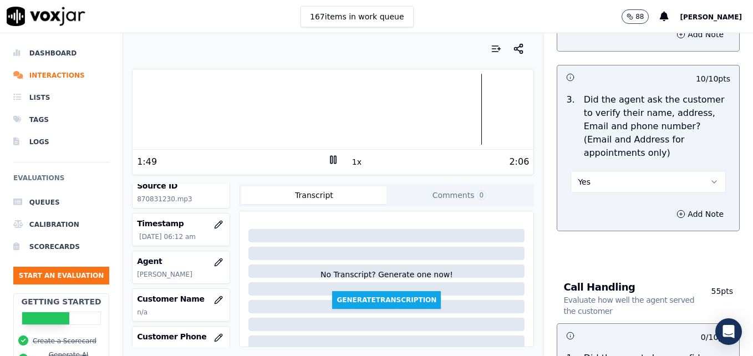
click at [330, 156] on rect at bounding box center [331, 159] width 2 height 7
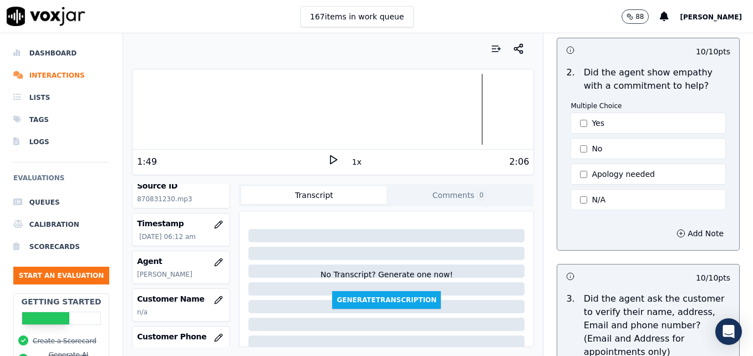
scroll to position [315, 0]
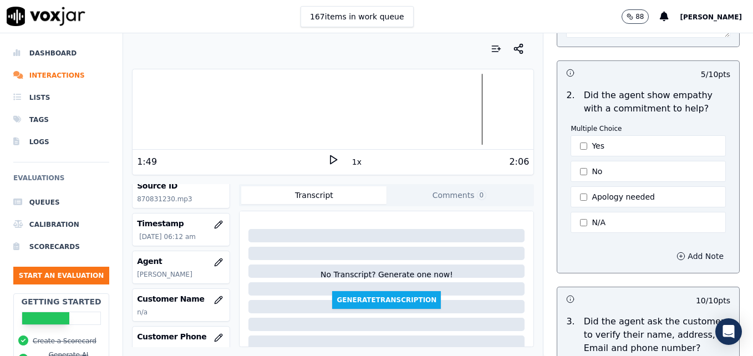
click at [676, 252] on icon "button" at bounding box center [680, 256] width 9 height 9
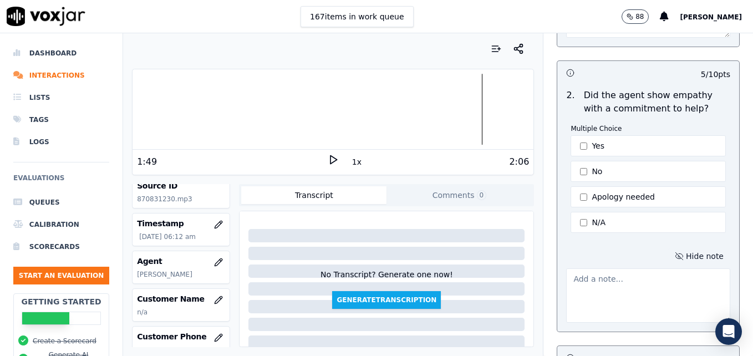
click at [629, 283] on textarea at bounding box center [648, 295] width 164 height 54
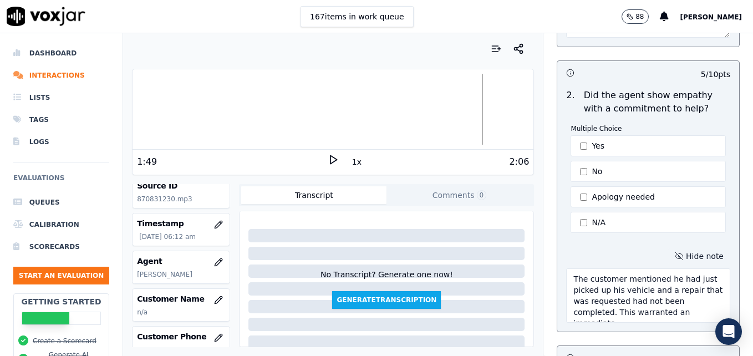
scroll to position [6, 0]
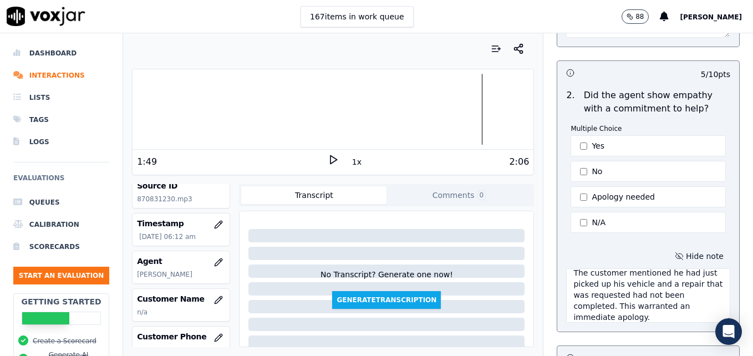
type textarea "The customer mentioned he had just picked up his vehicle and a repair that was …"
click at [328, 160] on icon at bounding box center [333, 159] width 11 height 11
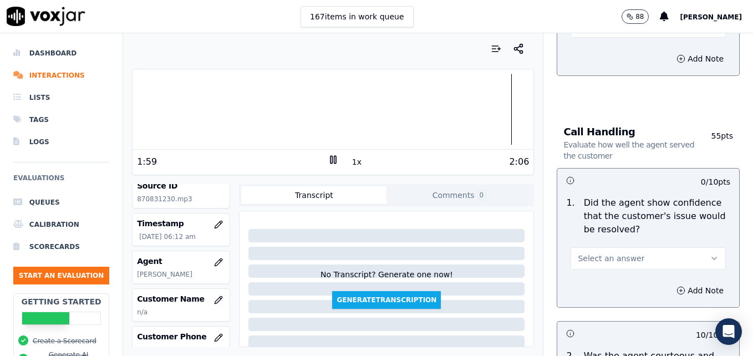
scroll to position [759, 0]
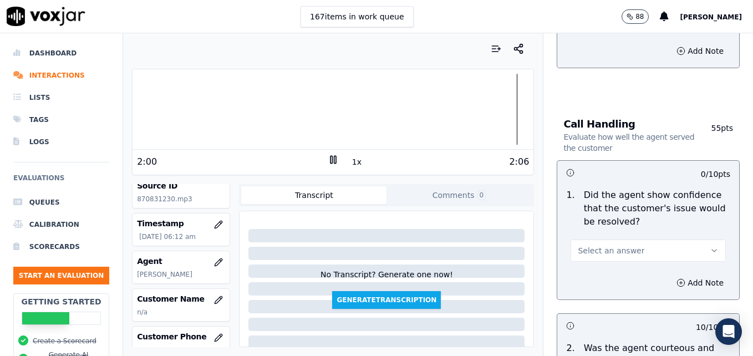
click at [710, 246] on icon "button" at bounding box center [714, 250] width 9 height 9
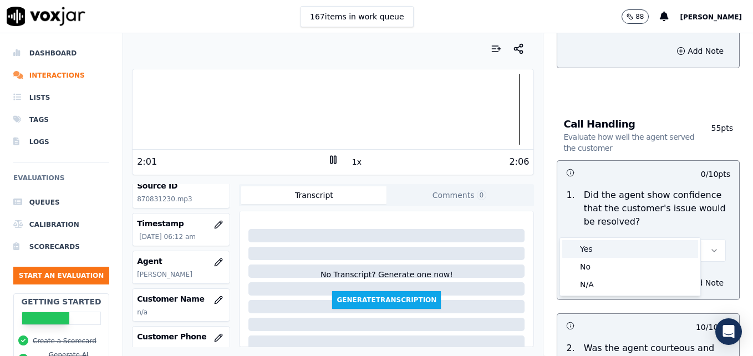
click at [599, 253] on div "Yes" at bounding box center [630, 249] width 136 height 18
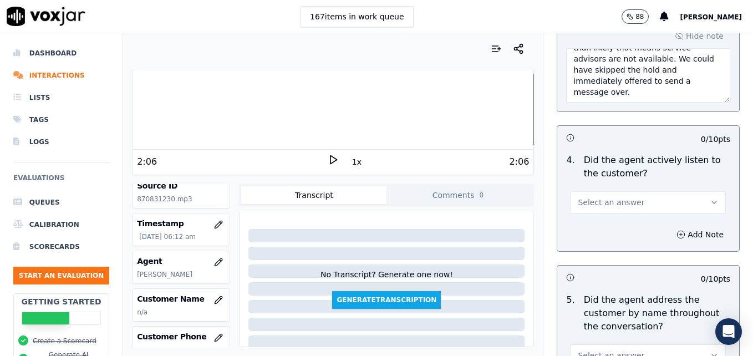
scroll to position [1369, 0]
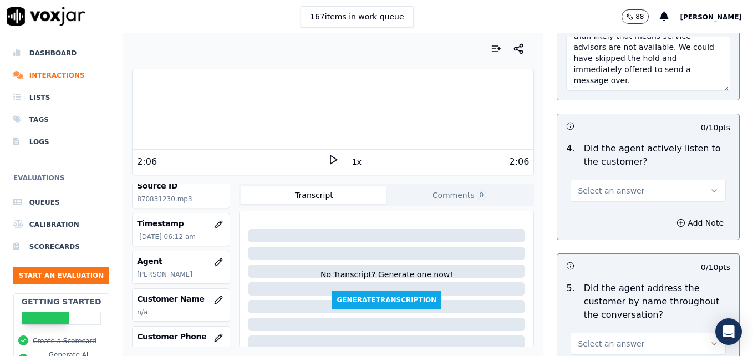
click at [710, 186] on icon "button" at bounding box center [714, 190] width 9 height 9
click at [637, 180] on div "Yes" at bounding box center [630, 176] width 136 height 18
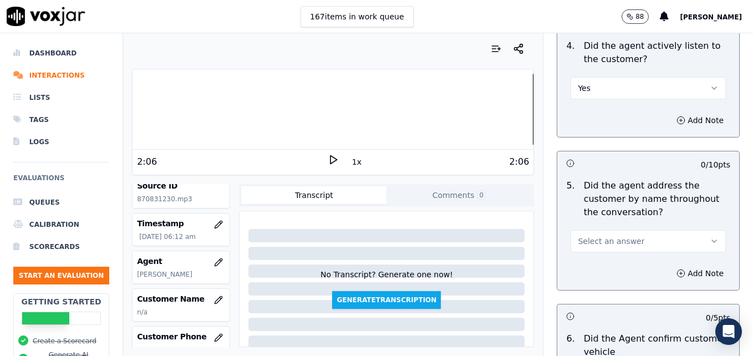
scroll to position [1480, 0]
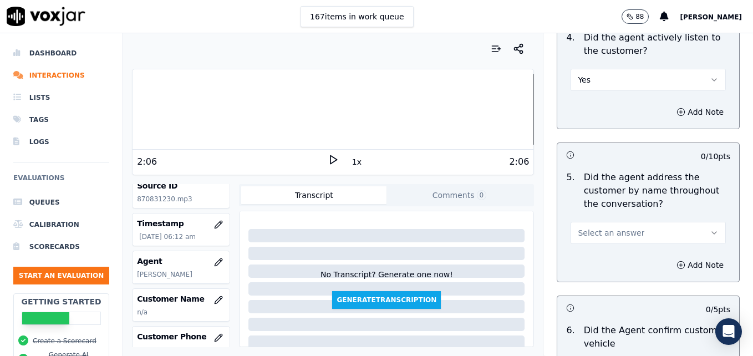
click at [710, 228] on icon "button" at bounding box center [714, 232] width 9 height 9
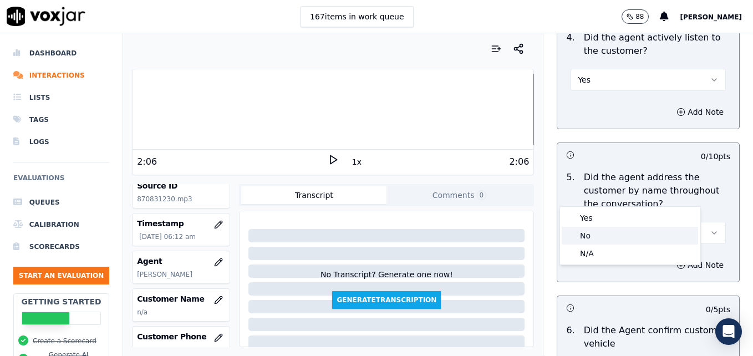
click at [603, 235] on div "No" at bounding box center [630, 236] width 136 height 18
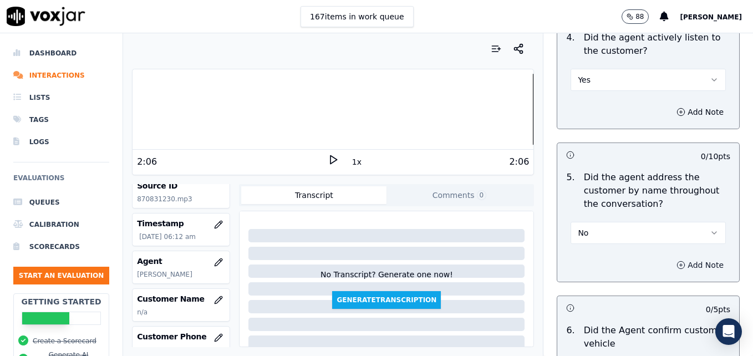
click at [676, 261] on icon "button" at bounding box center [680, 265] width 9 height 9
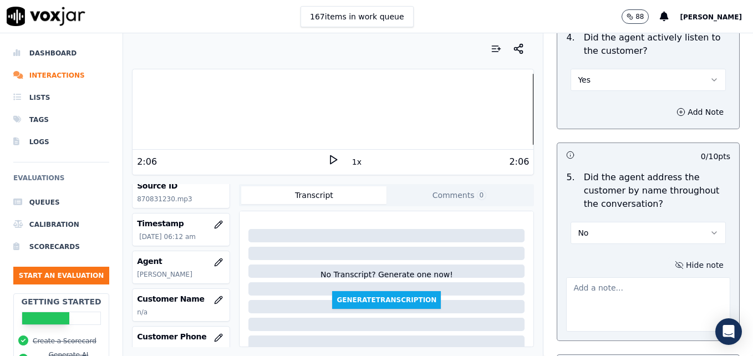
click at [637, 277] on textarea at bounding box center [648, 304] width 164 height 54
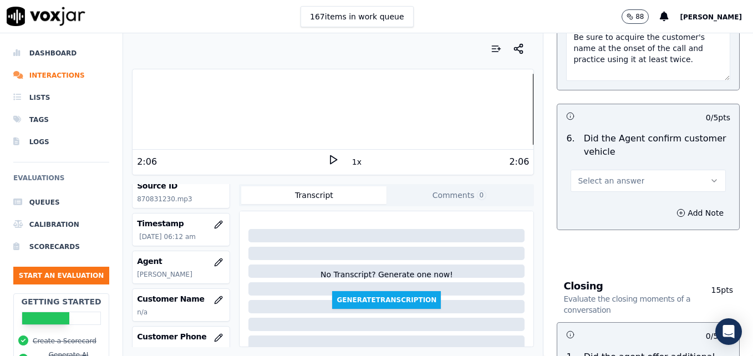
scroll to position [1757, 0]
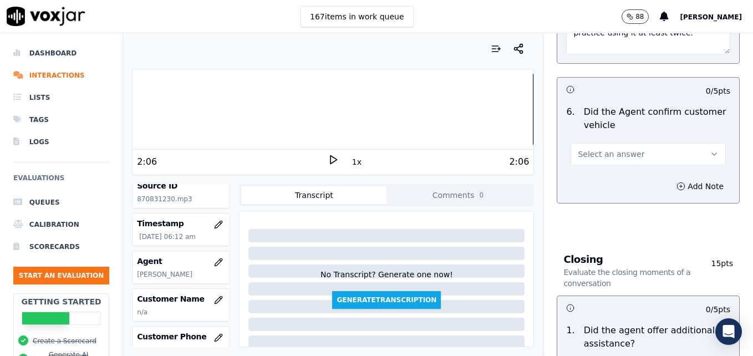
type textarea "Be sure to acquire the customer's name at the onset of the call and practice us…"
click at [689, 143] on button "Select an answer" at bounding box center [647, 154] width 155 height 22
click at [598, 139] on div "Yes" at bounding box center [630, 139] width 136 height 18
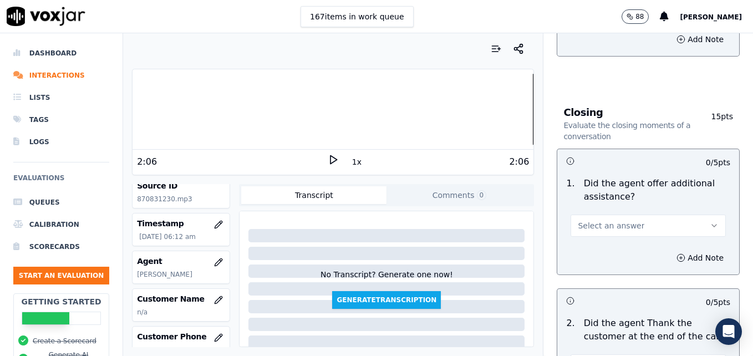
scroll to position [1923, 0]
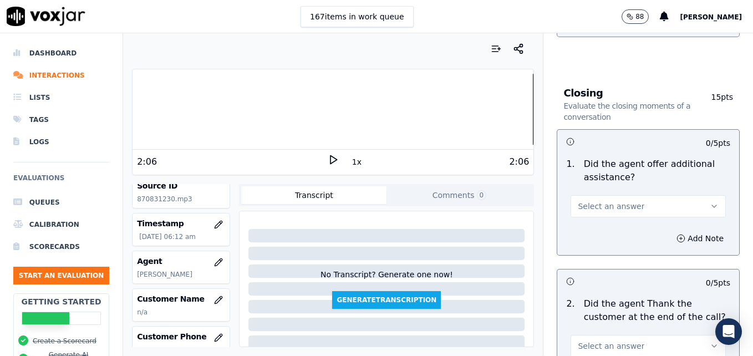
click at [710, 202] on icon "button" at bounding box center [714, 206] width 9 height 9
click at [631, 195] on div "Yes" at bounding box center [630, 191] width 136 height 18
click at [680, 238] on icon "button" at bounding box center [681, 238] width 3 height 0
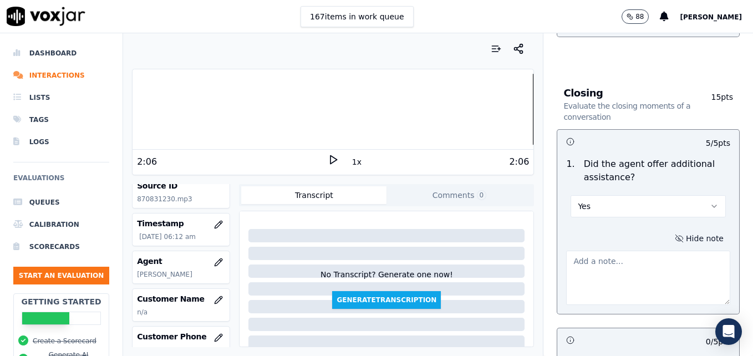
click at [639, 251] on textarea at bounding box center [648, 278] width 164 height 54
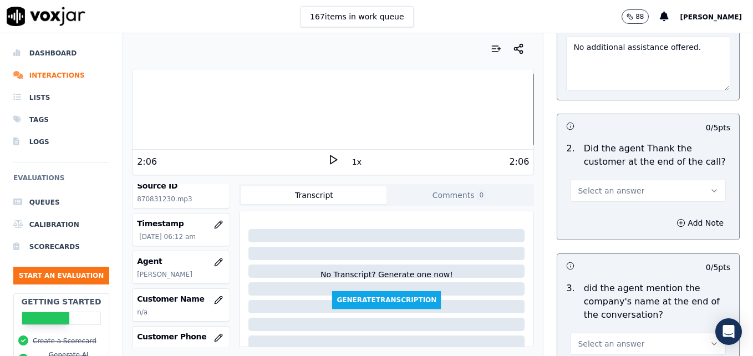
scroll to position [2145, 0]
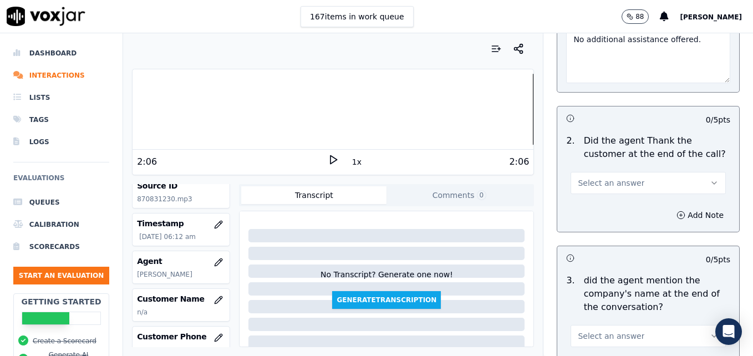
type textarea "No additional assistance offered."
click at [690, 172] on button "Select an answer" at bounding box center [647, 183] width 155 height 22
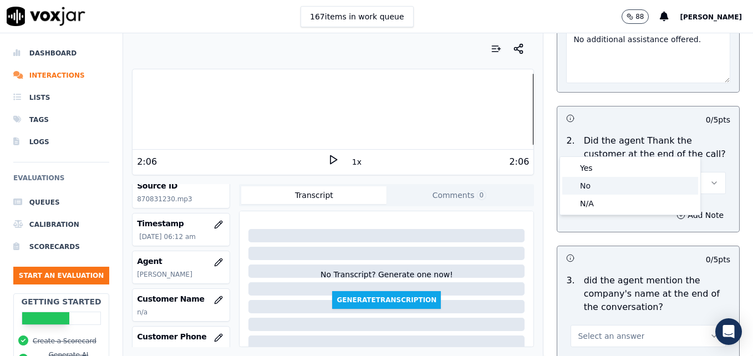
click at [625, 185] on div "No" at bounding box center [630, 186] width 136 height 18
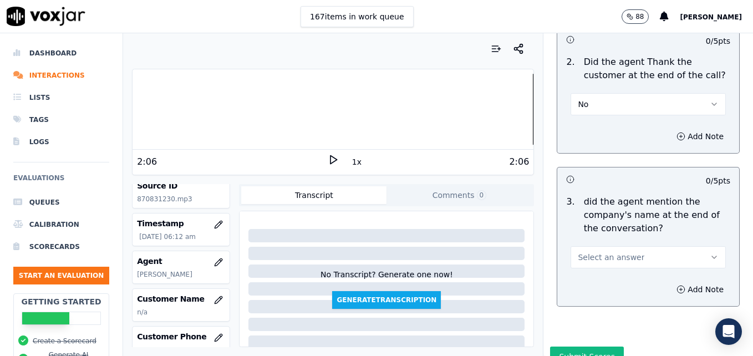
scroll to position [2226, 0]
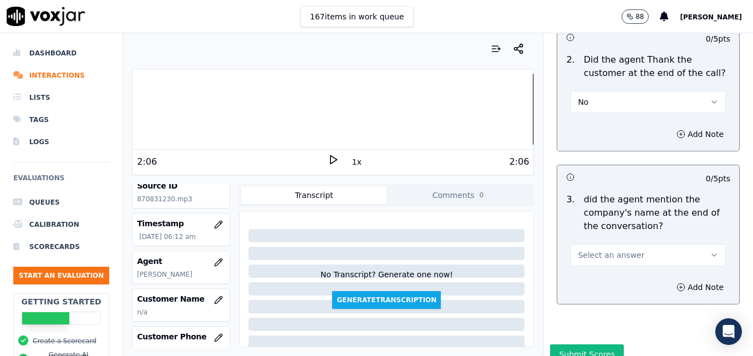
click at [690, 244] on button "Select an answer" at bounding box center [647, 255] width 155 height 22
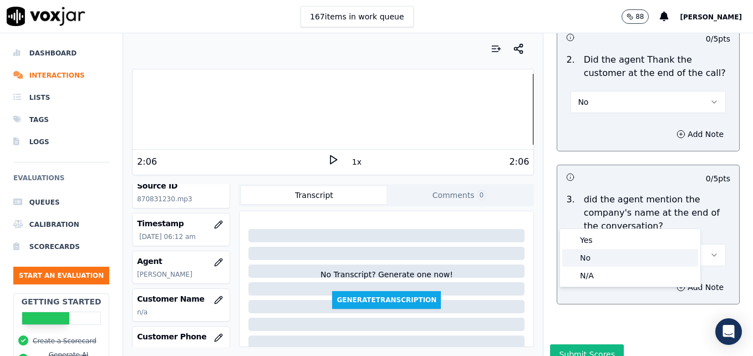
click at [599, 254] on div "No" at bounding box center [630, 258] width 136 height 18
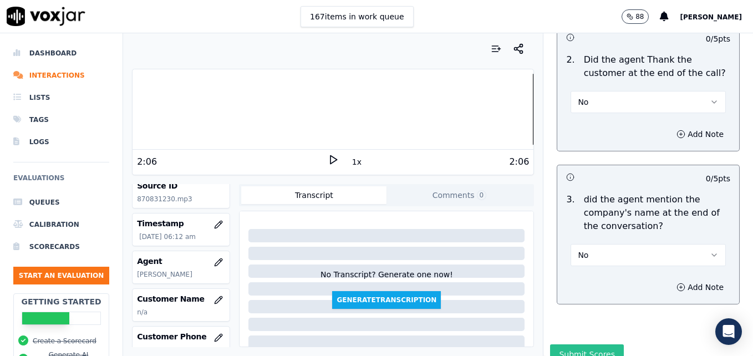
click at [577, 344] on button "Submit Scores" at bounding box center [587, 354] width 74 height 20
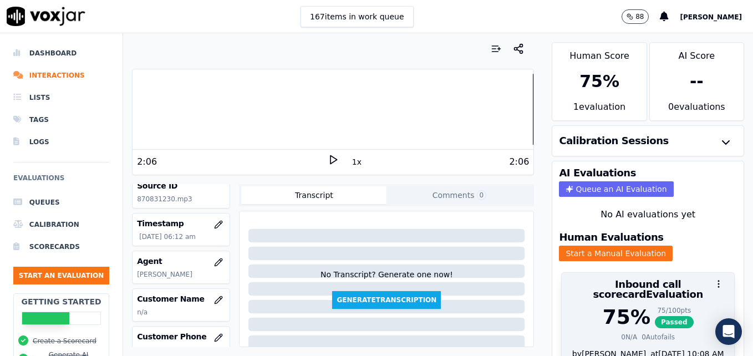
click at [616, 308] on div "75 %" at bounding box center [627, 317] width 48 height 22
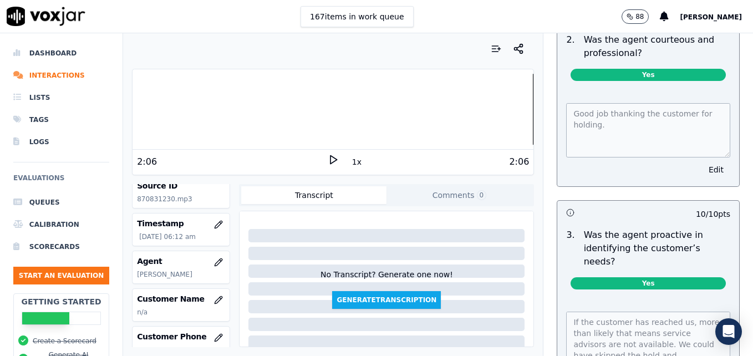
scroll to position [998, 0]
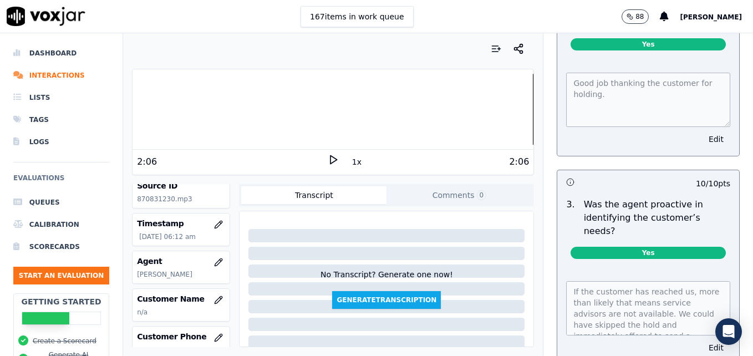
click at [649, 247] on span "Yes" at bounding box center [647, 253] width 155 height 12
click at [702, 340] on button "Edit" at bounding box center [716, 348] width 28 height 16
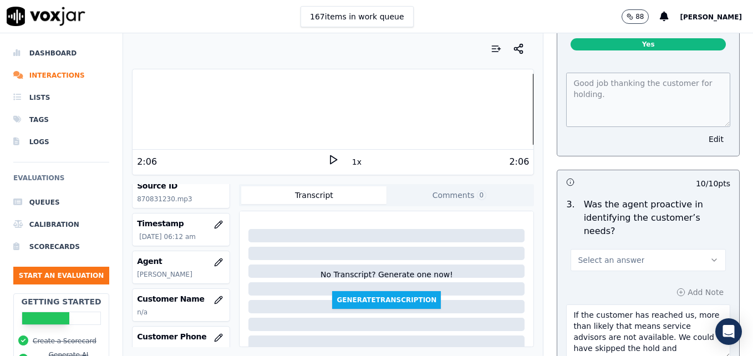
click at [710, 256] on icon "button" at bounding box center [714, 260] width 9 height 9
click at [600, 263] on div "No" at bounding box center [630, 263] width 136 height 18
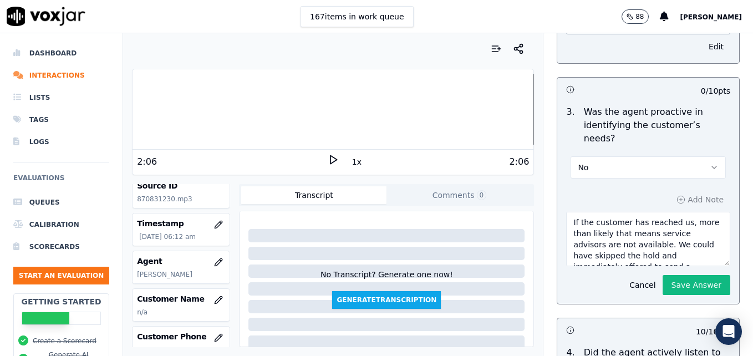
scroll to position [1109, 0]
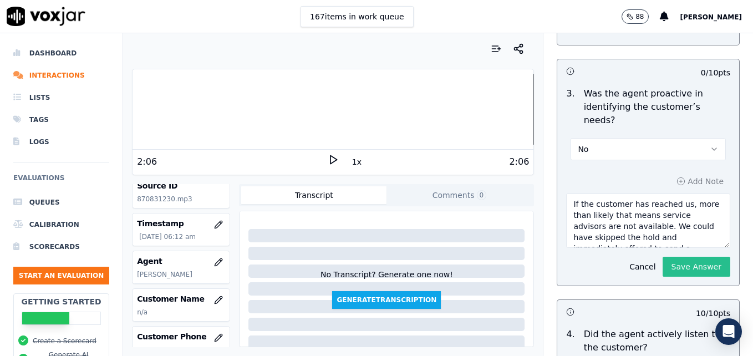
click at [680, 257] on button "Save Answer" at bounding box center [696, 267] width 68 height 20
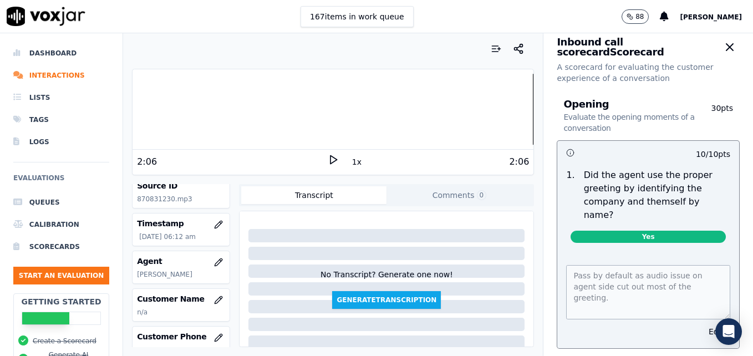
scroll to position [0, 0]
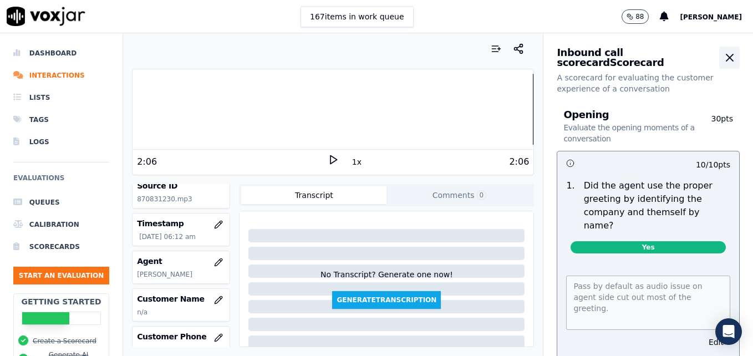
click at [726, 57] on icon "button" at bounding box center [729, 57] width 7 height 7
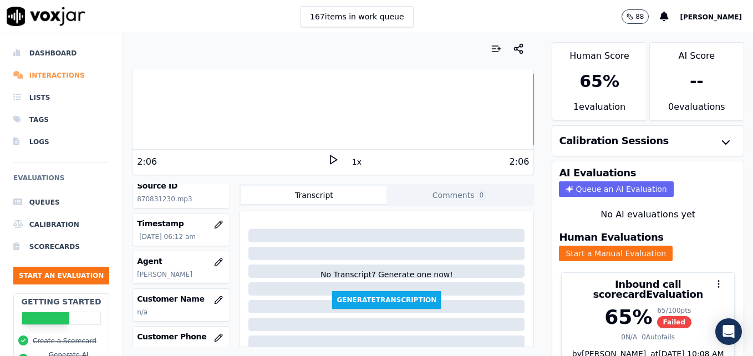
click at [69, 73] on li "Interactions" at bounding box center [61, 75] width 96 height 22
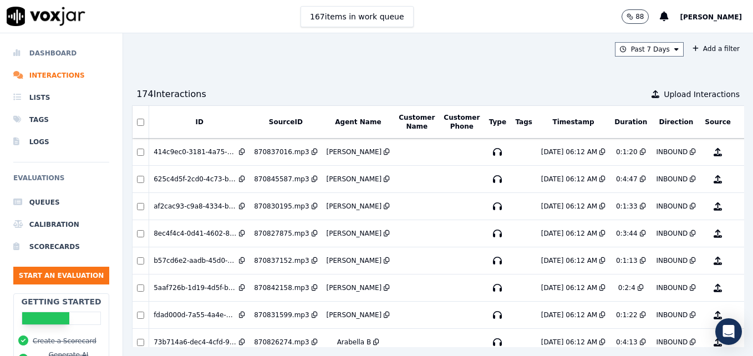
click at [45, 53] on li "Dashboard" at bounding box center [61, 53] width 96 height 22
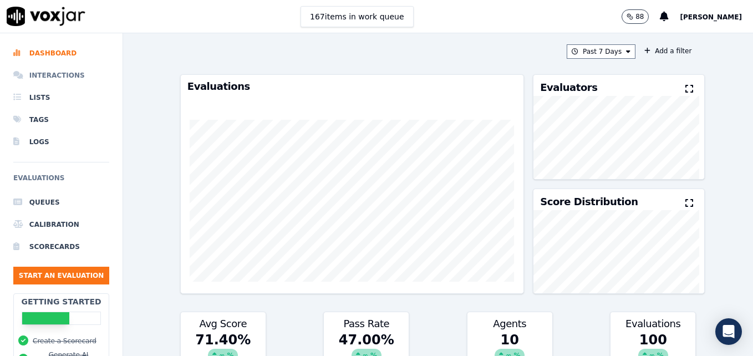
click at [57, 74] on li "Interactions" at bounding box center [61, 75] width 96 height 22
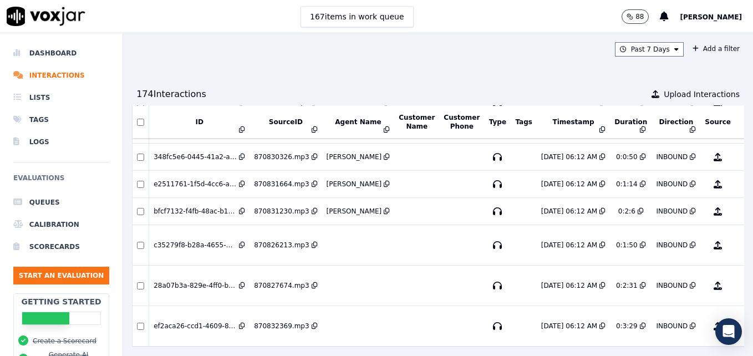
scroll to position [400, 0]
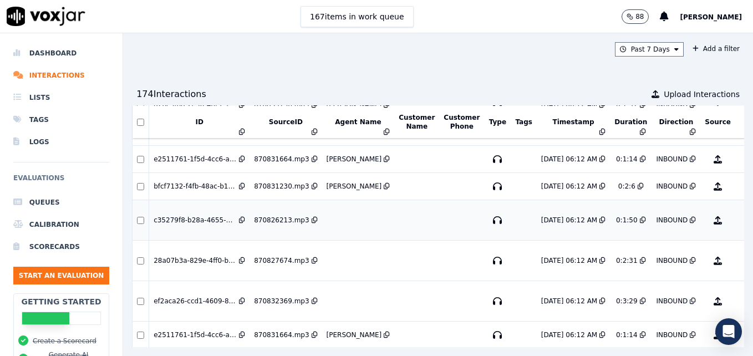
click at [740, 221] on button "No Evaluation Yet" at bounding box center [762, 220] width 44 height 31
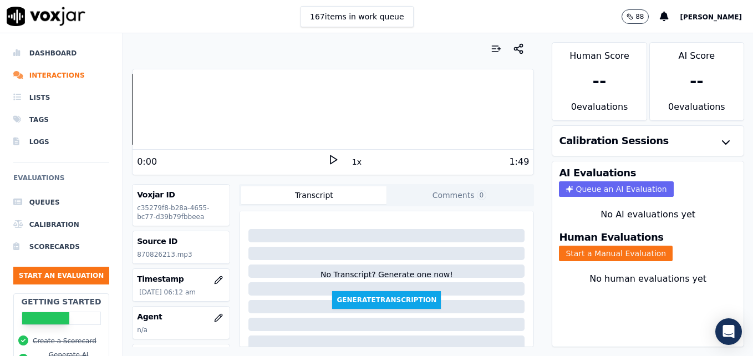
click at [328, 159] on icon at bounding box center [333, 159] width 11 height 11
click at [214, 317] on icon "button" at bounding box center [218, 317] width 9 height 9
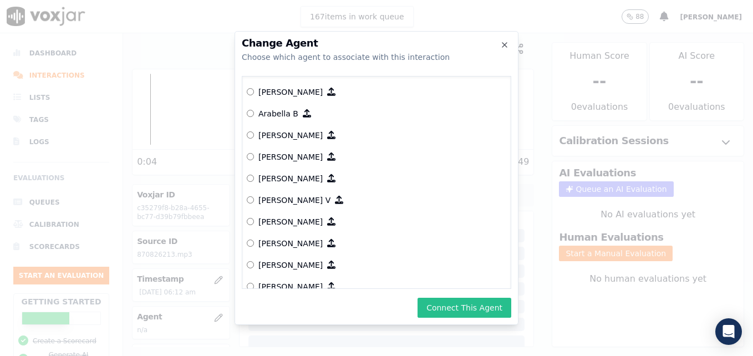
click at [452, 304] on button "Connect This Agent" at bounding box center [464, 308] width 94 height 20
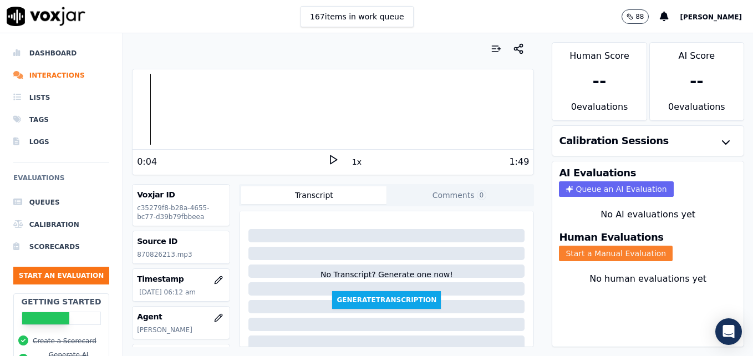
click at [625, 255] on button "Start a Manual Evaluation" at bounding box center [616, 254] width 114 height 16
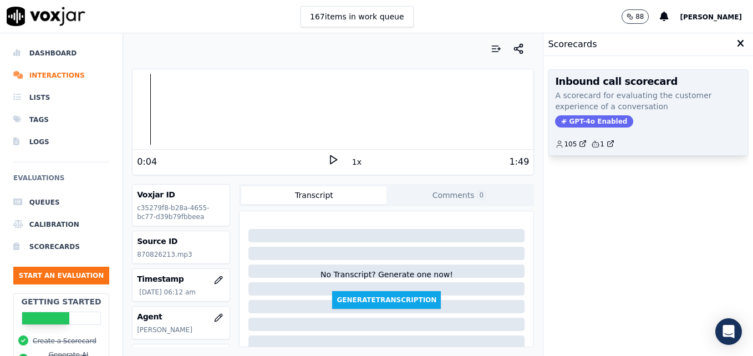
click at [587, 122] on span "GPT-4o Enabled" at bounding box center [594, 121] width 78 height 12
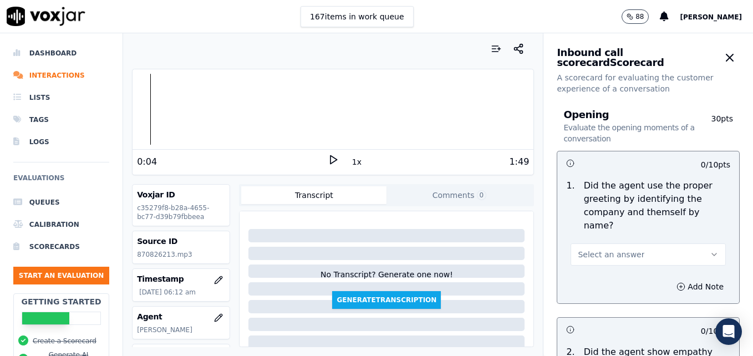
click at [710, 250] on icon "button" at bounding box center [714, 254] width 9 height 9
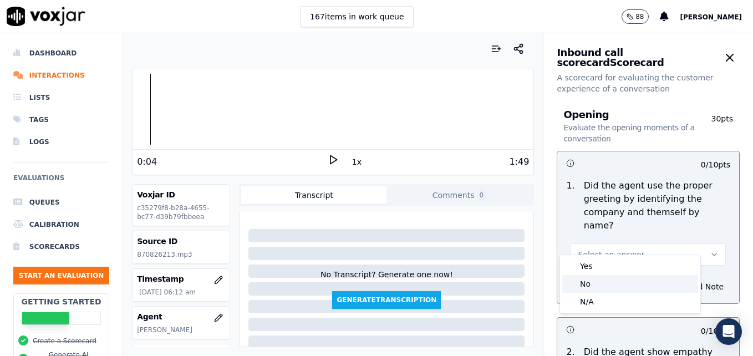
click at [590, 281] on div "No" at bounding box center [630, 284] width 136 height 18
click at [681, 285] on icon "button" at bounding box center [681, 286] width 0 height 3
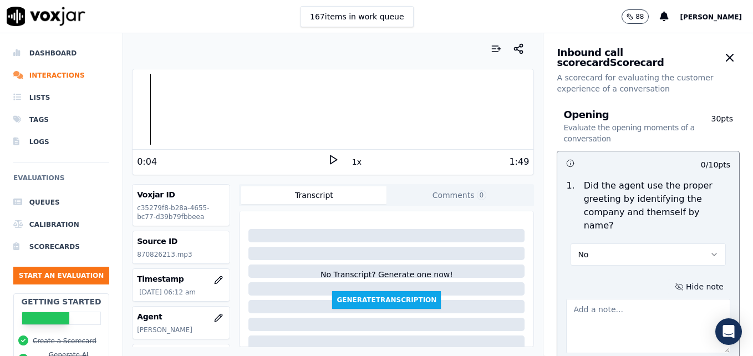
click at [614, 299] on textarea at bounding box center [648, 326] width 164 height 54
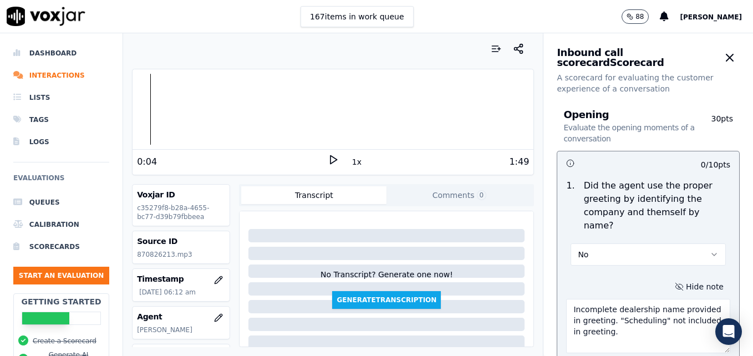
type textarea "Incomplete dealership name provided in greeting. "Scheduling" not included in g…"
click at [331, 163] on icon at bounding box center [333, 159] width 11 height 11
click at [287, 113] on div at bounding box center [332, 109] width 401 height 71
click at [73, 75] on li "Interactions" at bounding box center [61, 75] width 96 height 22
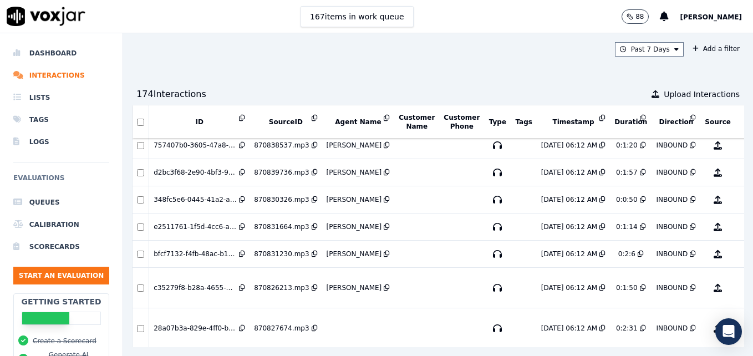
scroll to position [388, 0]
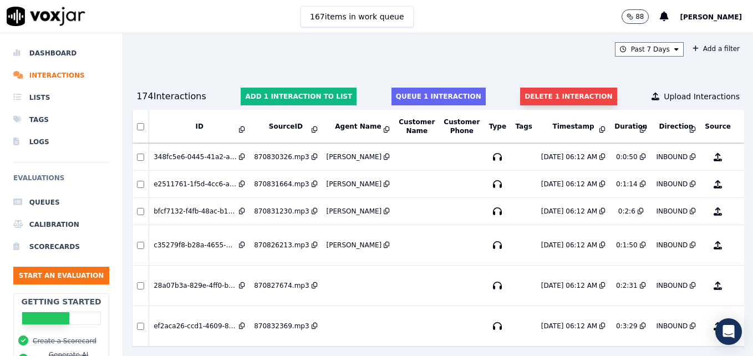
click at [520, 92] on button "Delete 1 interaction" at bounding box center [568, 97] width 96 height 18
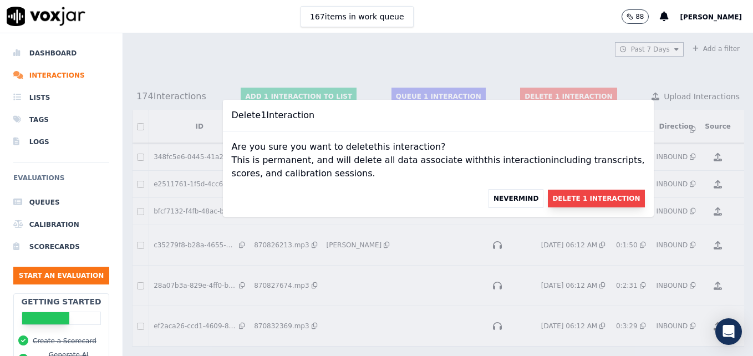
click at [576, 200] on button "Delete 1 Interaction" at bounding box center [596, 199] width 96 height 18
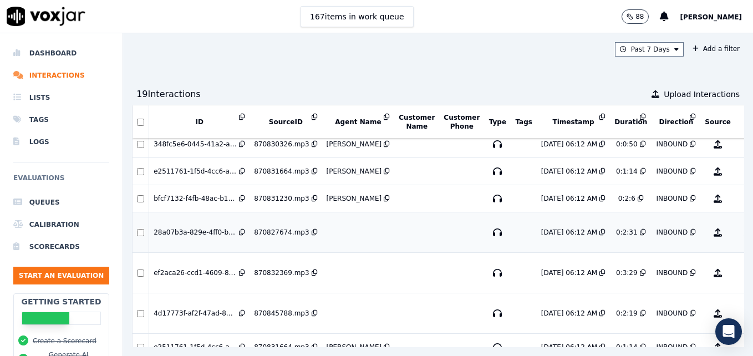
click at [740, 234] on button "No Evaluation Yet" at bounding box center [762, 232] width 44 height 31
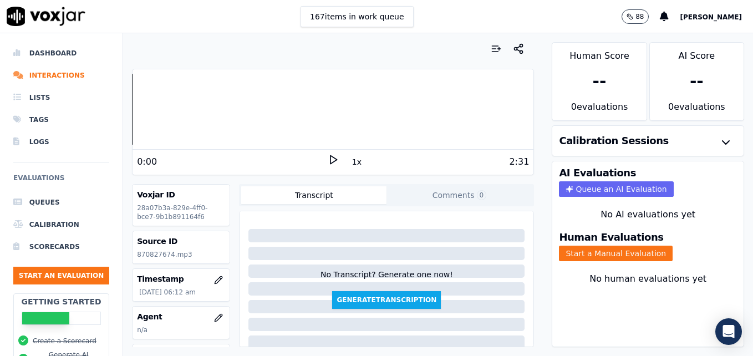
click at [330, 157] on polygon at bounding box center [333, 160] width 7 height 8
click at [328, 158] on icon at bounding box center [333, 159] width 11 height 11
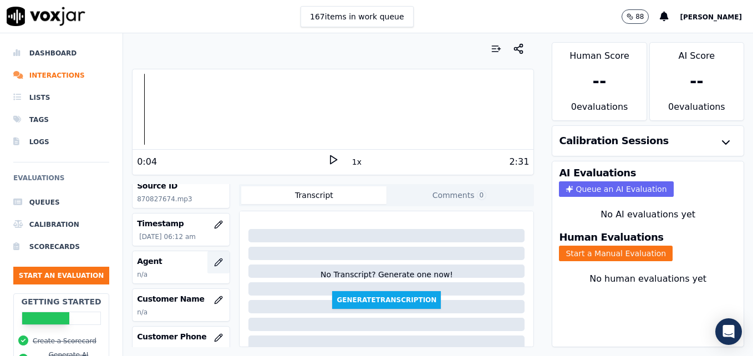
click at [215, 261] on icon "button" at bounding box center [218, 261] width 7 height 7
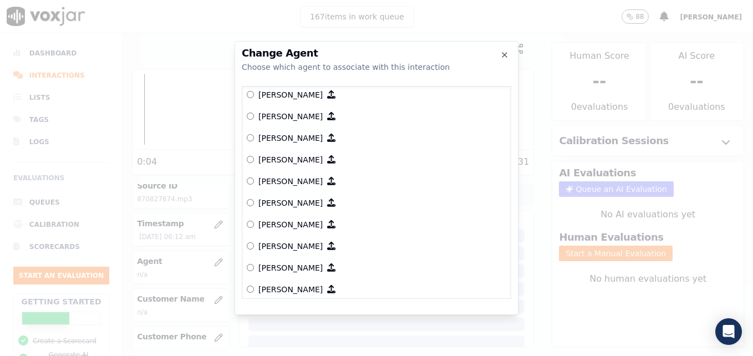
scroll to position [705, 0]
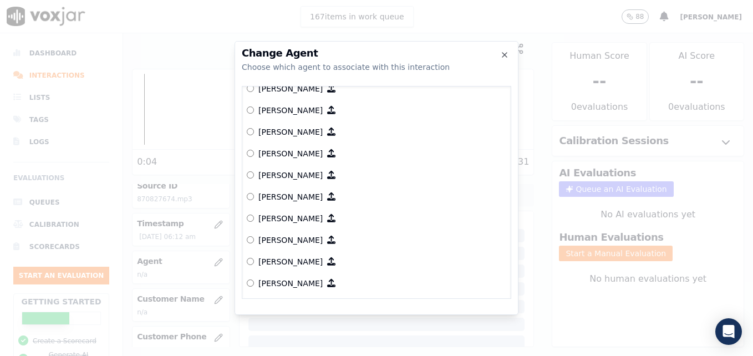
click at [251, 258] on label "Miguel Huerta" at bounding box center [376, 262] width 259 height 22
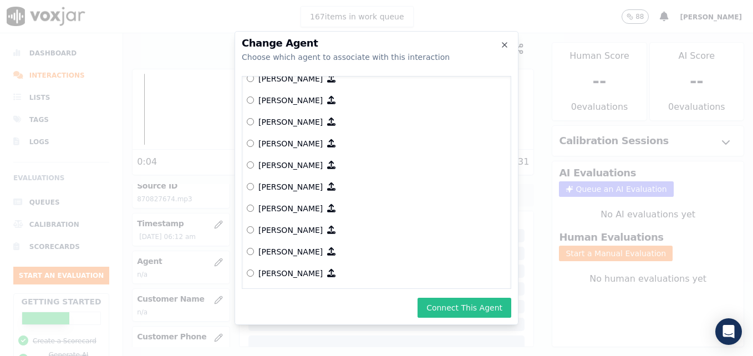
click at [456, 305] on button "Connect This Agent" at bounding box center [464, 308] width 94 height 20
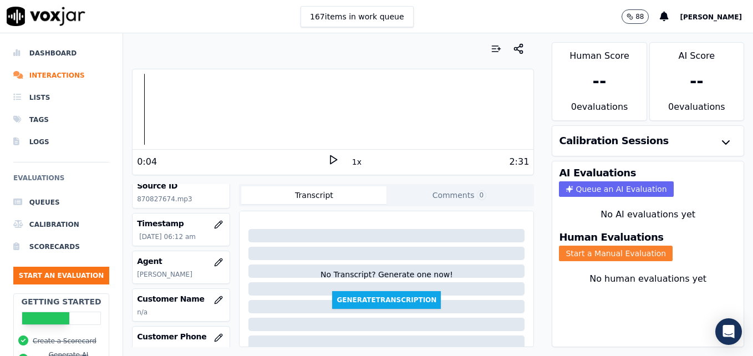
click at [620, 258] on button "Start a Manual Evaluation" at bounding box center [616, 254] width 114 height 16
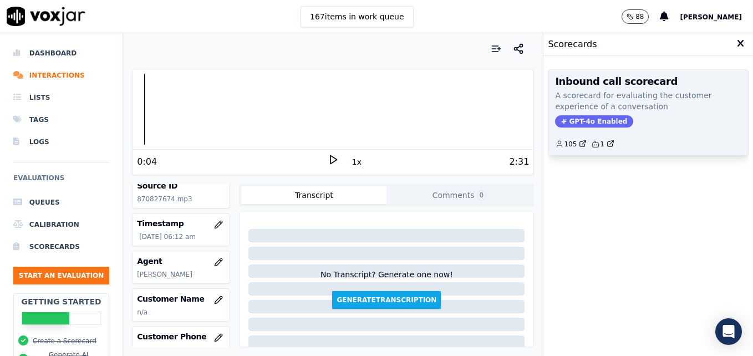
click at [587, 124] on span "GPT-4o Enabled" at bounding box center [594, 121] width 78 height 12
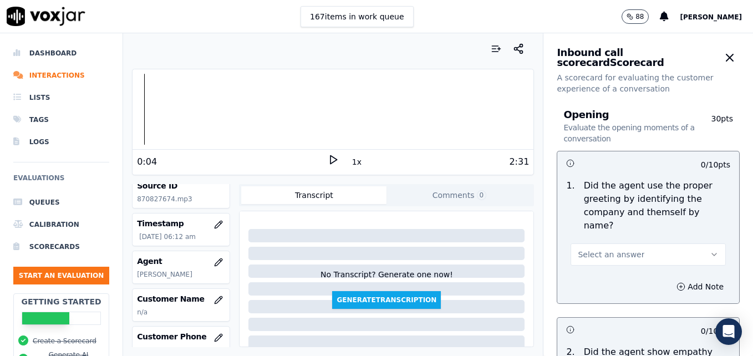
click at [710, 250] on icon "button" at bounding box center [714, 254] width 9 height 9
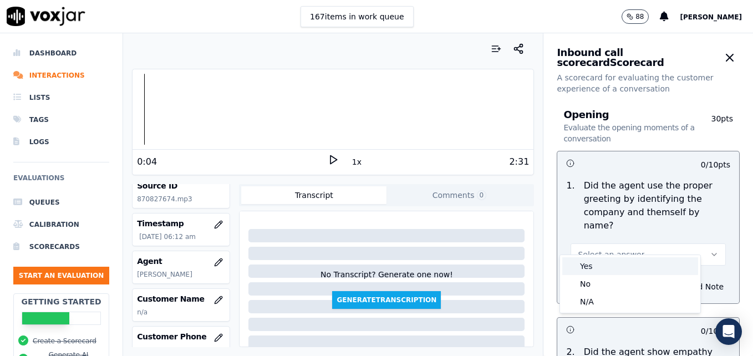
click at [616, 266] on div "Yes" at bounding box center [630, 266] width 136 height 18
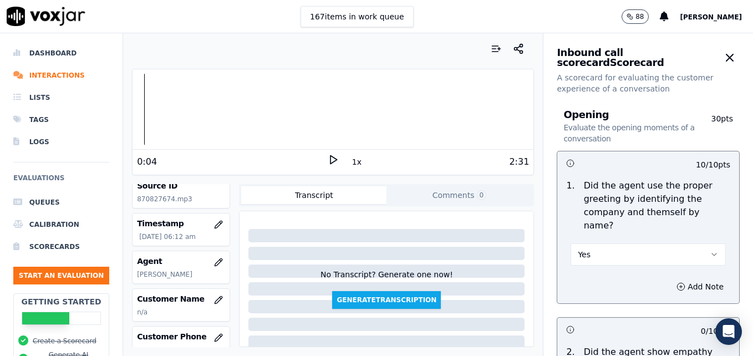
click at [330, 158] on polygon at bounding box center [333, 160] width 7 height 8
click at [186, 108] on div at bounding box center [332, 109] width 401 height 71
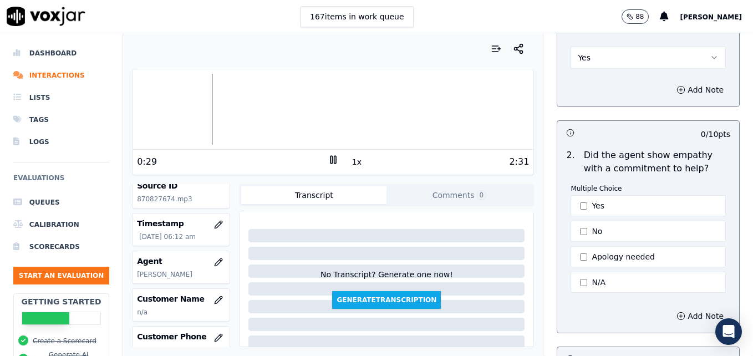
scroll to position [222, 0]
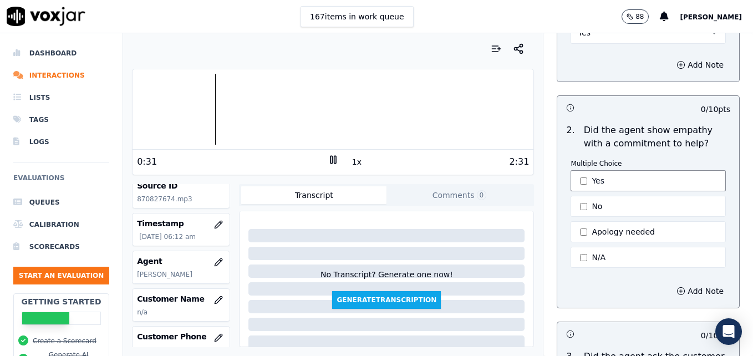
click at [570, 170] on button "Yes" at bounding box center [647, 180] width 155 height 21
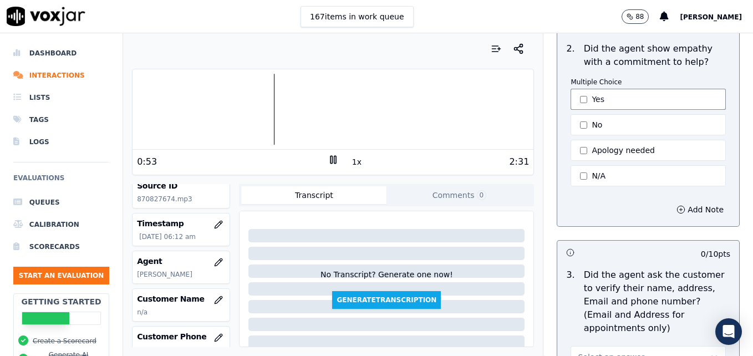
scroll to position [333, 0]
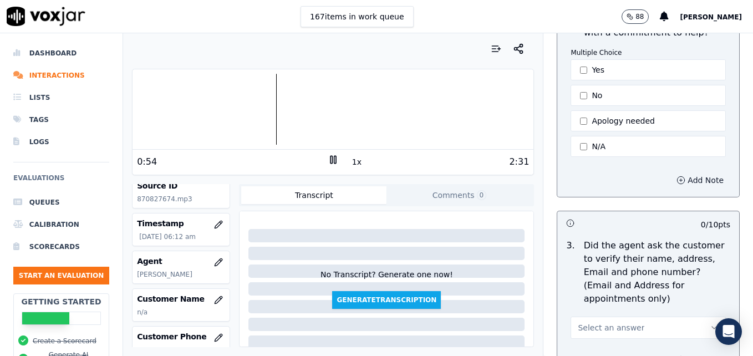
click at [676, 176] on icon "button" at bounding box center [680, 180] width 9 height 9
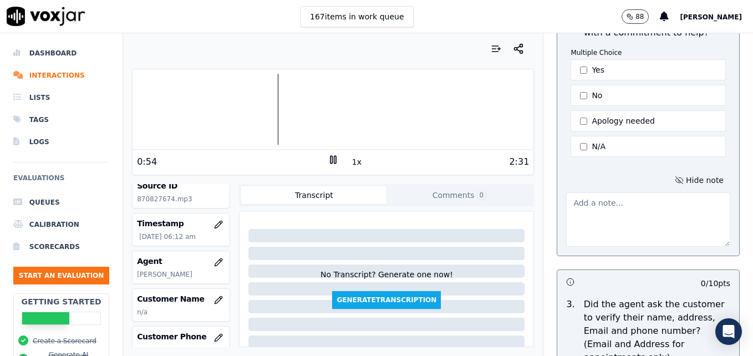
click at [628, 207] on textarea at bounding box center [648, 219] width 164 height 54
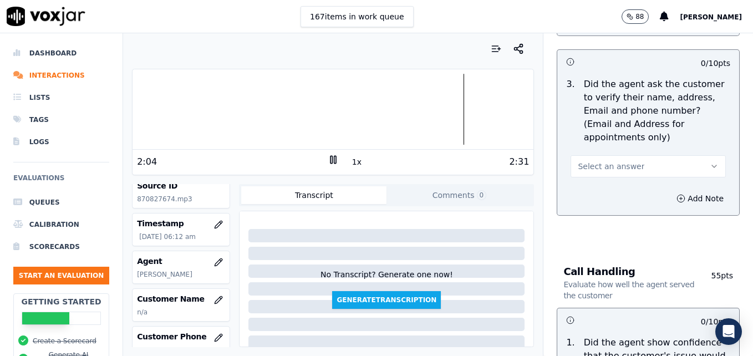
scroll to position [554, 0]
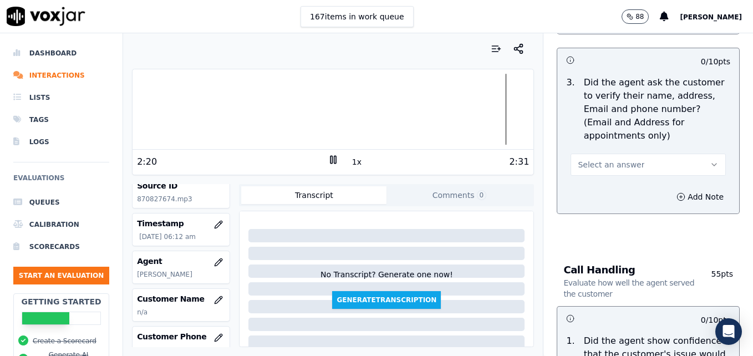
type textarea "Good use of an ownership statement to convey ability to help."
click at [710, 160] on icon "button" at bounding box center [714, 164] width 9 height 9
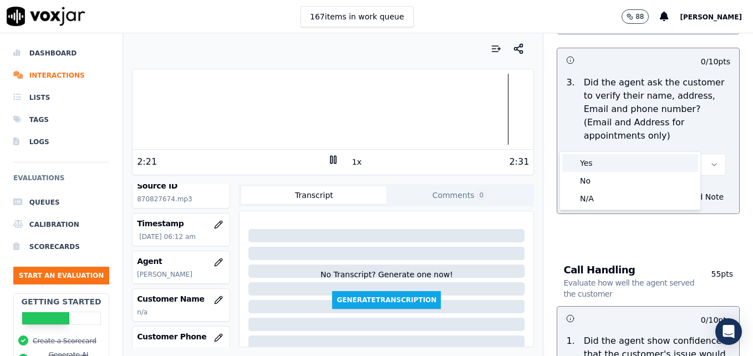
click at [607, 166] on div "Yes" at bounding box center [630, 163] width 136 height 18
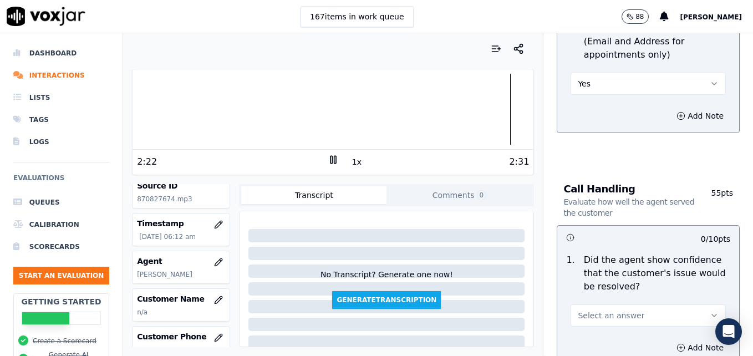
scroll to position [721, 0]
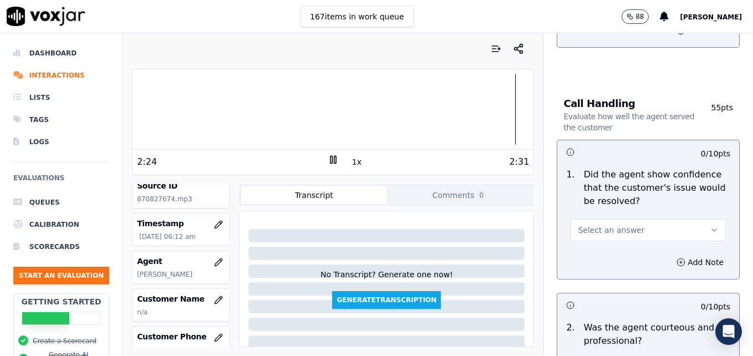
click at [710, 226] on icon "button" at bounding box center [714, 230] width 9 height 9
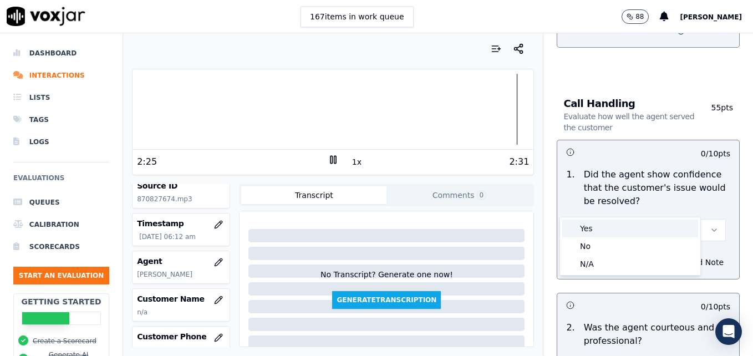
click at [620, 229] on div "Yes" at bounding box center [630, 229] width 136 height 18
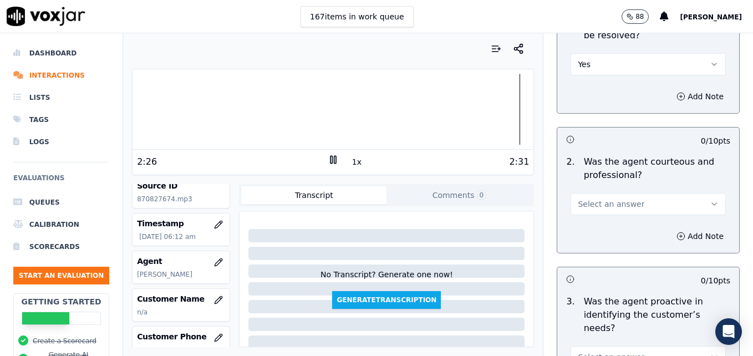
scroll to position [887, 0]
click at [712, 202] on icon "button" at bounding box center [714, 203] width 4 height 2
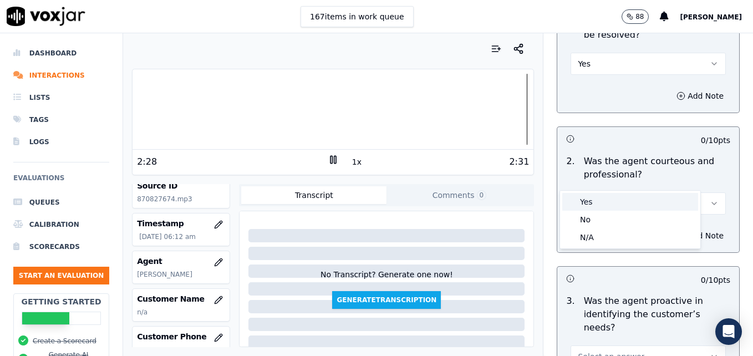
click at [595, 202] on div "Yes" at bounding box center [630, 202] width 136 height 18
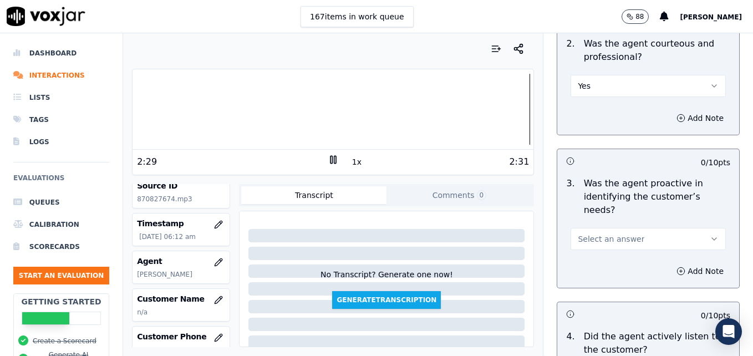
scroll to position [1053, 0]
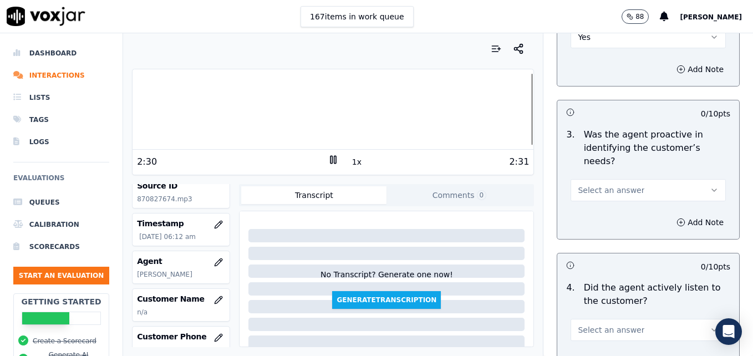
click at [710, 186] on icon "button" at bounding box center [714, 190] width 9 height 9
click at [617, 175] on div "Yes" at bounding box center [630, 175] width 136 height 18
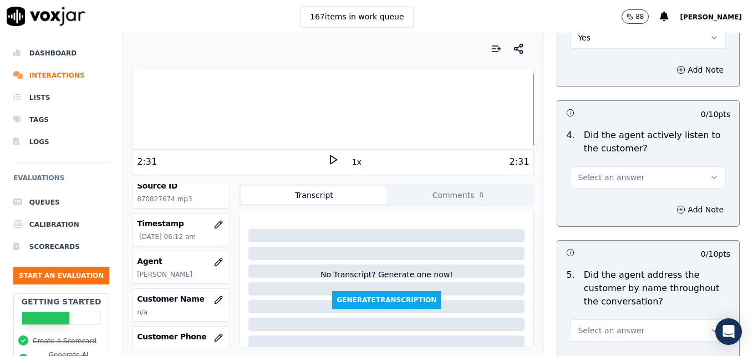
scroll to position [1220, 0]
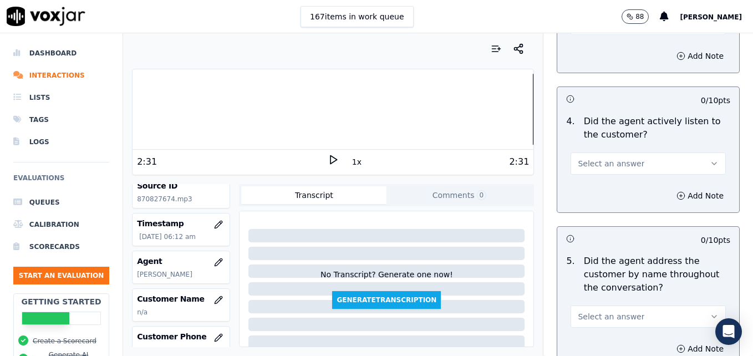
click at [712, 162] on icon "button" at bounding box center [714, 163] width 4 height 2
click at [609, 149] on div "Yes" at bounding box center [630, 149] width 136 height 18
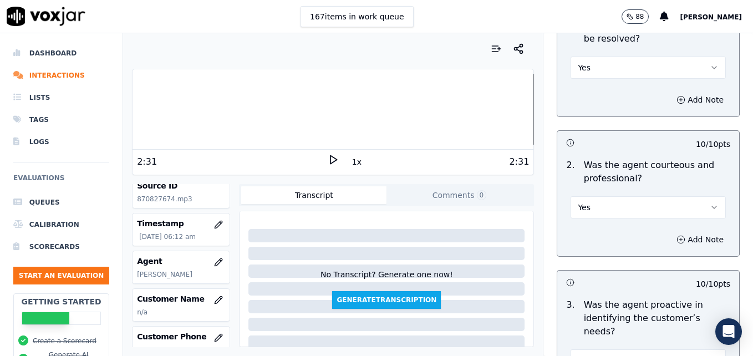
scroll to position [887, 0]
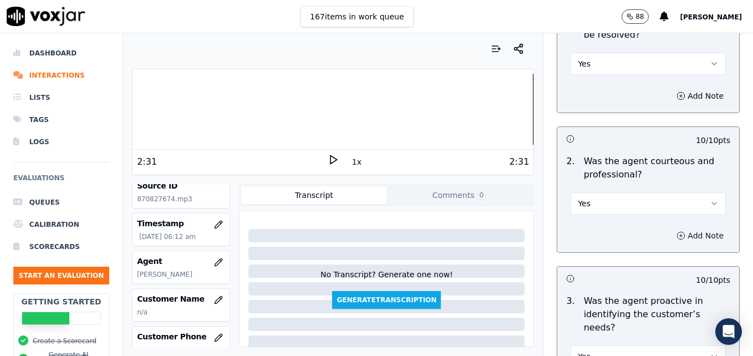
click at [687, 228] on button "Add Note" at bounding box center [700, 236] width 60 height 16
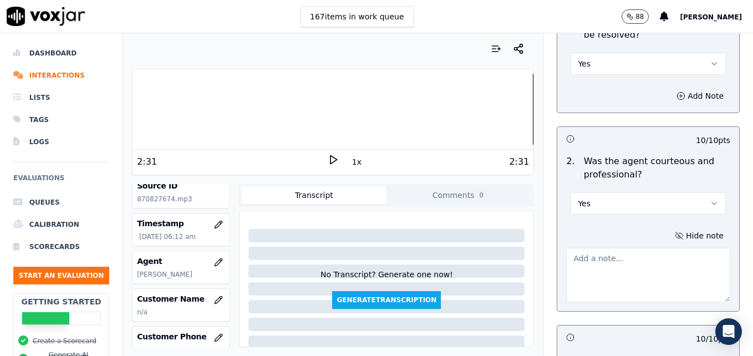
click at [644, 248] on textarea at bounding box center [648, 275] width 164 height 54
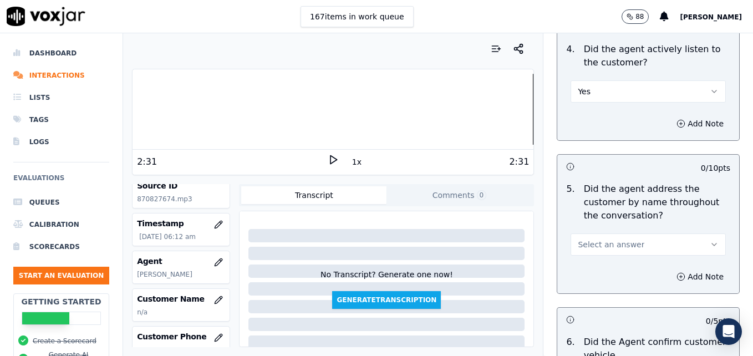
scroll to position [1386, 0]
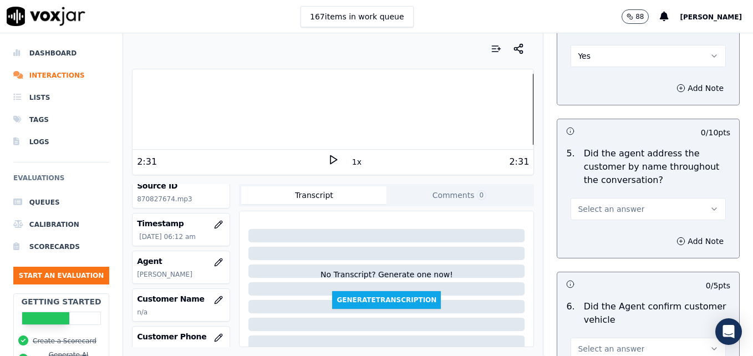
click at [144, 106] on div at bounding box center [332, 109] width 401 height 71
type textarea "Nice job avoiding speaking over the customer!"
click at [328, 161] on icon at bounding box center [333, 159] width 11 height 11
click at [334, 160] on rect at bounding box center [335, 159] width 2 height 7
click at [710, 205] on icon "button" at bounding box center [714, 209] width 9 height 9
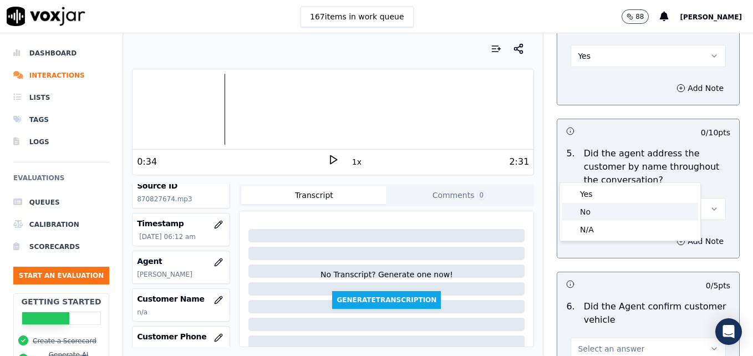
click at [615, 207] on div "No" at bounding box center [630, 212] width 136 height 18
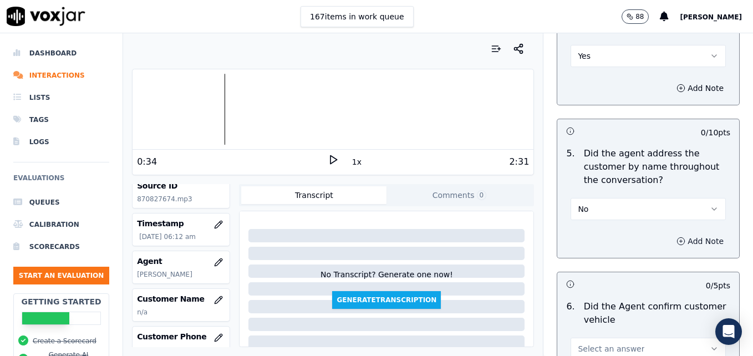
click at [676, 237] on icon "button" at bounding box center [680, 241] width 9 height 9
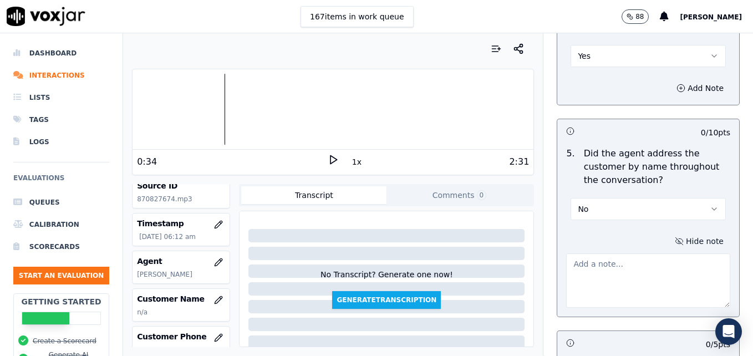
click at [628, 253] on textarea at bounding box center [648, 280] width 164 height 54
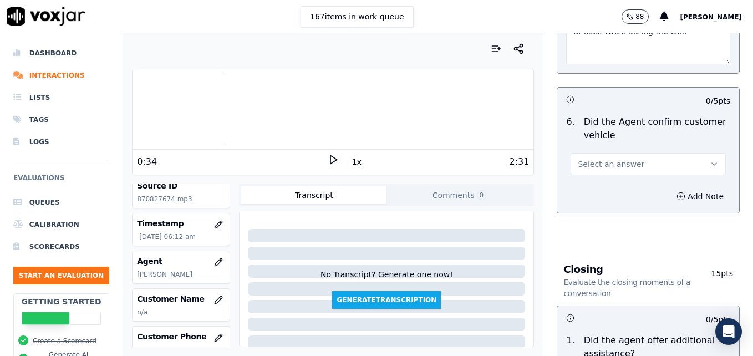
scroll to position [1663, 0]
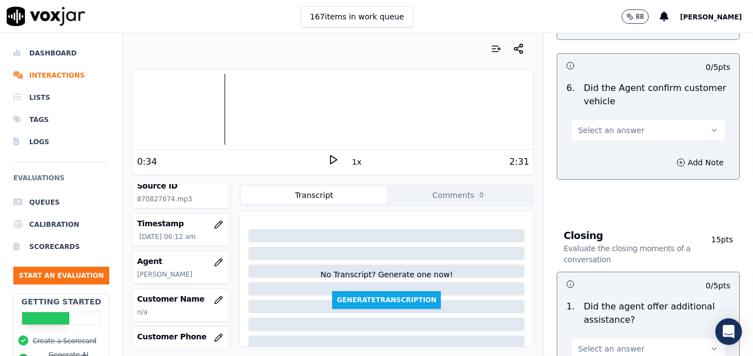
type textarea "Practice using the customer's name at least twice during the call."
click at [710, 126] on icon "button" at bounding box center [714, 130] width 9 height 9
click at [607, 118] on div "Yes" at bounding box center [630, 115] width 136 height 18
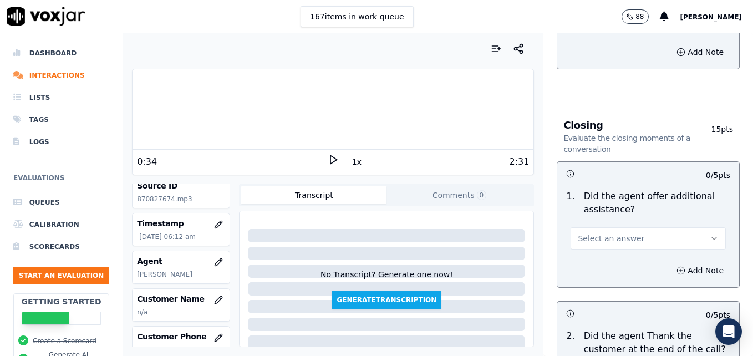
scroll to position [1774, 0]
click at [710, 233] on icon "button" at bounding box center [714, 237] width 9 height 9
click at [610, 225] on div "Yes" at bounding box center [630, 223] width 136 height 18
click at [676, 266] on icon "button" at bounding box center [680, 270] width 9 height 9
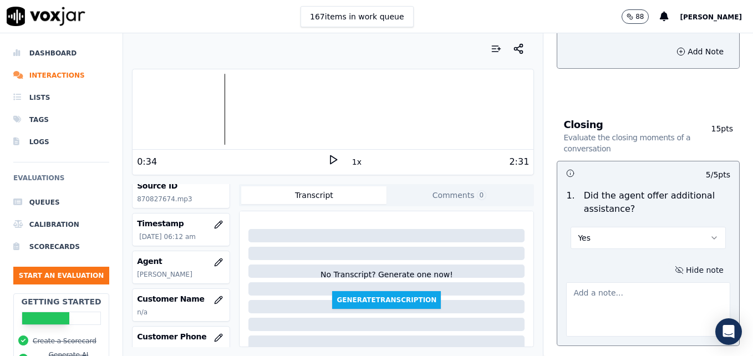
click at [652, 282] on textarea at bounding box center [648, 309] width 164 height 54
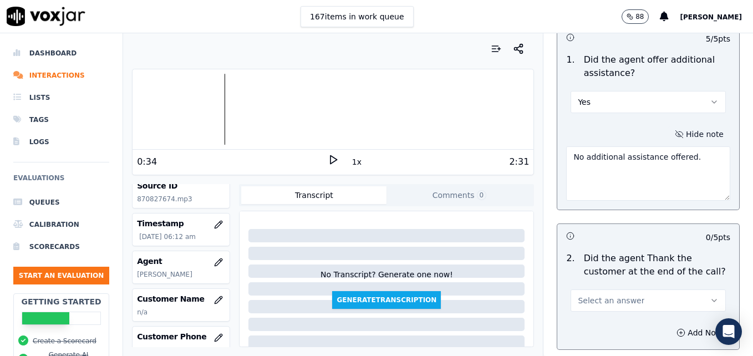
scroll to position [1996, 0]
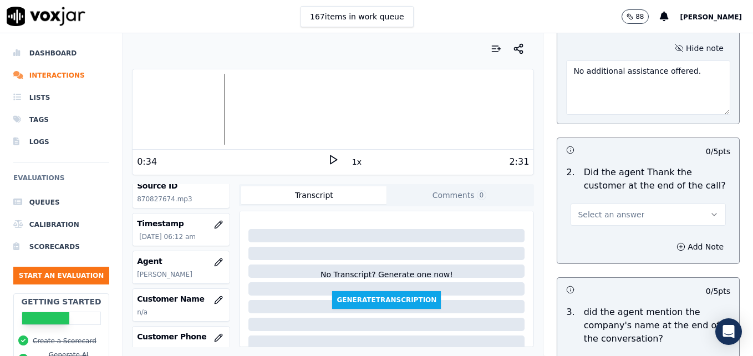
type textarea "No additional assistance offered."
click at [686, 203] on button "Select an answer" at bounding box center [647, 214] width 155 height 22
click at [641, 203] on div "Yes" at bounding box center [630, 200] width 136 height 18
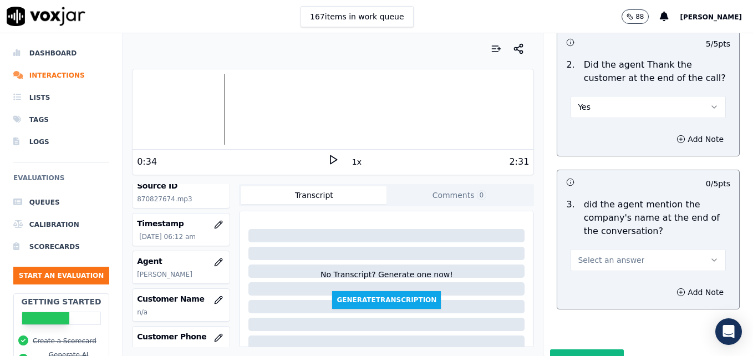
scroll to position [2108, 0]
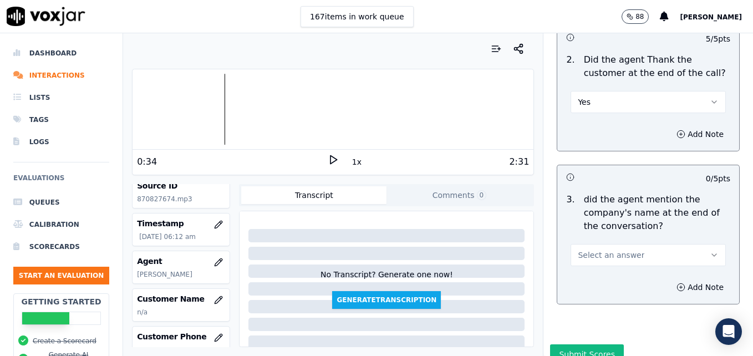
click at [712, 254] on icon "button" at bounding box center [714, 255] width 4 height 2
click at [613, 237] on div "Yes" at bounding box center [630, 240] width 136 height 18
click at [577, 344] on button "Submit Scores" at bounding box center [587, 354] width 74 height 20
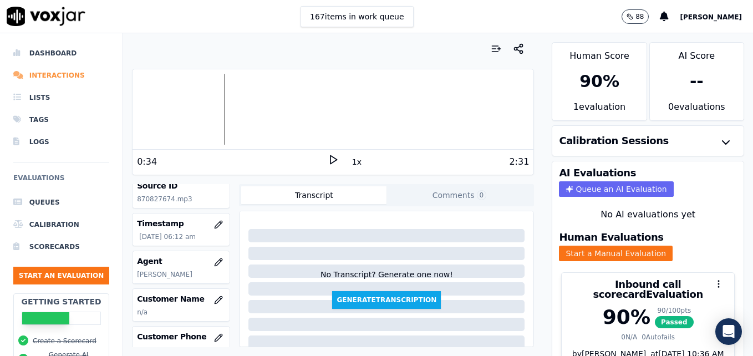
click at [35, 75] on li "Interactions" at bounding box center [61, 75] width 96 height 22
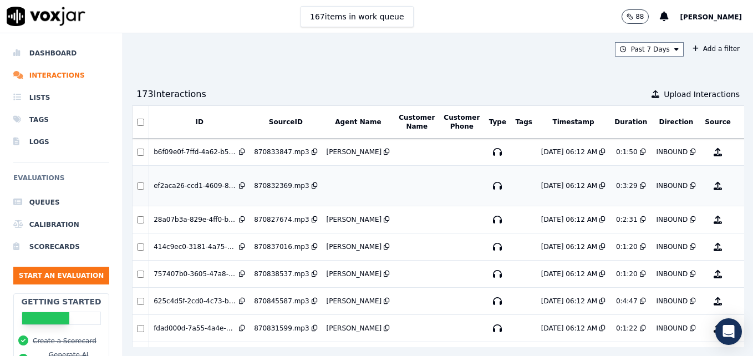
click at [740, 186] on button "No Evaluation Yet" at bounding box center [762, 185] width 44 height 31
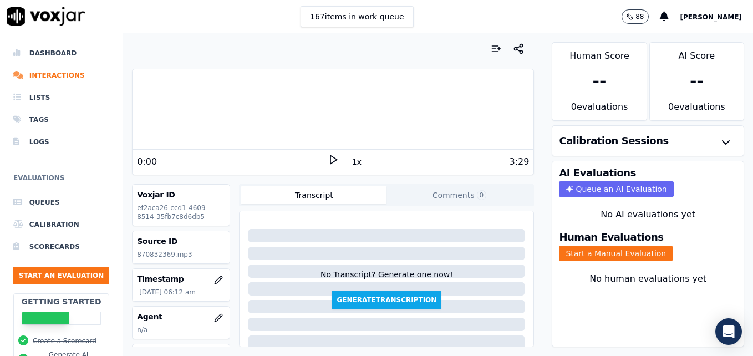
click at [330, 162] on icon at bounding box center [333, 159] width 11 height 11
click at [334, 160] on rect at bounding box center [335, 159] width 2 height 7
click at [214, 315] on icon "button" at bounding box center [218, 317] width 9 height 9
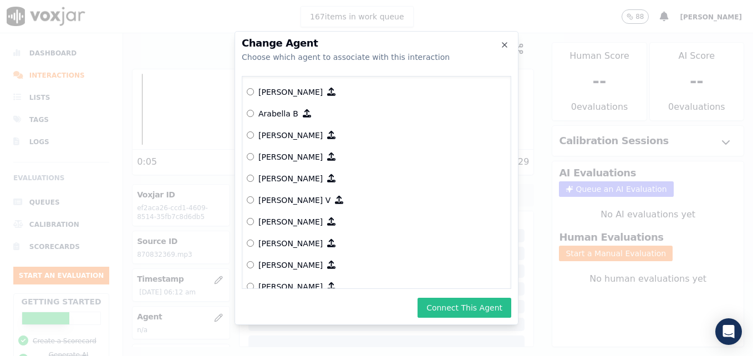
click at [462, 305] on button "Connect This Agent" at bounding box center [464, 308] width 94 height 20
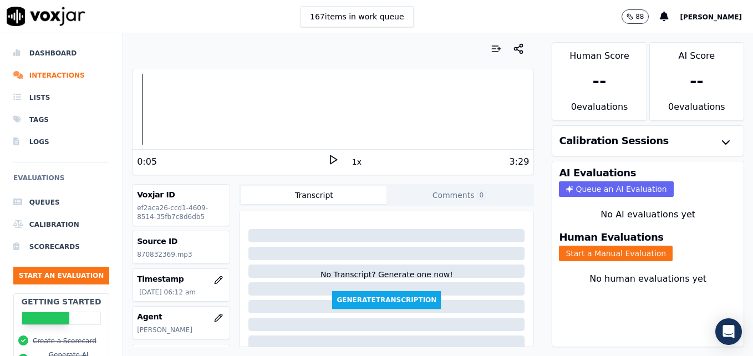
click at [328, 159] on icon at bounding box center [333, 159] width 11 height 11
click at [334, 160] on rect at bounding box center [335, 159] width 2 height 7
click at [611, 253] on button "Start a Manual Evaluation" at bounding box center [616, 254] width 114 height 16
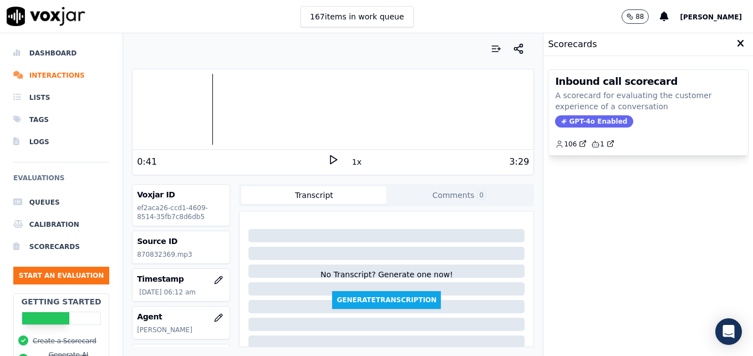
click at [589, 117] on span "GPT-4o Enabled" at bounding box center [594, 121] width 78 height 12
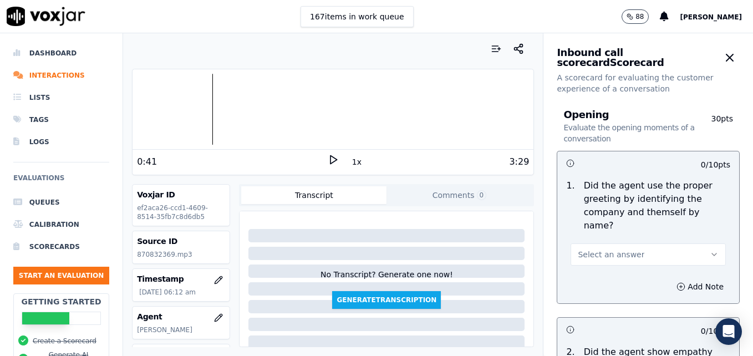
click at [691, 243] on button "Select an answer" at bounding box center [647, 254] width 155 height 22
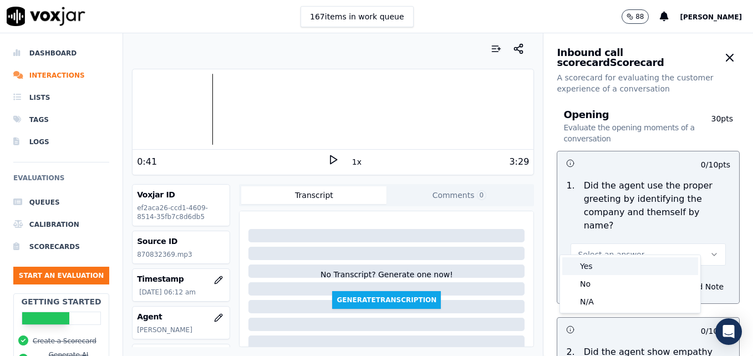
click at [587, 267] on div "Yes" at bounding box center [630, 266] width 136 height 18
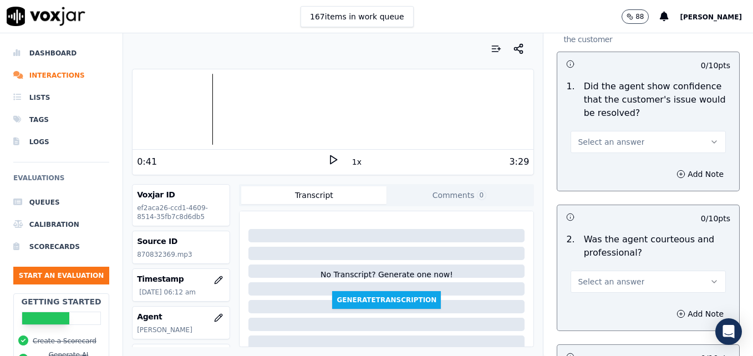
scroll to position [776, 0]
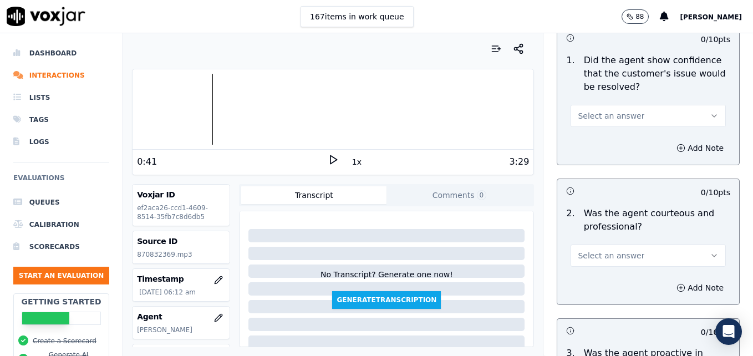
click at [710, 251] on icon "button" at bounding box center [714, 255] width 9 height 9
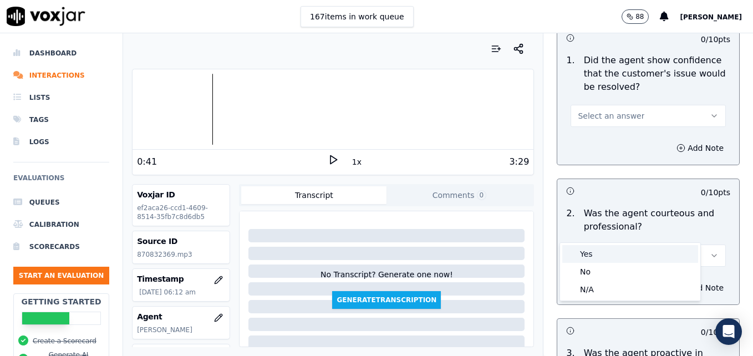
click at [623, 256] on div "Yes" at bounding box center [630, 254] width 136 height 18
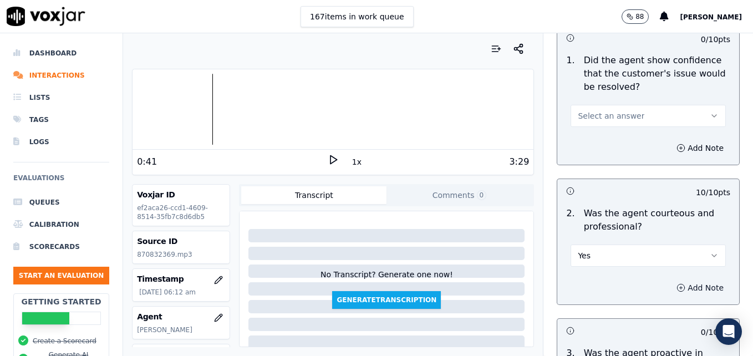
click at [670, 280] on button "Add Note" at bounding box center [700, 288] width 60 height 16
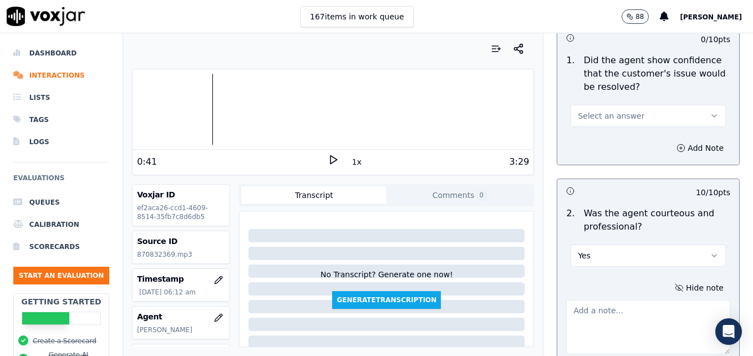
click at [637, 300] on textarea at bounding box center [648, 327] width 164 height 54
type textarea "Watch clipping/speaking over the customer."
click at [329, 160] on icon at bounding box center [333, 159] width 11 height 11
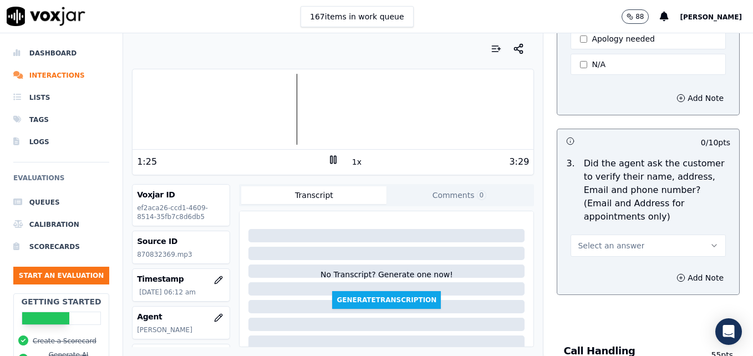
scroll to position [444, 0]
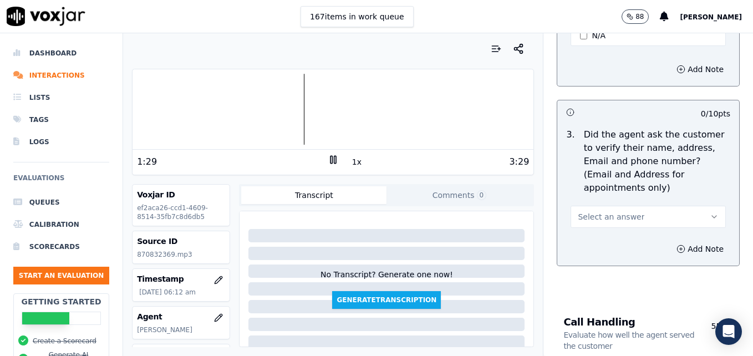
click at [683, 206] on button "Select an answer" at bounding box center [647, 217] width 155 height 22
click at [614, 230] on div "No" at bounding box center [630, 233] width 136 height 18
click at [676, 244] on icon "button" at bounding box center [680, 248] width 9 height 9
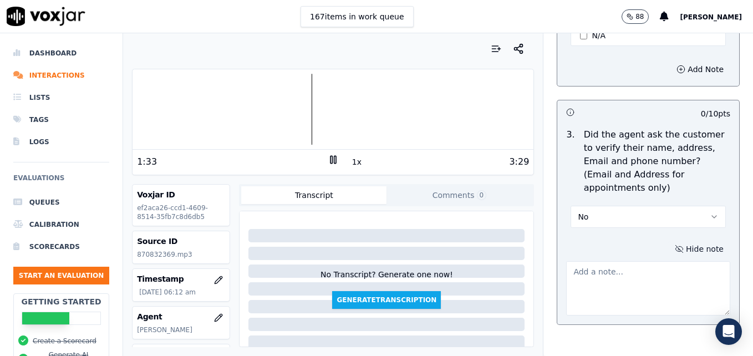
click at [608, 261] on textarea at bounding box center [648, 288] width 164 height 54
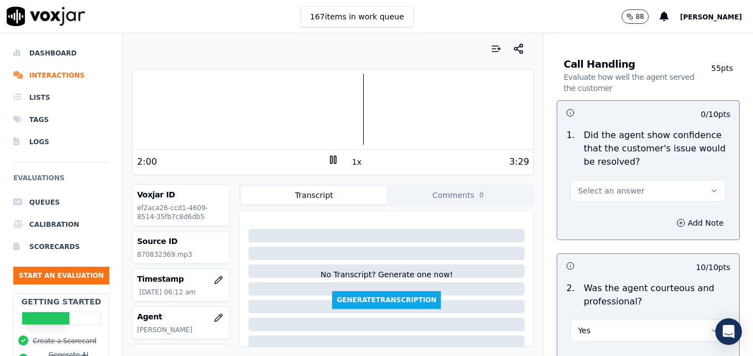
scroll to position [776, 0]
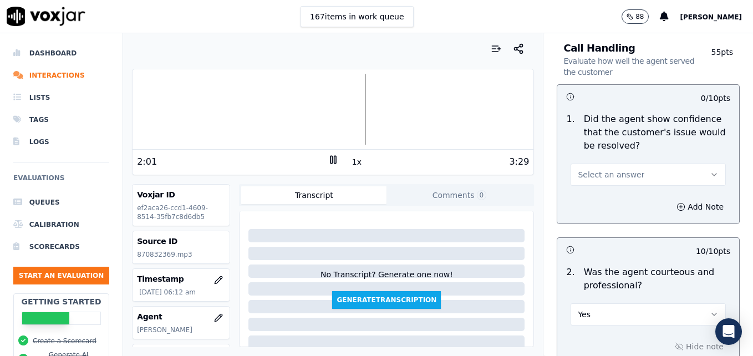
click at [688, 164] on button "Select an answer" at bounding box center [647, 175] width 155 height 22
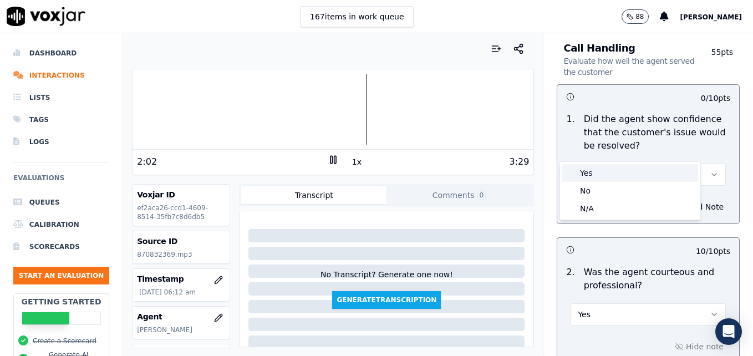
click at [619, 177] on div "Yes" at bounding box center [630, 173] width 136 height 18
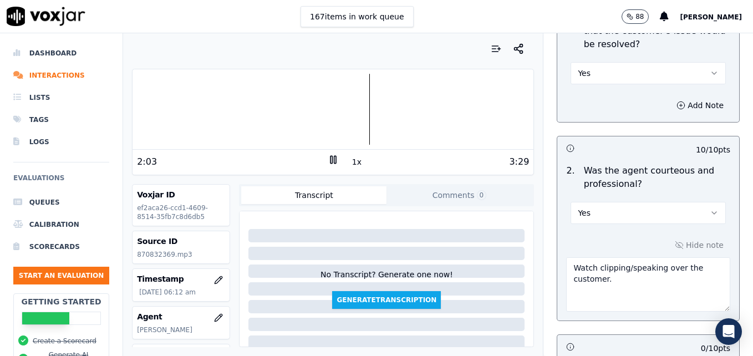
scroll to position [887, 0]
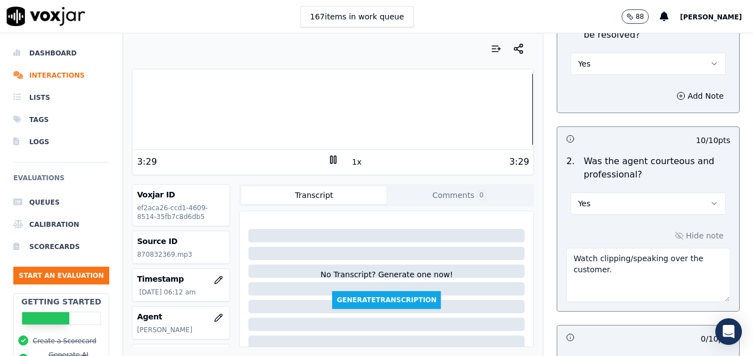
click at [334, 158] on rect at bounding box center [335, 159] width 2 height 7
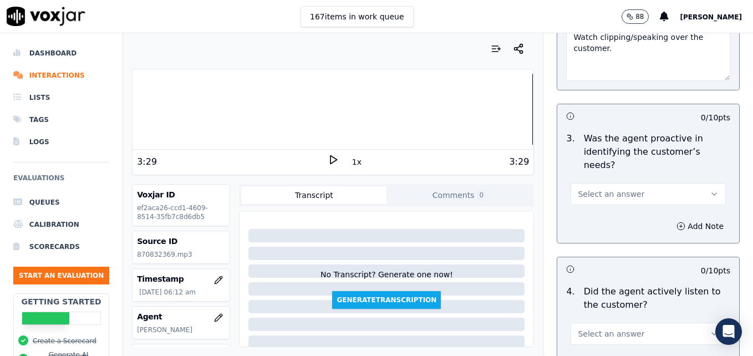
scroll to position [1109, 0]
click at [710, 189] on icon "button" at bounding box center [714, 193] width 9 height 9
click at [633, 180] on div "Yes" at bounding box center [630, 179] width 136 height 18
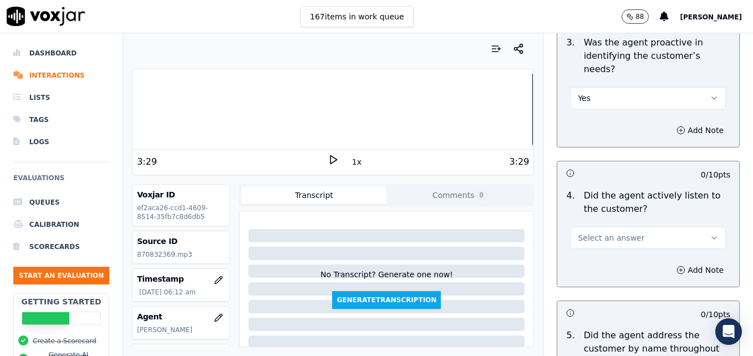
scroll to position [1220, 0]
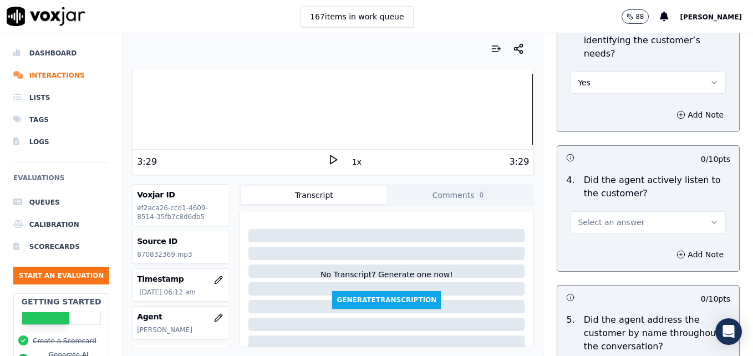
click at [710, 218] on icon "button" at bounding box center [714, 222] width 9 height 9
click at [619, 210] on div "Yes" at bounding box center [630, 207] width 136 height 18
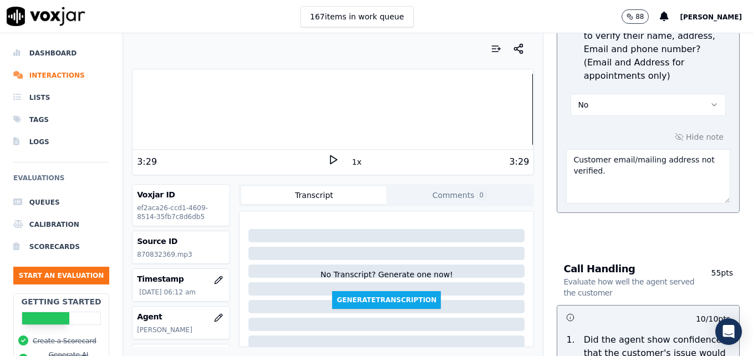
scroll to position [554, 0]
click at [614, 151] on textarea "Customer email/mailing address not verified." at bounding box center [648, 177] width 164 height 54
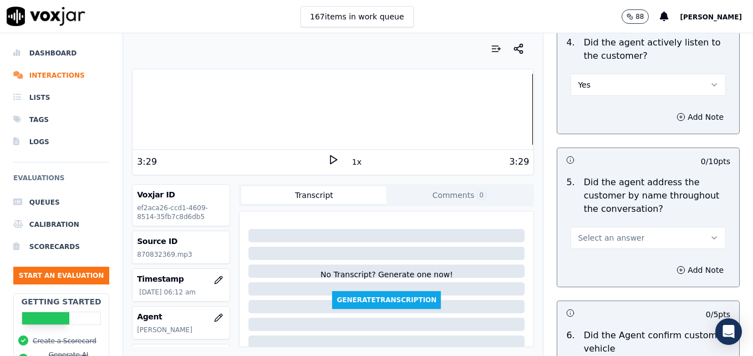
scroll to position [1386, 0]
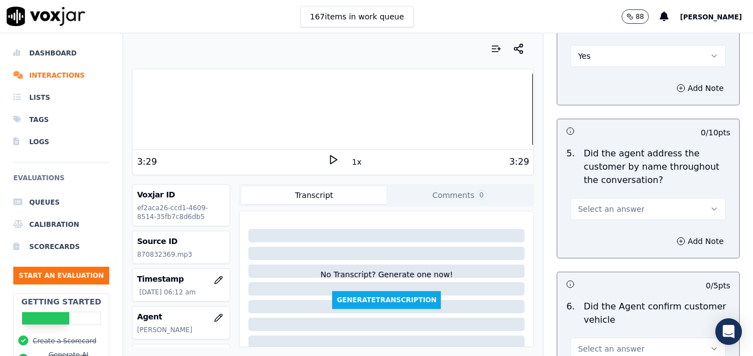
type textarea "Customer email/mailing address not verified. Vehicle type/service not reconfirm…"
click at [690, 198] on button "Select an answer" at bounding box center [647, 209] width 155 height 22
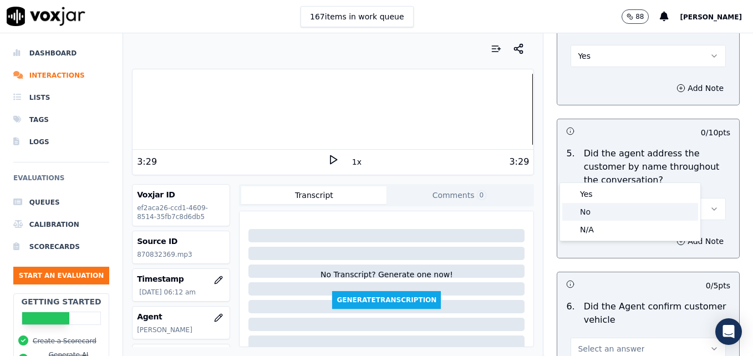
click at [603, 206] on div "No" at bounding box center [630, 212] width 136 height 18
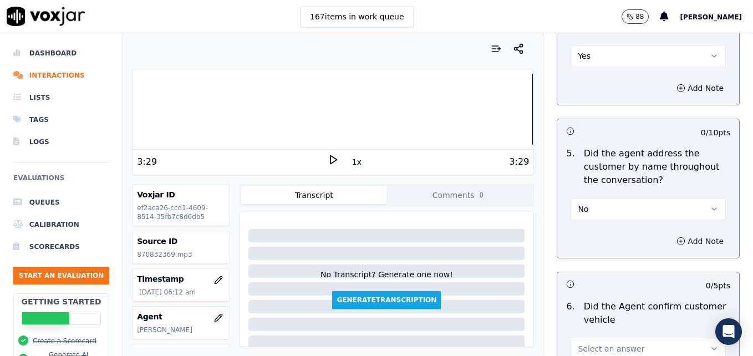
click at [677, 237] on circle "button" at bounding box center [680, 240] width 7 height 7
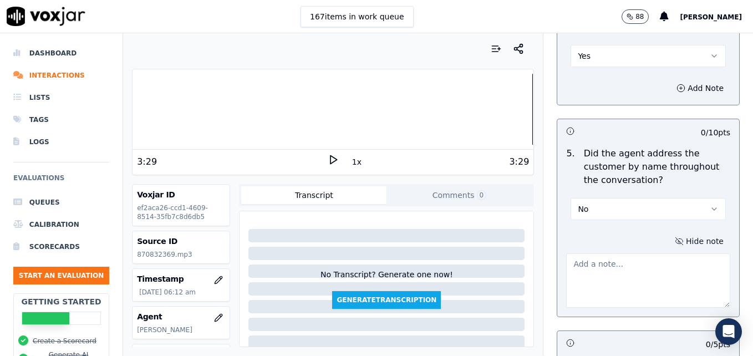
click at [633, 253] on textarea at bounding box center [648, 280] width 164 height 54
type textarea "P"
click at [710, 205] on icon "button" at bounding box center [714, 209] width 9 height 9
click at [601, 193] on div "Yes" at bounding box center [630, 194] width 136 height 18
click at [588, 253] on textarea at bounding box center [648, 280] width 164 height 54
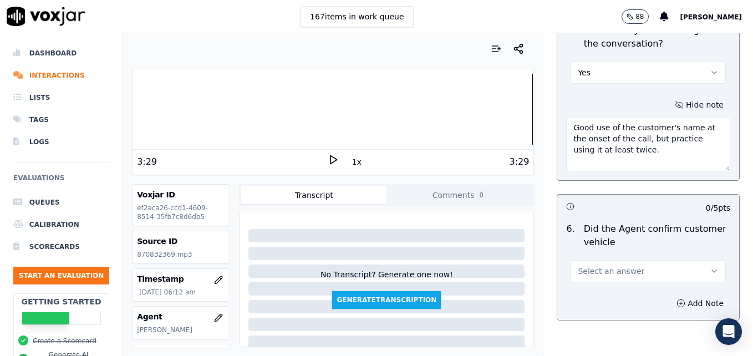
scroll to position [1552, 0]
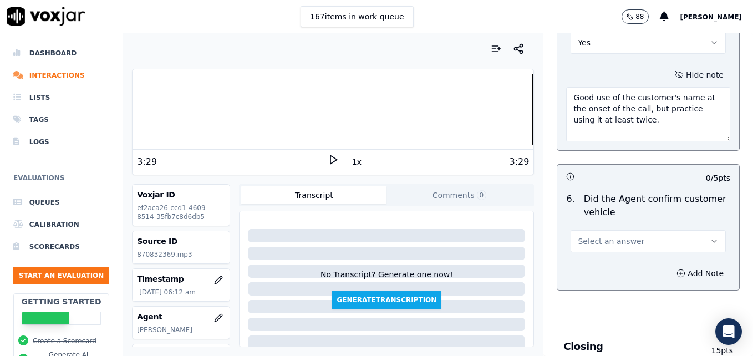
type textarea "Good use of the customer's name at the onset of the call, but practice using it…"
click at [710, 237] on icon "button" at bounding box center [714, 241] width 9 height 9
click at [578, 225] on div "Yes" at bounding box center [630, 226] width 136 height 18
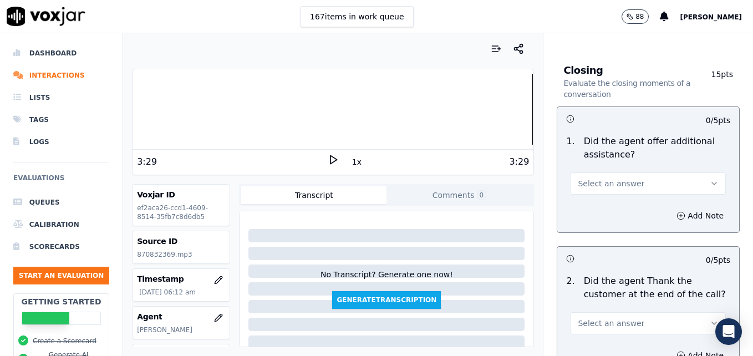
scroll to position [1829, 0]
click at [710, 178] on icon "button" at bounding box center [714, 182] width 9 height 9
click at [595, 167] on div "Yes" at bounding box center [630, 168] width 136 height 18
click at [676, 210] on icon "button" at bounding box center [680, 214] width 9 height 9
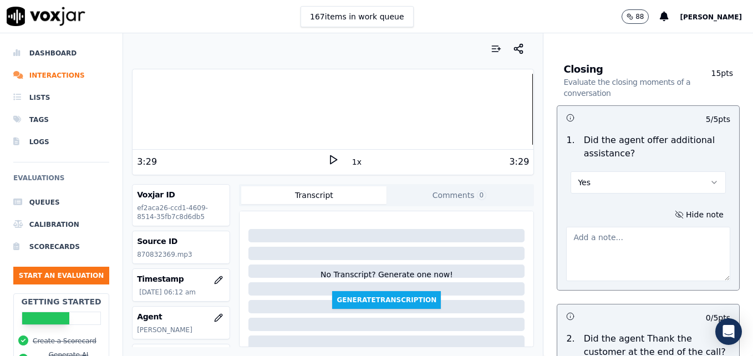
click at [624, 227] on textarea at bounding box center [648, 254] width 164 height 54
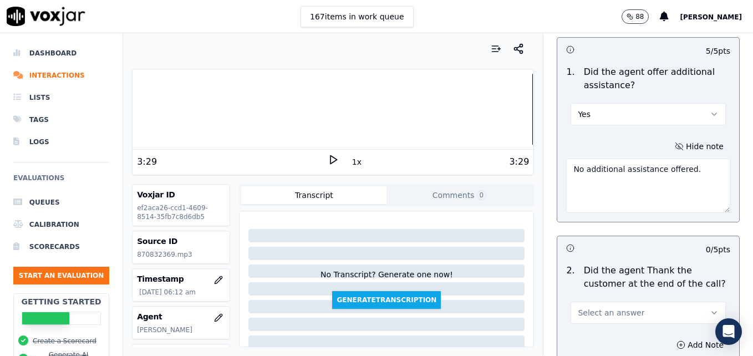
scroll to position [1940, 0]
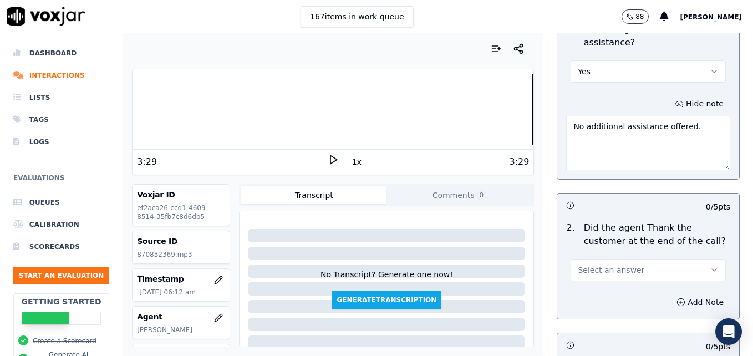
type textarea "No additional assistance offered."
click at [712, 269] on icon "button" at bounding box center [714, 270] width 4 height 2
click at [604, 257] on div "Yes" at bounding box center [630, 255] width 136 height 18
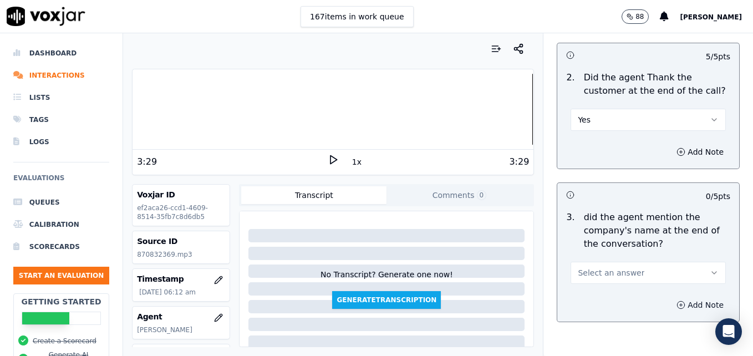
scroll to position [2107, 0]
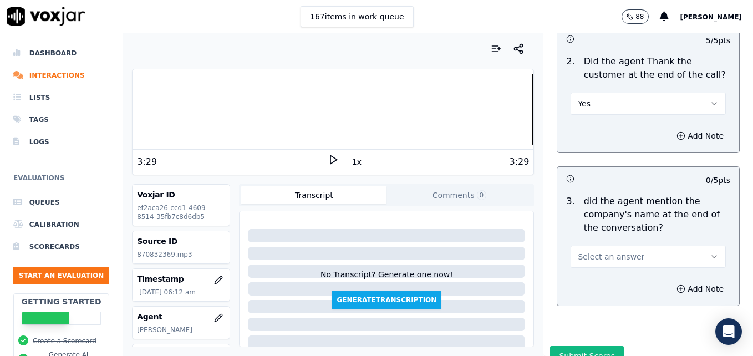
click at [691, 246] on button "Select an answer" at bounding box center [647, 257] width 155 height 22
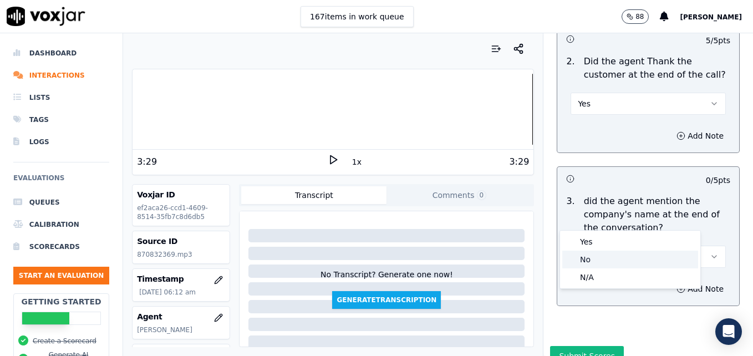
click at [601, 257] on div "No" at bounding box center [630, 260] width 136 height 18
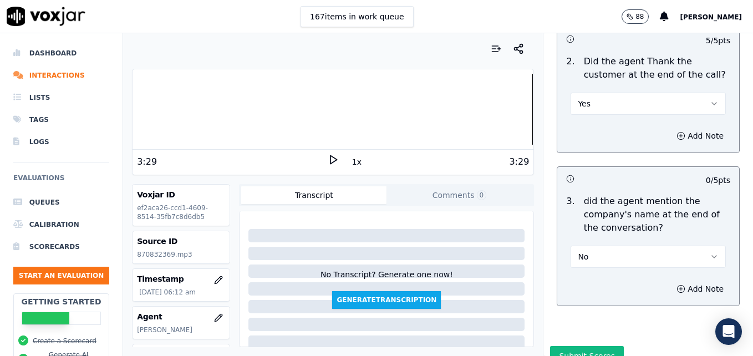
click at [132, 113] on div at bounding box center [332, 109] width 401 height 71
click at [328, 158] on icon at bounding box center [333, 159] width 11 height 11
click at [135, 113] on div at bounding box center [332, 109] width 401 height 71
click at [328, 158] on icon at bounding box center [333, 159] width 11 height 11
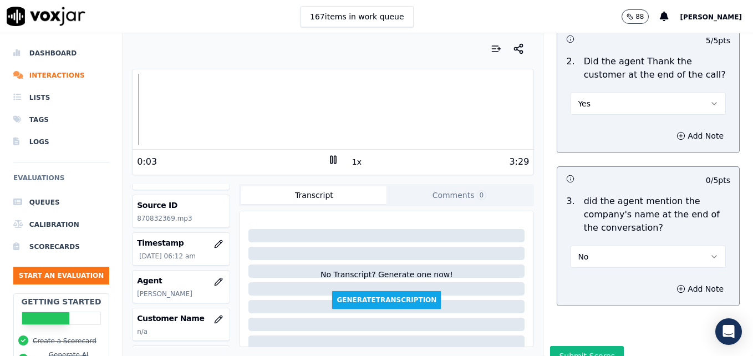
scroll to position [55, 0]
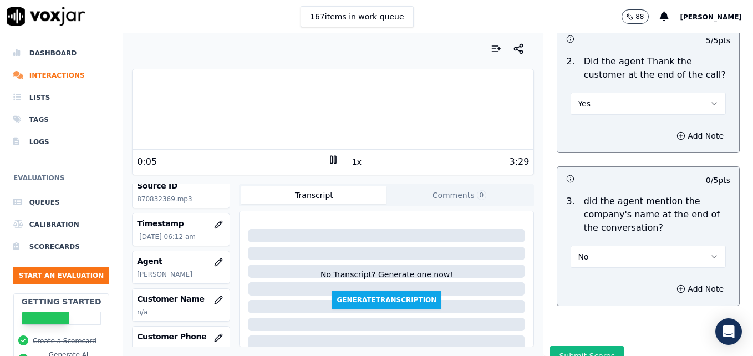
click at [328, 158] on icon at bounding box center [333, 159] width 11 height 11
click at [214, 262] on icon "button" at bounding box center [218, 262] width 9 height 9
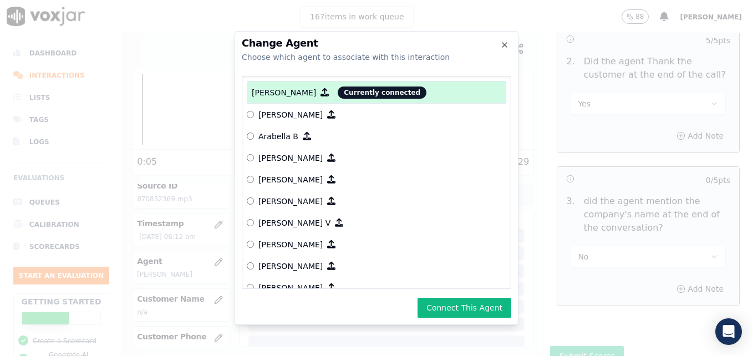
click at [461, 306] on button "Connect This Agent" at bounding box center [464, 308] width 94 height 20
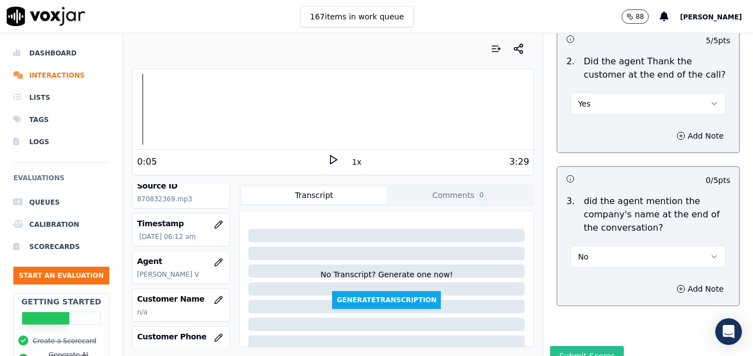
click at [567, 346] on button "Submit Scores" at bounding box center [587, 356] width 74 height 20
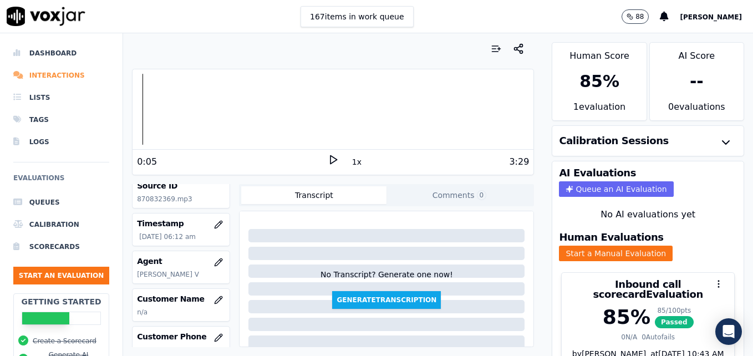
click at [69, 74] on li "Interactions" at bounding box center [61, 75] width 96 height 22
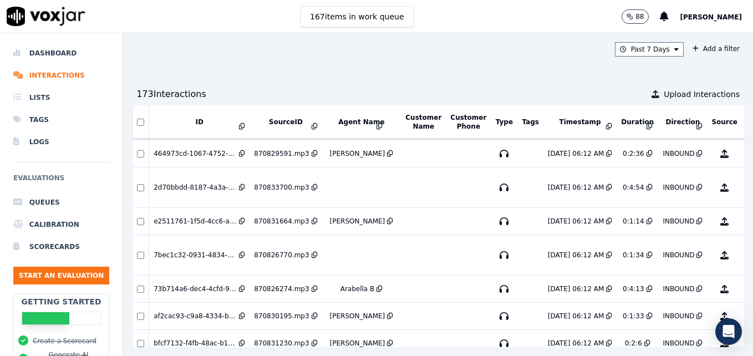
scroll to position [499, 0]
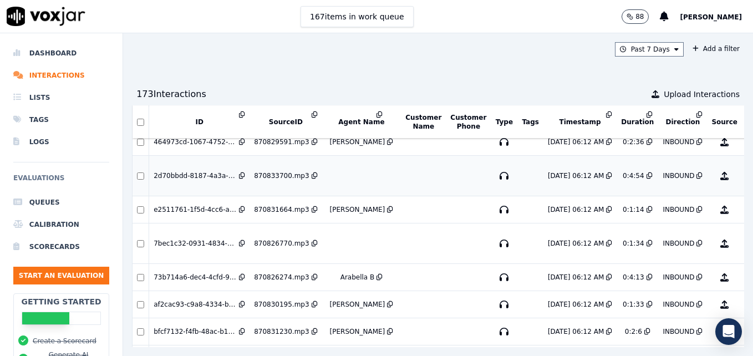
click at [746, 175] on button "No Evaluation Yet" at bounding box center [768, 175] width 44 height 31
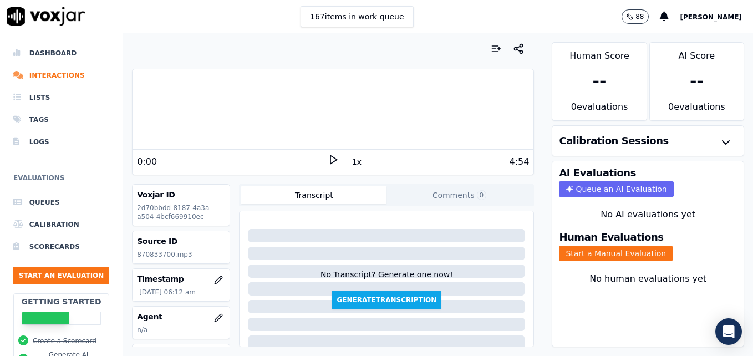
click at [328, 159] on icon at bounding box center [333, 159] width 11 height 11
click at [630, 253] on button "Start a Manual Evaluation" at bounding box center [616, 254] width 114 height 16
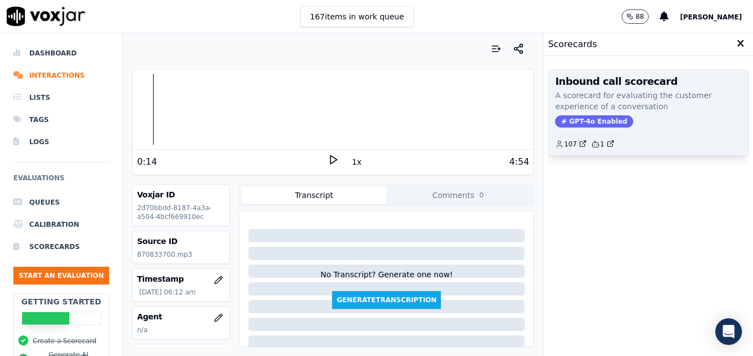
click at [579, 126] on span "GPT-4o Enabled" at bounding box center [594, 121] width 78 height 12
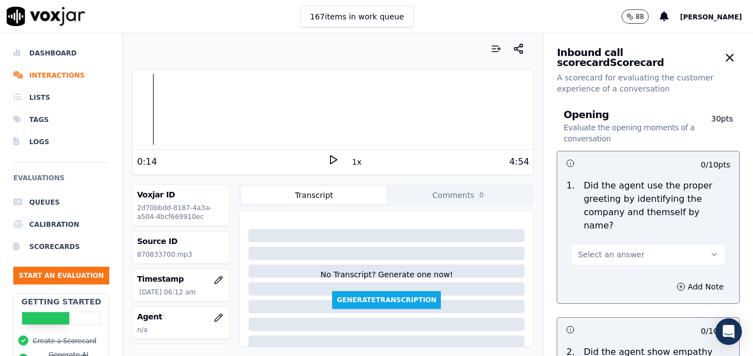
click at [710, 250] on icon "button" at bounding box center [714, 254] width 9 height 9
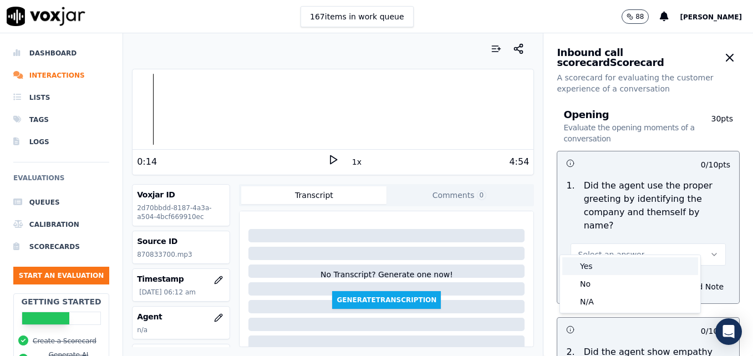
click at [617, 268] on div "Yes" at bounding box center [630, 266] width 136 height 18
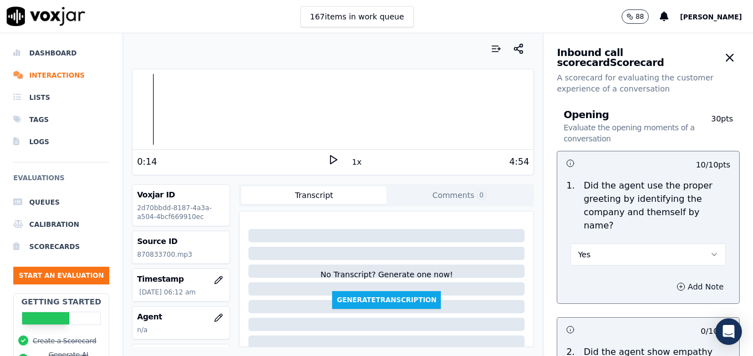
click at [670, 279] on button "Add Note" at bounding box center [700, 287] width 60 height 16
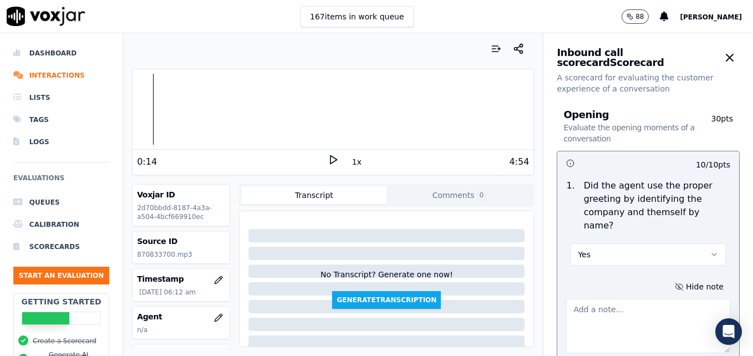
click at [620, 299] on textarea at bounding box center [648, 326] width 164 height 54
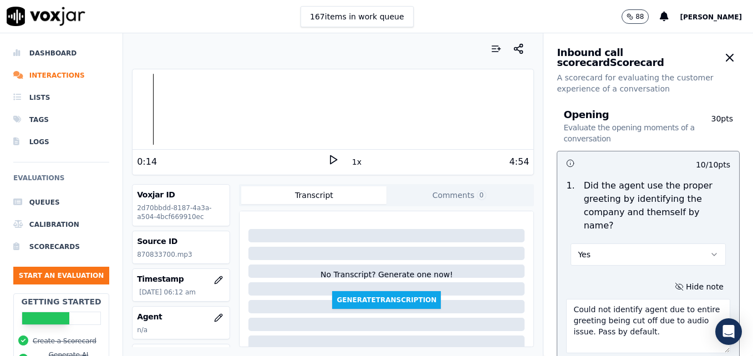
type textarea "Could not identify agent due to entire greeting being cut off due to audio issu…"
click at [328, 158] on icon at bounding box center [333, 159] width 11 height 11
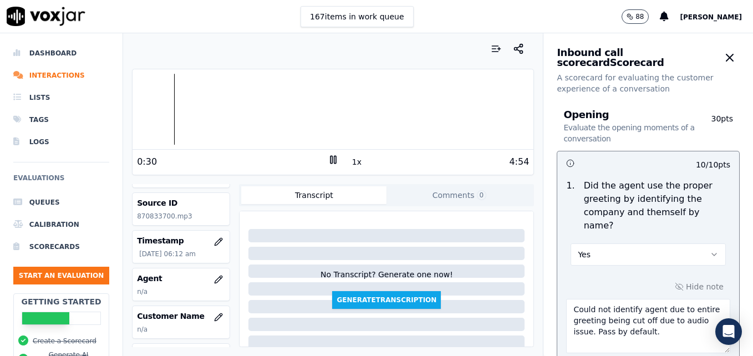
scroll to position [55, 0]
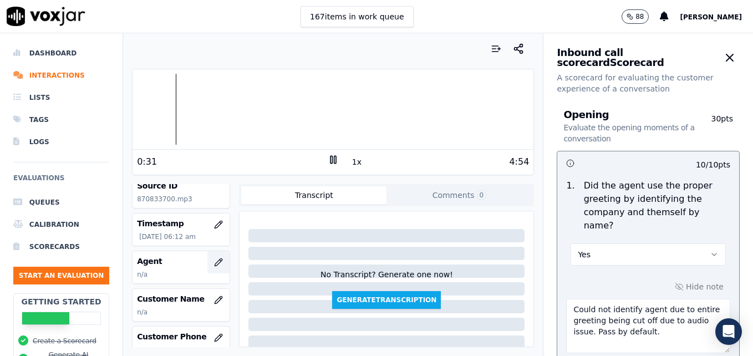
click at [214, 262] on icon "button" at bounding box center [218, 262] width 9 height 9
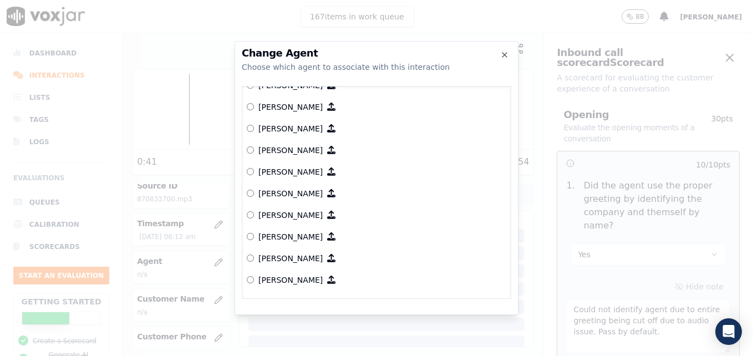
scroll to position [908, 0]
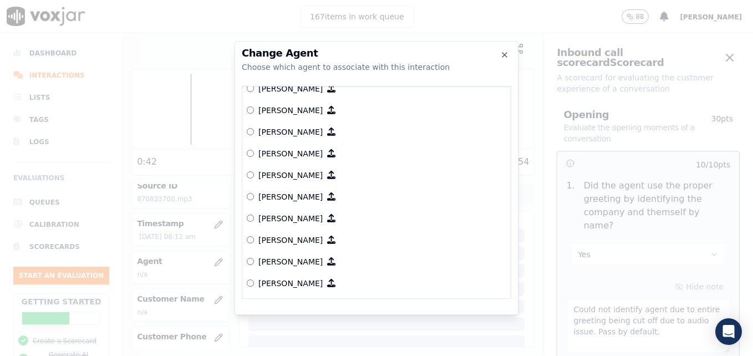
click at [254, 272] on label "Tiffany McBride" at bounding box center [376, 283] width 259 height 22
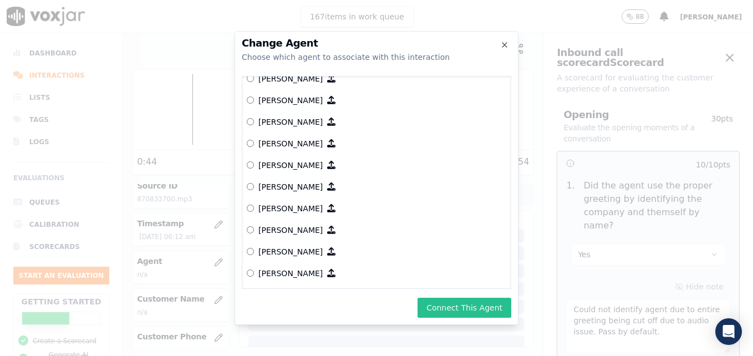
click at [442, 307] on button "Connect This Agent" at bounding box center [464, 308] width 94 height 20
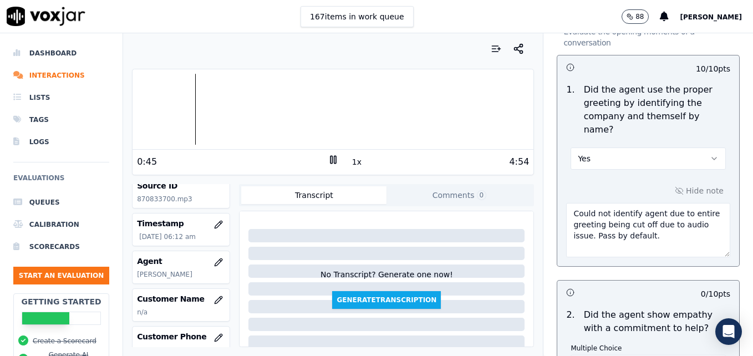
scroll to position [111, 0]
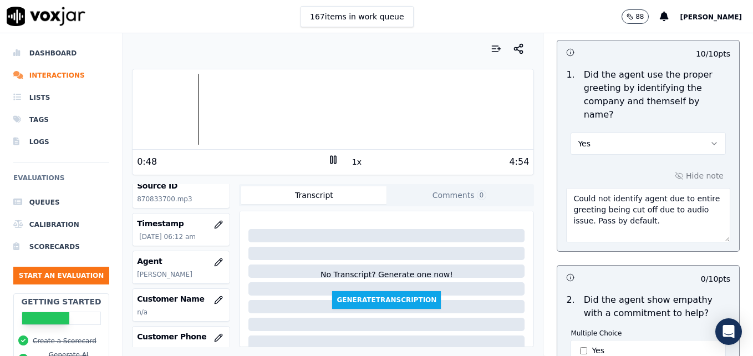
drag, startPoint x: 564, startPoint y: 190, endPoint x: 698, endPoint y: 206, distance: 135.1
click at [699, 206] on textarea "Could not identify agent due to entire greeting being cut off due to audio issu…" at bounding box center [648, 215] width 164 height 54
click at [150, 110] on div at bounding box center [332, 109] width 401 height 71
type textarea "Entire greeting missed due to audio issue. Pass by default."
click at [330, 159] on rect at bounding box center [331, 159] width 2 height 7
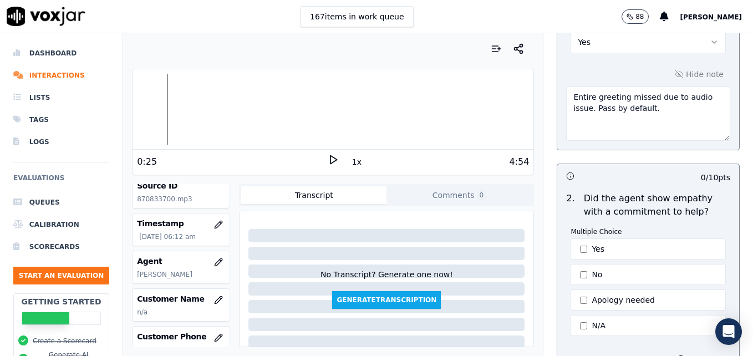
scroll to position [222, 0]
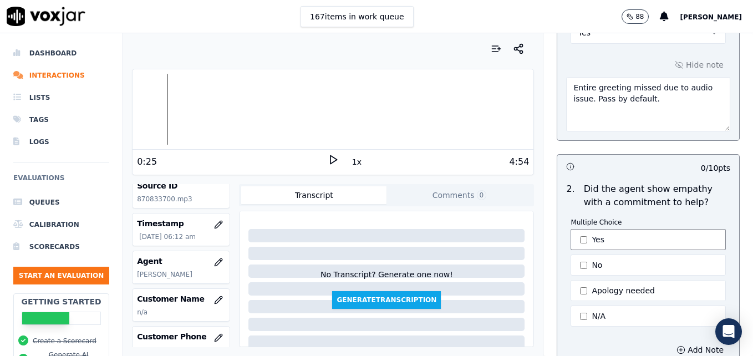
click at [576, 229] on button "Yes" at bounding box center [647, 239] width 155 height 21
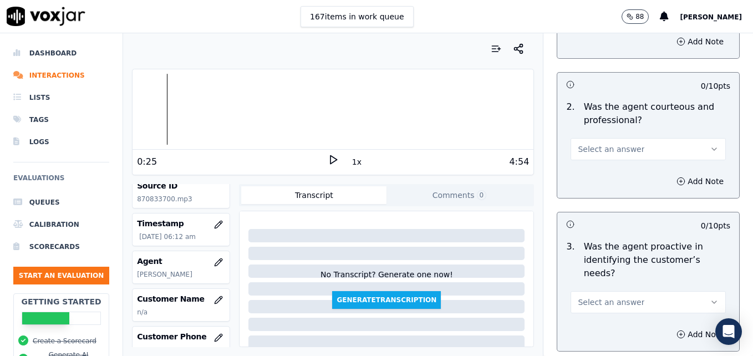
scroll to position [942, 0]
click at [710, 297] on icon "button" at bounding box center [714, 301] width 9 height 9
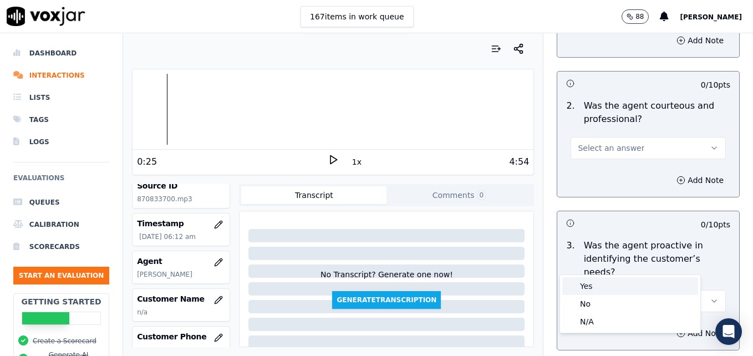
click at [591, 290] on div "Yes" at bounding box center [630, 286] width 136 height 18
click at [677, 329] on circle "button" at bounding box center [680, 332] width 7 height 7
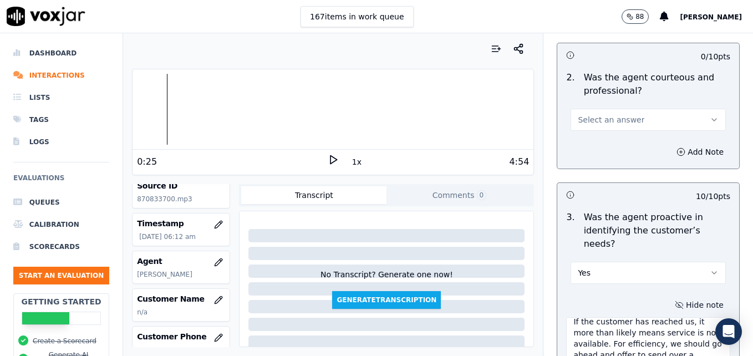
scroll to position [17, 0]
click at [140, 108] on div at bounding box center [332, 109] width 401 height 71
click at [328, 156] on icon at bounding box center [333, 159] width 11 height 11
click at [334, 159] on rect at bounding box center [335, 159] width 2 height 7
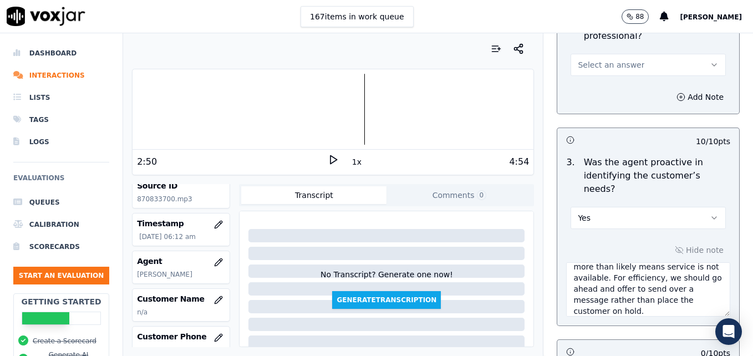
scroll to position [1026, 0]
drag, startPoint x: 681, startPoint y: 238, endPoint x: 658, endPoint y: 237, distance: 23.3
click at [658, 262] on textarea "If the customer has reached us, it more than likely means service is not availa…" at bounding box center [648, 289] width 164 height 54
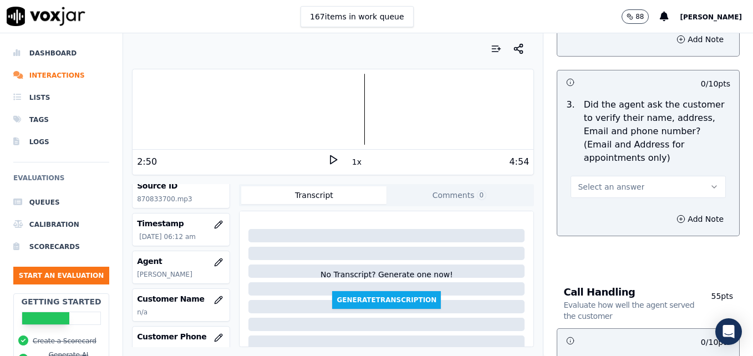
scroll to position [472, 0]
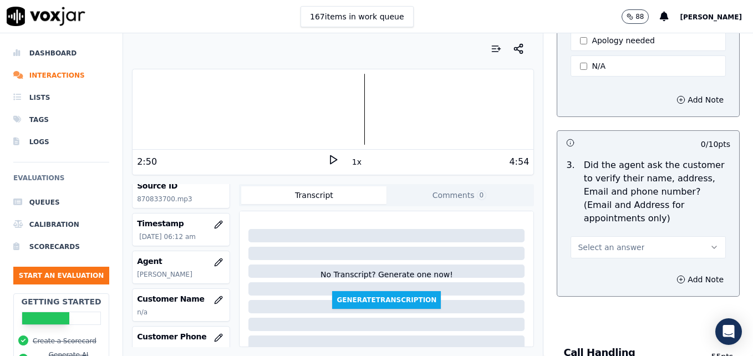
type textarea "If the customer has reached us, it more than likely means service is not availa…"
click at [329, 160] on icon at bounding box center [333, 159] width 11 height 11
click at [330, 152] on div "3:53 1x 4:54" at bounding box center [332, 162] width 401 height 24
click at [334, 158] on rect at bounding box center [335, 159] width 2 height 7
click at [72, 72] on li "Interactions" at bounding box center [61, 75] width 96 height 22
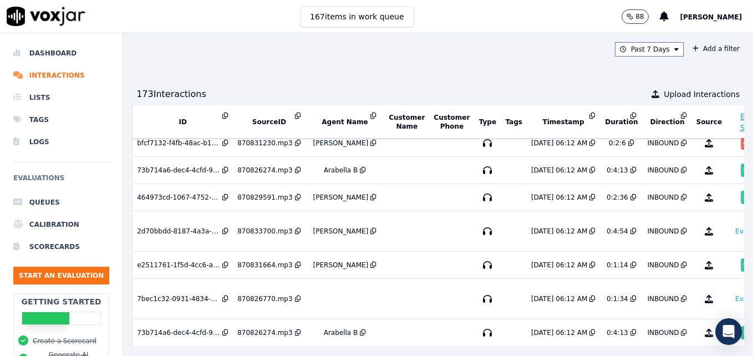
scroll to position [444, 0]
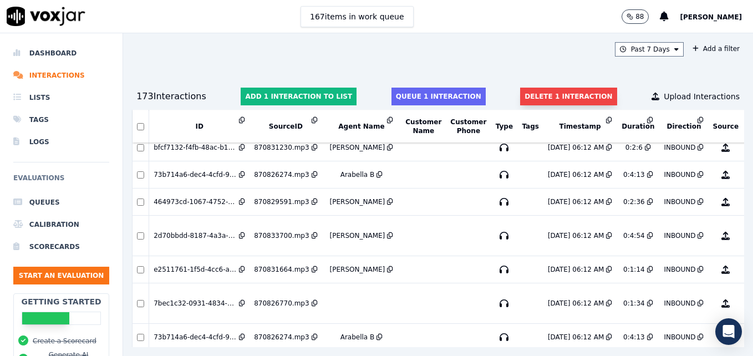
click at [526, 93] on button "Delete 1 interaction" at bounding box center [568, 97] width 96 height 18
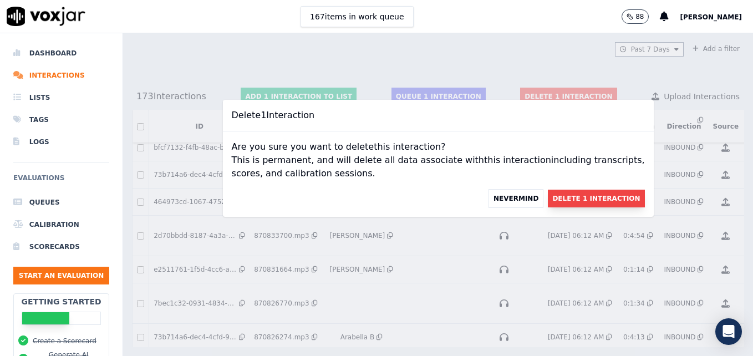
click at [558, 197] on button "Delete 1 Interaction" at bounding box center [596, 199] width 96 height 18
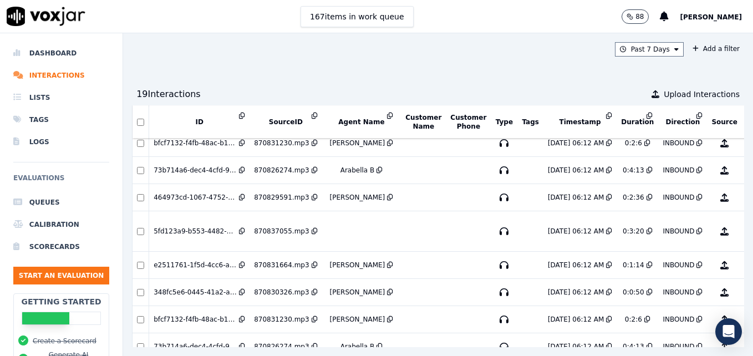
scroll to position [499, 0]
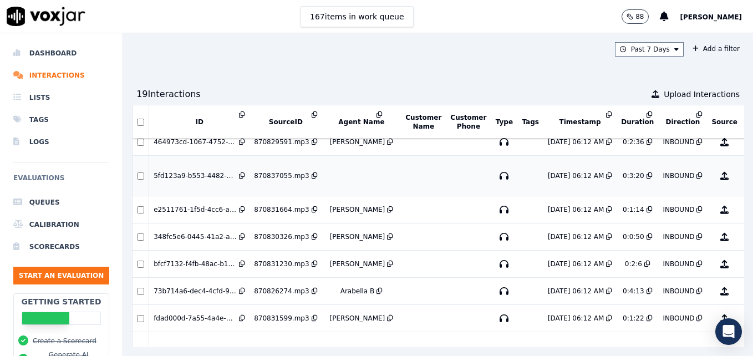
click at [746, 175] on button "No Evaluation Yet" at bounding box center [768, 175] width 44 height 31
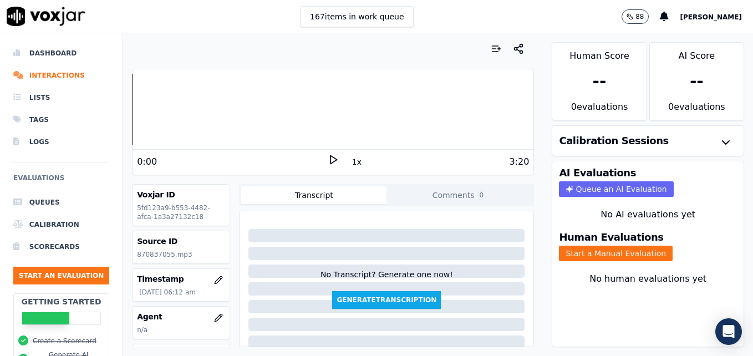
click at [328, 158] on icon at bounding box center [333, 159] width 11 height 11
click at [214, 315] on icon "button" at bounding box center [218, 317] width 9 height 9
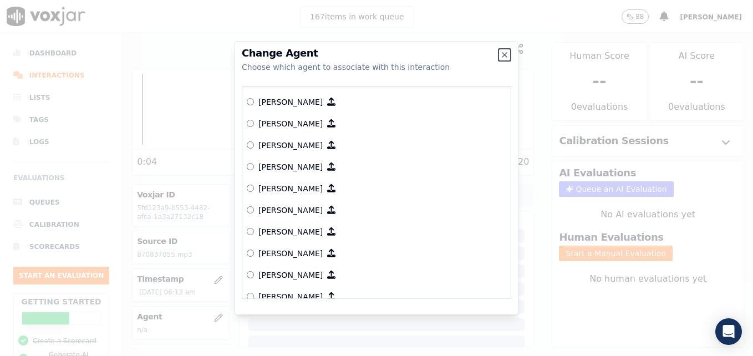
scroll to position [277, 0]
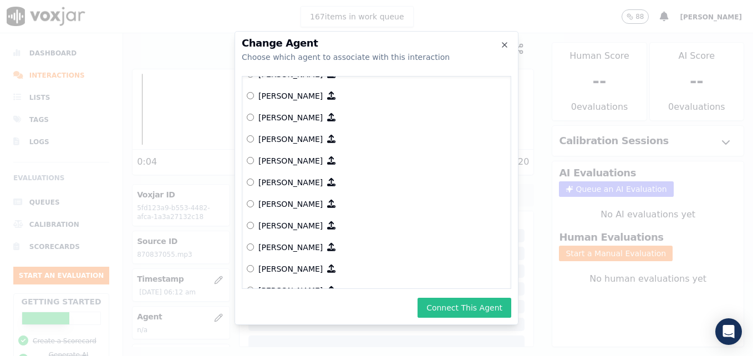
click at [466, 308] on button "Connect This Agent" at bounding box center [464, 308] width 94 height 20
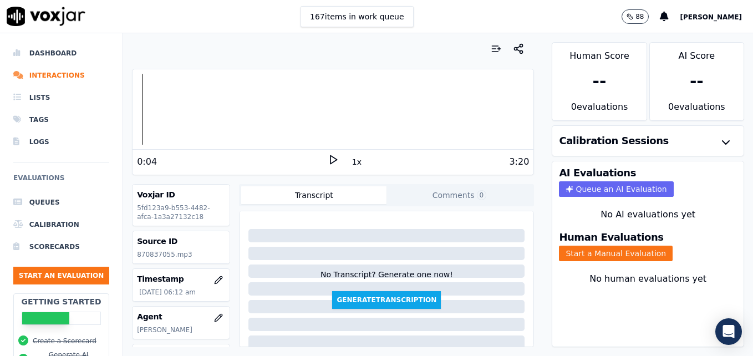
click at [328, 156] on icon at bounding box center [333, 159] width 11 height 11
click at [617, 253] on button "Start a Manual Evaluation" at bounding box center [616, 254] width 114 height 16
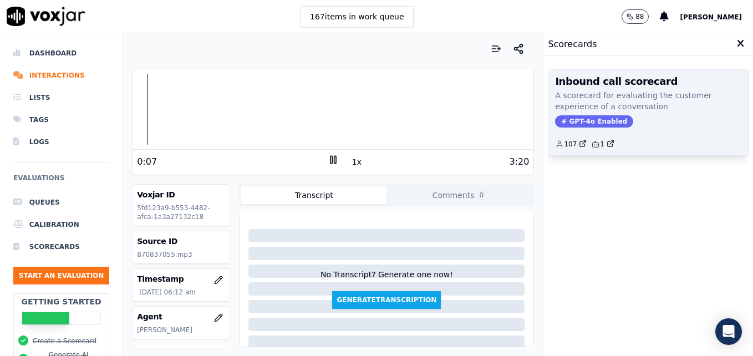
click at [575, 122] on span "GPT-4o Enabled" at bounding box center [594, 121] width 78 height 12
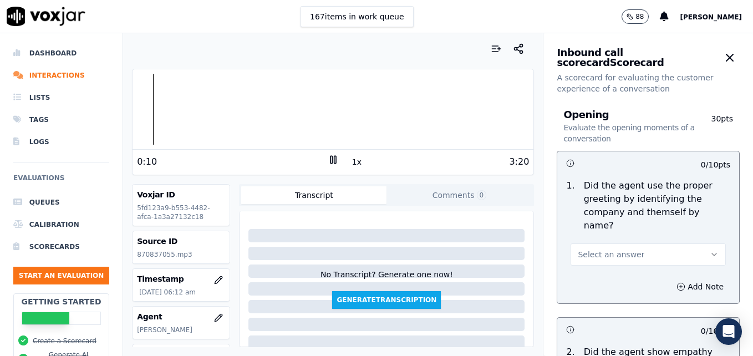
click at [679, 243] on button "Select an answer" at bounding box center [647, 254] width 155 height 22
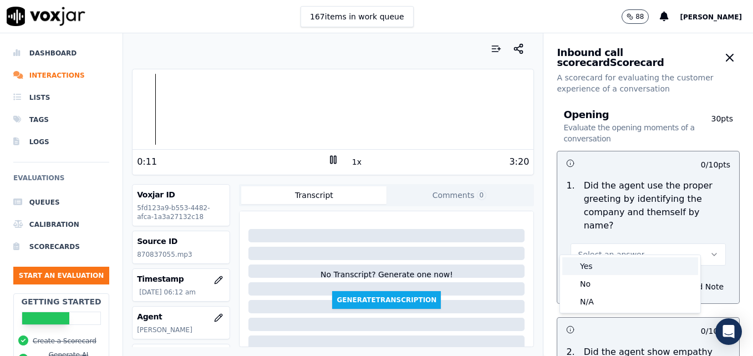
click at [610, 266] on div "Yes" at bounding box center [630, 266] width 136 height 18
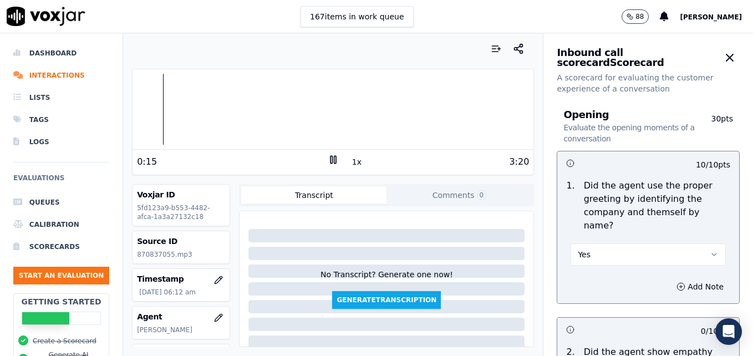
click at [328, 161] on icon at bounding box center [333, 159] width 11 height 11
click at [328, 159] on icon at bounding box center [333, 159] width 11 height 11
click at [142, 107] on div at bounding box center [332, 109] width 401 height 71
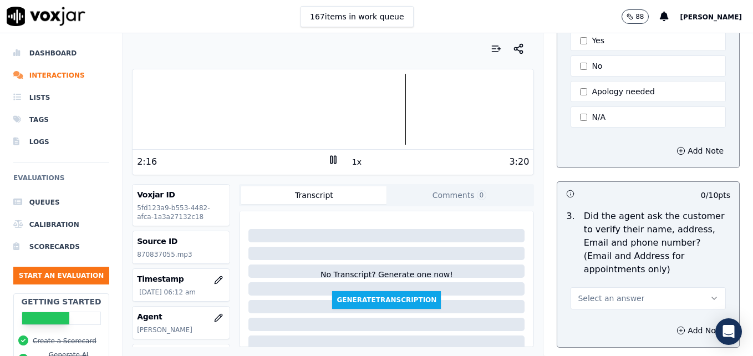
scroll to position [388, 0]
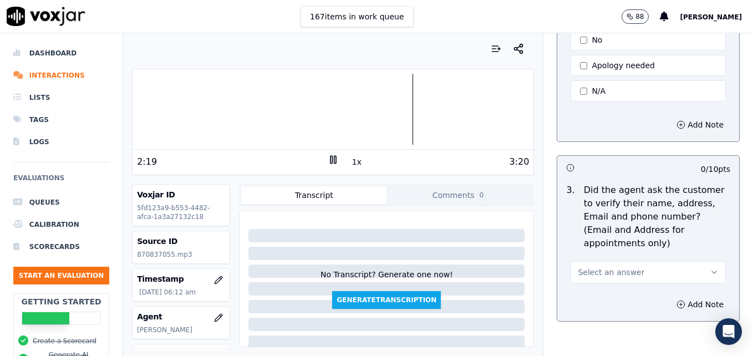
click at [300, 106] on div at bounding box center [332, 109] width 401 height 71
click at [238, 116] on div at bounding box center [332, 109] width 401 height 71
click at [710, 268] on icon "button" at bounding box center [714, 272] width 9 height 9
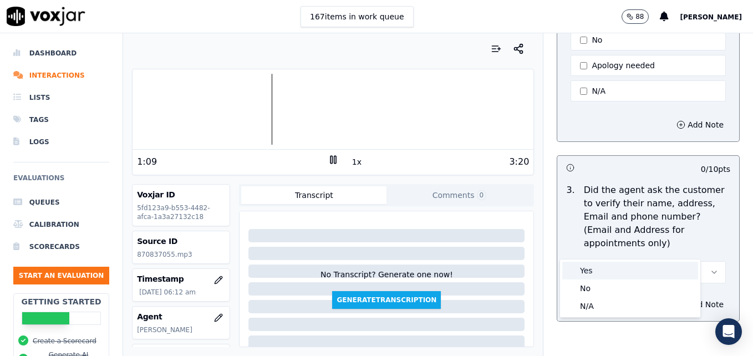
drag, startPoint x: 607, startPoint y: 272, endPoint x: 592, endPoint y: 268, distance: 14.9
click at [606, 271] on div "Yes" at bounding box center [630, 271] width 136 height 18
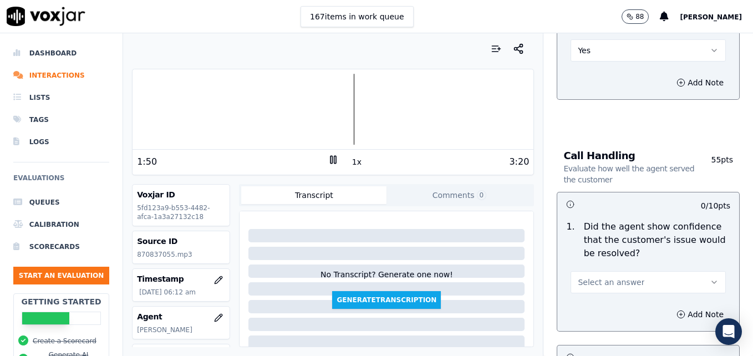
scroll to position [665, 0]
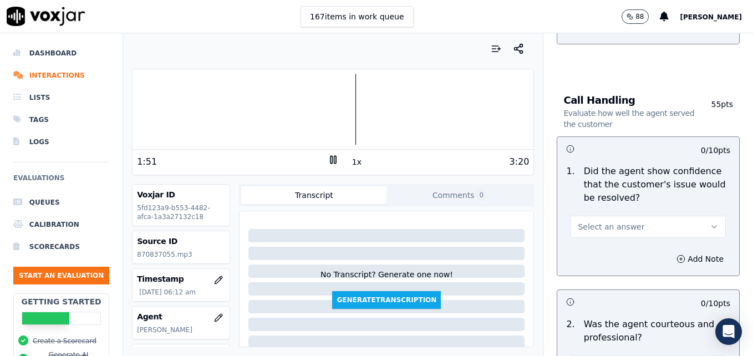
click at [710, 222] on icon "button" at bounding box center [714, 226] width 9 height 9
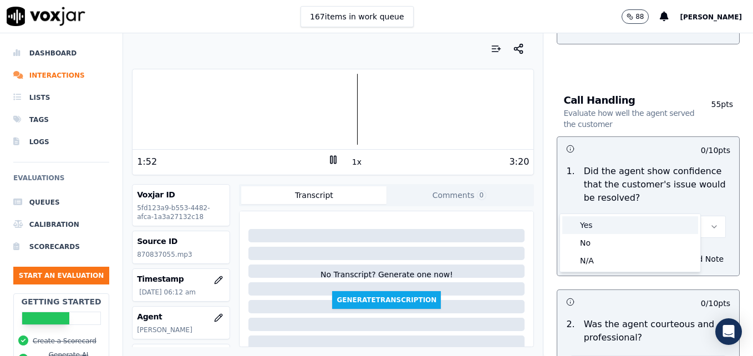
click at [615, 230] on div "Yes" at bounding box center [630, 225] width 136 height 18
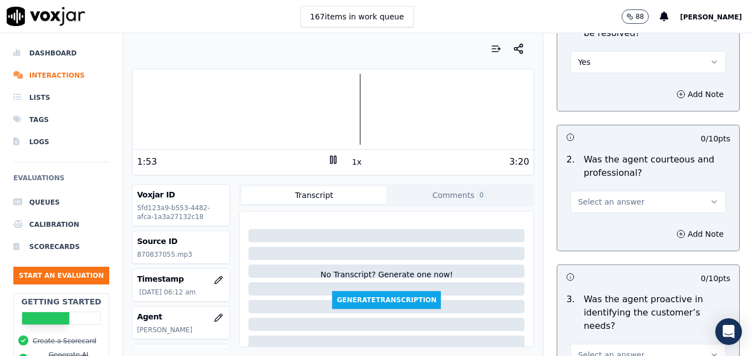
scroll to position [832, 0]
click at [690, 189] on button "Select an answer" at bounding box center [647, 200] width 155 height 22
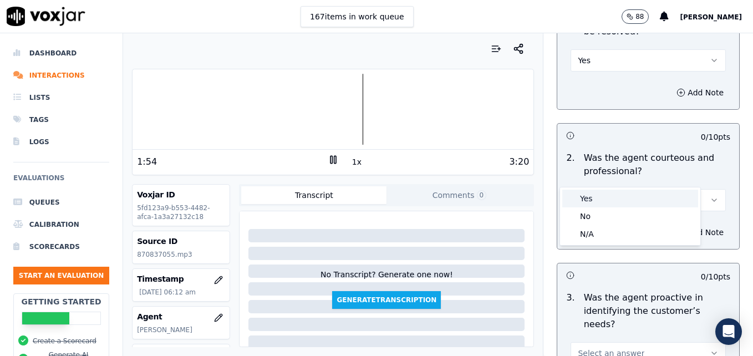
click at [609, 202] on div "Yes" at bounding box center [630, 199] width 136 height 18
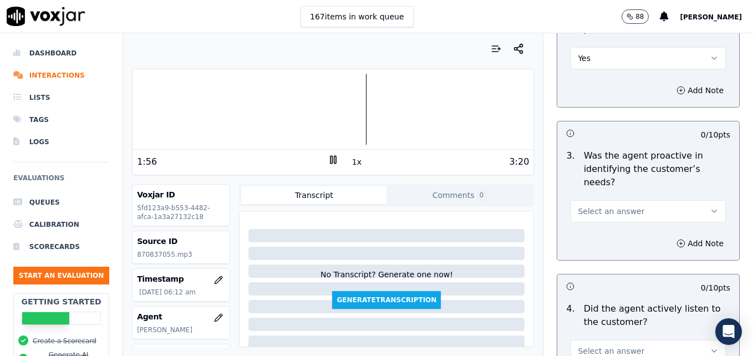
scroll to position [998, 0]
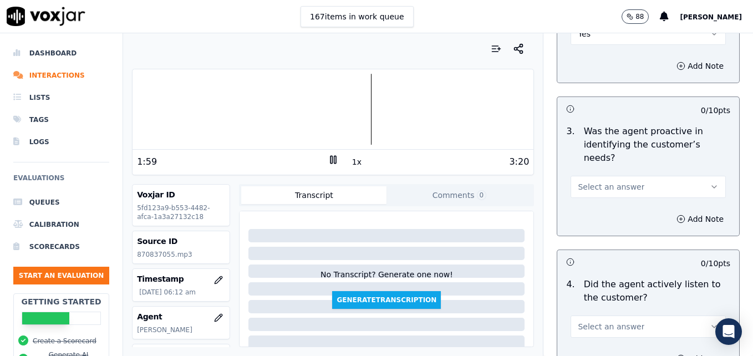
click at [698, 176] on button "Select an answer" at bounding box center [647, 187] width 155 height 22
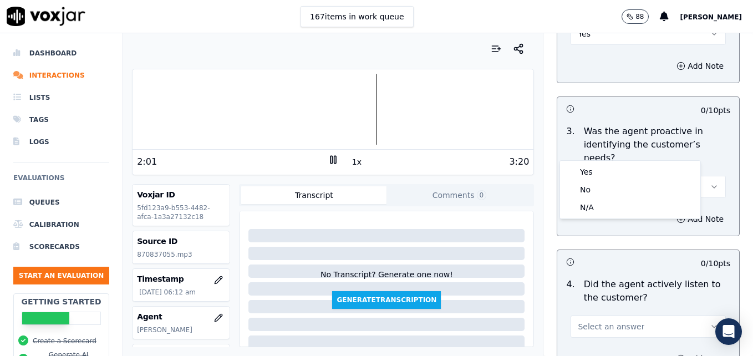
click at [710, 322] on icon "button" at bounding box center [714, 326] width 9 height 9
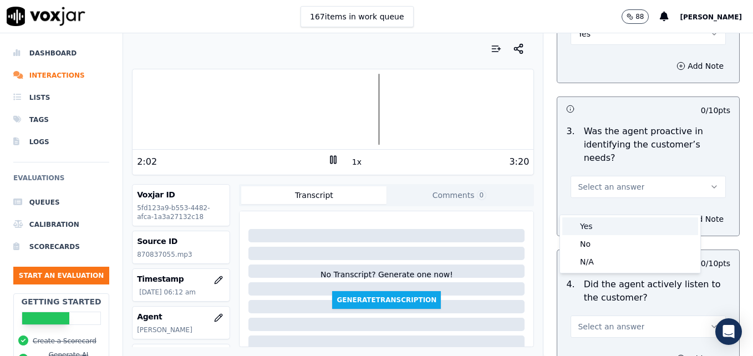
click at [604, 223] on div "Yes" at bounding box center [630, 226] width 136 height 18
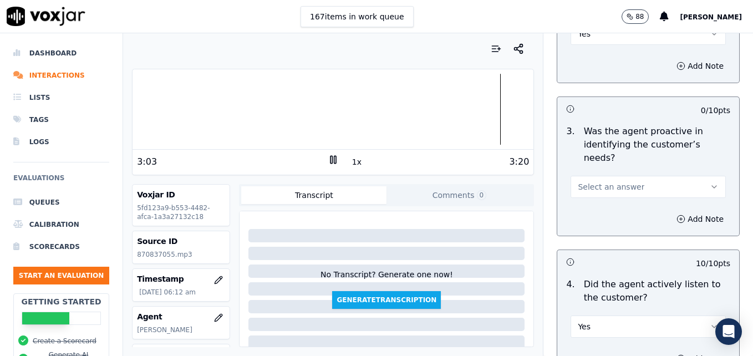
click at [710, 182] on icon "button" at bounding box center [714, 186] width 9 height 9
click at [615, 175] on div "Yes" at bounding box center [630, 172] width 136 height 18
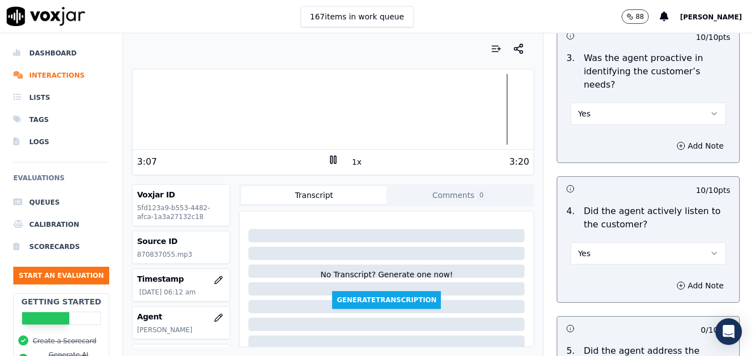
scroll to position [1109, 0]
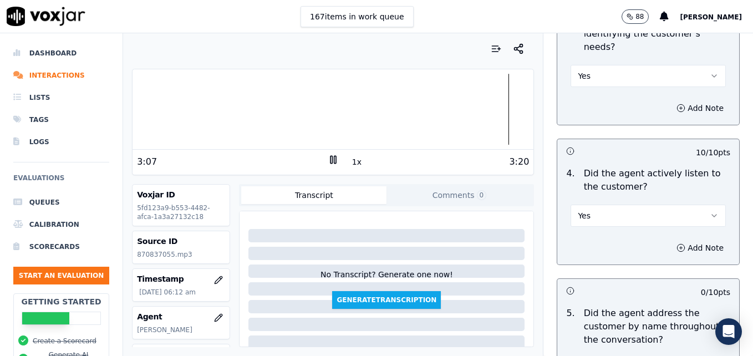
click at [710, 211] on icon "button" at bounding box center [714, 215] width 9 height 9
click at [629, 200] on div "Yes" at bounding box center [630, 201] width 136 height 18
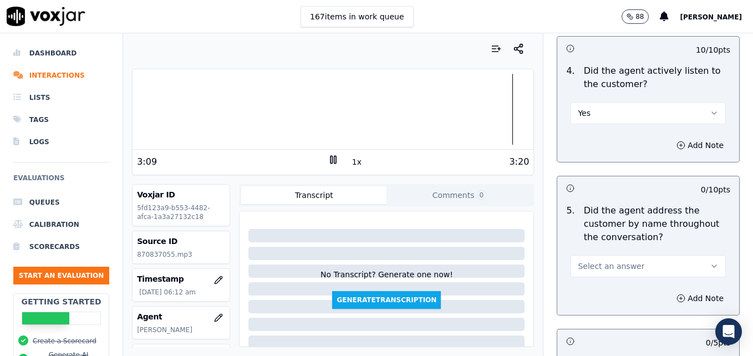
scroll to position [1220, 0]
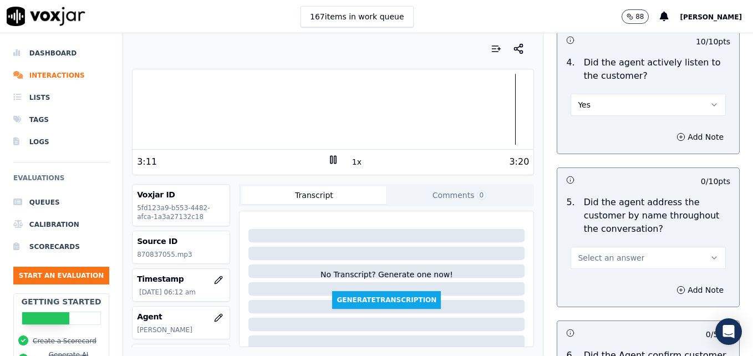
click at [682, 247] on button "Select an answer" at bounding box center [647, 258] width 155 height 22
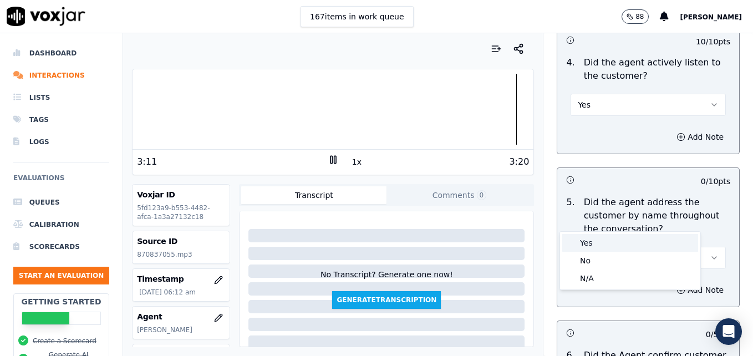
click at [614, 242] on div "Yes" at bounding box center [630, 243] width 136 height 18
click at [676, 286] on icon "button" at bounding box center [680, 290] width 9 height 9
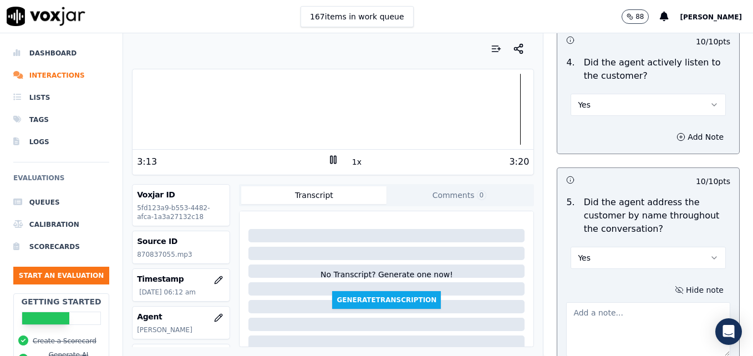
click at [633, 302] on textarea at bounding box center [648, 329] width 164 height 54
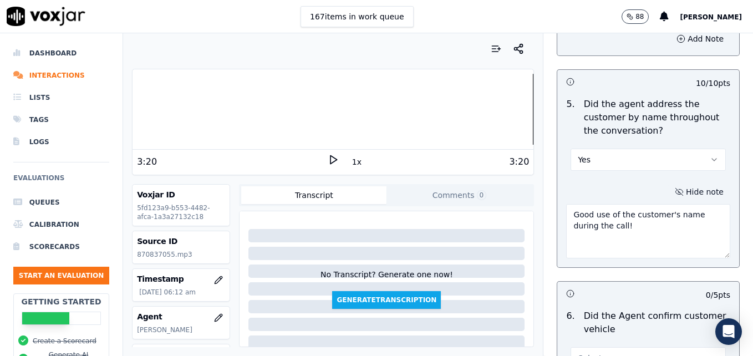
scroll to position [1386, 0]
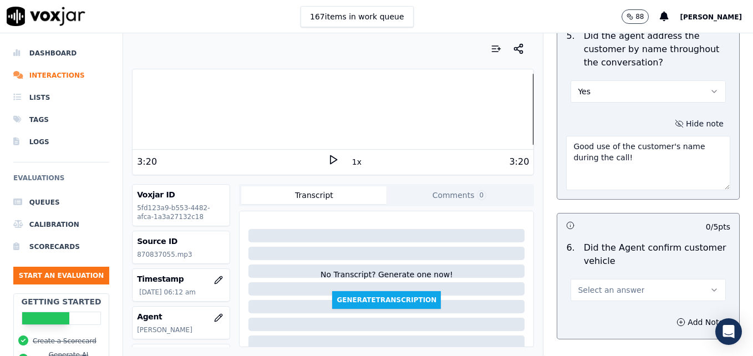
type textarea "Good use of the customer's name during the call!"
click at [695, 279] on button "Select an answer" at bounding box center [647, 290] width 155 height 22
click at [622, 276] on div "Yes" at bounding box center [630, 275] width 136 height 18
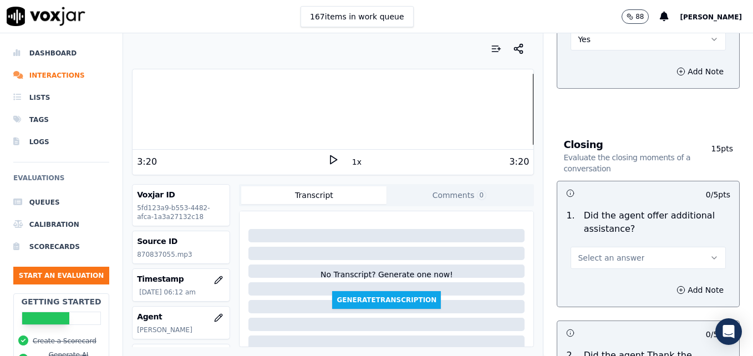
scroll to position [1663, 0]
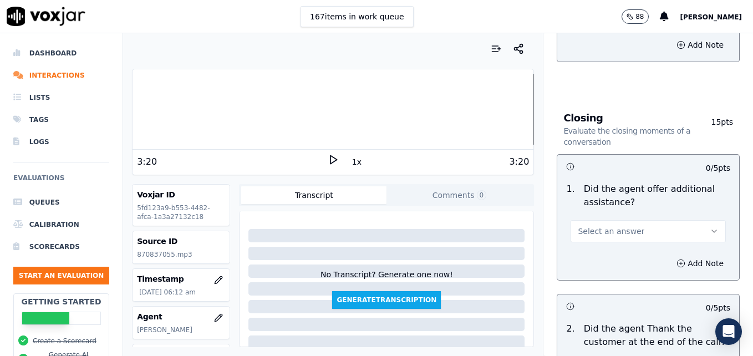
click at [710, 227] on icon "button" at bounding box center [714, 231] width 9 height 9
click at [608, 217] on div "Yes" at bounding box center [630, 216] width 136 height 18
click at [676, 259] on icon "button" at bounding box center [680, 263] width 9 height 9
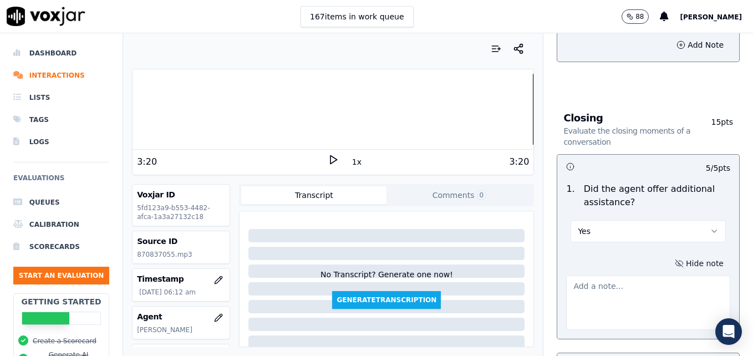
click at [636, 276] on textarea at bounding box center [648, 303] width 164 height 54
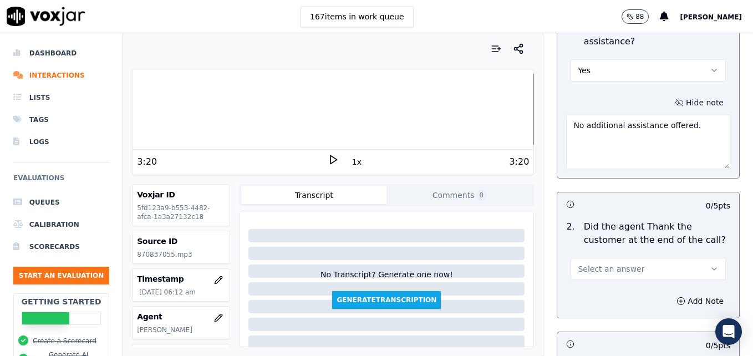
scroll to position [1829, 0]
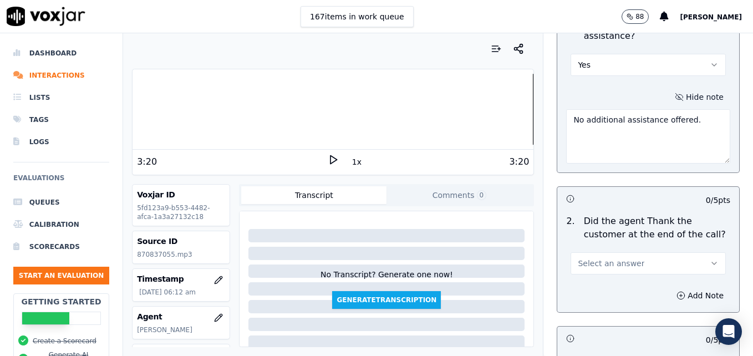
type textarea "No additional assistance offered."
click at [710, 259] on icon "button" at bounding box center [714, 263] width 9 height 9
click at [616, 247] on div "Yes" at bounding box center [630, 248] width 136 height 18
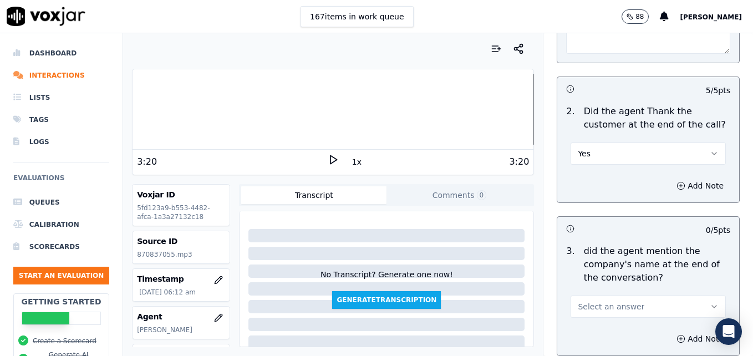
scroll to position [1940, 0]
click at [712, 304] on icon "button" at bounding box center [714, 305] width 4 height 2
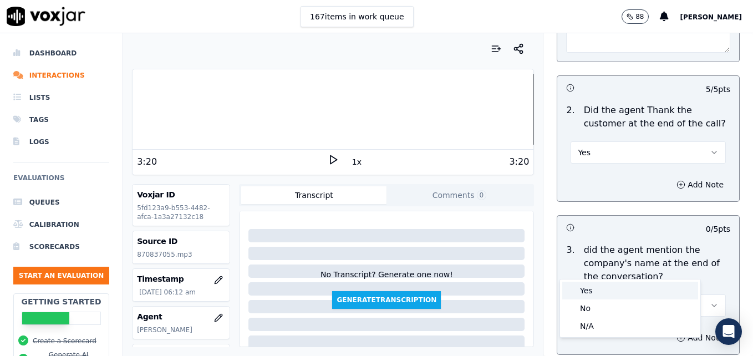
click at [604, 290] on div "Yes" at bounding box center [630, 291] width 136 height 18
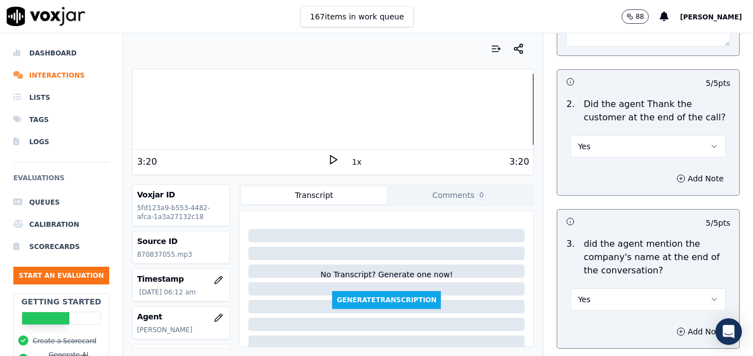
scroll to position [1991, 0]
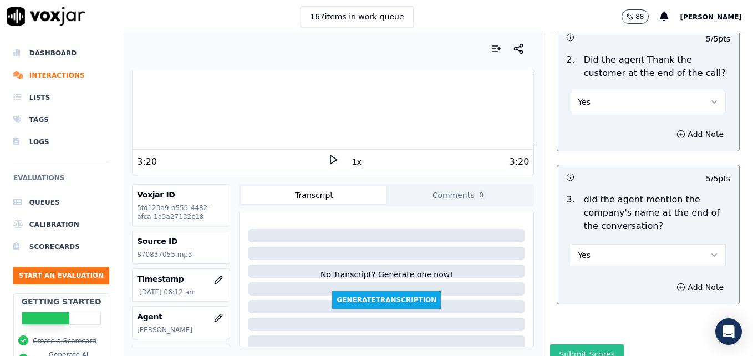
click at [590, 344] on button "Submit Scores" at bounding box center [587, 354] width 74 height 20
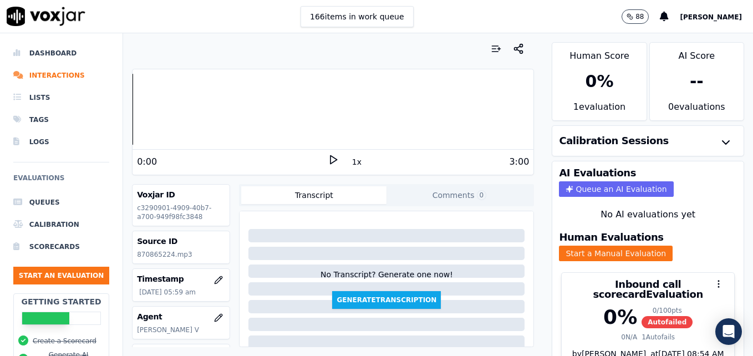
click at [328, 158] on icon at bounding box center [333, 159] width 11 height 11
